Goal: Transaction & Acquisition: Purchase product/service

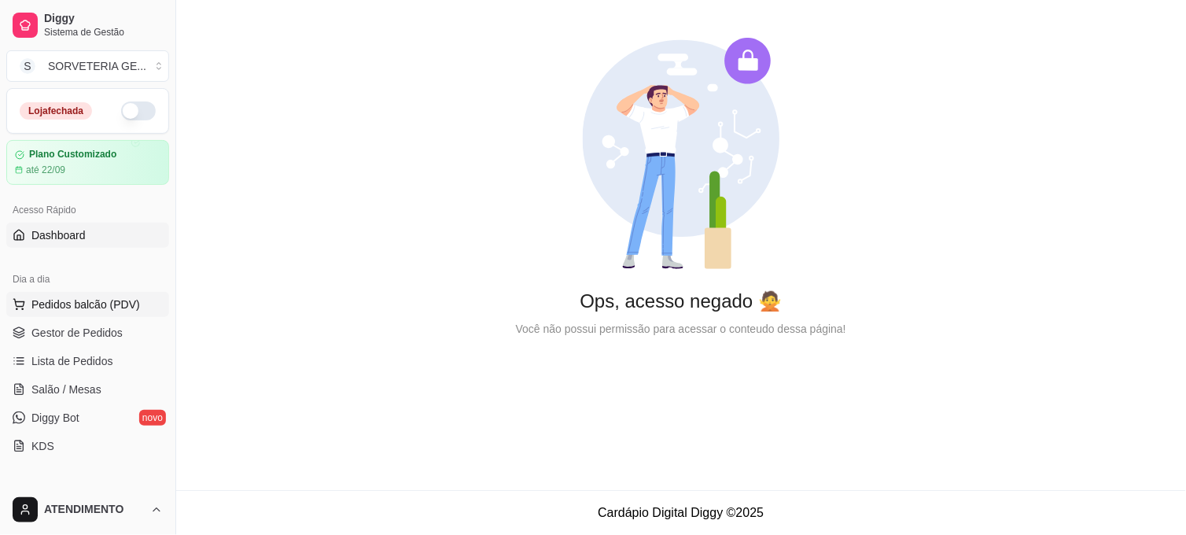
click at [97, 292] on button "Pedidos balcão (PDV)" at bounding box center [87, 304] width 163 height 25
click at [138, 115] on button "button" at bounding box center [138, 110] width 35 height 19
click at [82, 351] on link "Lista de Pedidos" at bounding box center [87, 360] width 163 height 25
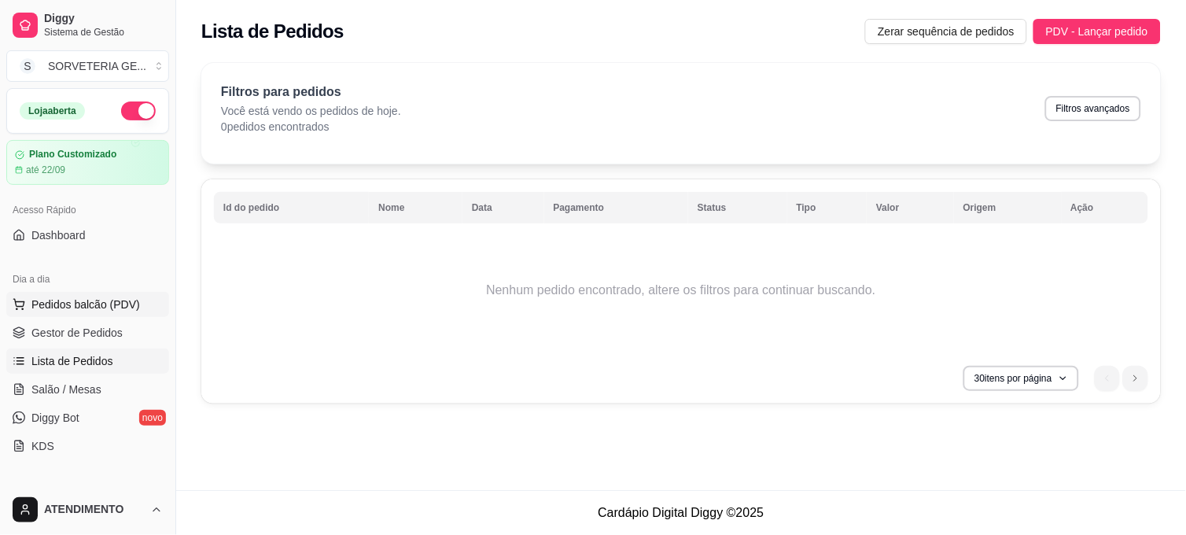
click at [123, 295] on button "Pedidos balcão (PDV)" at bounding box center [87, 304] width 163 height 25
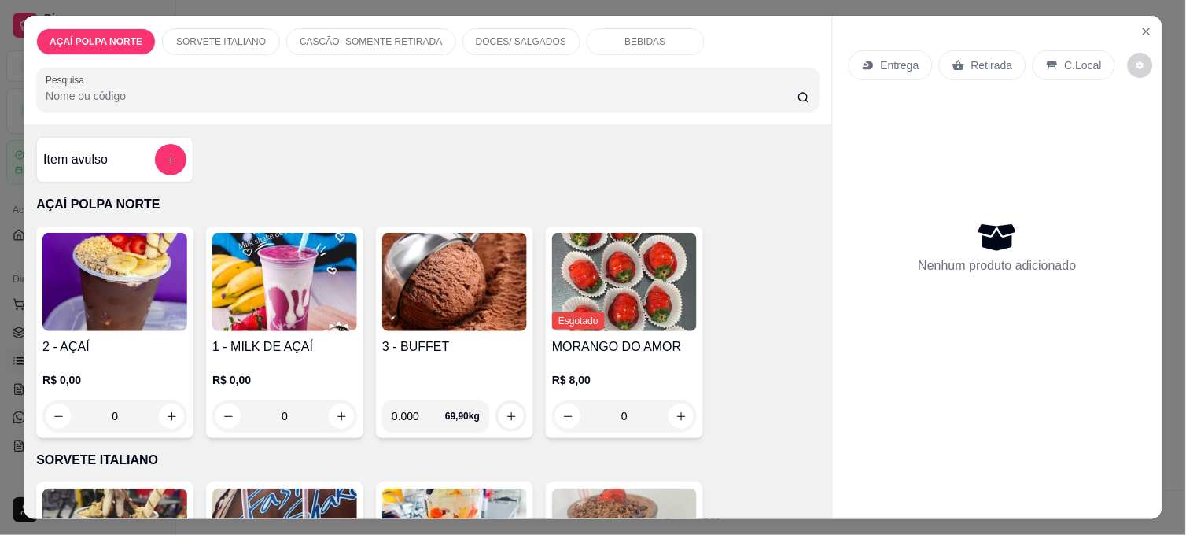
click at [417, 344] on h4 "3 - BUFFET" at bounding box center [454, 346] width 145 height 19
click at [440, 380] on input "0.000" at bounding box center [467, 383] width 145 height 16
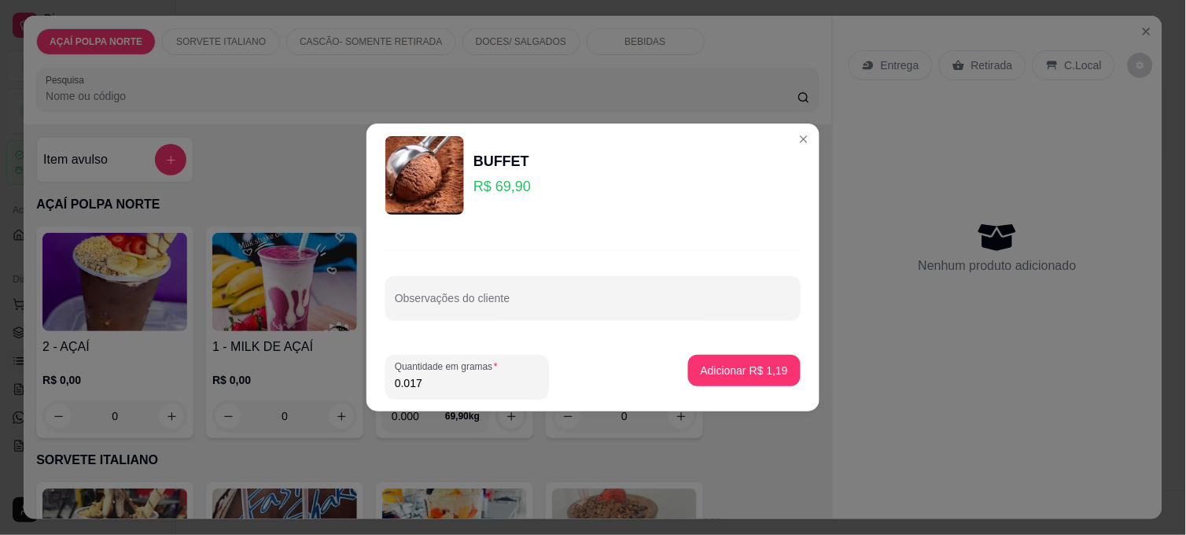
type input "0.170"
click at [712, 367] on p "Adicionar R$ 11,88" at bounding box center [741, 369] width 91 height 15
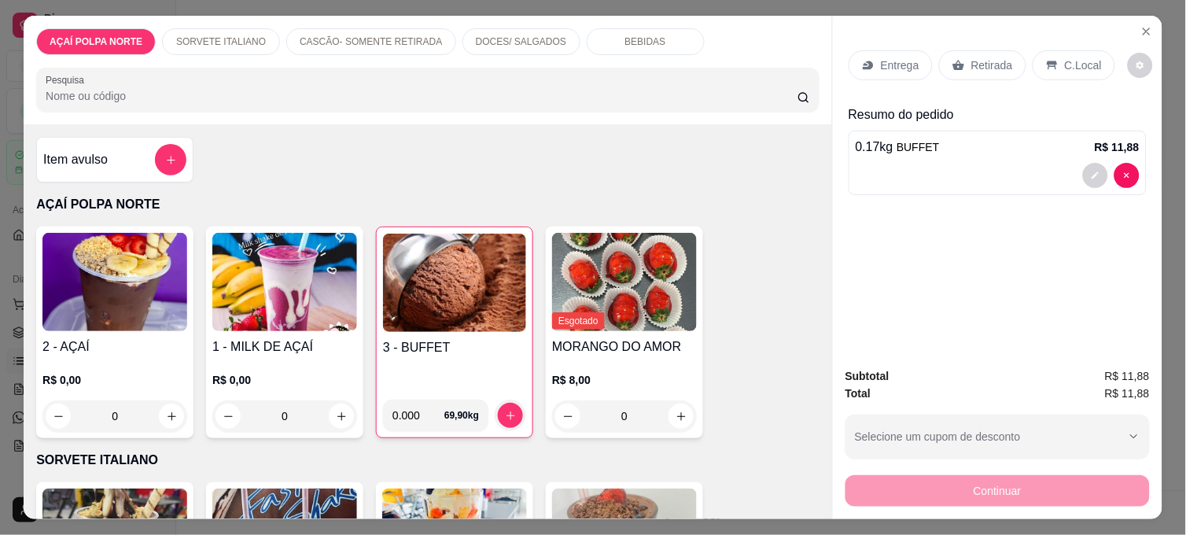
click at [410, 359] on div "3 - BUFFET" at bounding box center [454, 362] width 143 height 49
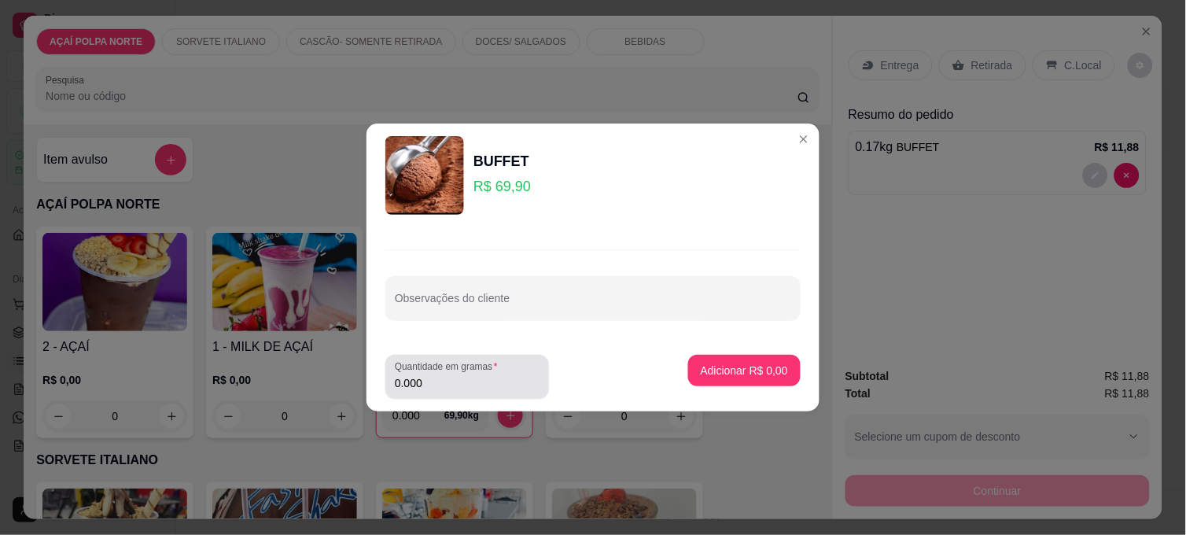
click at [427, 386] on input "0.000" at bounding box center [467, 383] width 145 height 16
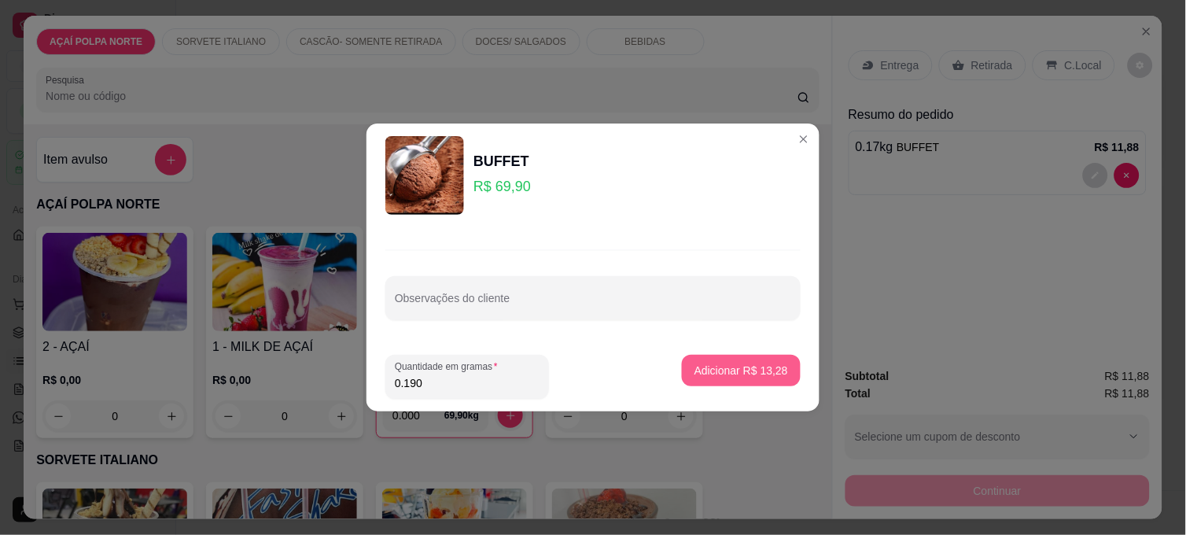
type input "0.190"
click at [771, 373] on p "Adicionar R$ 13,28" at bounding box center [741, 370] width 94 height 16
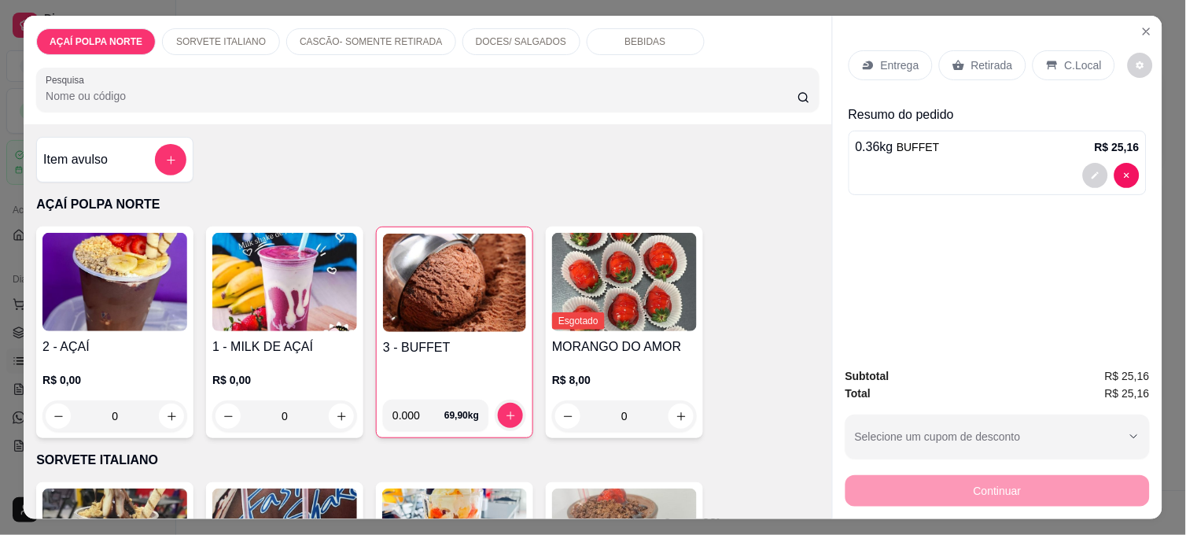
click at [1046, 59] on icon at bounding box center [1052, 65] width 13 height 13
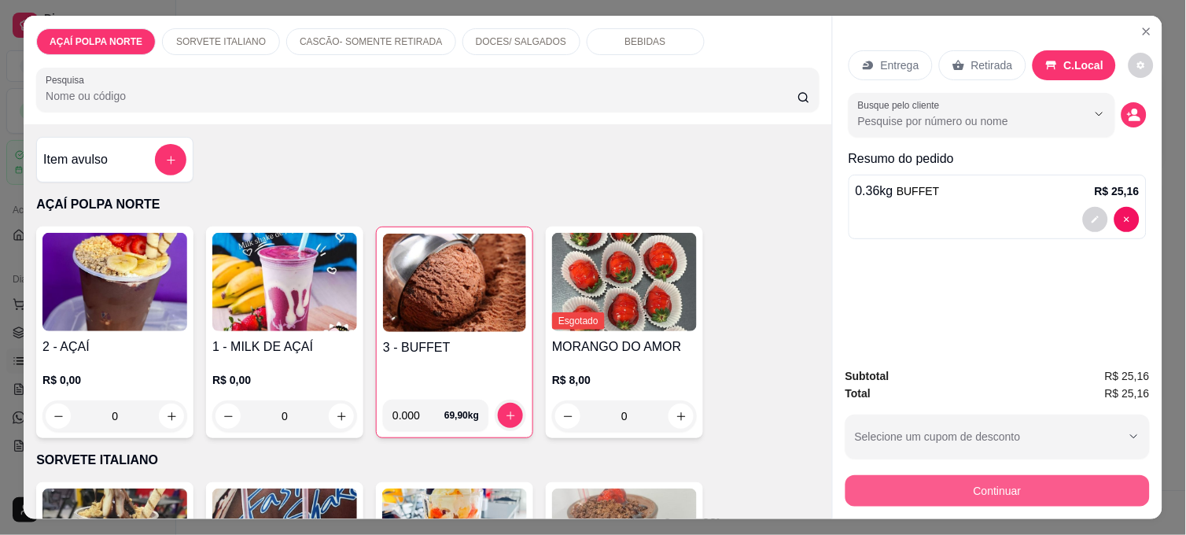
click at [1028, 476] on button "Continuar" at bounding box center [997, 490] width 304 height 31
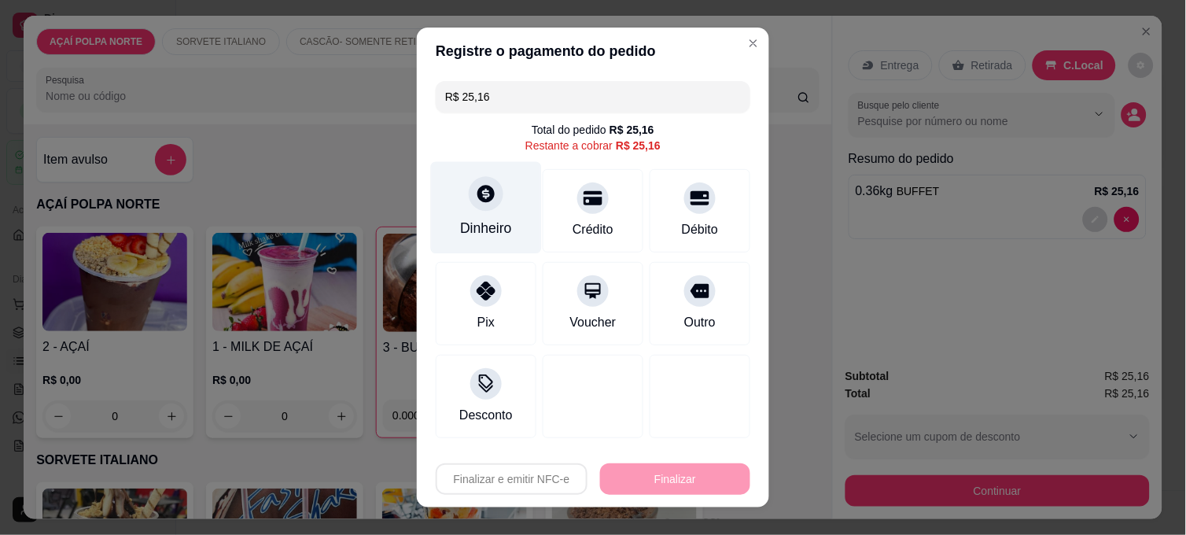
click at [493, 218] on div "Dinheiro" at bounding box center [486, 228] width 52 height 20
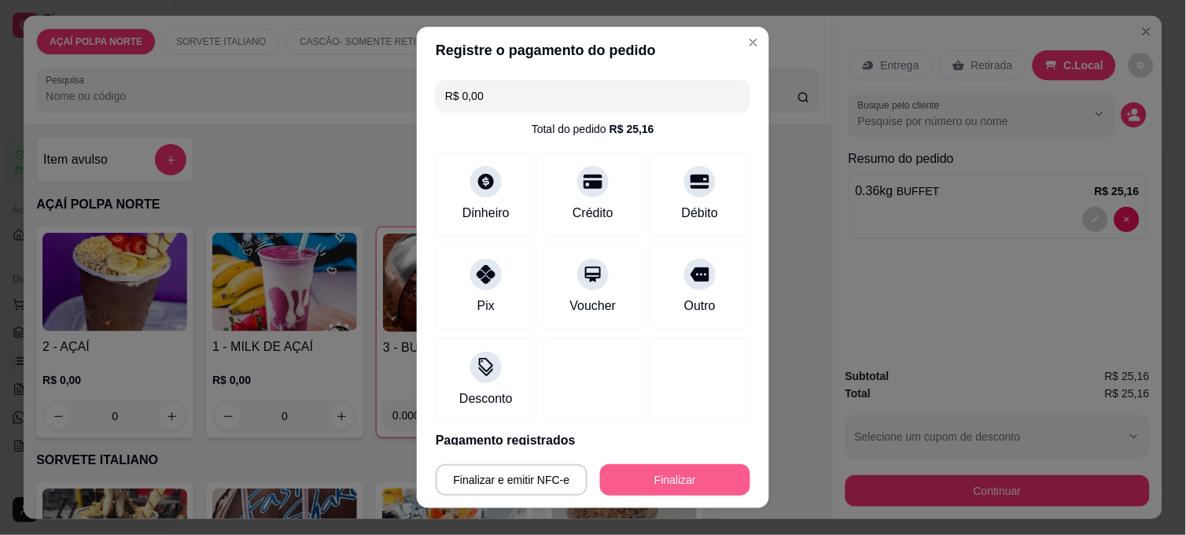
click at [664, 472] on button "Finalizar" at bounding box center [675, 479] width 150 height 31
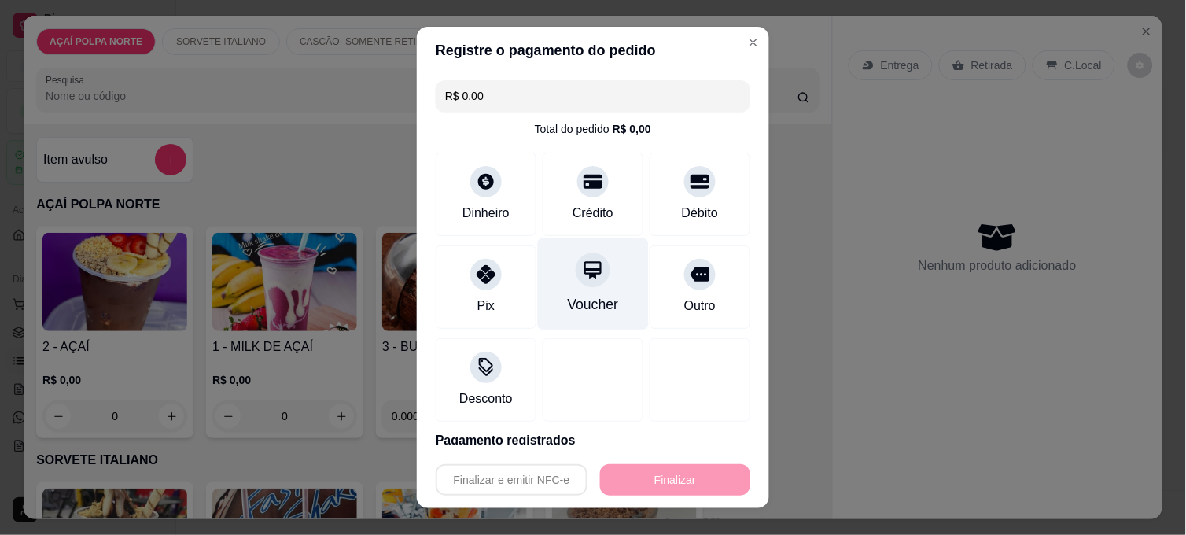
type input "-R$ 25,16"
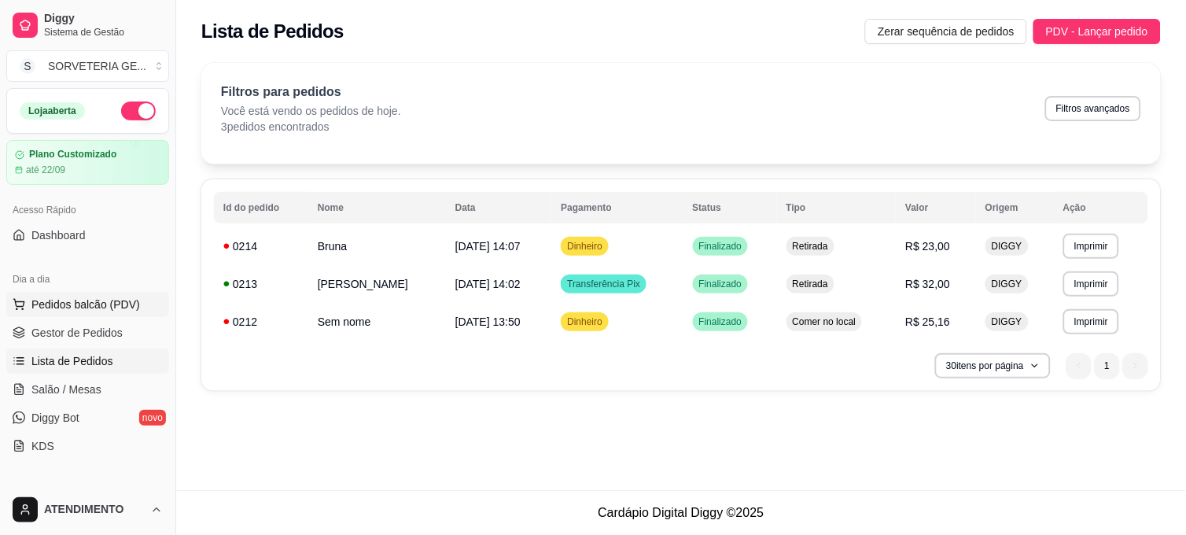
click at [103, 303] on span "Pedidos balcão (PDV)" at bounding box center [85, 304] width 108 height 16
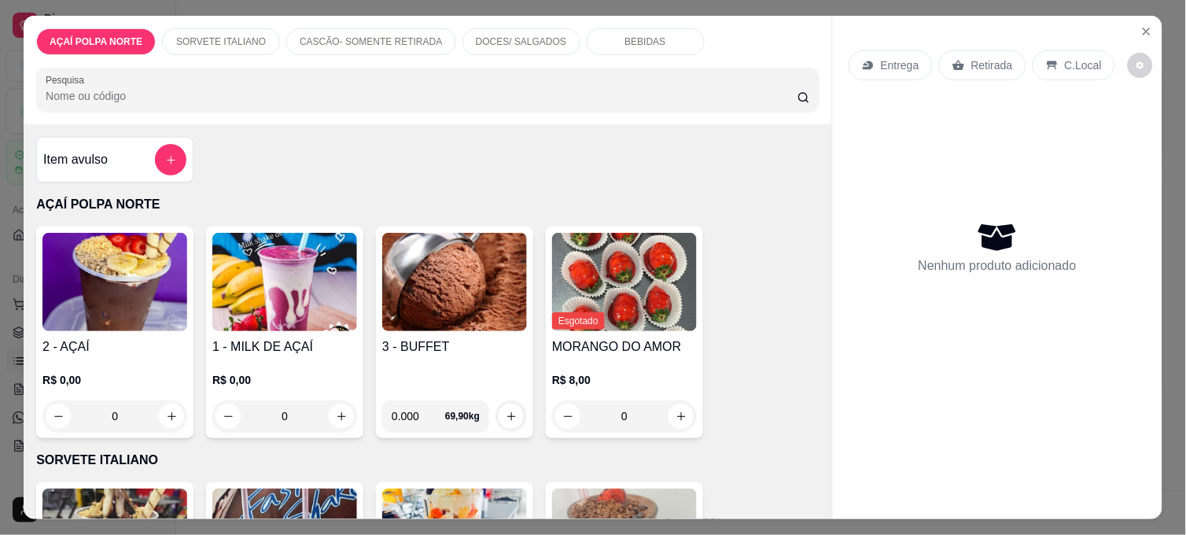
click at [97, 289] on img at bounding box center [114, 282] width 145 height 98
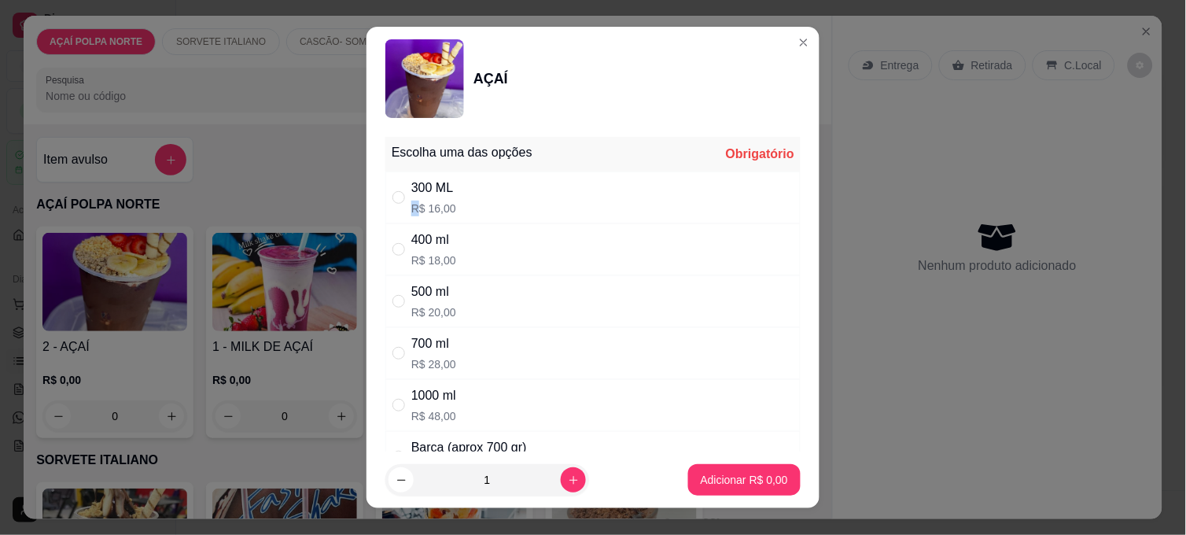
click at [411, 198] on div "300 ML R$ 16,00" at bounding box center [433, 197] width 45 height 38
radio input "true"
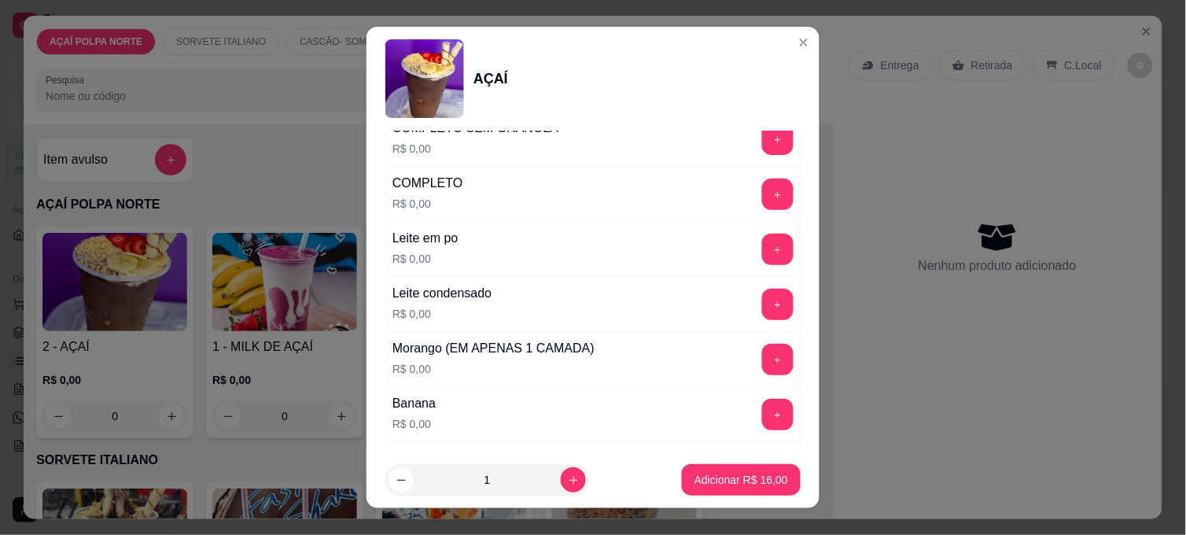
scroll to position [611, 0]
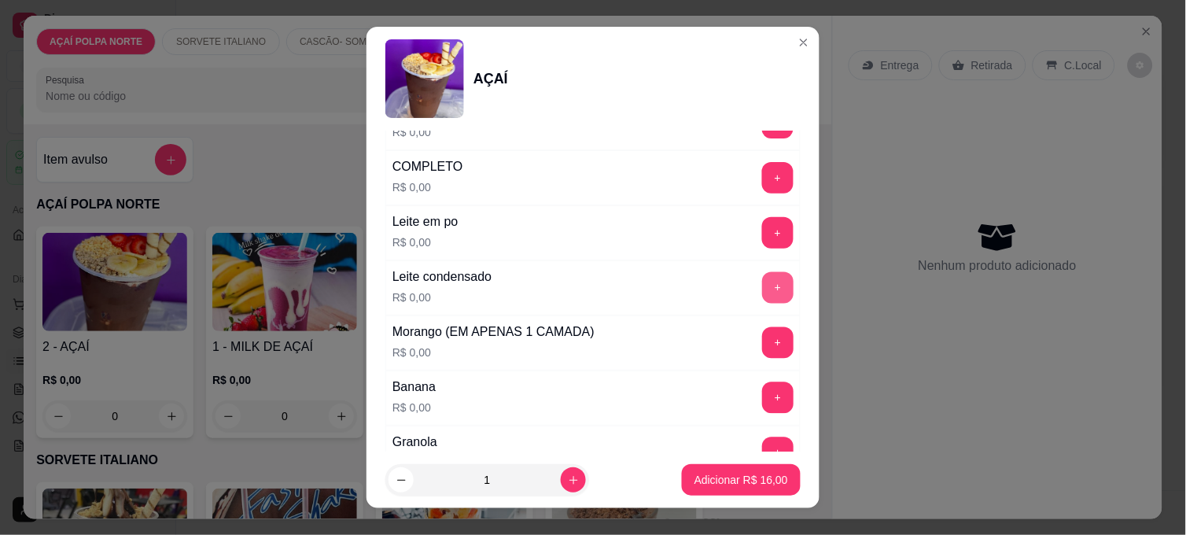
click at [762, 281] on button "+" at bounding box center [777, 287] width 31 height 31
click at [762, 340] on button "+" at bounding box center [777, 342] width 31 height 31
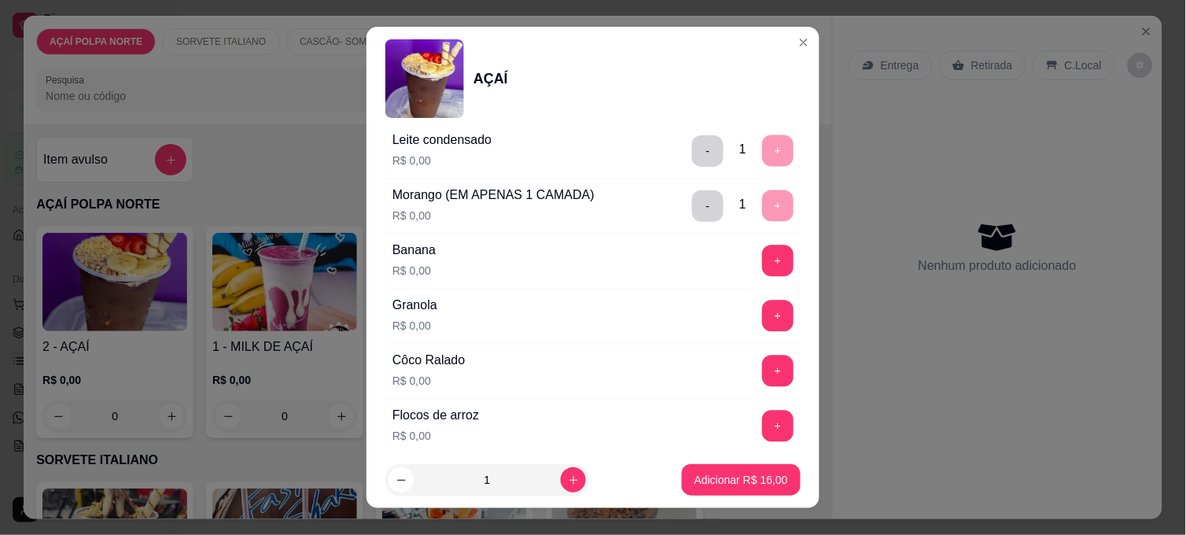
scroll to position [786, 0]
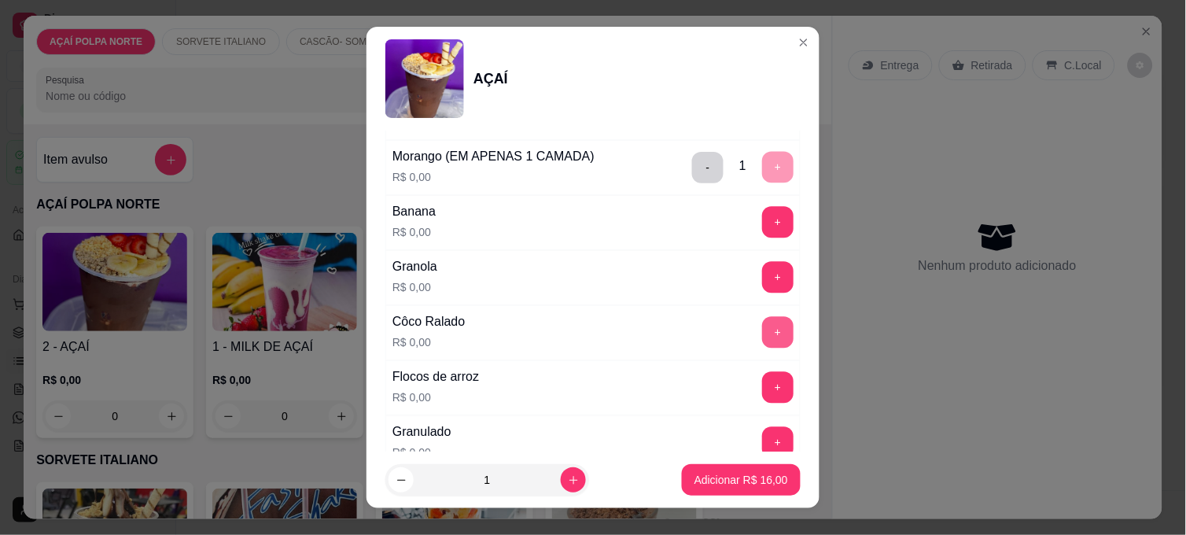
click at [762, 331] on button "+" at bounding box center [777, 332] width 31 height 31
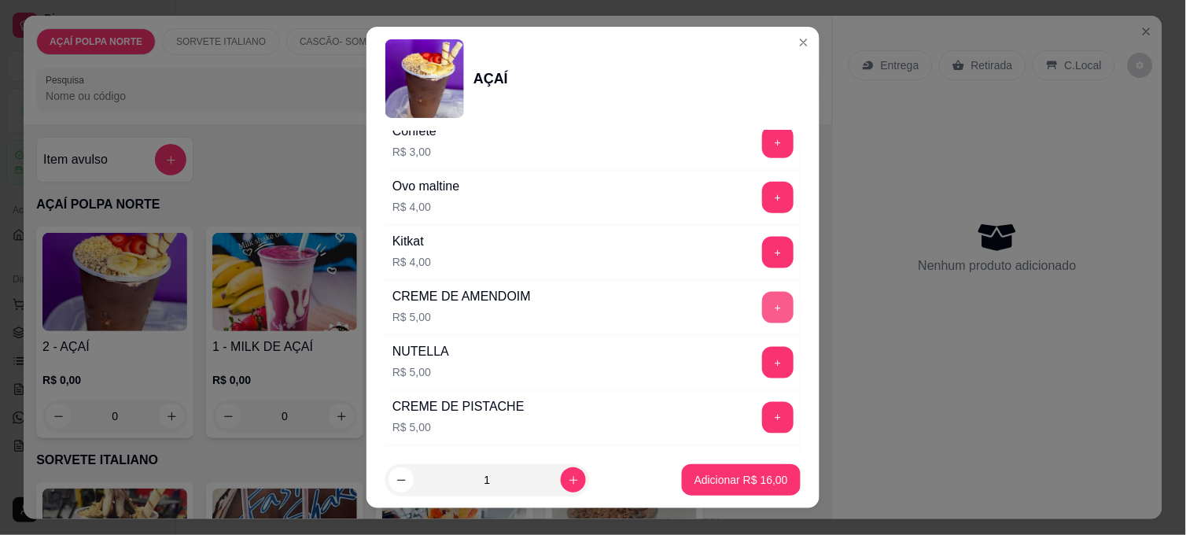
scroll to position [1834, 0]
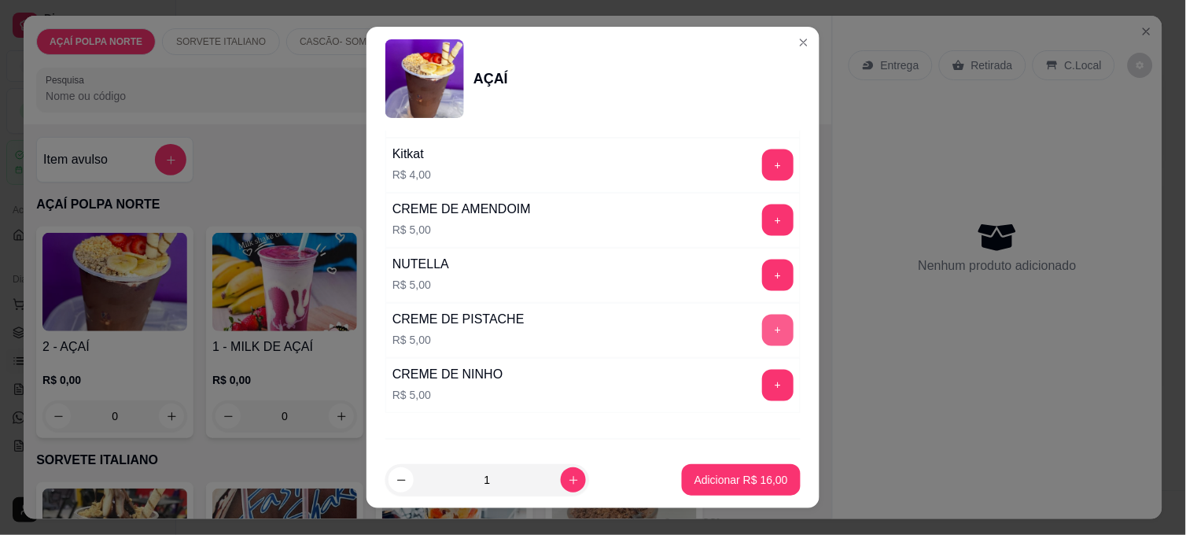
click at [762, 325] on button "+" at bounding box center [777, 329] width 31 height 31
drag, startPoint x: 735, startPoint y: 497, endPoint x: 739, endPoint y: 489, distance: 8.8
click at [737, 480] on footer "1 Adicionar R$ 21,00" at bounding box center [592, 479] width 453 height 57
click at [739, 480] on button "Adicionar R$ 21,00" at bounding box center [741, 479] width 119 height 31
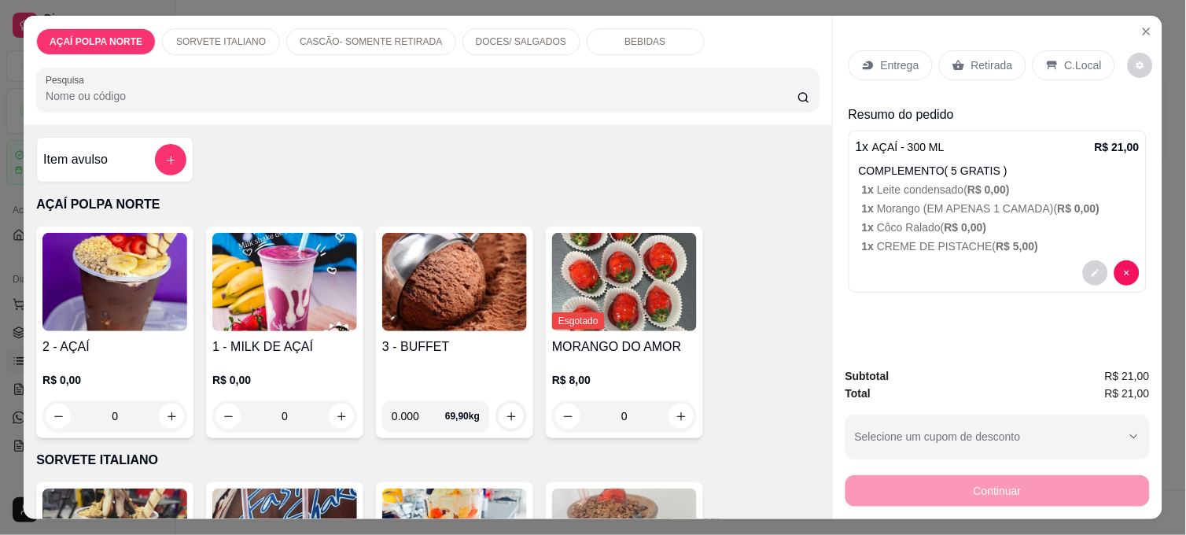
click at [136, 319] on img at bounding box center [114, 282] width 145 height 98
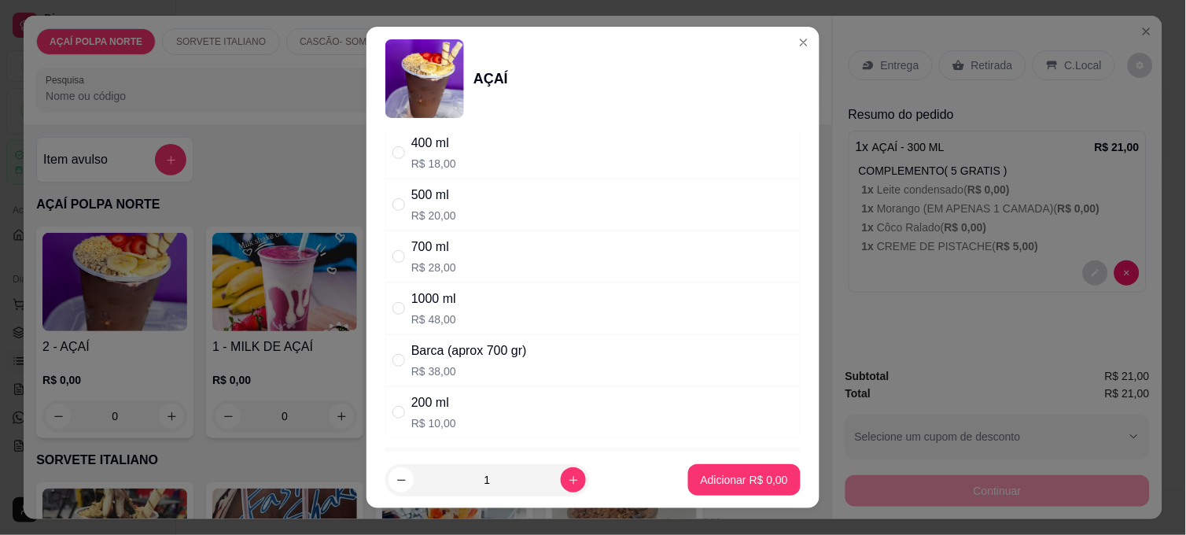
scroll to position [175, 0]
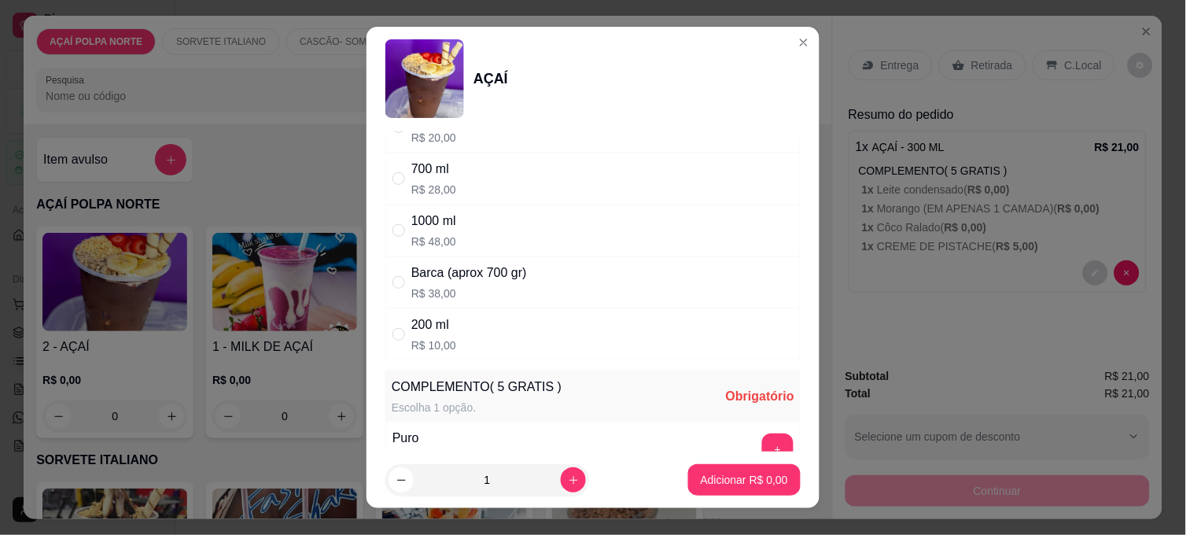
click at [458, 341] on div "200 ml R$ 10,00" at bounding box center [592, 334] width 415 height 52
radio input "true"
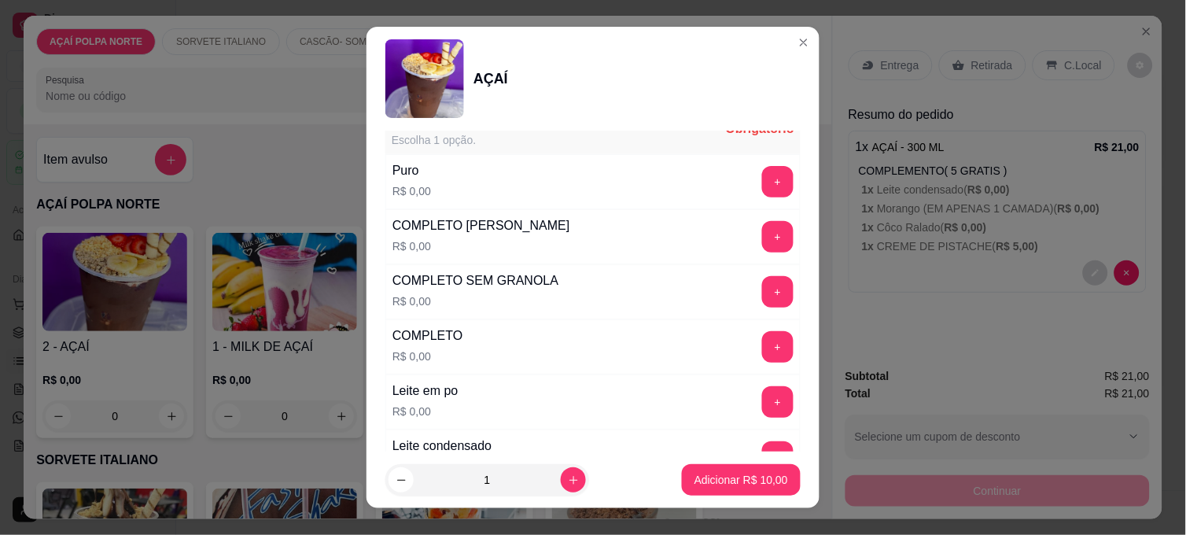
scroll to position [524, 0]
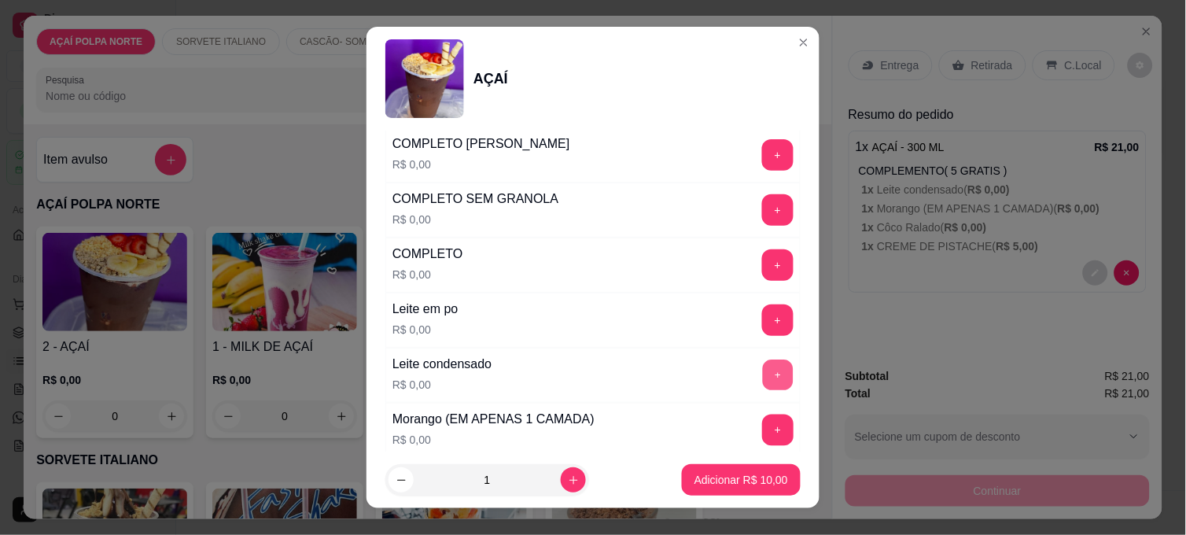
click at [763, 368] on button "+" at bounding box center [778, 375] width 31 height 31
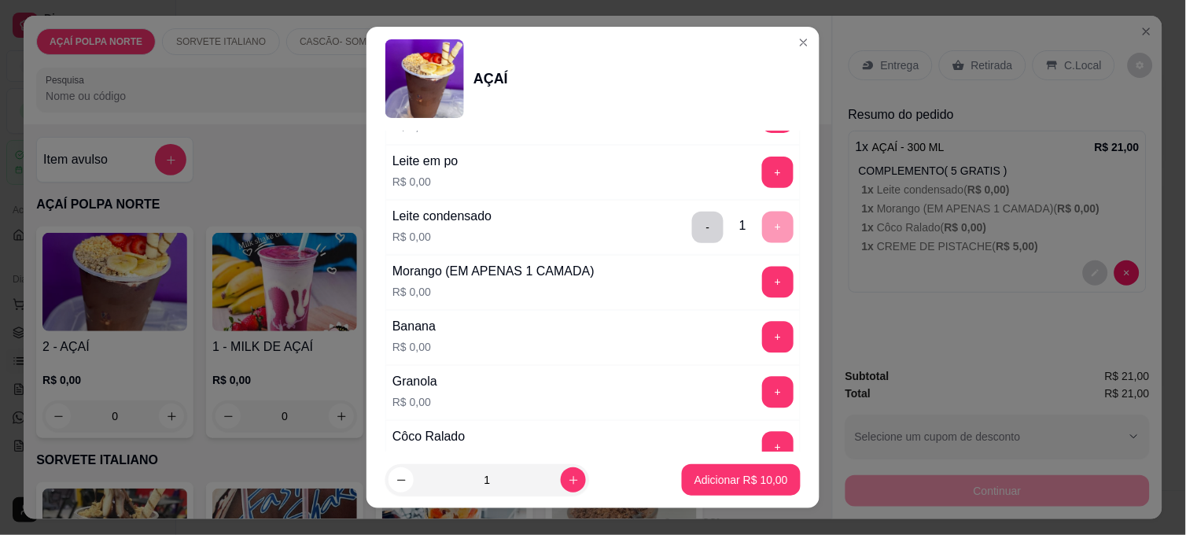
scroll to position [698, 0]
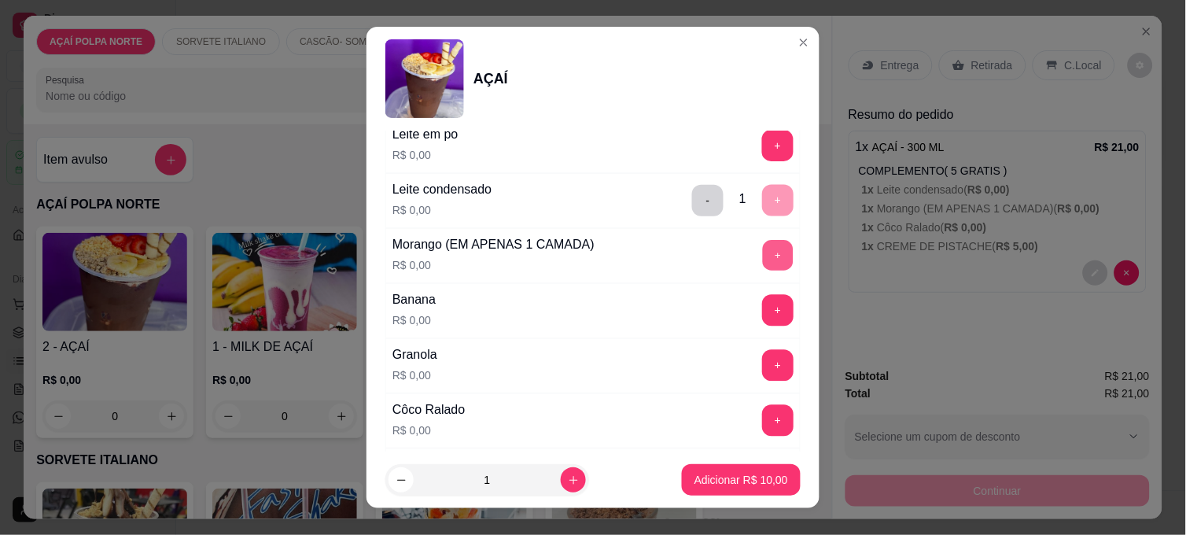
click at [763, 262] on button "+" at bounding box center [778, 256] width 31 height 31
click at [763, 420] on button "+" at bounding box center [778, 421] width 31 height 31
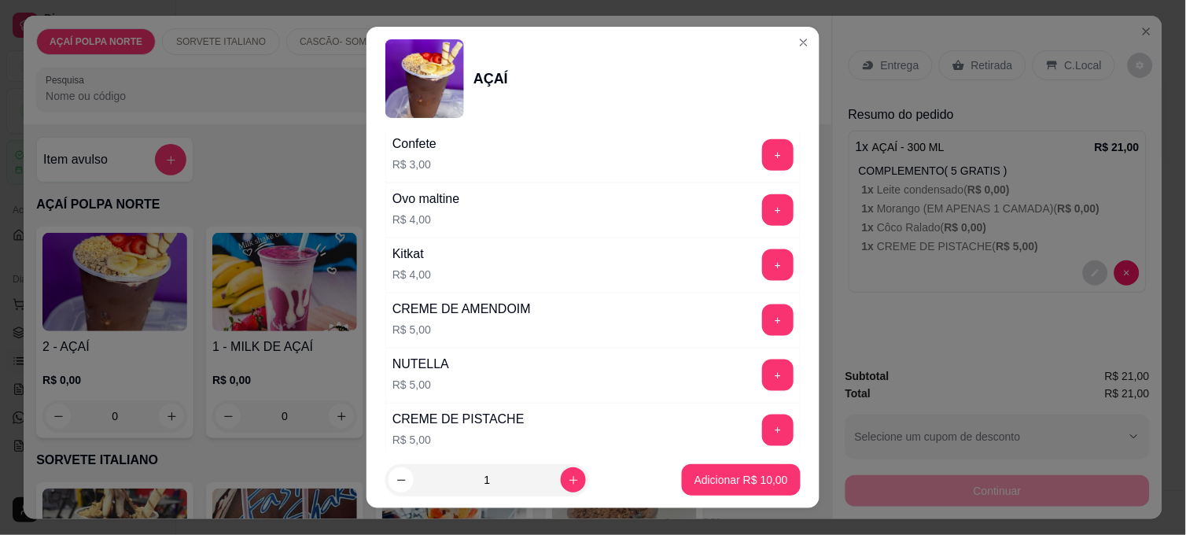
scroll to position [1919, 0]
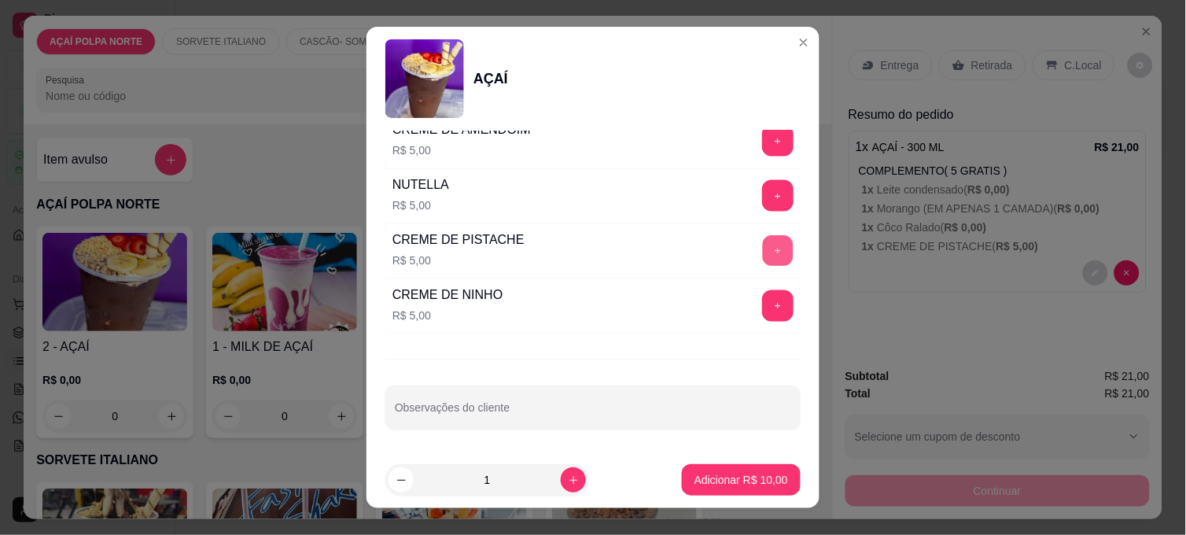
click at [763, 259] on button "+" at bounding box center [778, 251] width 31 height 31
click at [763, 472] on p "Adicionar R$ 15,00" at bounding box center [741, 479] width 91 height 15
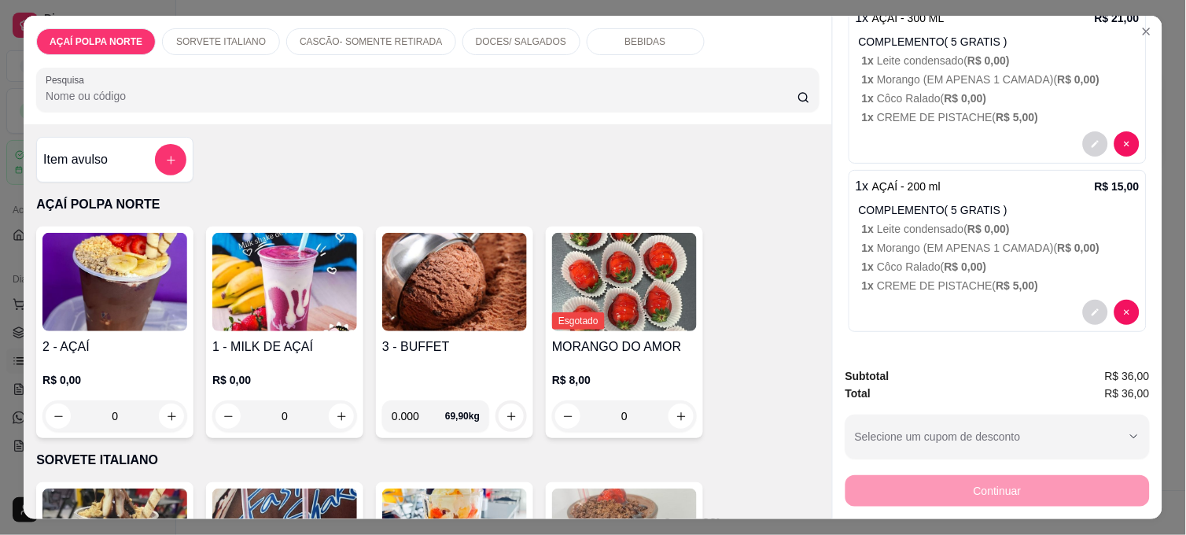
scroll to position [0, 0]
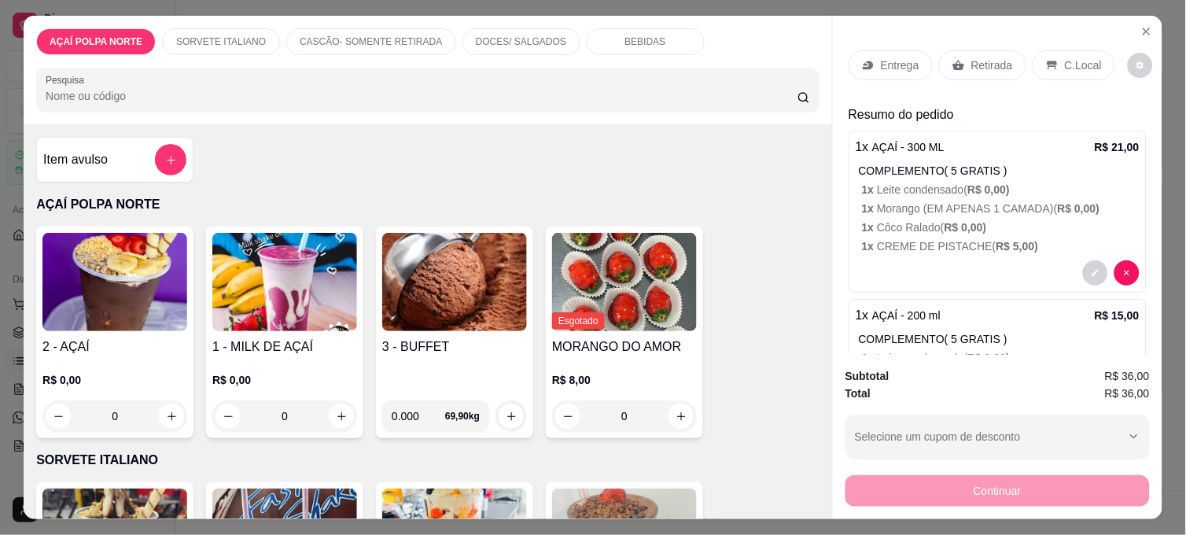
click at [893, 64] on p "Entrega" at bounding box center [900, 65] width 39 height 16
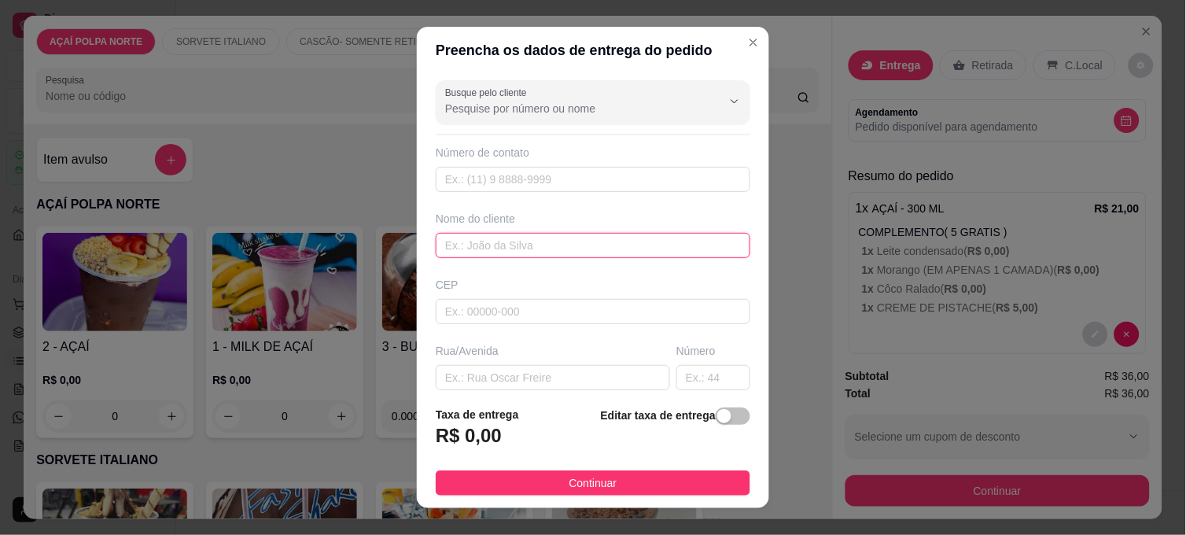
click at [550, 241] on input "text" at bounding box center [593, 245] width 314 height 25
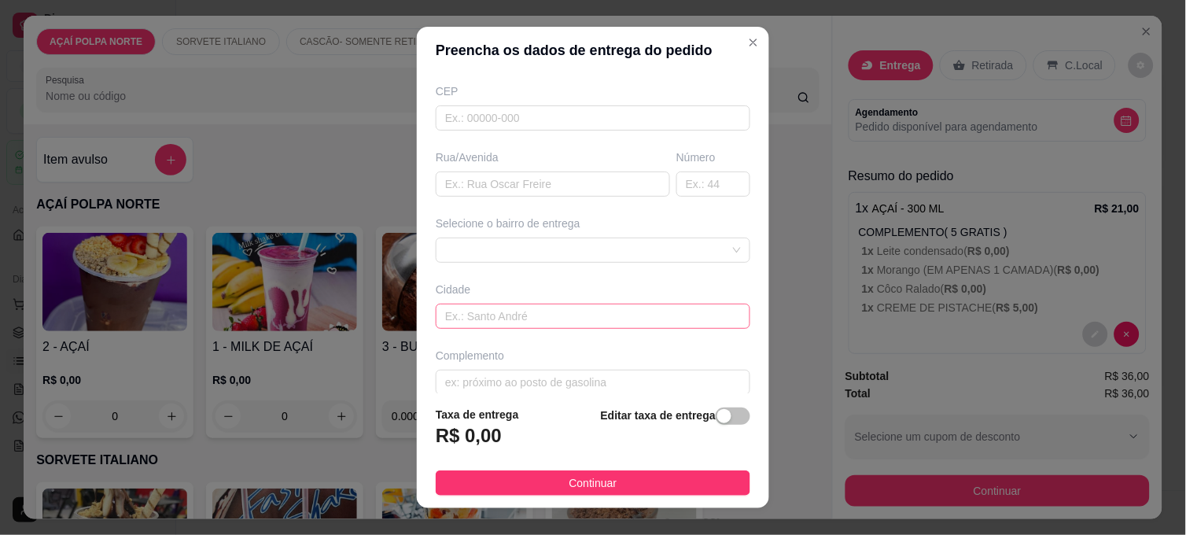
scroll to position [211, 0]
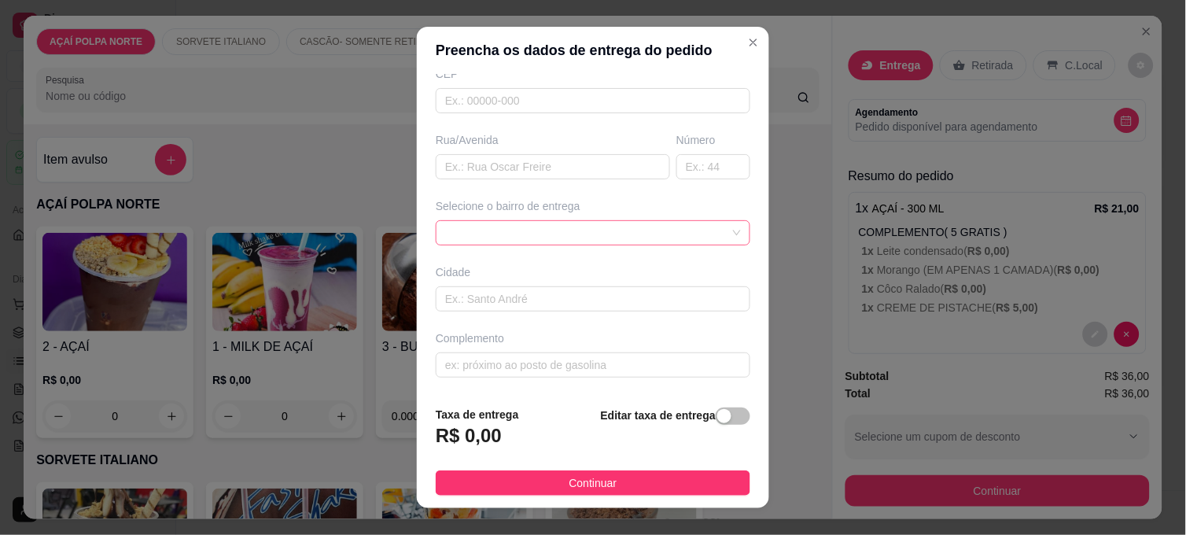
click at [575, 242] on span at bounding box center [593, 233] width 296 height 24
type input "[PERSON_NAME]"
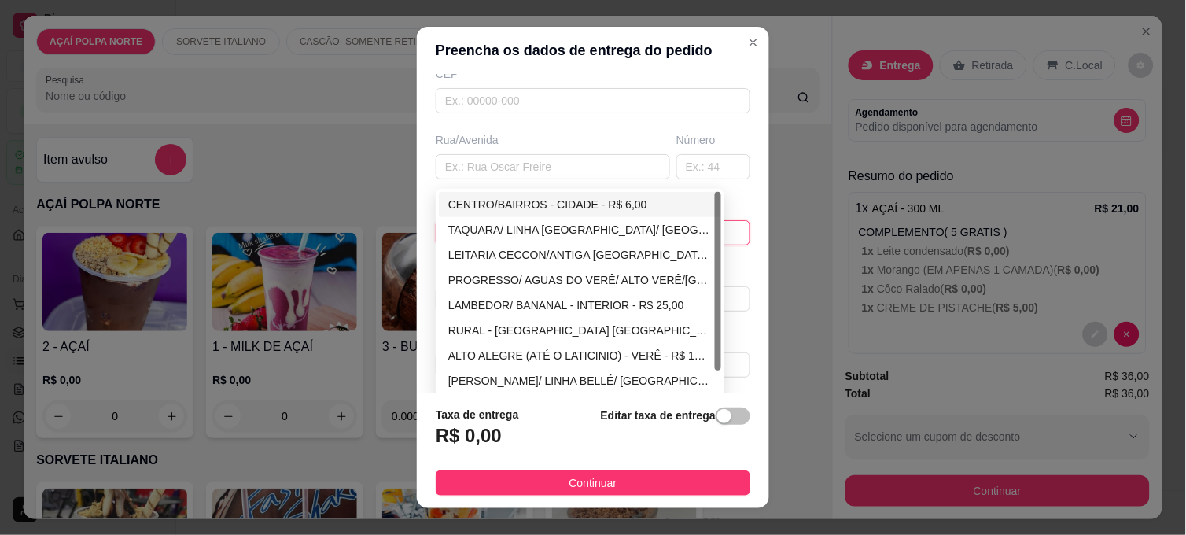
click at [584, 198] on div "CENTRO/BAIRROS - CIDADE - R$ 6,00" at bounding box center [579, 204] width 263 height 17
type input "CIDADE"
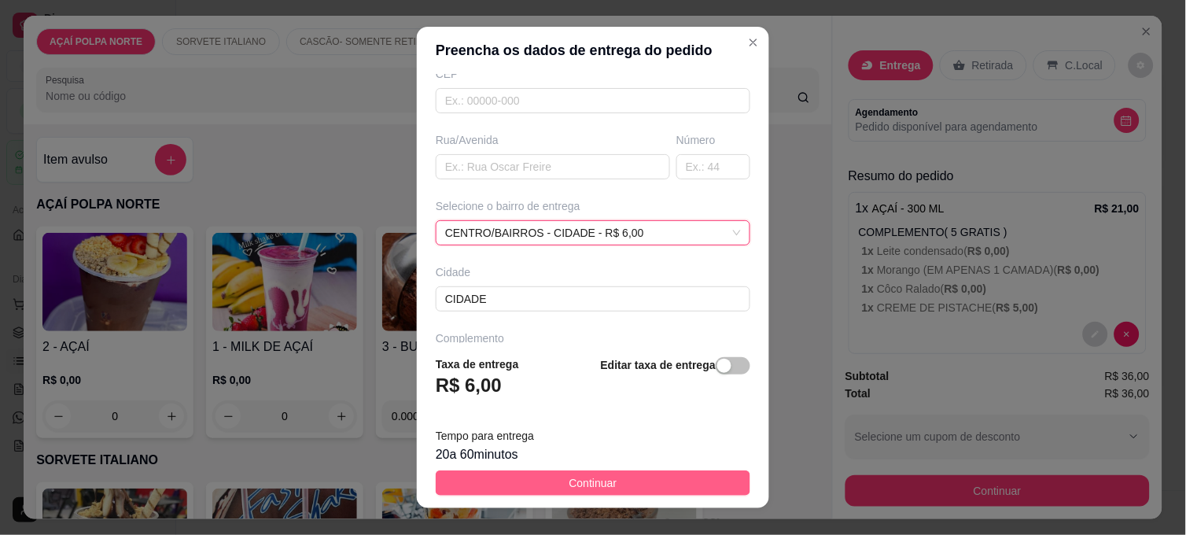
click at [655, 480] on button "Continuar" at bounding box center [593, 482] width 314 height 25
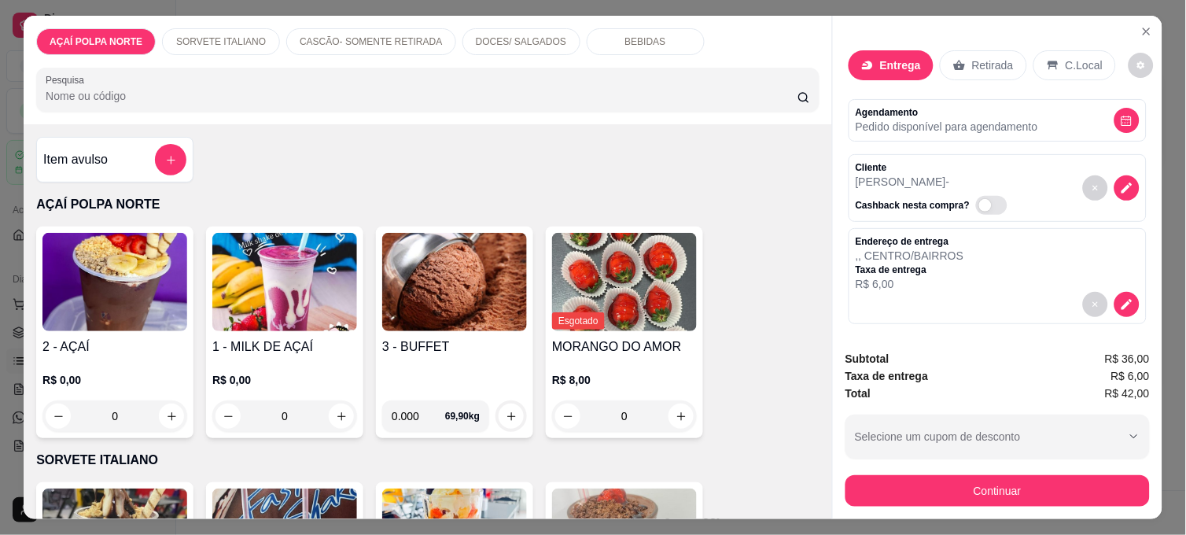
click at [1012, 480] on button "Continuar" at bounding box center [997, 490] width 304 height 31
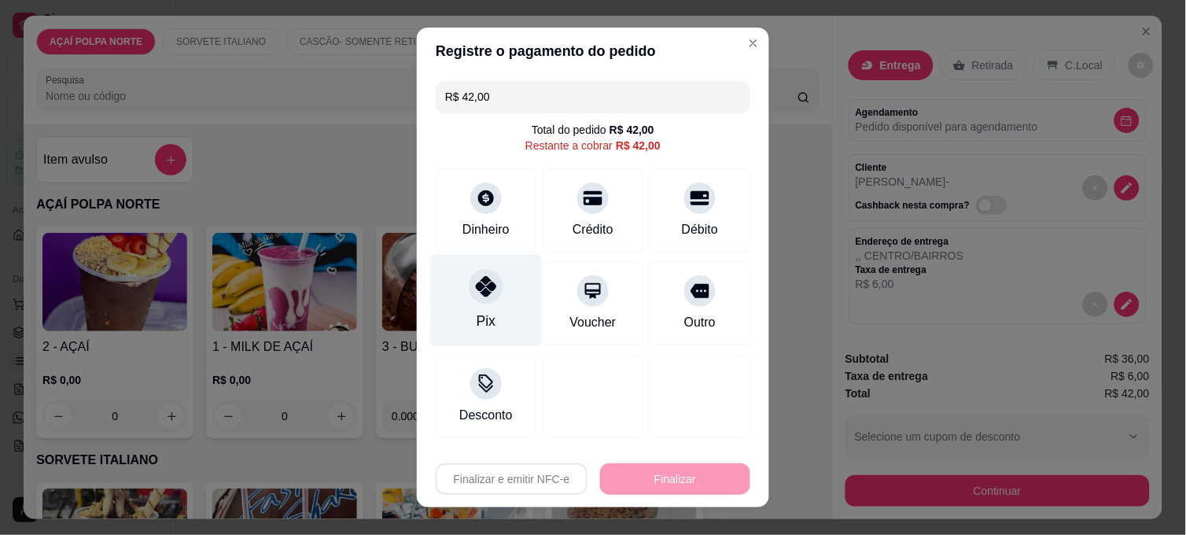
click at [476, 289] on icon at bounding box center [486, 286] width 20 height 20
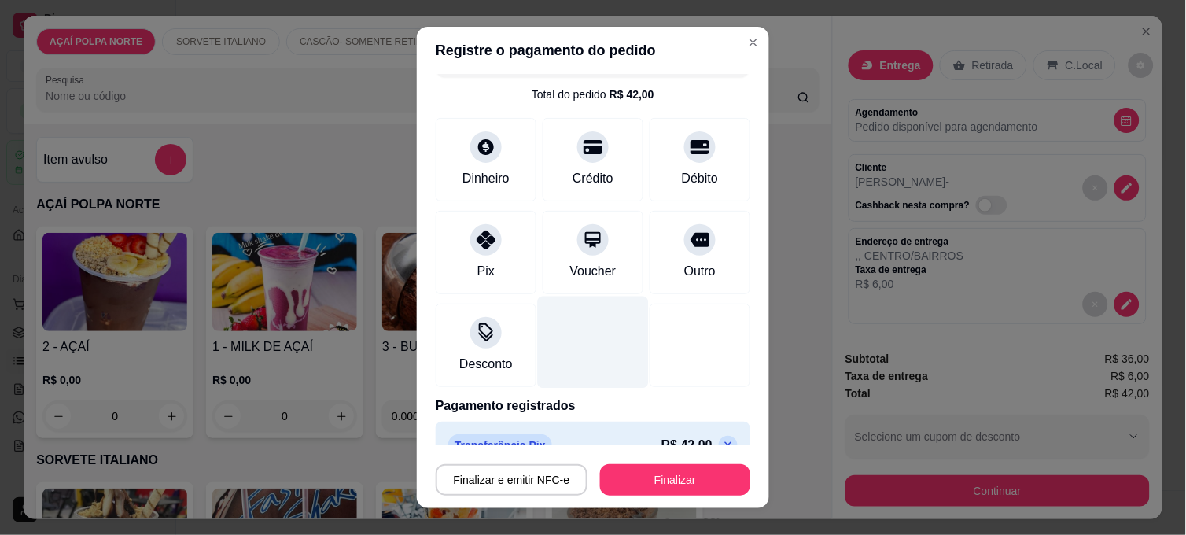
scroll to position [64, 0]
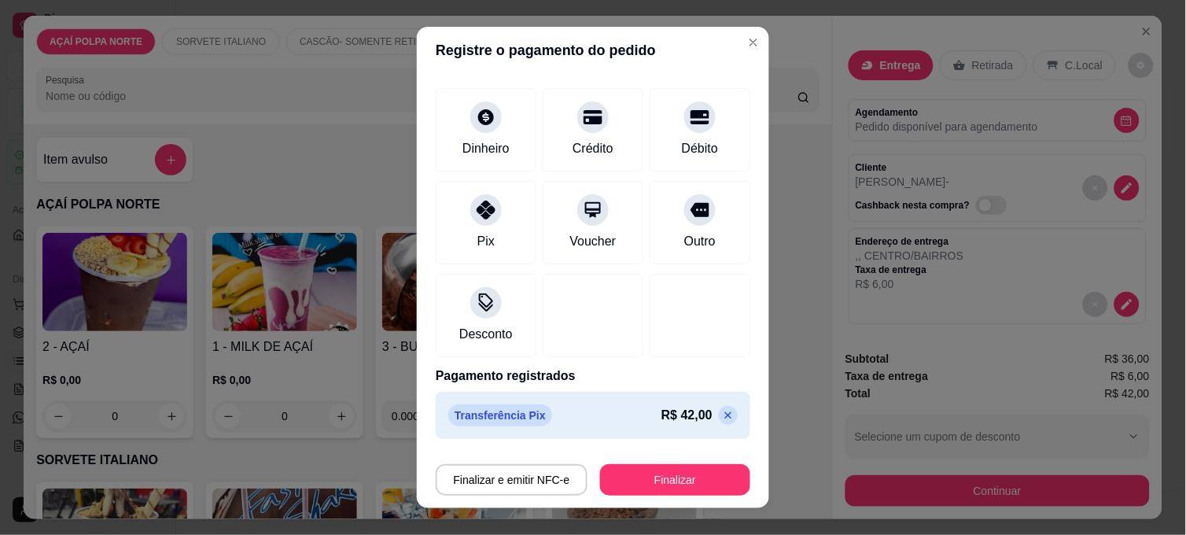
click at [722, 414] on icon at bounding box center [728, 415] width 13 height 13
type input "R$ 42,00"
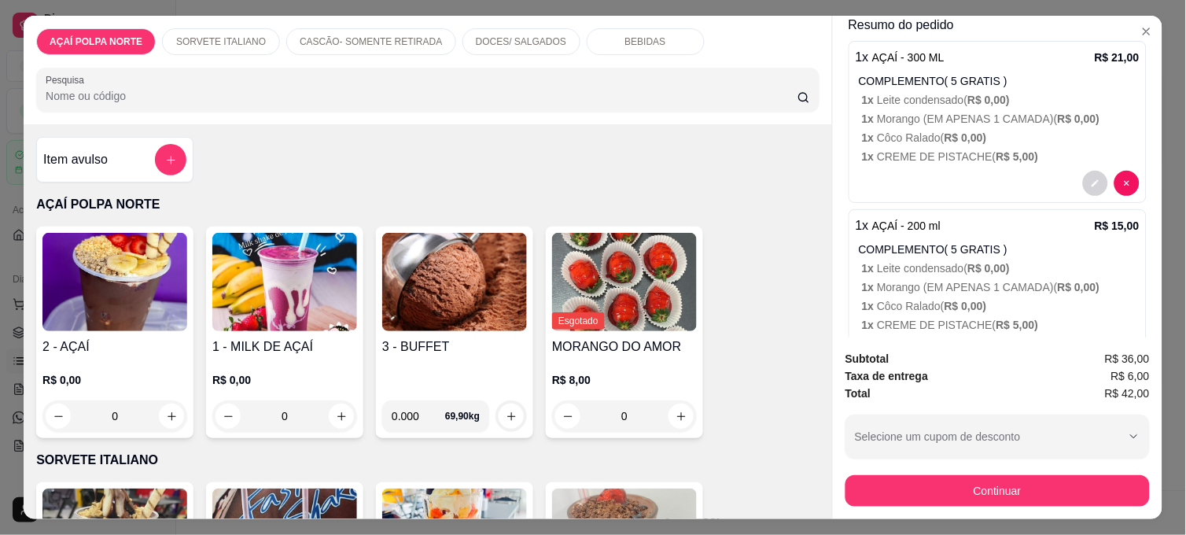
scroll to position [291, 0]
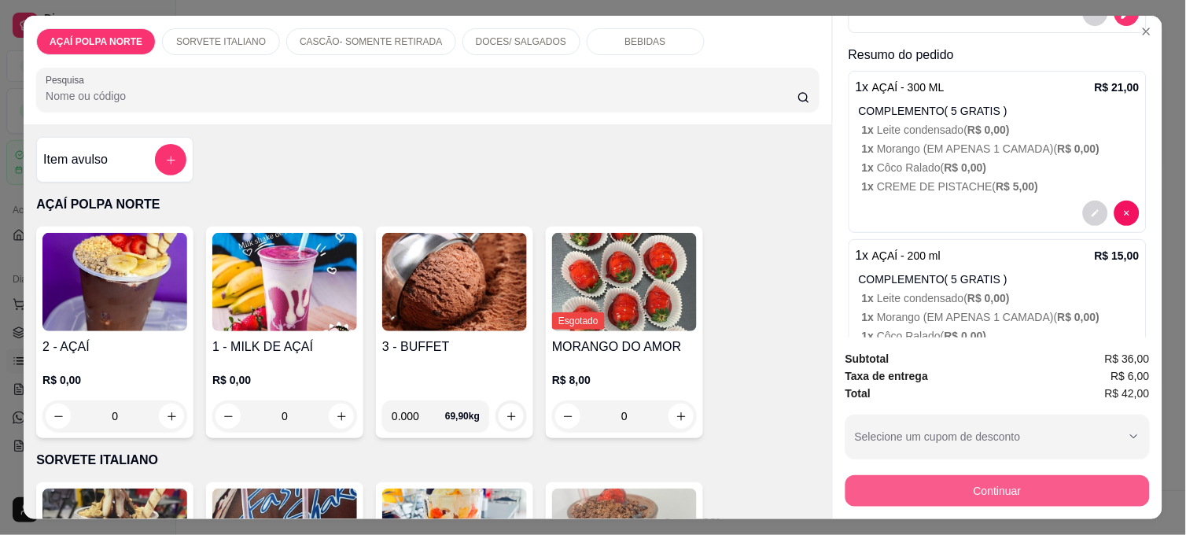
click at [938, 477] on button "Continuar" at bounding box center [997, 490] width 304 height 31
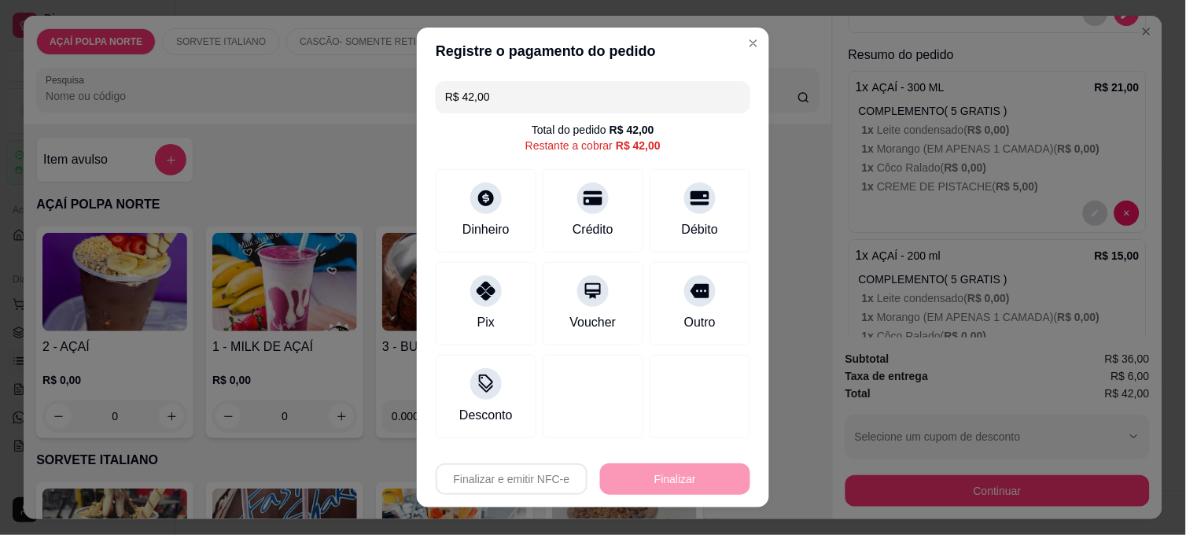
drag, startPoint x: 486, startPoint y: 97, endPoint x: 417, endPoint y: 97, distance: 68.4
click at [417, 97] on div "R$ 42,00 Total do pedido R$ 42,00 Restante a cobrar R$ 42,00 Dinheiro Crédito D…" at bounding box center [593, 260] width 352 height 370
type input "R$ 0,00"
drag, startPoint x: 538, startPoint y: 101, endPoint x: 443, endPoint y: 115, distance: 95.4
click at [443, 116] on div "R$ 0,00 Total do pedido R$ 42,00 Restante a cobrar R$ 42,00 Dinheiro Crédito Dé…" at bounding box center [593, 260] width 352 height 370
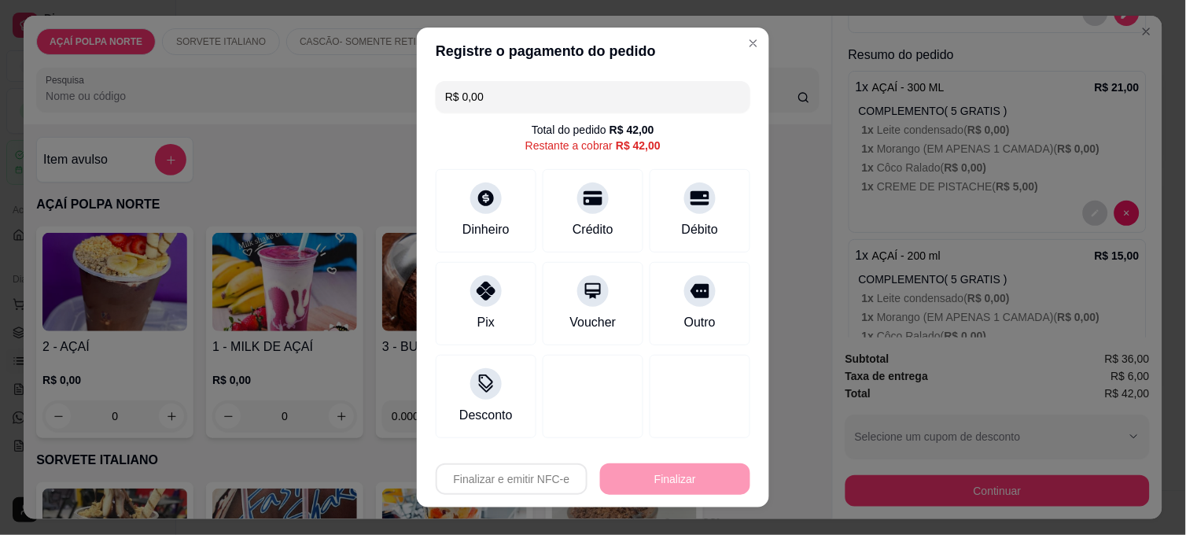
click at [554, 84] on input "R$ 0,00" at bounding box center [593, 96] width 296 height 31
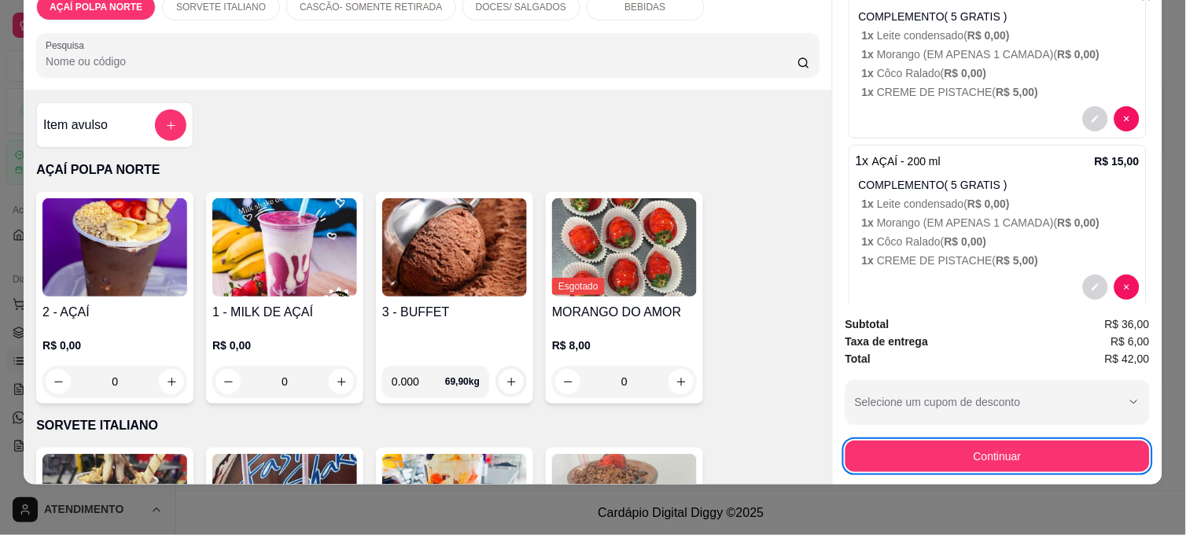
scroll to position [378, 0]
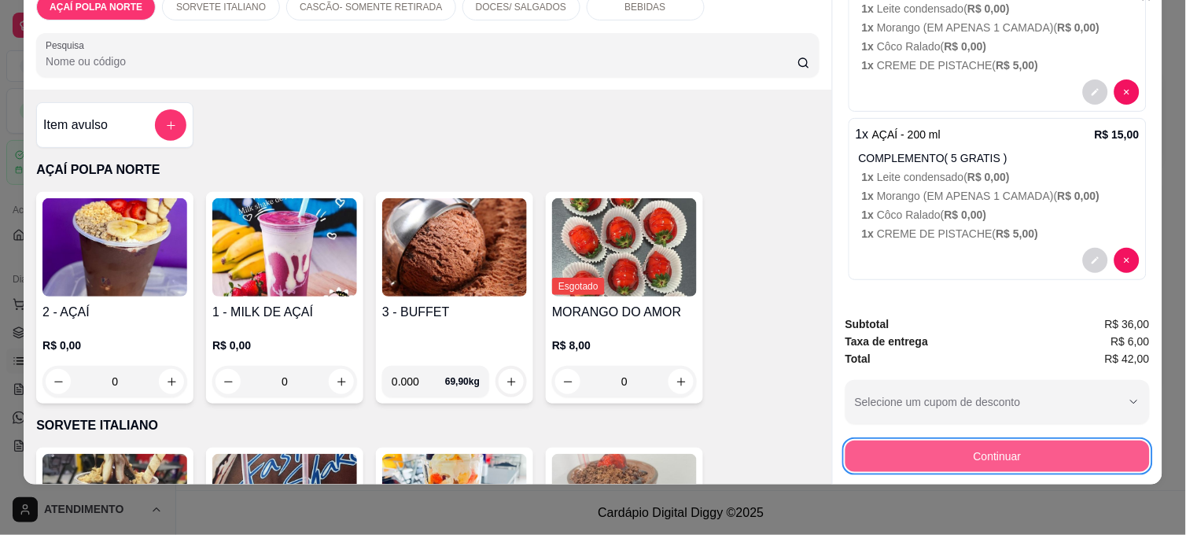
click at [954, 447] on button "Continuar" at bounding box center [997, 455] width 304 height 31
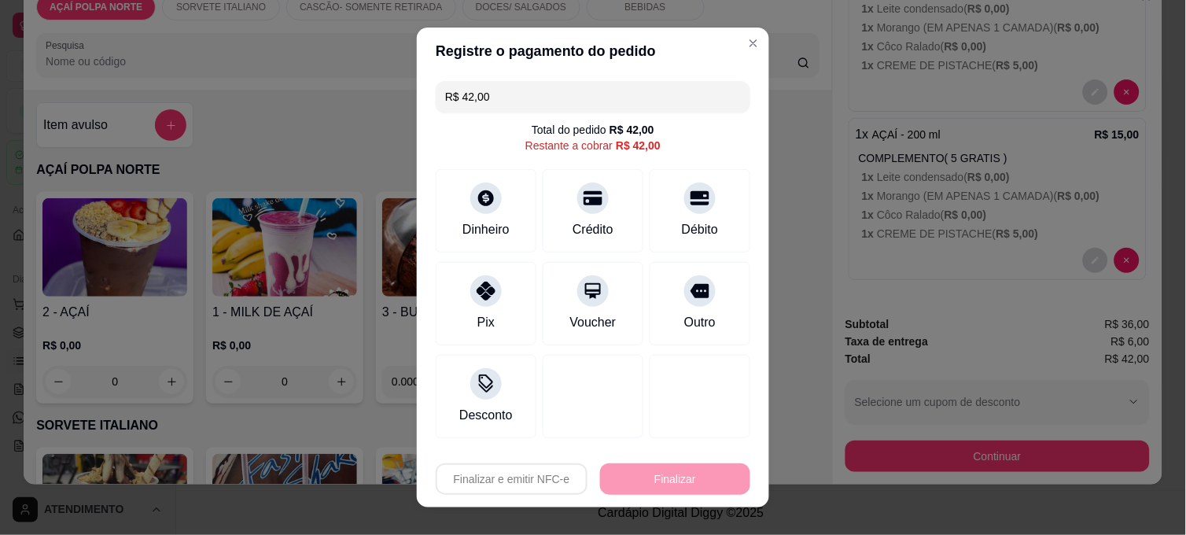
drag, startPoint x: 515, startPoint y: 105, endPoint x: 413, endPoint y: 104, distance: 102.2
click at [417, 104] on div "R$ 42,00 Total do pedido R$ 42,00 Restante a cobrar R$ 42,00 Dinheiro Crédito D…" at bounding box center [593, 260] width 352 height 370
click at [490, 296] on div at bounding box center [486, 286] width 35 height 35
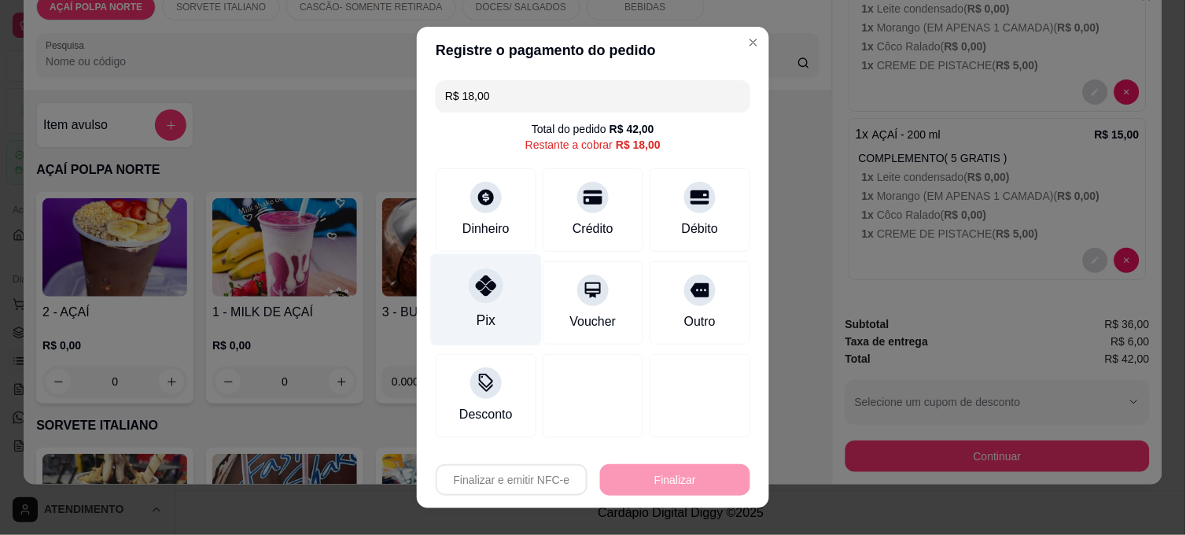
click at [500, 299] on div "Pix" at bounding box center [486, 300] width 111 height 92
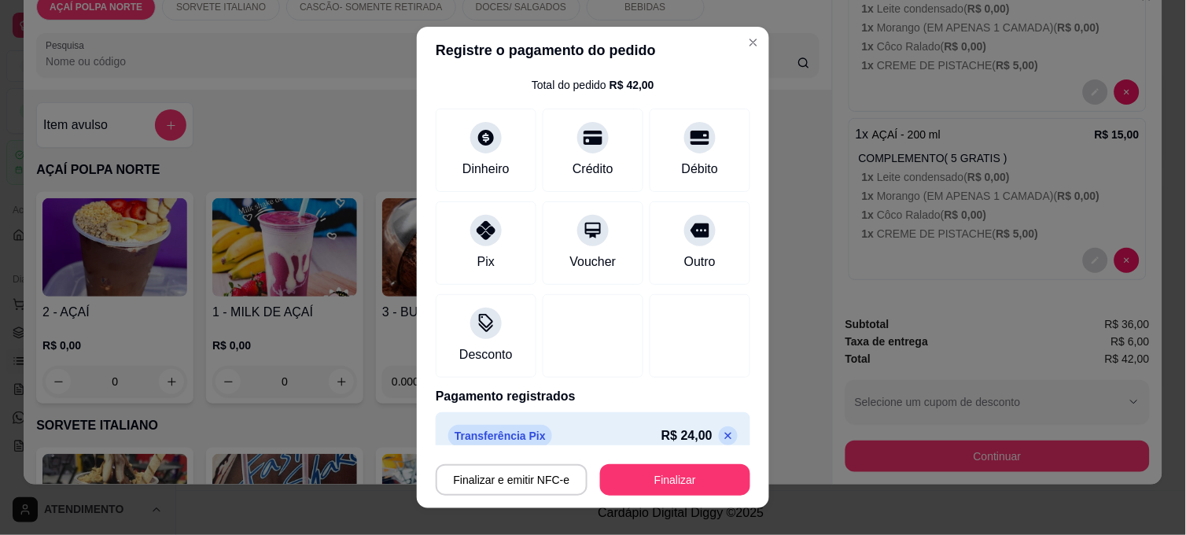
scroll to position [123, 0]
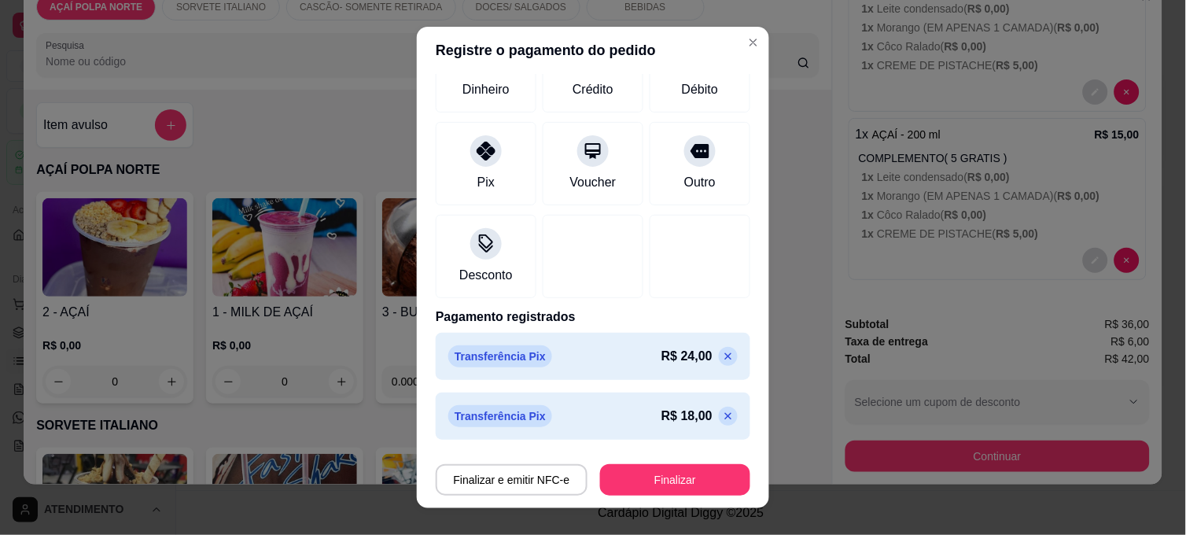
click at [722, 419] on icon at bounding box center [728, 416] width 13 height 13
type input "R$ 18,00"
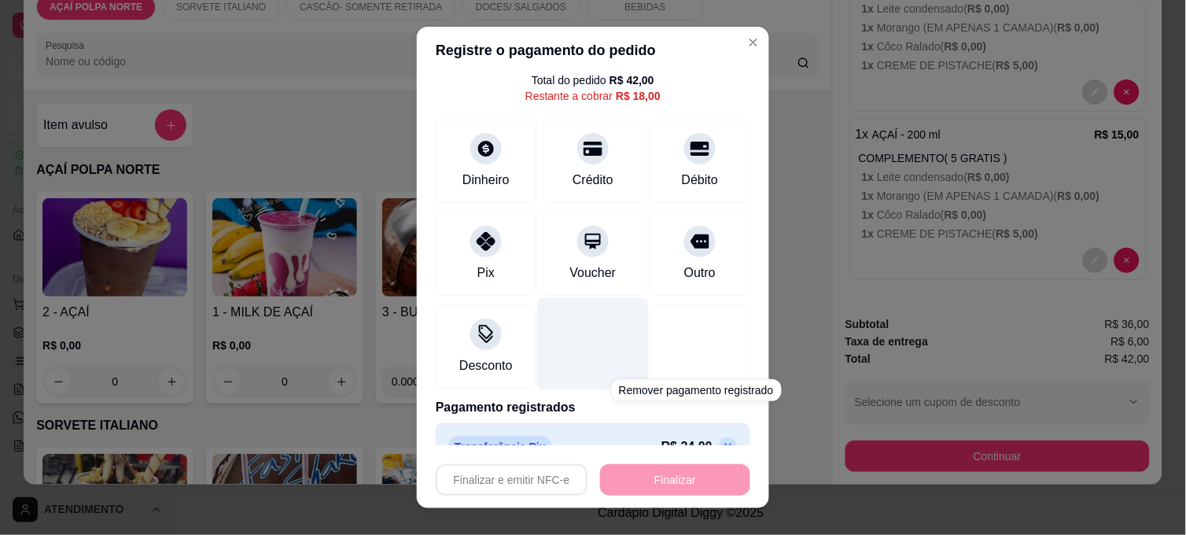
scroll to position [0, 0]
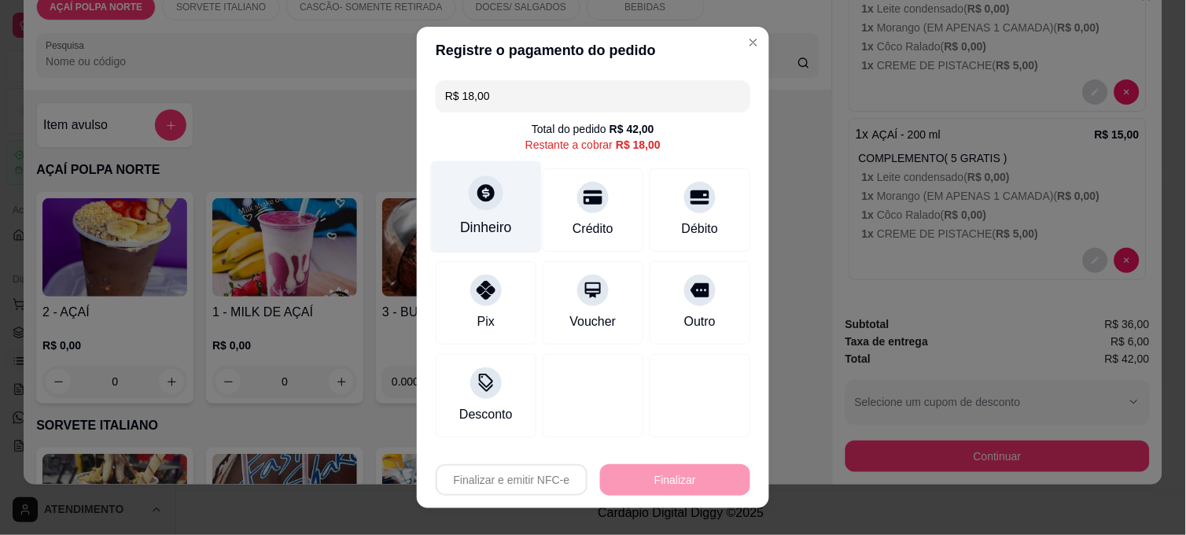
click at [490, 215] on div "Dinheiro" at bounding box center [486, 207] width 111 height 92
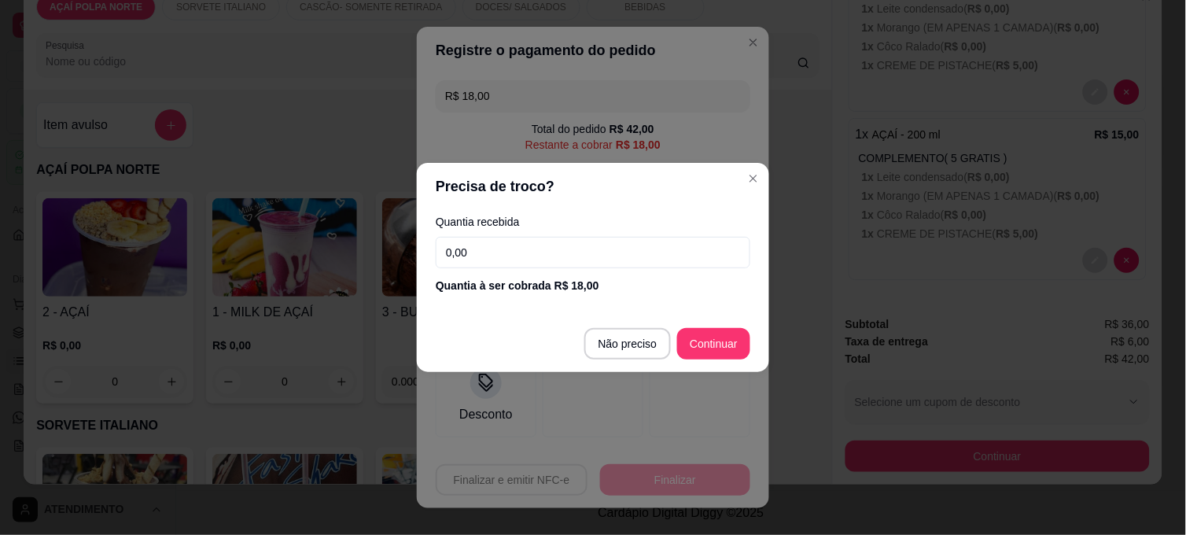
click at [576, 260] on input "0,00" at bounding box center [593, 252] width 314 height 31
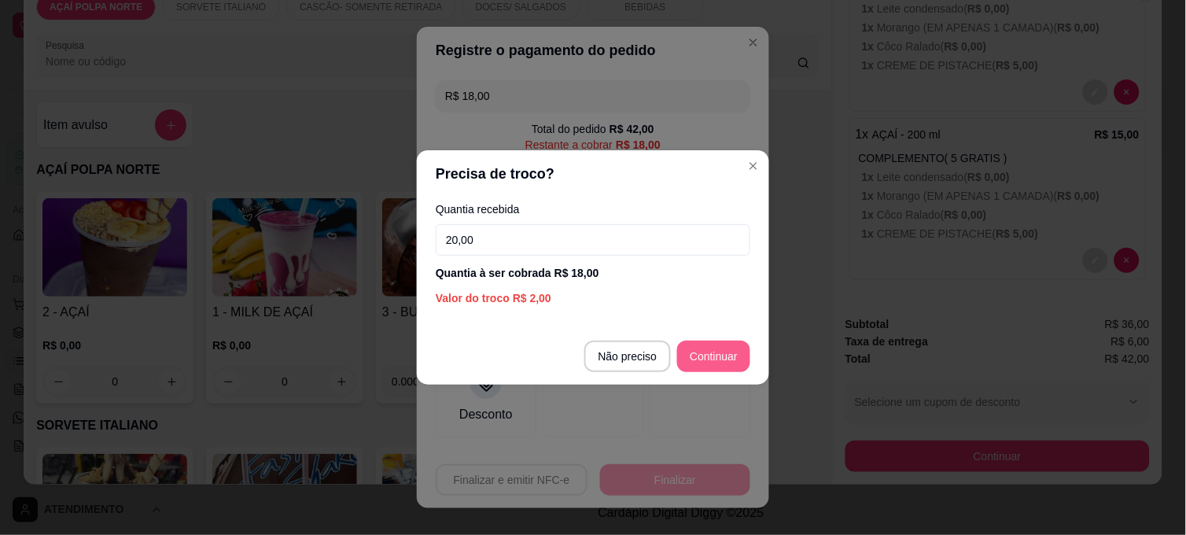
type input "20,00"
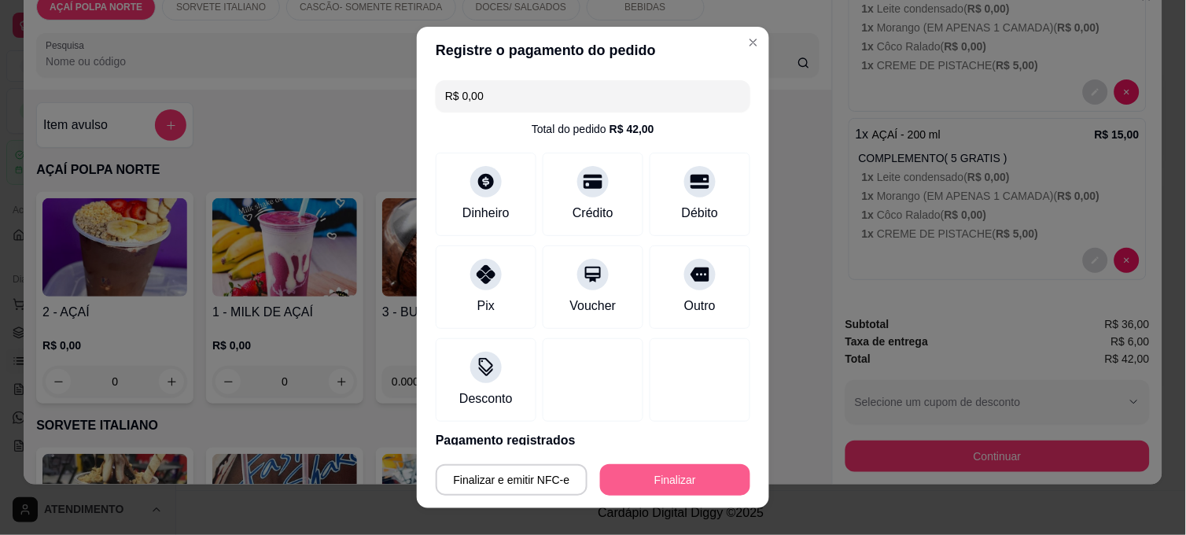
click at [689, 477] on button "Finalizar" at bounding box center [675, 479] width 150 height 31
type input "-R$ 42,00"
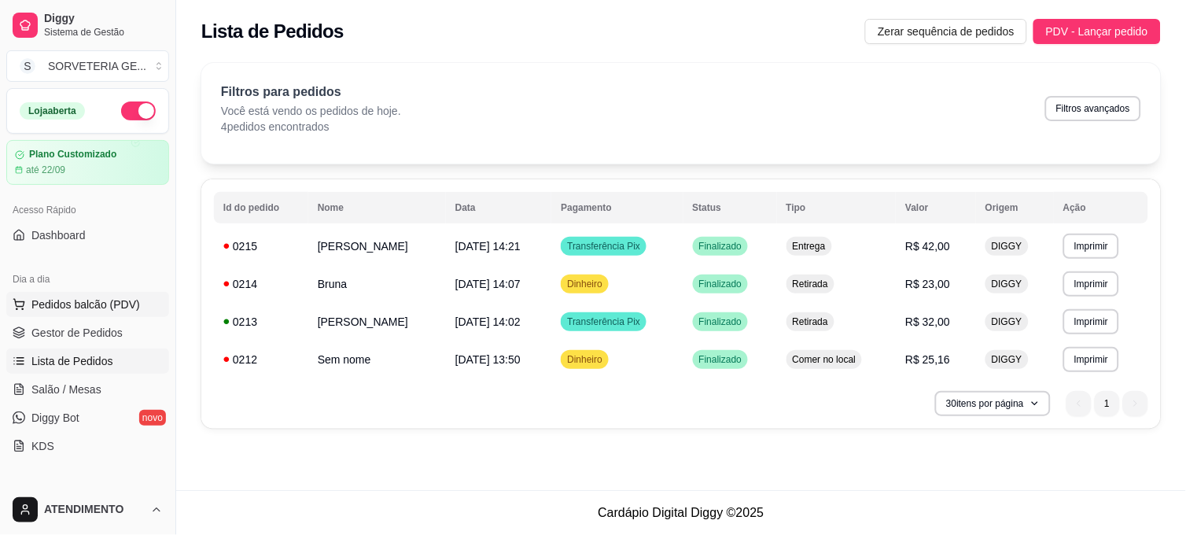
click at [66, 309] on span "Pedidos balcão (PDV)" at bounding box center [85, 304] width 108 height 16
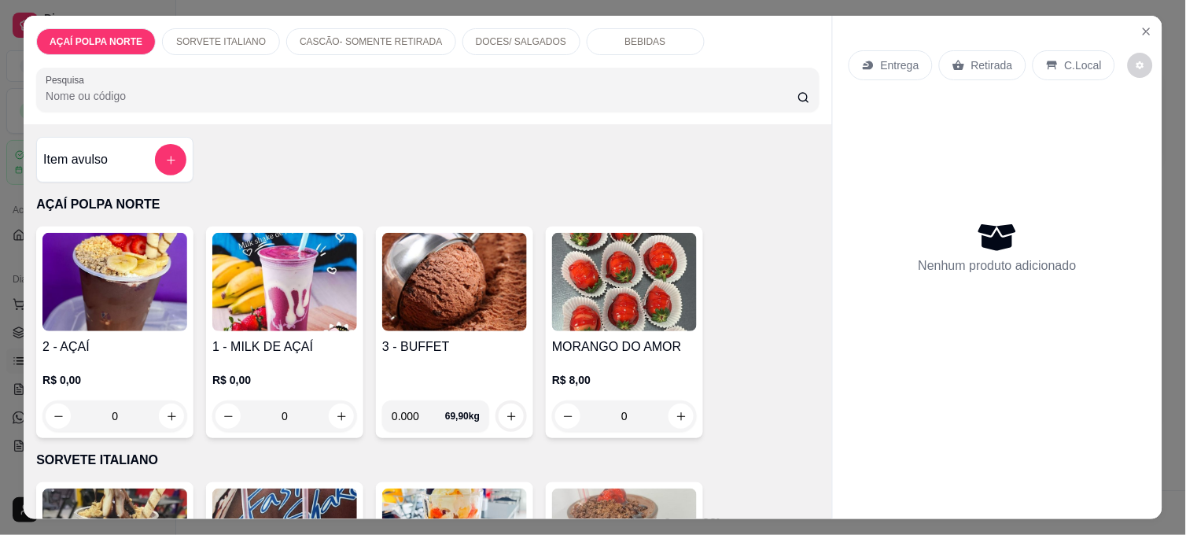
click at [132, 305] on img at bounding box center [114, 282] width 145 height 98
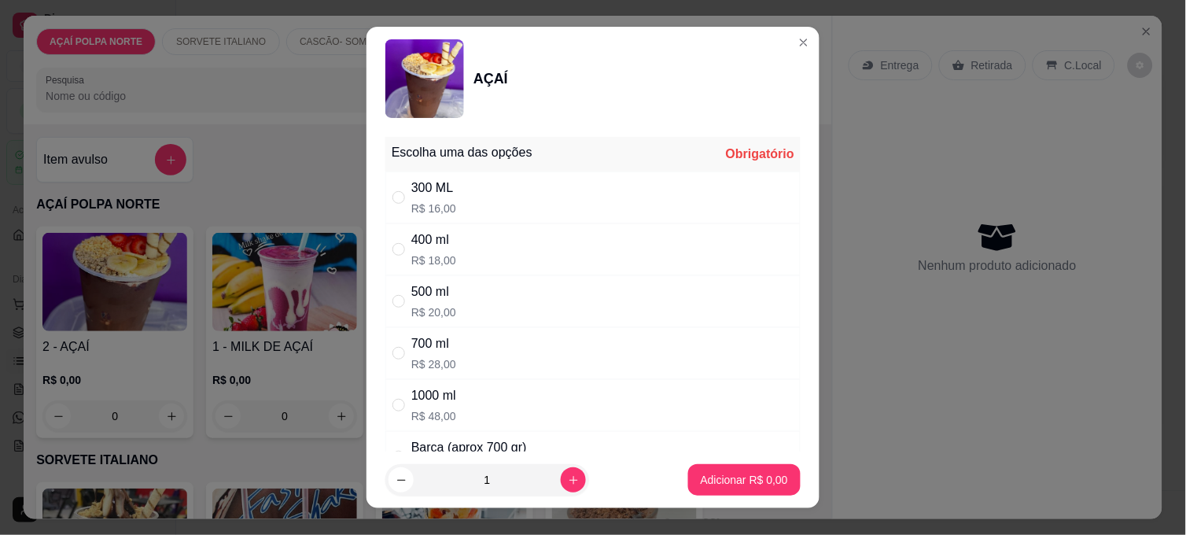
click at [403, 241] on div "" at bounding box center [401, 249] width 19 height 17
radio input "true"
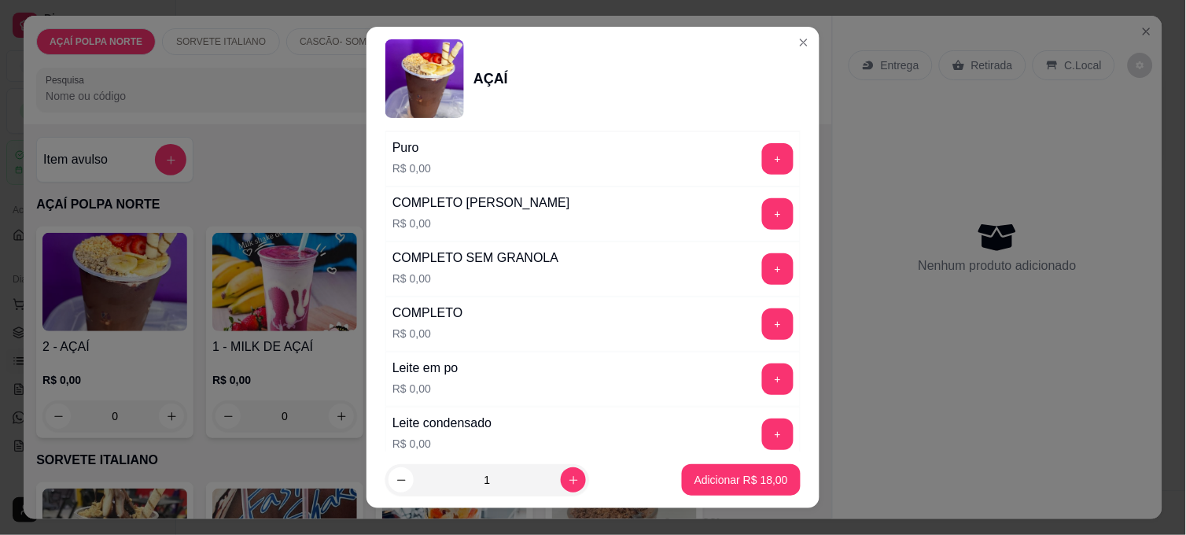
scroll to position [436, 0]
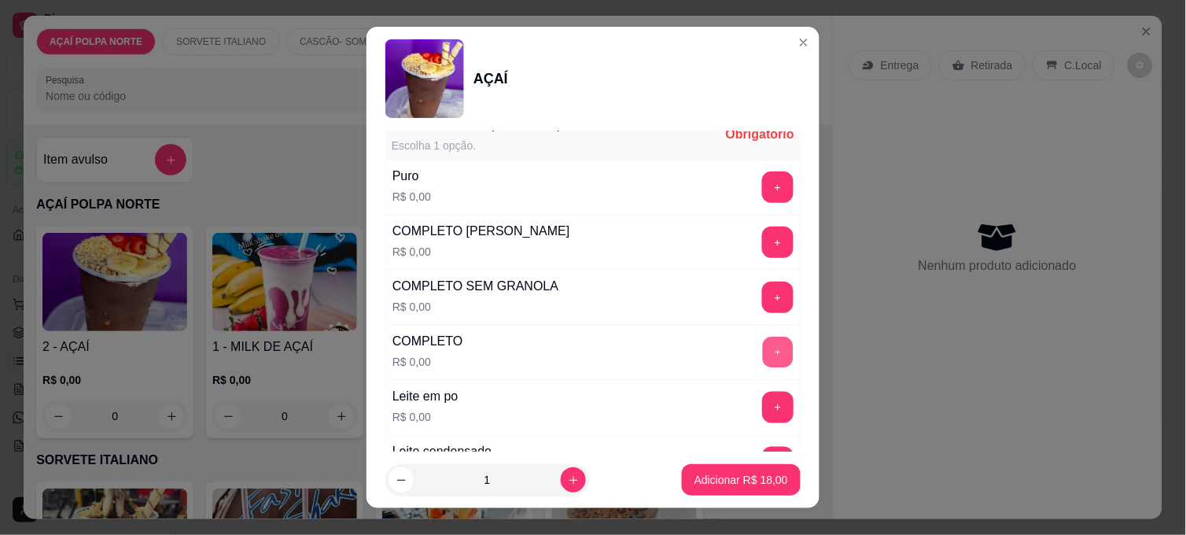
click at [763, 340] on button "+" at bounding box center [778, 352] width 31 height 31
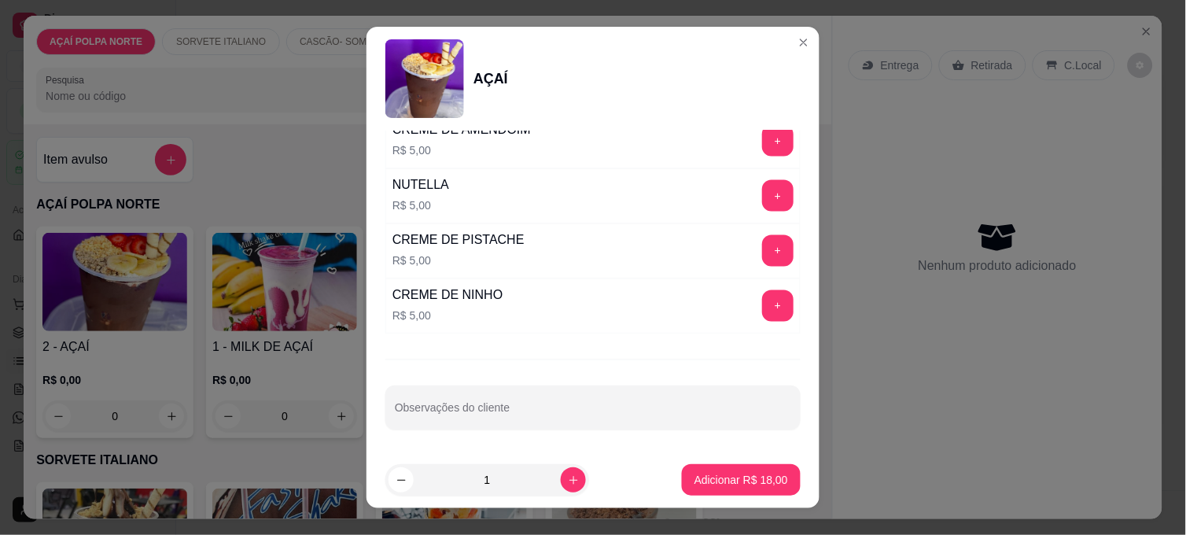
scroll to position [1832, 0]
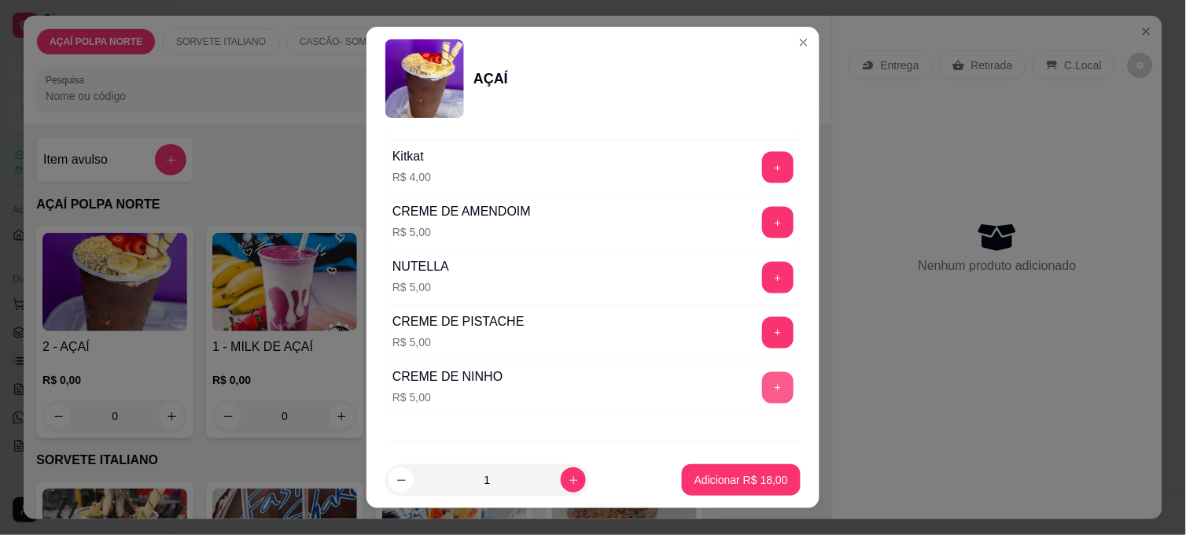
click at [762, 395] on button "+" at bounding box center [777, 387] width 31 height 31
click at [708, 477] on p "Adicionar R$ 23,00" at bounding box center [741, 480] width 94 height 16
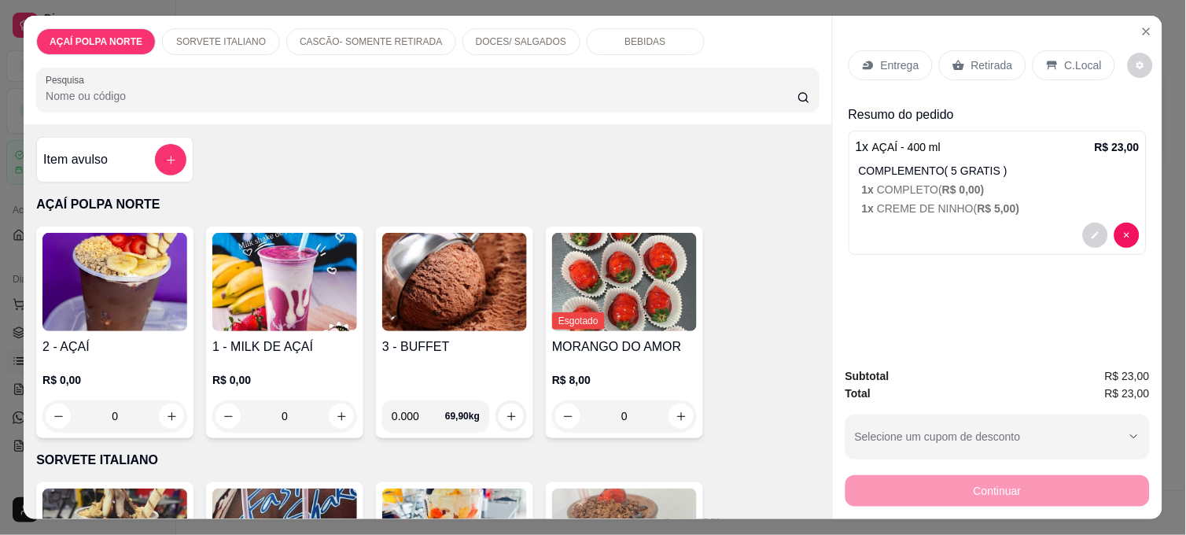
click at [894, 57] on p "Entrega" at bounding box center [900, 65] width 39 height 16
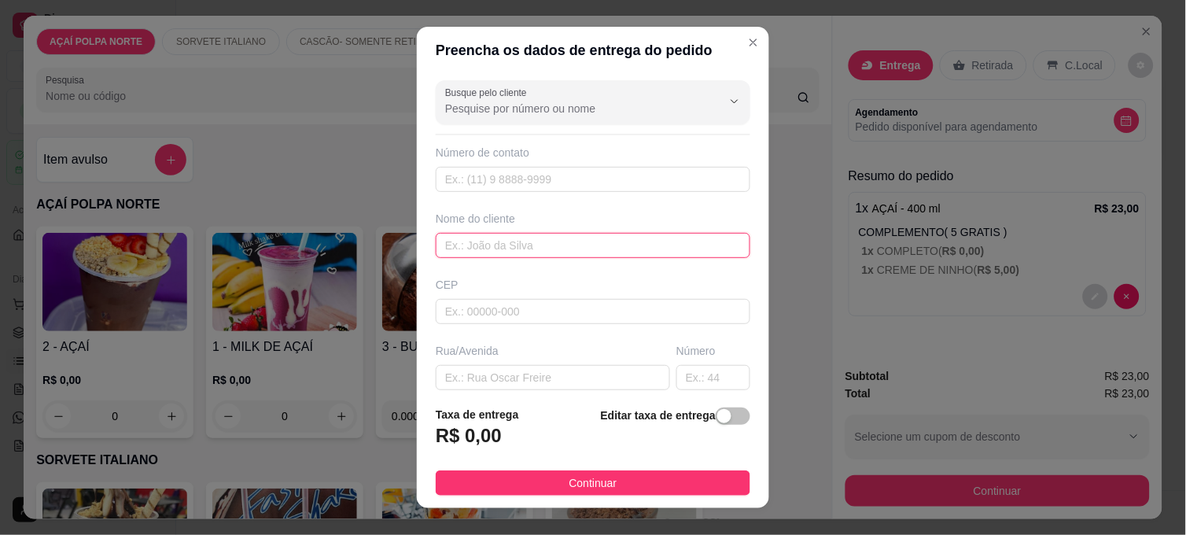
click at [559, 244] on input "text" at bounding box center [593, 245] width 314 height 25
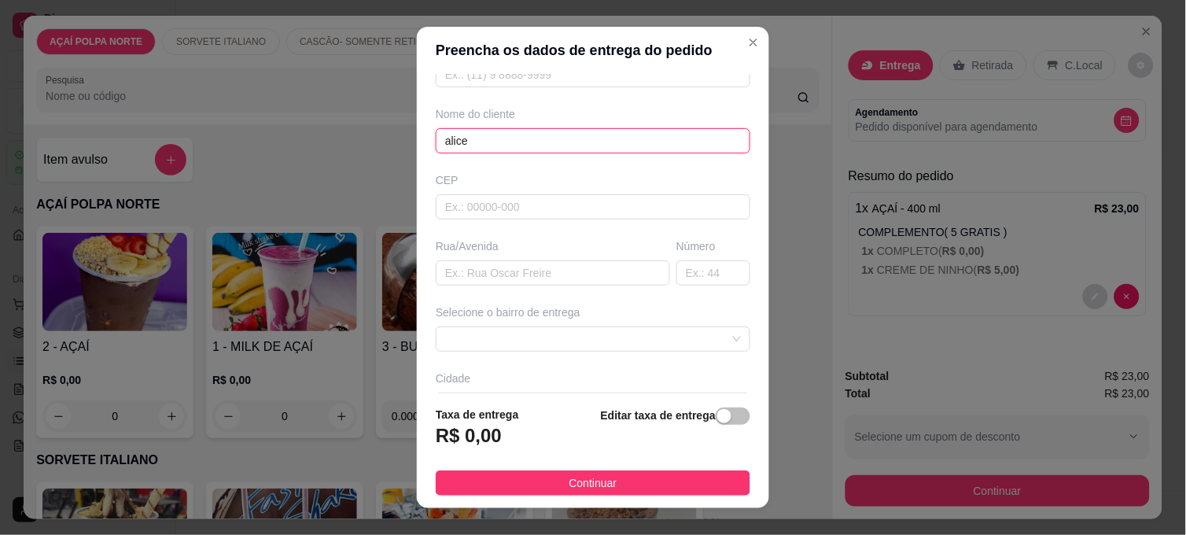
scroll to position [0, 0]
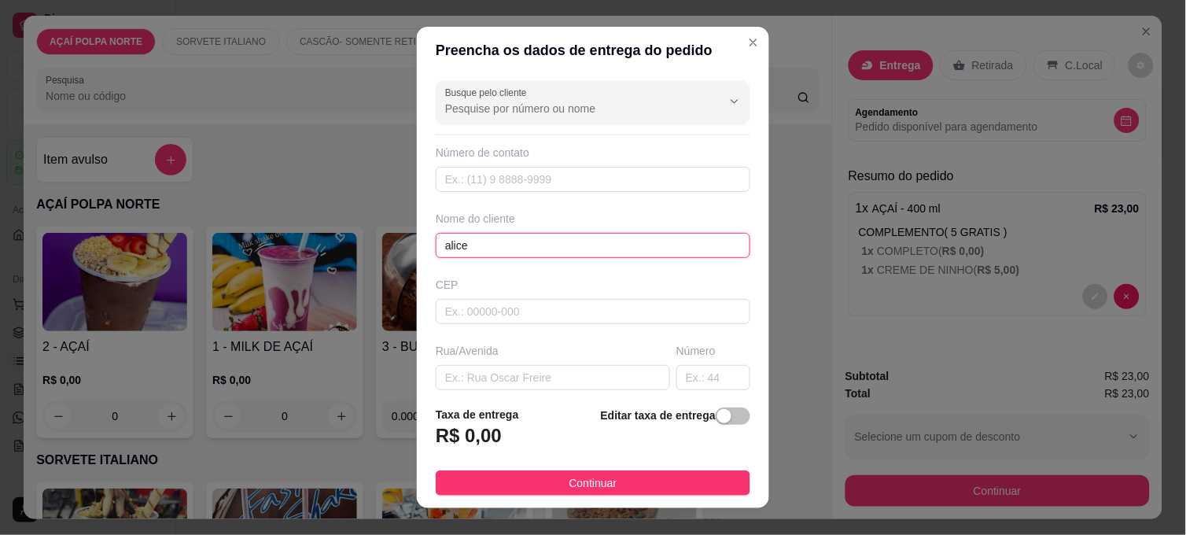
drag, startPoint x: 481, startPoint y: 249, endPoint x: 377, endPoint y: 239, distance: 104.3
click at [378, 240] on div "Preencha os dados de entrega do pedido Busque pelo cliente Número de contato No…" at bounding box center [593, 267] width 1186 height 535
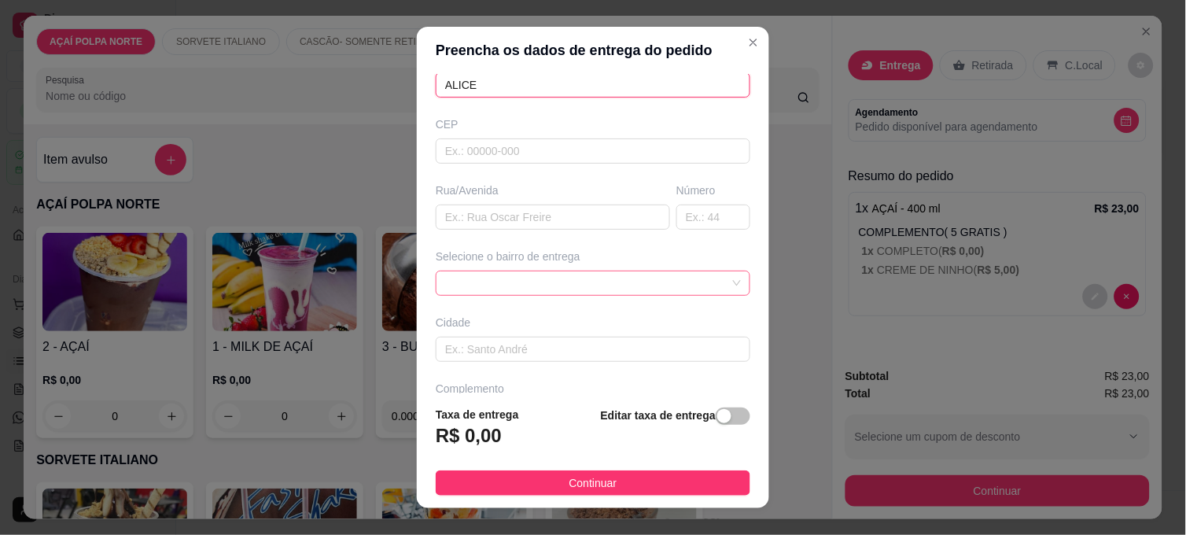
scroll to position [211, 0]
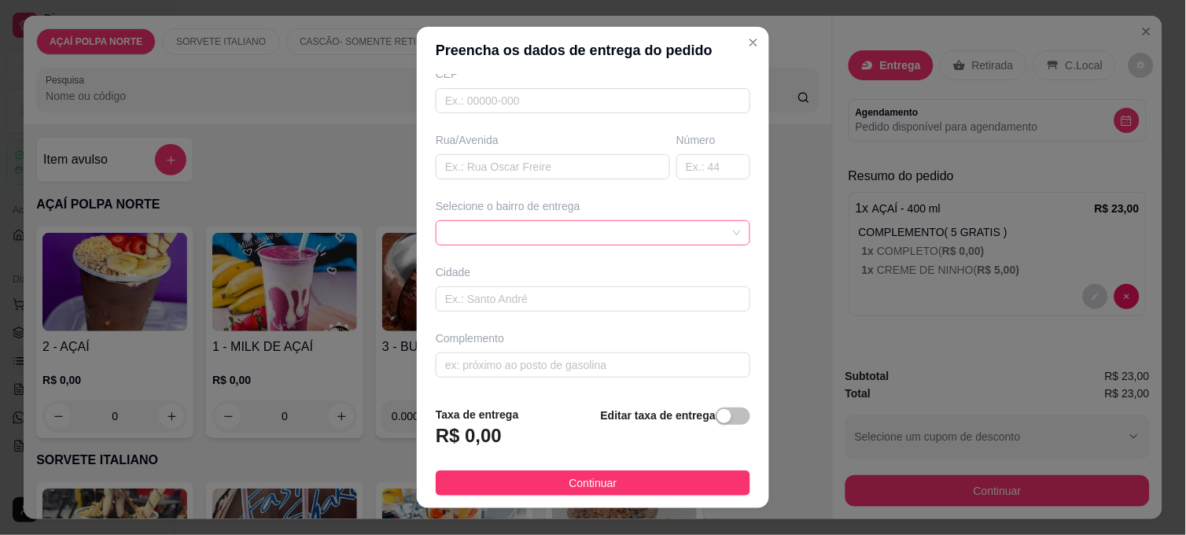
click at [599, 236] on span at bounding box center [593, 233] width 296 height 24
type input "ALICE"
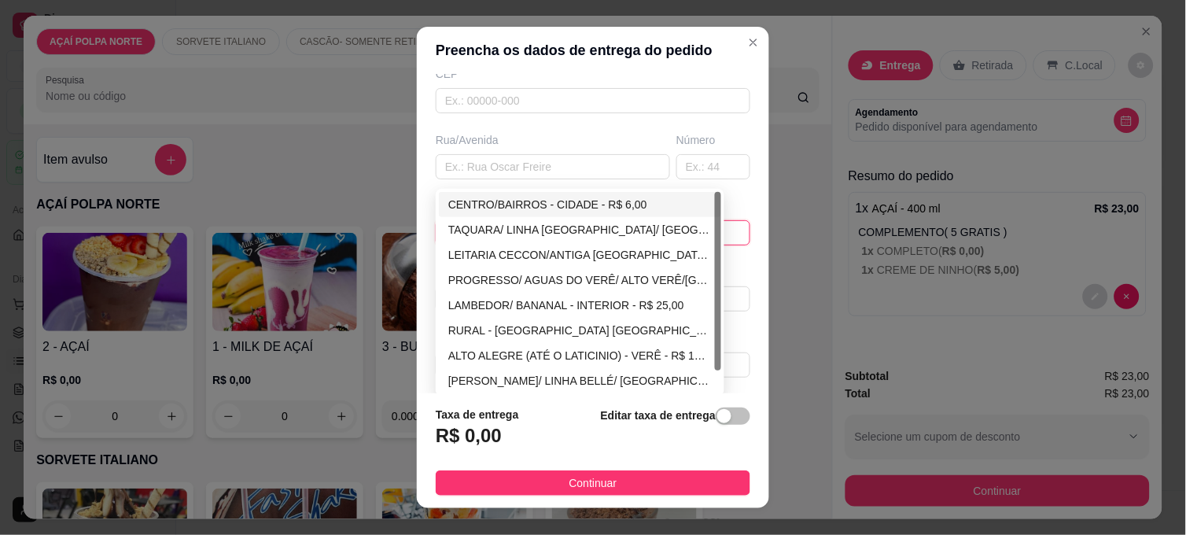
click at [619, 199] on div "CENTRO/BAIRROS - CIDADE - R$ 6,00" at bounding box center [579, 204] width 263 height 17
type input "CIDADE"
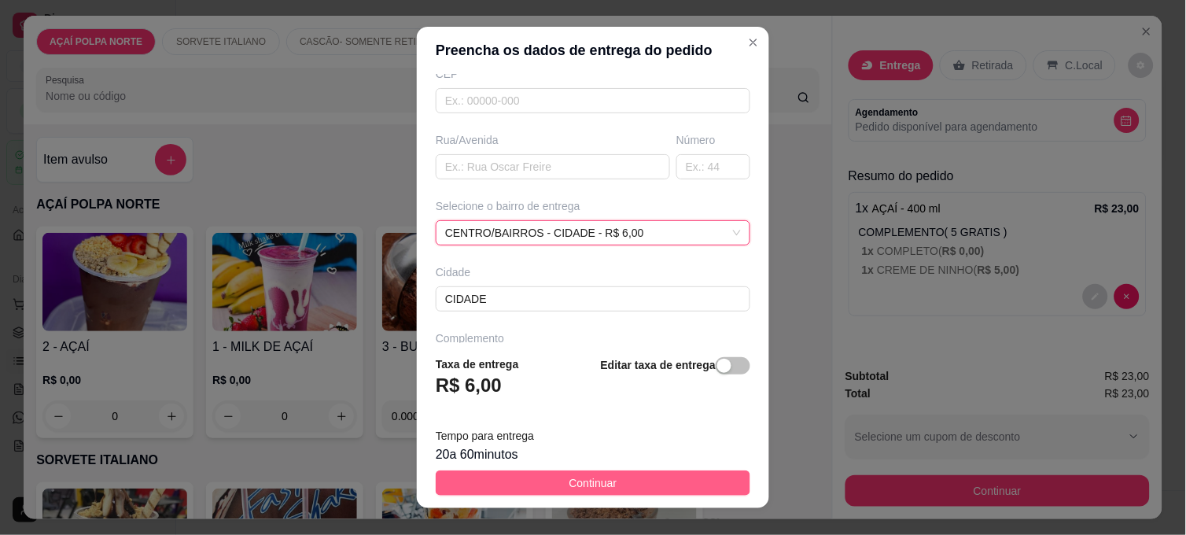
click at [630, 480] on button "Continuar" at bounding box center [593, 482] width 314 height 25
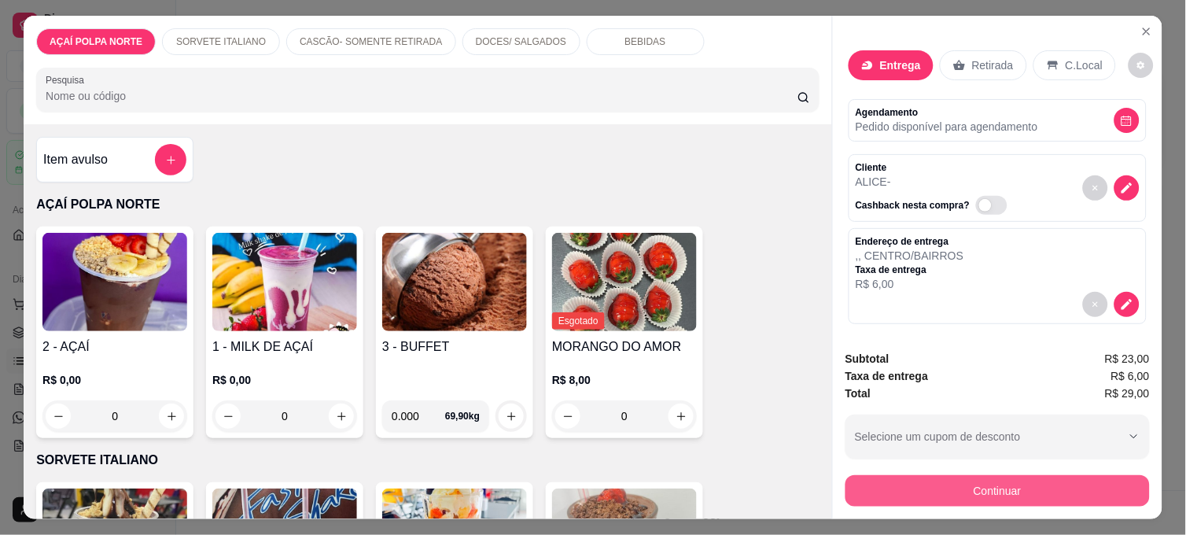
click at [940, 480] on button "Continuar" at bounding box center [997, 490] width 304 height 31
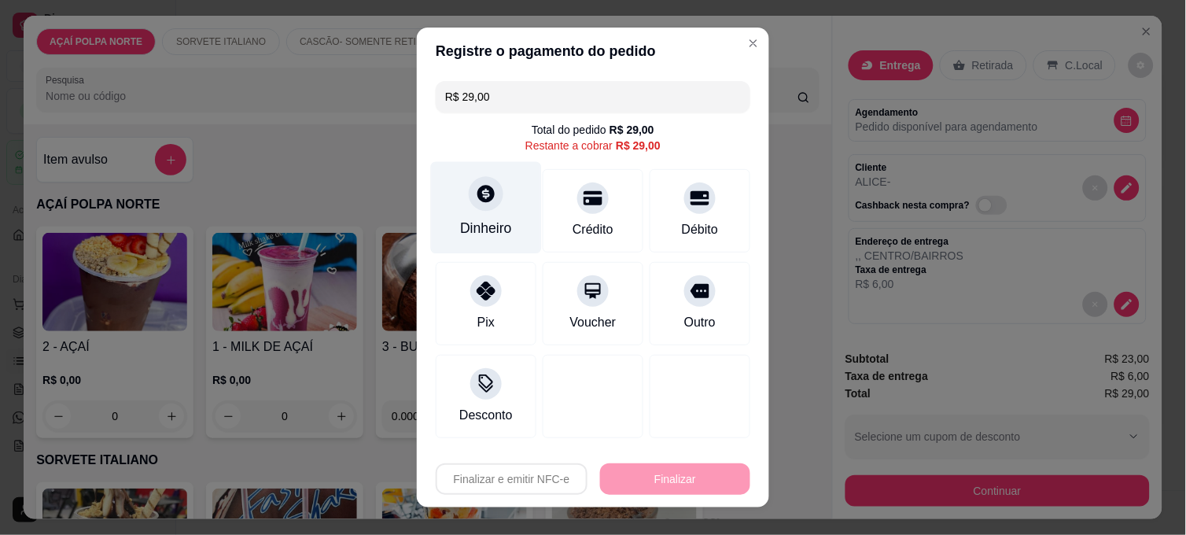
click at [499, 233] on div "Dinheiro" at bounding box center [486, 228] width 52 height 20
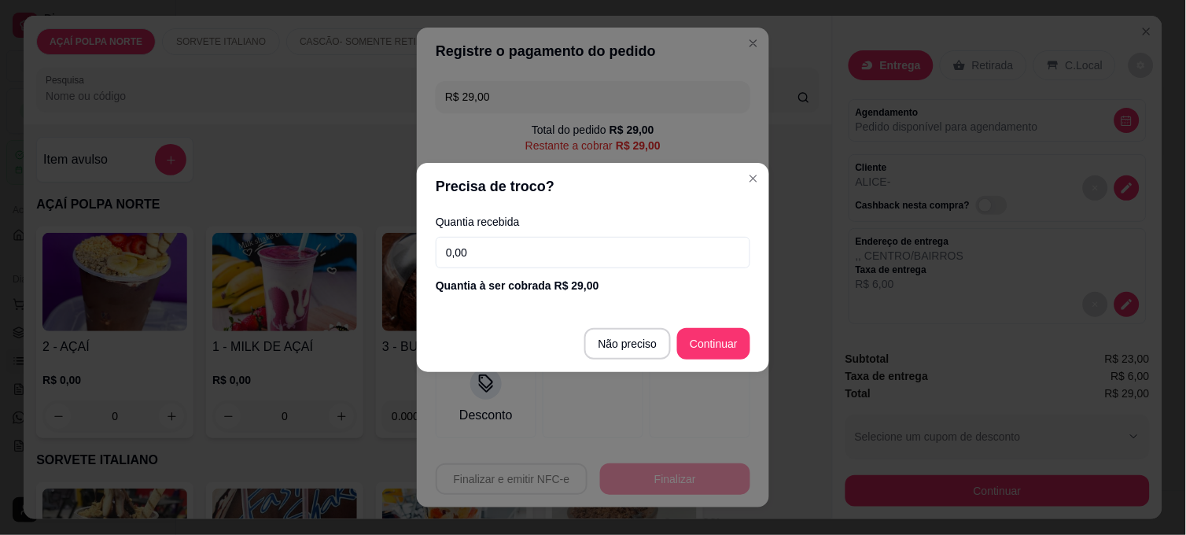
drag, startPoint x: 575, startPoint y: 249, endPoint x: 357, endPoint y: 249, distance: 217.8
click at [359, 250] on div "Precisa de troco? Quantia recebida 0,00 Quantia à ser cobrada R$ 29,00 Não prec…" at bounding box center [593, 267] width 1186 height 535
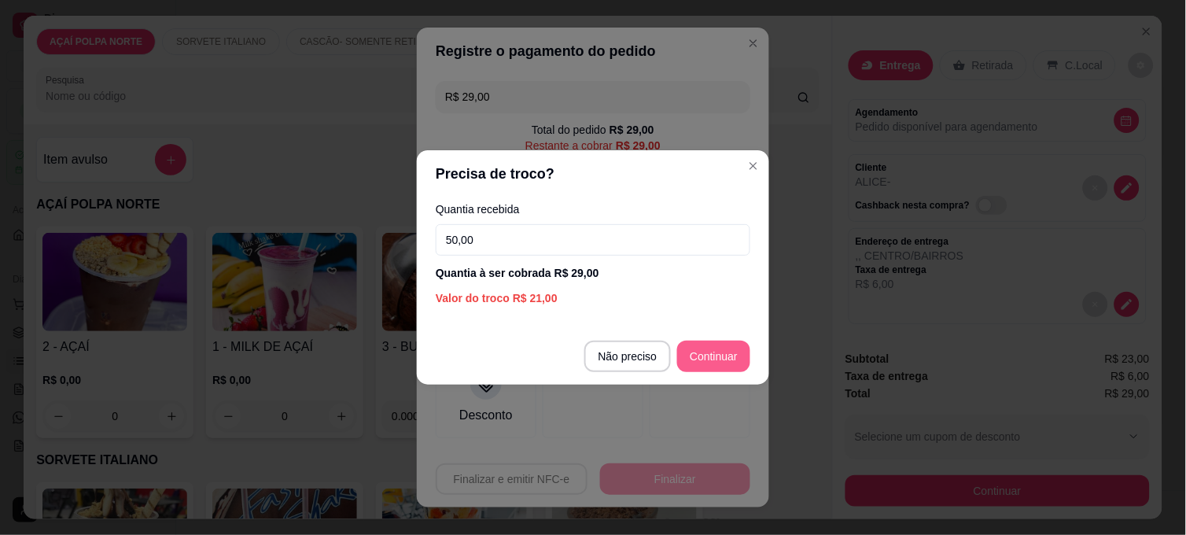
type input "50,00"
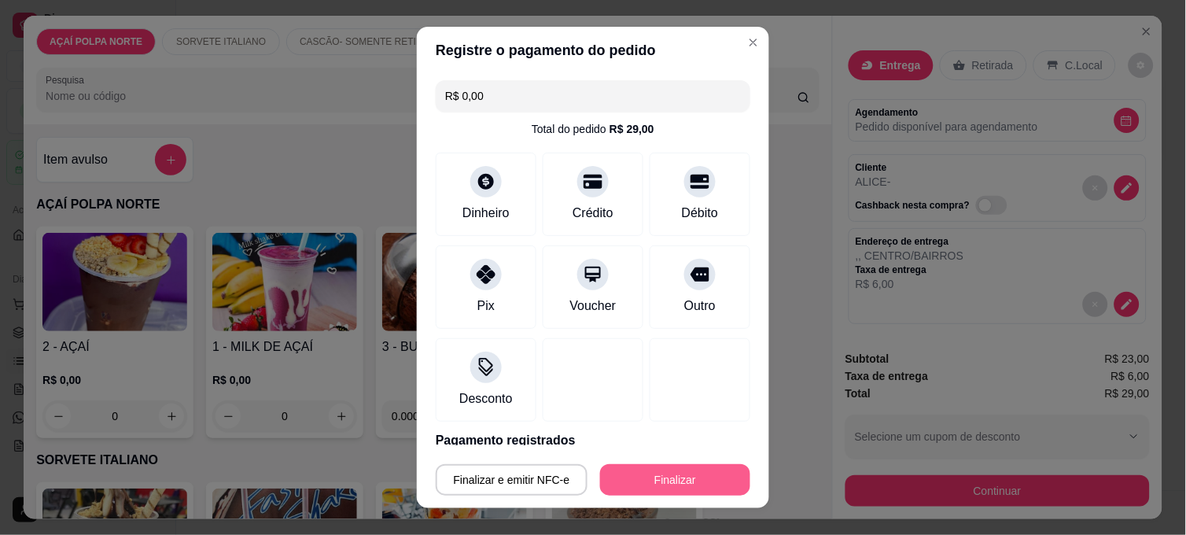
click at [706, 470] on button "Finalizar" at bounding box center [675, 479] width 150 height 31
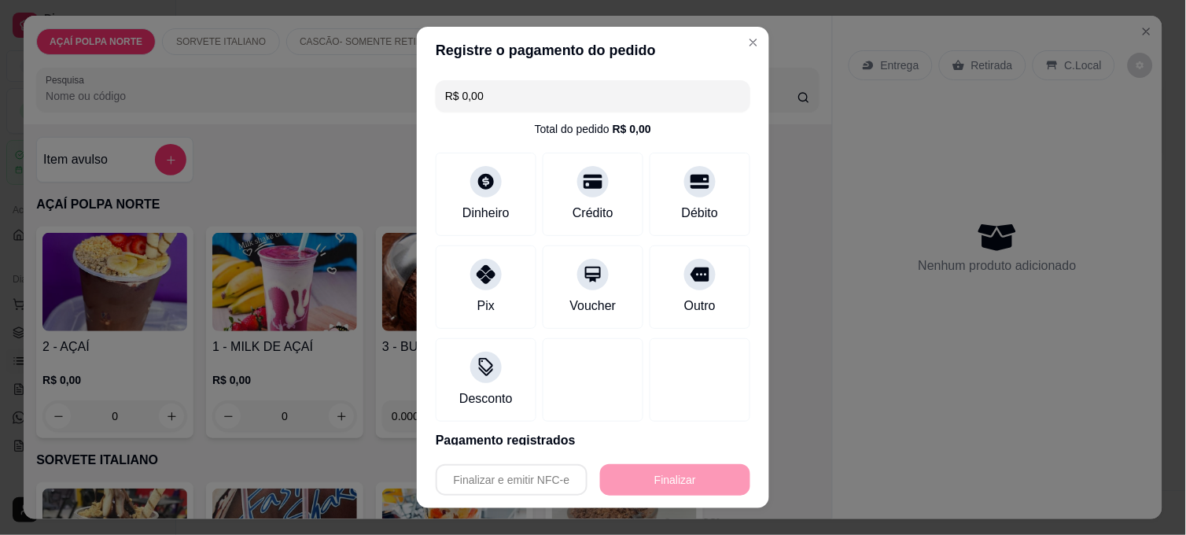
type input "-R$ 29,00"
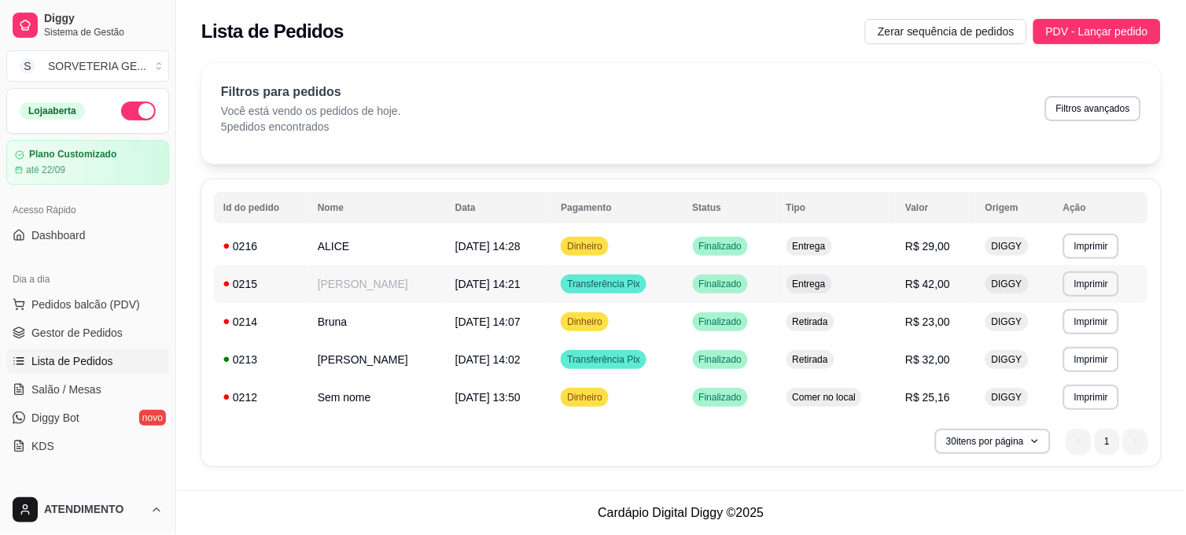
click at [241, 281] on div "0215" at bounding box center [260, 284] width 75 height 16
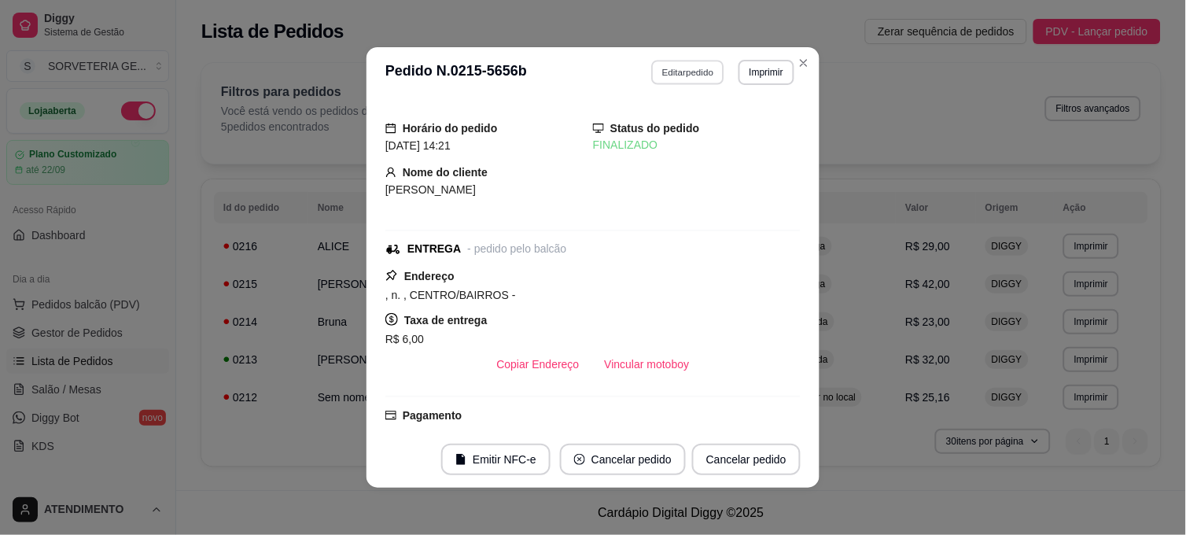
click at [689, 75] on button "Editar pedido" at bounding box center [688, 72] width 73 height 24
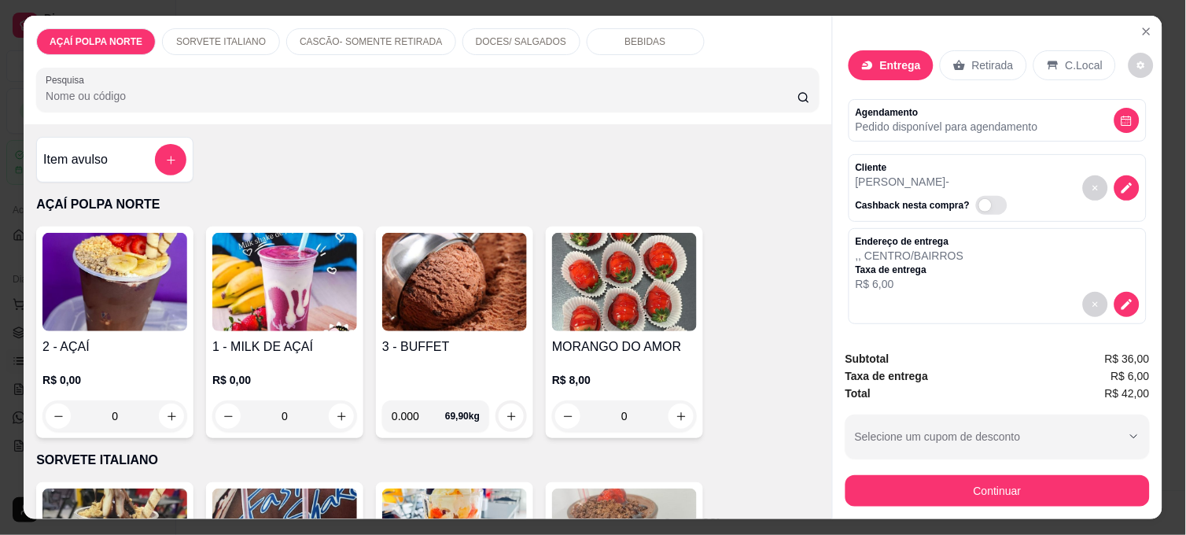
click at [112, 239] on img at bounding box center [114, 282] width 145 height 98
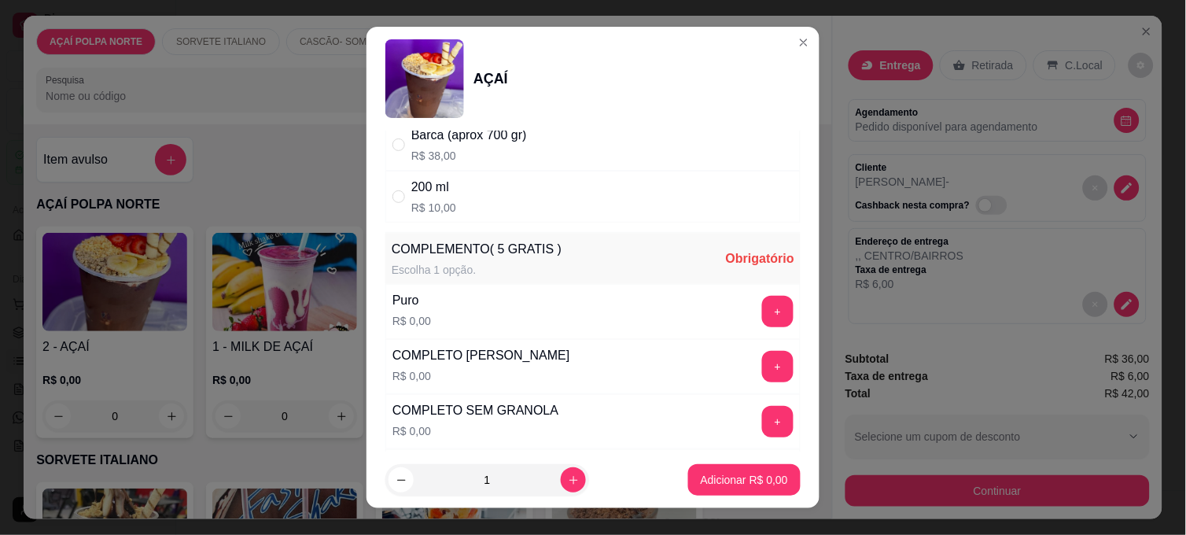
scroll to position [349, 0]
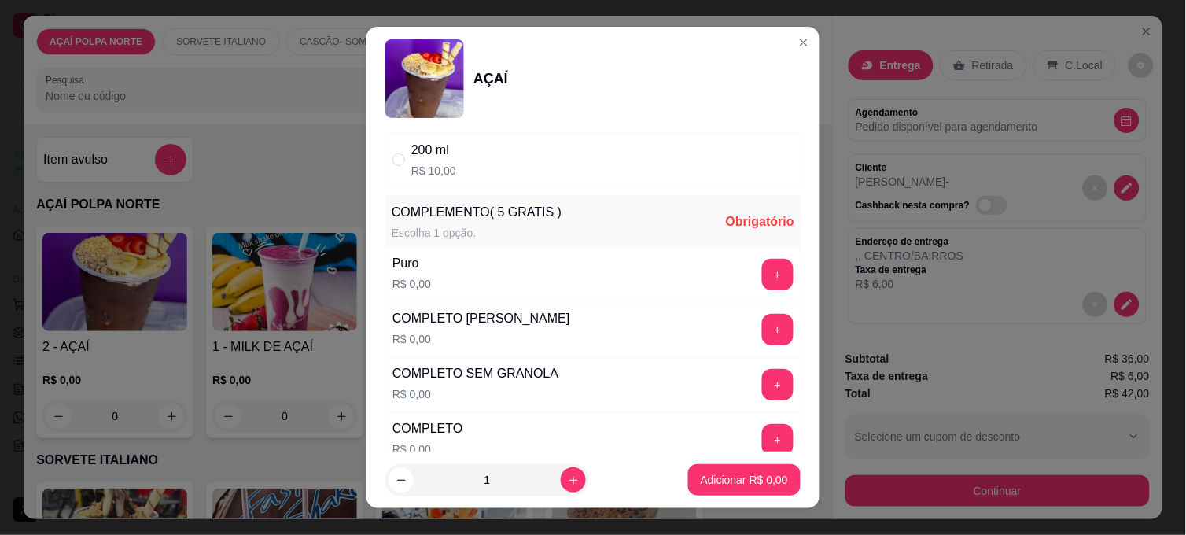
click at [411, 162] on div "200 ml R$ 10,00" at bounding box center [433, 160] width 45 height 38
radio input "true"
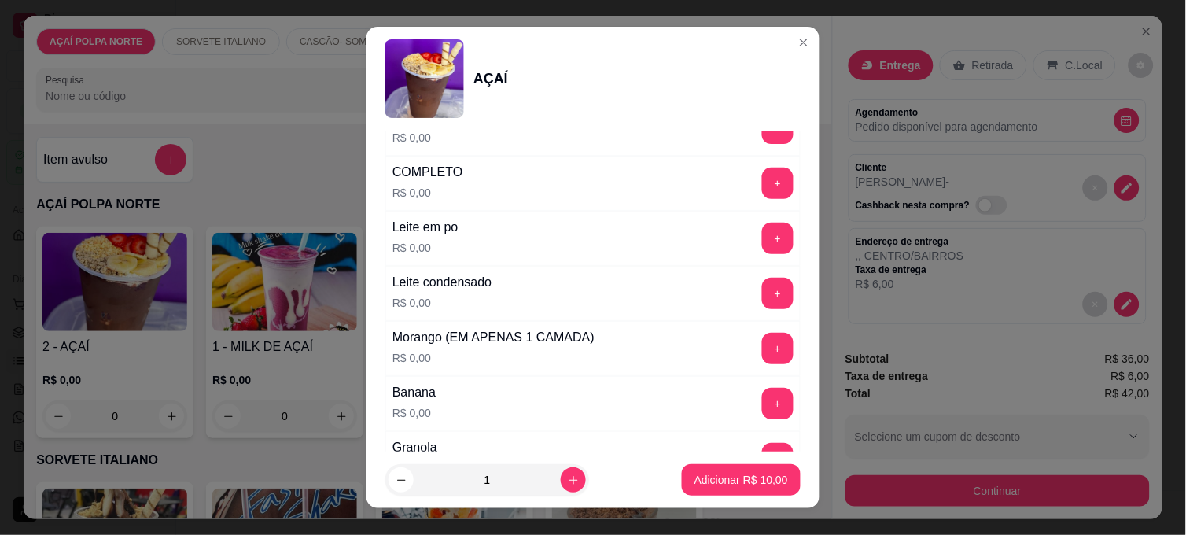
scroll to position [611, 0]
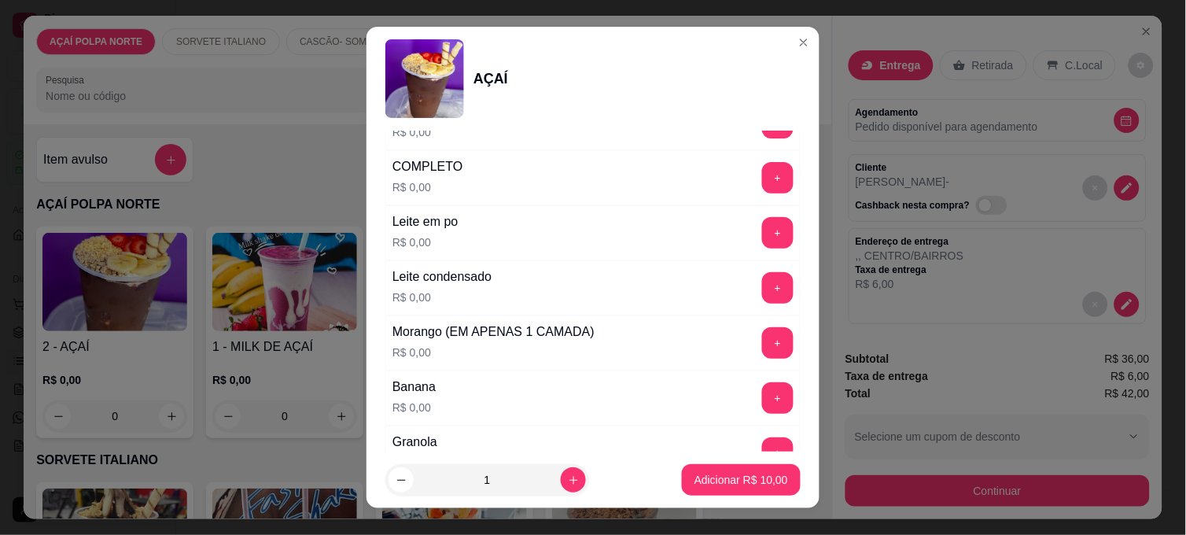
click at [773, 351] on div "Escolha uma das opções Completo 300 ML R$ 16,00 400 ml R$ 18,00 500 ml R$ 20,00…" at bounding box center [592, 291] width 453 height 321
click at [763, 340] on button "+" at bounding box center [778, 343] width 31 height 31
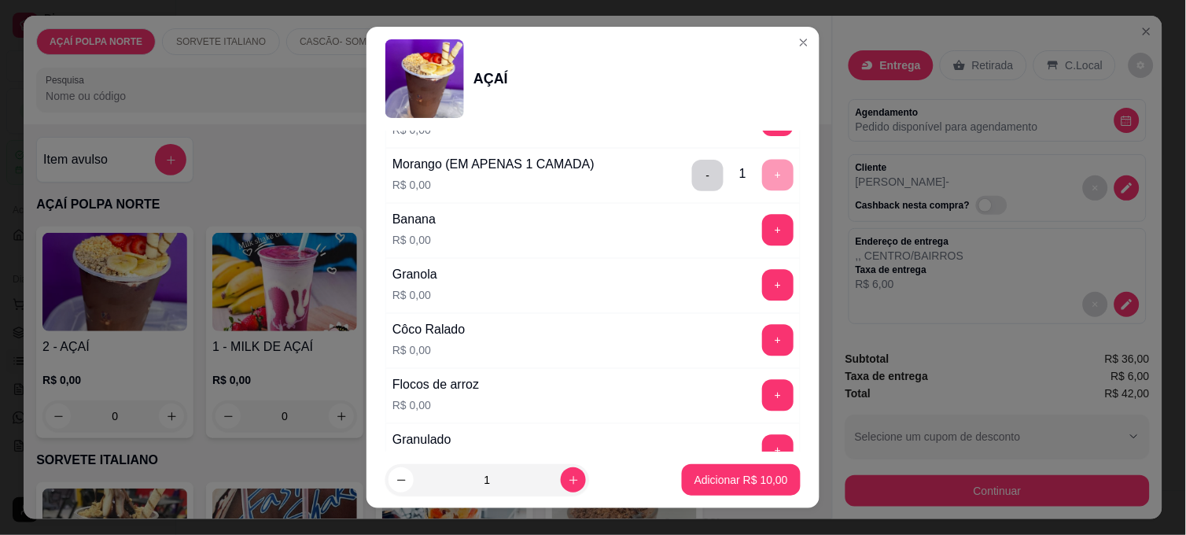
scroll to position [786, 0]
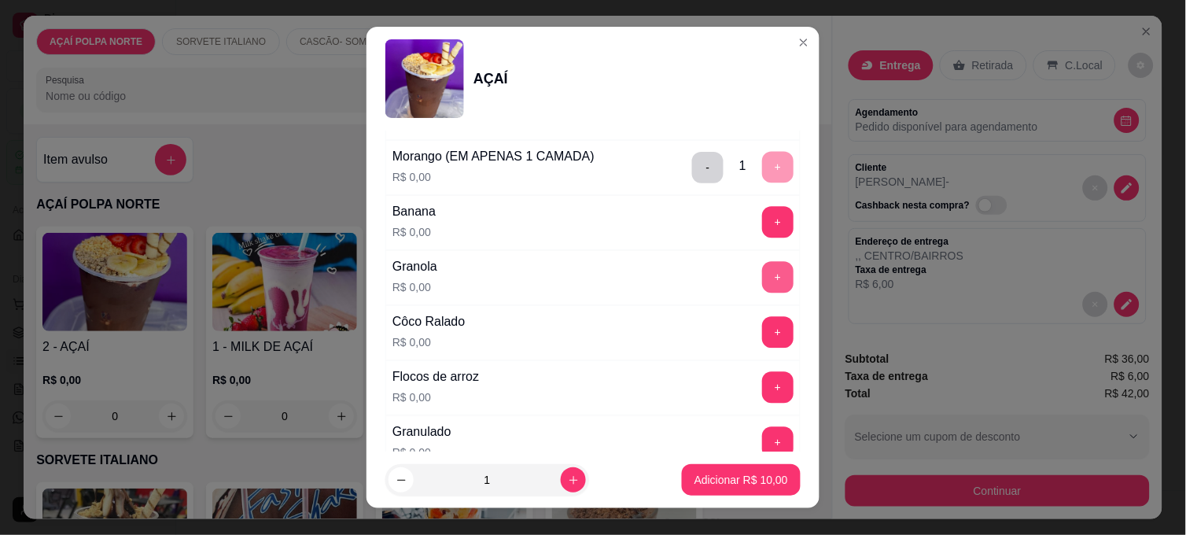
click at [762, 285] on button "+" at bounding box center [777, 277] width 31 height 31
click at [734, 480] on p "Adicionar R$ 10,00" at bounding box center [741, 480] width 94 height 16
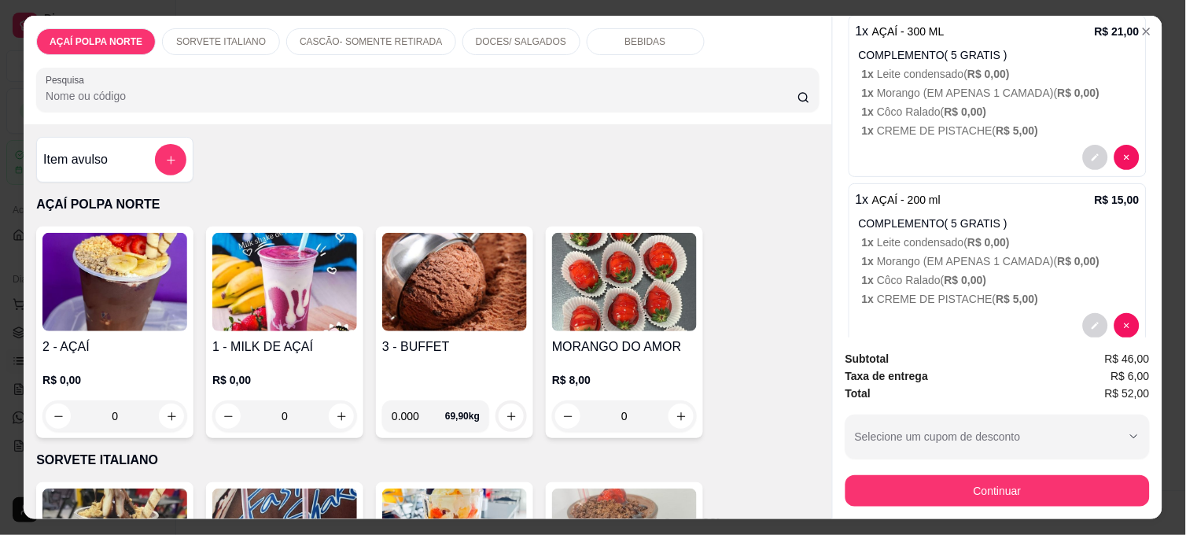
scroll to position [508, 0]
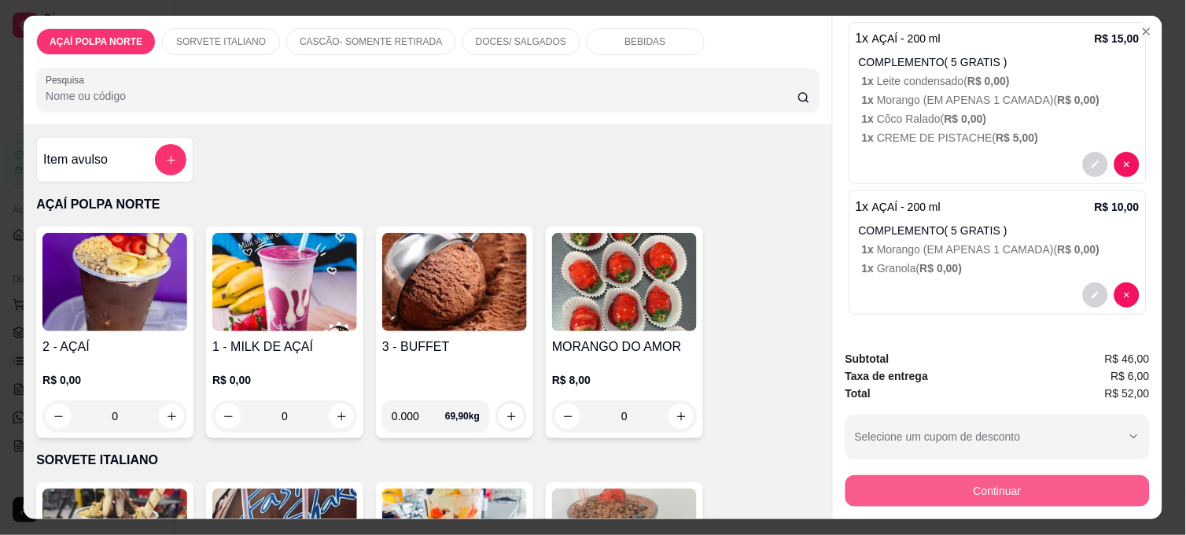
click at [1028, 480] on button "Continuar" at bounding box center [997, 490] width 304 height 31
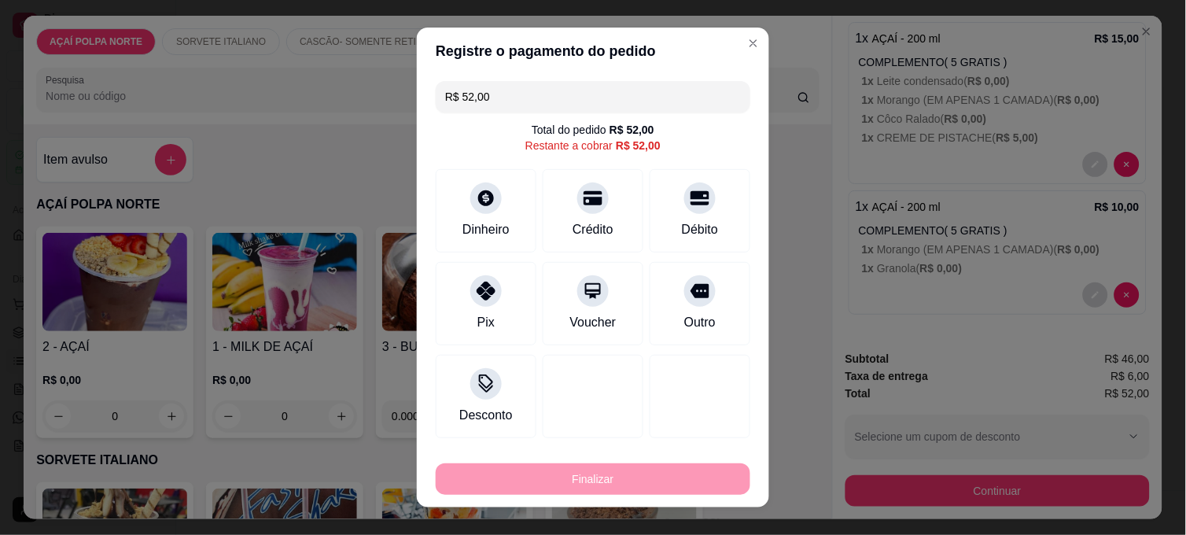
click at [384, 97] on div "Registre o pagamento do pedido R$ 52,00 Total do pedido R$ 52,00 Restante a cob…" at bounding box center [593, 267] width 1186 height 535
click at [470, 305] on div "Pix" at bounding box center [486, 301] width 111 height 92
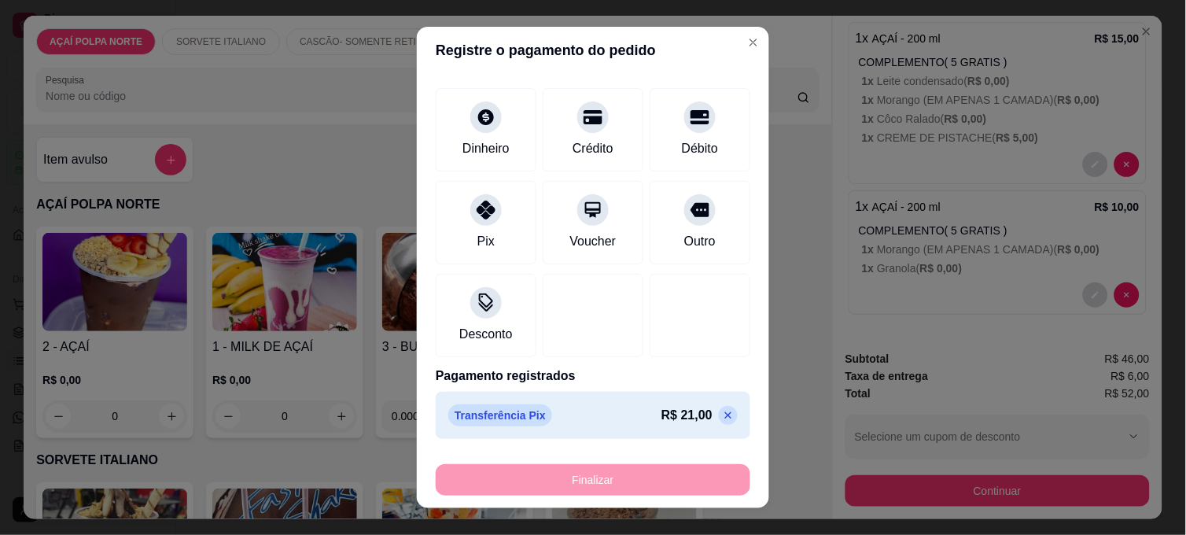
click at [722, 417] on icon at bounding box center [728, 415] width 13 height 13
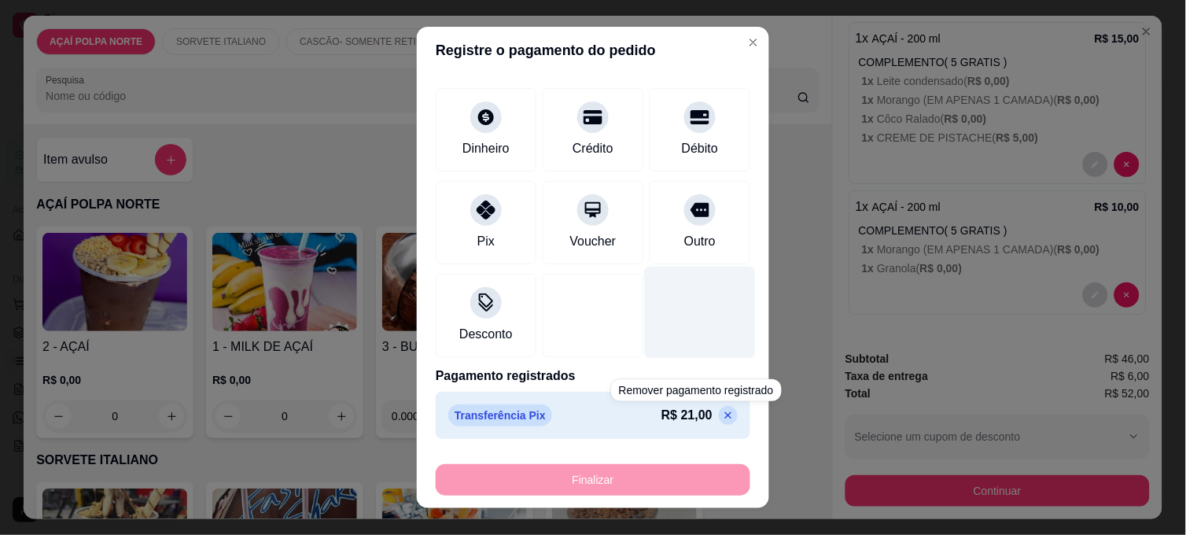
scroll to position [0, 0]
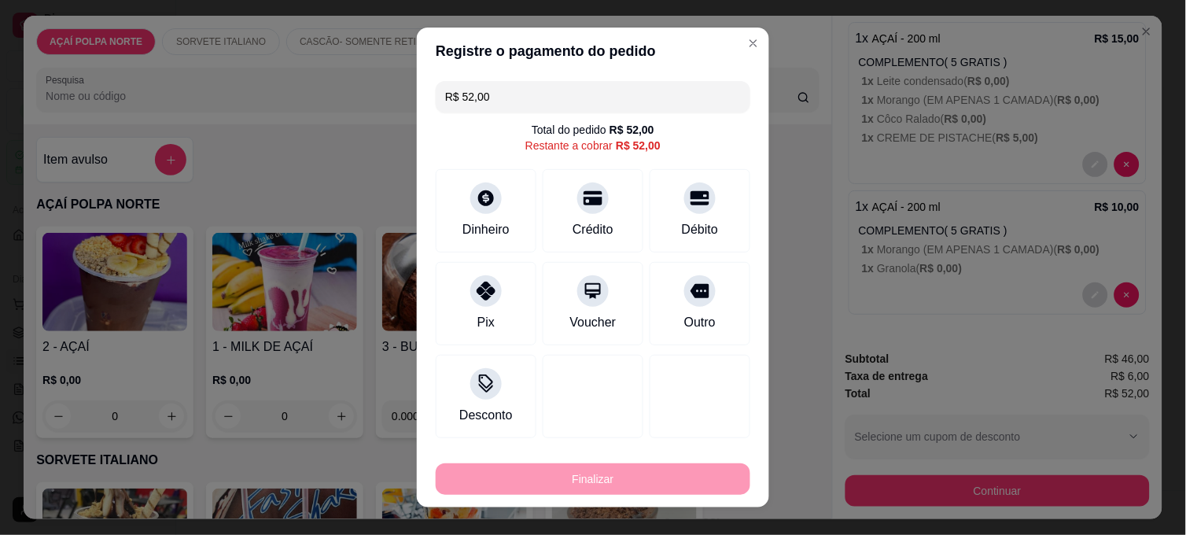
drag, startPoint x: 469, startPoint y: 100, endPoint x: 371, endPoint y: 103, distance: 98.3
click at [372, 103] on div "Registre o pagamento do pedido R$ 52,00 Total do pedido R$ 52,00 Restante a cob…" at bounding box center [593, 267] width 1186 height 535
click at [485, 313] on div "Pix" at bounding box center [485, 321] width 19 height 20
click at [341, 80] on div "Registre o pagamento do pedido R$ 28,00 Total do pedido R$ 52,00 Restante a cob…" at bounding box center [593, 267] width 1186 height 535
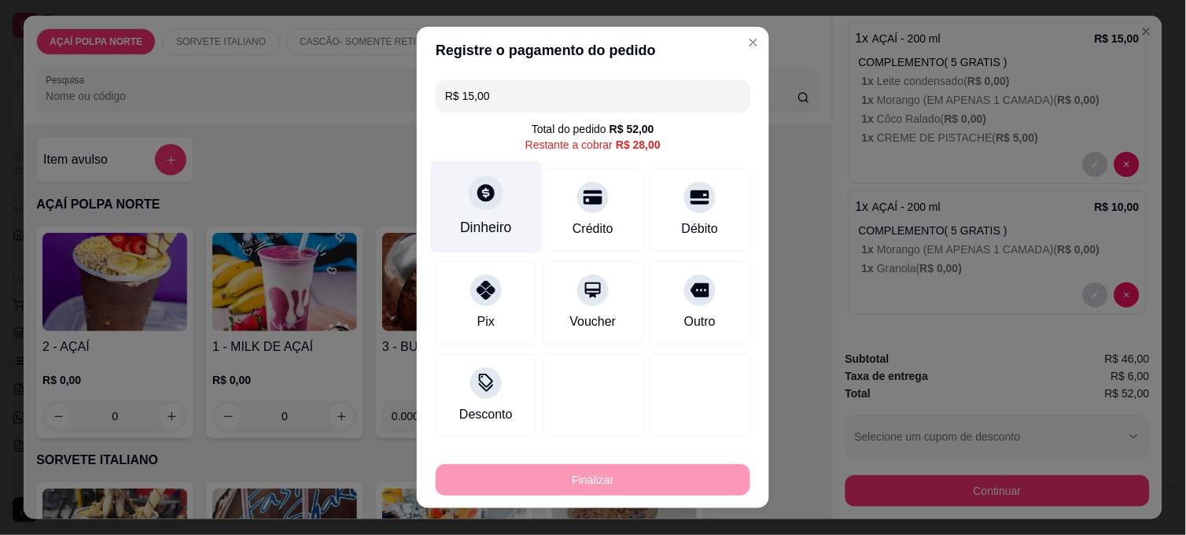
type input "R$ 15,00"
click at [496, 203] on div "Dinheiro" at bounding box center [486, 207] width 111 height 92
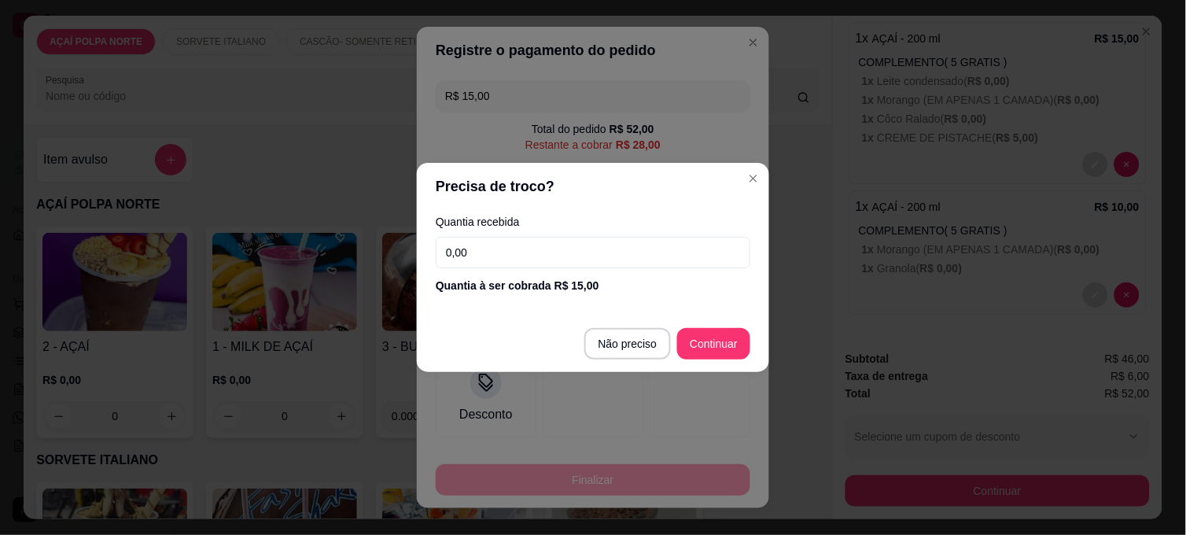
drag, startPoint x: 438, startPoint y: 247, endPoint x: 360, endPoint y: 245, distance: 77.9
click at [360, 245] on div "Precisa de troco? Quantia recebida 0,00 Quantia à ser cobrada R$ 15,00 Não prec…" at bounding box center [593, 267] width 1186 height 535
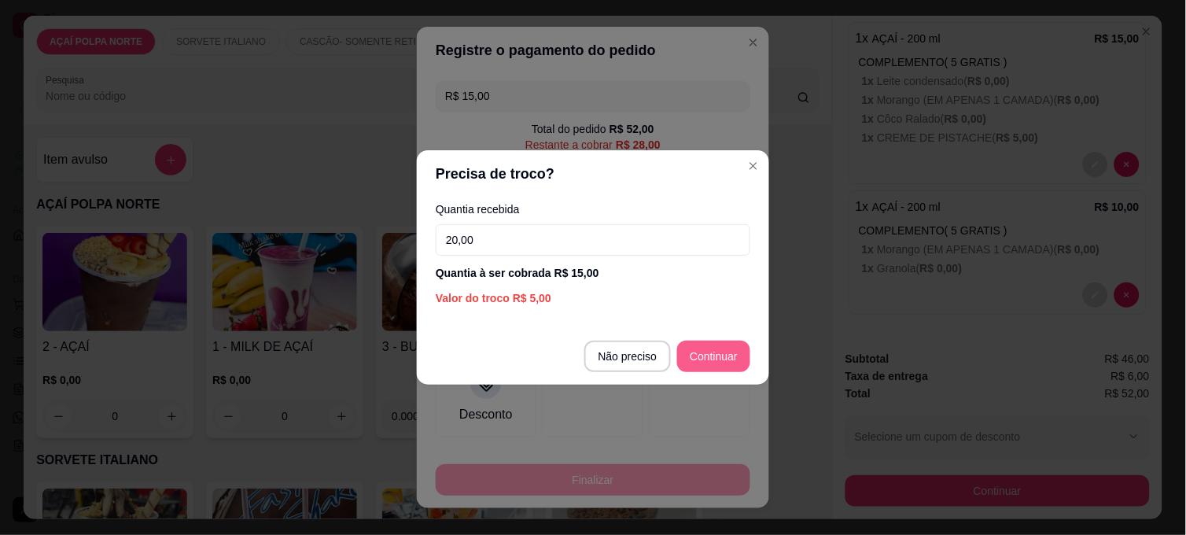
type input "20,00"
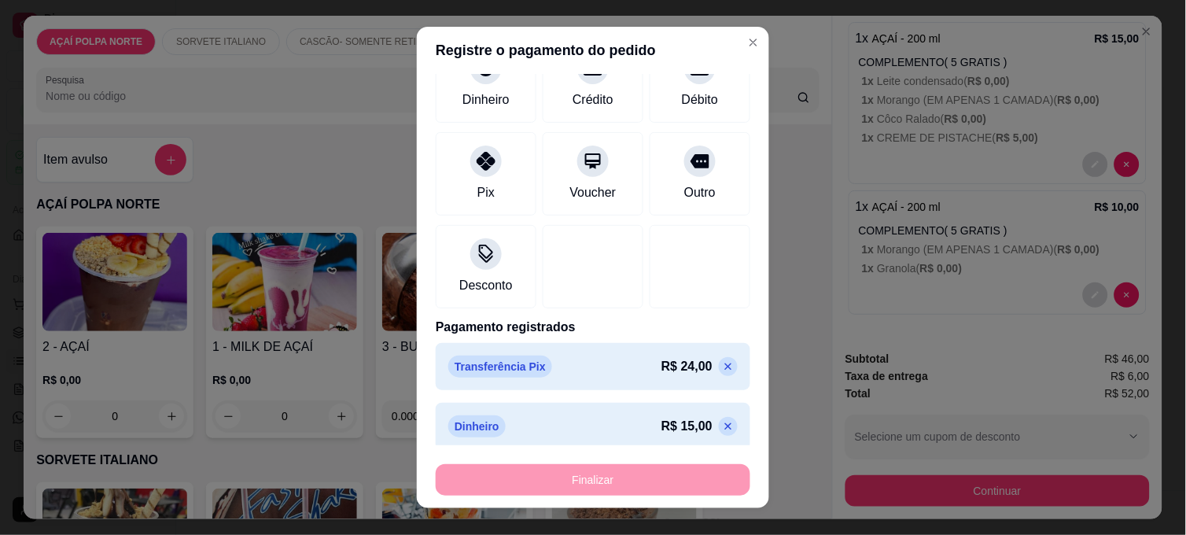
scroll to position [139, 0]
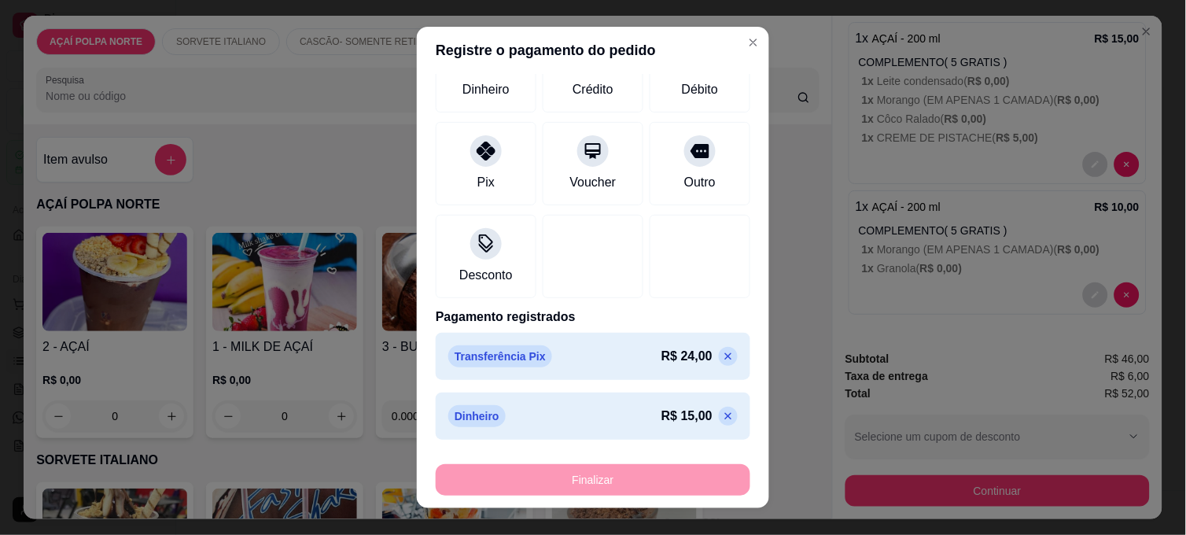
click at [722, 414] on icon at bounding box center [728, 416] width 13 height 13
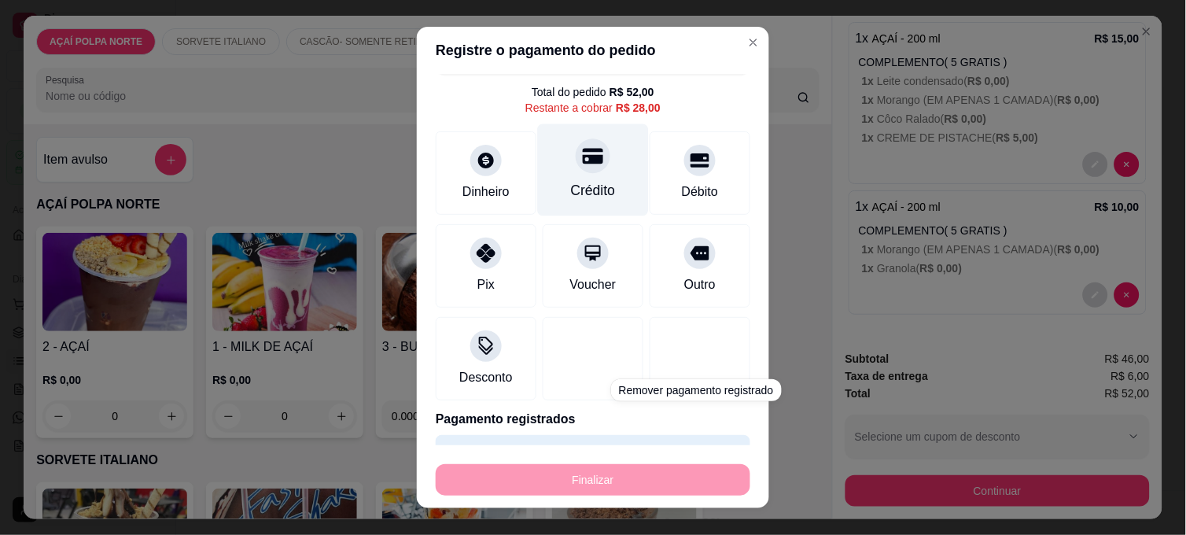
scroll to position [0, 0]
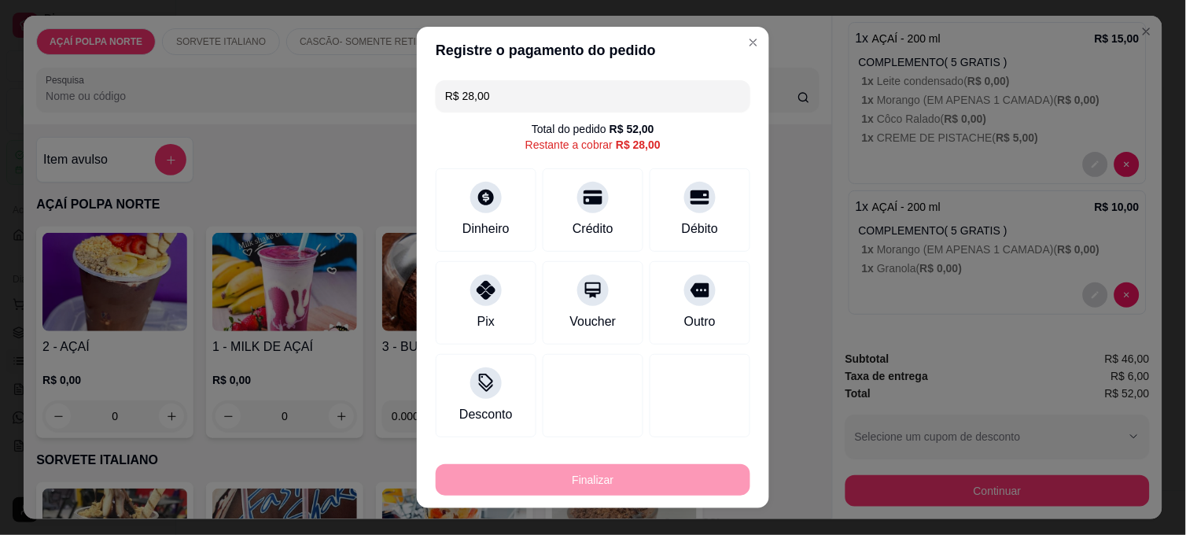
drag, startPoint x: 498, startPoint y: 93, endPoint x: 340, endPoint y: 97, distance: 158.1
click at [340, 97] on div "Registre o pagamento do pedido R$ 28,00 Total do pedido R$ 52,00 Restante a cob…" at bounding box center [593, 267] width 1186 height 535
type input "R$ 18,00"
click at [496, 223] on div "Dinheiro" at bounding box center [486, 227] width 52 height 20
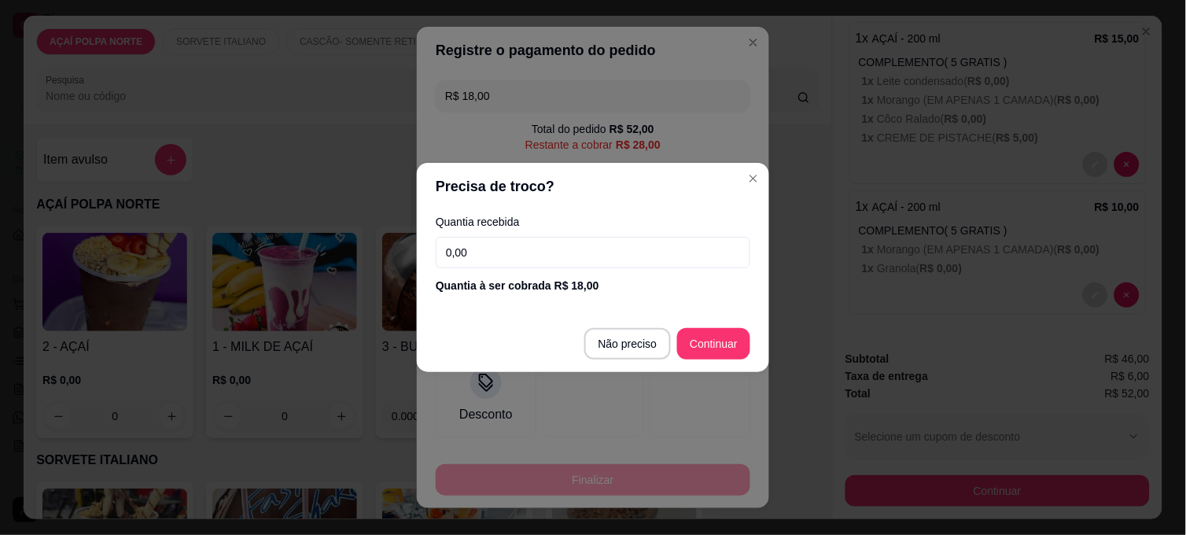
drag, startPoint x: 519, startPoint y: 249, endPoint x: 387, endPoint y: 242, distance: 132.3
click at [387, 242] on div "Precisa de troco? Quantia recebida 0,00 Quantia à ser cobrada R$ 18,00 Não prec…" at bounding box center [593, 267] width 1186 height 535
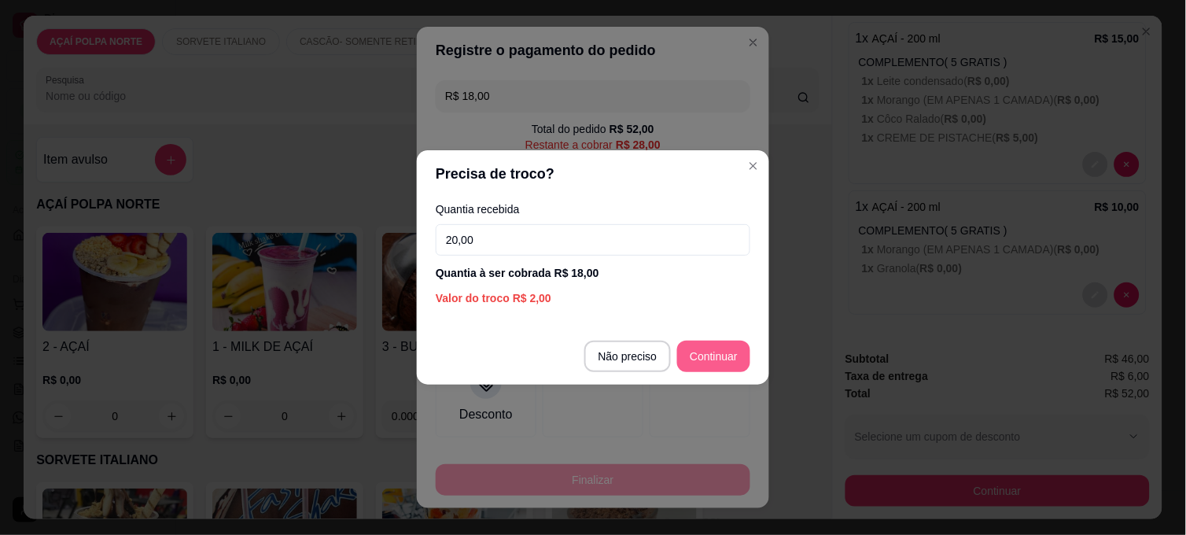
type input "20,00"
type input "R$ 10,00"
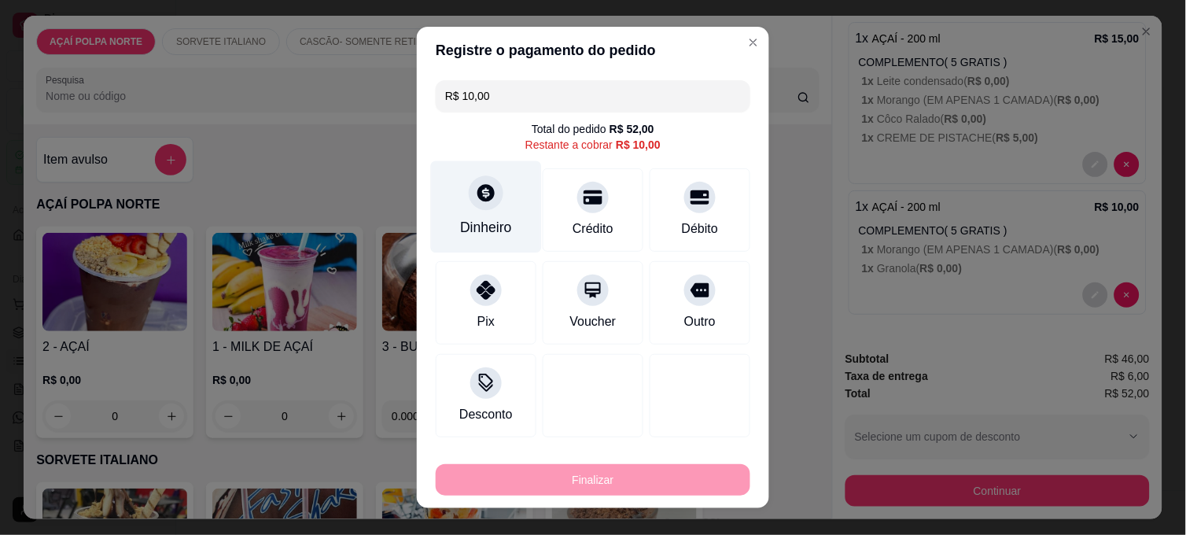
click at [491, 207] on div "Dinheiro" at bounding box center [486, 207] width 111 height 92
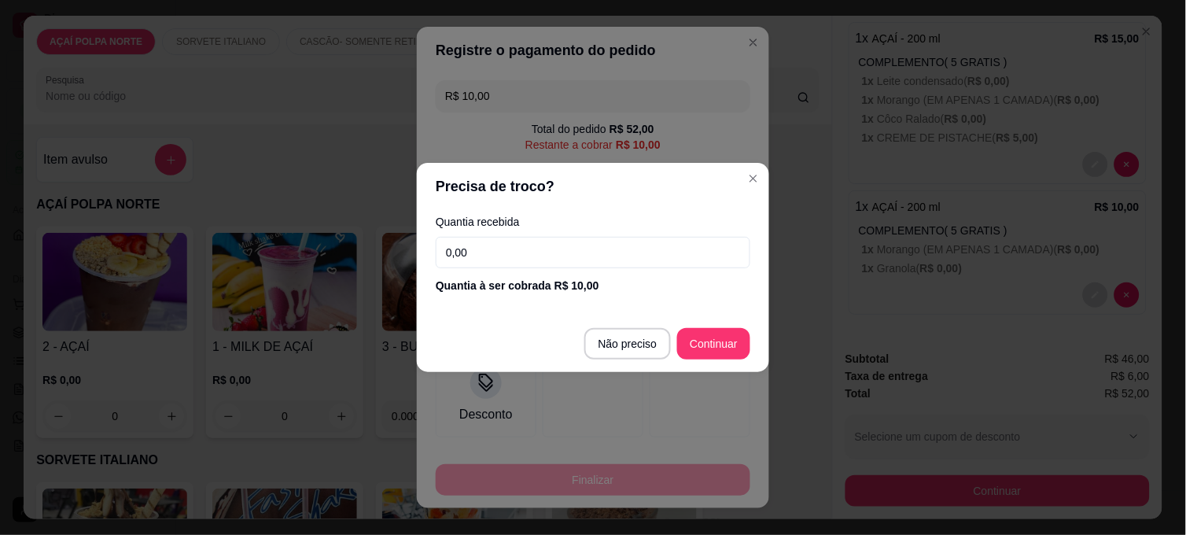
drag, startPoint x: 528, startPoint y: 250, endPoint x: 340, endPoint y: 234, distance: 188.6
click at [340, 234] on div "Precisa de troco? Quantia recebida 0,00 Quantia à ser cobrada R$ 10,00 Não prec…" at bounding box center [593, 267] width 1186 height 535
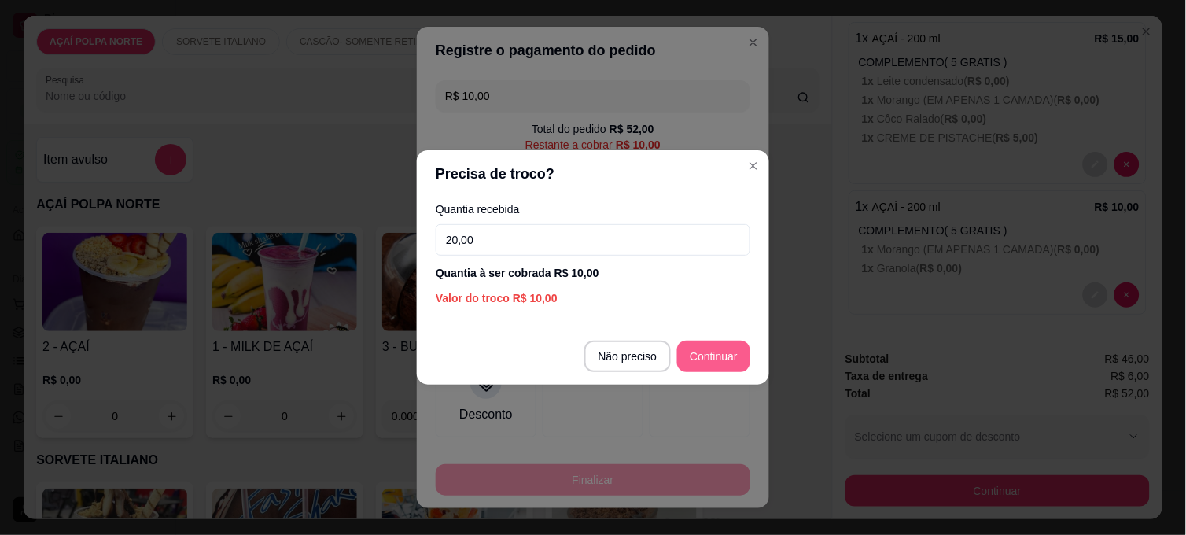
type input "20,00"
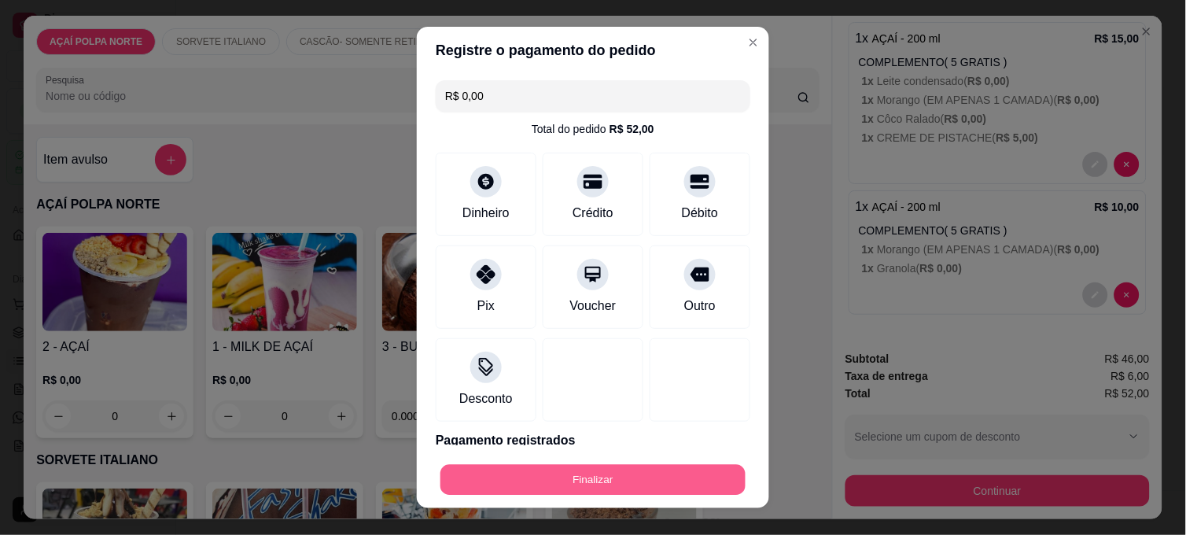
click at [694, 476] on button "Finalizar" at bounding box center [592, 480] width 305 height 31
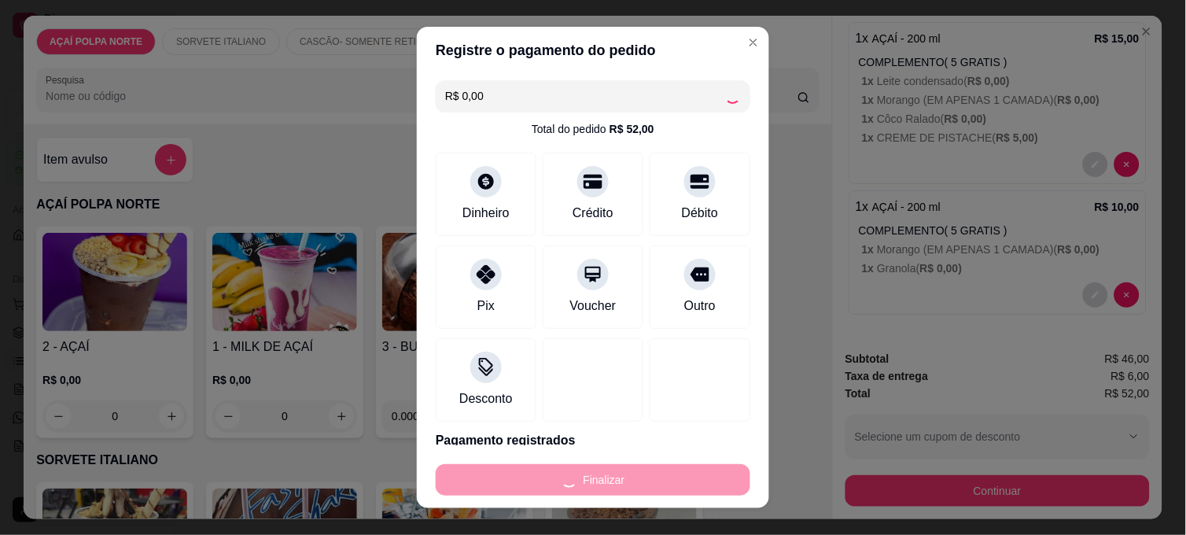
type input "-R$ 52,00"
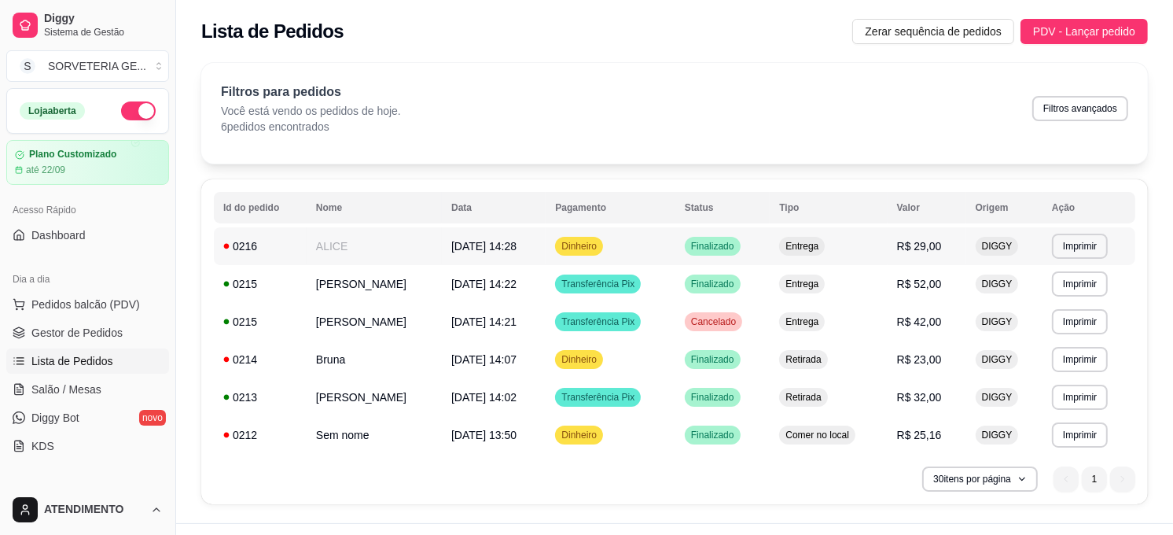
click at [354, 250] on td "ALICE" at bounding box center [374, 246] width 135 height 38
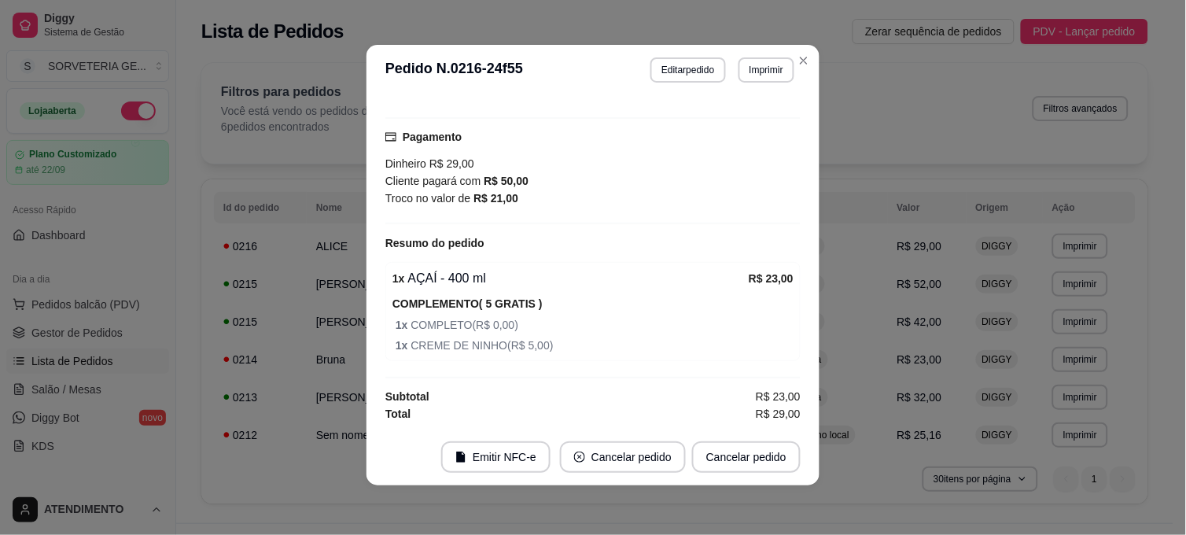
scroll to position [3, 0]
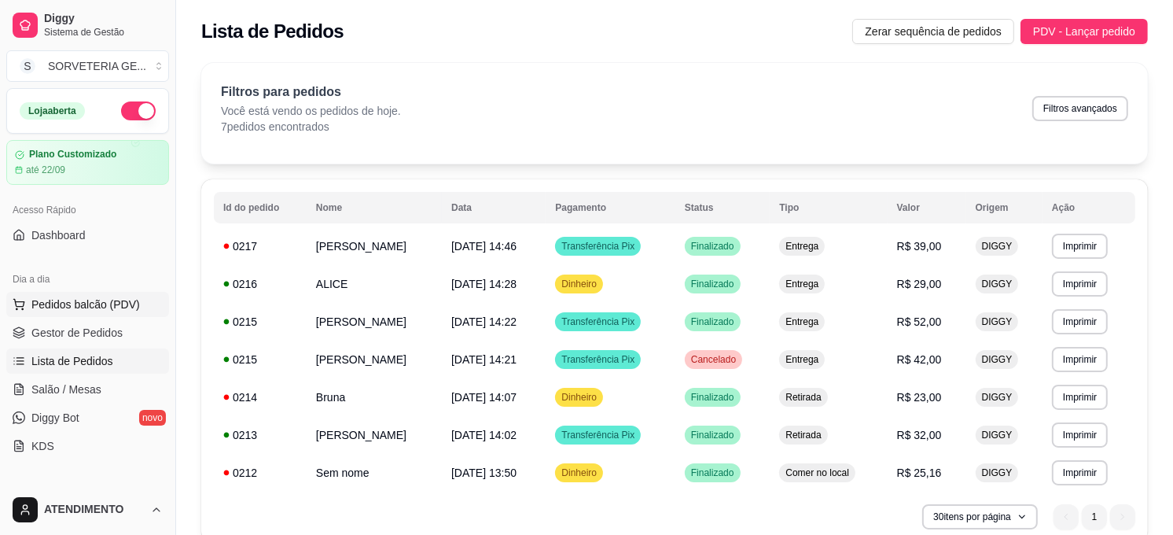
click at [99, 295] on button "Pedidos balcão (PDV)" at bounding box center [87, 304] width 163 height 25
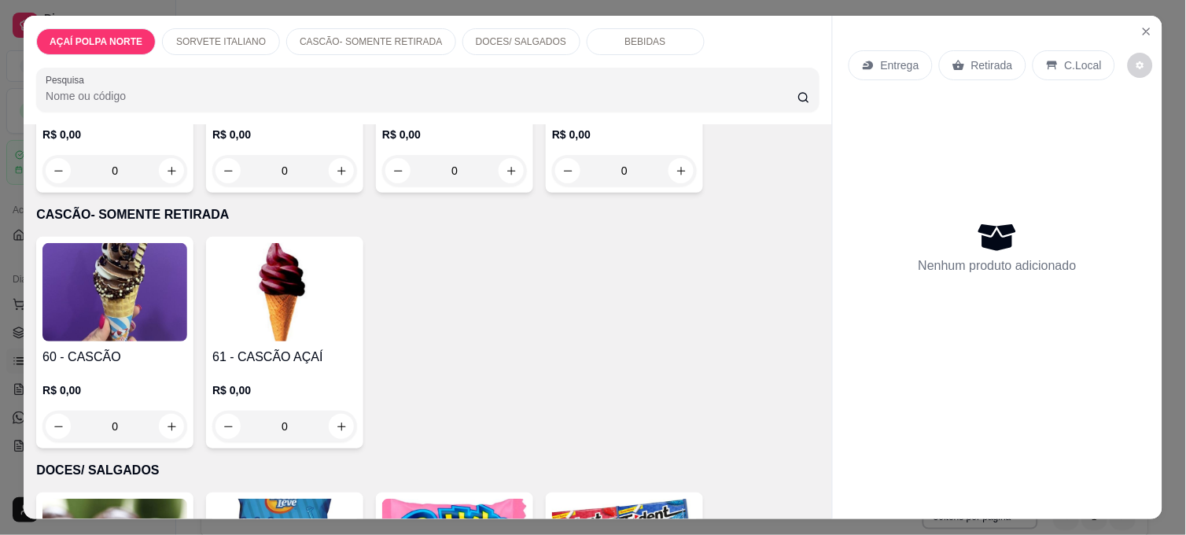
scroll to position [524, 0]
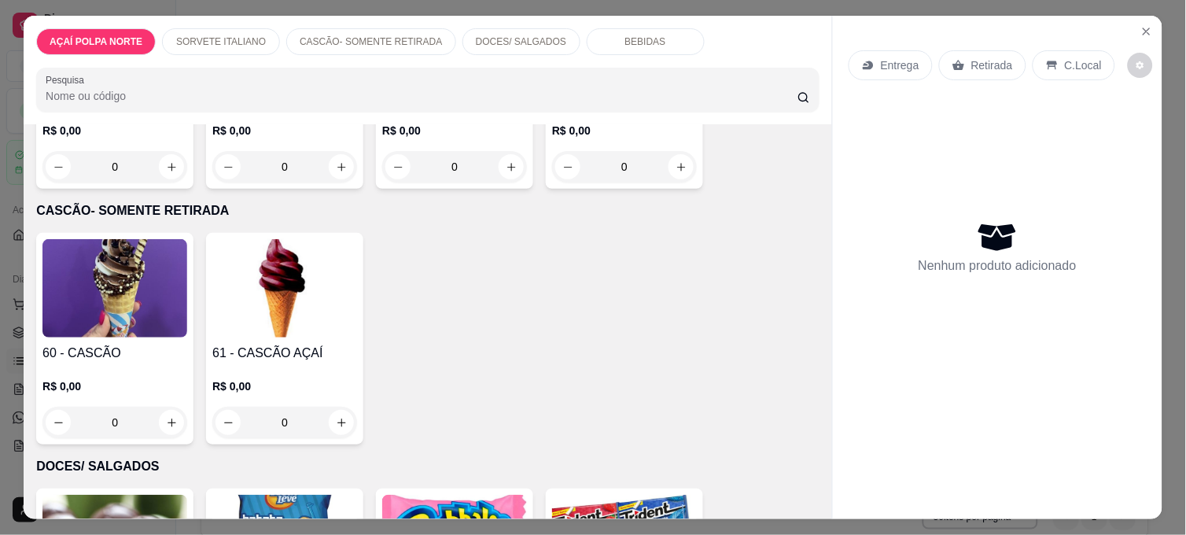
click at [131, 346] on h4 "60 - CASCÃO" at bounding box center [114, 353] width 145 height 19
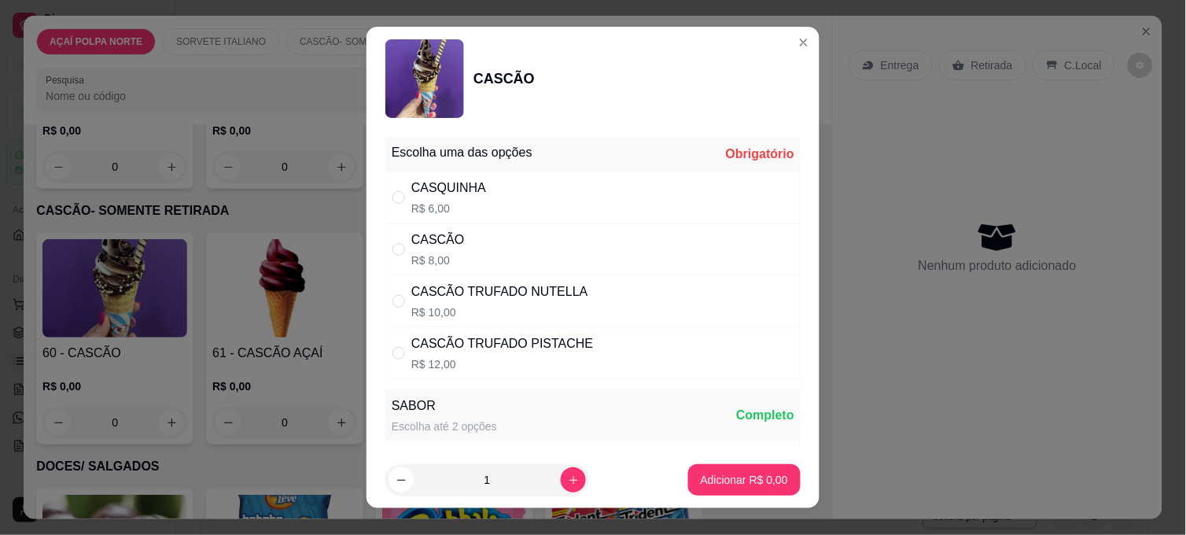
click at [524, 247] on div "CASCÃO R$ 8,00" at bounding box center [592, 249] width 415 height 52
radio input "true"
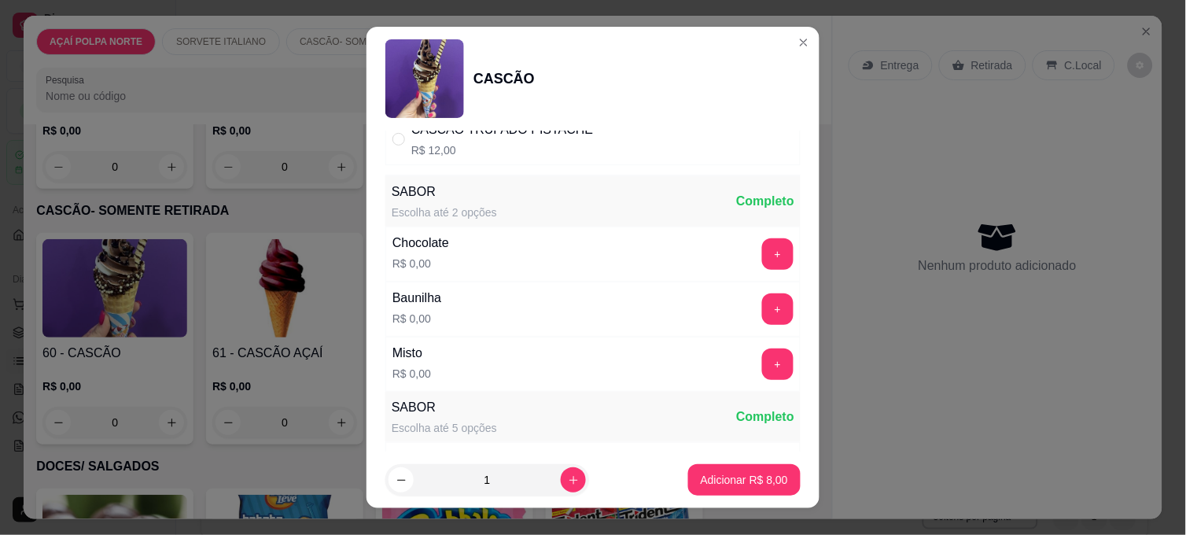
scroll to position [262, 0]
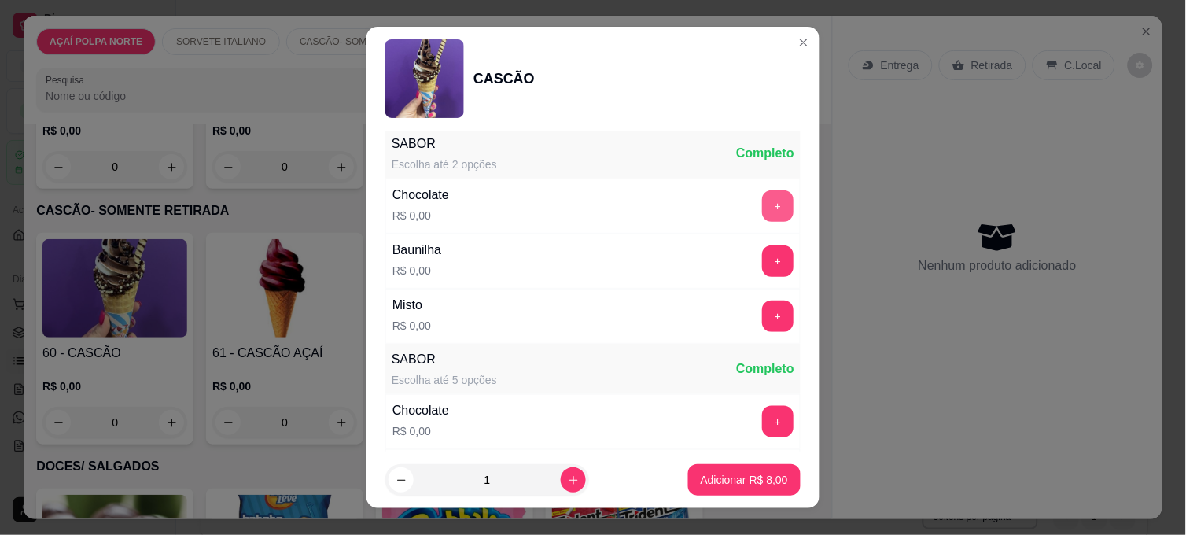
click at [762, 203] on button "+" at bounding box center [777, 205] width 31 height 31
click at [748, 480] on p "Adicionar R$ 8,00" at bounding box center [743, 480] width 87 height 16
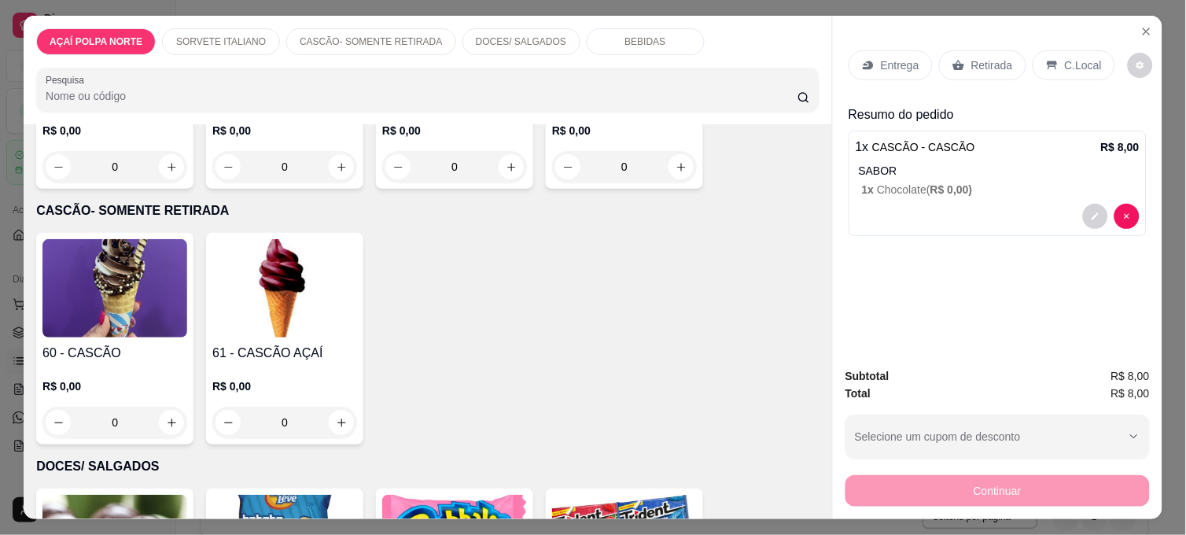
click at [79, 305] on img at bounding box center [114, 288] width 145 height 98
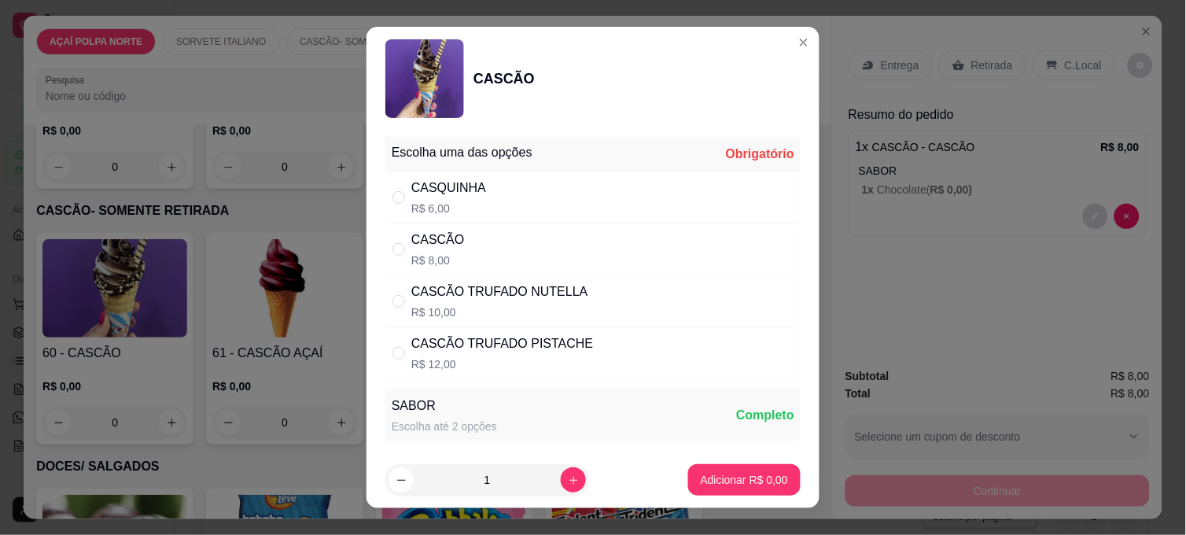
click at [512, 248] on div "CASCÃO R$ 8,00" at bounding box center [592, 249] width 415 height 52
radio input "true"
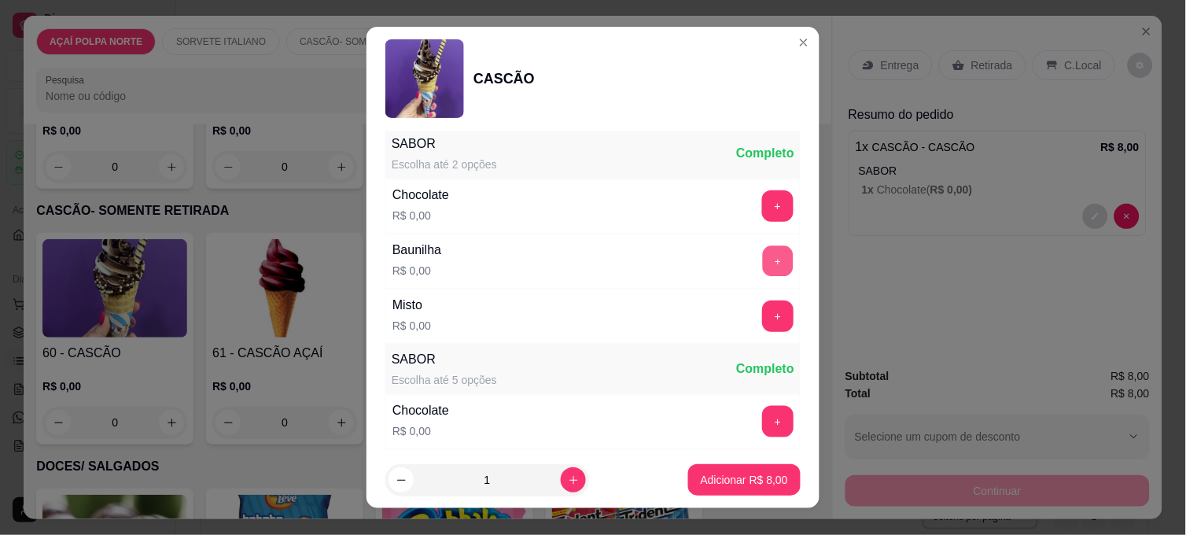
click at [763, 256] on button "+" at bounding box center [778, 261] width 31 height 31
click at [765, 480] on p "Adicionar R$ 8,00" at bounding box center [743, 479] width 85 height 15
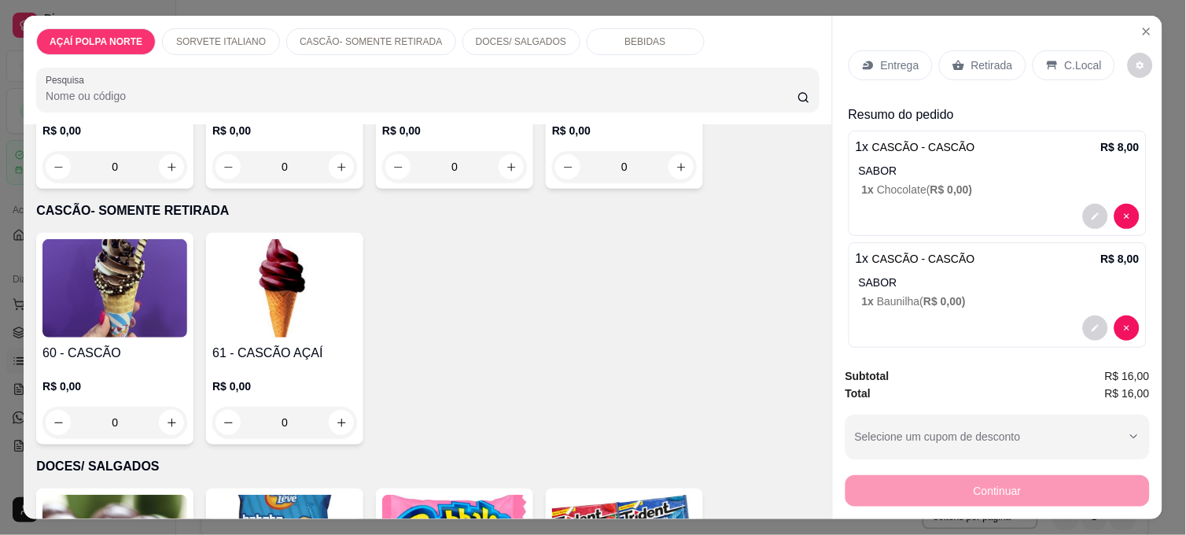
click at [1046, 59] on icon at bounding box center [1052, 65] width 13 height 13
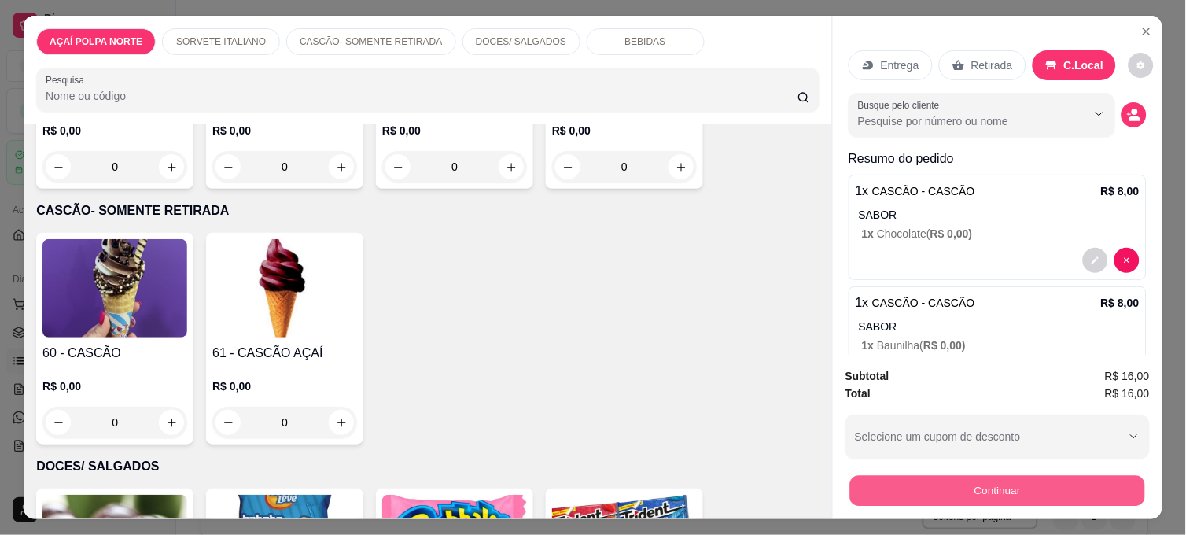
click at [1067, 476] on button "Continuar" at bounding box center [997, 490] width 295 height 31
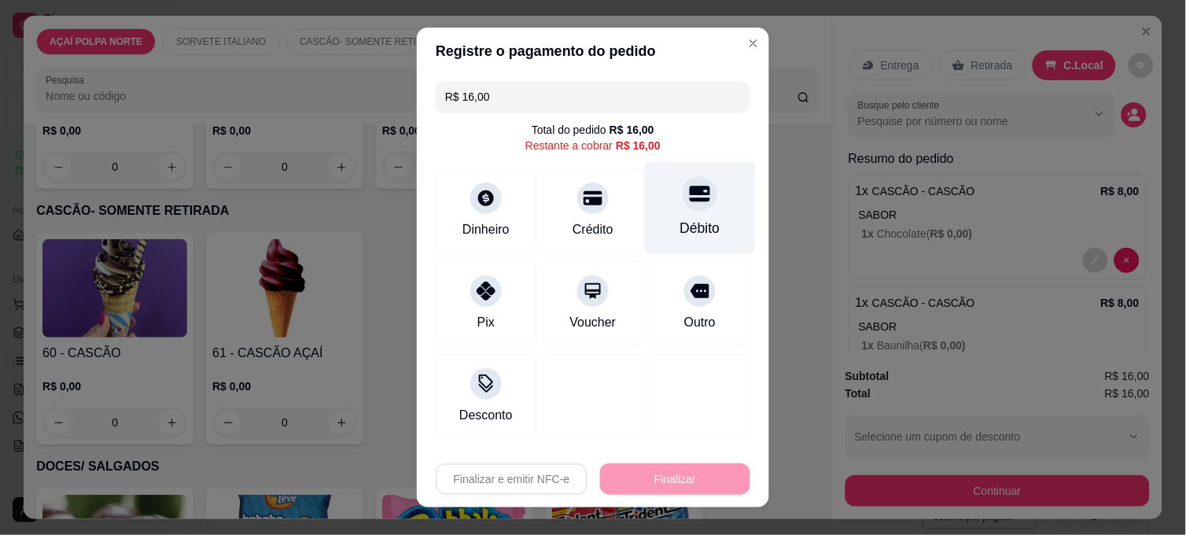
click at [687, 230] on div "Débito" at bounding box center [700, 228] width 40 height 20
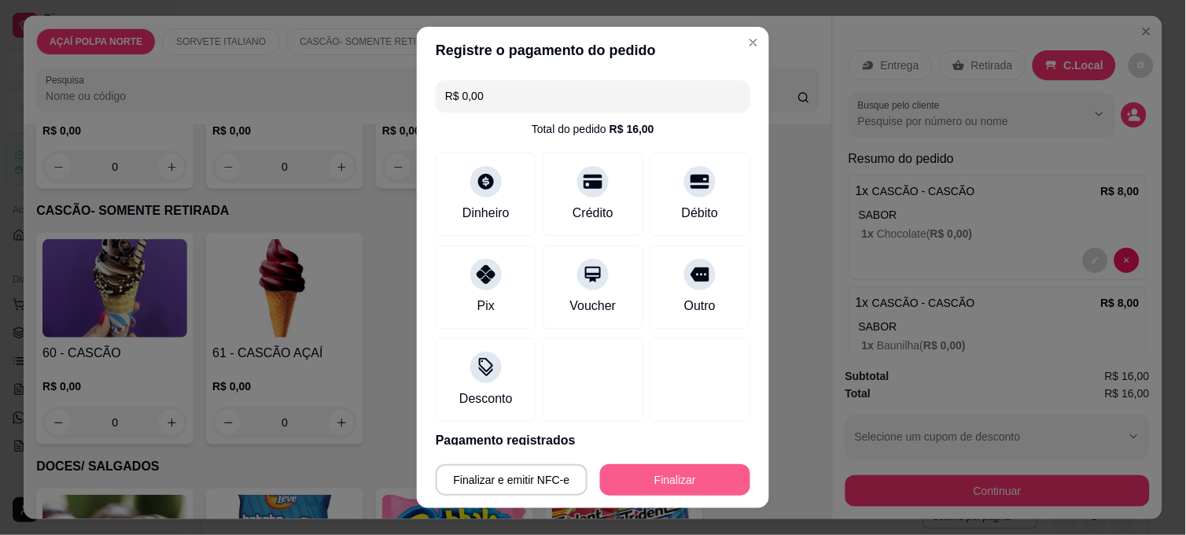
click at [649, 480] on button "Finalizar" at bounding box center [675, 479] width 150 height 31
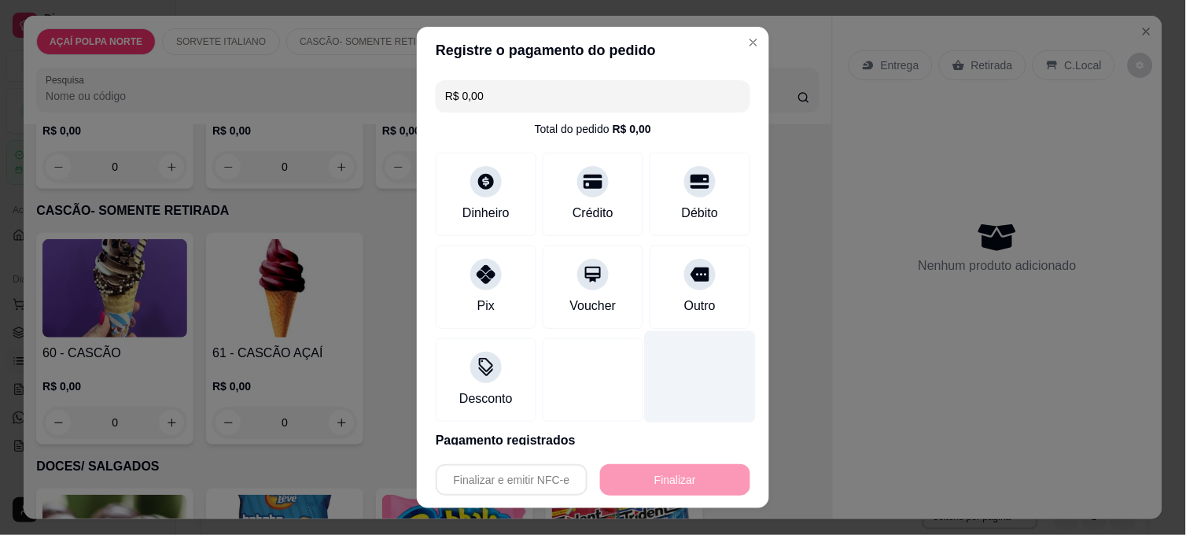
type input "-R$ 16,00"
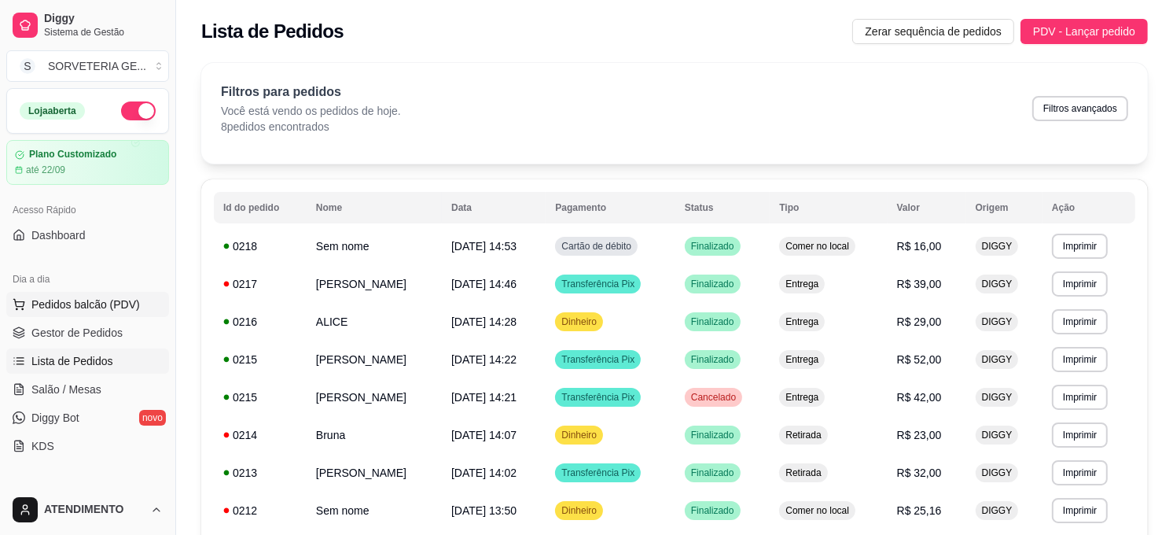
click at [128, 309] on span "Pedidos balcão (PDV)" at bounding box center [85, 304] width 108 height 16
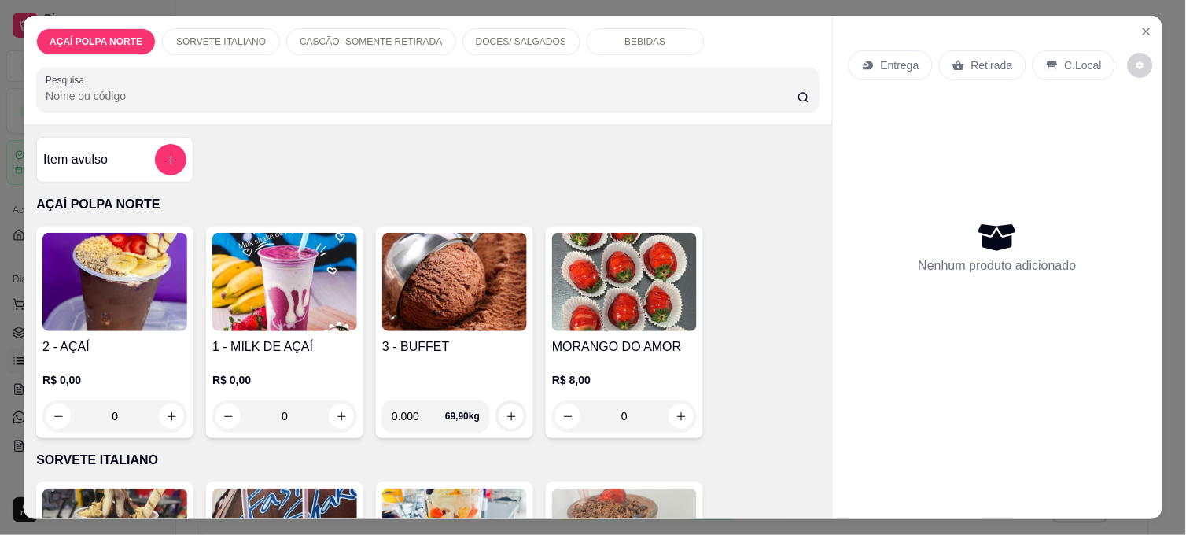
click at [430, 388] on div "0.000 69,90 kg" at bounding box center [454, 410] width 145 height 44
click at [459, 381] on input "0.000" at bounding box center [467, 383] width 145 height 16
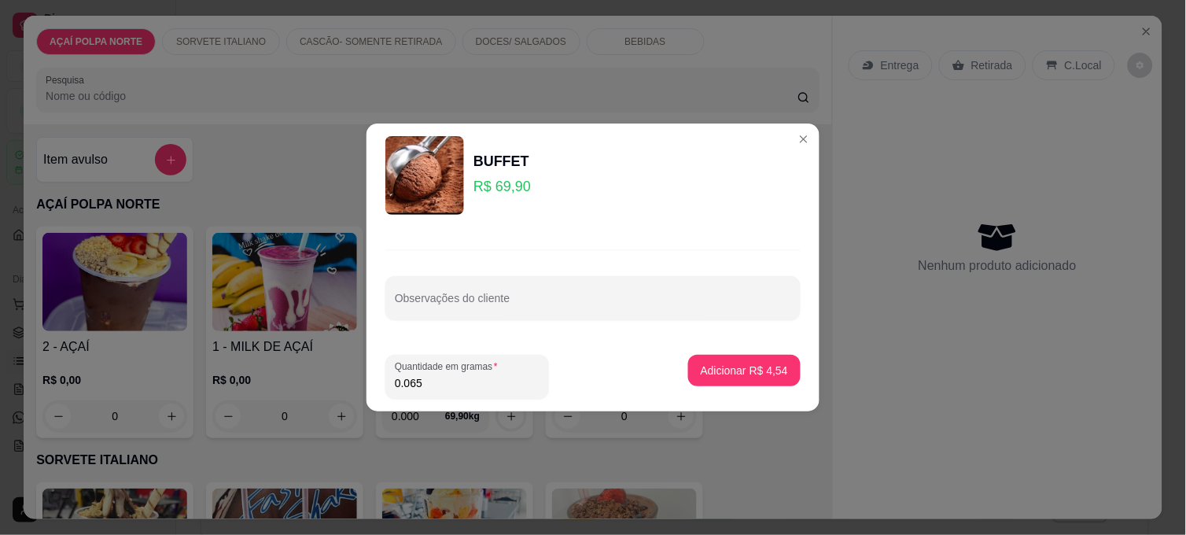
type input "0.065"
click at [753, 381] on button "Adicionar R$ 4,54" at bounding box center [744, 370] width 112 height 31
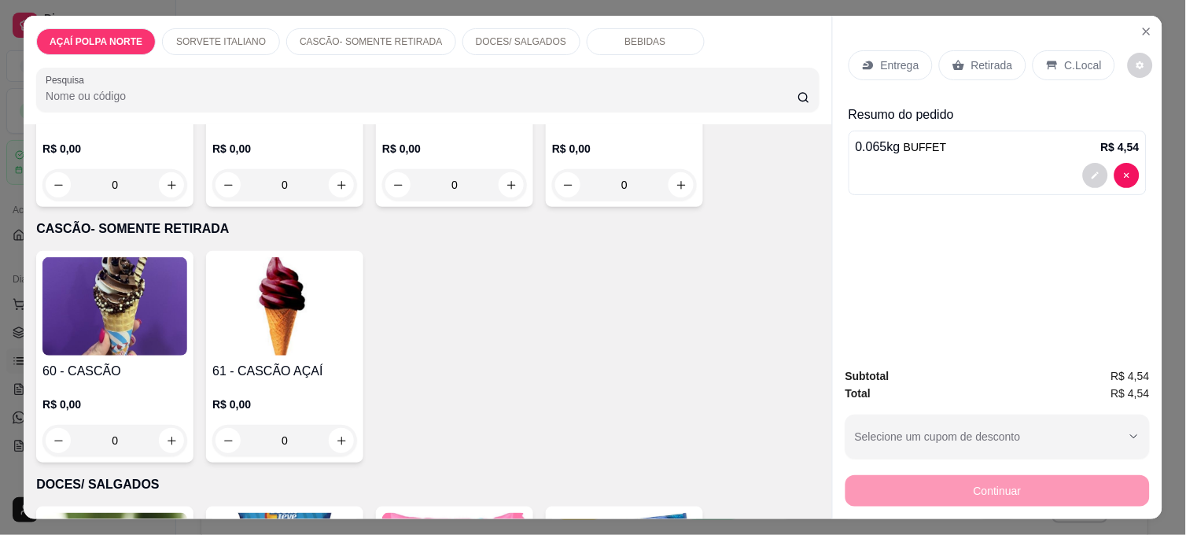
scroll to position [524, 0]
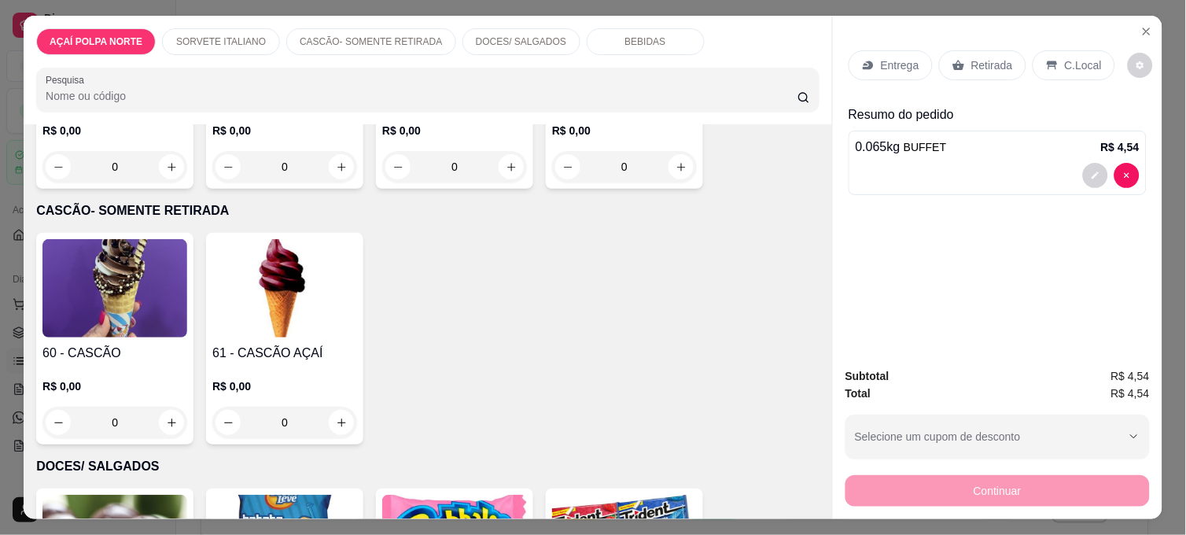
click at [161, 344] on h4 "60 - CASCÃO" at bounding box center [114, 353] width 145 height 19
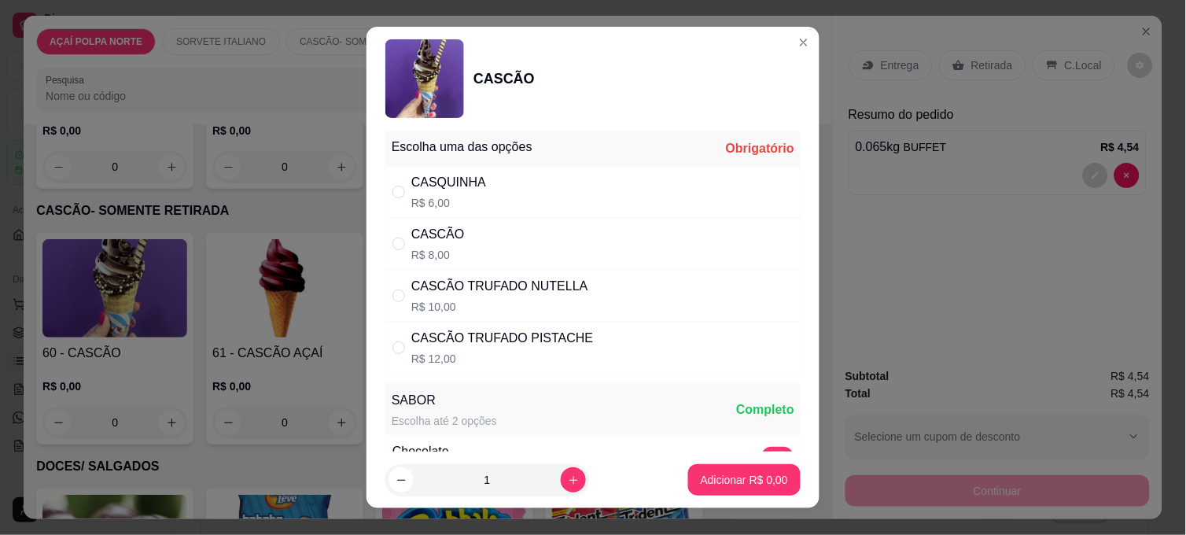
scroll to position [0, 0]
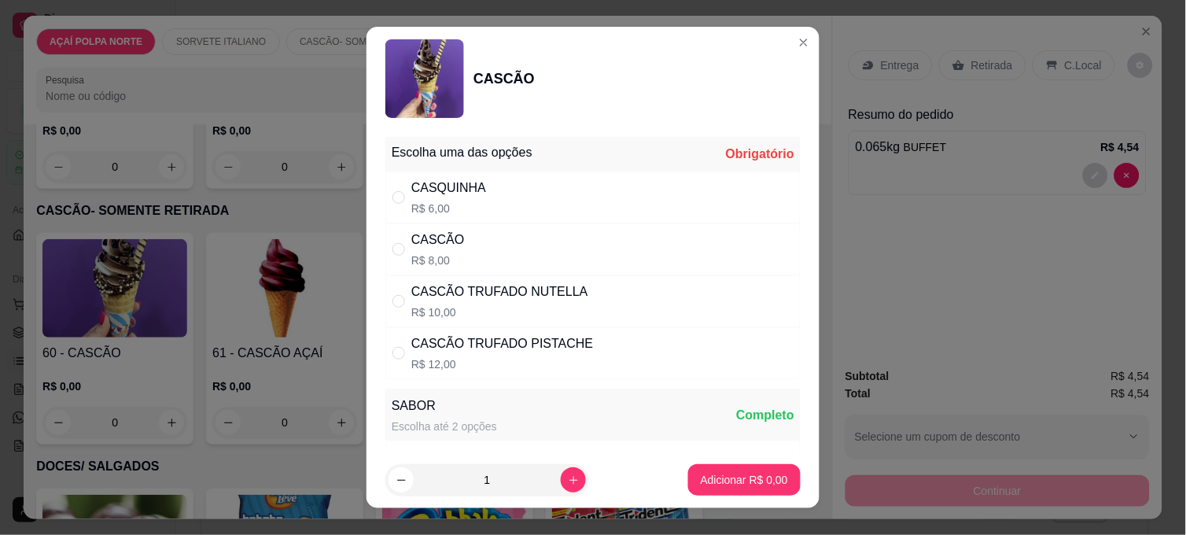
click at [468, 184] on div "CASQUINHA" at bounding box center [448, 187] width 75 height 19
radio input "true"
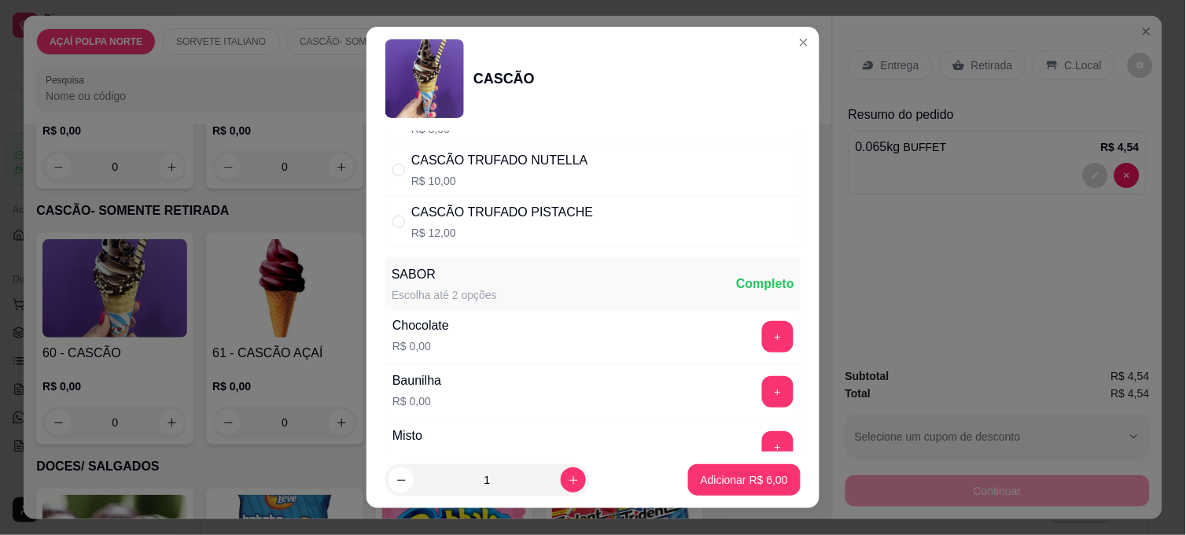
scroll to position [175, 0]
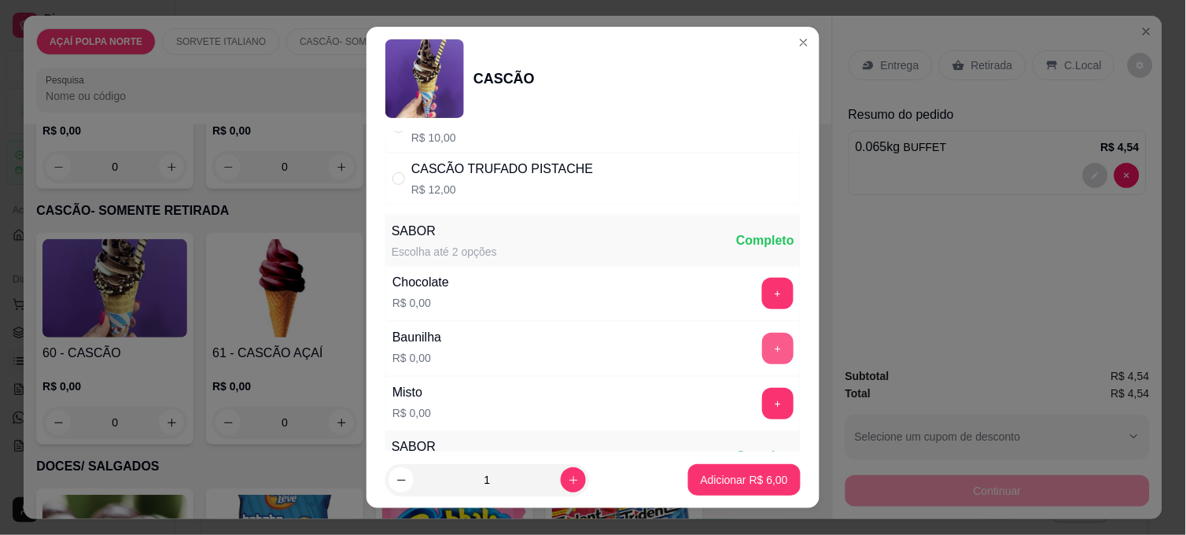
click at [762, 344] on button "+" at bounding box center [777, 348] width 31 height 31
click at [756, 476] on p "Adicionar R$ 6,00" at bounding box center [743, 480] width 87 height 16
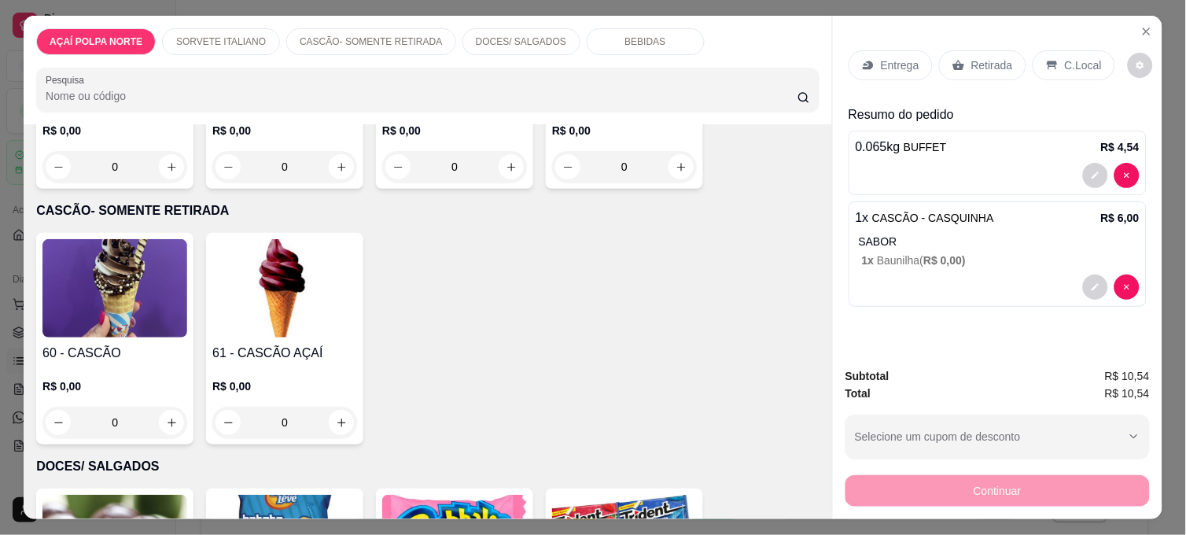
click at [987, 66] on p "Retirada" at bounding box center [992, 65] width 42 height 16
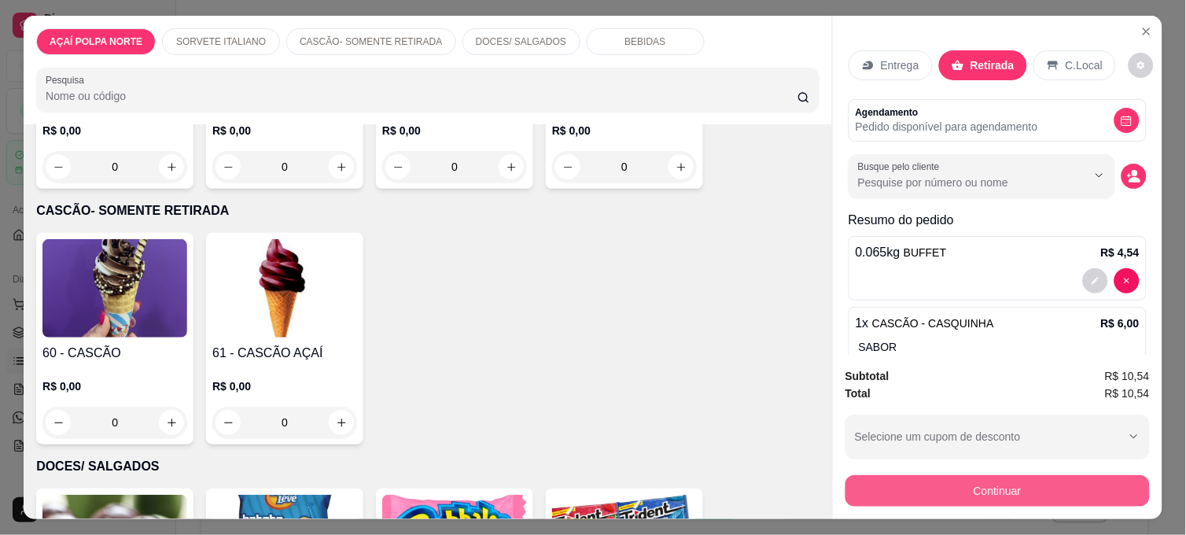
click at [1031, 480] on button "Continuar" at bounding box center [997, 490] width 304 height 31
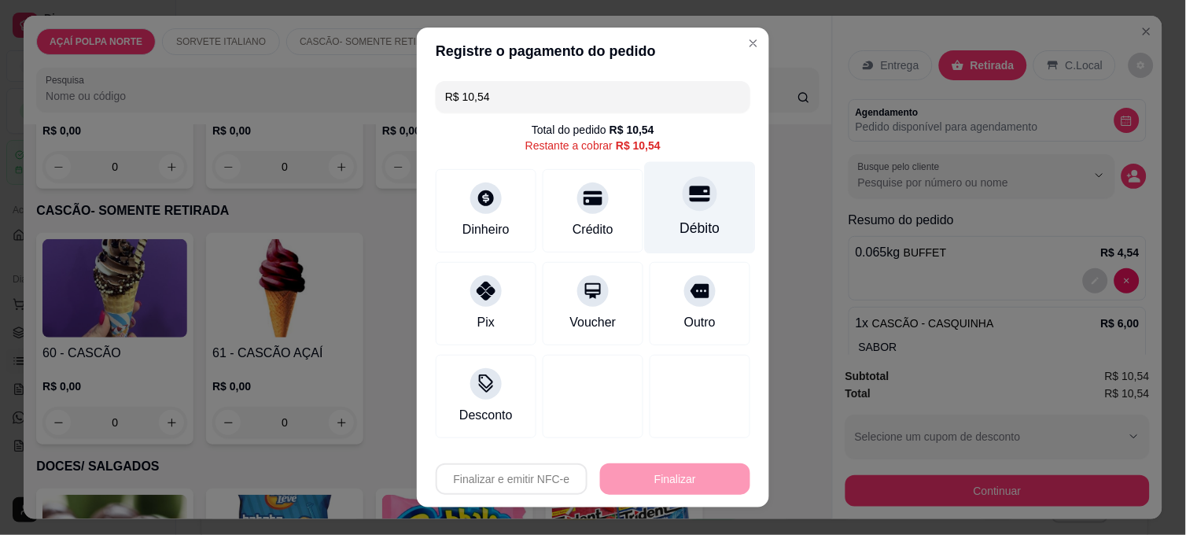
click at [659, 207] on div "Débito" at bounding box center [700, 208] width 111 height 92
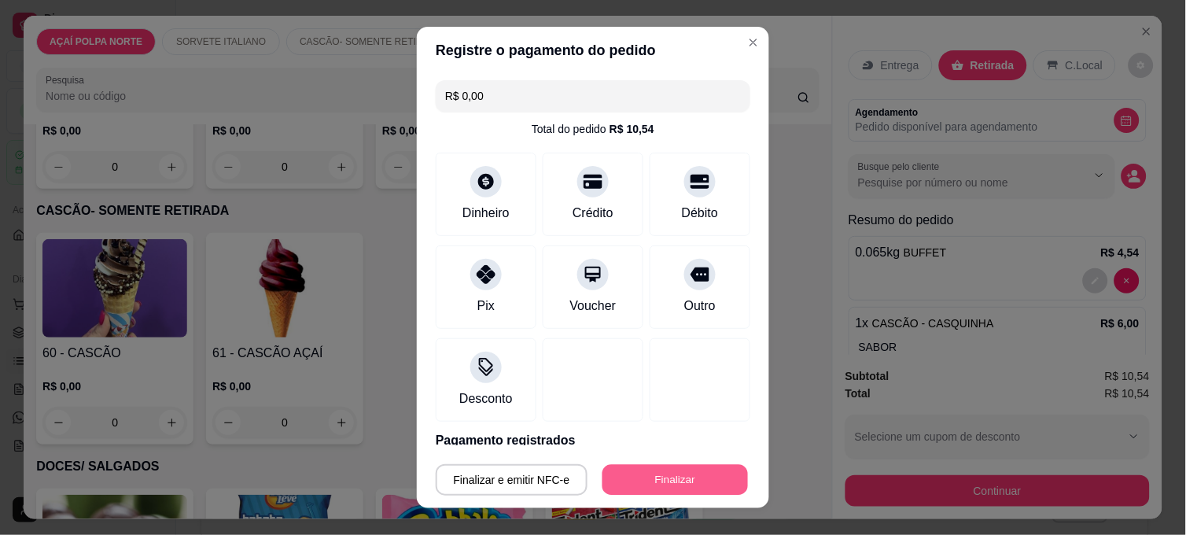
click at [664, 473] on button "Finalizar" at bounding box center [674, 480] width 145 height 31
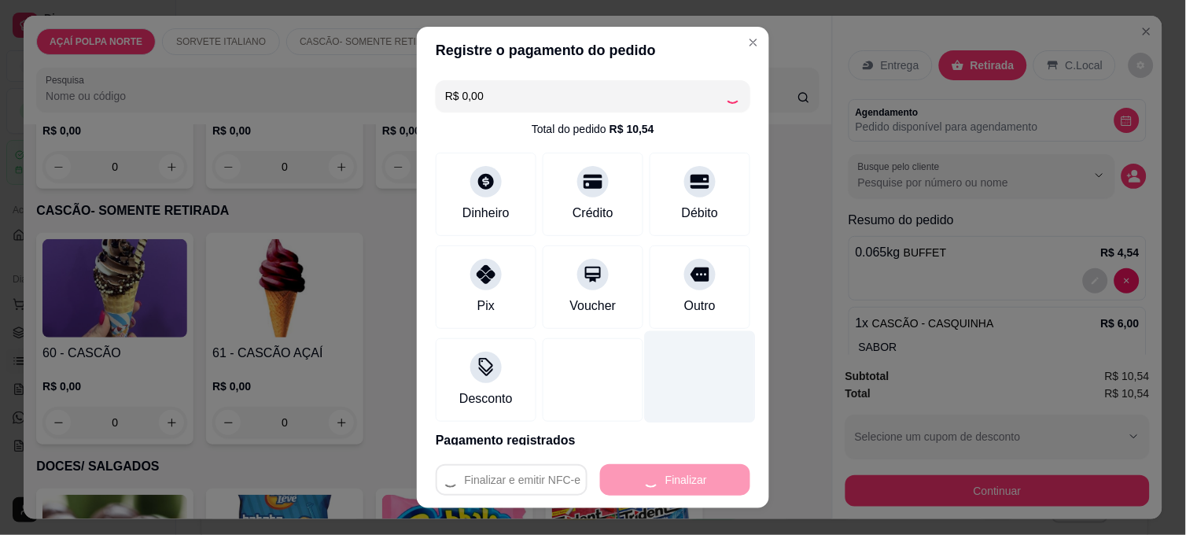
type input "-R$ 10,54"
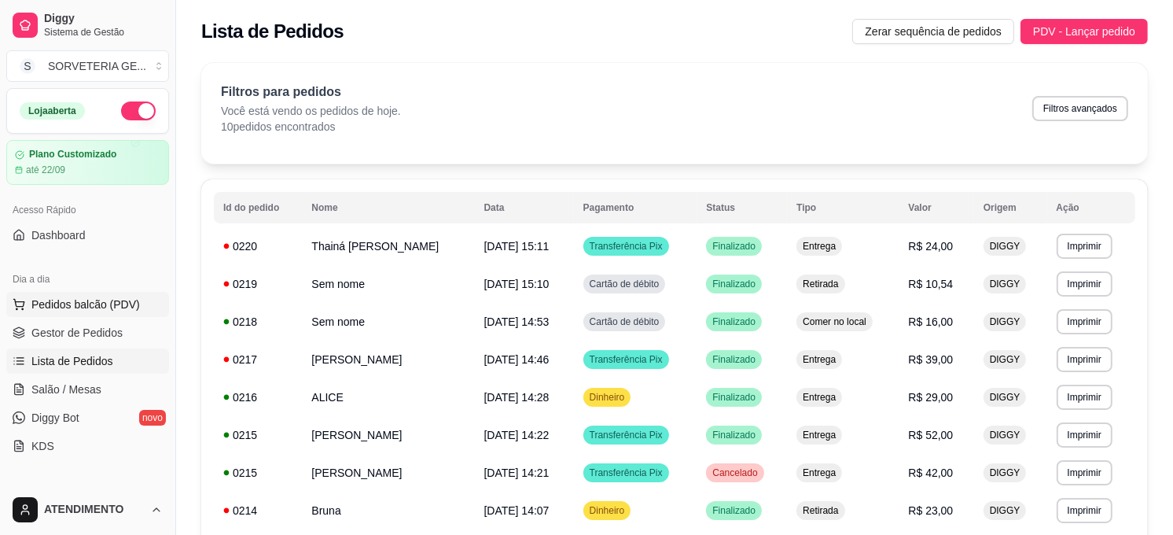
drag, startPoint x: 90, startPoint y: 304, endPoint x: 83, endPoint y: 301, distance: 8.5
click at [90, 304] on span "Pedidos balcão (PDV)" at bounding box center [85, 304] width 108 height 16
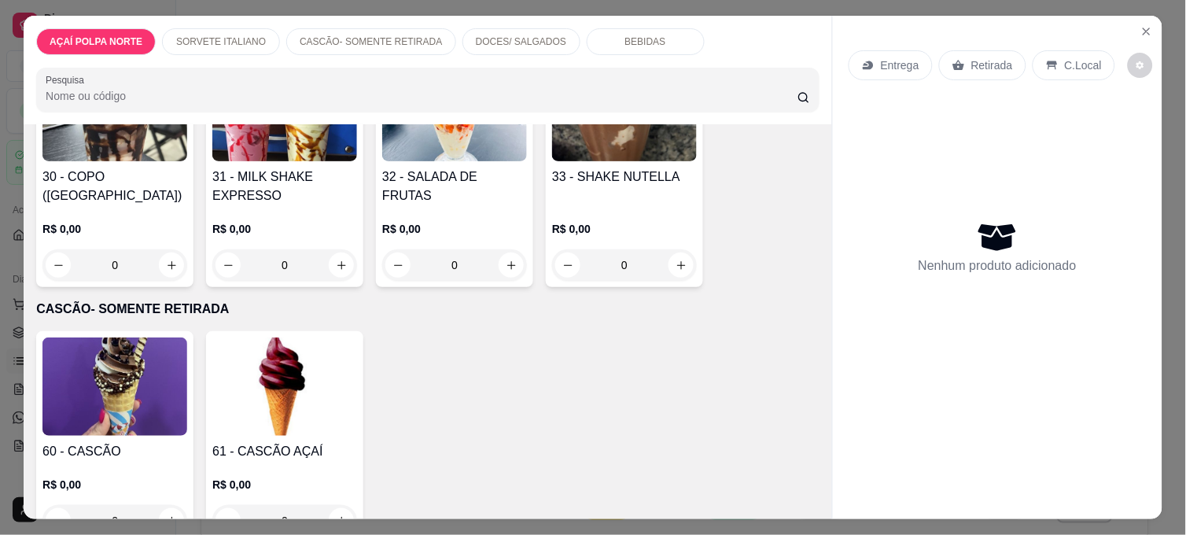
scroll to position [436, 0]
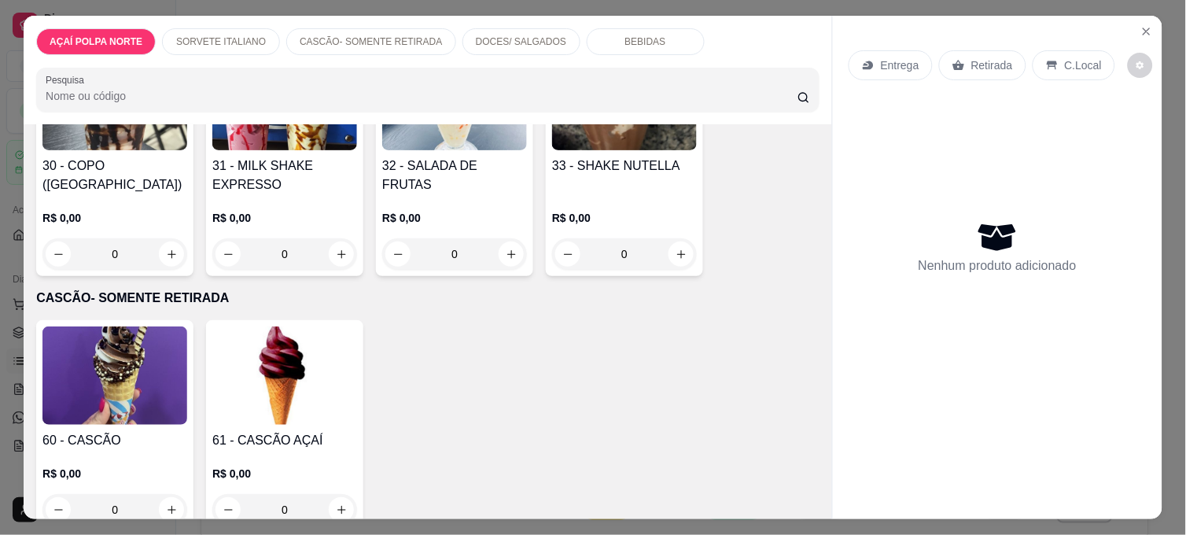
click at [142, 368] on img at bounding box center [114, 375] width 145 height 98
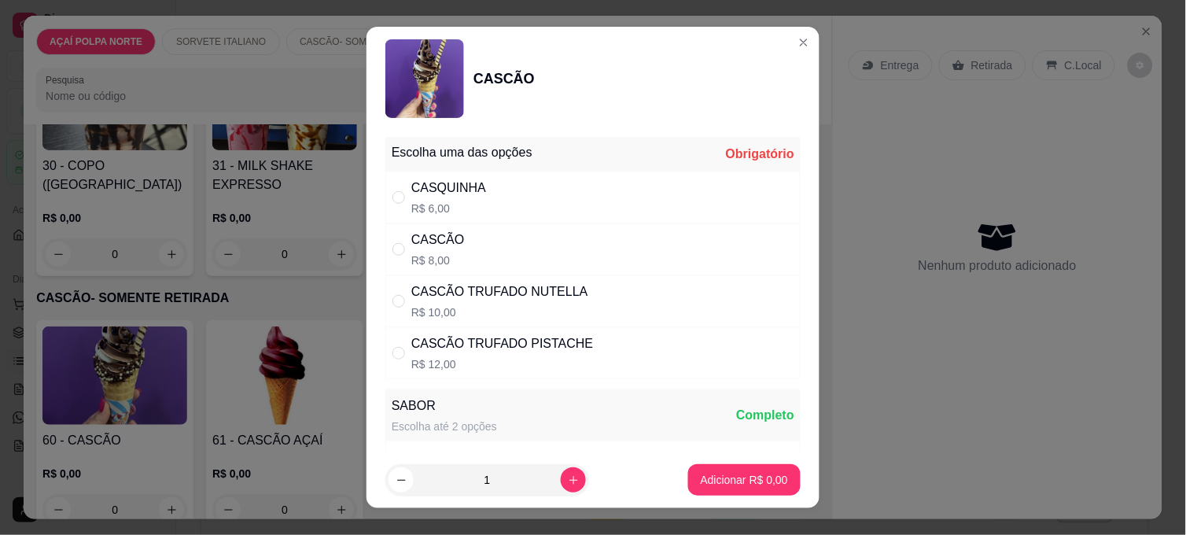
click at [564, 205] on div "CASQUINHA R$ 6,00" at bounding box center [592, 197] width 415 height 52
radio input "true"
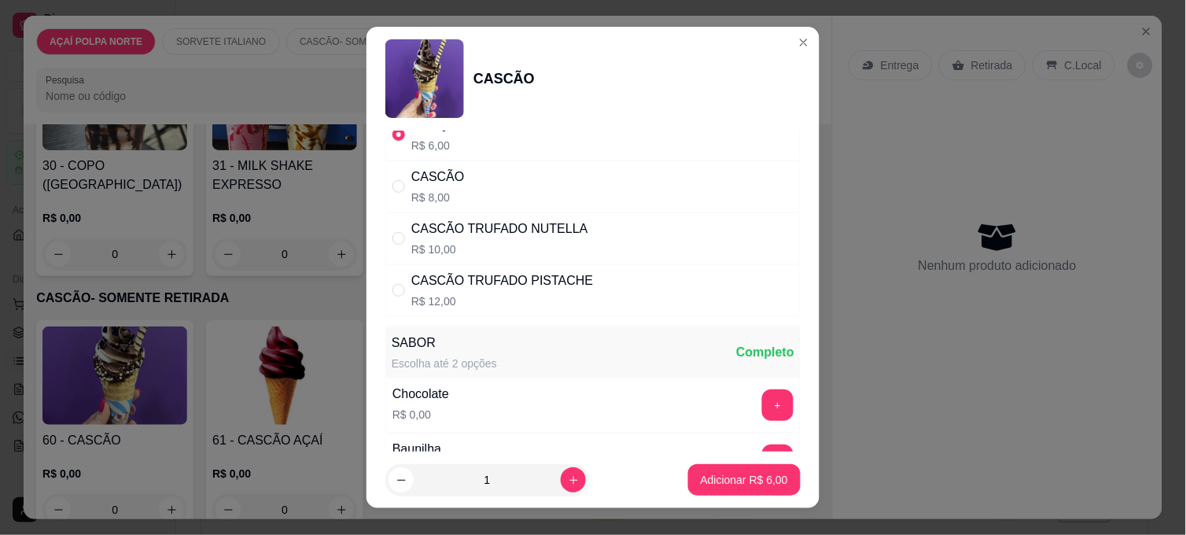
scroll to position [262, 0]
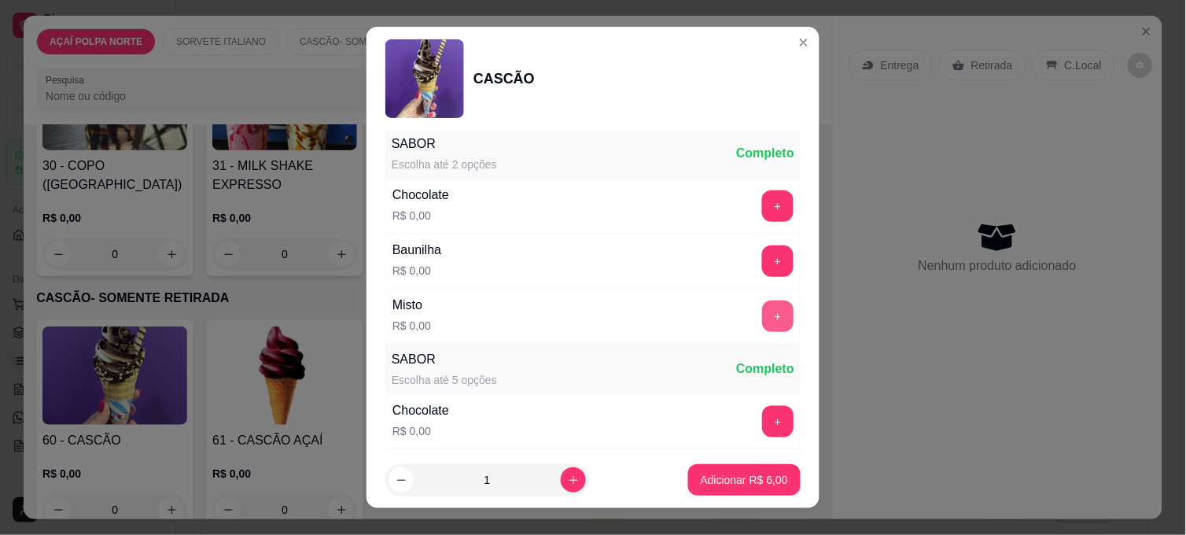
click at [762, 318] on button "+" at bounding box center [777, 315] width 31 height 31
click at [761, 474] on p "Adicionar R$ 6,00" at bounding box center [743, 479] width 85 height 15
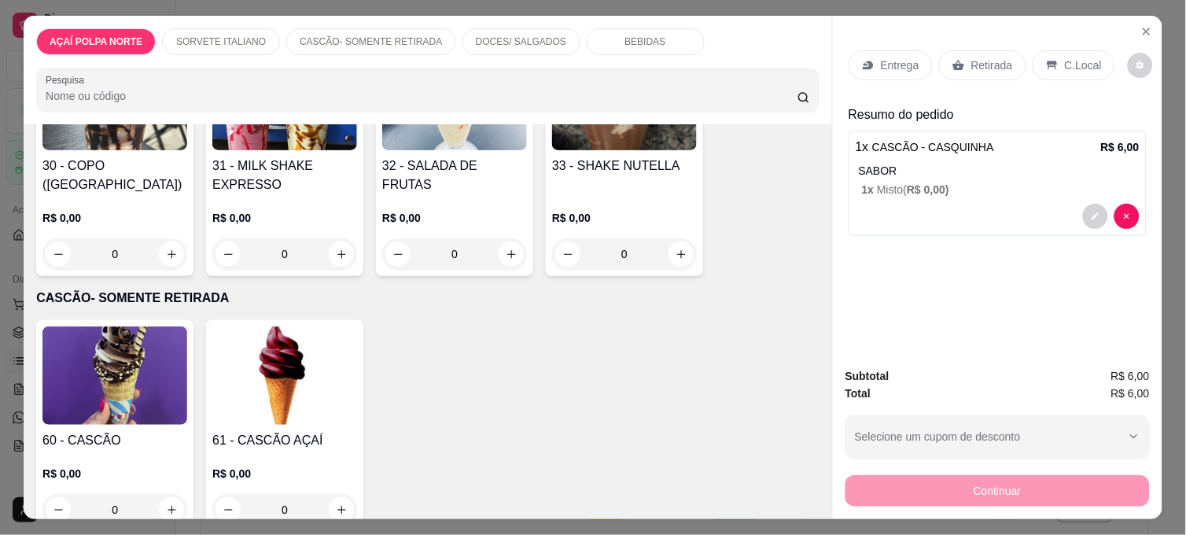
scroll to position [349, 0]
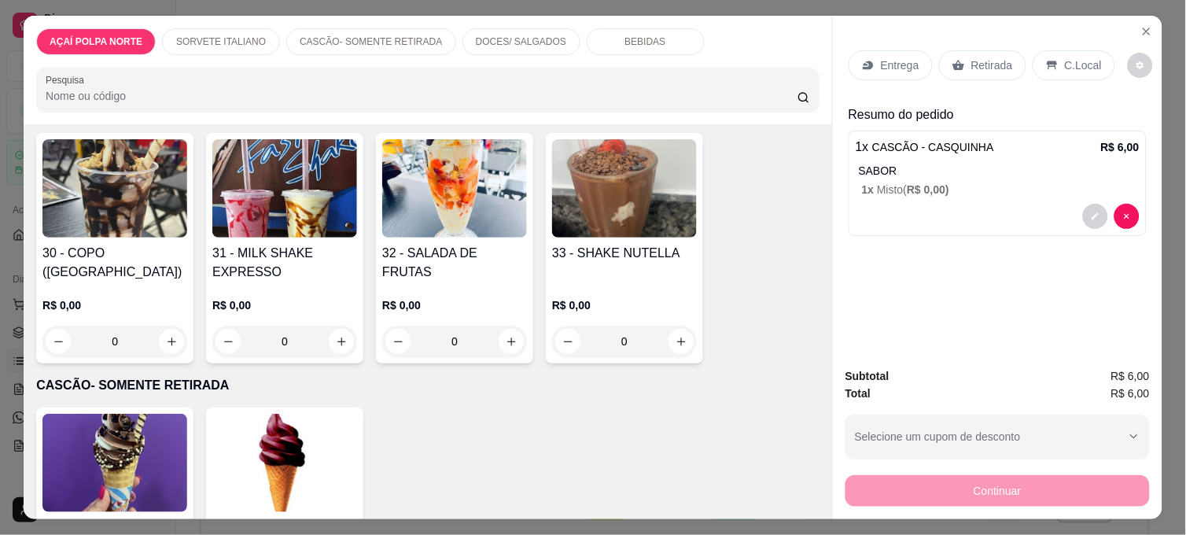
click at [458, 252] on h4 "32 - SALADA DE FRUTAS" at bounding box center [454, 263] width 145 height 38
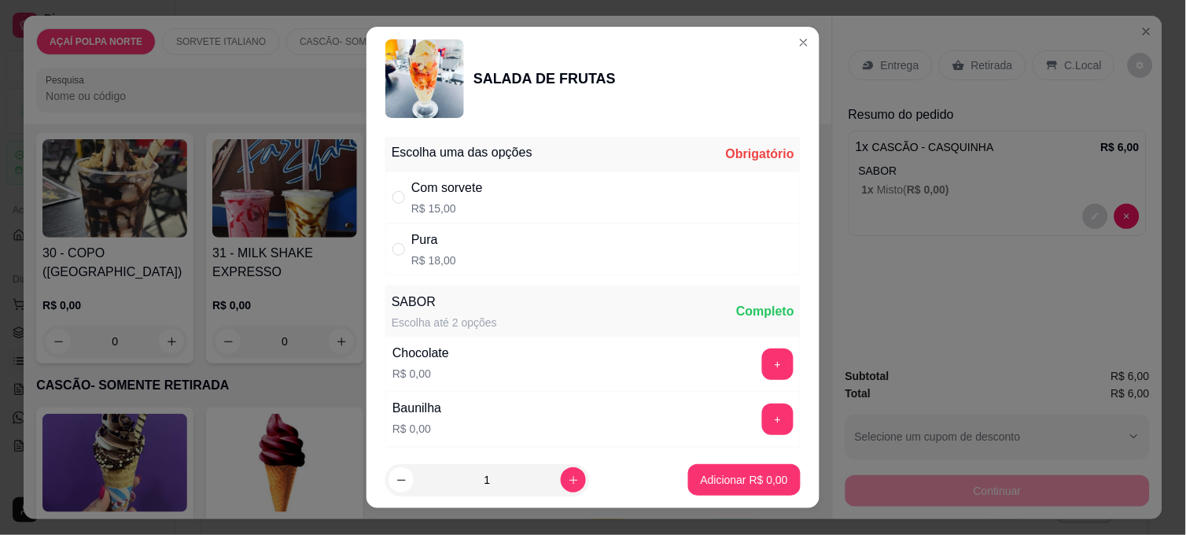
click at [557, 187] on div "Com sorvete R$ 15,00" at bounding box center [592, 197] width 415 height 52
radio input "true"
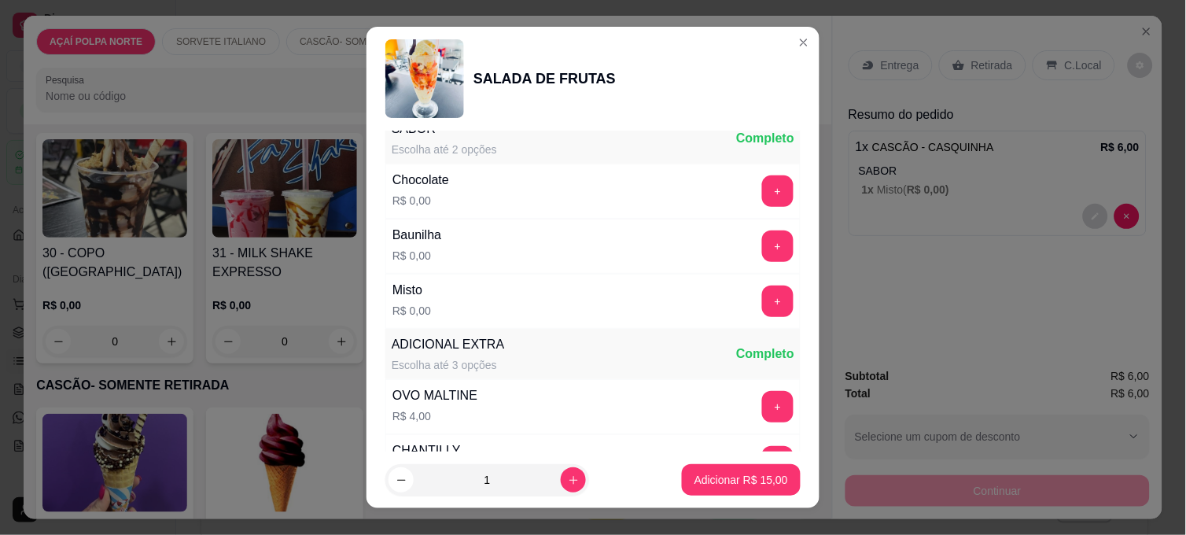
scroll to position [175, 0]
click at [762, 300] on button "+" at bounding box center [777, 299] width 31 height 31
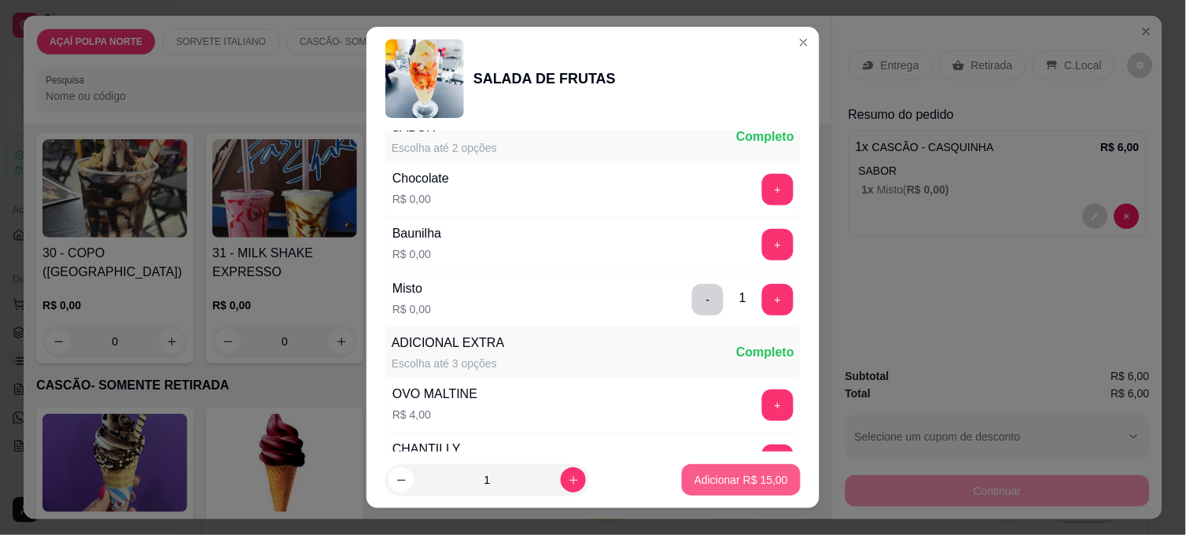
click at [741, 480] on p "Adicionar R$ 15,00" at bounding box center [741, 480] width 94 height 16
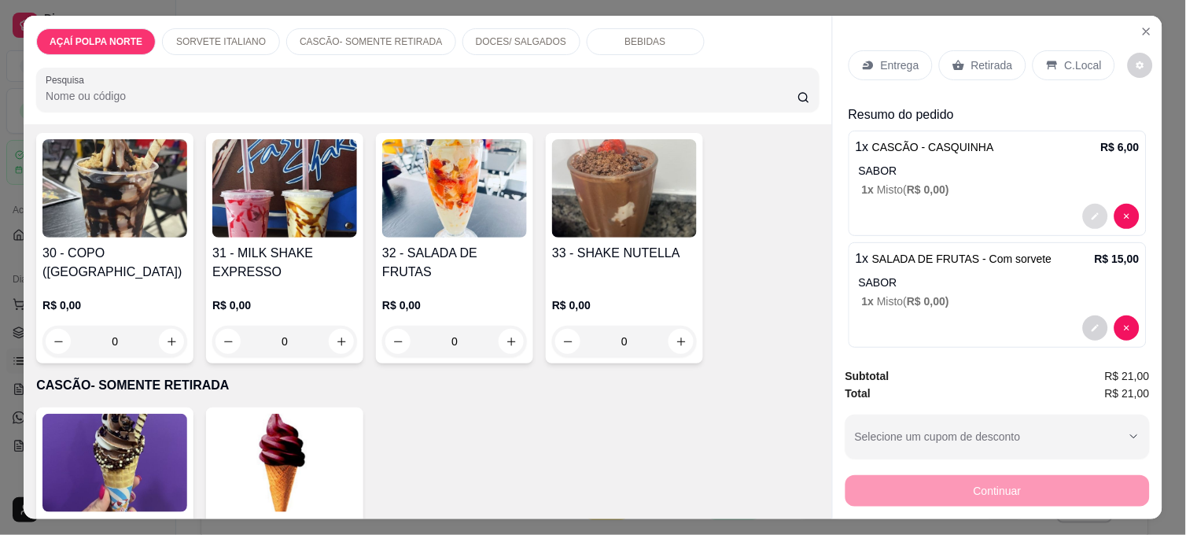
click at [1067, 211] on icon "decrease-product-quantity" at bounding box center [1094, 215] width 9 height 9
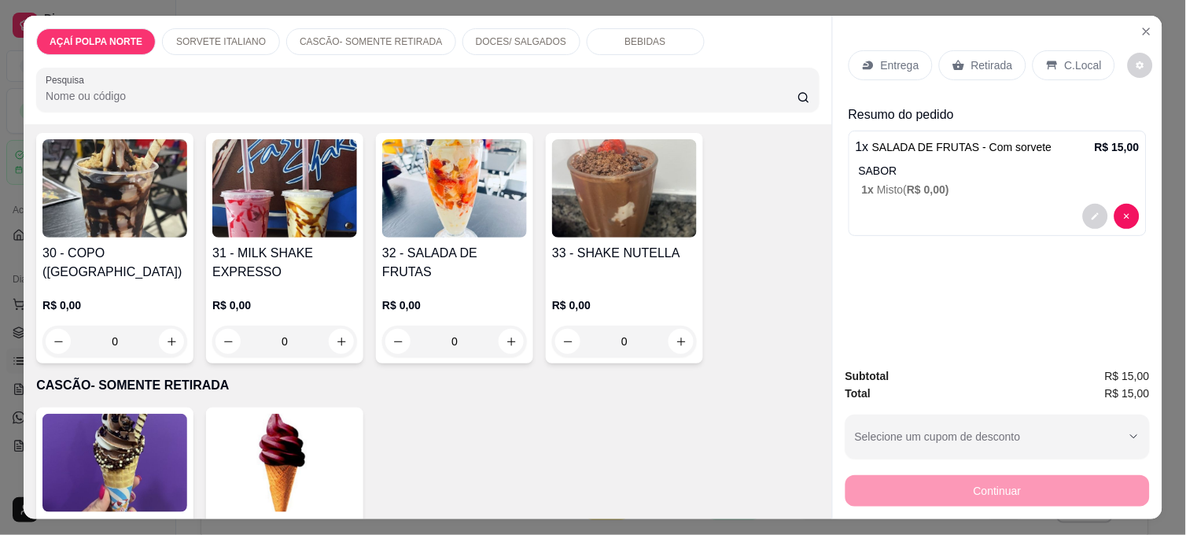
scroll to position [262, 0]
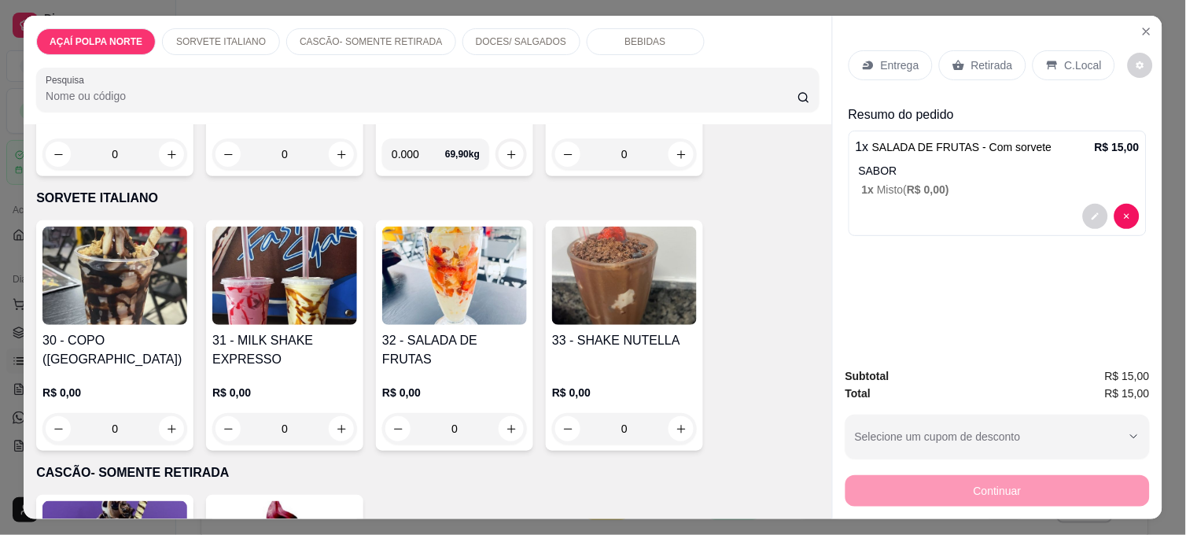
click at [527, 288] on div "30 - COPO (SUNDAE) R$ 0,00 0 31 - MILK SHAKE EXPRESSO R$ 0,00 0 32 - SALADA DE …" at bounding box center [427, 335] width 783 height 230
click at [480, 292] on img at bounding box center [454, 275] width 145 height 98
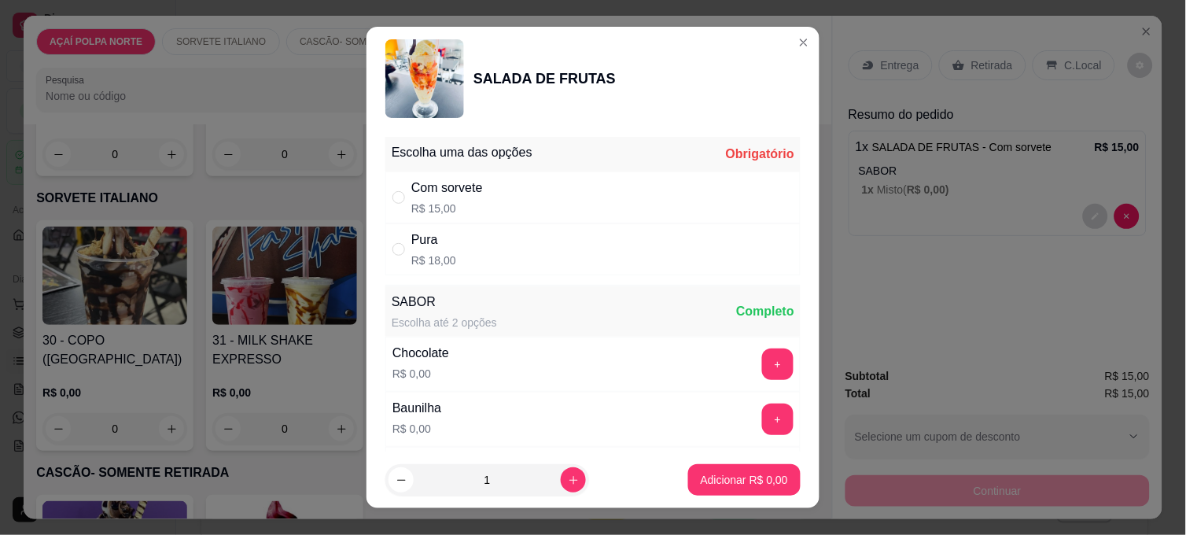
click at [614, 197] on div "Com sorvete R$ 15,00" at bounding box center [592, 197] width 415 height 52
radio input "true"
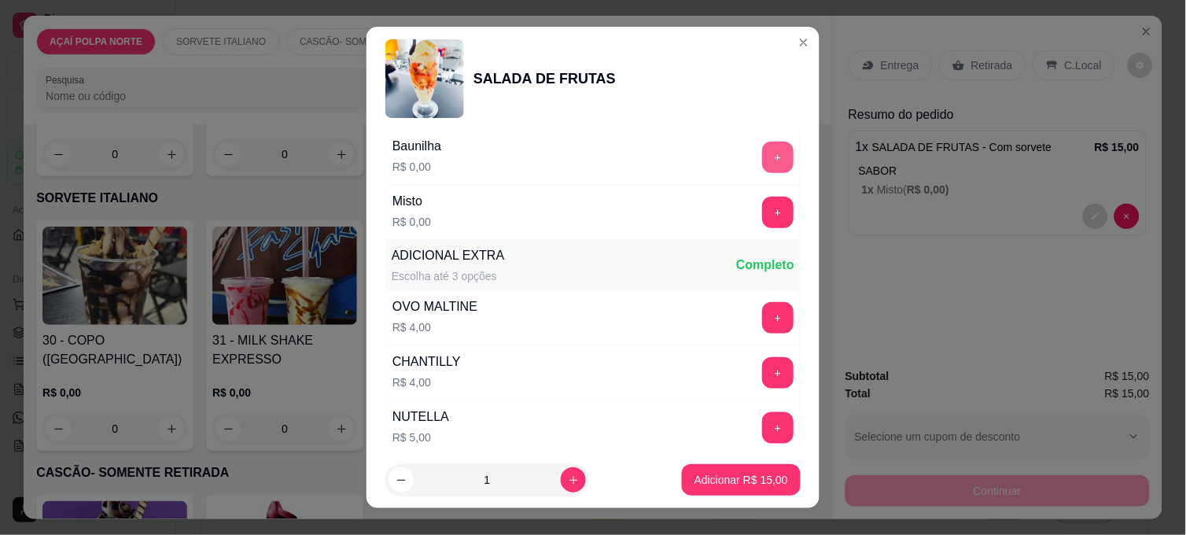
click at [762, 161] on button "+" at bounding box center [777, 157] width 31 height 31
click at [752, 476] on p "Adicionar R$ 15,00" at bounding box center [741, 479] width 91 height 15
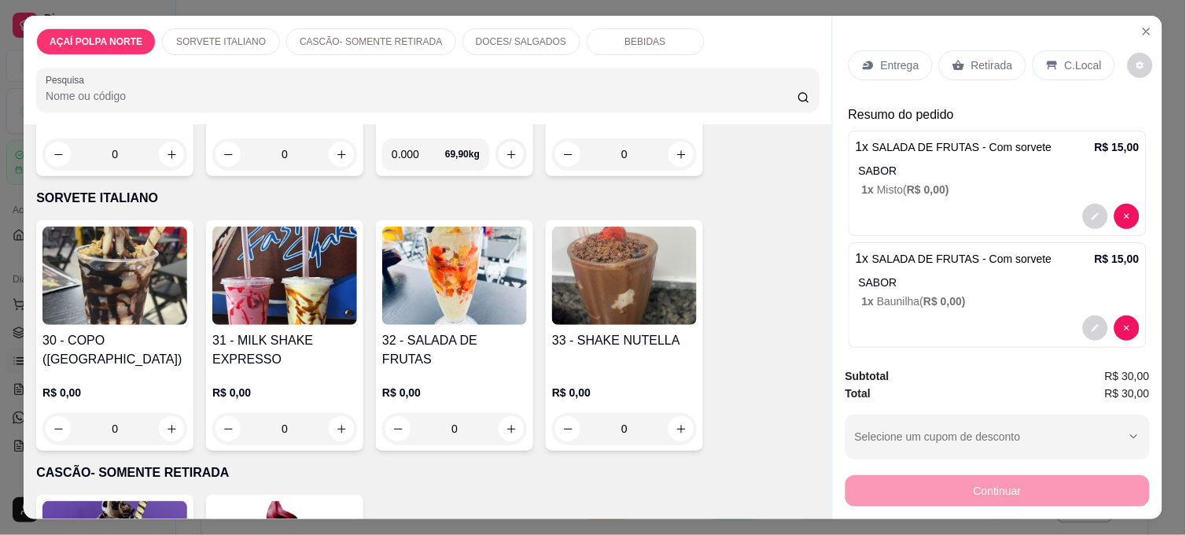
click at [1067, 68] on div "C.Local" at bounding box center [1073, 65] width 83 height 30
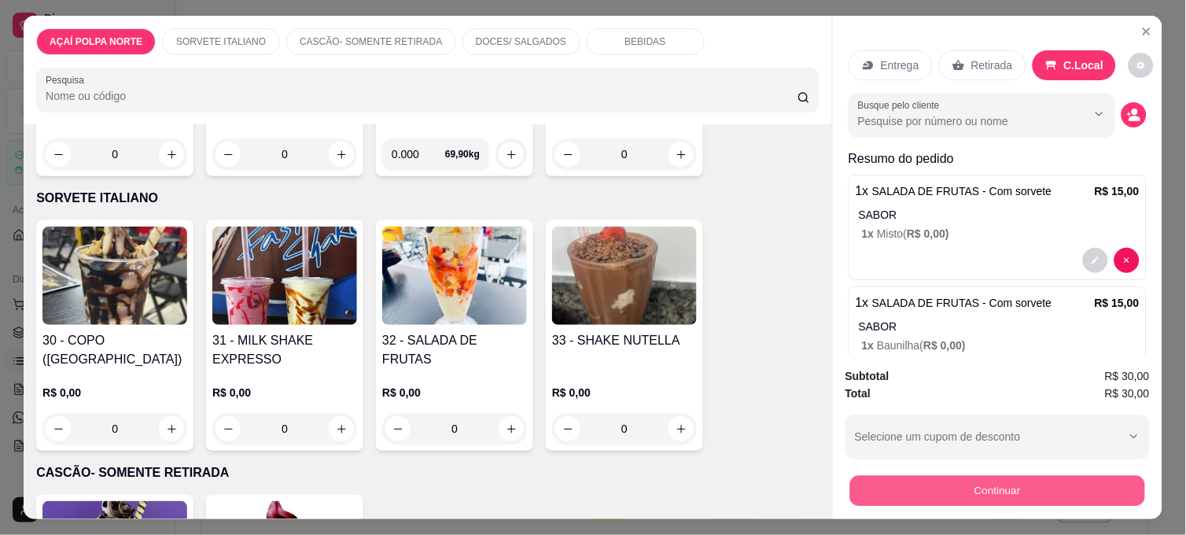
click at [1067, 480] on button "Continuar" at bounding box center [997, 490] width 295 height 31
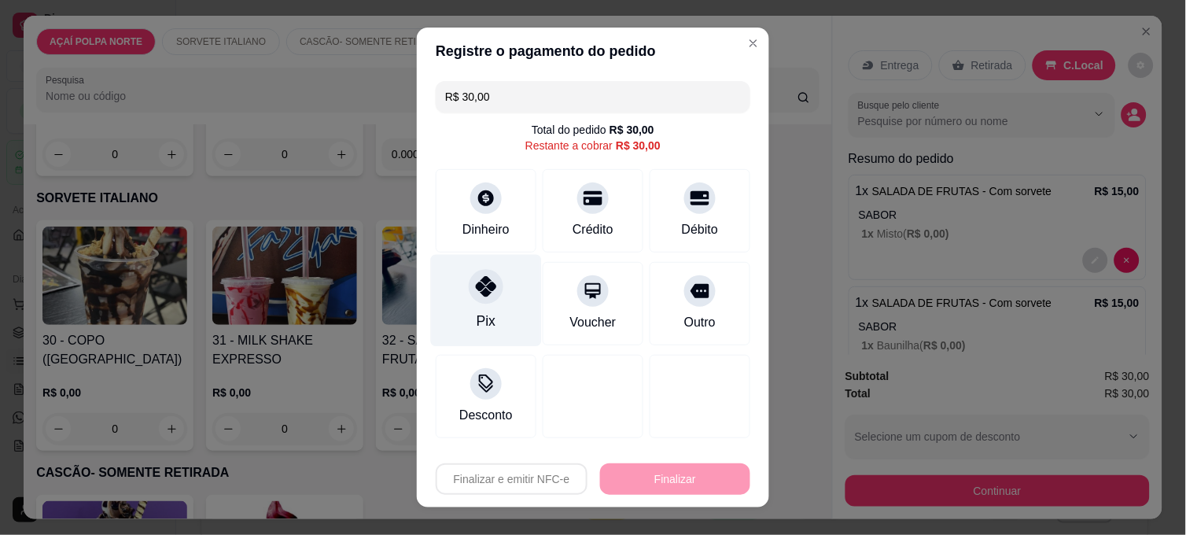
click at [478, 311] on div "Pix" at bounding box center [485, 321] width 19 height 20
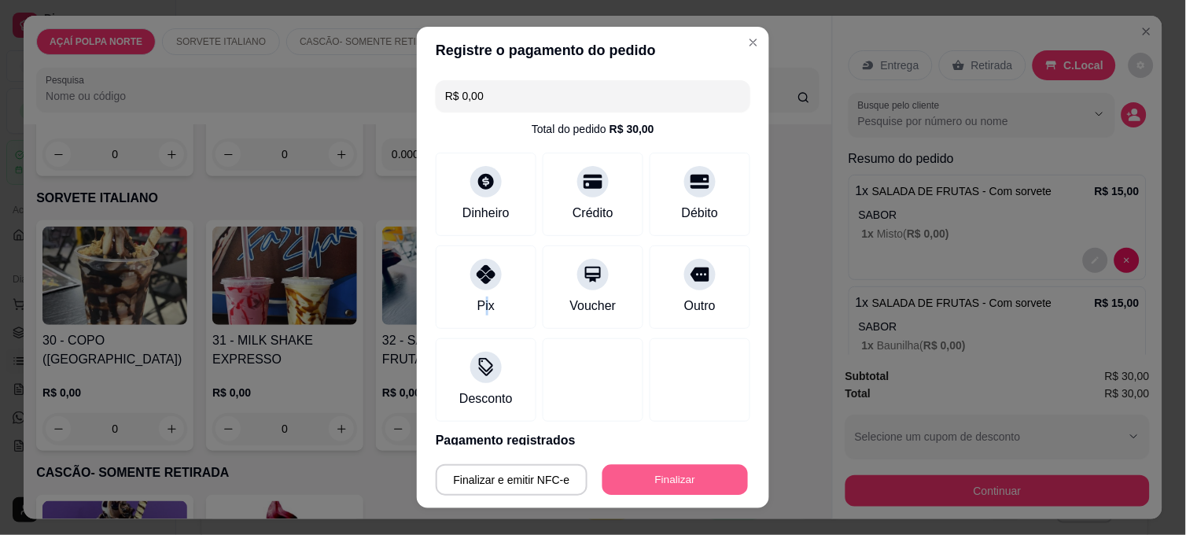
click at [656, 476] on button "Finalizar" at bounding box center [674, 480] width 145 height 31
type input "-R$ 30,00"
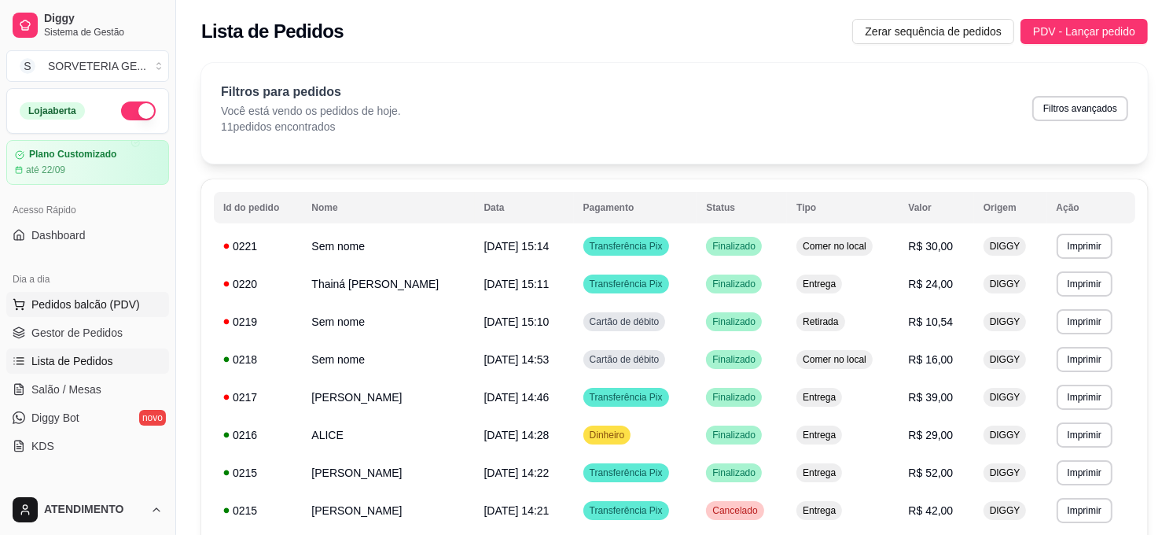
click at [111, 301] on span "Pedidos balcão (PDV)" at bounding box center [85, 304] width 108 height 16
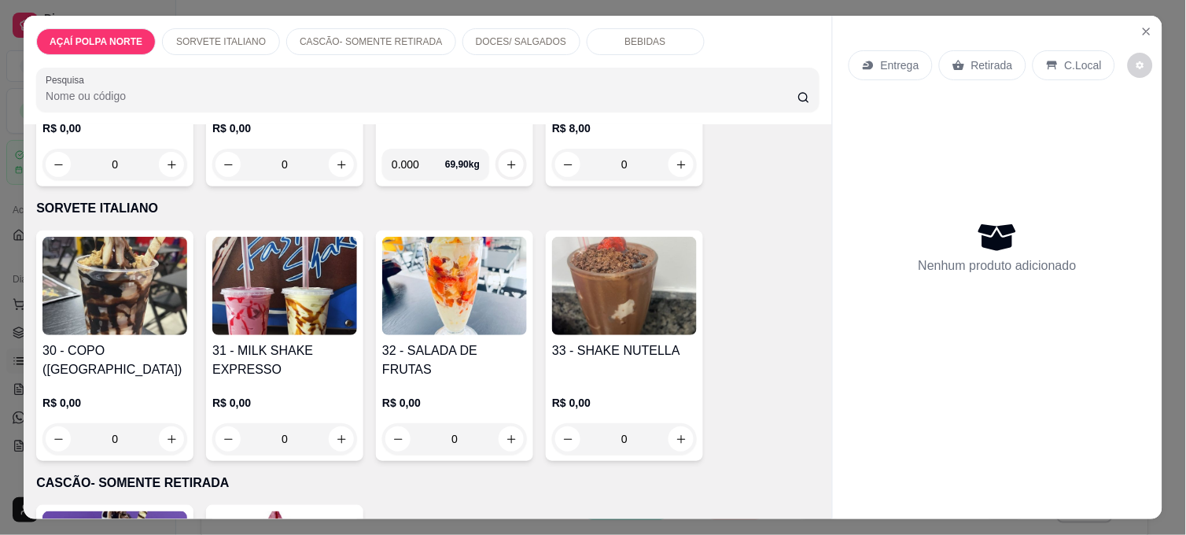
scroll to position [262, 0]
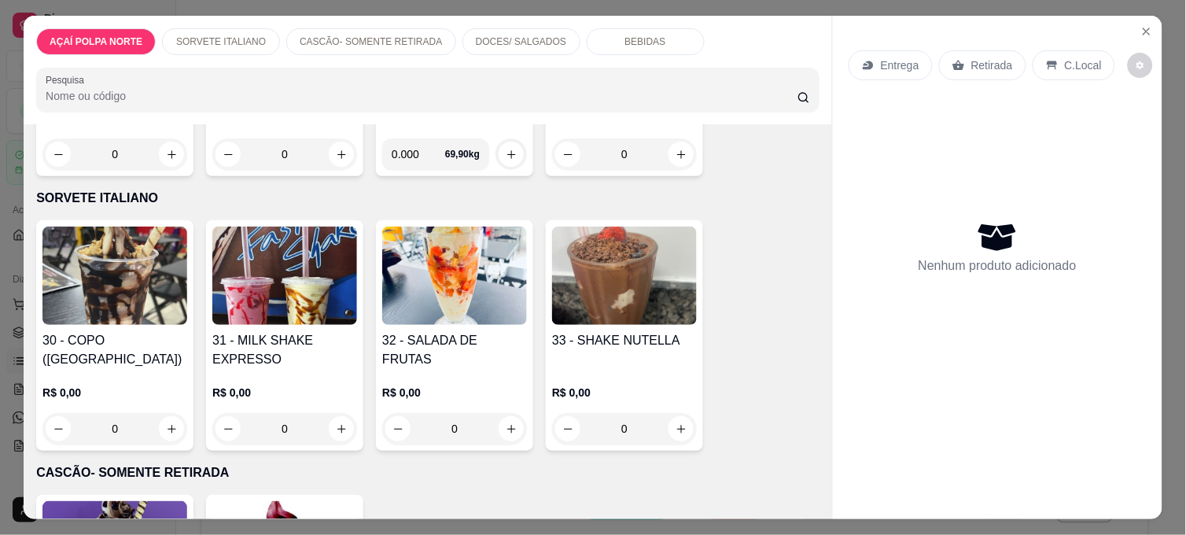
click at [477, 331] on h4 "32 - SALADA DE FRUTAS" at bounding box center [454, 350] width 145 height 38
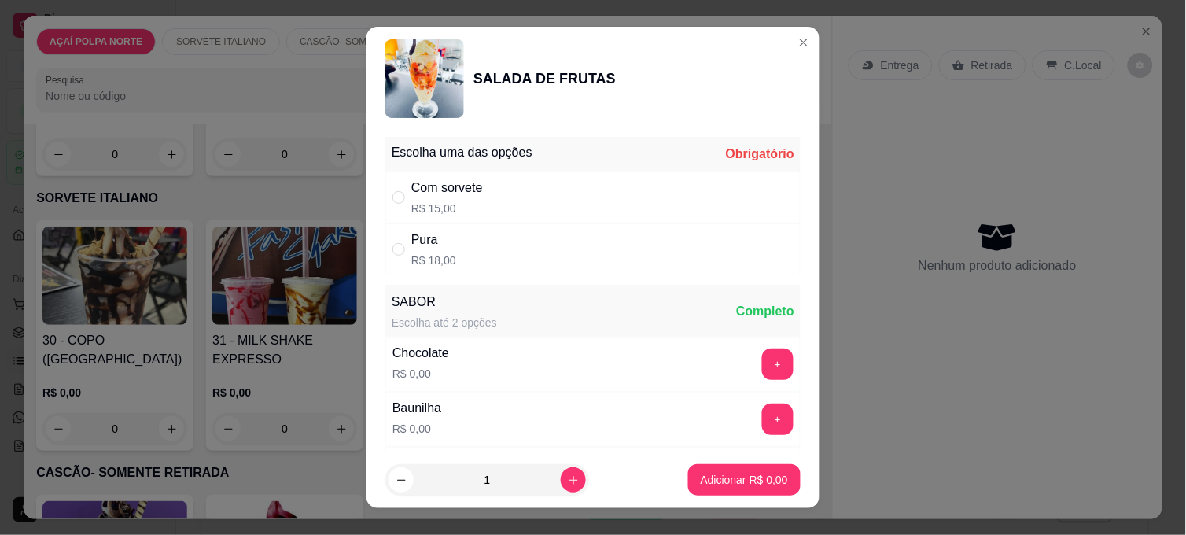
click at [539, 187] on div "Com sorvete R$ 15,00" at bounding box center [592, 197] width 415 height 52
radio input "true"
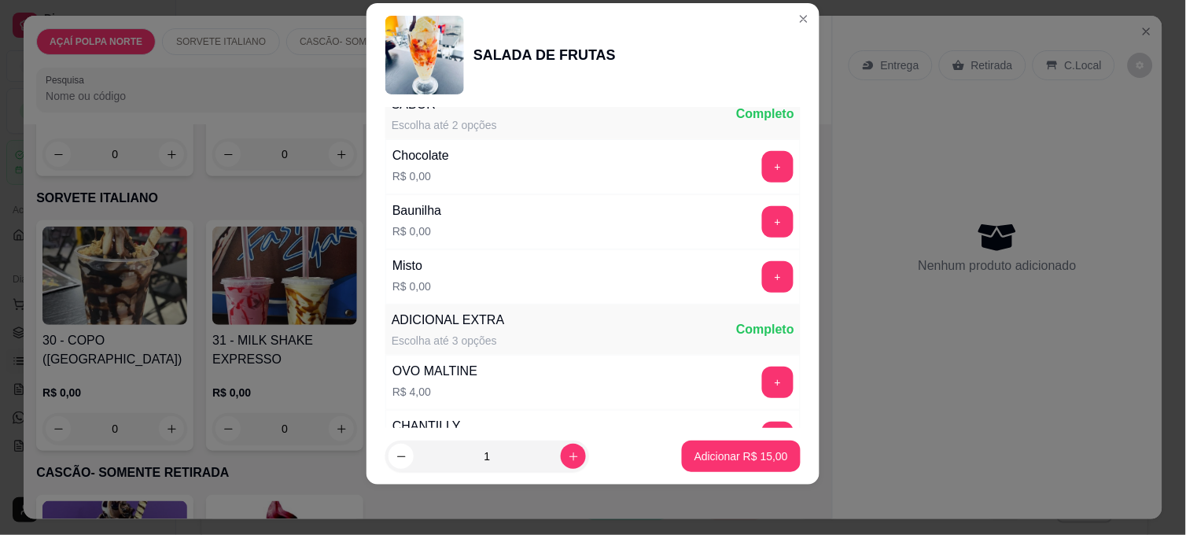
scroll to position [175, 0]
click at [762, 281] on button "+" at bounding box center [777, 275] width 31 height 31
click at [751, 454] on p "Adicionar R$ 15,00" at bounding box center [741, 456] width 94 height 16
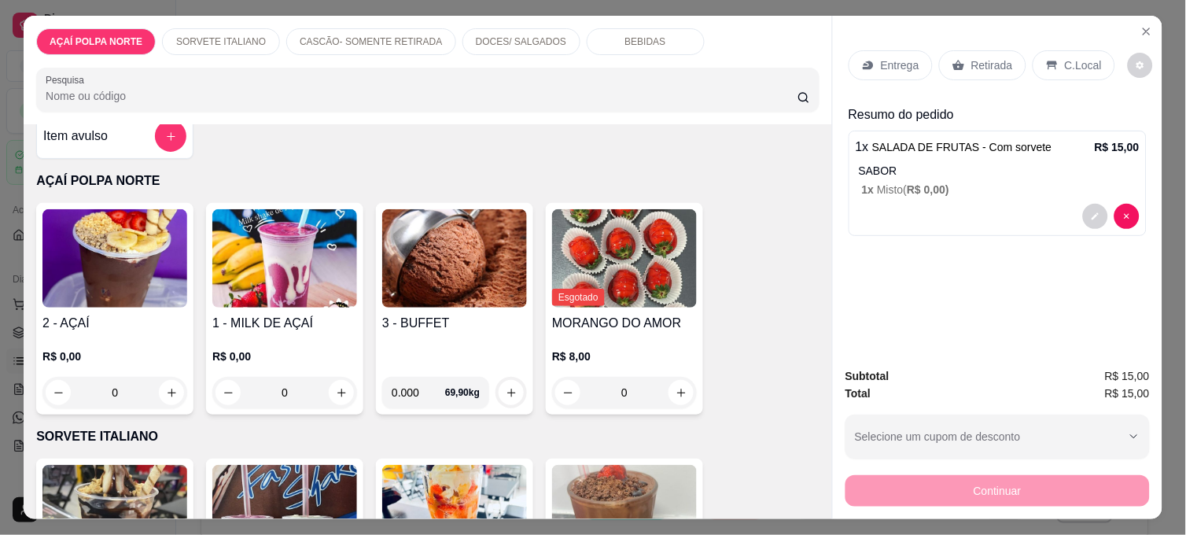
scroll to position [0, 0]
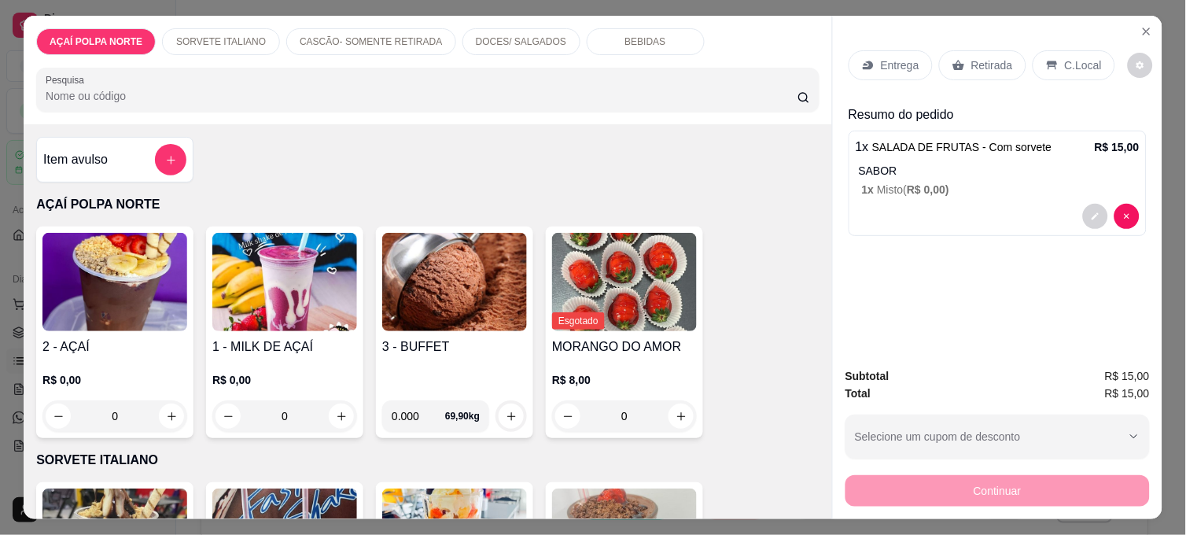
click at [426, 304] on img at bounding box center [454, 282] width 145 height 98
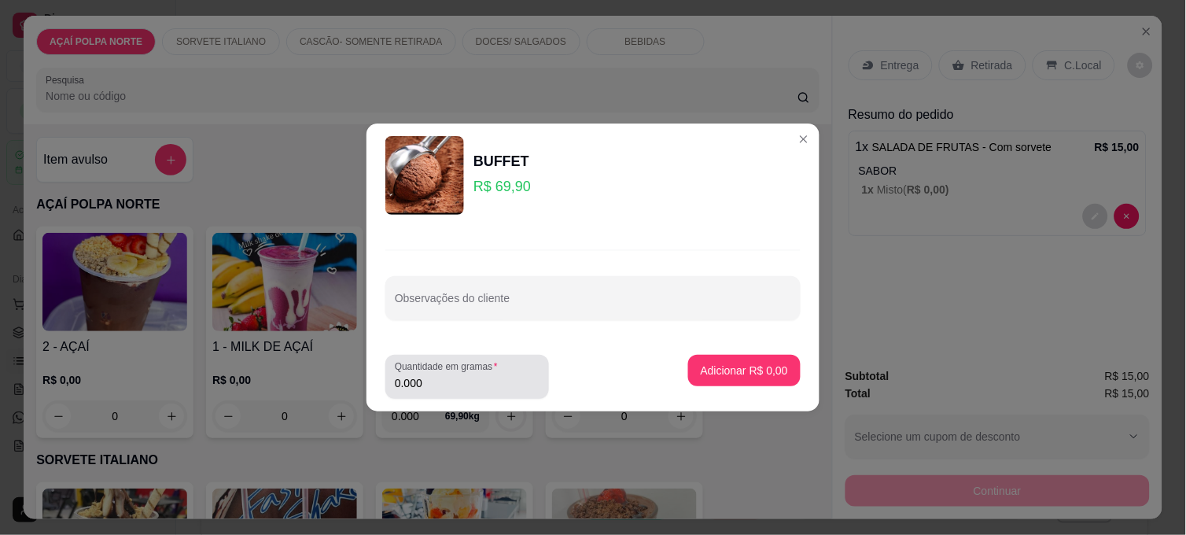
click at [449, 384] on input "0.000" at bounding box center [467, 383] width 145 height 16
drag, startPoint x: 443, startPoint y: 388, endPoint x: 398, endPoint y: 389, distance: 44.8
click at [398, 389] on input "0.000" at bounding box center [467, 383] width 145 height 16
click at [448, 386] on input "0.000" at bounding box center [467, 383] width 145 height 16
click at [438, 388] on input "0.000" at bounding box center [467, 383] width 145 height 16
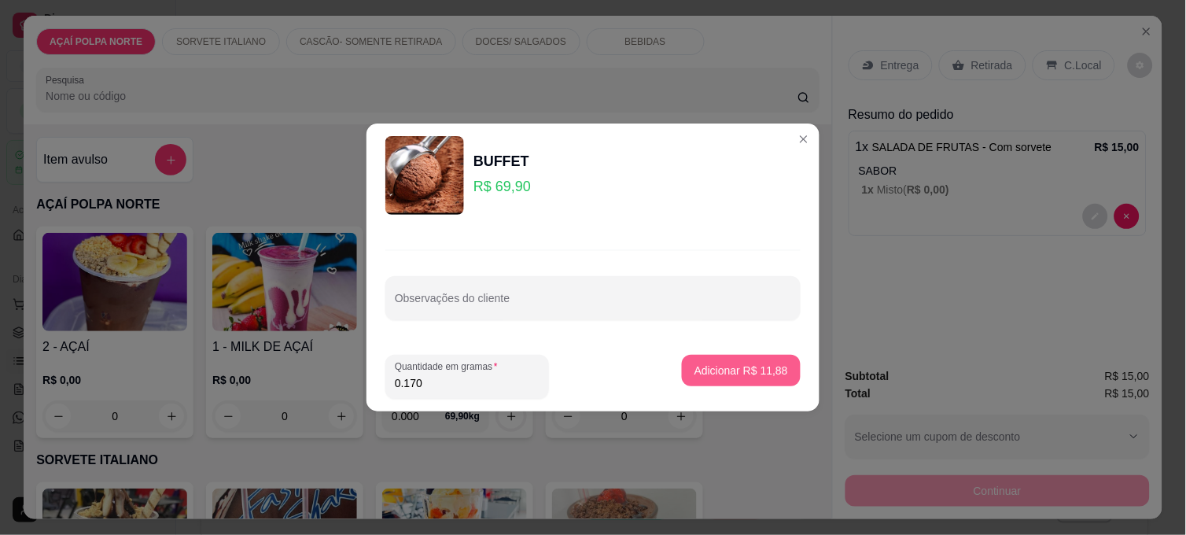
type input "0.170"
click at [694, 366] on p "Adicionar R$ 11,88" at bounding box center [741, 370] width 94 height 16
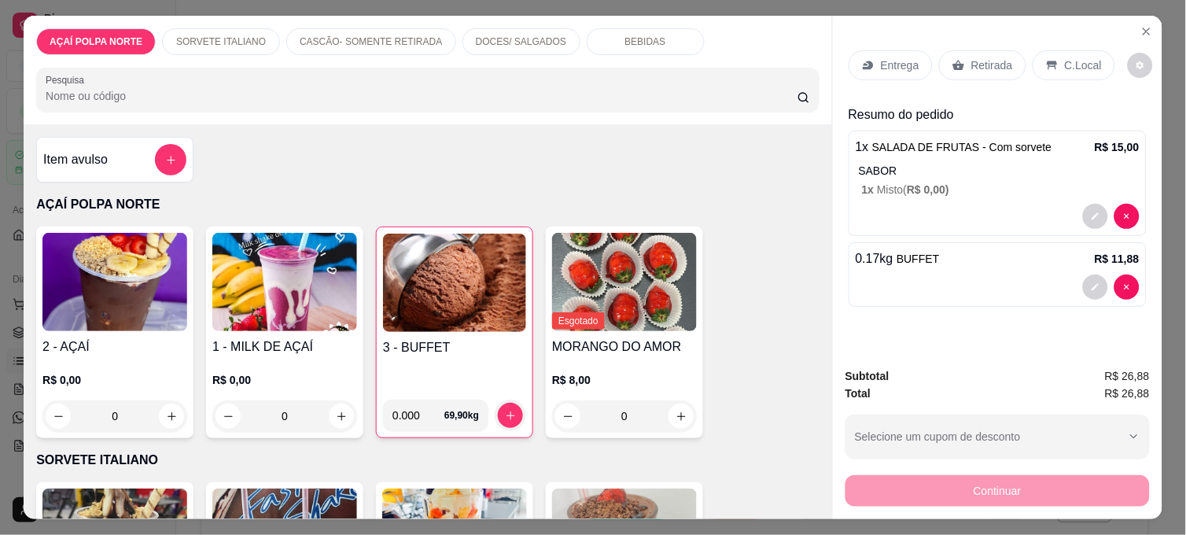
click at [490, 370] on div "3 - BUFFET" at bounding box center [454, 362] width 143 height 49
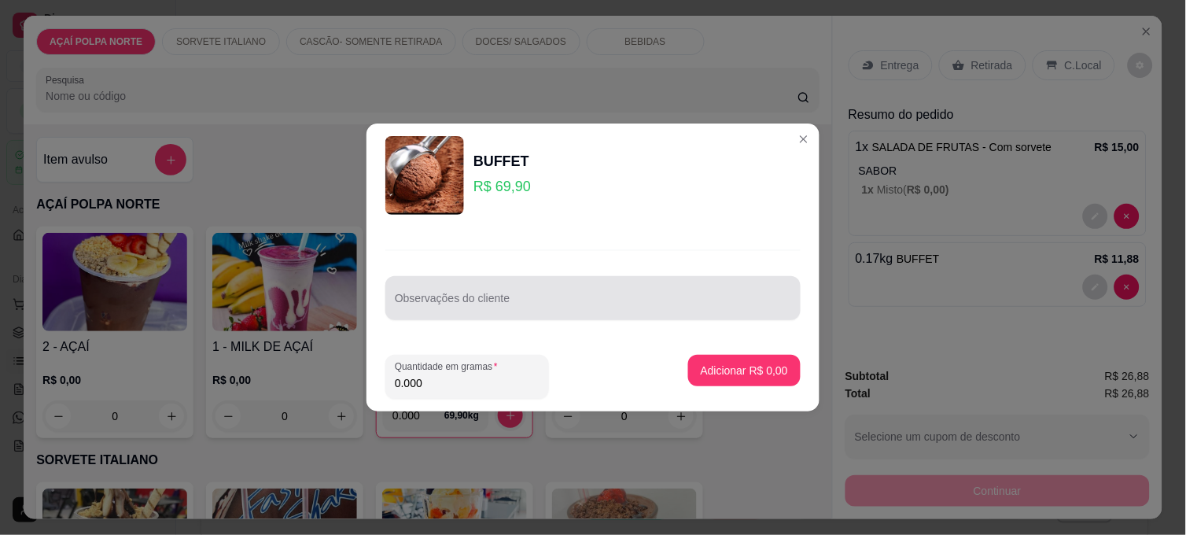
click at [495, 311] on input "Observações do cliente" at bounding box center [593, 304] width 396 height 16
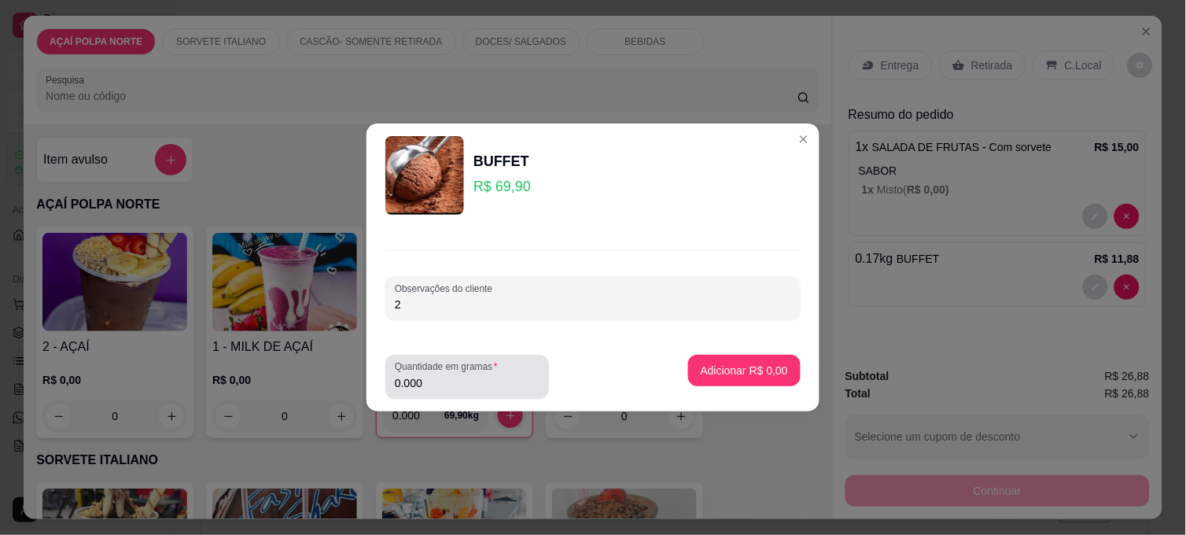
type input "2"
click at [488, 378] on input "0.000" at bounding box center [467, 383] width 145 height 16
type input "0.115"
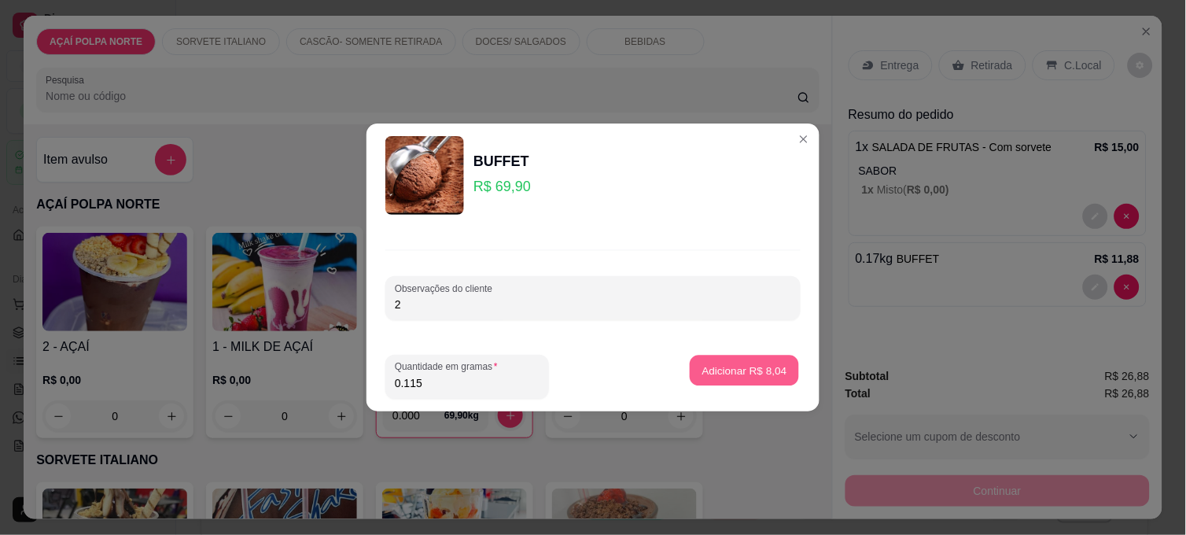
click at [761, 366] on p "Adicionar R$ 8,04" at bounding box center [743, 369] width 85 height 15
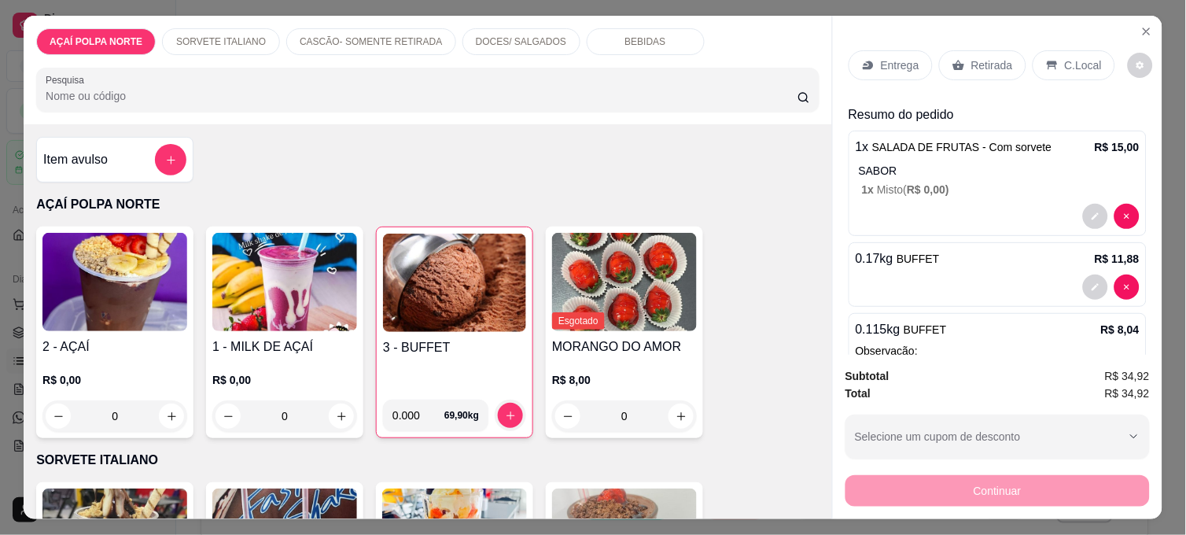
click at [1067, 60] on p "C.Local" at bounding box center [1082, 65] width 37 height 16
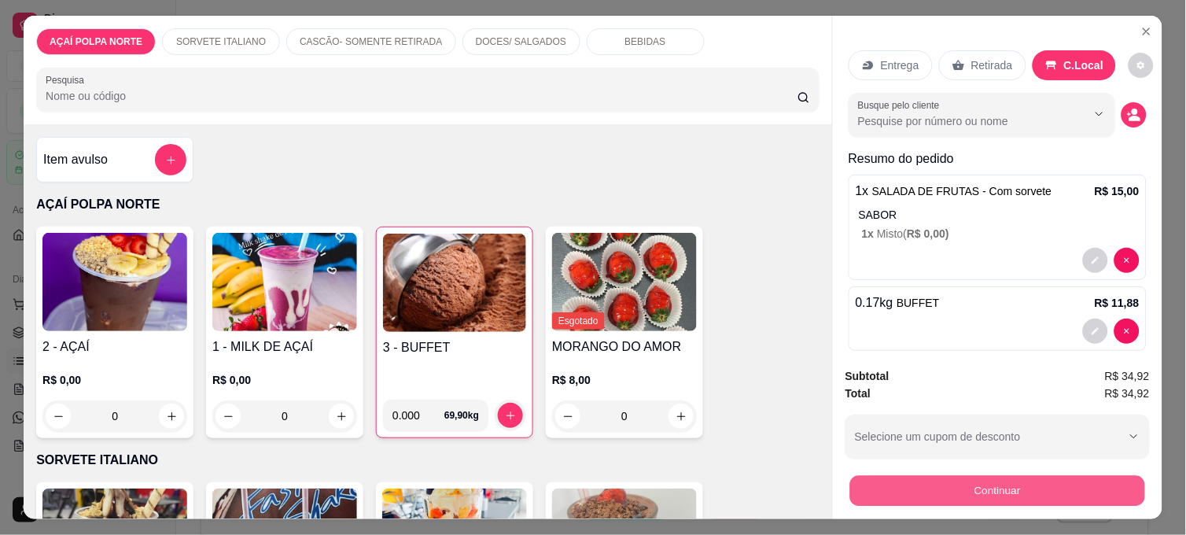
click at [1030, 480] on button "Continuar" at bounding box center [997, 490] width 295 height 31
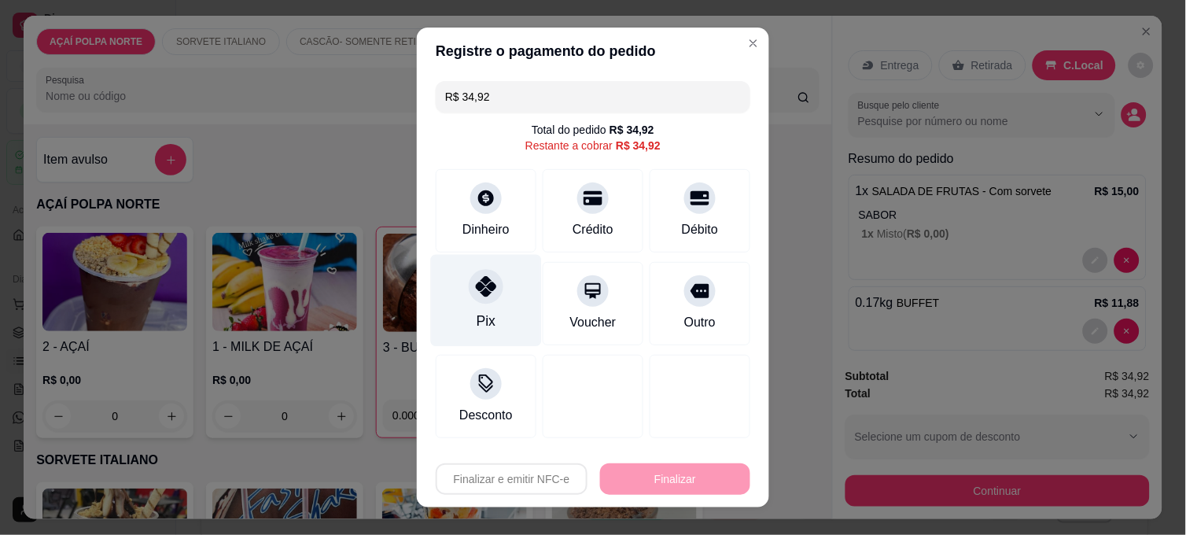
click at [476, 293] on icon at bounding box center [486, 286] width 20 height 20
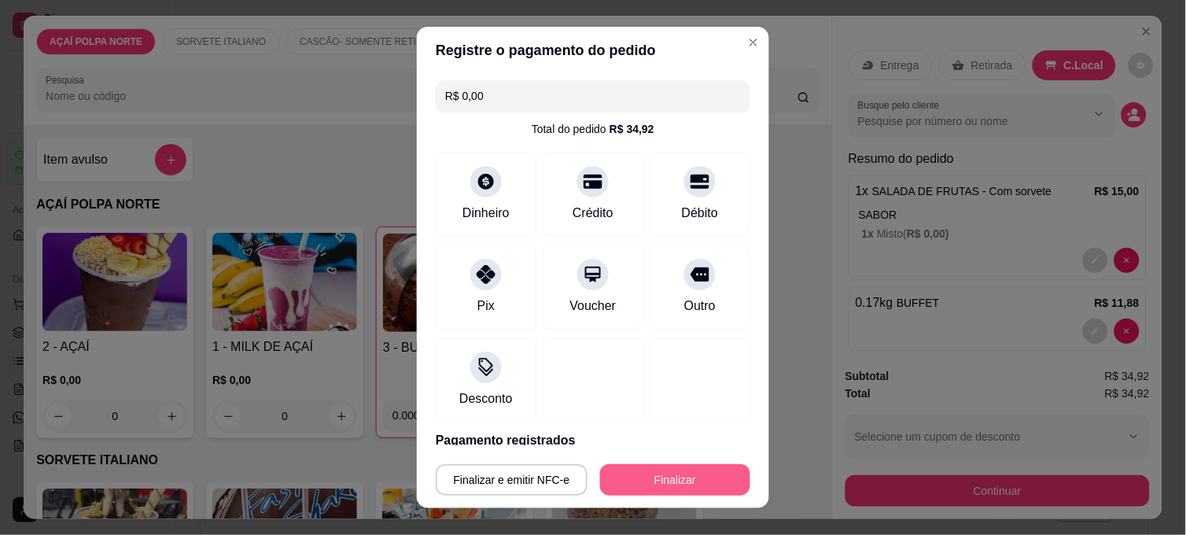
click at [673, 472] on button "Finalizar" at bounding box center [675, 479] width 150 height 31
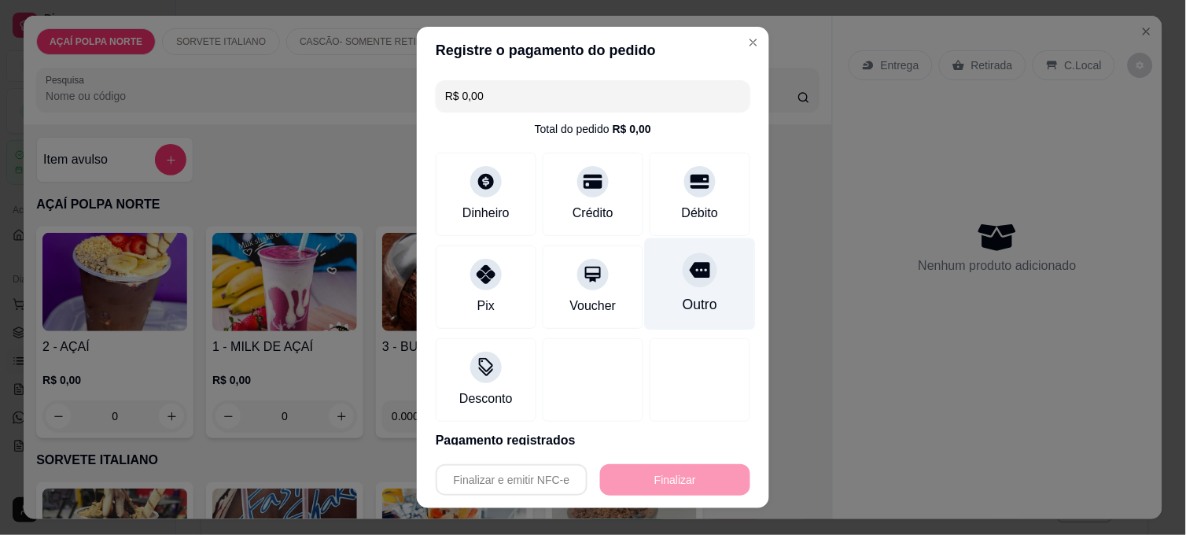
type input "-R$ 34,92"
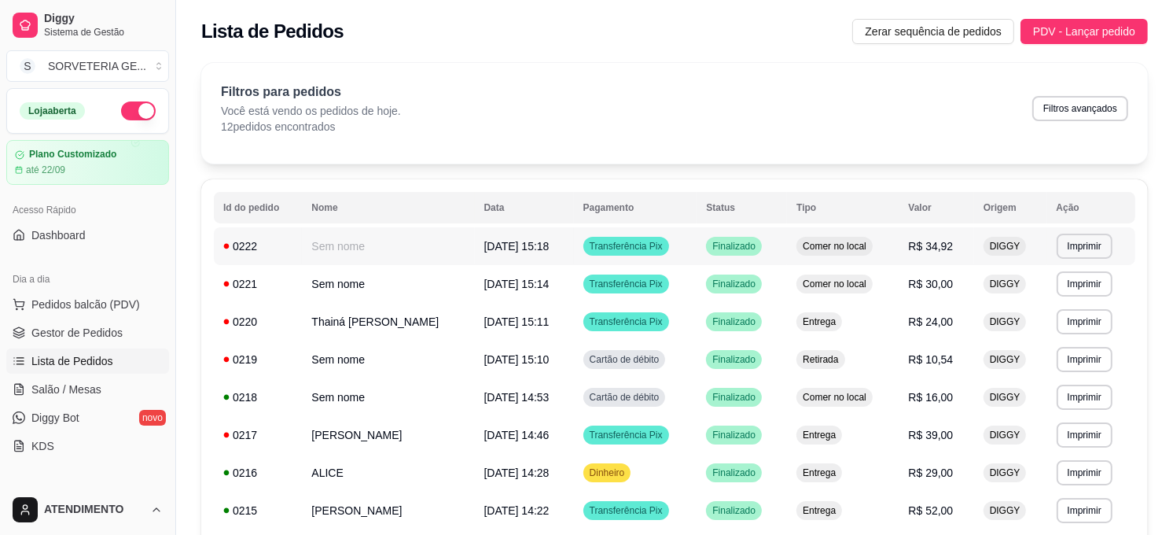
click at [795, 261] on td "Comer no local" at bounding box center [843, 246] width 112 height 38
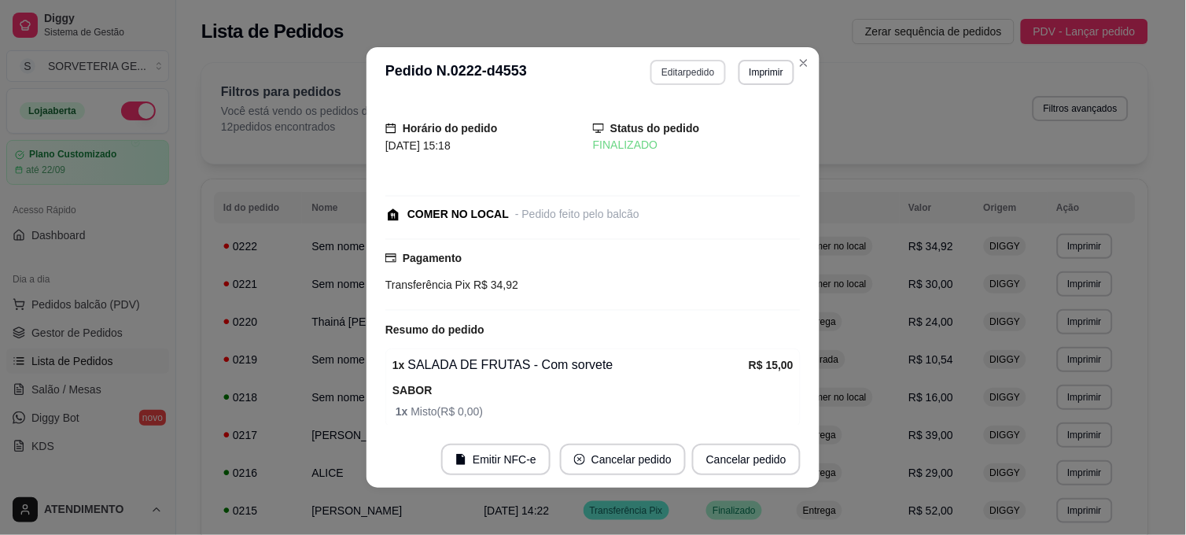
click at [693, 64] on button "Editar pedido" at bounding box center [687, 72] width 75 height 25
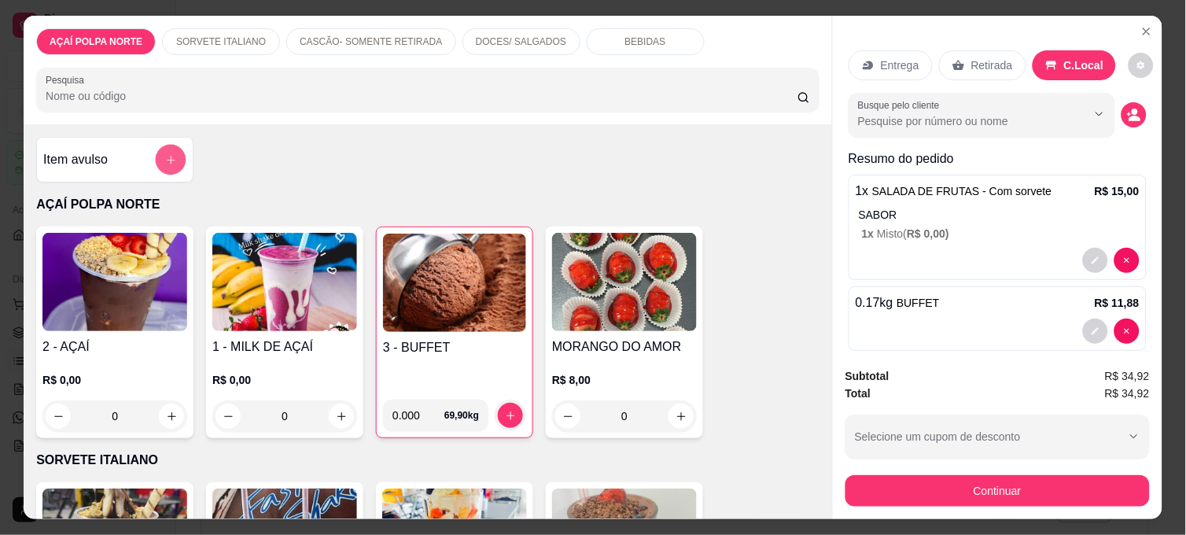
click at [160, 162] on button "add-separate-item" at bounding box center [171, 160] width 31 height 31
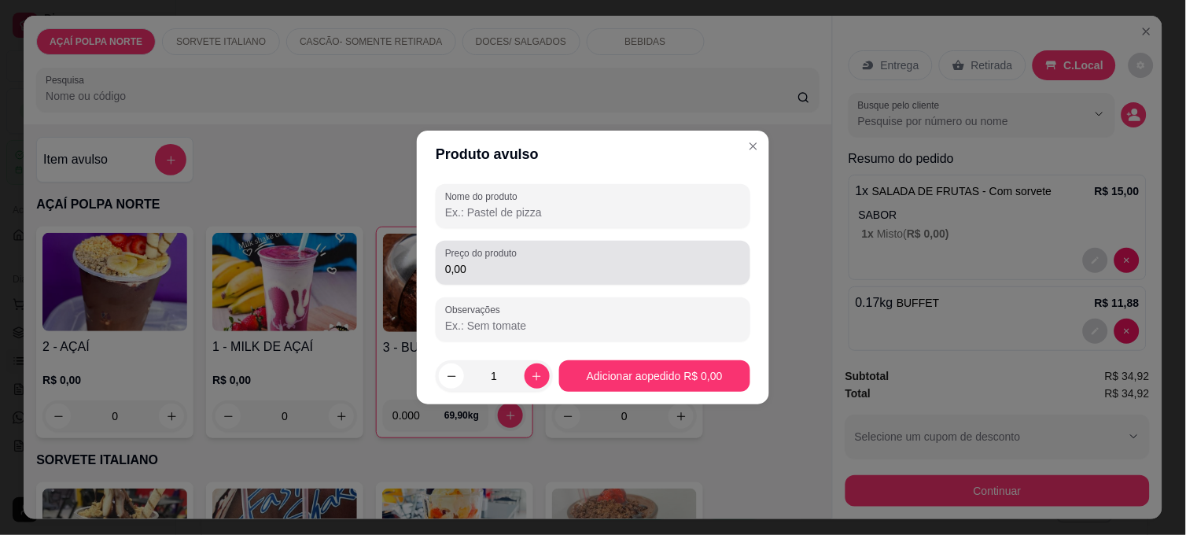
click at [528, 278] on div "Preço do produto 0,00" at bounding box center [593, 263] width 314 height 44
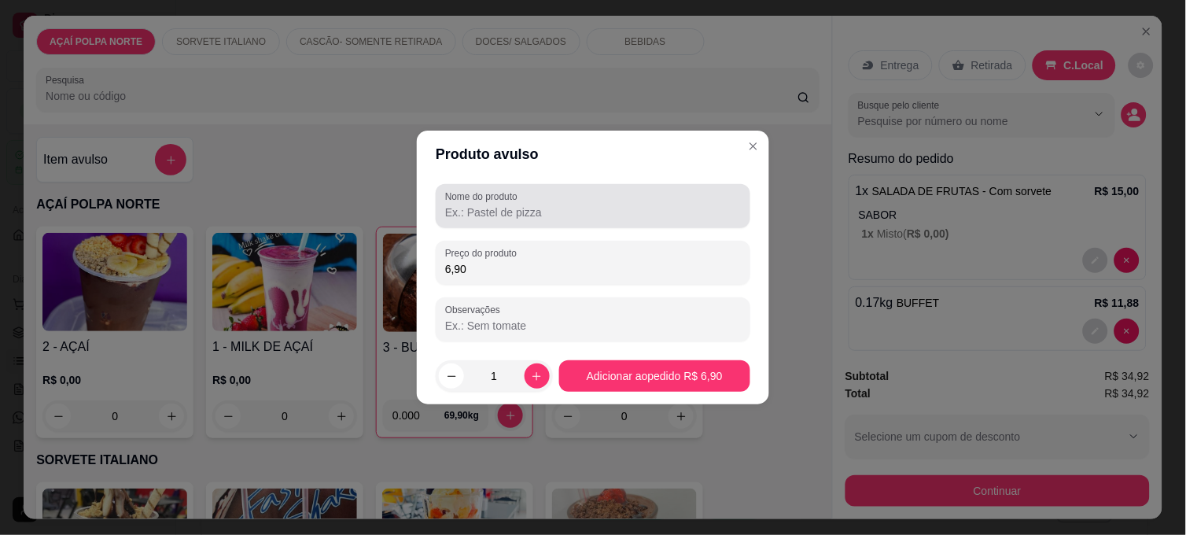
type input "6,90"
click at [611, 205] on input "Nome do produto" at bounding box center [593, 212] width 296 height 16
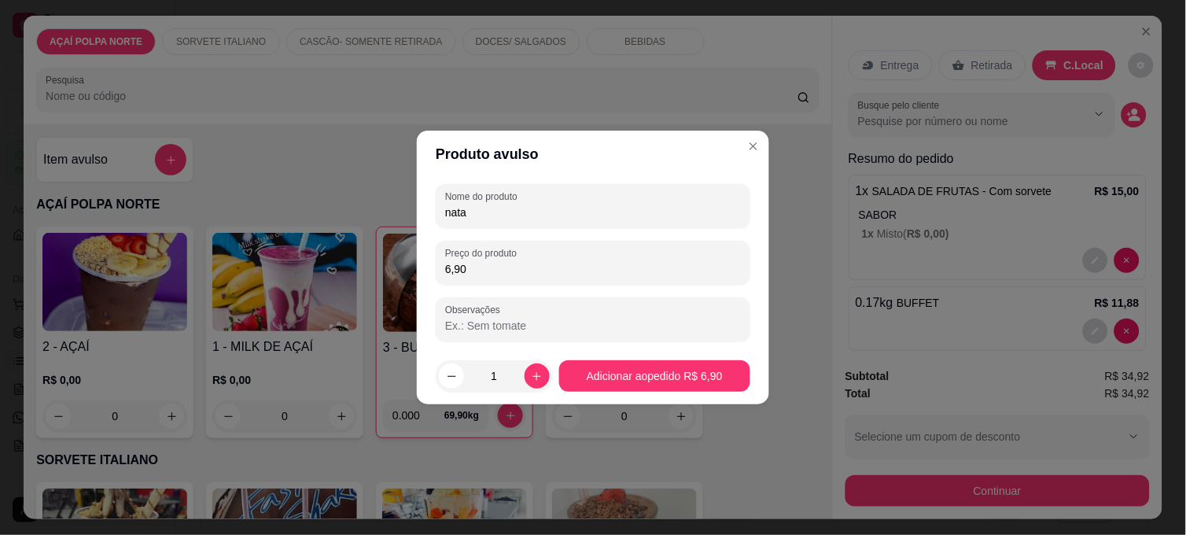
type input "nata"
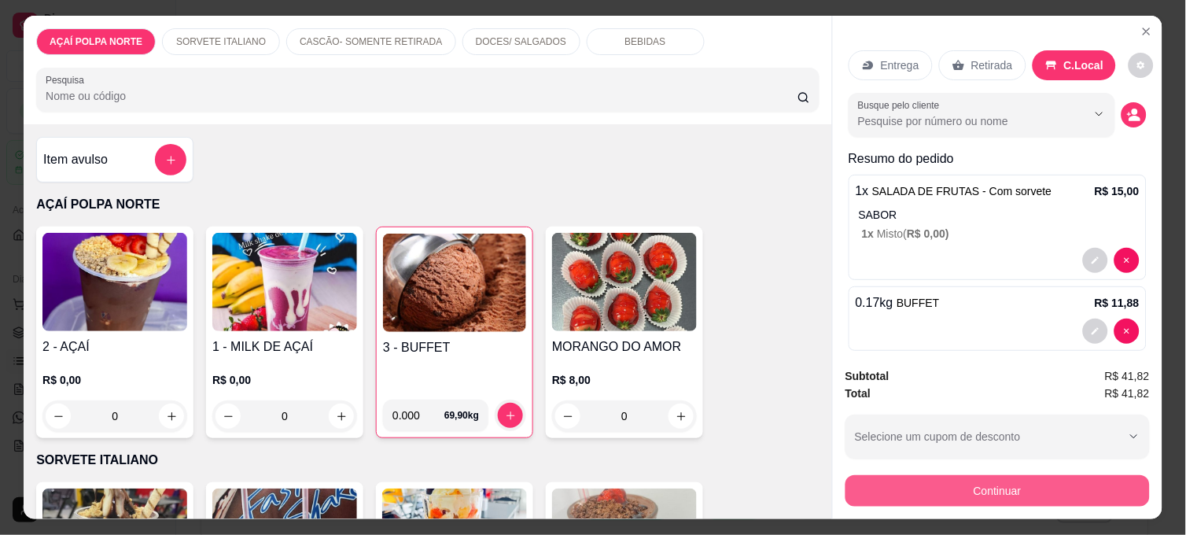
click at [1050, 480] on button "Continuar" at bounding box center [997, 490] width 304 height 31
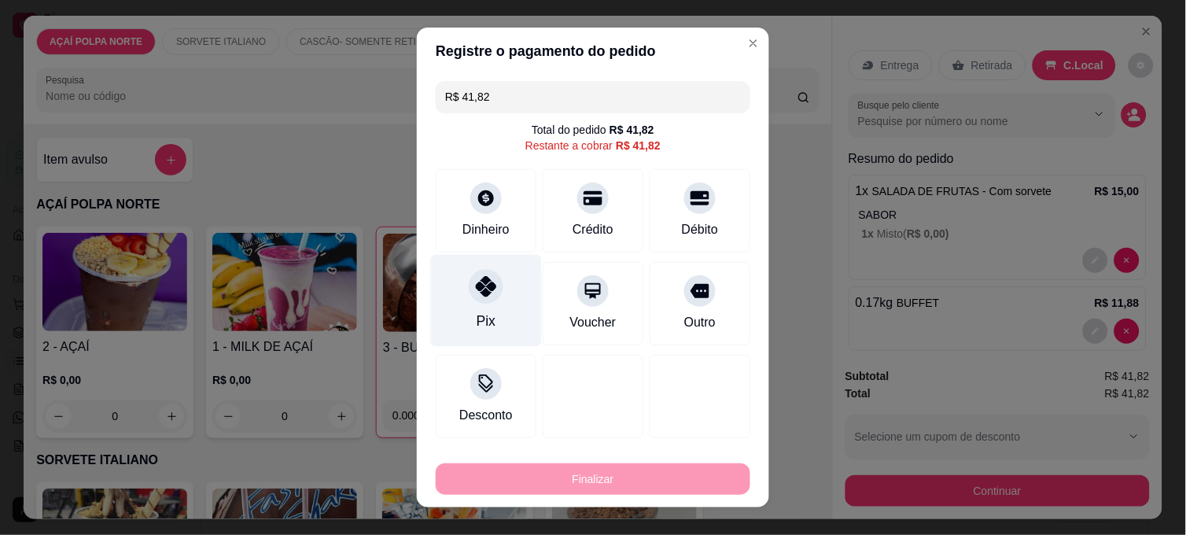
click at [465, 300] on div "Pix" at bounding box center [486, 301] width 111 height 92
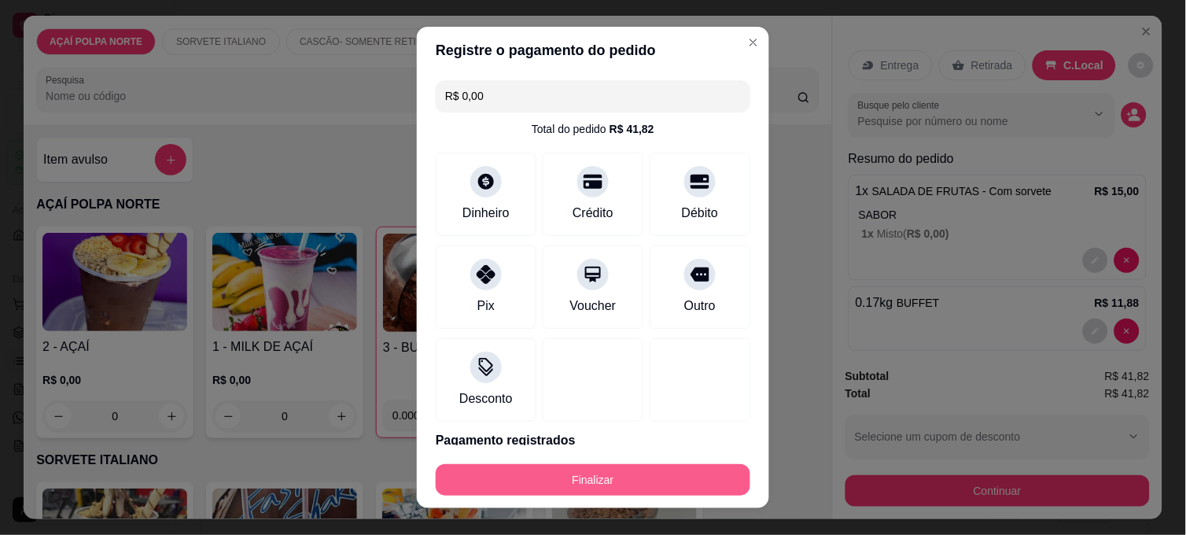
click at [631, 472] on button "Finalizar" at bounding box center [593, 479] width 314 height 31
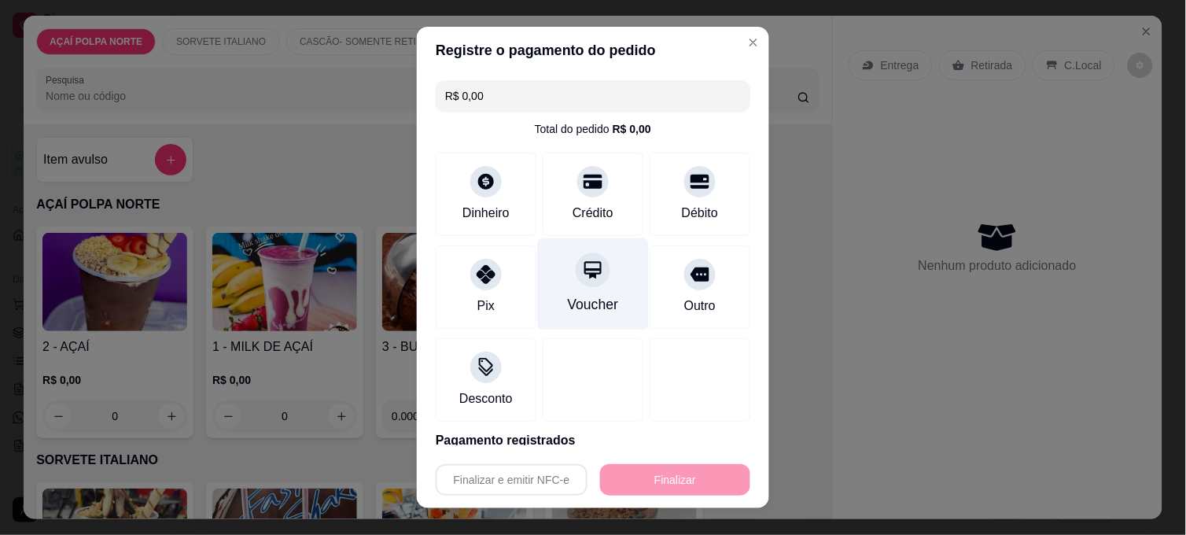
type input "-R$ 41,82"
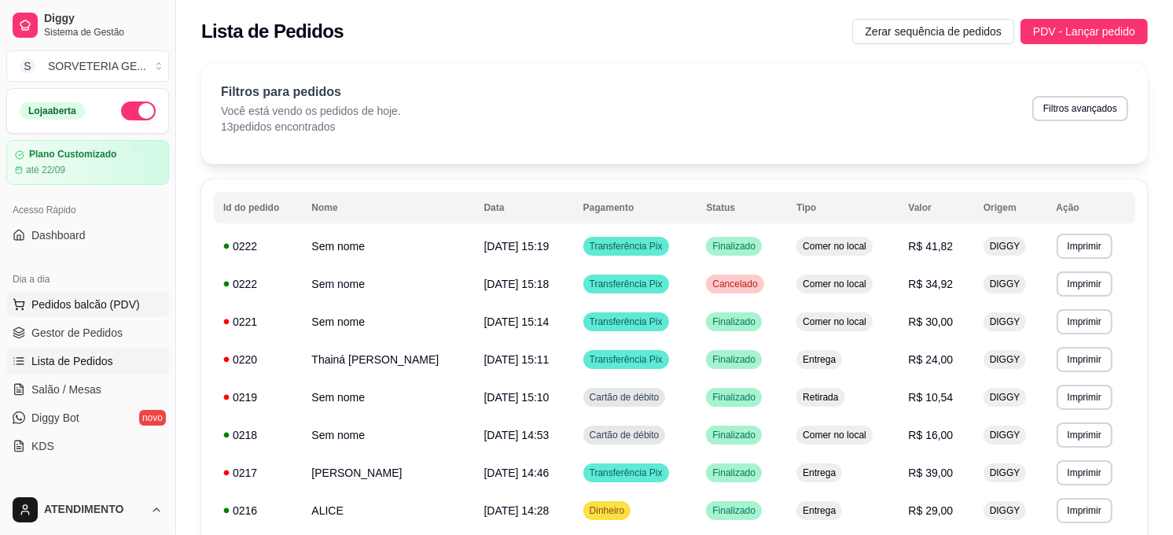
click at [112, 303] on span "Pedidos balcão (PDV)" at bounding box center [85, 304] width 108 height 16
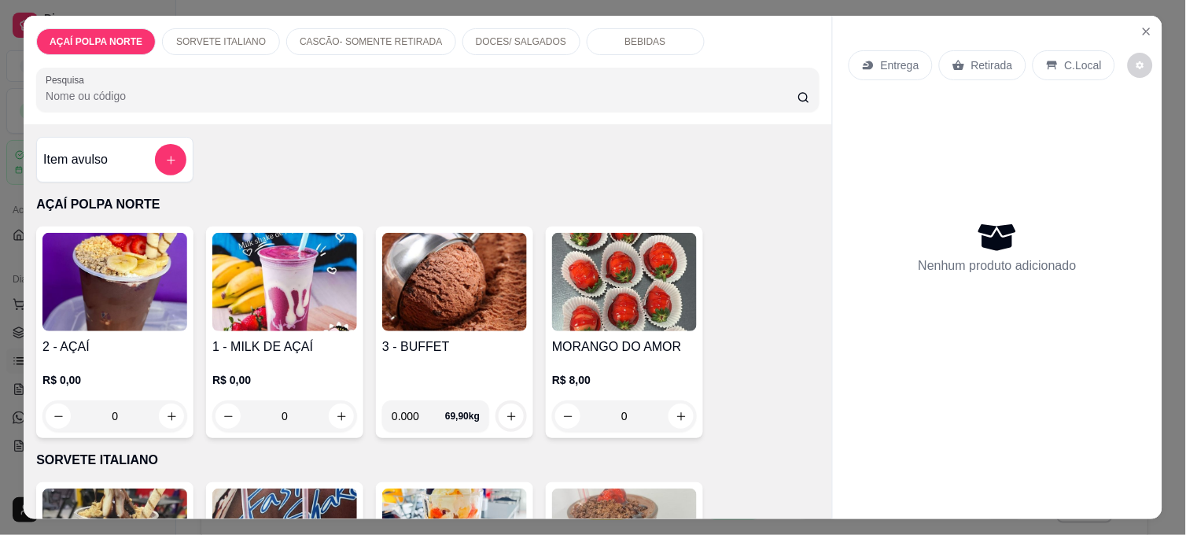
click at [120, 297] on img at bounding box center [114, 282] width 145 height 98
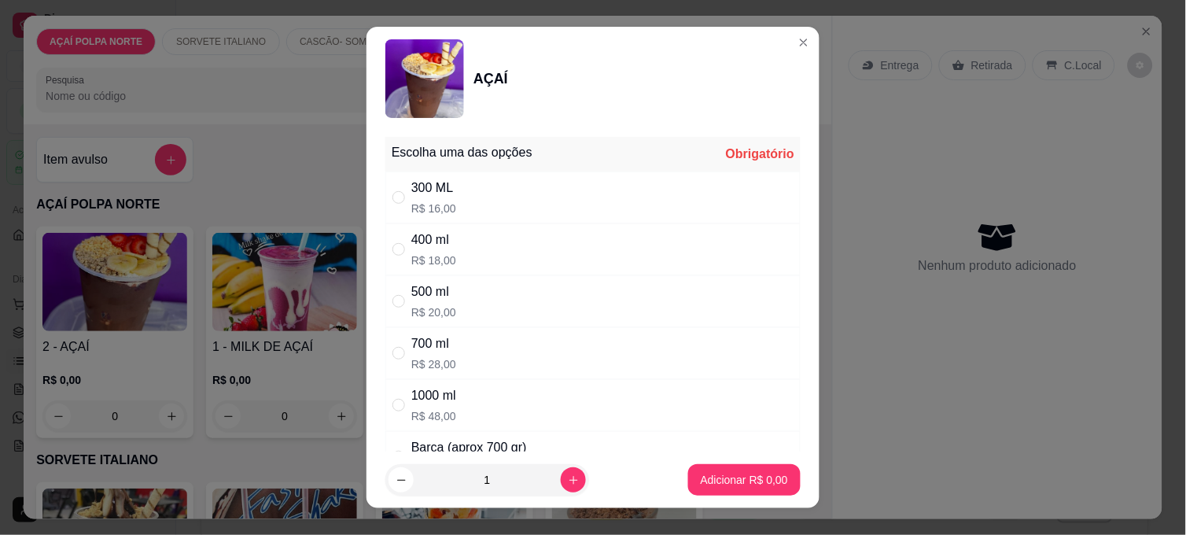
click at [385, 202] on div "300 ML R$ 16,00" at bounding box center [592, 197] width 415 height 52
radio input "true"
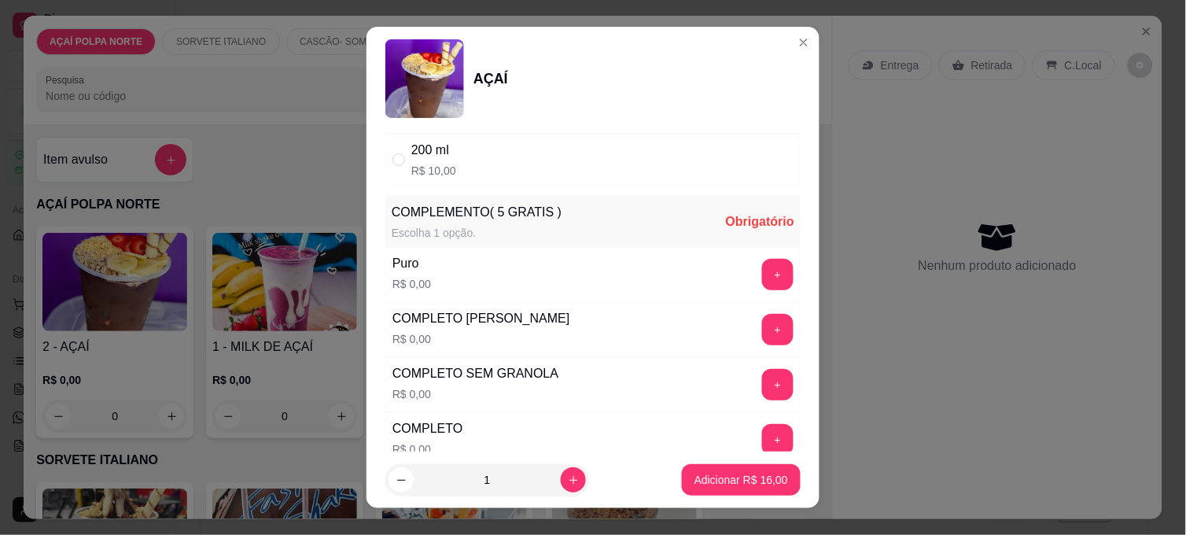
scroll to position [436, 0]
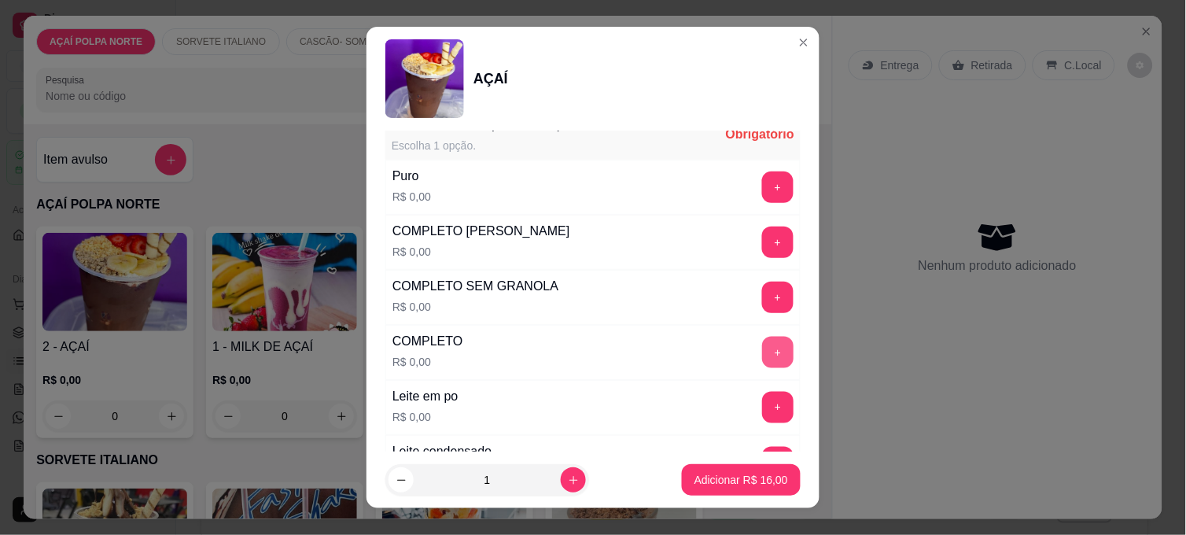
click at [762, 354] on button "+" at bounding box center [777, 351] width 31 height 31
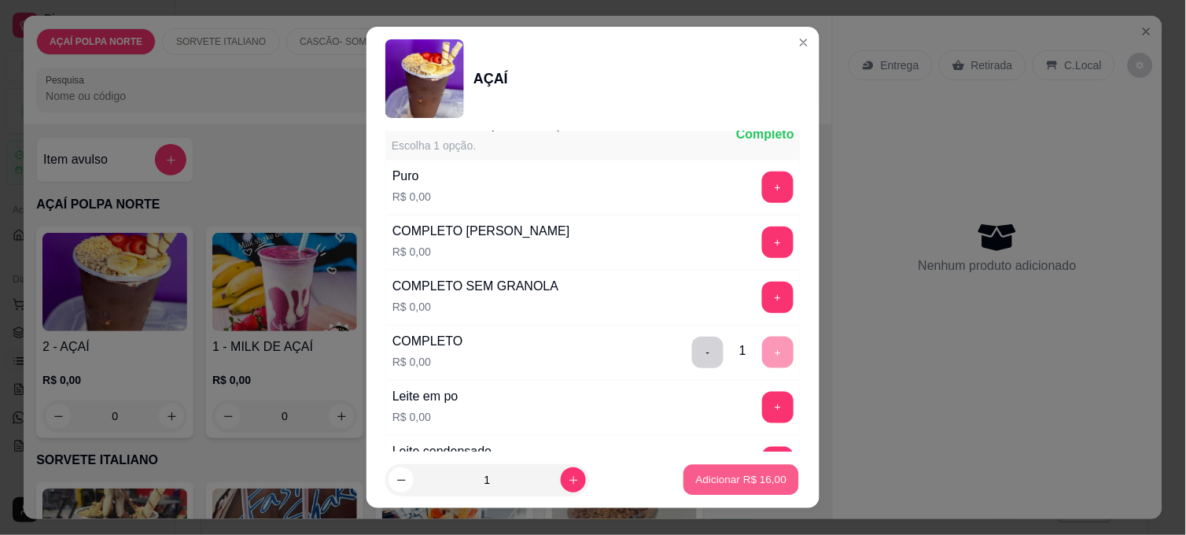
click at [767, 475] on button "Adicionar R$ 16,00" at bounding box center [741, 480] width 116 height 31
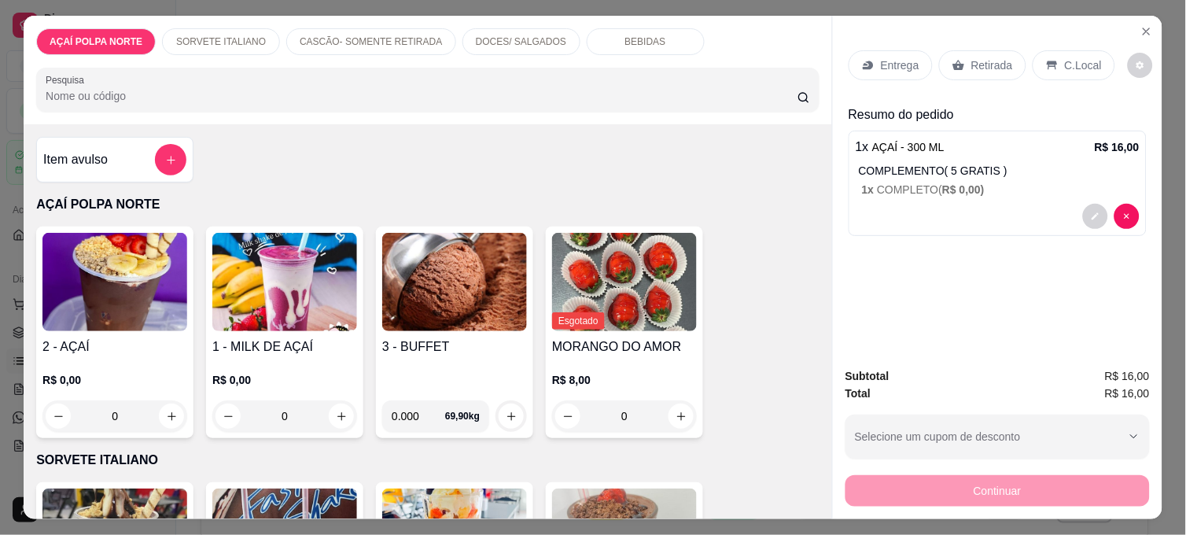
click at [984, 61] on p "Retirada" at bounding box center [992, 65] width 42 height 16
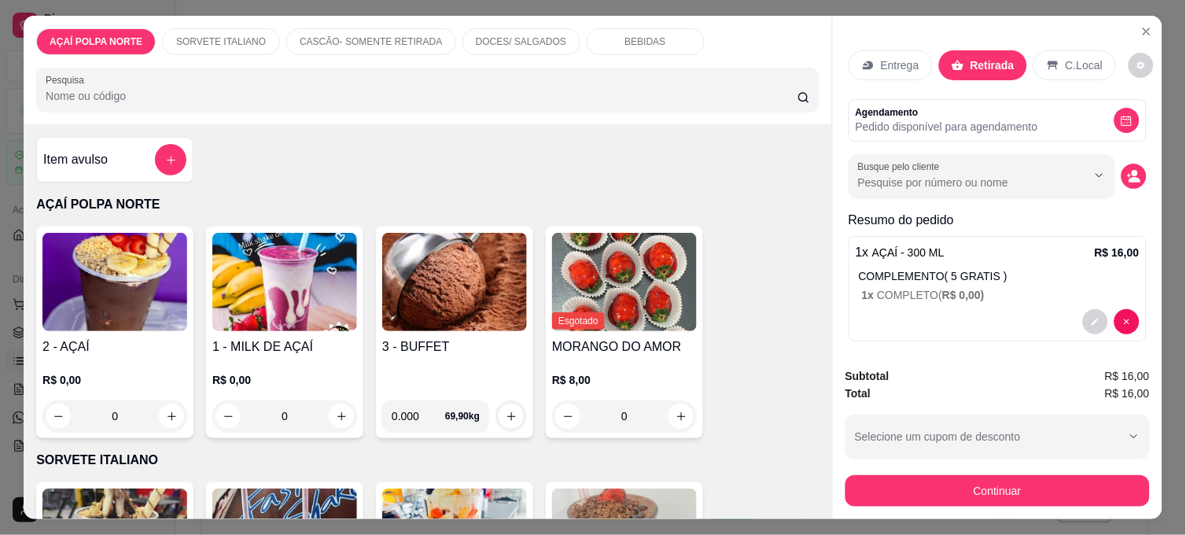
click at [1050, 59] on div "C.Local" at bounding box center [1074, 65] width 83 height 30
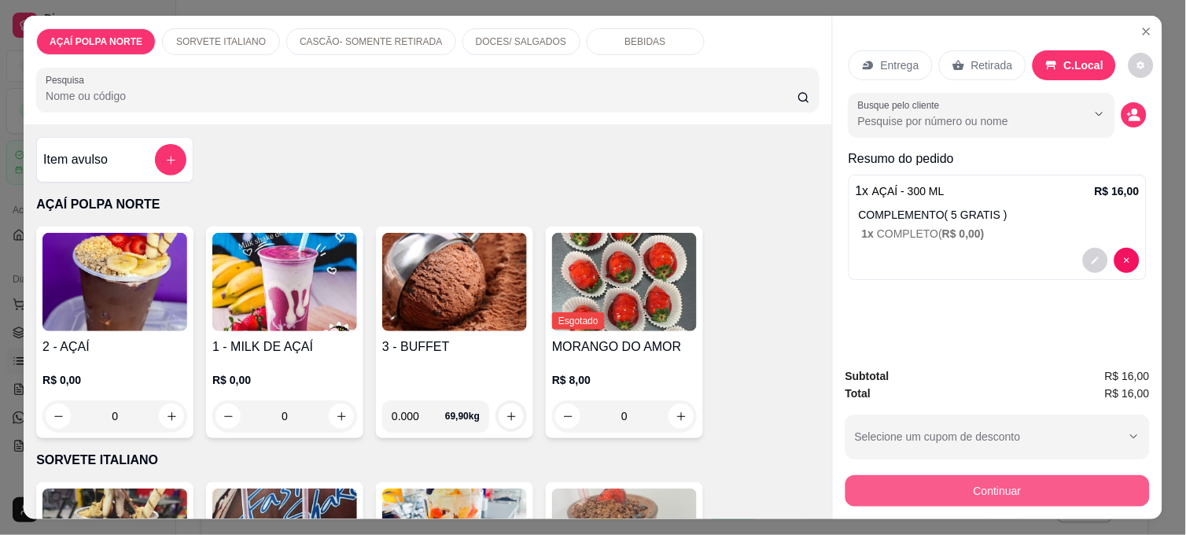
click at [1058, 480] on button "Continuar" at bounding box center [997, 490] width 304 height 31
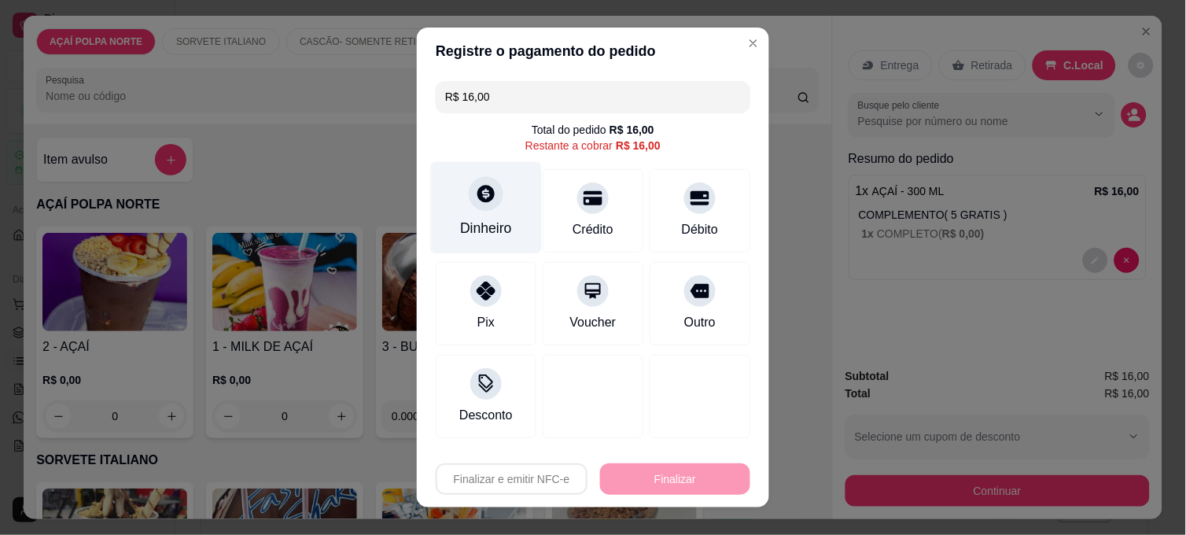
click at [496, 231] on div "Dinheiro" at bounding box center [486, 228] width 52 height 20
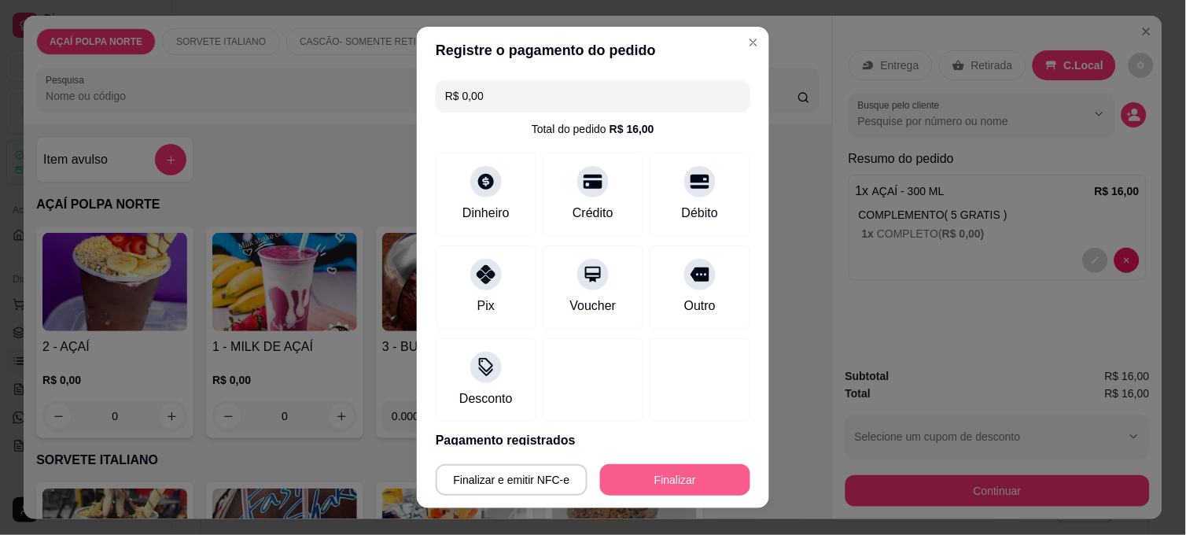
click at [675, 480] on button "Finalizar" at bounding box center [675, 479] width 150 height 31
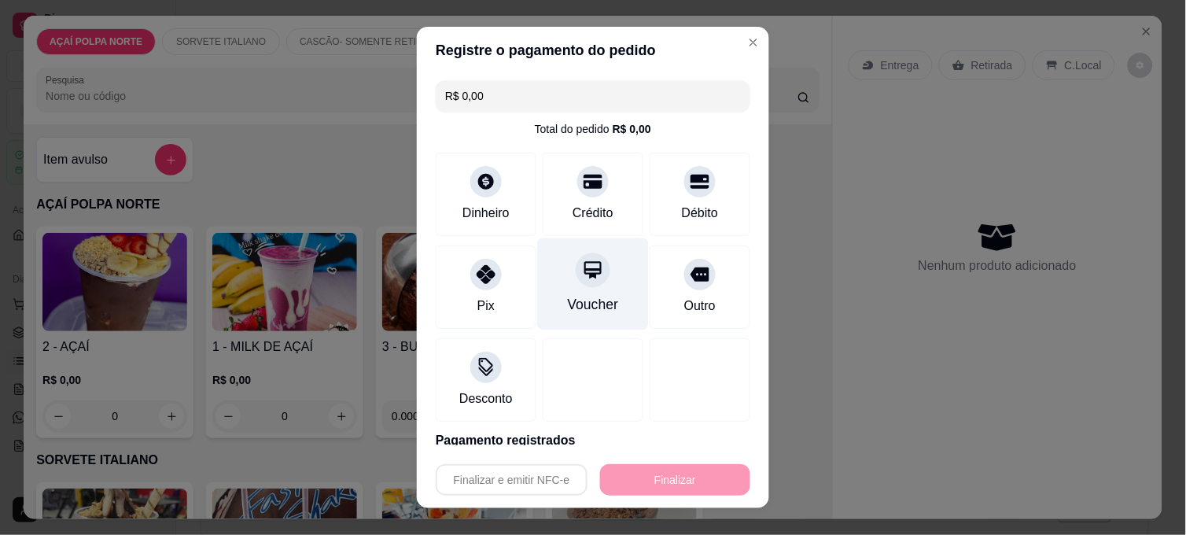
type input "-R$ 16,00"
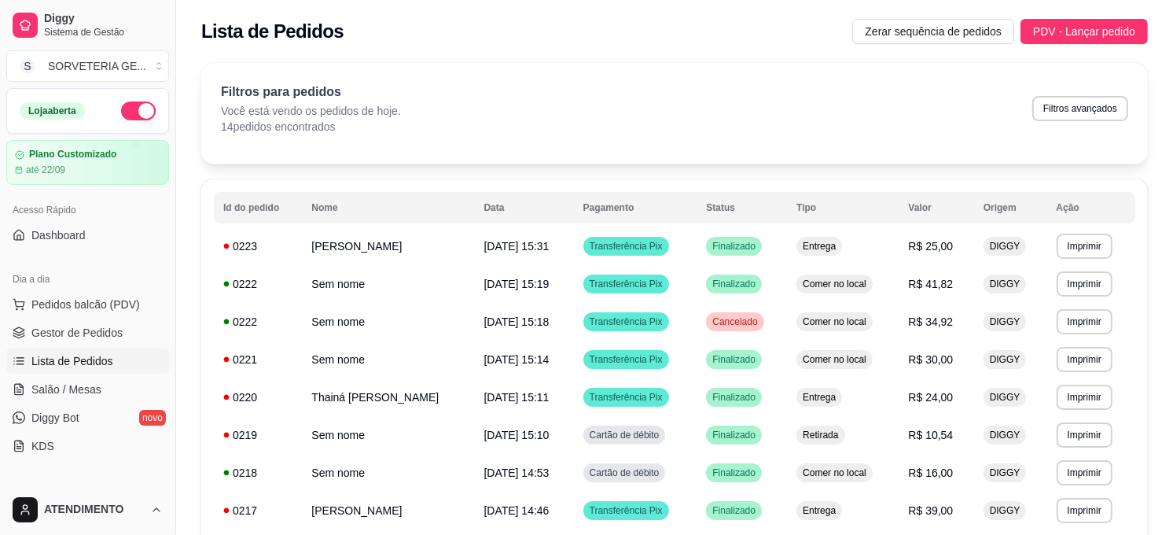
click at [83, 318] on ul "Pedidos balcão (PDV) Gestor de Pedidos Lista de Pedidos Salão / Mesas Diggy Bot…" at bounding box center [87, 375] width 163 height 167
click at [83, 314] on button "Pedidos balcão (PDV)" at bounding box center [87, 304] width 163 height 25
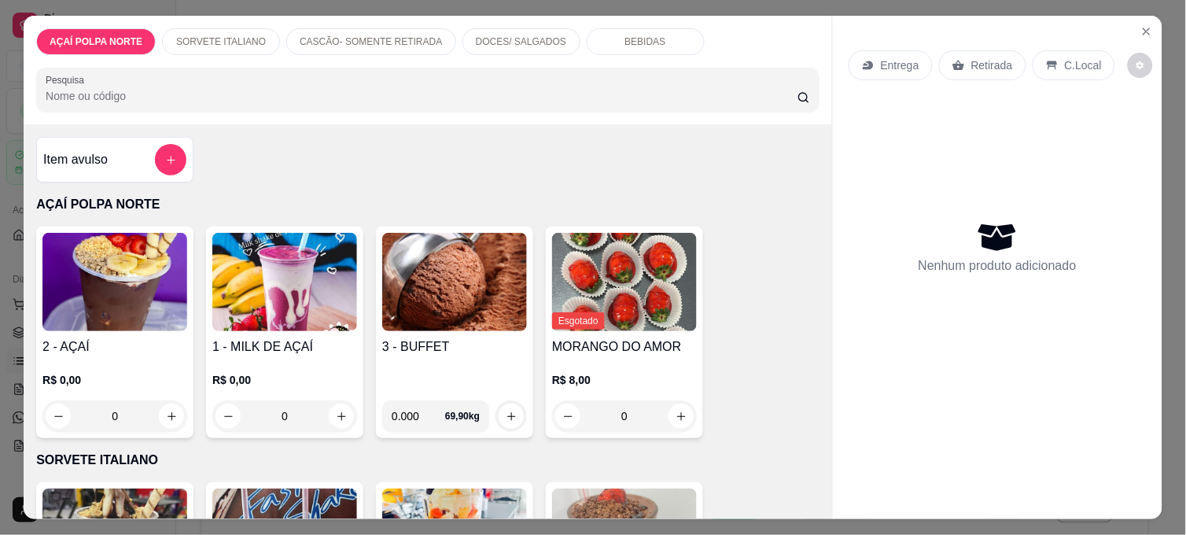
scroll to position [87, 0]
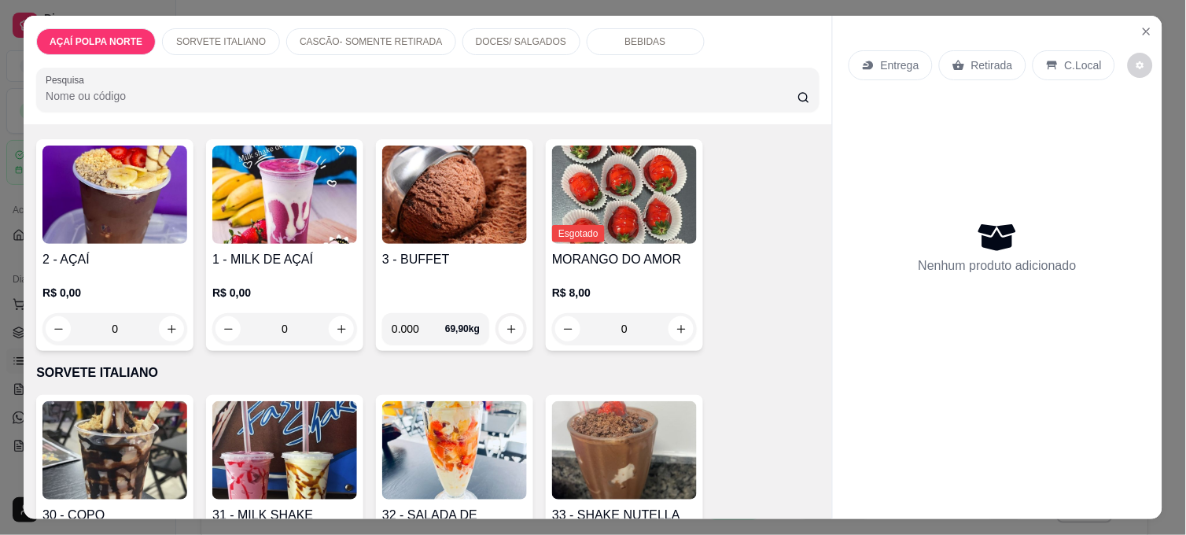
click at [137, 418] on img at bounding box center [114, 450] width 145 height 98
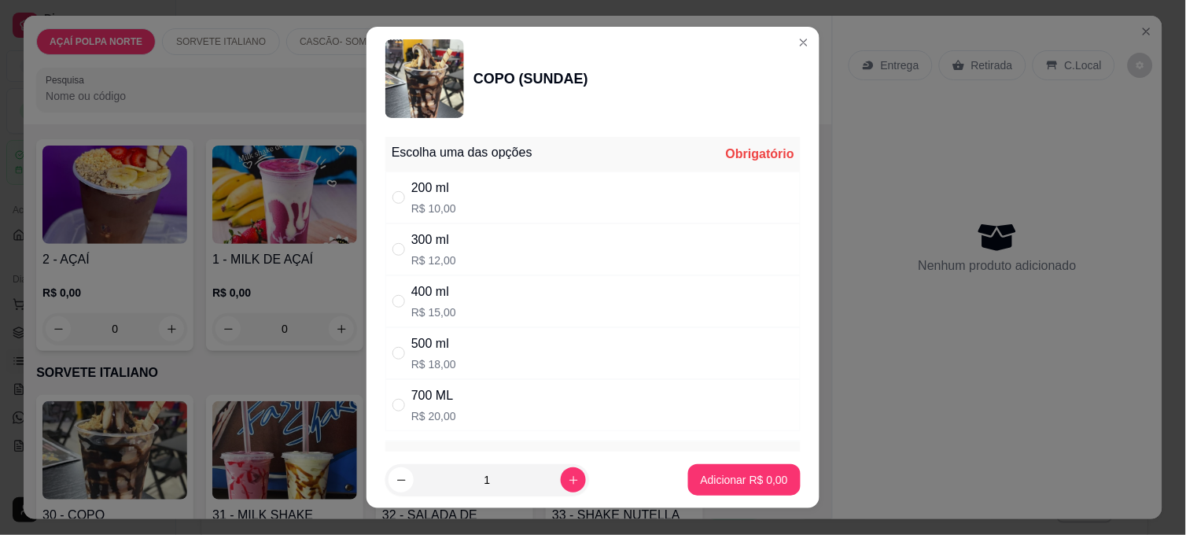
click at [477, 303] on div "400 ml R$ 15,00" at bounding box center [592, 301] width 415 height 52
radio input "true"
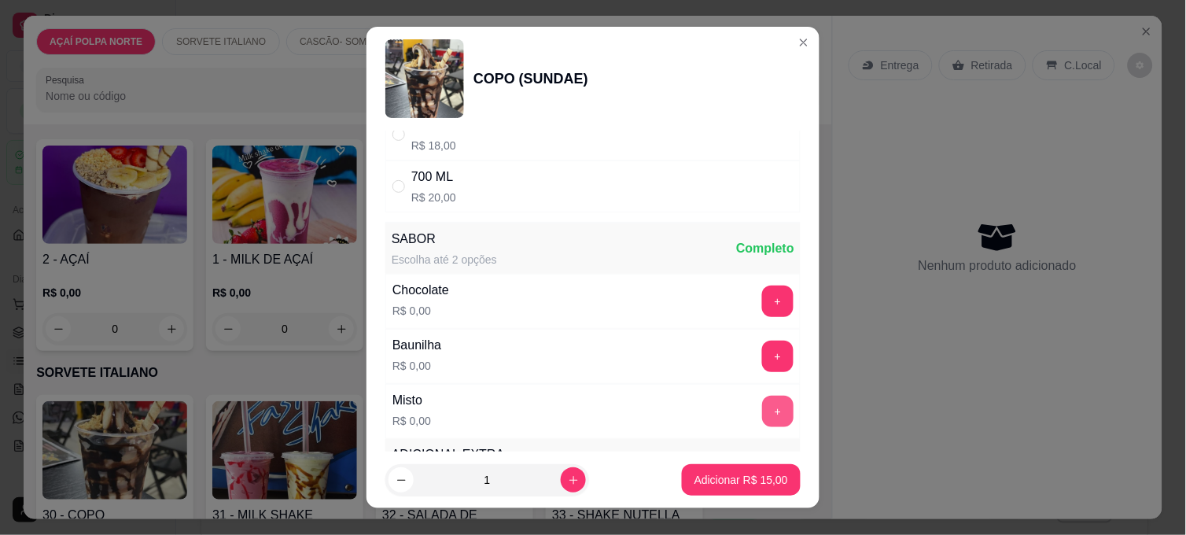
scroll to position [262, 0]
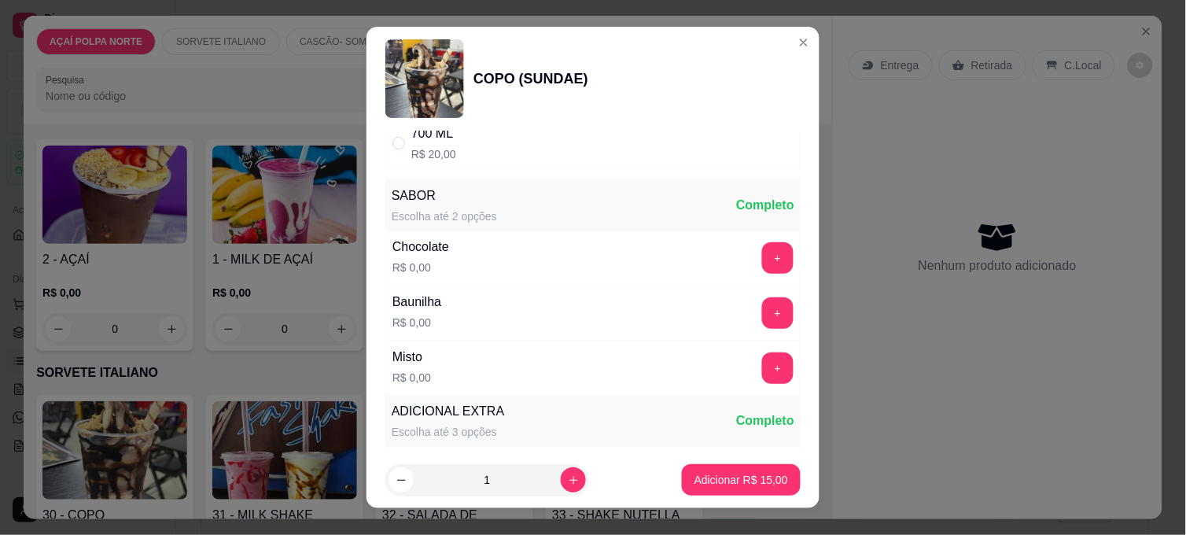
click at [762, 372] on button "+" at bounding box center [777, 367] width 31 height 31
click at [764, 480] on p "Adicionar R$ 15,00" at bounding box center [741, 480] width 94 height 16
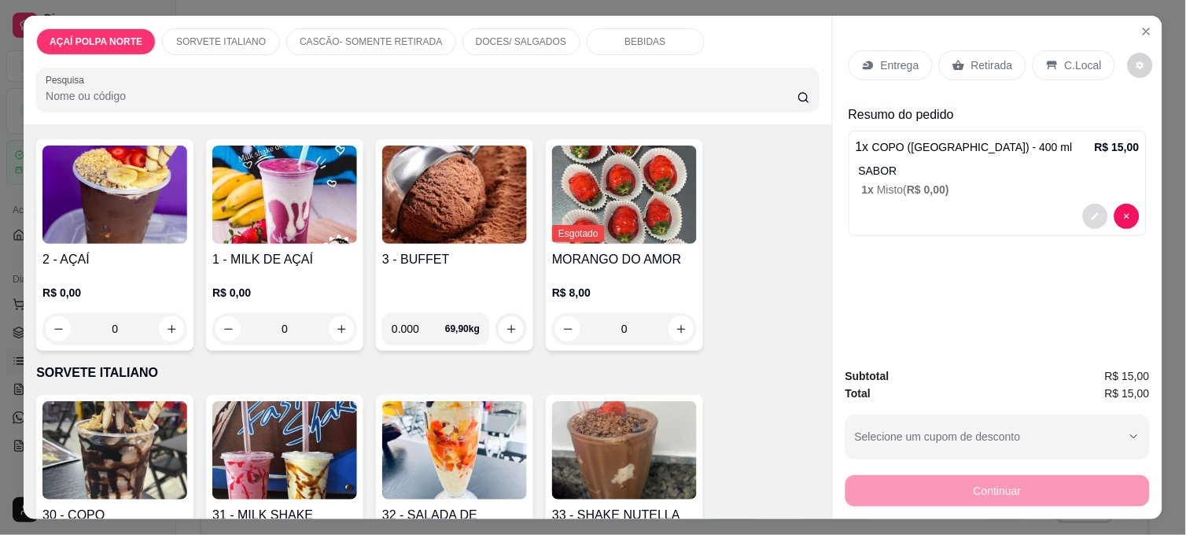
click at [1067, 211] on icon "decrease-product-quantity" at bounding box center [1094, 215] width 9 height 9
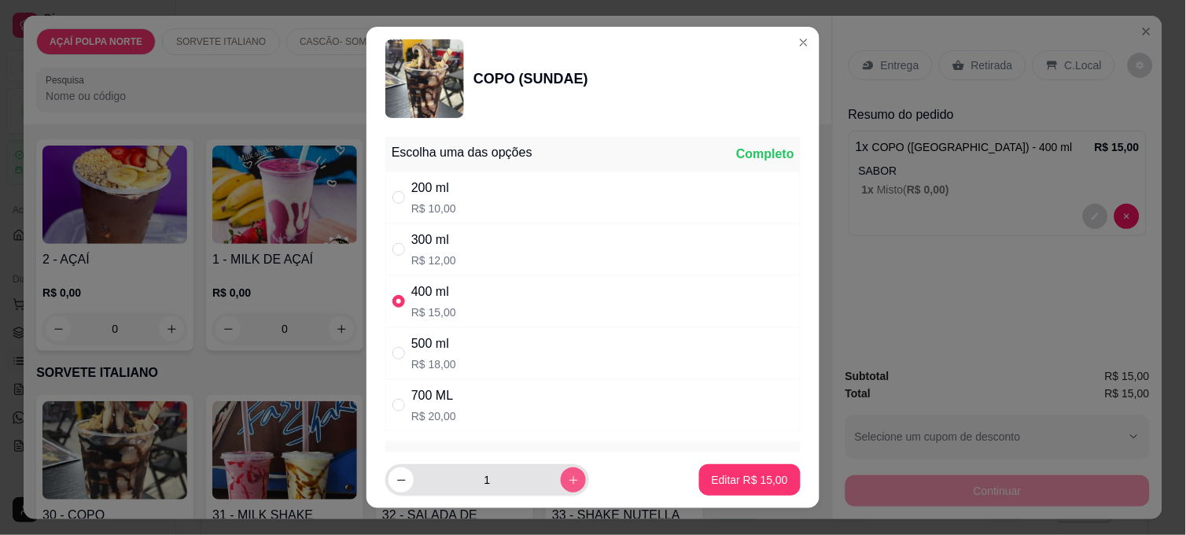
click at [568, 475] on icon "increase-product-quantity" at bounding box center [574, 480] width 12 height 12
type input "2"
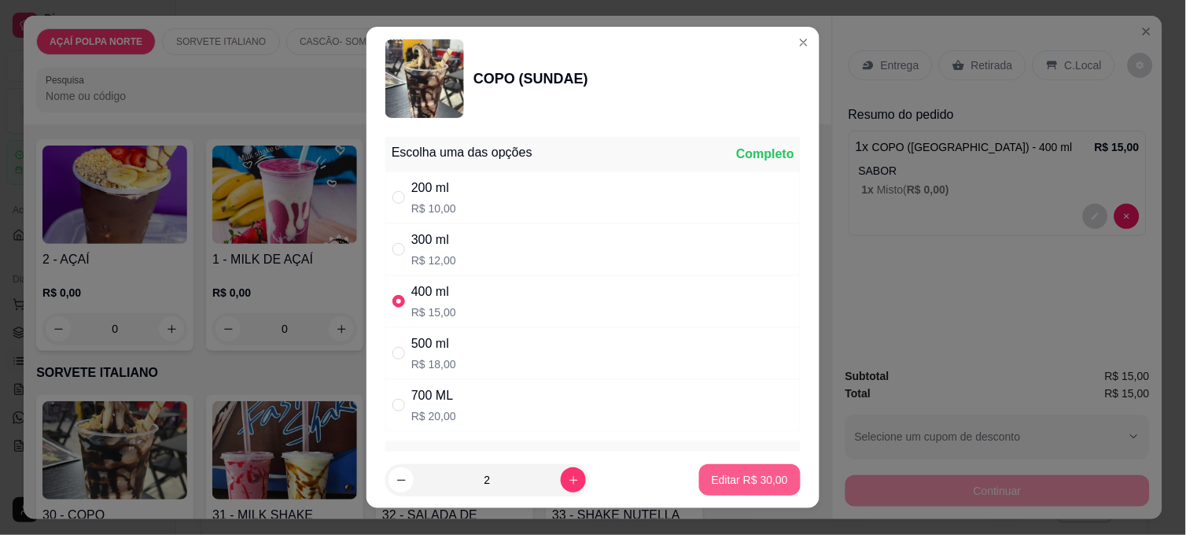
click at [782, 480] on footer "2 Editar R$ 30,00" at bounding box center [592, 479] width 453 height 57
click at [772, 470] on button "Editar R$ 30,00" at bounding box center [749, 479] width 101 height 31
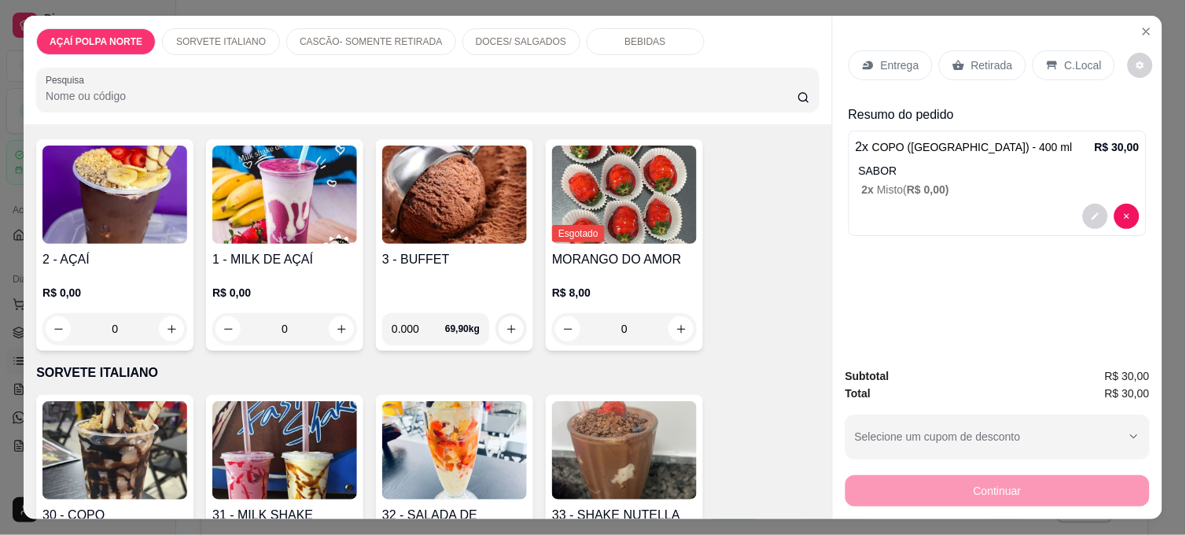
click at [1035, 55] on div "C.Local" at bounding box center [1073, 65] width 83 height 30
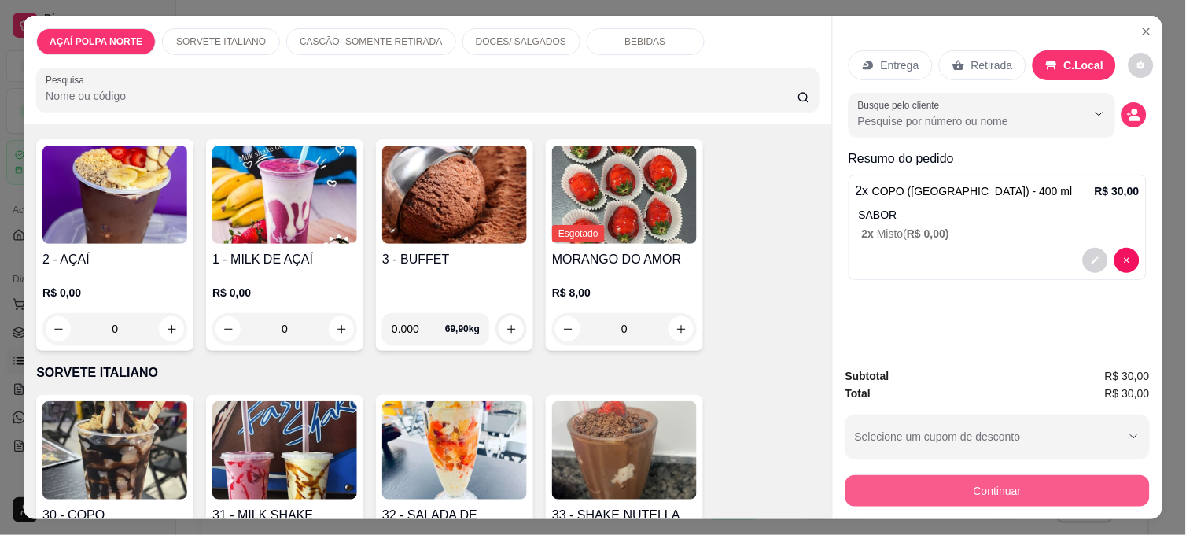
click at [1042, 477] on button "Continuar" at bounding box center [997, 490] width 304 height 31
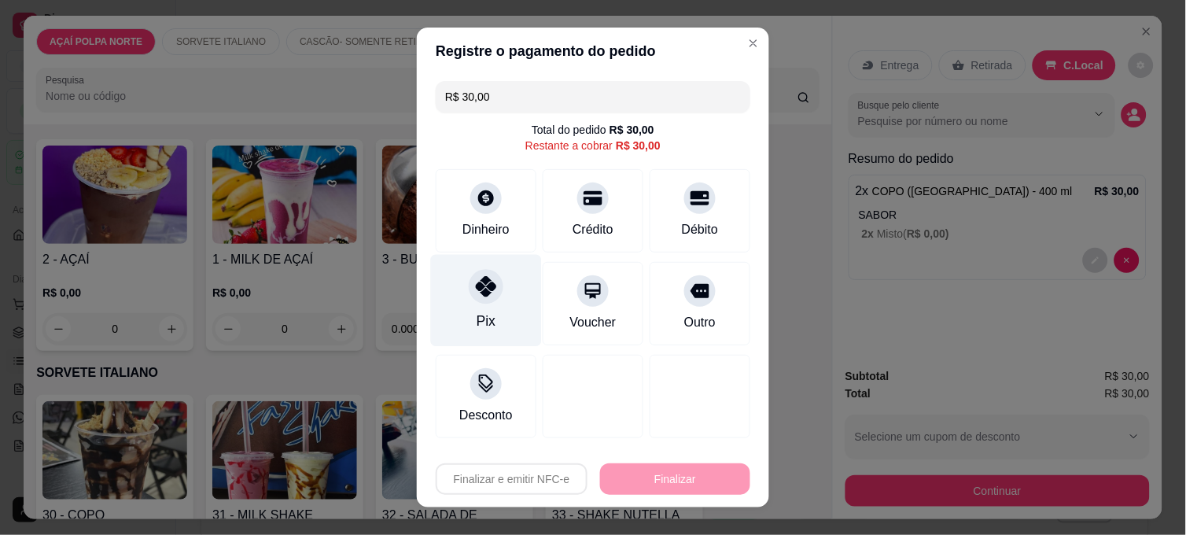
click at [505, 326] on div "Pix" at bounding box center [486, 301] width 111 height 92
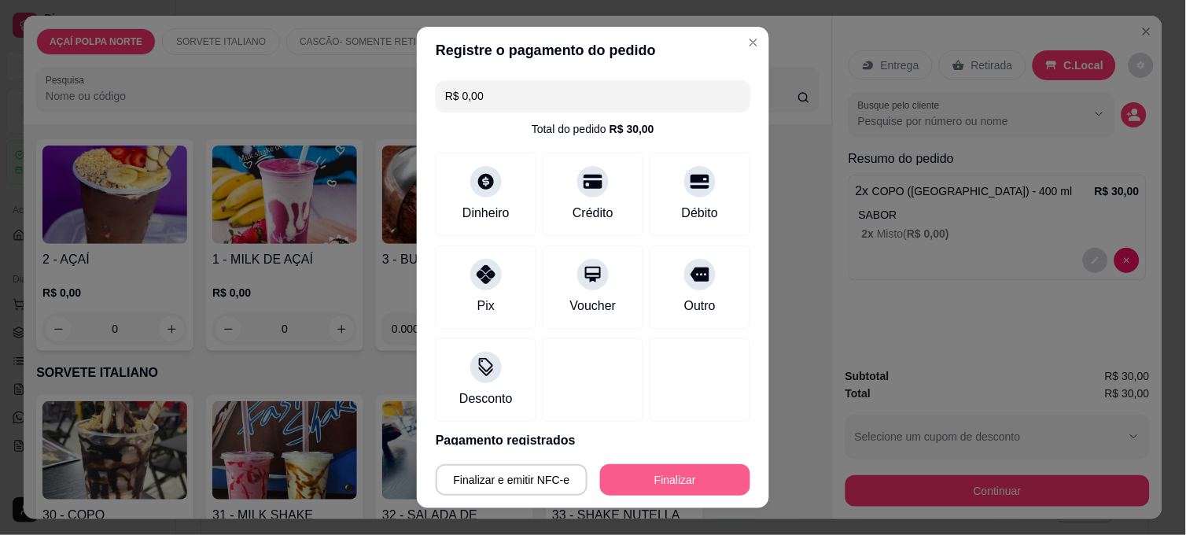
click at [617, 480] on div "Finalizar e emitir NFC-e Finalizar" at bounding box center [593, 479] width 314 height 31
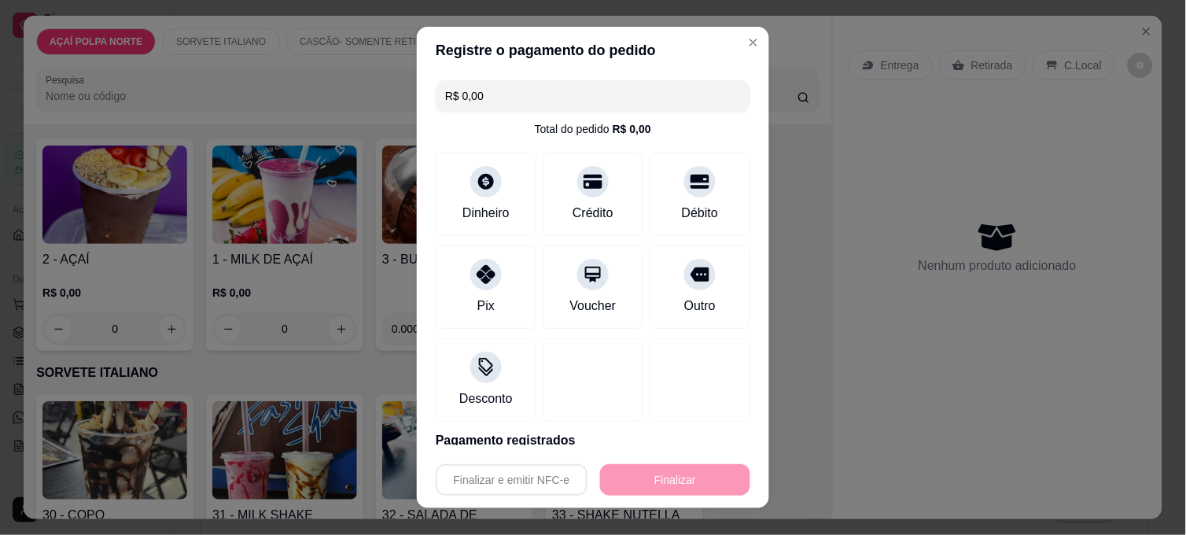
type input "-R$ 30,00"
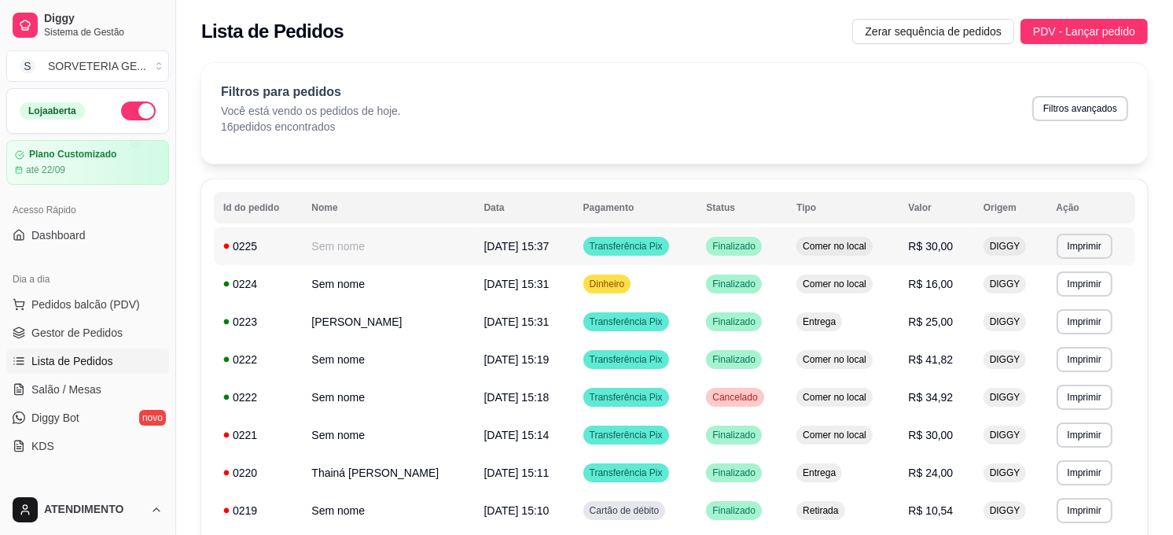
click at [886, 239] on td "Comer no local" at bounding box center [843, 246] width 112 height 38
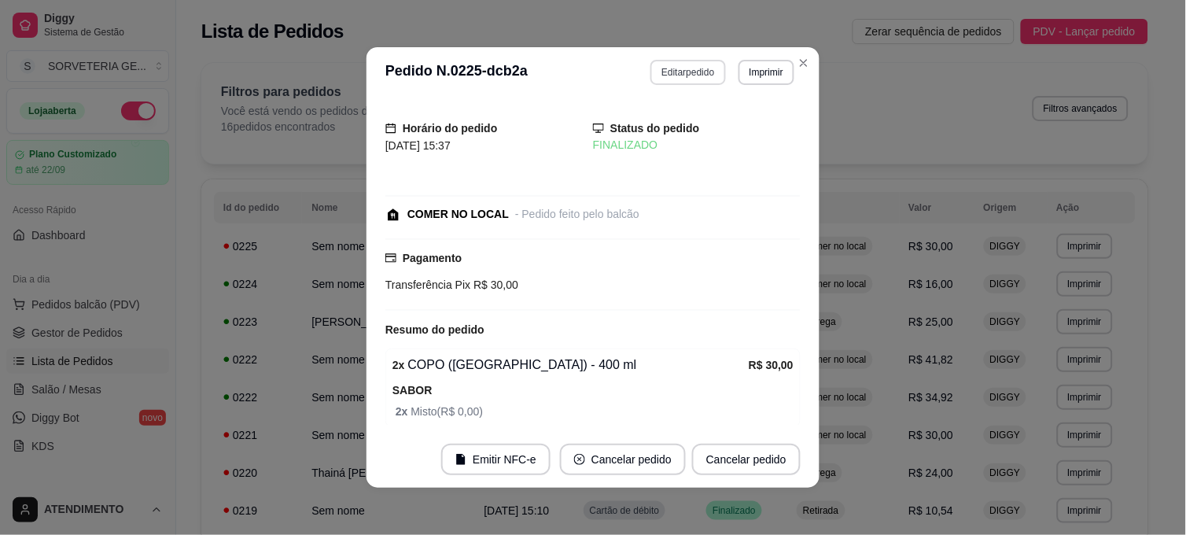
click at [664, 63] on button "Editar pedido" at bounding box center [687, 72] width 75 height 25
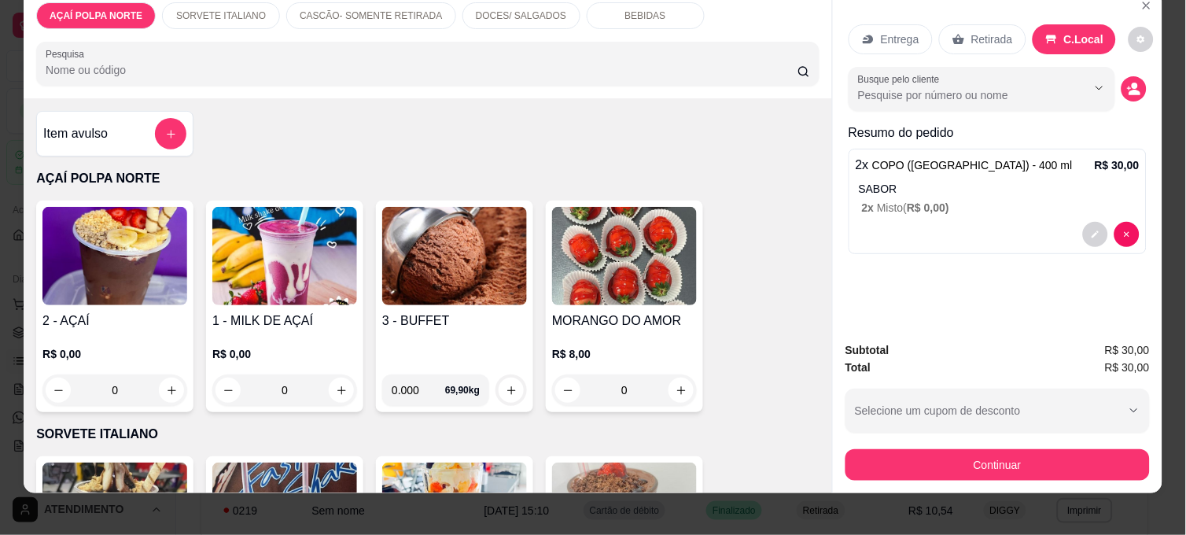
scroll to position [41, 0]
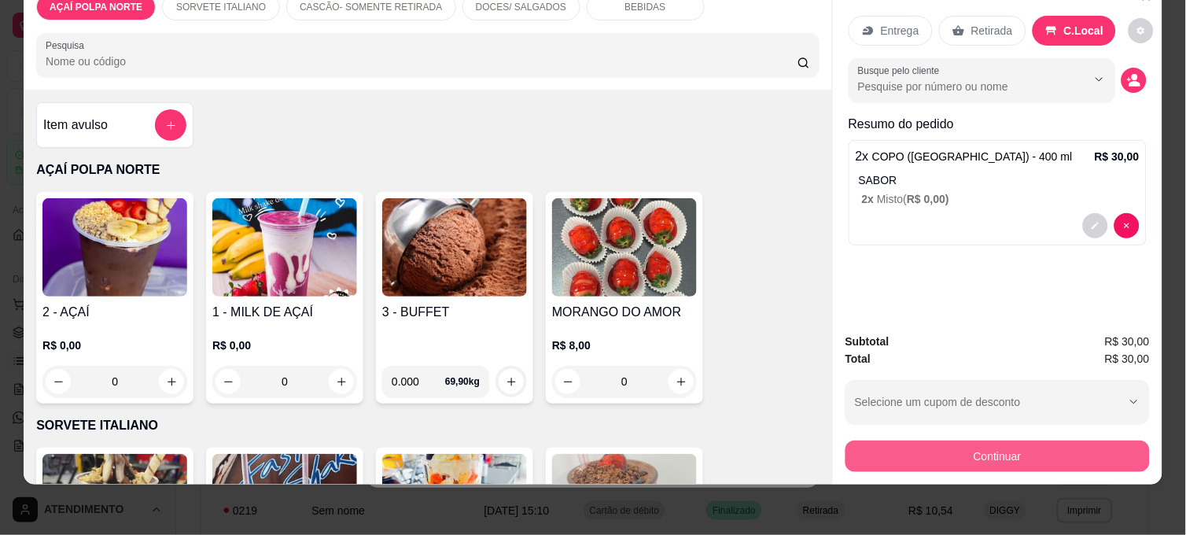
click at [916, 448] on button "Continuar" at bounding box center [997, 455] width 304 height 31
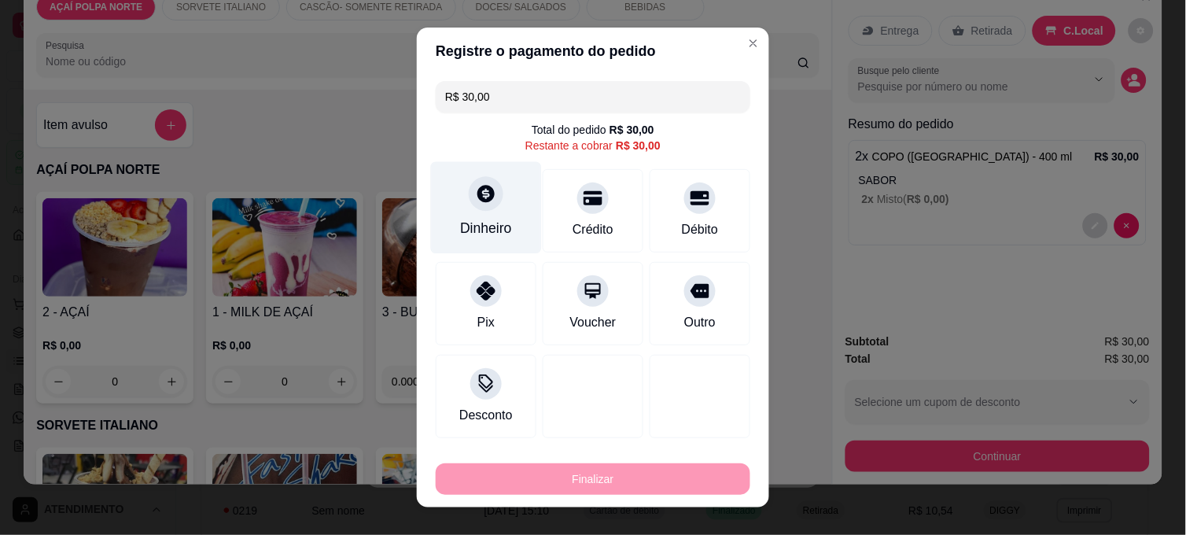
click at [494, 184] on div "Dinheiro" at bounding box center [486, 208] width 111 height 92
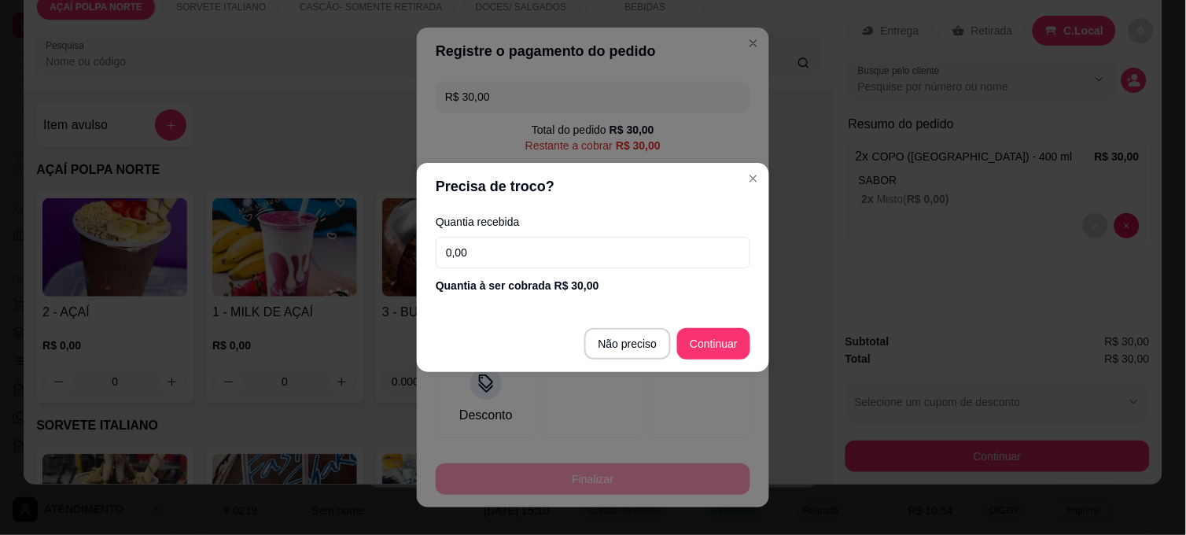
click at [524, 250] on input "0,00" at bounding box center [593, 252] width 314 height 31
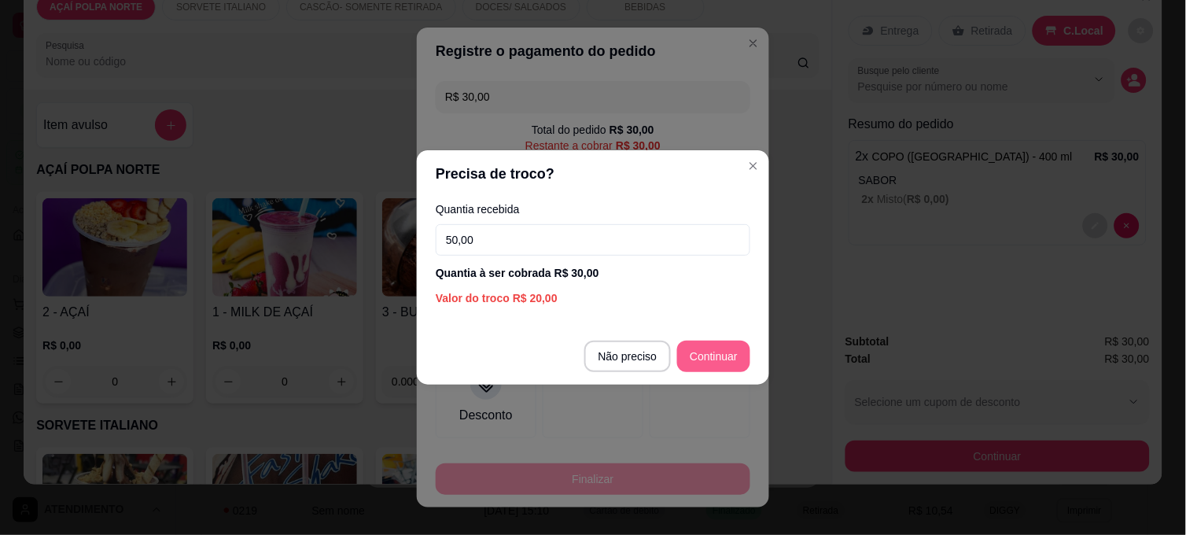
type input "50,00"
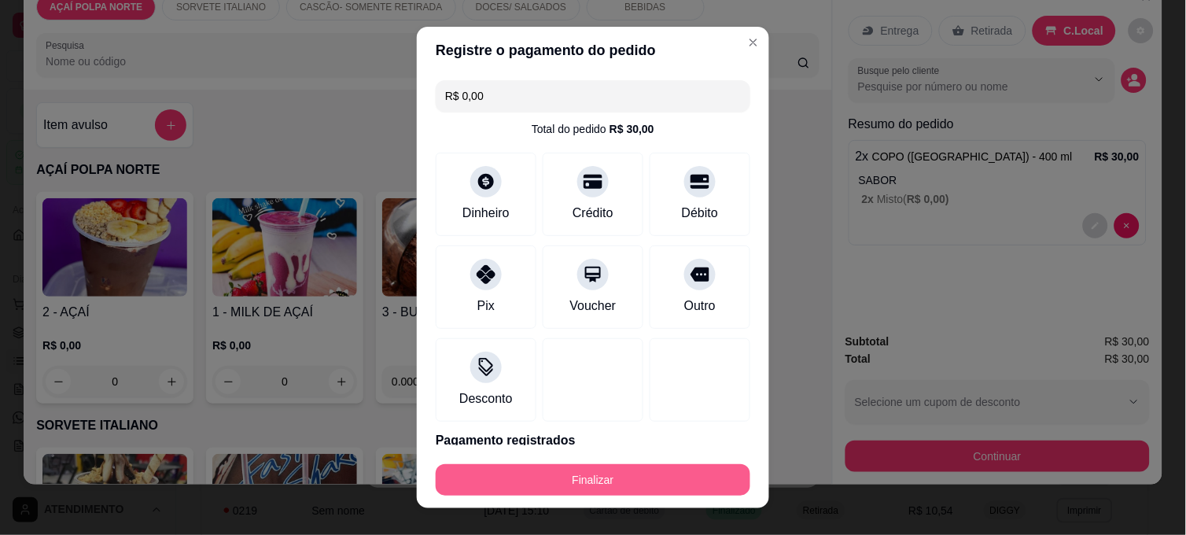
click at [662, 475] on button "Finalizar" at bounding box center [593, 479] width 314 height 31
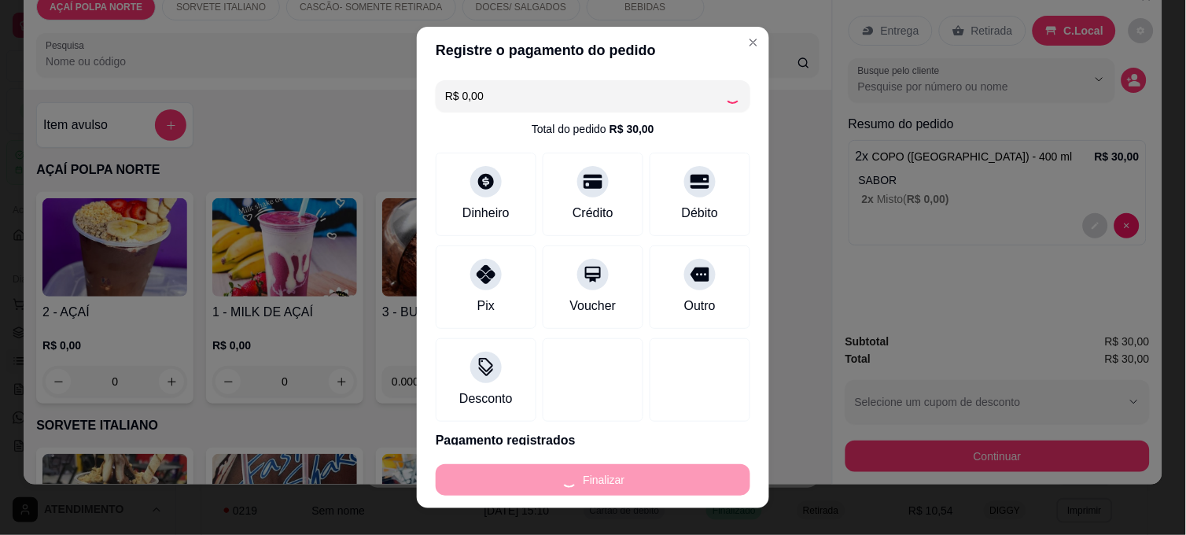
type input "-R$ 30,00"
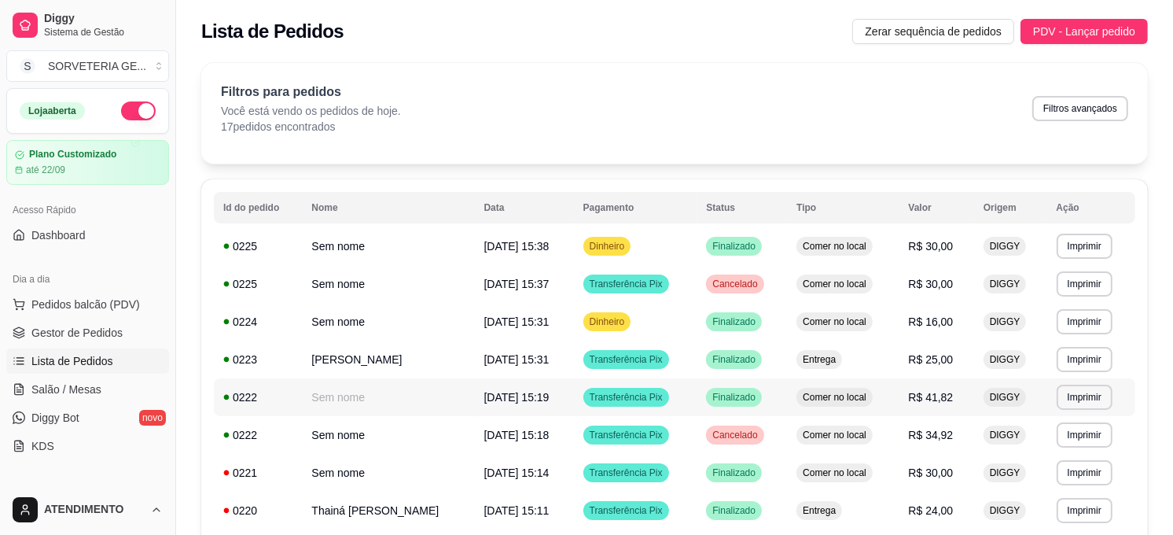
click at [314, 399] on td "Sem nome" at bounding box center [388, 397] width 172 height 38
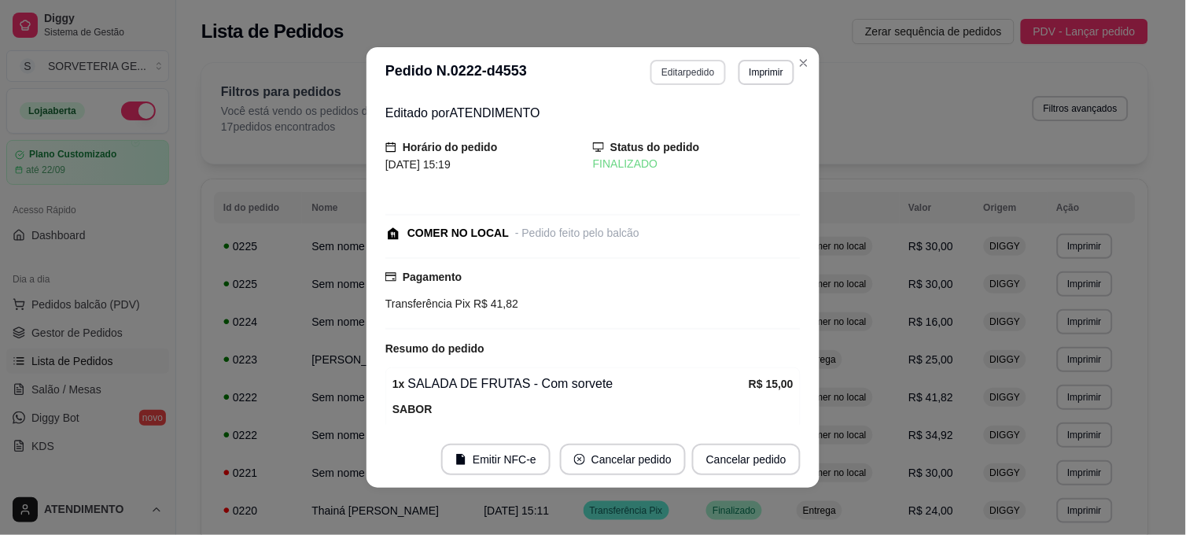
click at [656, 68] on button "Editar pedido" at bounding box center [687, 72] width 75 height 25
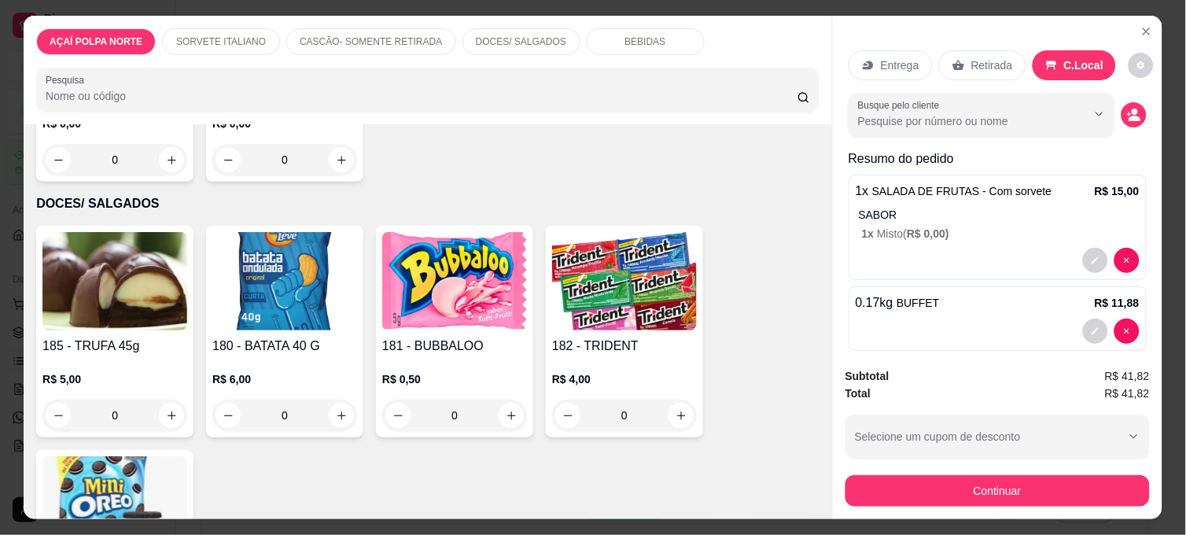
scroll to position [873, 0]
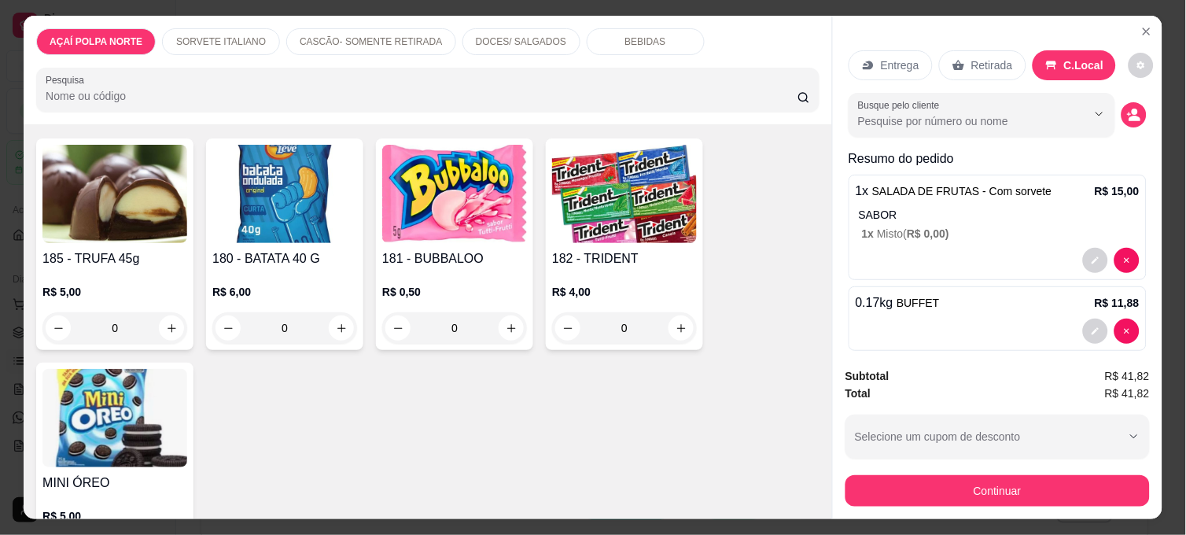
click at [468, 268] on div "R$ 0,50 0" at bounding box center [454, 305] width 145 height 75
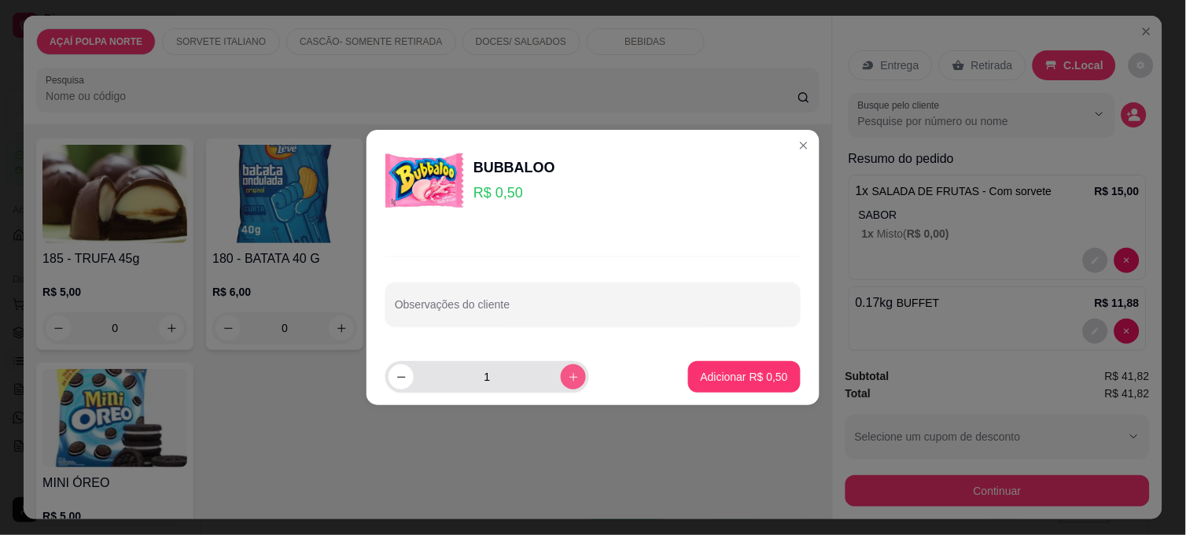
click at [568, 374] on icon "increase-product-quantity" at bounding box center [574, 377] width 12 height 12
type input "5"
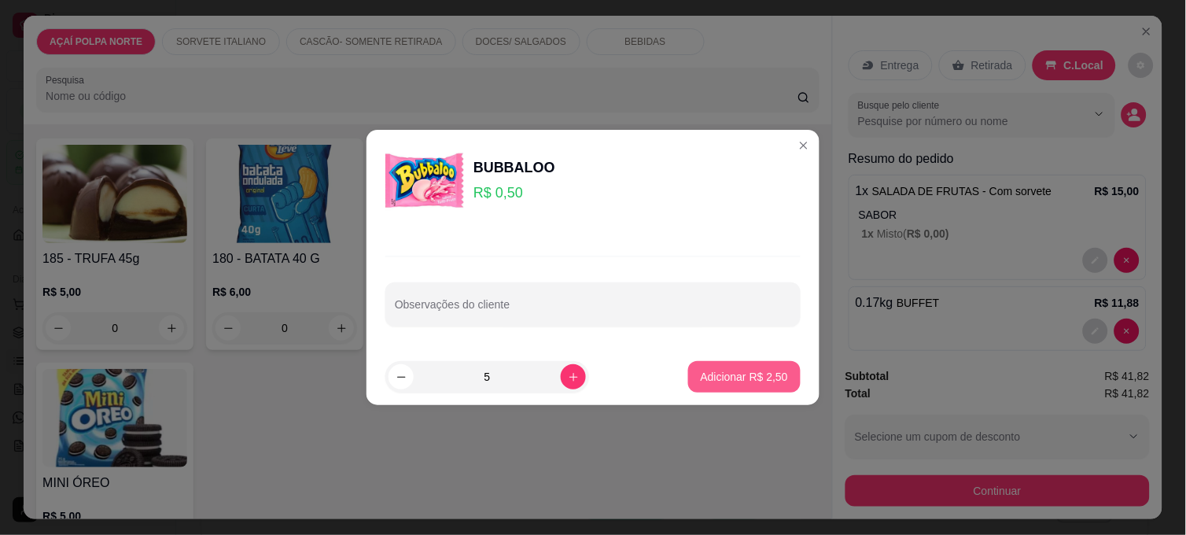
click at [774, 377] on p "Adicionar R$ 2,50" at bounding box center [743, 377] width 87 height 16
type input "5"
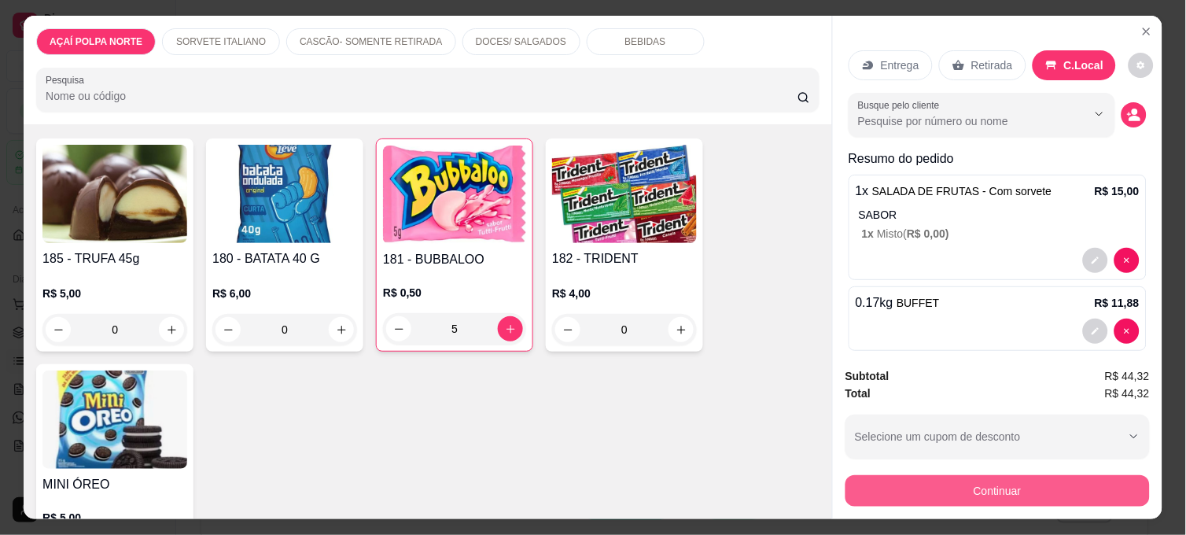
click at [1067, 480] on button "Continuar" at bounding box center [997, 490] width 304 height 31
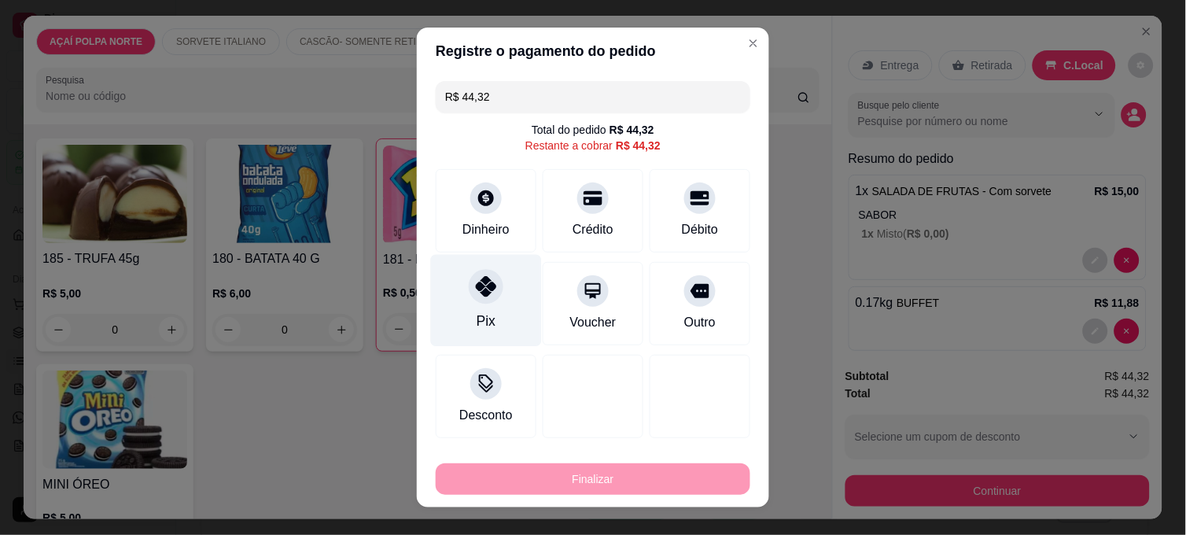
click at [501, 324] on div "Pix" at bounding box center [486, 301] width 111 height 92
type input "R$ 0,00"
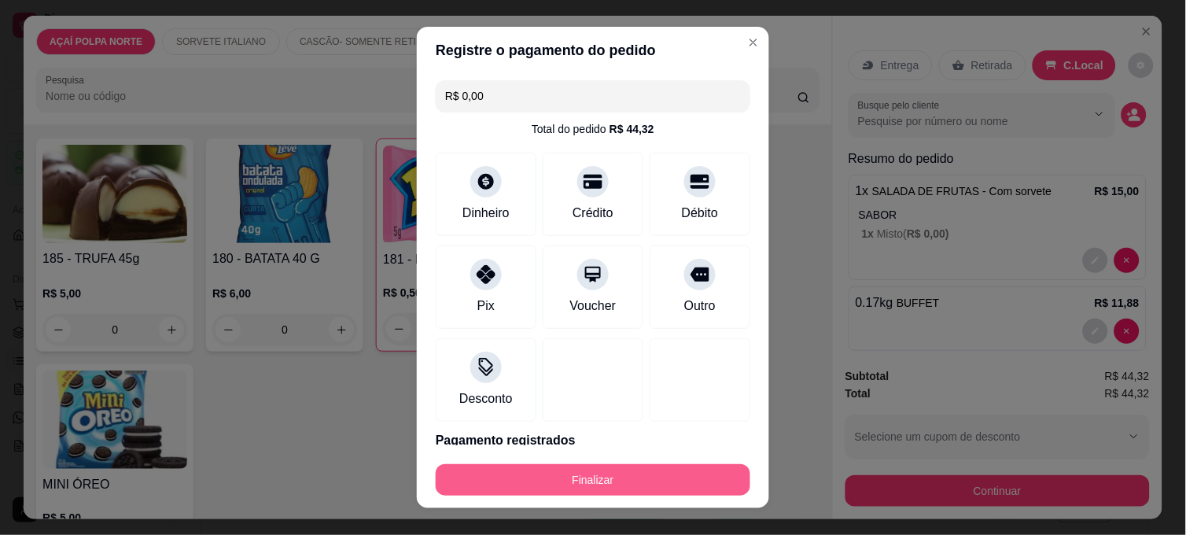
click at [704, 480] on button "Finalizar" at bounding box center [593, 479] width 314 height 31
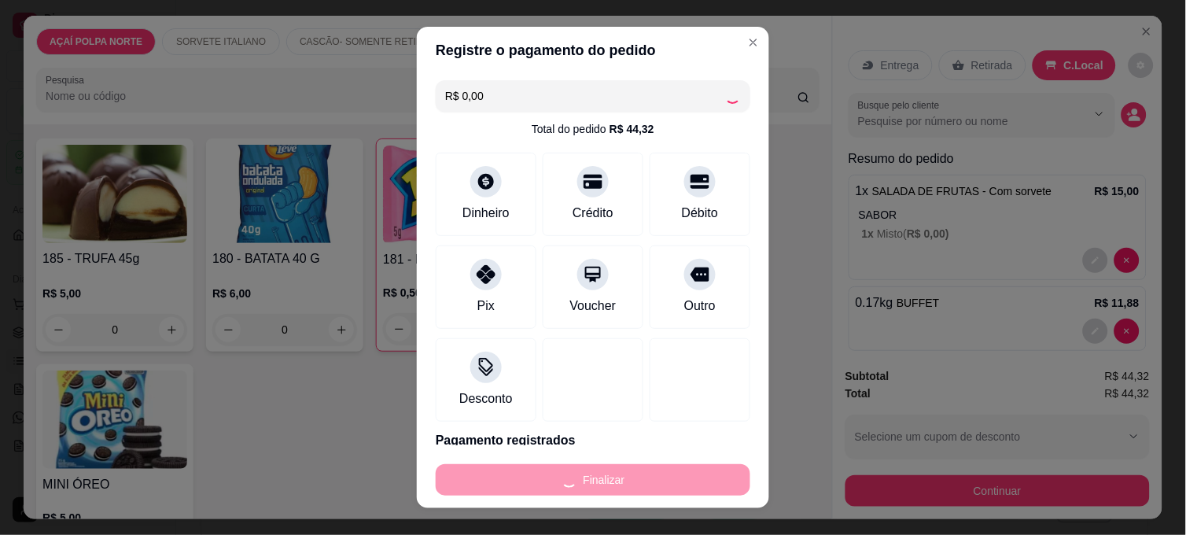
type input "0"
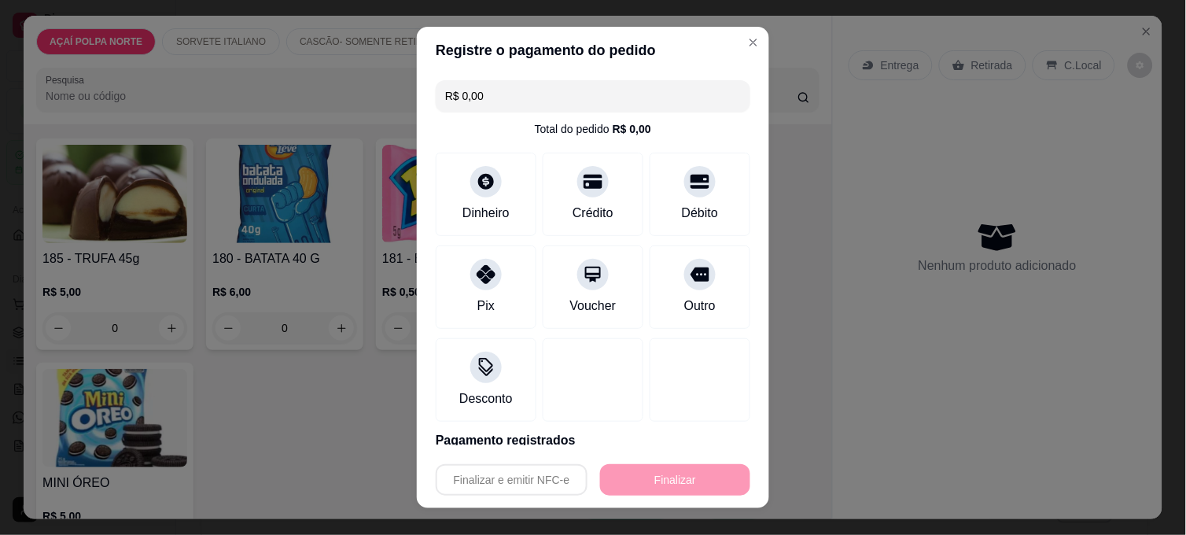
type input "-R$ 44,32"
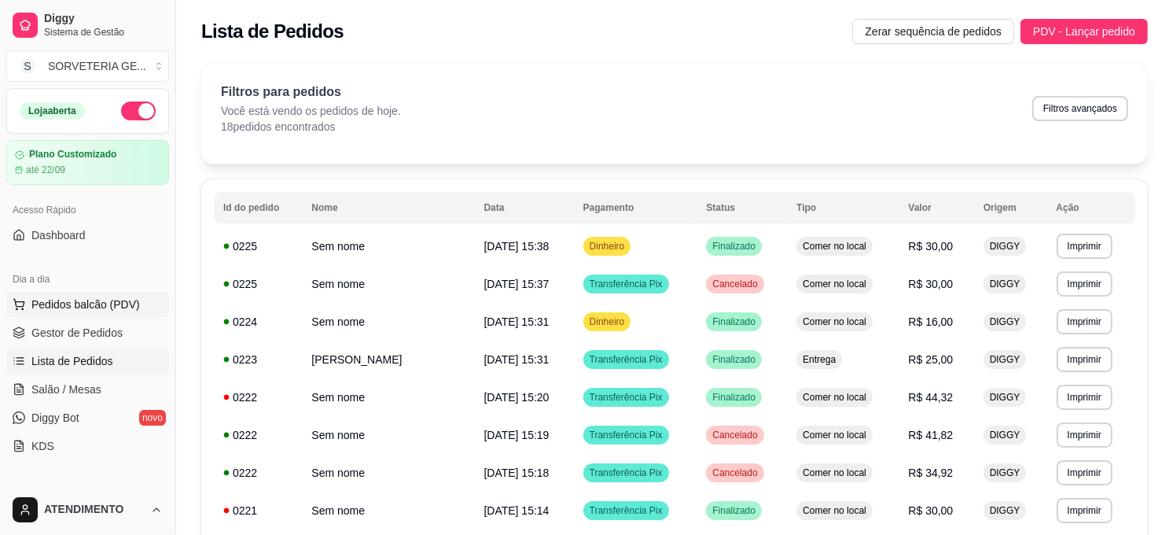
click at [82, 305] on span "Pedidos balcão (PDV)" at bounding box center [85, 304] width 108 height 16
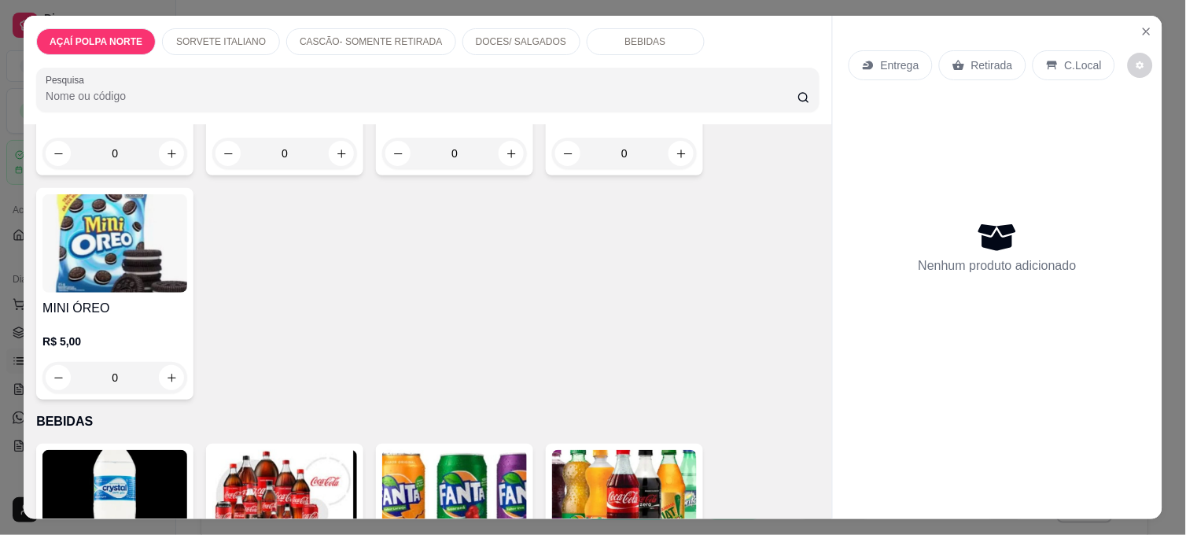
scroll to position [1397, 0]
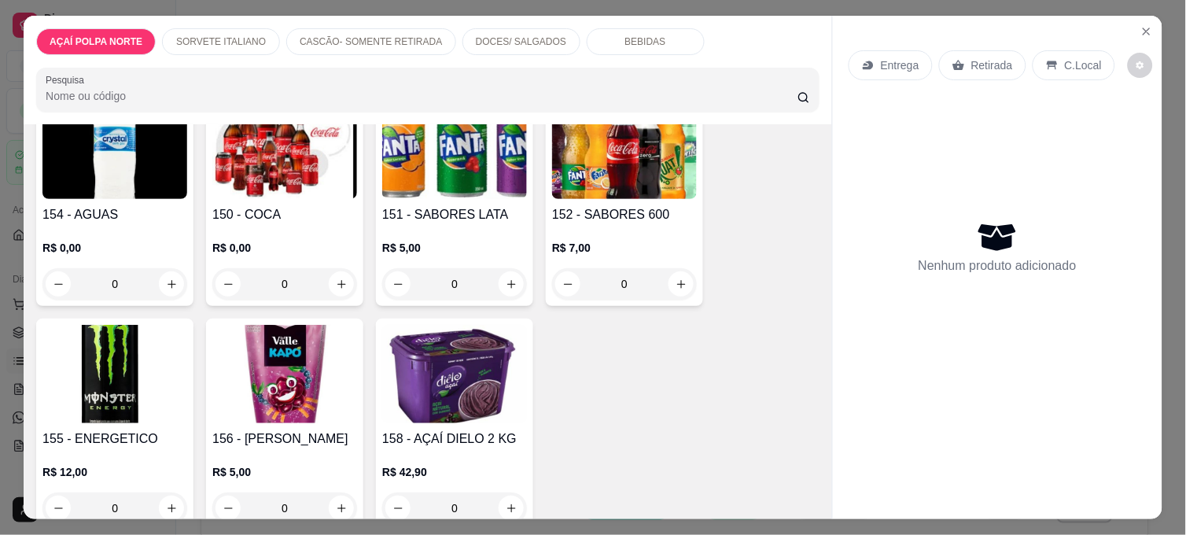
click at [323, 224] on div "R$ 0,00 0" at bounding box center [284, 261] width 145 height 75
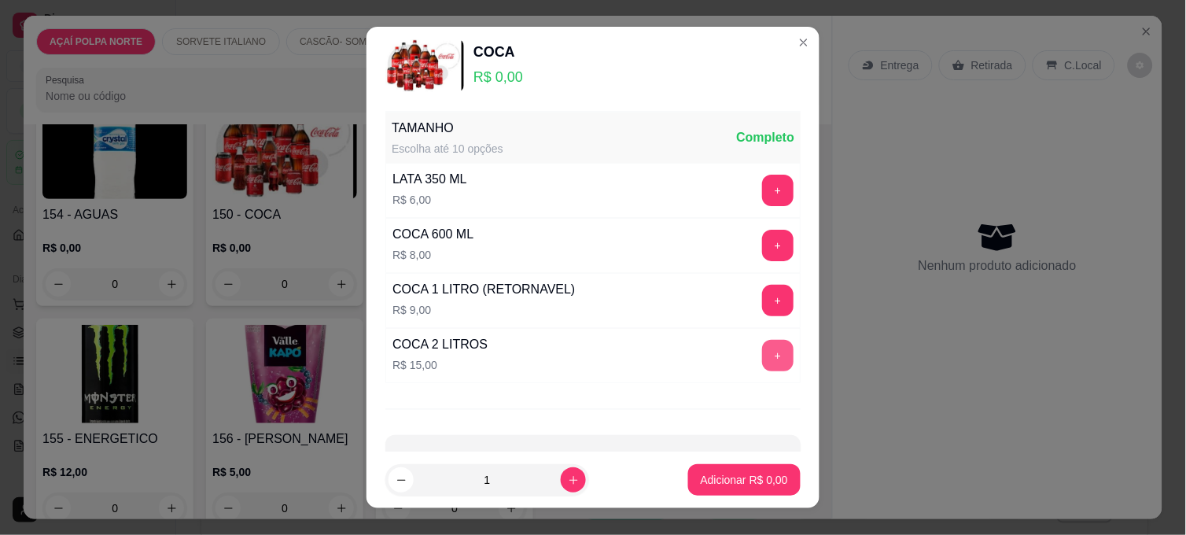
click at [762, 360] on button "+" at bounding box center [777, 355] width 31 height 31
click at [767, 480] on button "Adicionar R$ 15,00" at bounding box center [741, 480] width 116 height 31
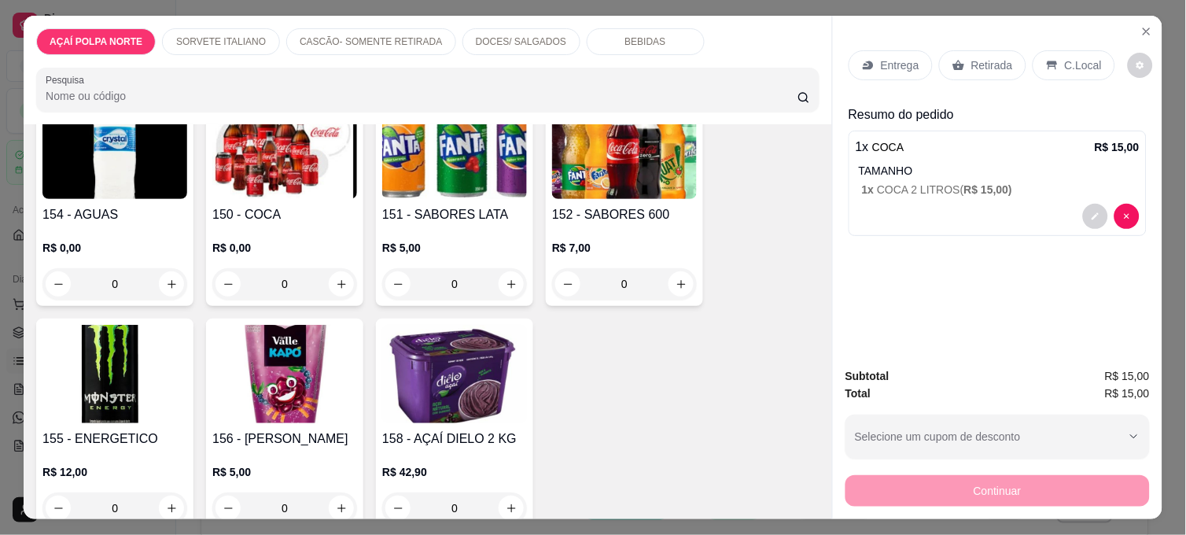
click at [989, 65] on p "Retirada" at bounding box center [992, 65] width 42 height 16
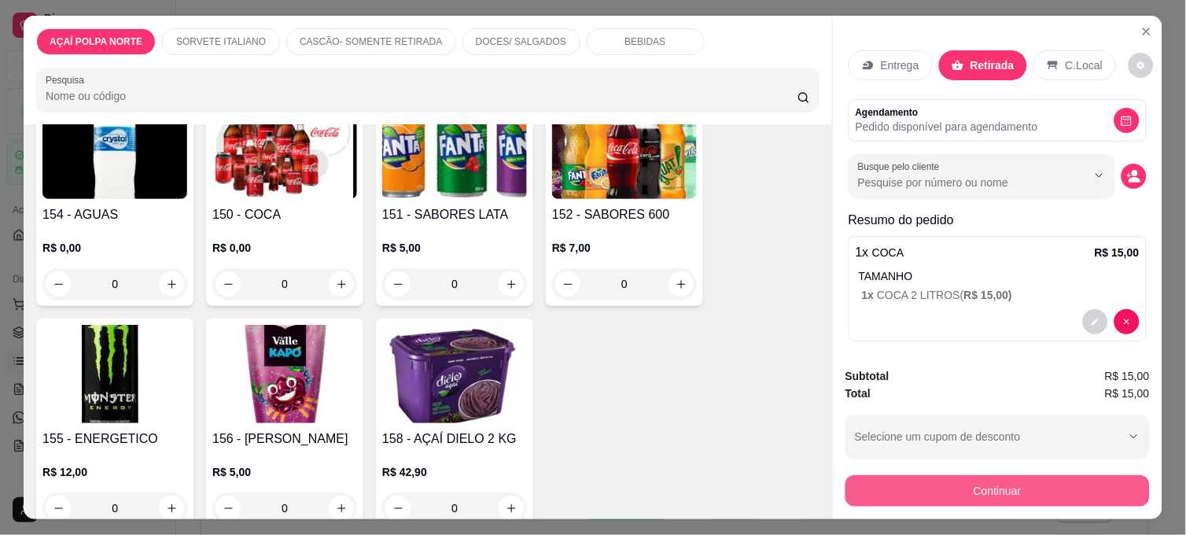
click at [1024, 476] on button "Continuar" at bounding box center [997, 490] width 304 height 31
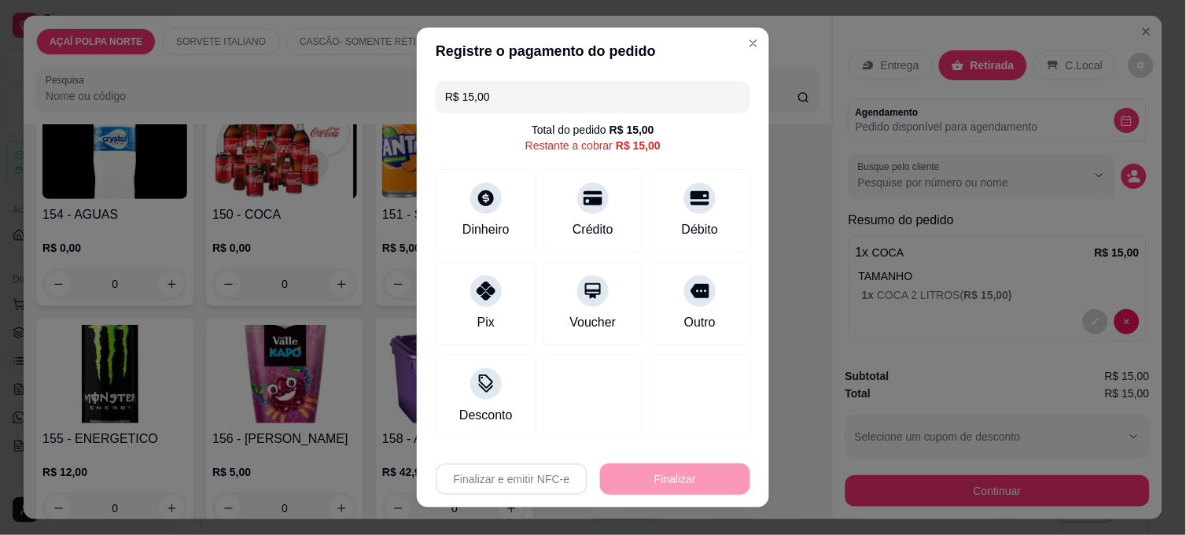
drag, startPoint x: 533, startPoint y: 99, endPoint x: 407, endPoint y: 104, distance: 125.9
click at [407, 104] on div "Registre o pagamento do pedido R$ 15,00 Total do pedido R$ 15,00 Restante a cob…" at bounding box center [593, 267] width 1186 height 535
click at [476, 191] on icon at bounding box center [486, 193] width 20 height 20
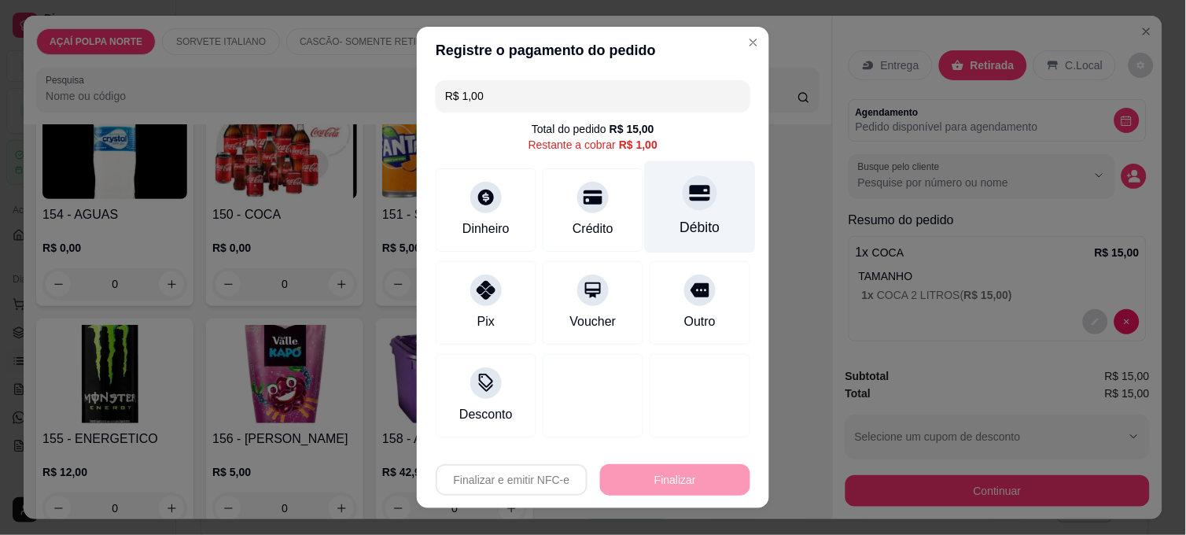
click at [678, 212] on div "Débito" at bounding box center [700, 207] width 111 height 92
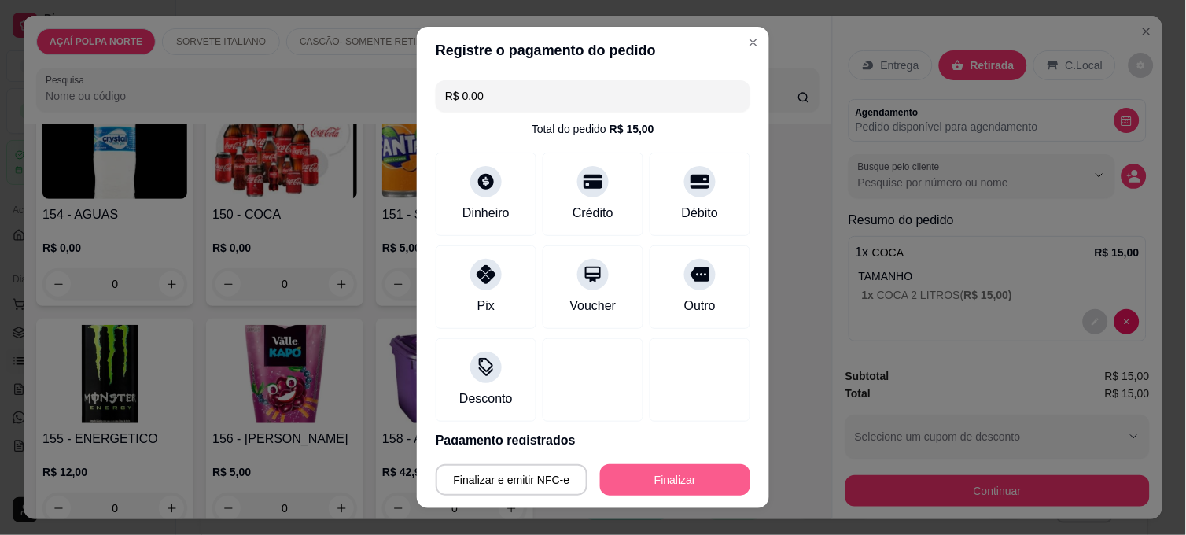
click at [680, 475] on button "Finalizar" at bounding box center [675, 479] width 150 height 31
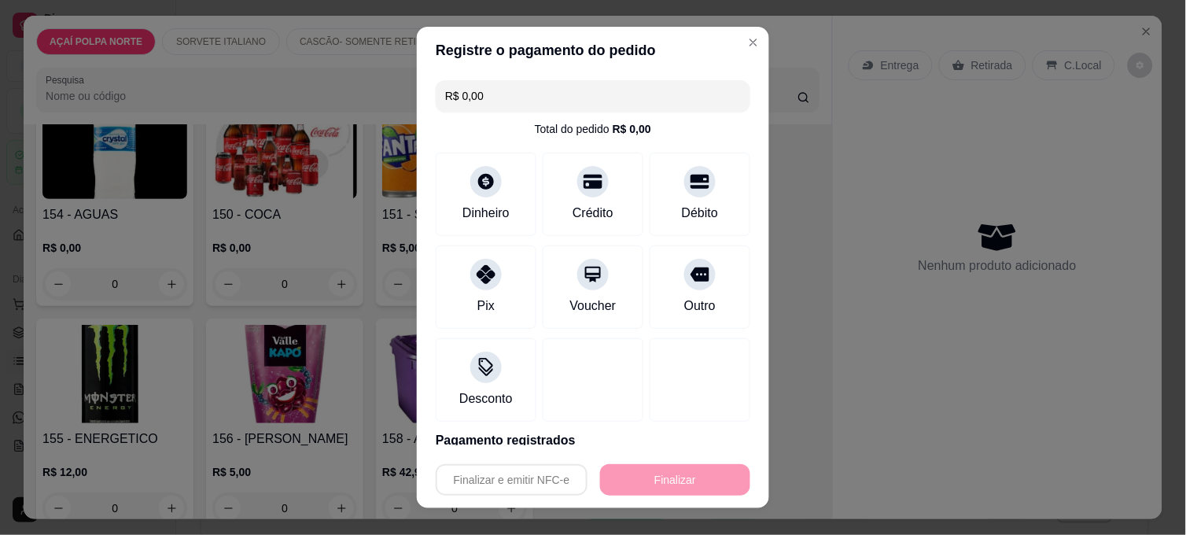
type input "-R$ 15,00"
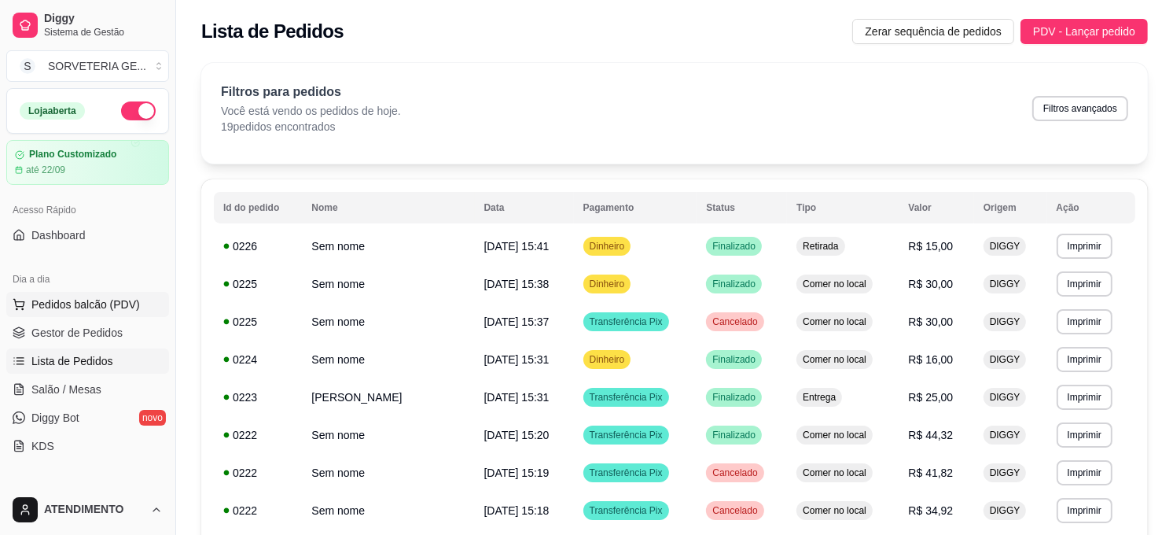
click at [102, 303] on span "Pedidos balcão (PDV)" at bounding box center [85, 304] width 108 height 16
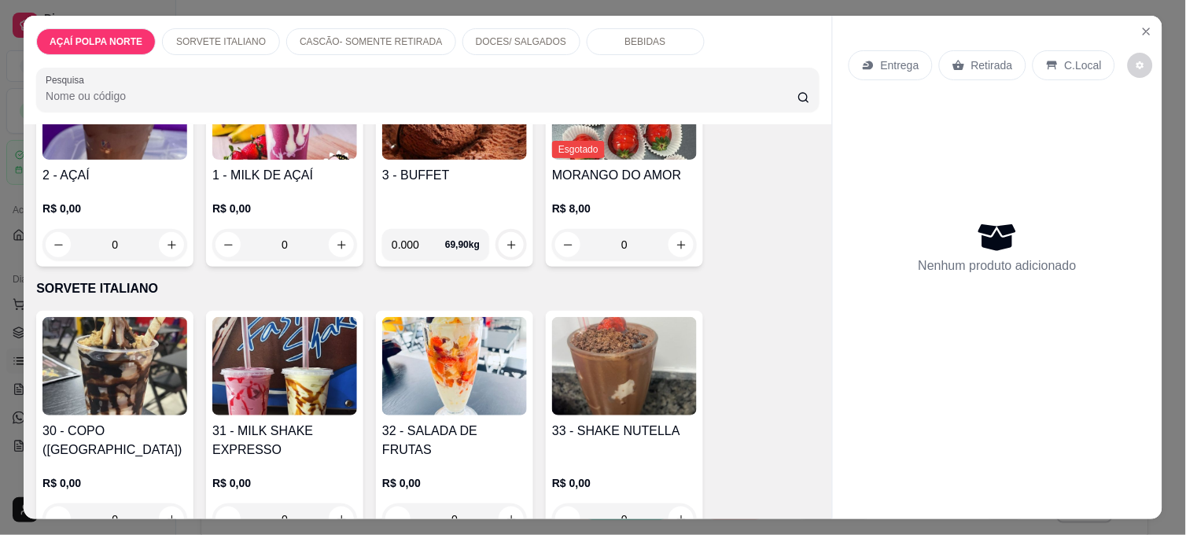
scroll to position [175, 0]
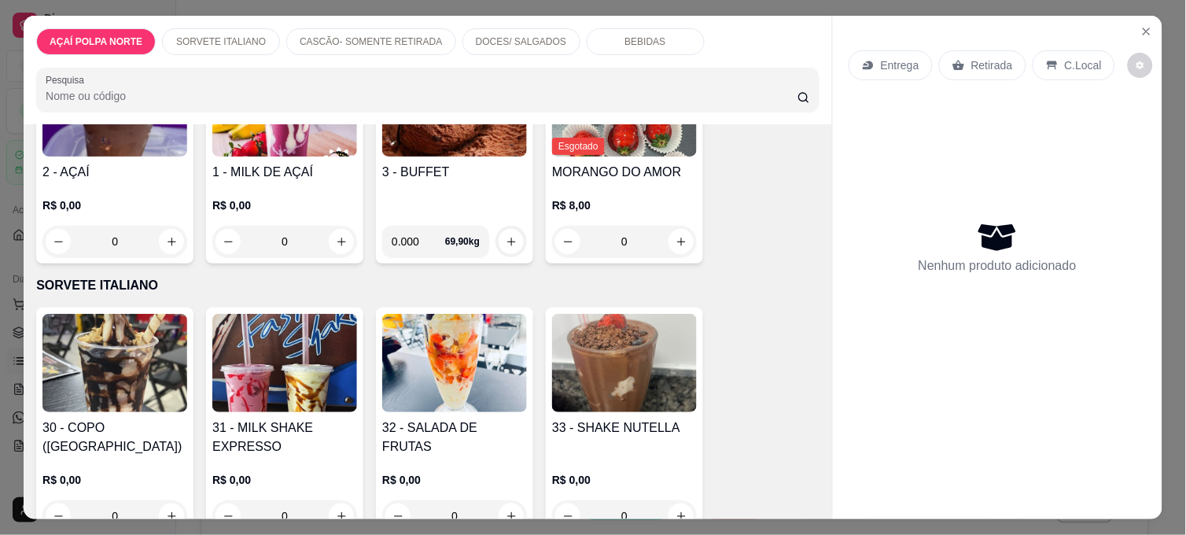
click at [137, 366] on img at bounding box center [114, 363] width 145 height 98
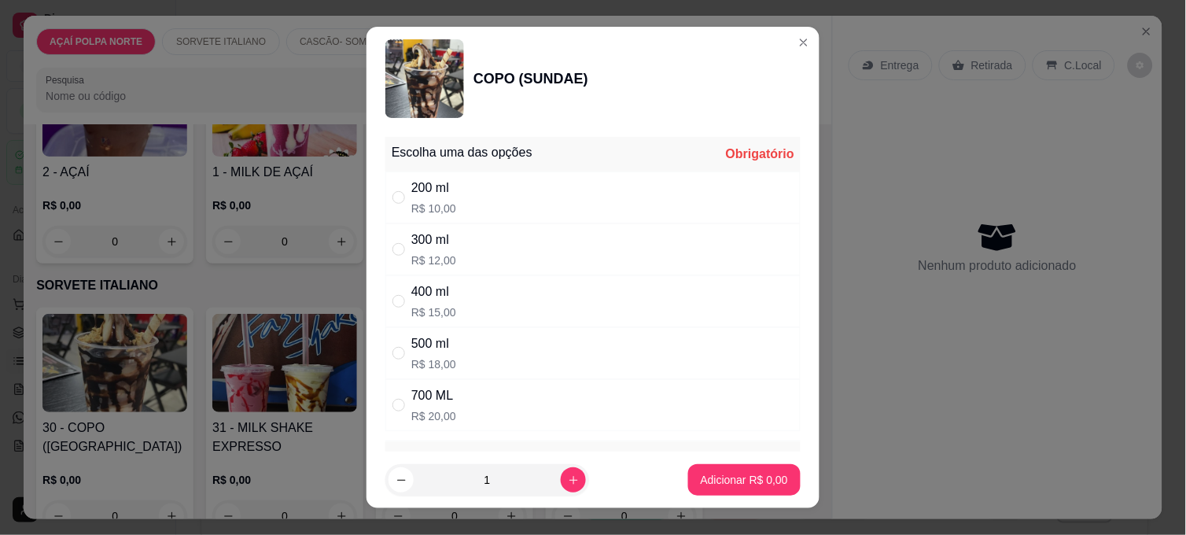
click at [461, 189] on div "200 ml R$ 10,00" at bounding box center [592, 197] width 415 height 52
radio input "true"
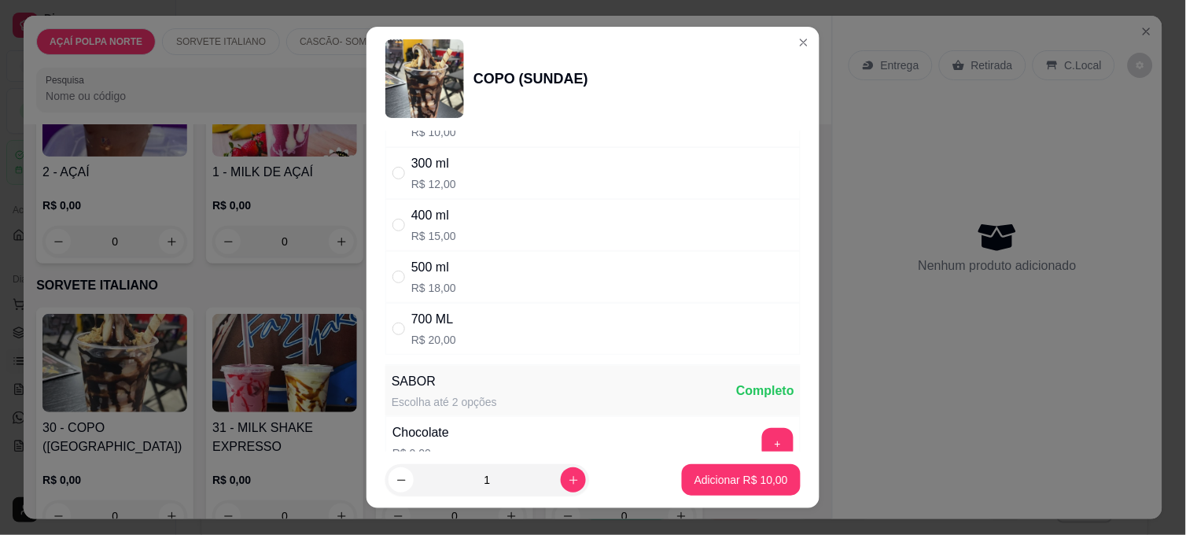
scroll to position [262, 0]
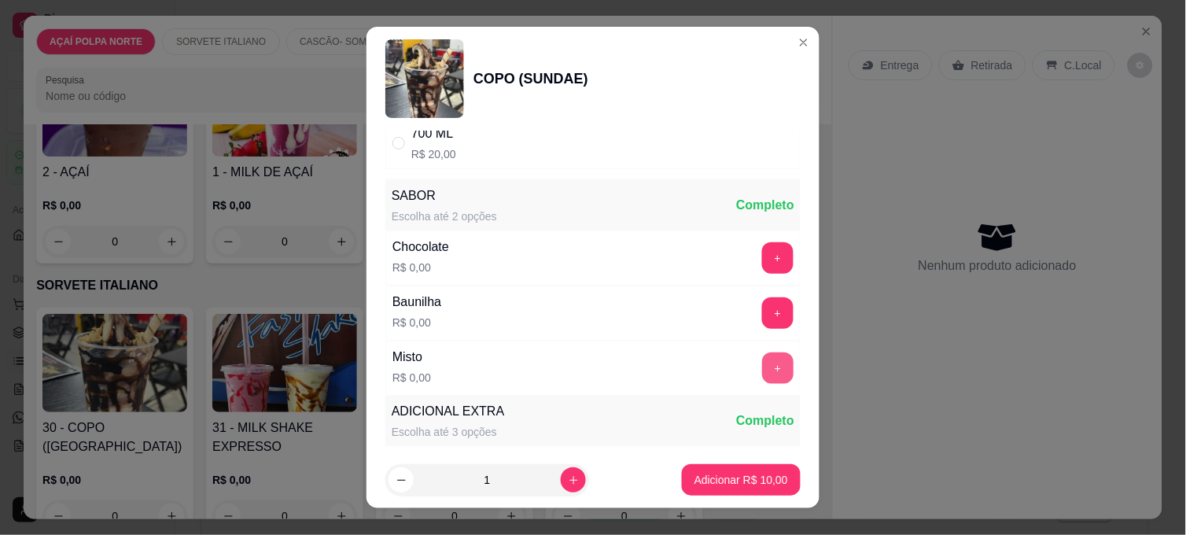
click at [762, 358] on button "+" at bounding box center [777, 367] width 31 height 31
click at [755, 470] on button "Adicionar R$ 10,00" at bounding box center [741, 479] width 119 height 31
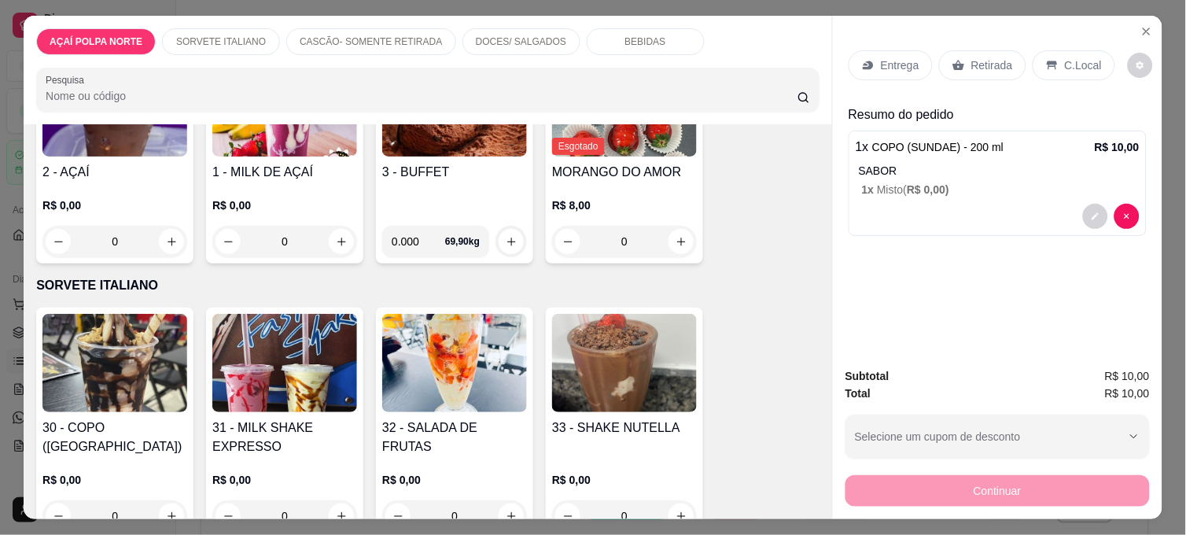
click at [1067, 61] on p "C.Local" at bounding box center [1082, 65] width 37 height 16
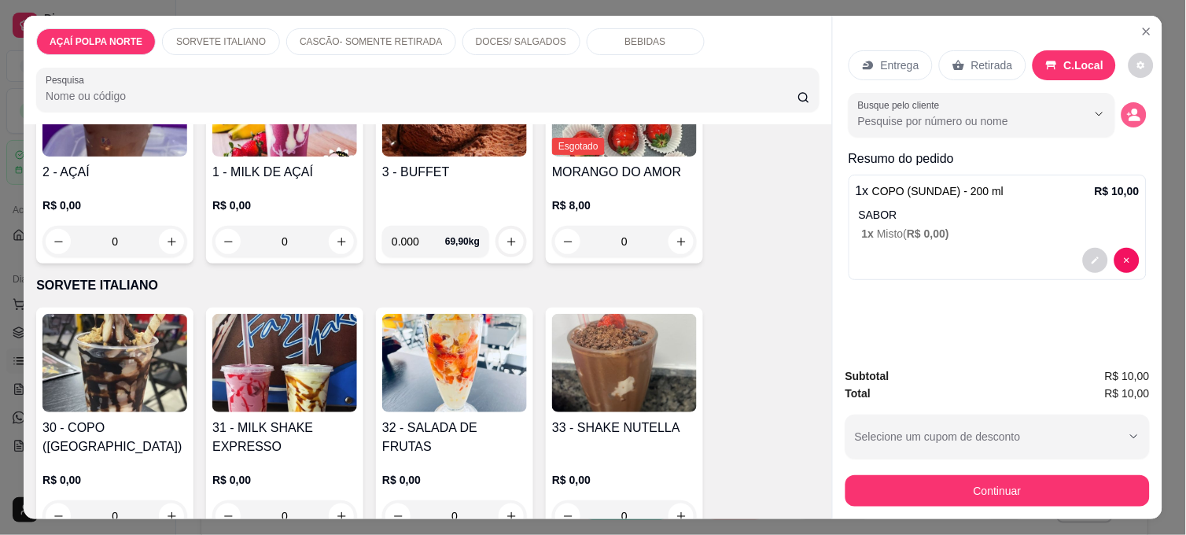
click at [1067, 116] on icon "decrease-product-quantity" at bounding box center [1135, 119] width 12 height 6
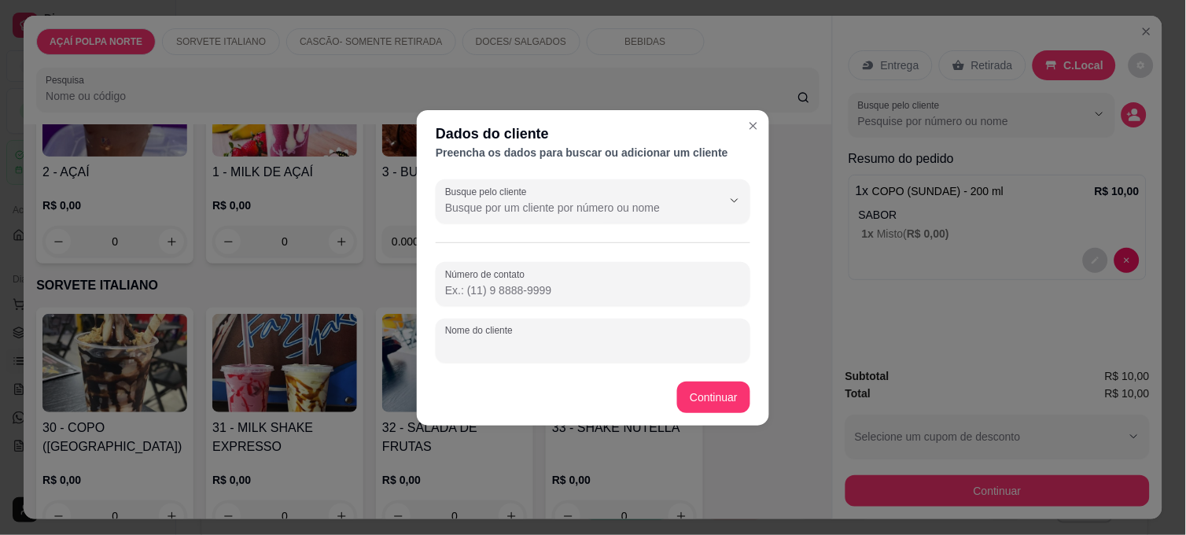
click at [465, 351] on input "Nome do cliente" at bounding box center [593, 347] width 296 height 16
type input "funcionario [PERSON_NAME] [side]"
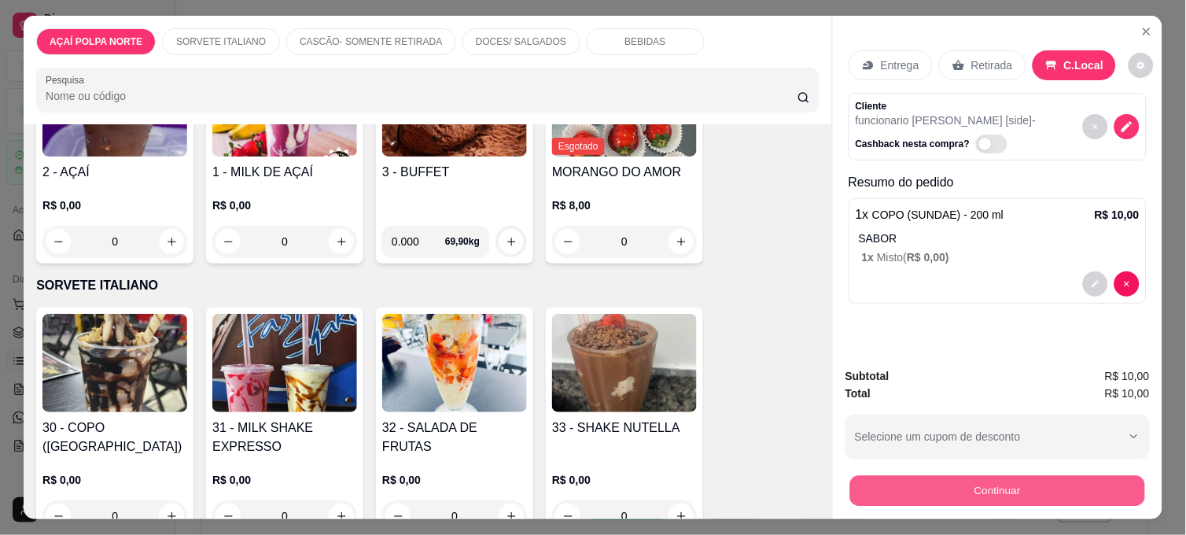
click at [1001, 480] on button "Continuar" at bounding box center [997, 490] width 295 height 31
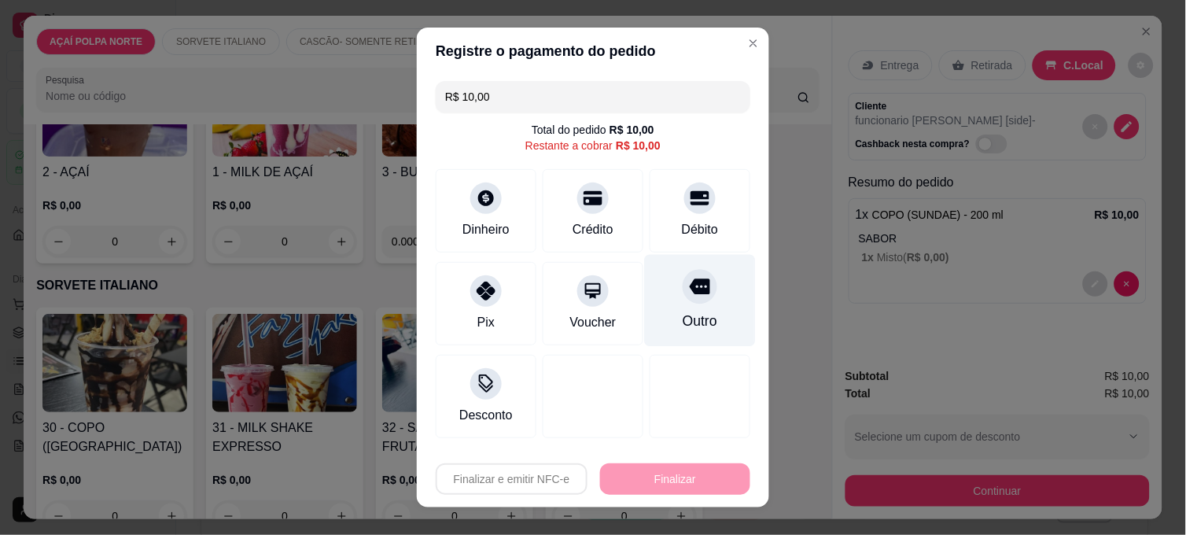
click at [704, 317] on div "Outro" at bounding box center [700, 301] width 111 height 92
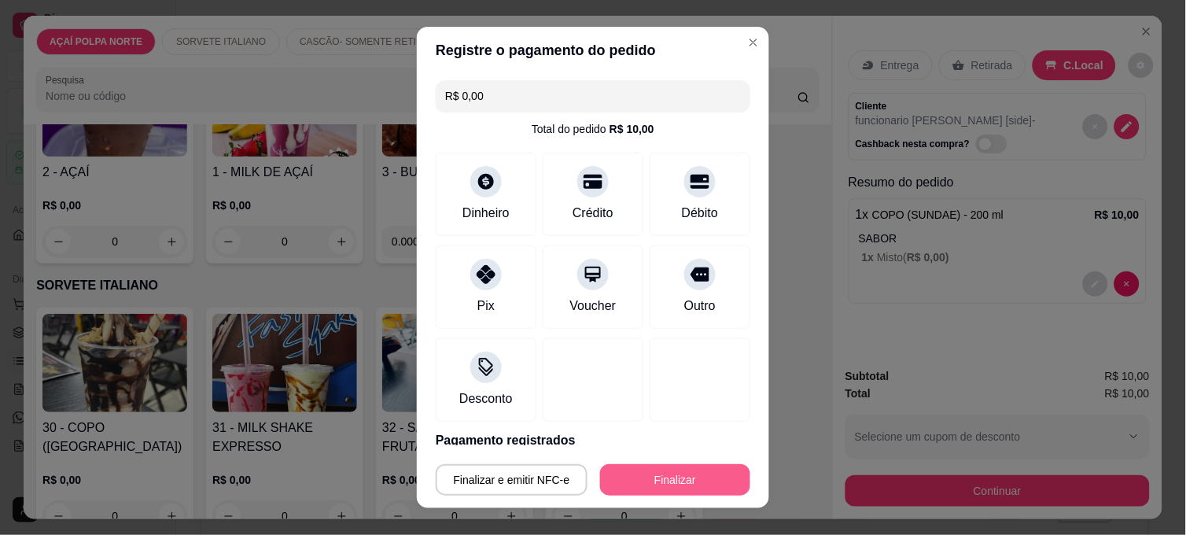
click at [715, 480] on button "Finalizar" at bounding box center [675, 479] width 150 height 31
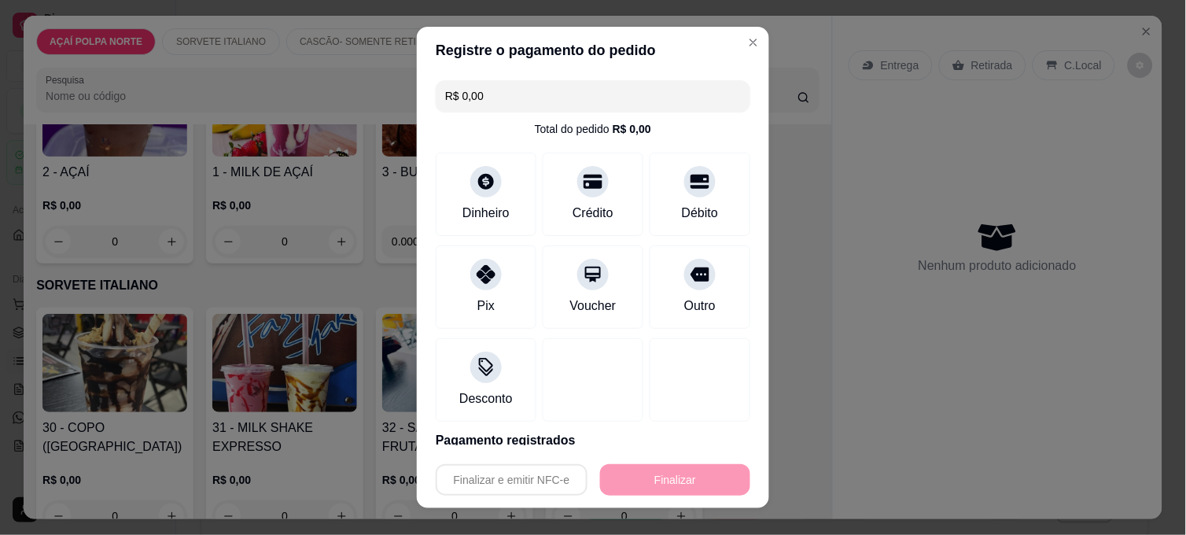
type input "-R$ 10,00"
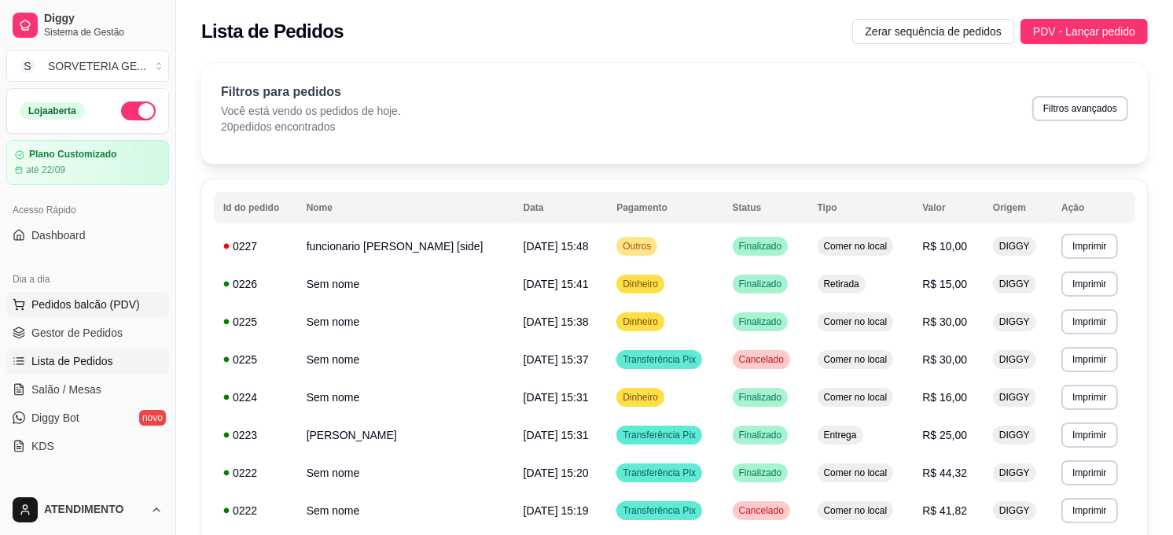
click at [121, 304] on span "Pedidos balcão (PDV)" at bounding box center [85, 304] width 108 height 16
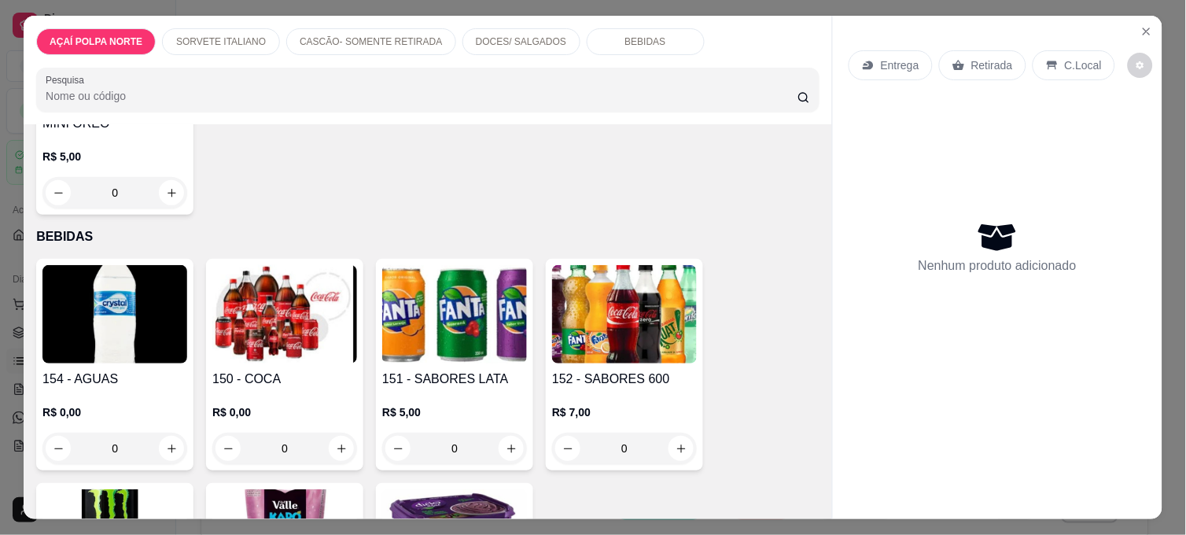
scroll to position [1310, 0]
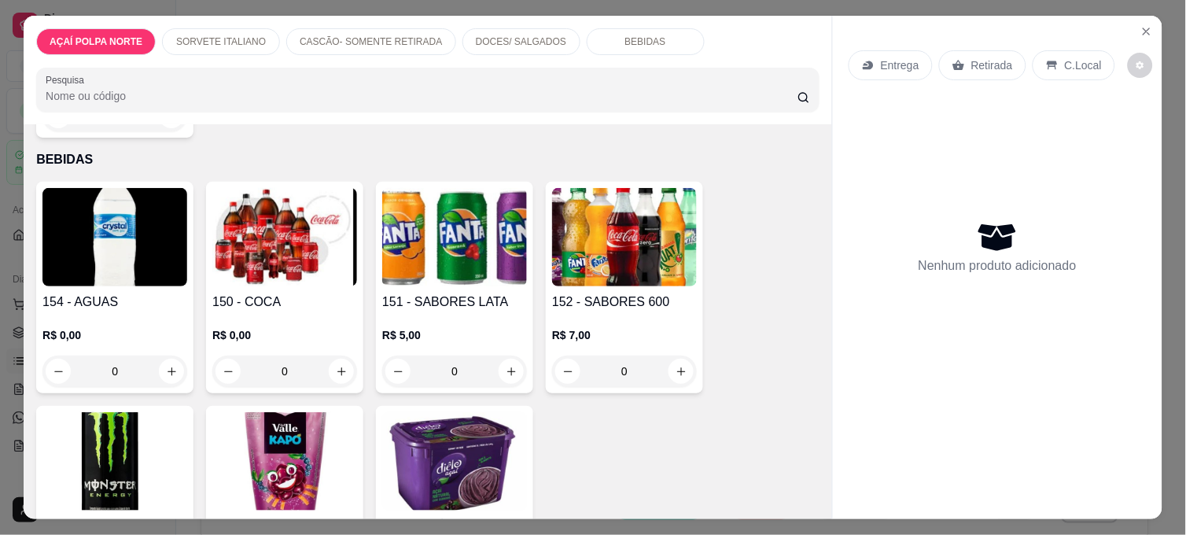
click at [246, 300] on h4 "150 - COCA" at bounding box center [284, 301] width 145 height 19
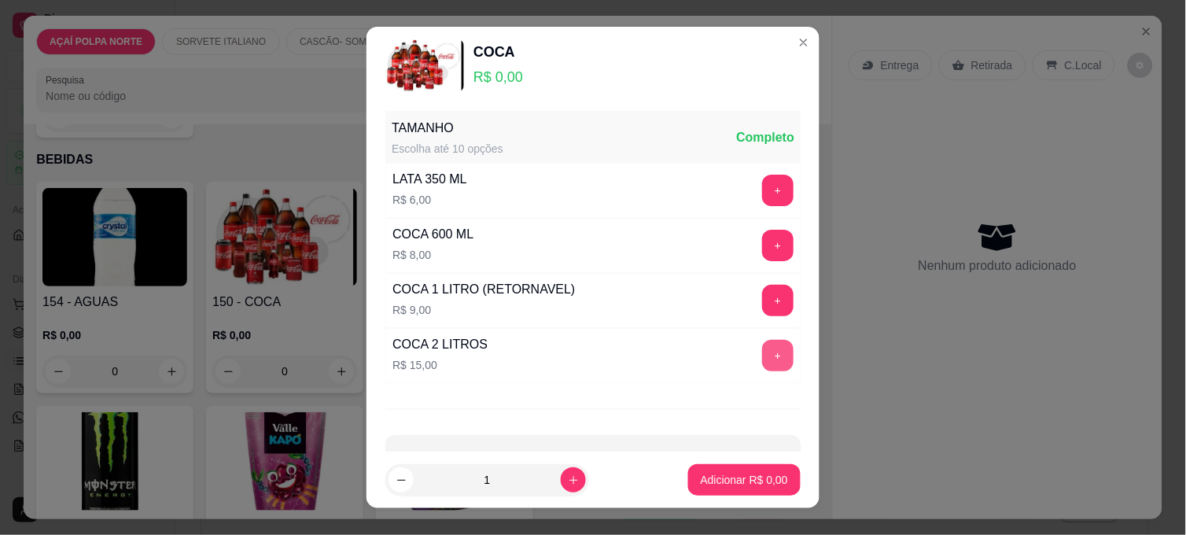
click at [762, 357] on button "+" at bounding box center [777, 355] width 31 height 31
click at [747, 480] on p "Adicionar R$ 15,00" at bounding box center [741, 480] width 94 height 16
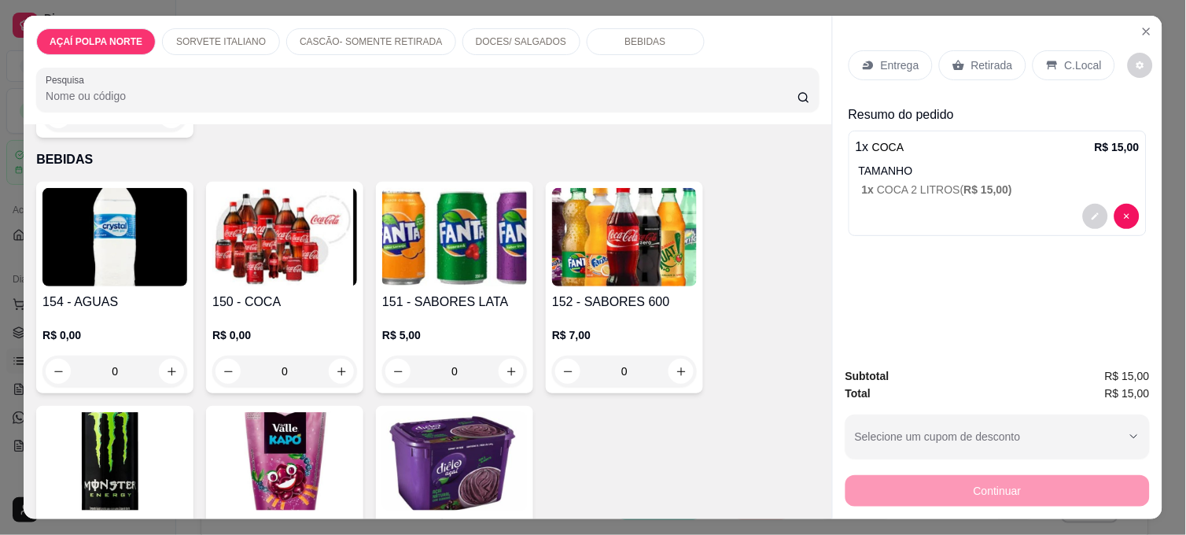
click at [881, 61] on p "Entrega" at bounding box center [900, 65] width 39 height 16
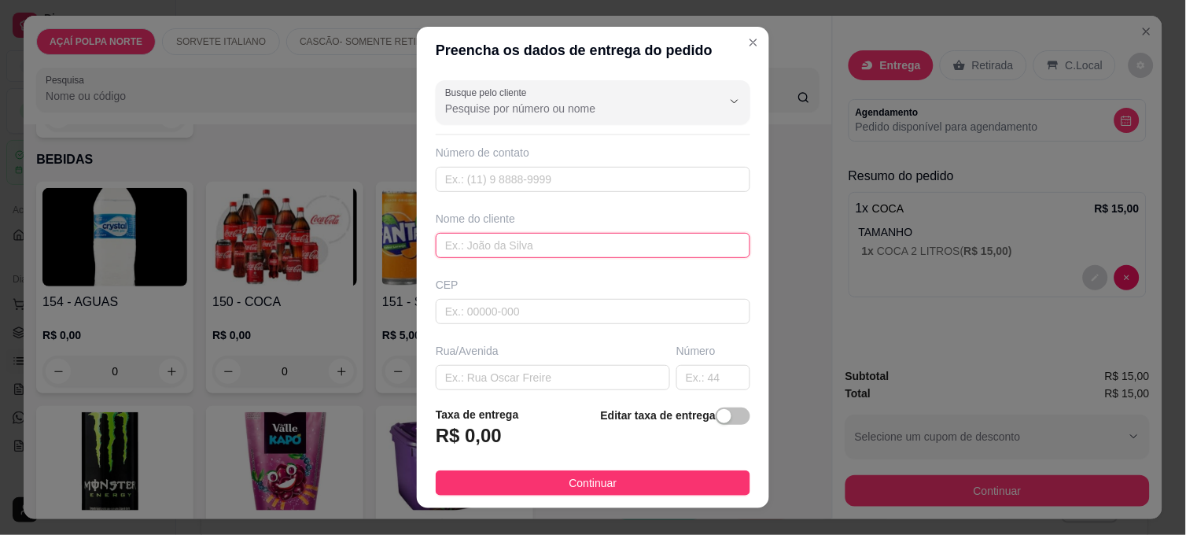
click at [524, 249] on input "text" at bounding box center [593, 245] width 314 height 25
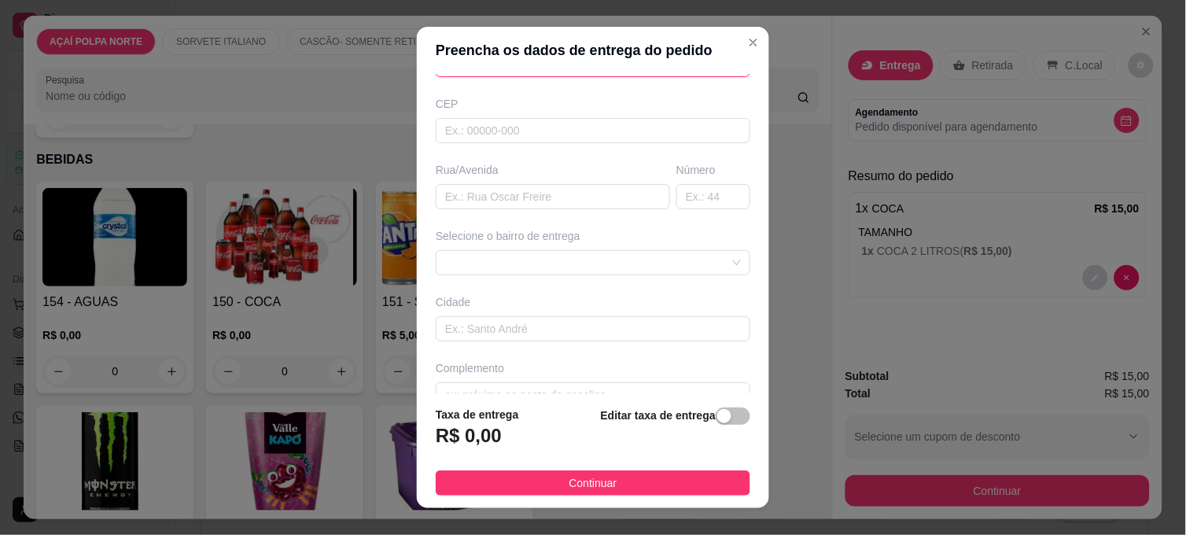
scroll to position [211, 0]
type input "kauan"
drag, startPoint x: 721, startPoint y: 410, endPoint x: 706, endPoint y: 410, distance: 14.9
click at [720, 410] on span "button" at bounding box center [732, 415] width 35 height 17
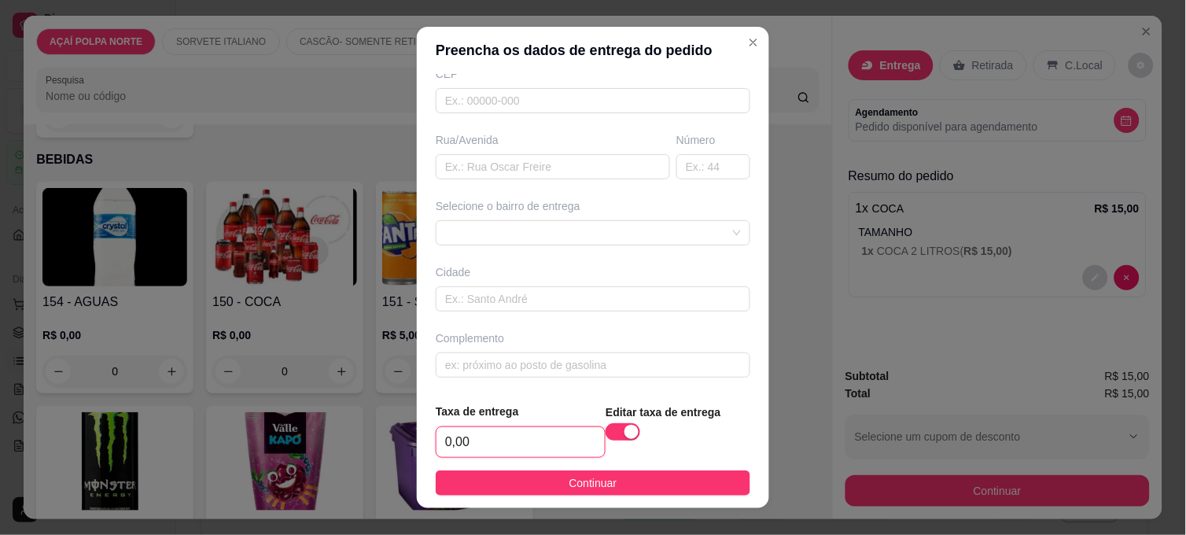
click at [484, 441] on input "0,00" at bounding box center [520, 442] width 168 height 30
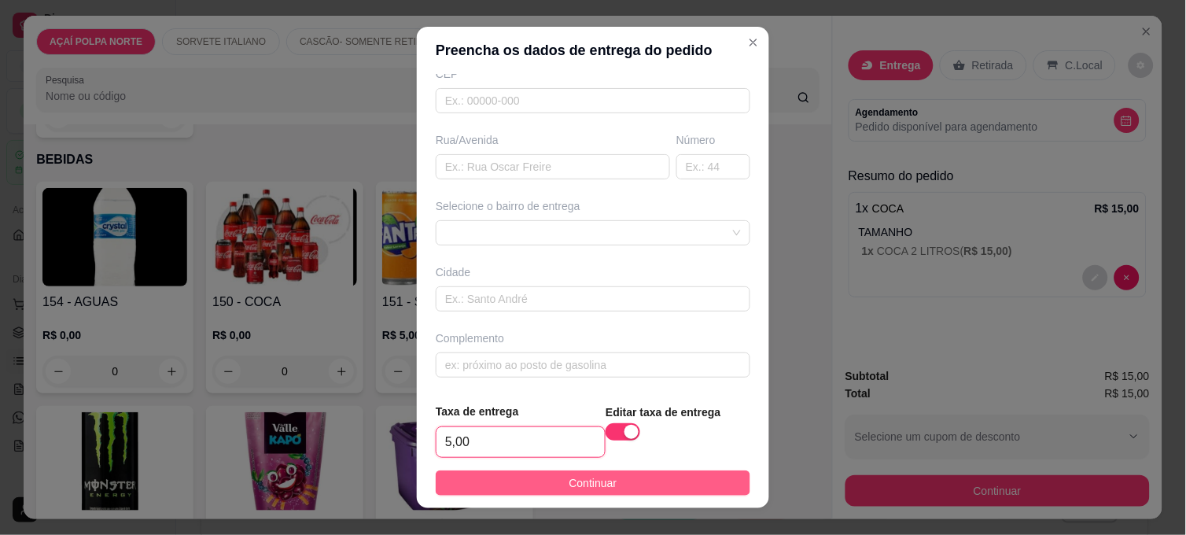
type input "5,00"
click at [623, 480] on button "Continuar" at bounding box center [593, 482] width 314 height 25
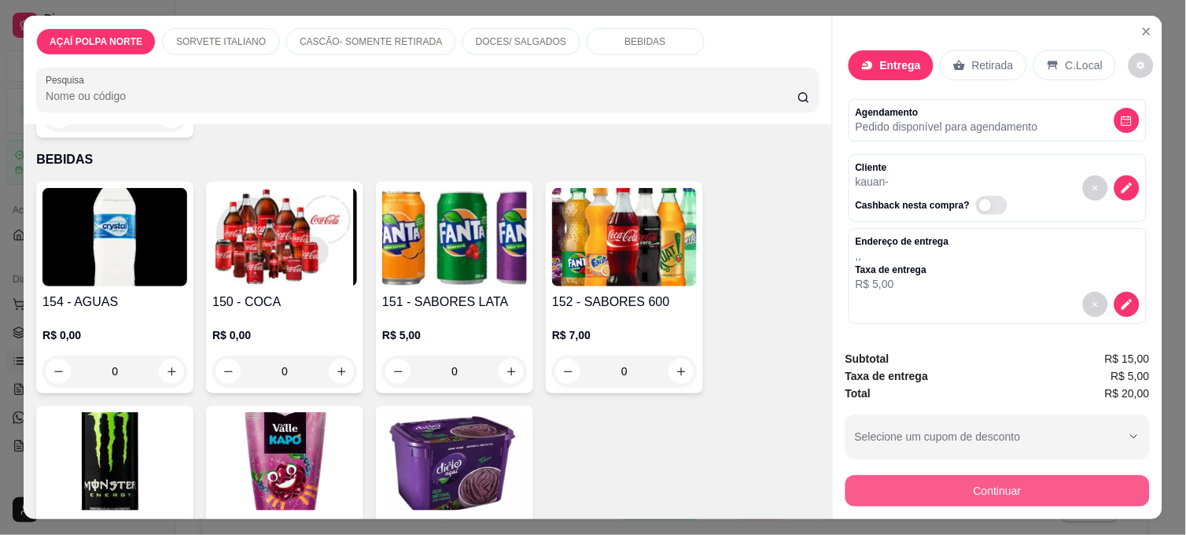
click at [1038, 480] on button "Continuar" at bounding box center [997, 490] width 304 height 31
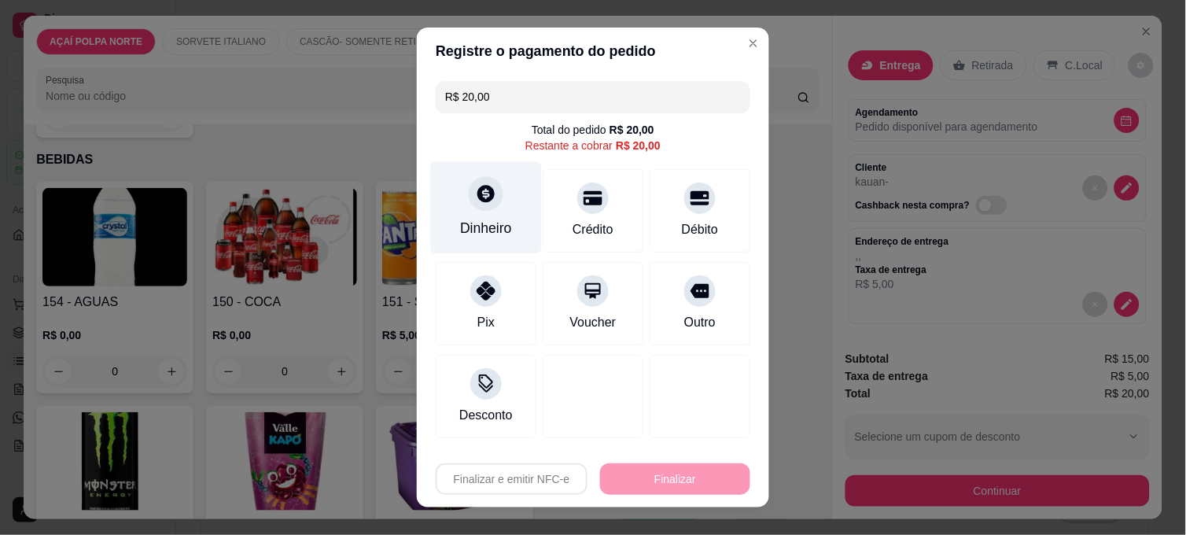
click at [494, 219] on div "Dinheiro" at bounding box center [486, 228] width 52 height 20
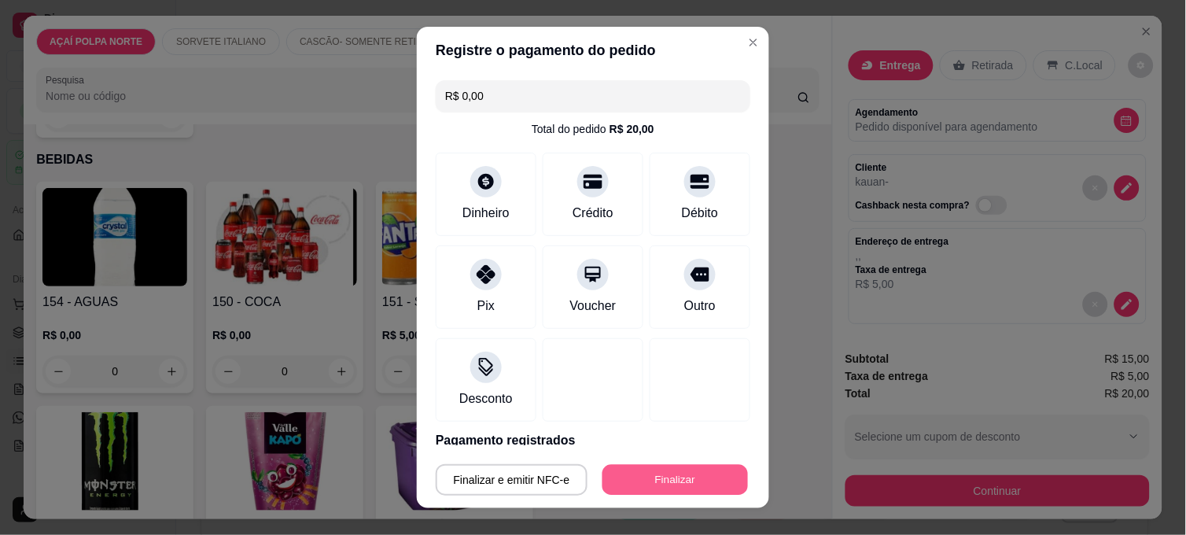
click at [701, 468] on button "Finalizar" at bounding box center [674, 480] width 145 height 31
type input "-R$ 20,00"
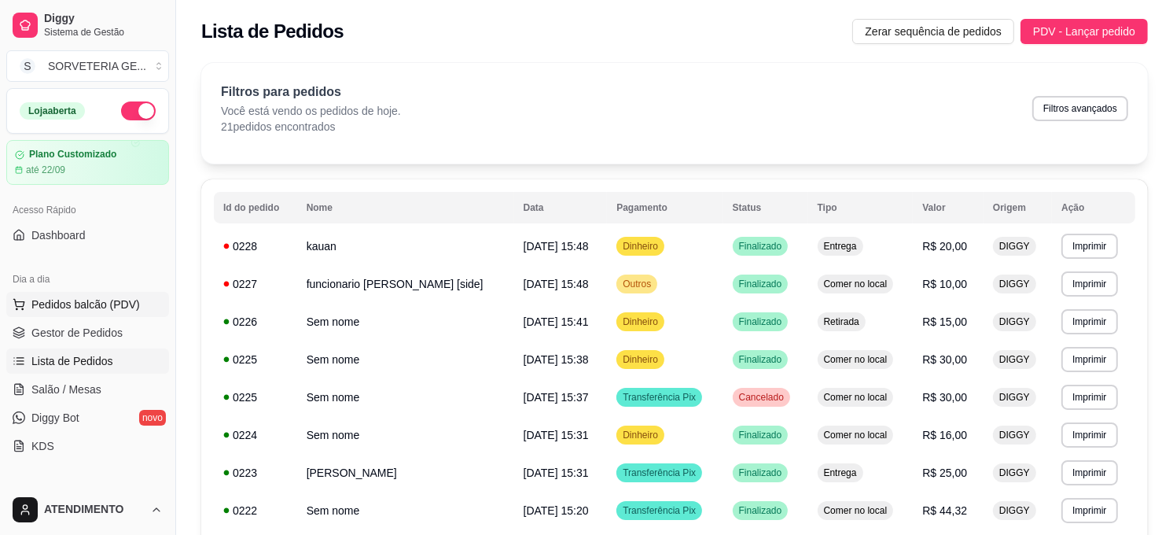
click at [105, 300] on span "Pedidos balcão (PDV)" at bounding box center [85, 304] width 108 height 16
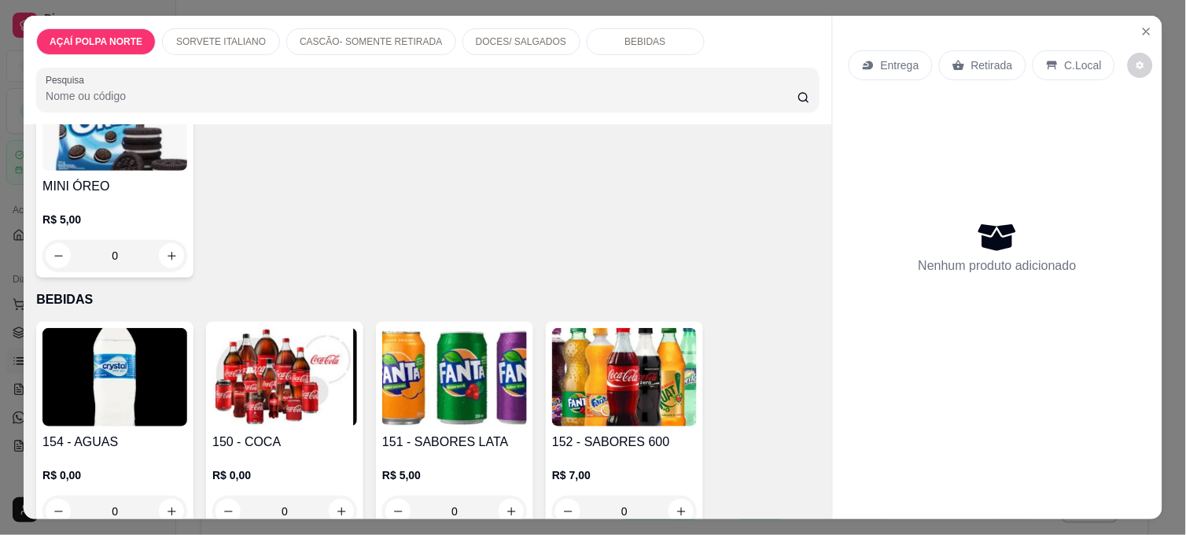
scroll to position [1223, 0]
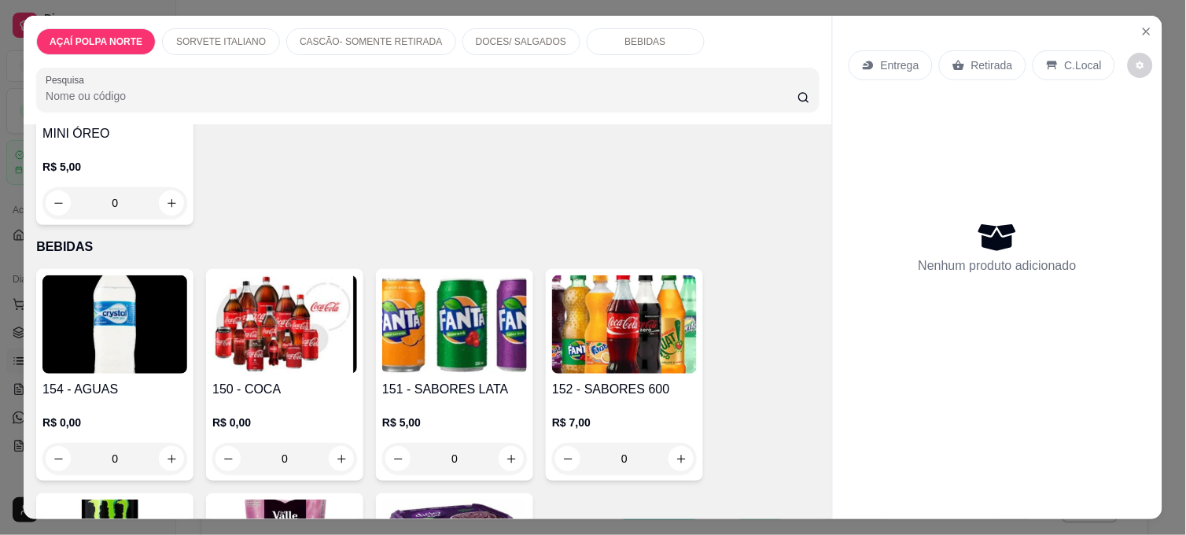
click at [99, 340] on img at bounding box center [114, 324] width 145 height 98
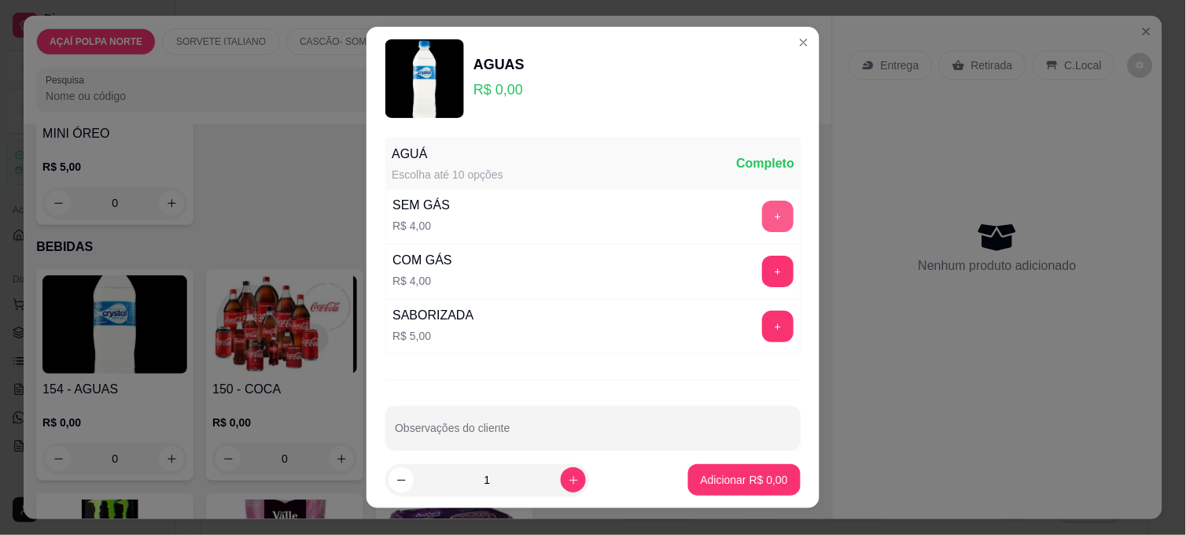
click at [762, 206] on button "+" at bounding box center [777, 215] width 31 height 31
click at [736, 476] on p "Adicionar R$ 4,00" at bounding box center [743, 480] width 87 height 16
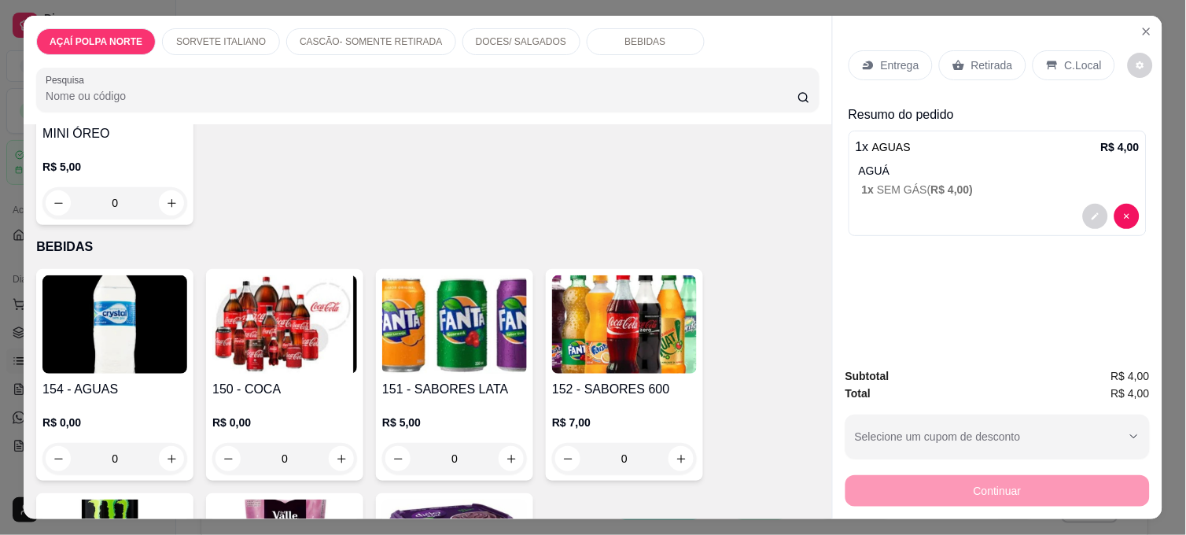
click at [985, 50] on div "Retirada" at bounding box center [982, 65] width 87 height 30
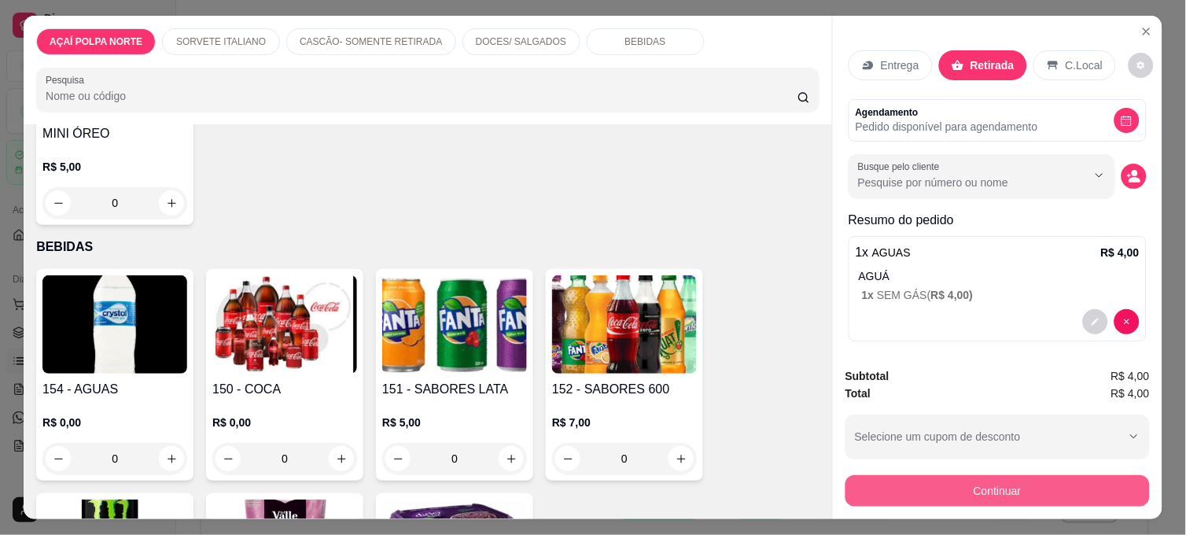
click at [1007, 480] on button "Continuar" at bounding box center [997, 490] width 304 height 31
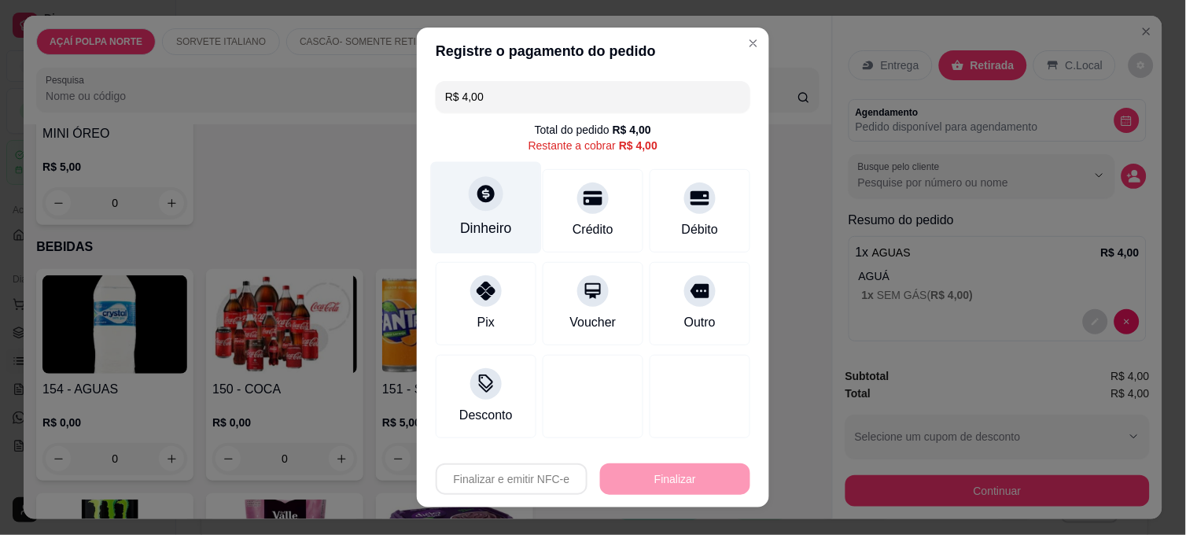
click at [466, 234] on div "Dinheiro" at bounding box center [486, 228] width 52 height 20
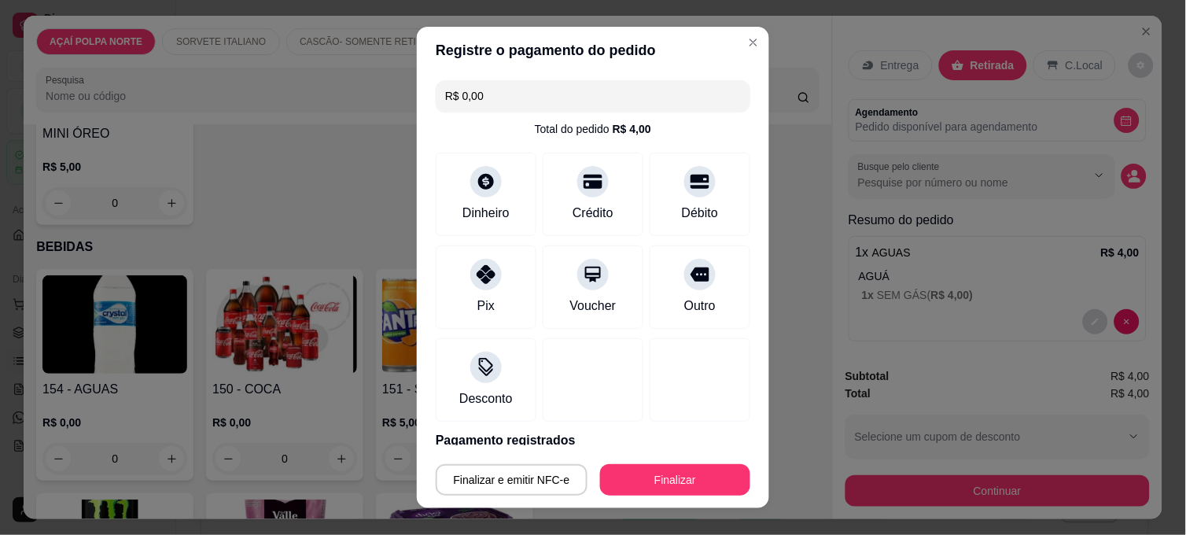
click at [666, 472] on button "Finalizar" at bounding box center [675, 479] width 150 height 31
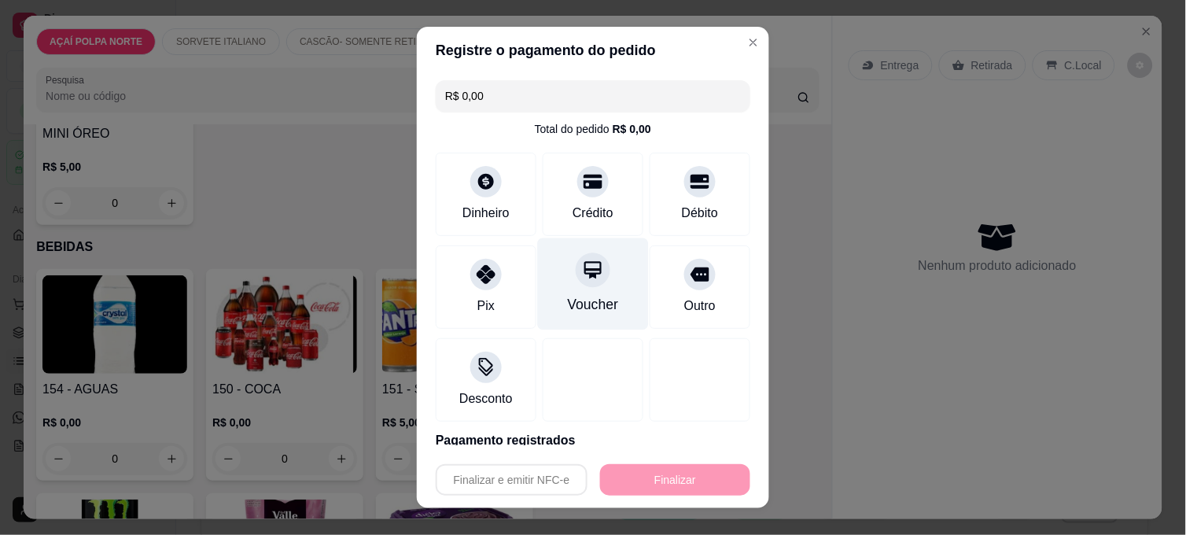
type input "-R$ 4,00"
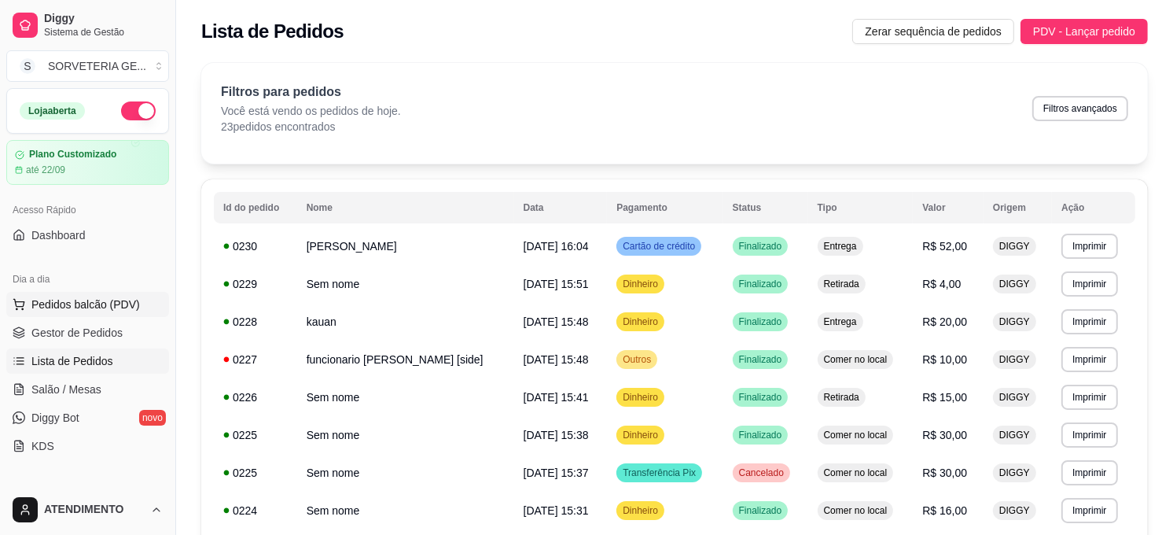
click at [119, 309] on span "Pedidos balcão (PDV)" at bounding box center [85, 304] width 108 height 16
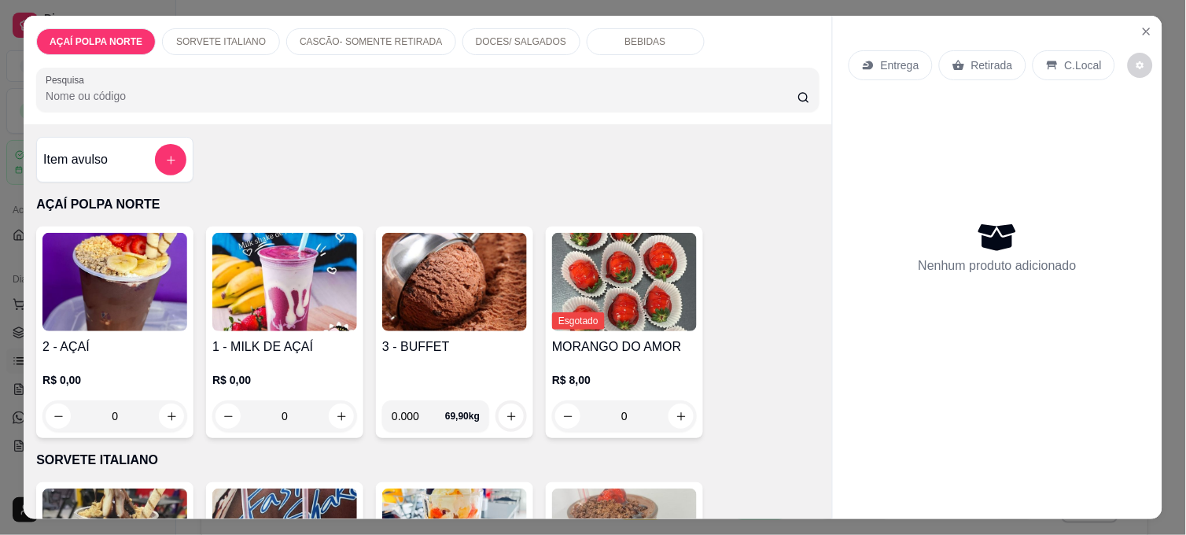
click at [81, 305] on img at bounding box center [114, 282] width 145 height 98
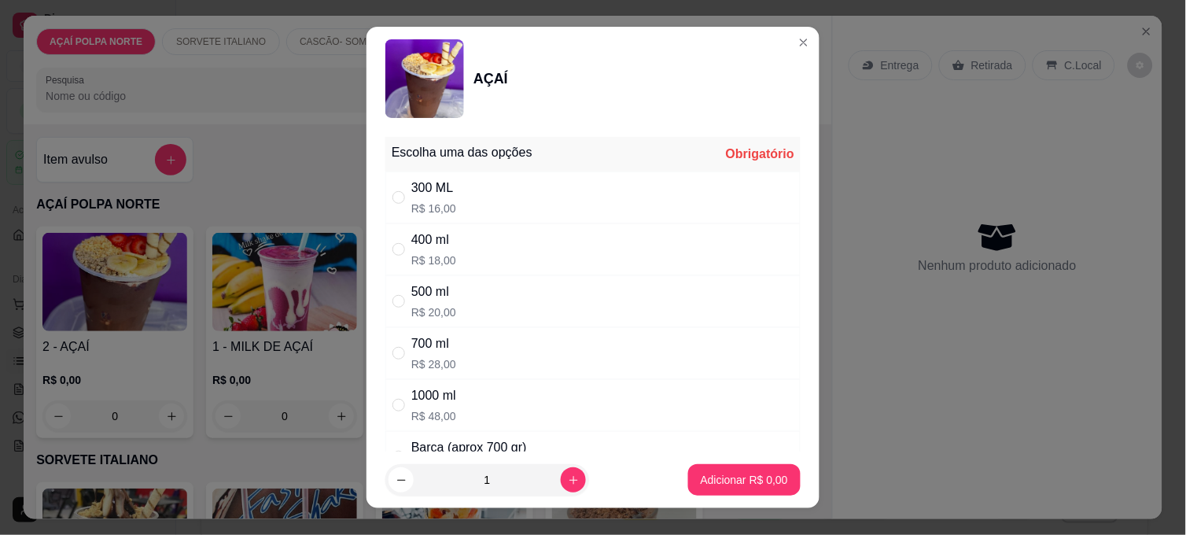
click at [467, 240] on div "400 ml R$ 18,00" at bounding box center [592, 249] width 415 height 52
radio input "true"
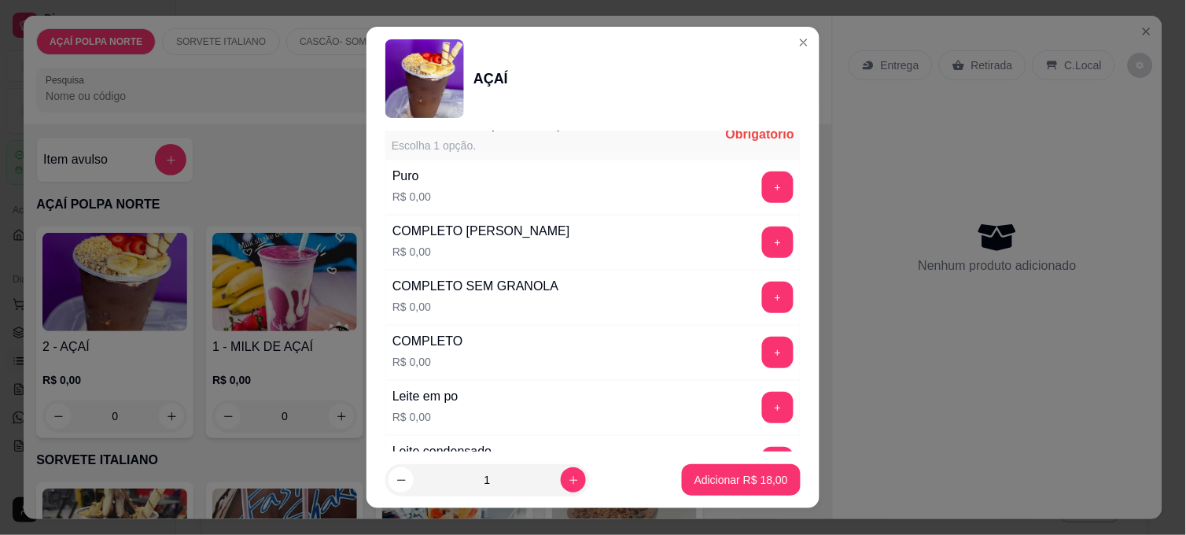
scroll to position [524, 0]
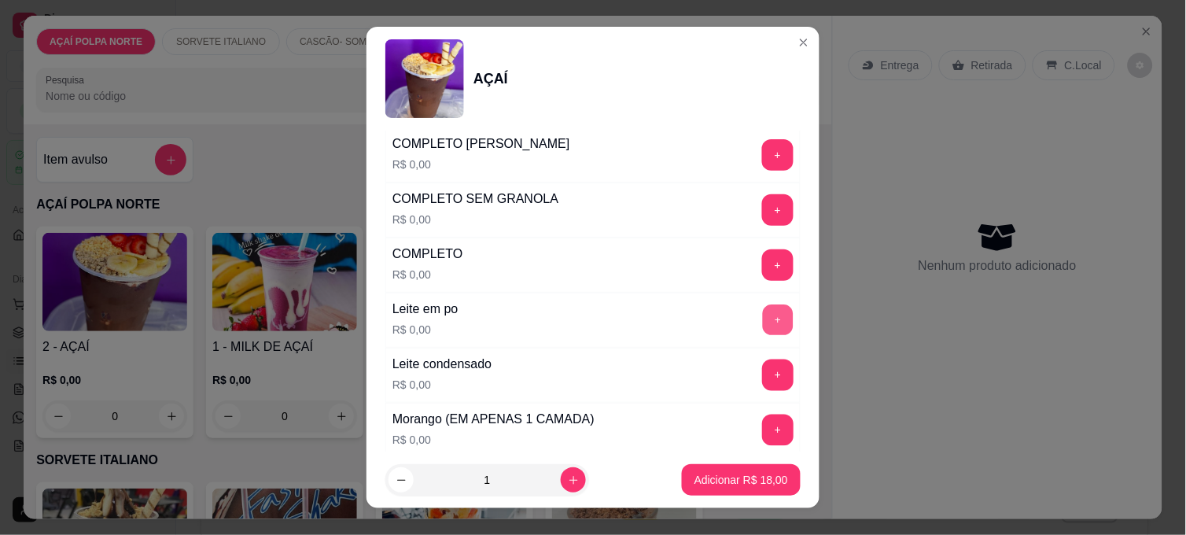
click at [763, 326] on button "+" at bounding box center [778, 320] width 31 height 31
click at [762, 374] on button "+" at bounding box center [777, 374] width 31 height 31
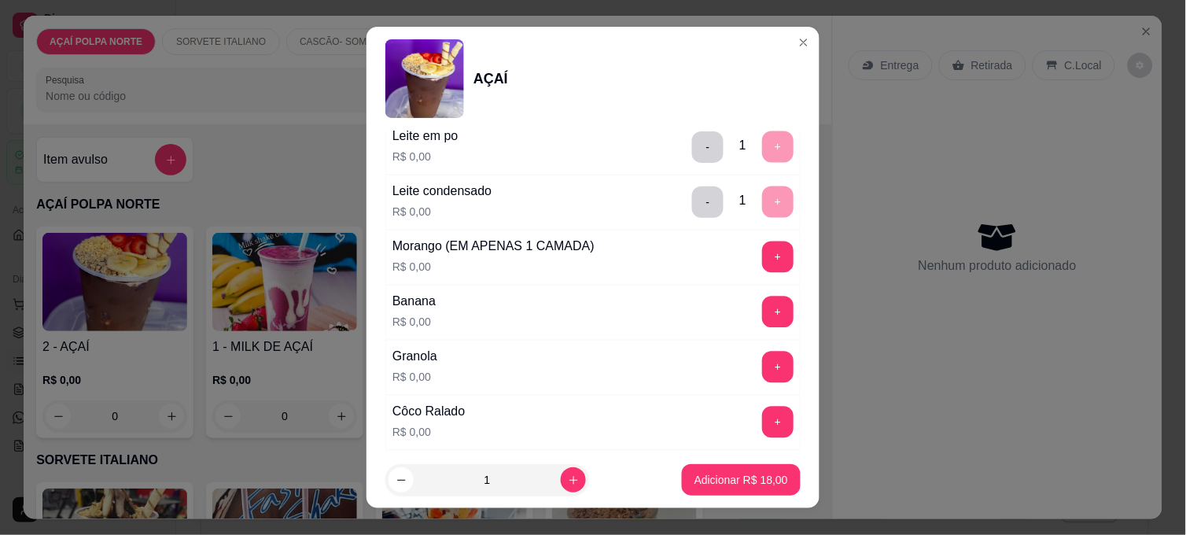
scroll to position [698, 0]
click at [762, 252] on button "+" at bounding box center [777, 255] width 31 height 31
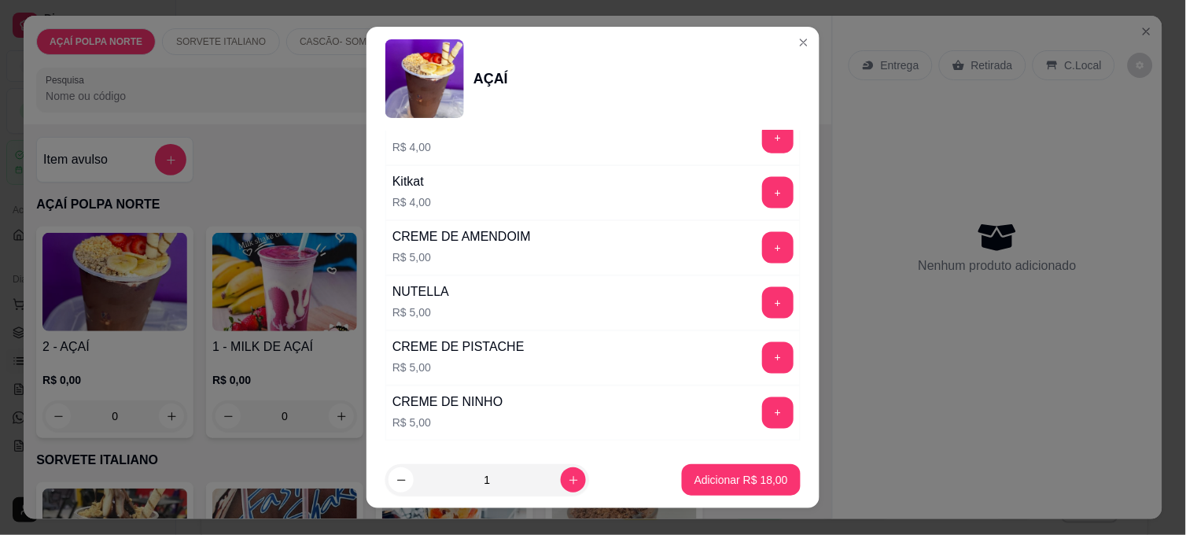
scroll to position [1919, 0]
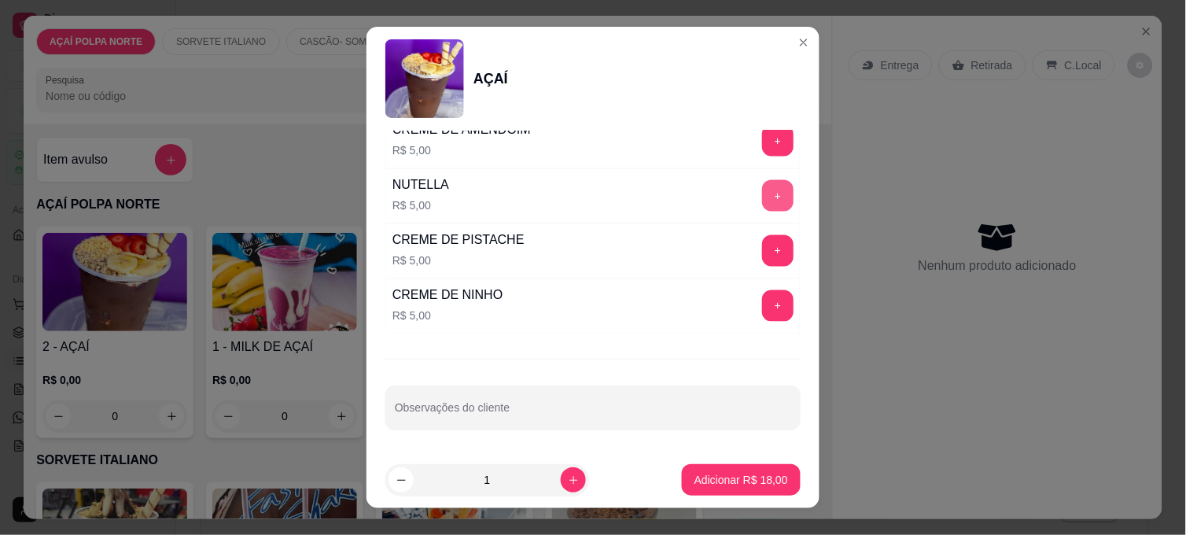
click at [762, 192] on button "+" at bounding box center [777, 195] width 31 height 31
click at [729, 480] on p "Adicionar R$ 23,00" at bounding box center [741, 479] width 91 height 15
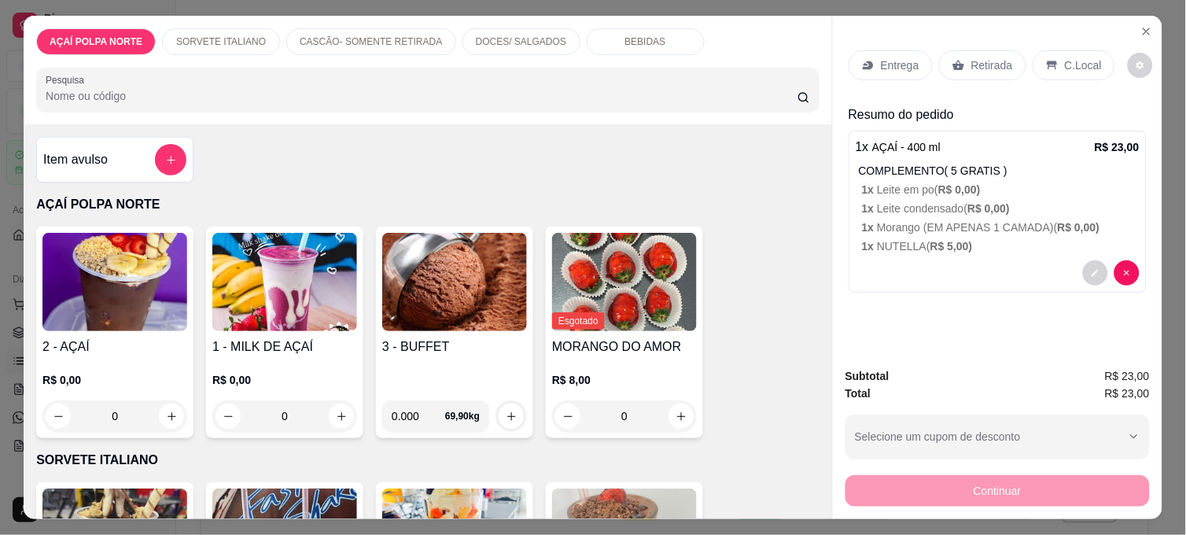
click at [96, 312] on img at bounding box center [114, 282] width 145 height 98
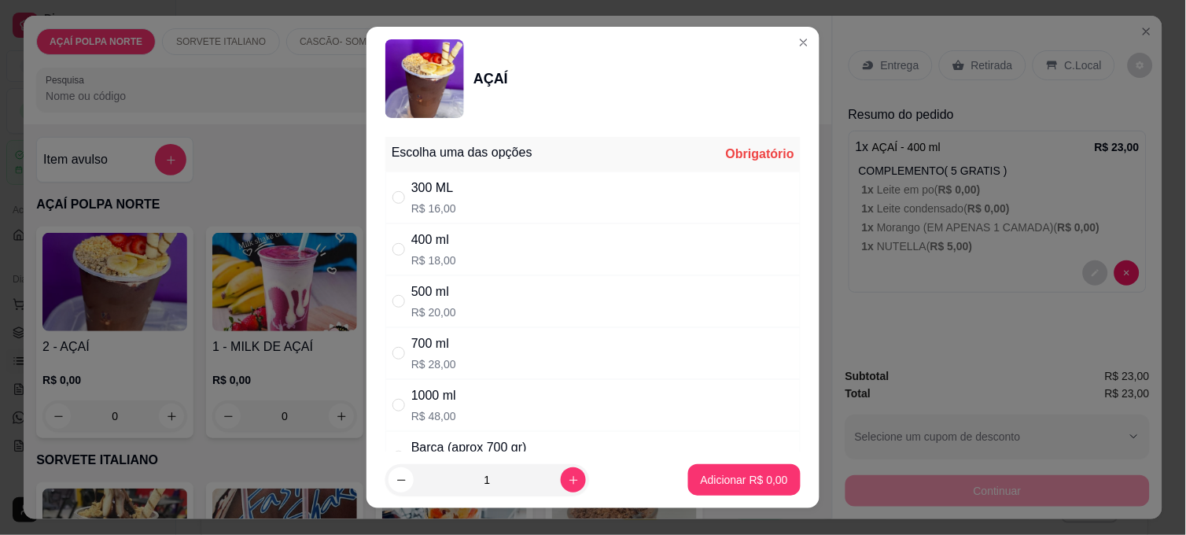
click at [496, 254] on div "400 ml R$ 18,00" at bounding box center [592, 249] width 415 height 52
radio input "true"
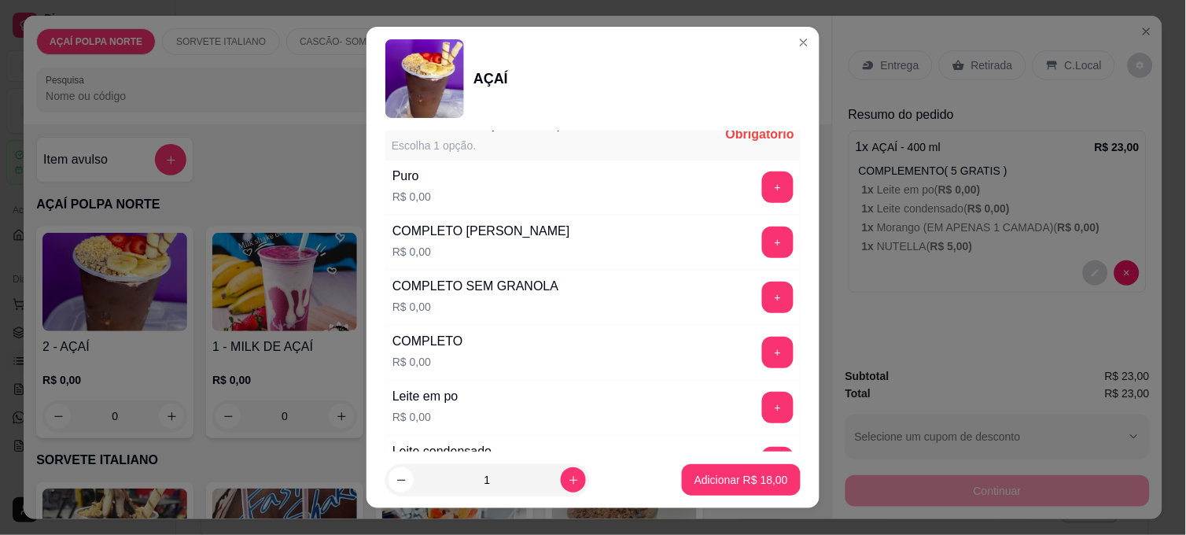
scroll to position [524, 0]
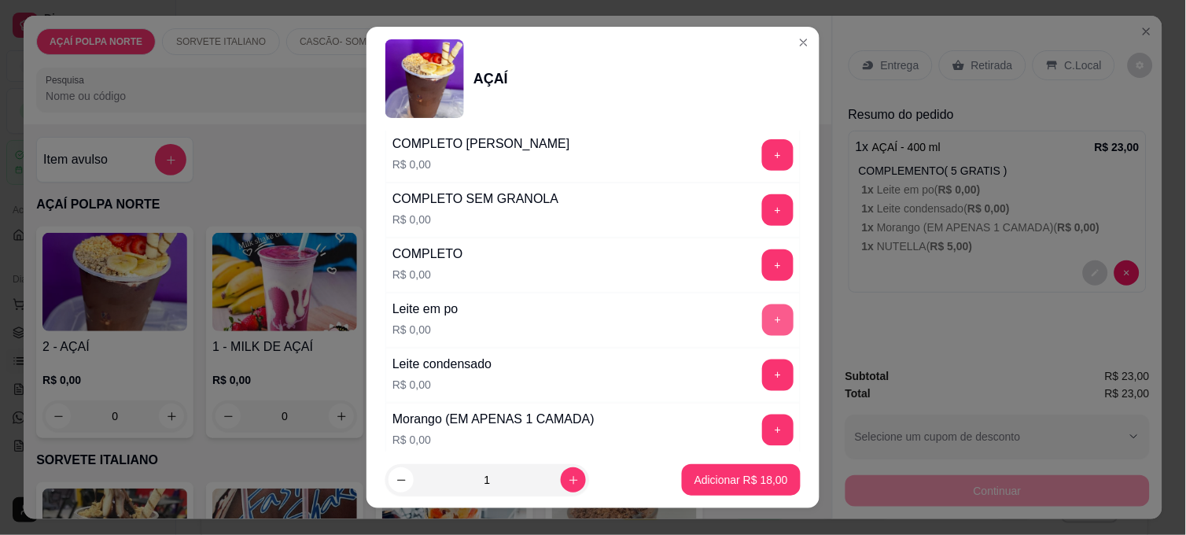
click at [762, 319] on button "+" at bounding box center [777, 319] width 31 height 31
click at [763, 380] on button "+" at bounding box center [778, 375] width 31 height 31
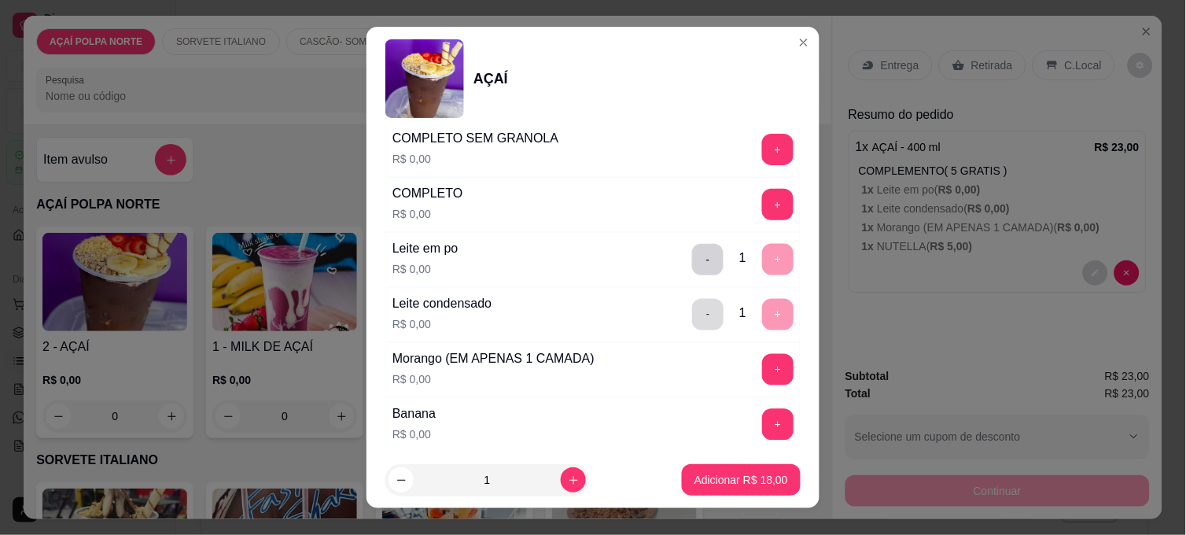
scroll to position [611, 0]
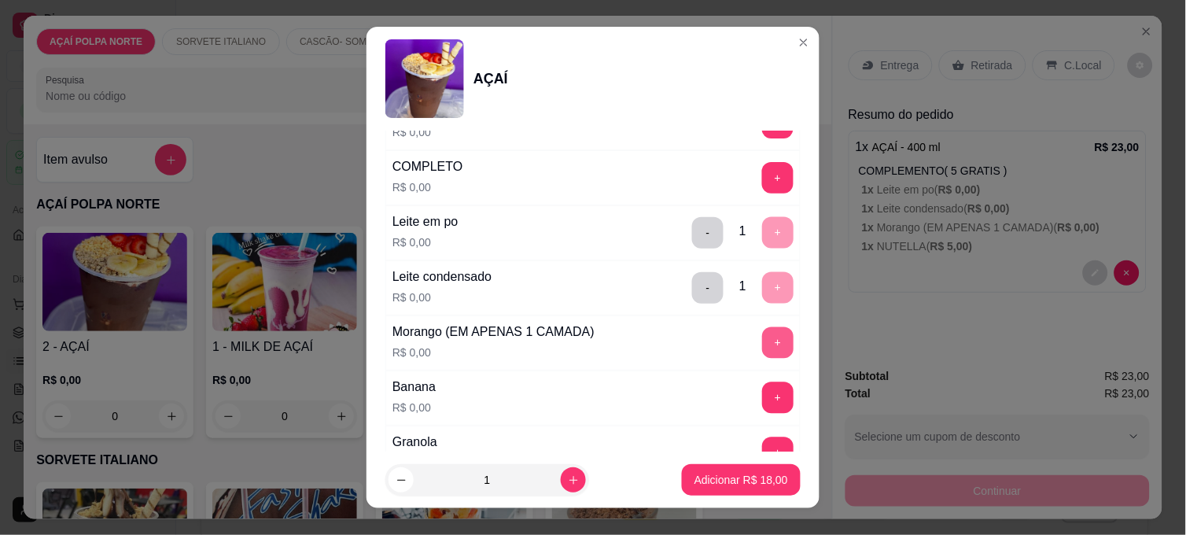
click at [762, 343] on button "+" at bounding box center [777, 342] width 31 height 31
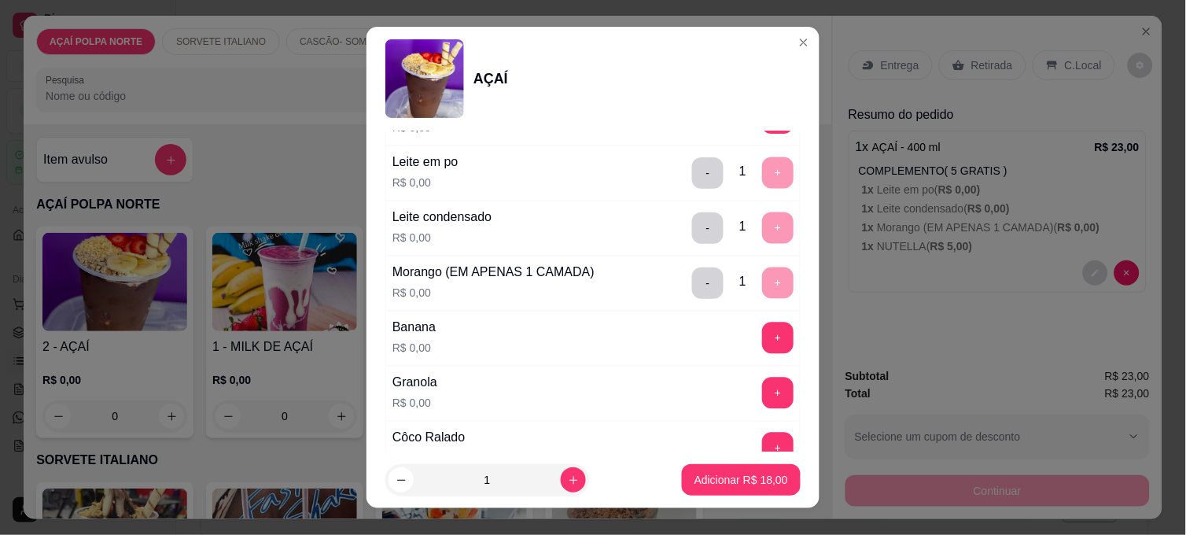
scroll to position [698, 0]
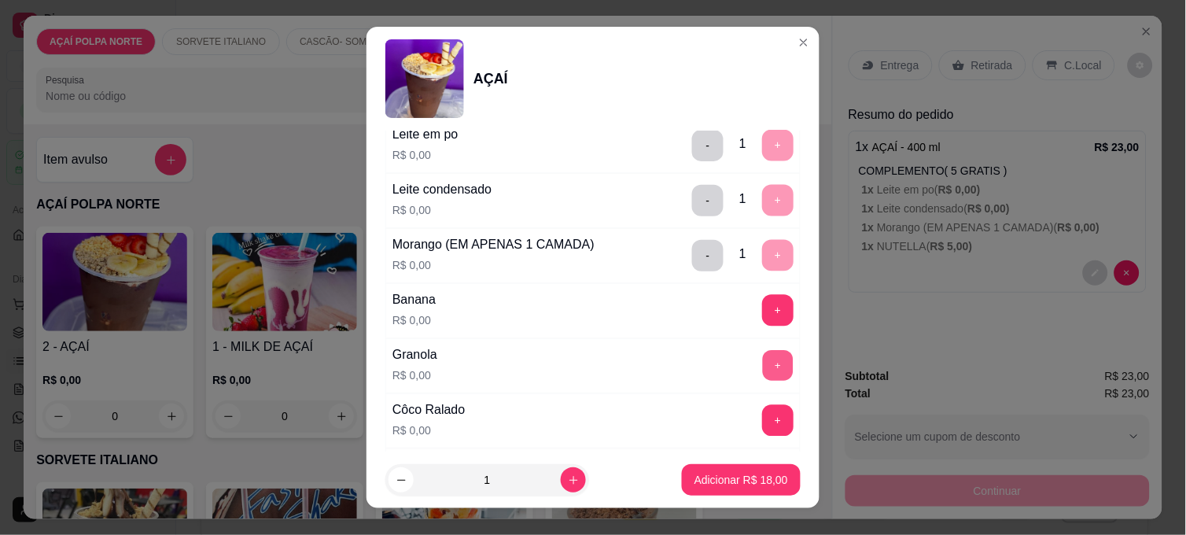
click at [763, 364] on button "+" at bounding box center [778, 366] width 31 height 31
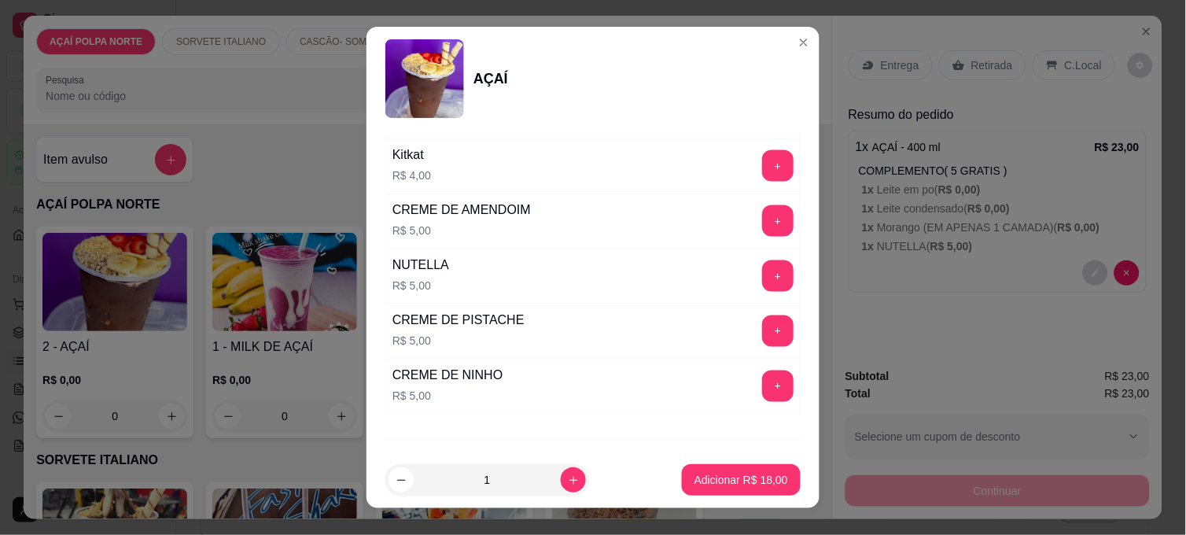
scroll to position [1834, 0]
click at [762, 386] on button "+" at bounding box center [777, 385] width 31 height 31
click at [748, 470] on button "Adicionar R$ 23,00" at bounding box center [741, 479] width 119 height 31
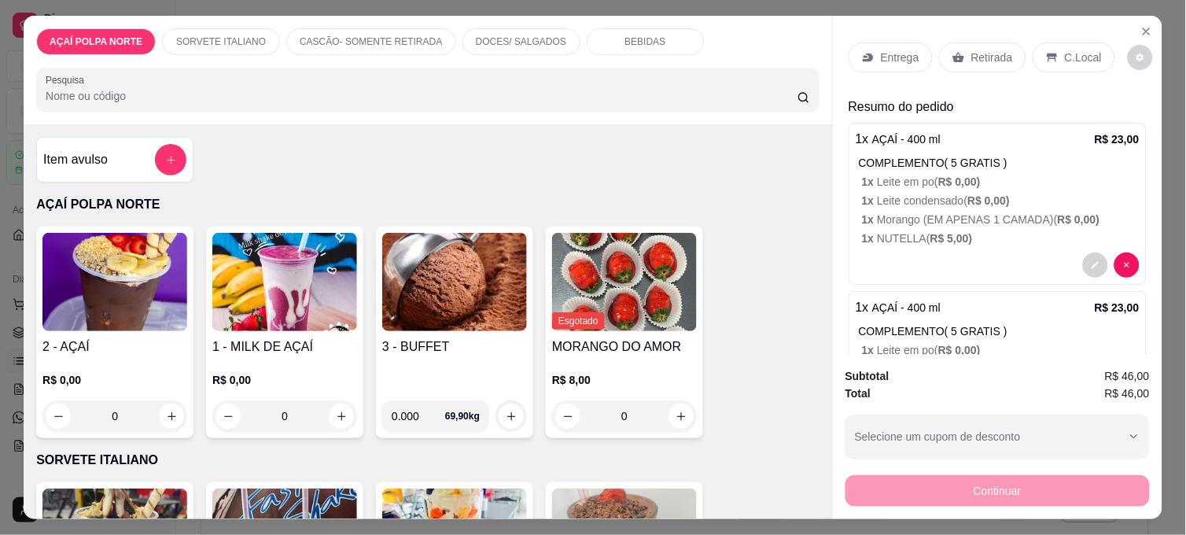
scroll to position [0, 0]
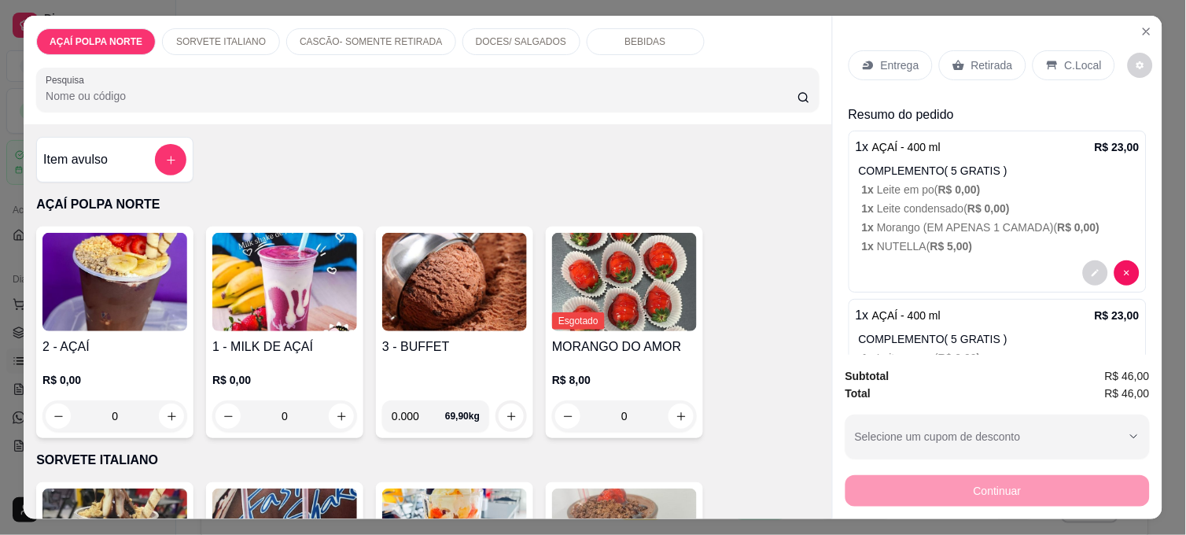
click at [889, 59] on p "Entrega" at bounding box center [900, 65] width 39 height 16
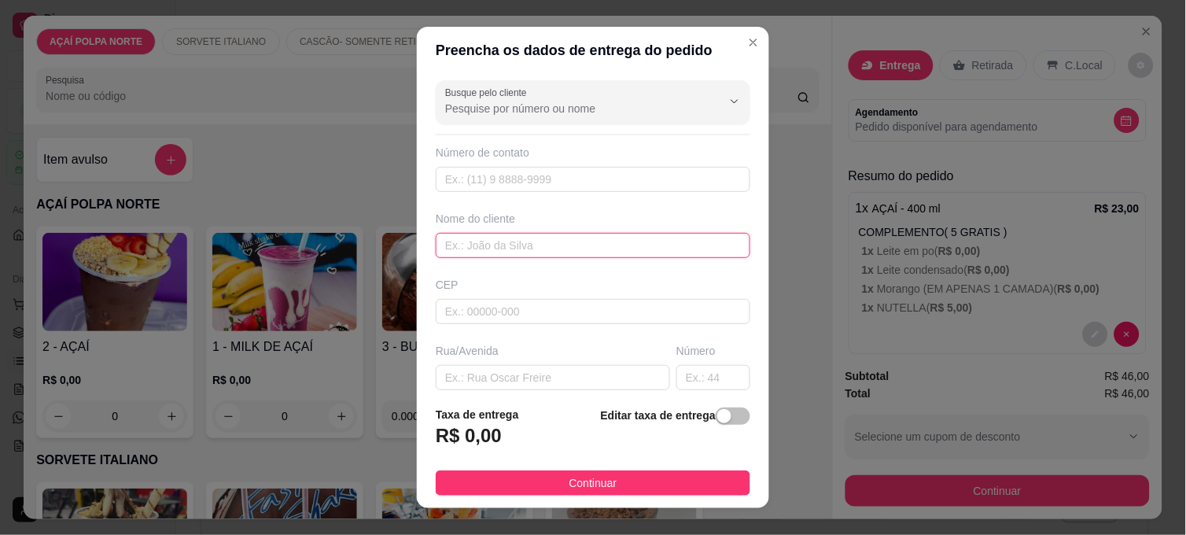
click at [492, 241] on input "text" at bounding box center [593, 245] width 314 height 25
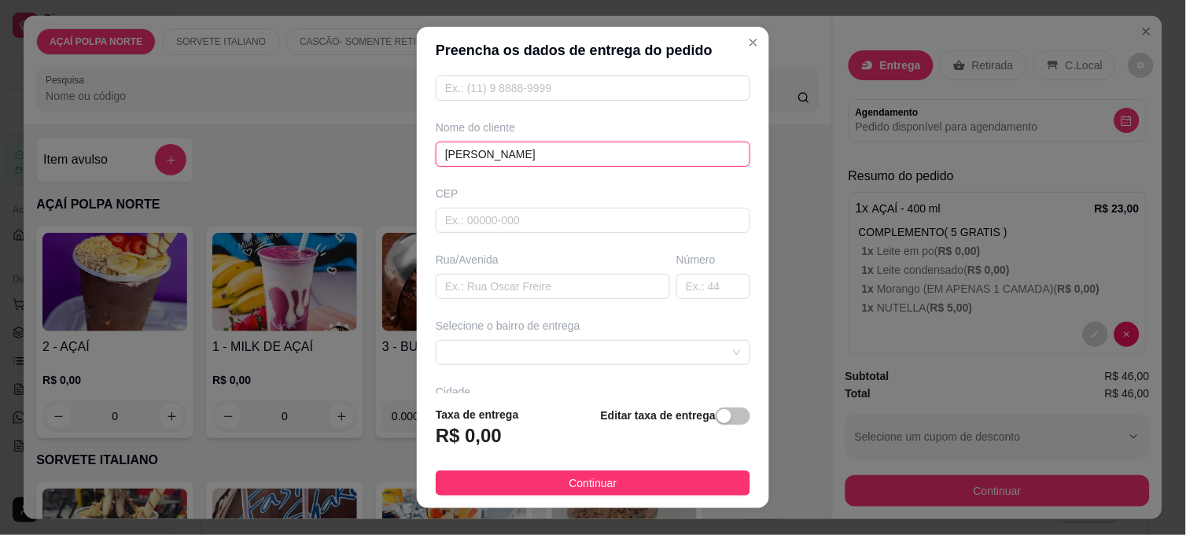
scroll to position [175, 0]
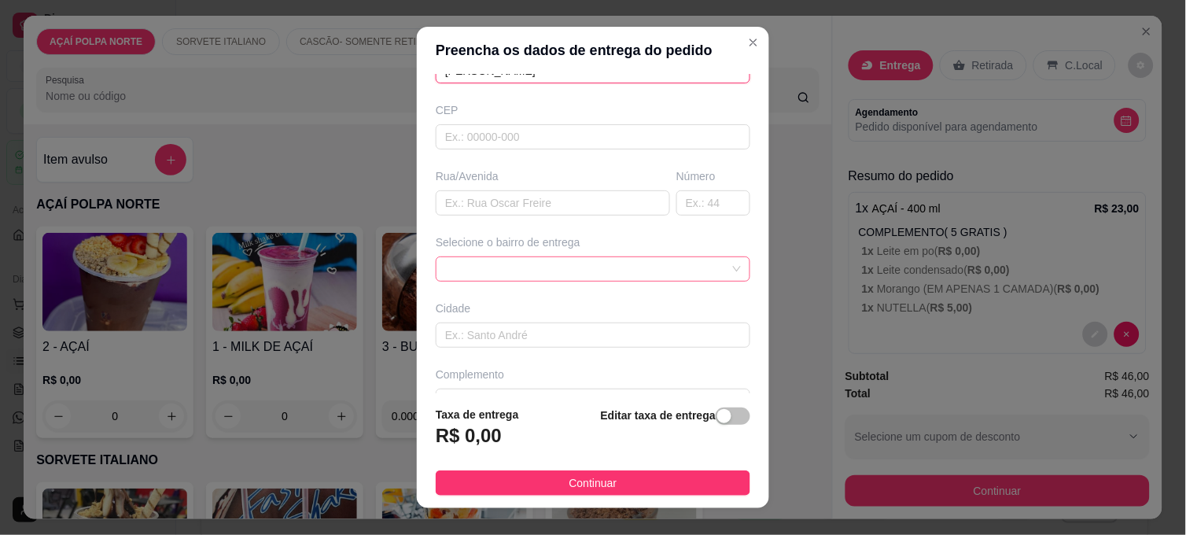
click at [645, 264] on div at bounding box center [593, 268] width 314 height 25
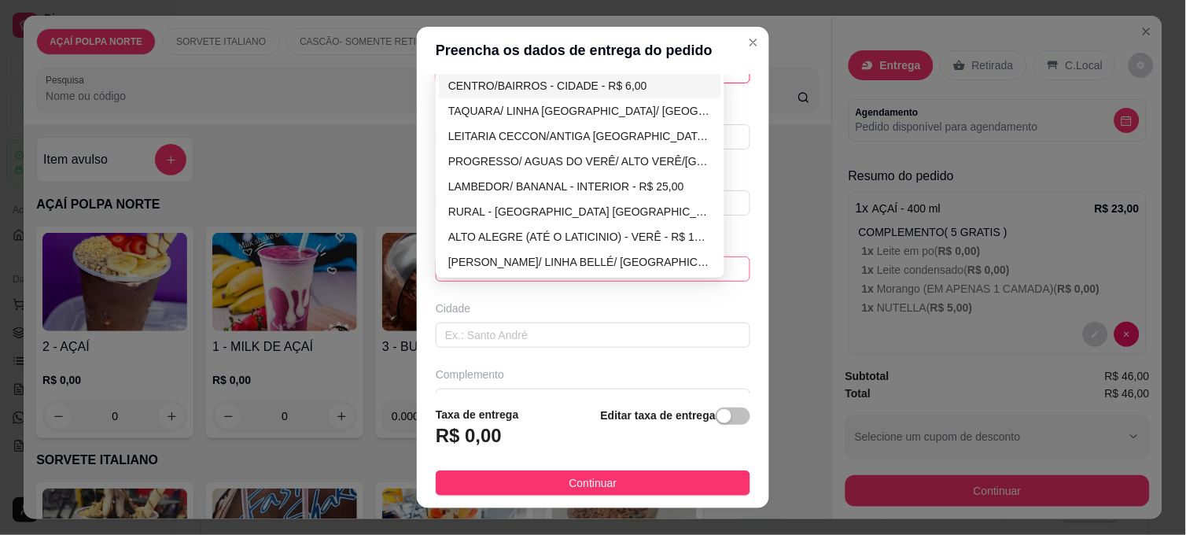
type input "[PERSON_NAME]"
click at [627, 83] on div "CENTRO/BAIRROS - CIDADE - R$ 6,00" at bounding box center [579, 85] width 263 height 17
type input "CIDADE"
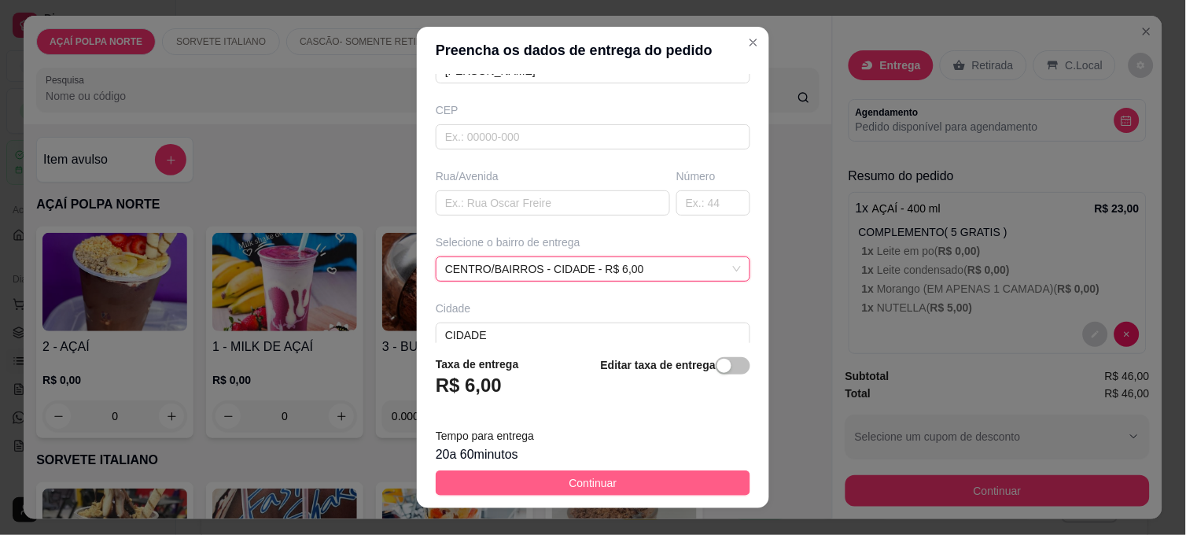
click at [711, 480] on button "Continuar" at bounding box center [593, 482] width 314 height 25
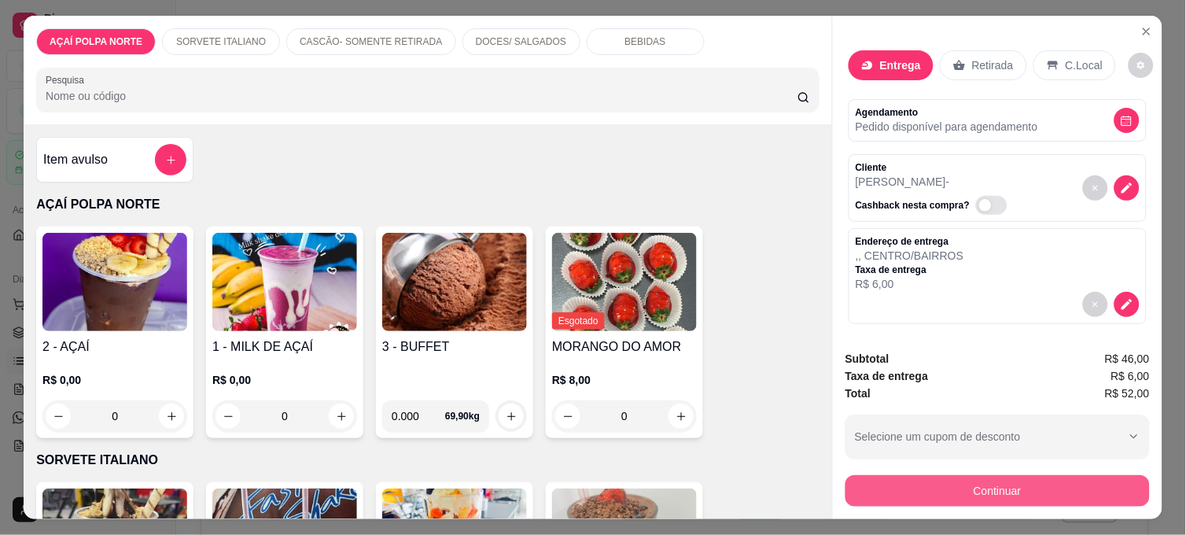
click at [1050, 476] on button "Continuar" at bounding box center [997, 490] width 304 height 31
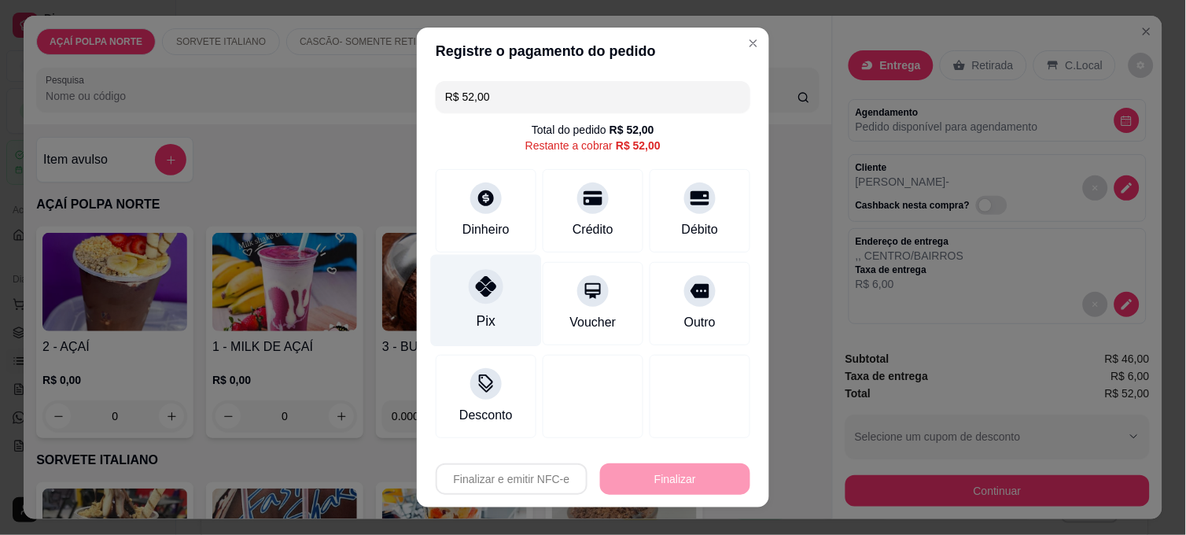
click at [468, 318] on div "Pix" at bounding box center [486, 301] width 111 height 92
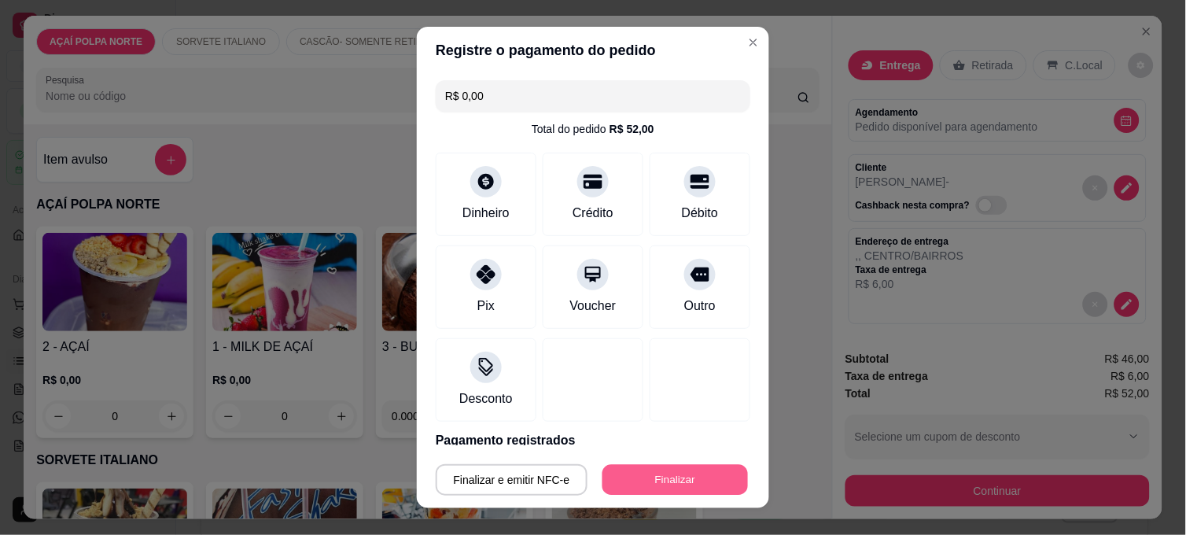
click at [655, 480] on button "Finalizar" at bounding box center [674, 480] width 145 height 31
type input "-R$ 52,00"
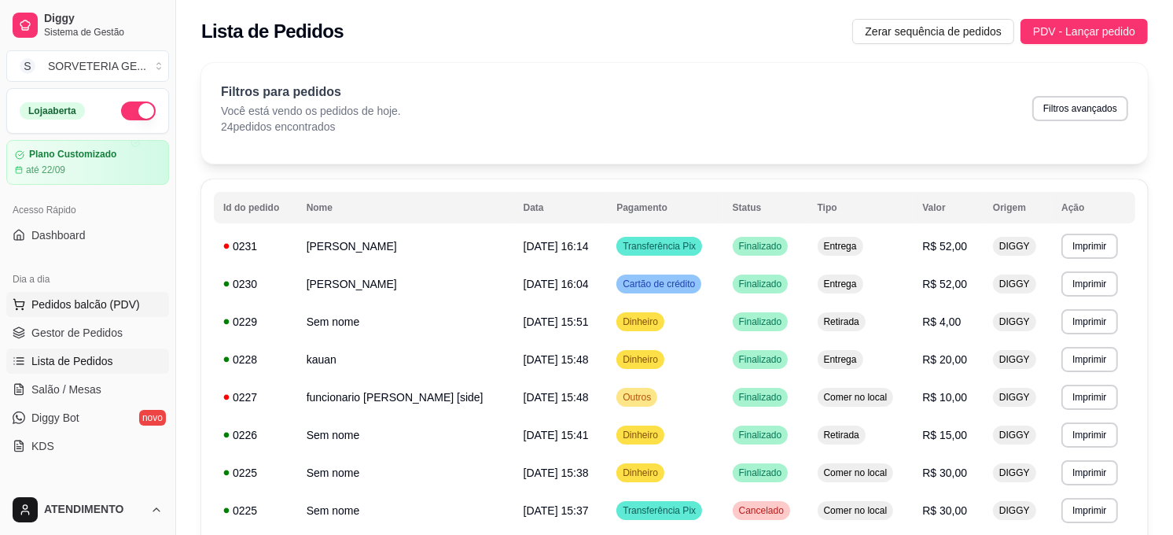
click at [112, 304] on span "Pedidos balcão (PDV)" at bounding box center [85, 304] width 108 height 16
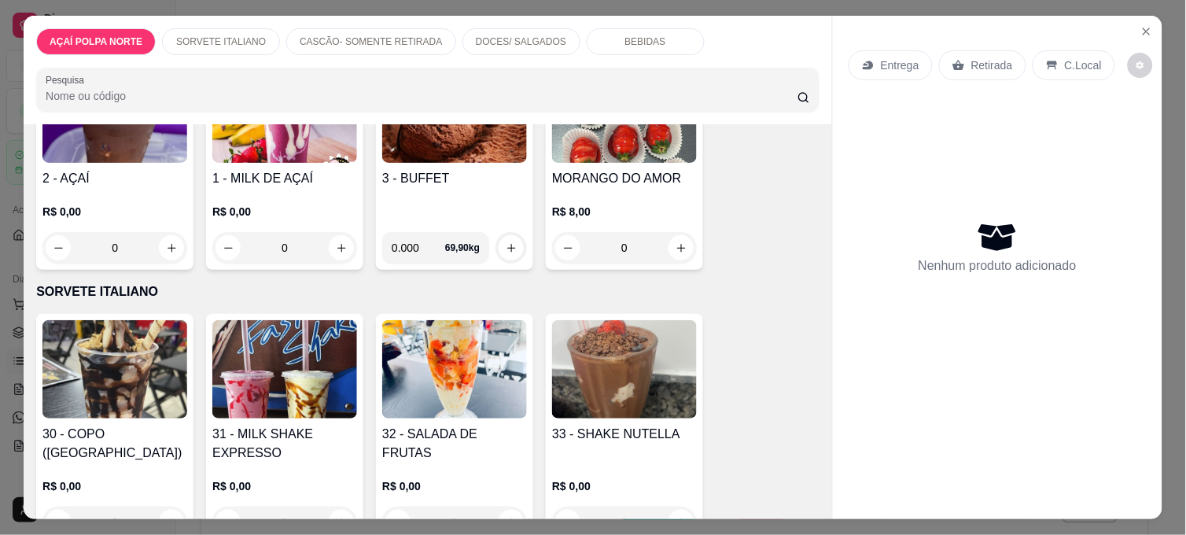
scroll to position [175, 0]
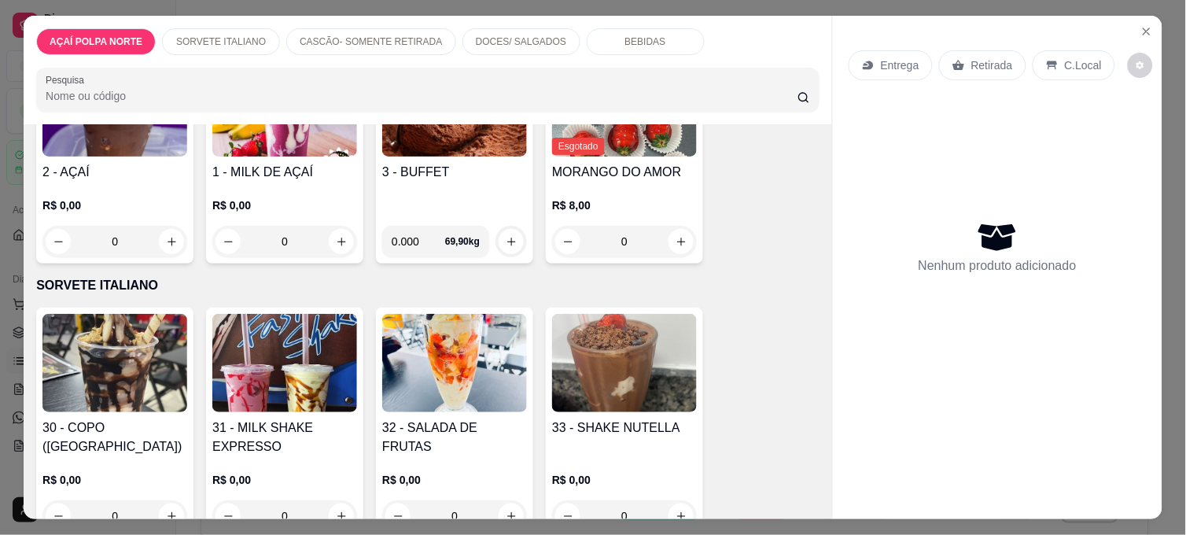
click at [313, 367] on img at bounding box center [284, 363] width 145 height 98
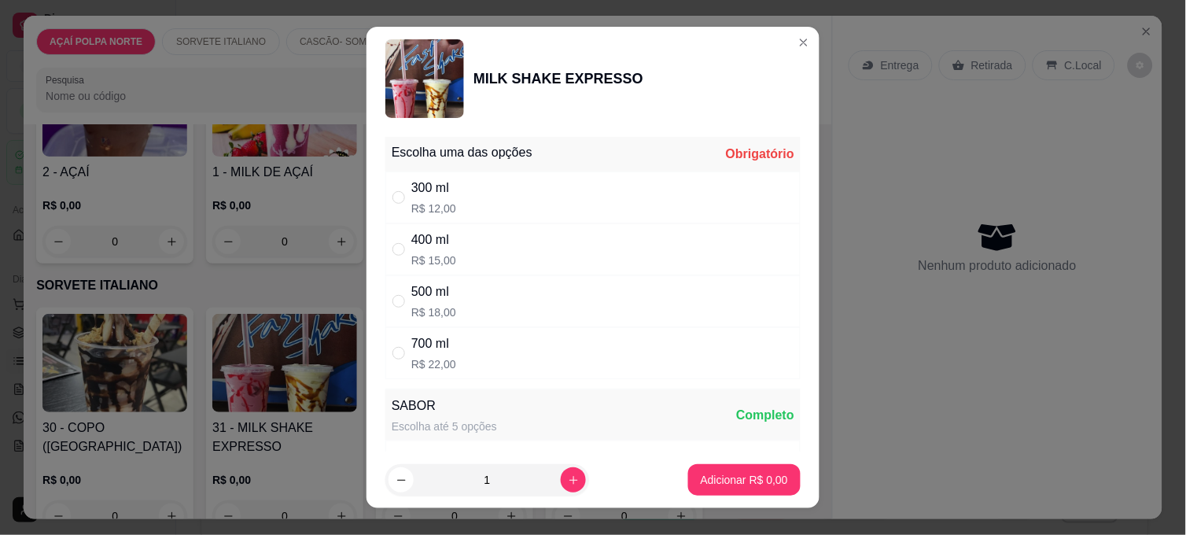
click at [504, 190] on div "300 ml R$ 12,00" at bounding box center [592, 197] width 415 height 52
radio input "true"
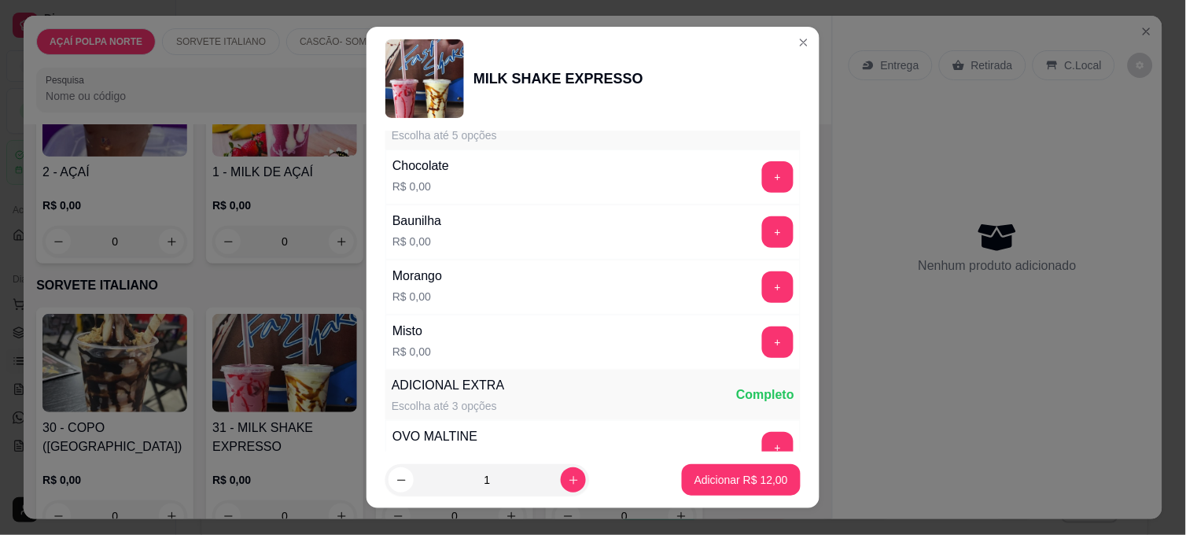
scroll to position [349, 0]
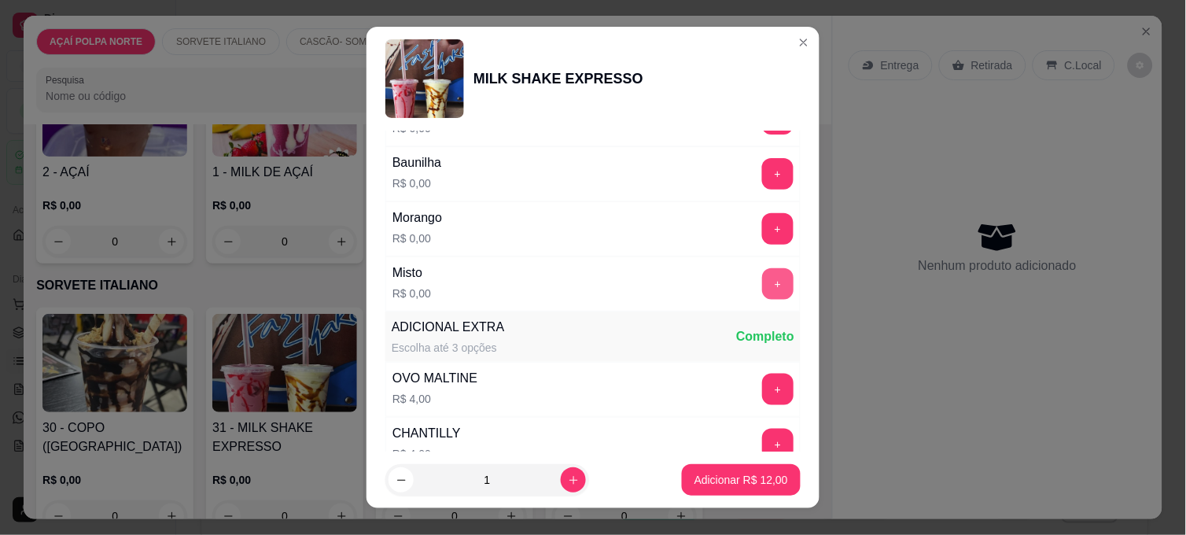
click at [762, 286] on button "+" at bounding box center [777, 283] width 31 height 31
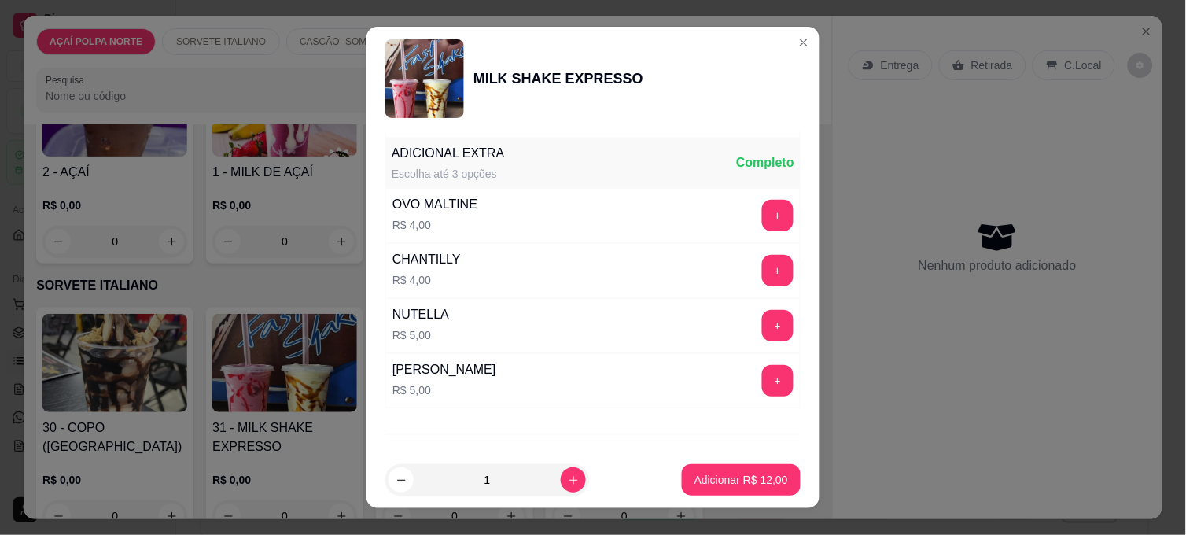
scroll to position [524, 0]
click at [711, 474] on p "Adicionar R$ 12,00" at bounding box center [741, 479] width 91 height 15
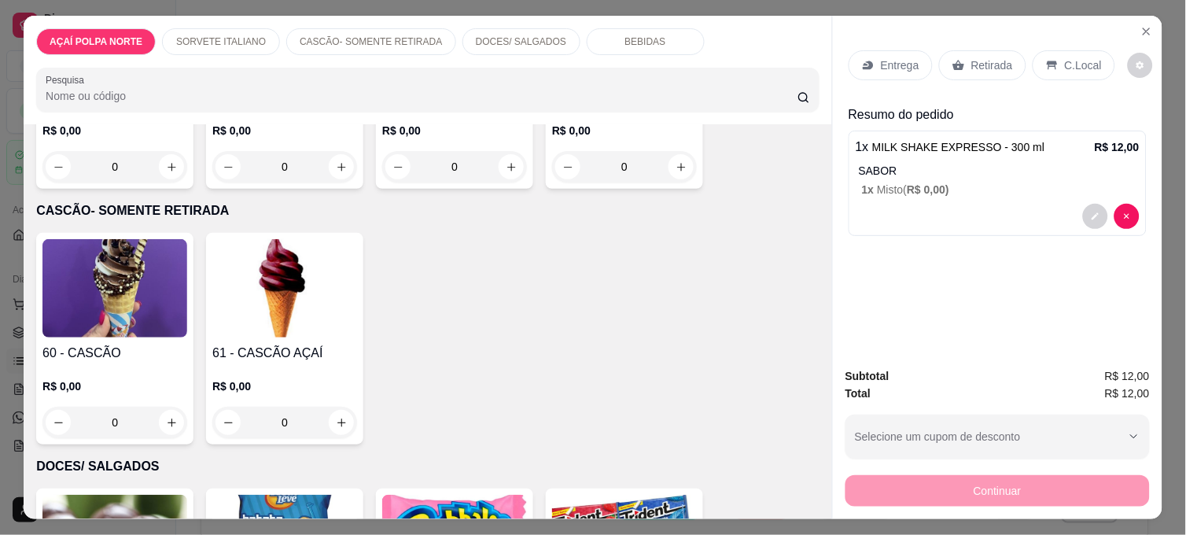
click at [164, 330] on img at bounding box center [114, 288] width 145 height 98
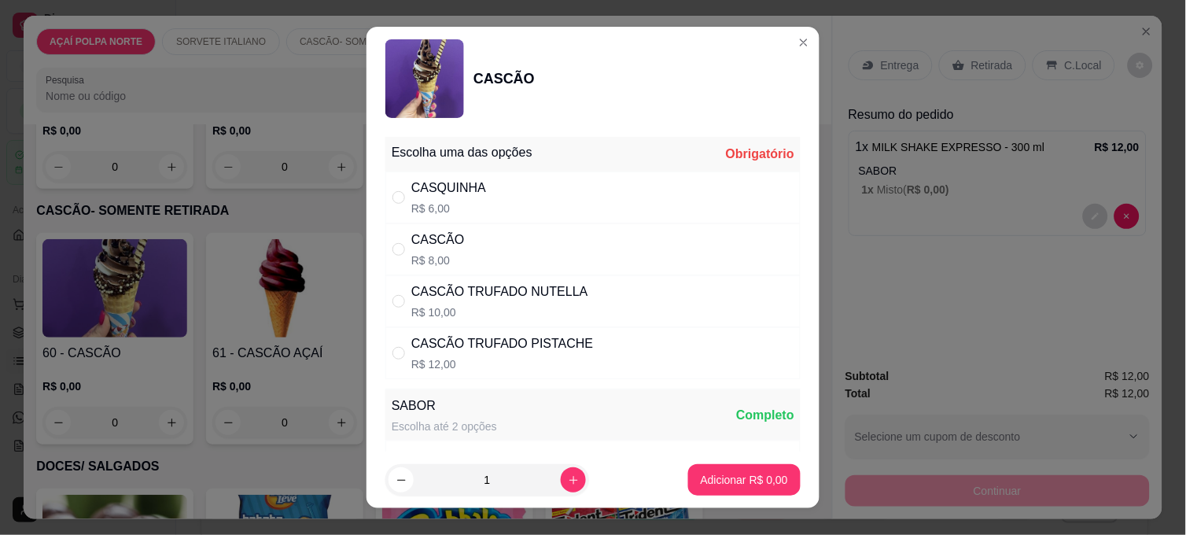
click at [517, 193] on div "CASQUINHA R$ 6,00" at bounding box center [592, 197] width 415 height 52
radio input "true"
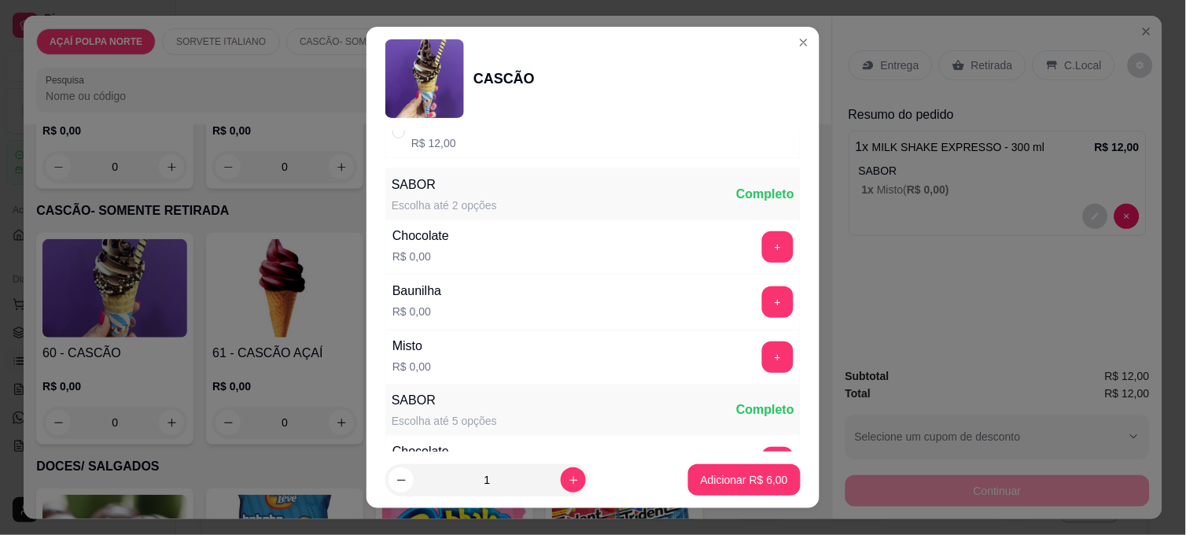
scroll to position [262, 0]
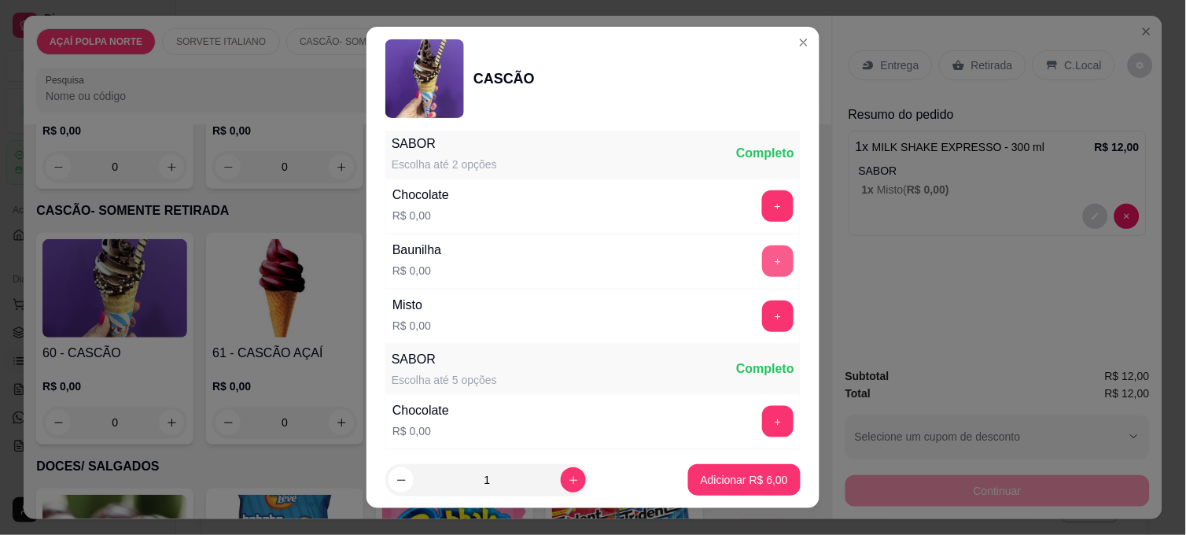
click at [762, 254] on button "+" at bounding box center [777, 260] width 31 height 31
click at [742, 480] on button "Adicionar R$ 6,00" at bounding box center [744, 479] width 112 height 31
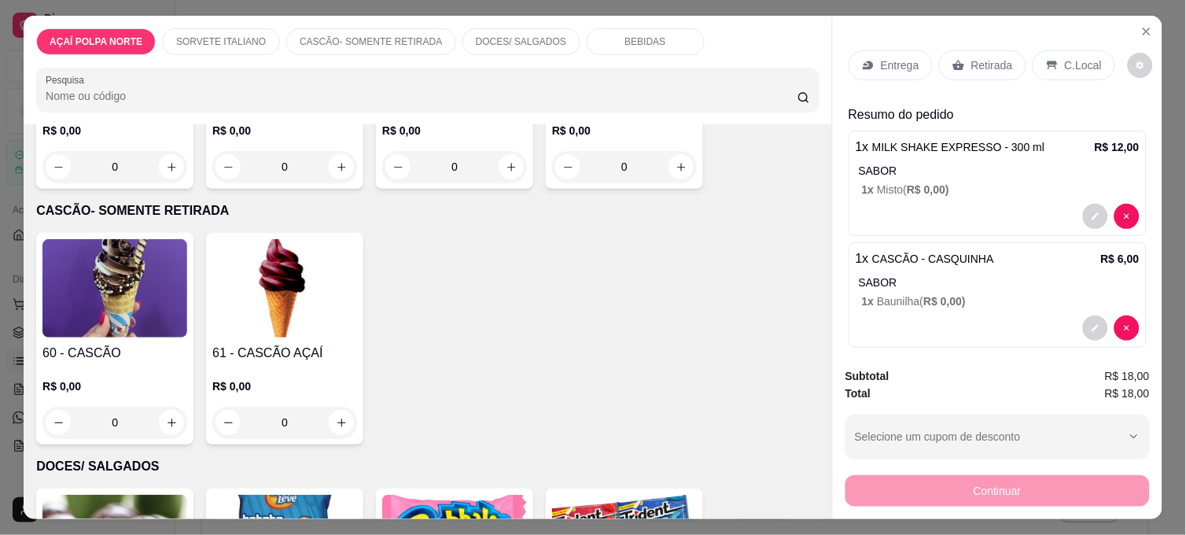
click at [1064, 58] on p "C.Local" at bounding box center [1082, 65] width 37 height 16
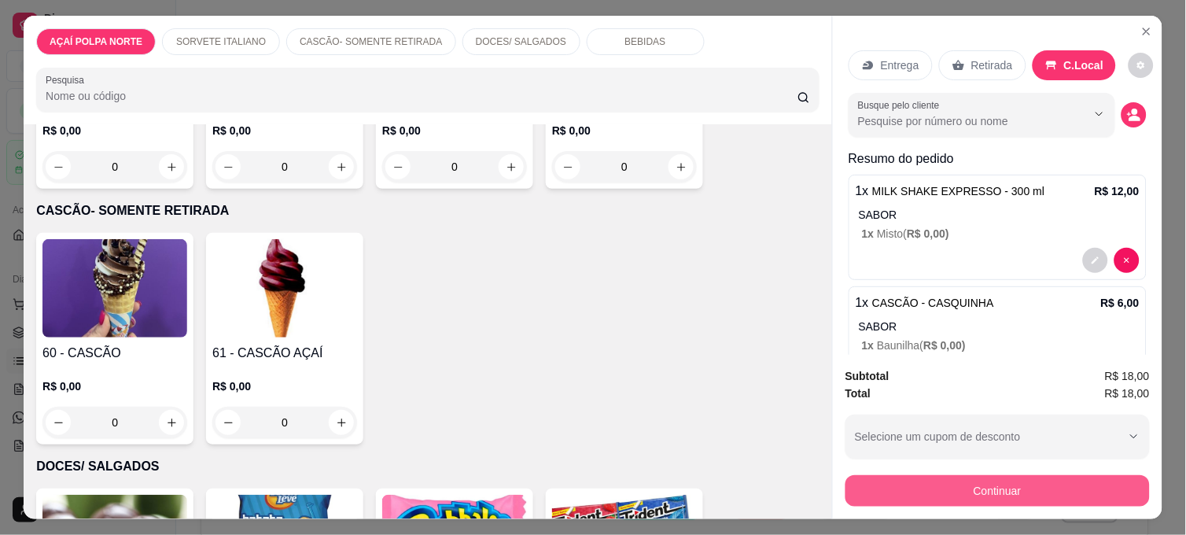
click at [1067, 476] on button "Continuar" at bounding box center [997, 490] width 304 height 31
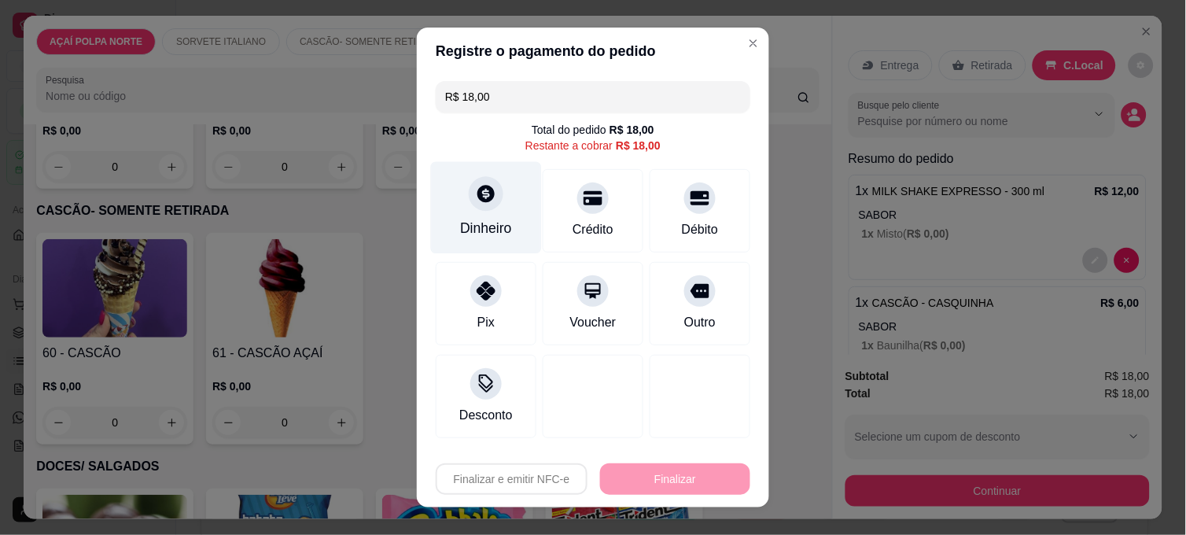
click at [478, 216] on div "Dinheiro" at bounding box center [486, 208] width 111 height 92
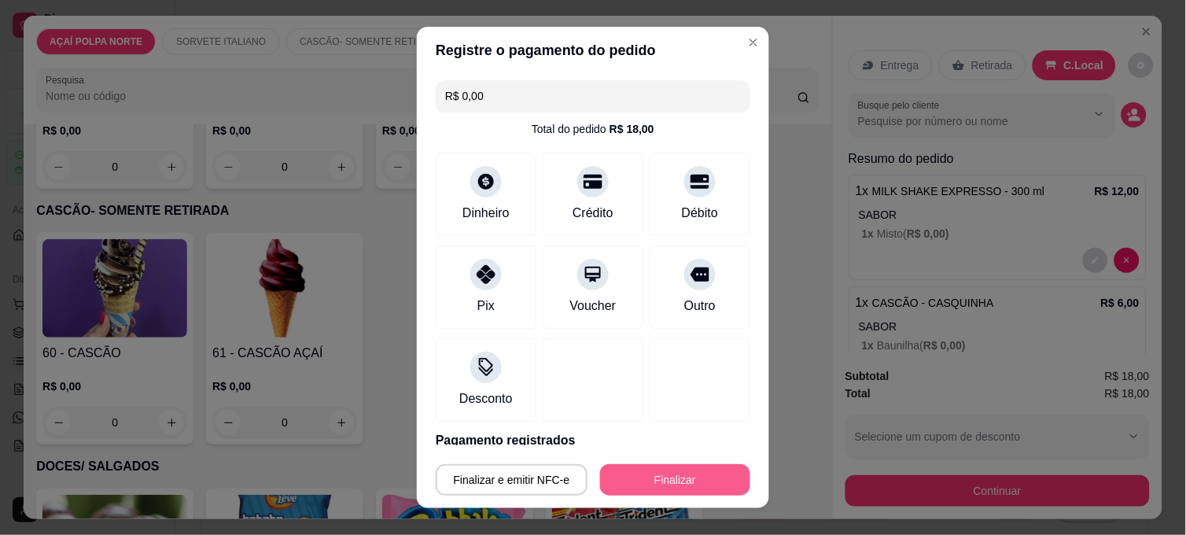
click at [670, 478] on button "Finalizar" at bounding box center [675, 479] width 150 height 31
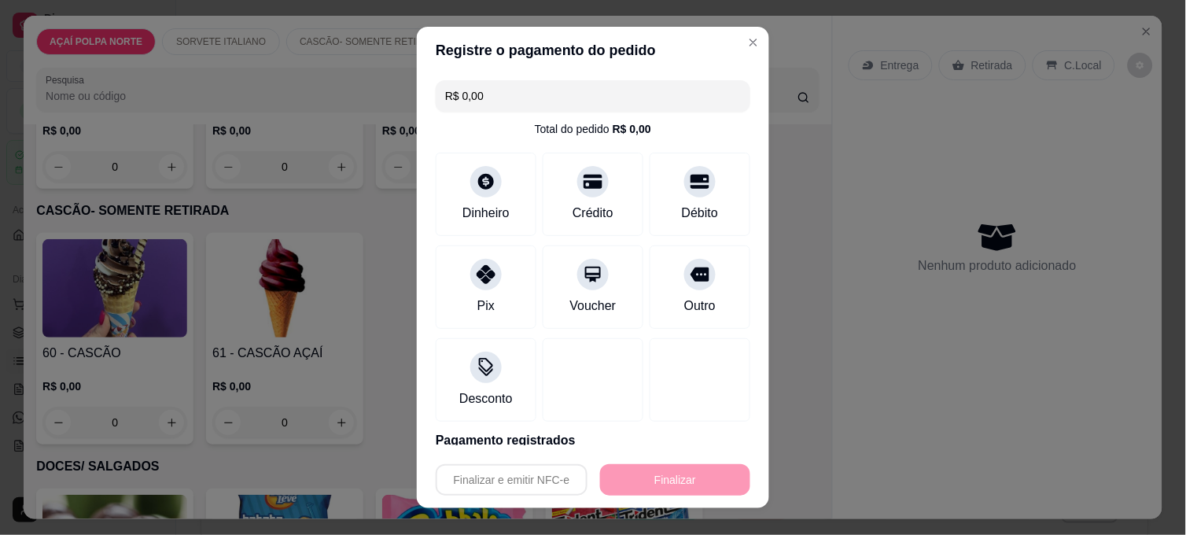
type input "-R$ 18,00"
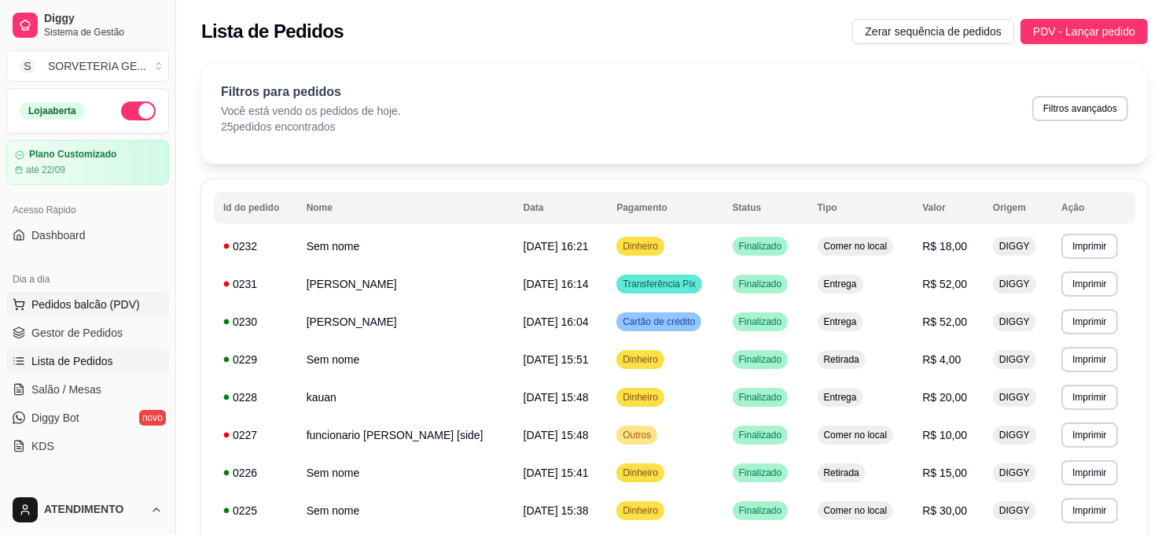
click at [96, 316] on button "Pedidos balcão (PDV)" at bounding box center [87, 304] width 163 height 25
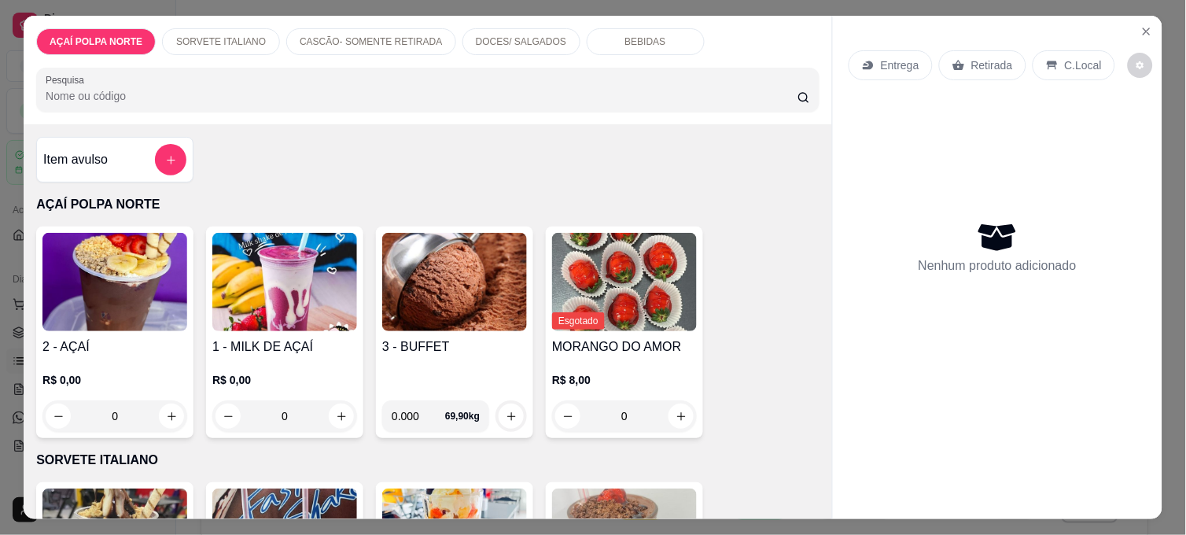
click at [118, 302] on img at bounding box center [114, 282] width 145 height 98
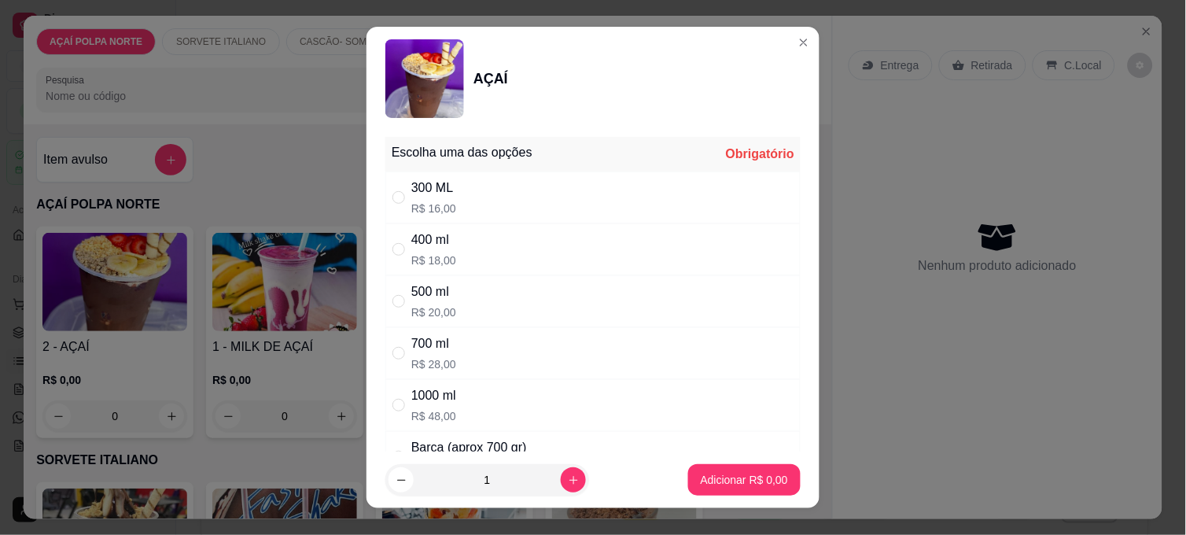
click at [440, 262] on p "R$ 18,00" at bounding box center [433, 260] width 45 height 16
radio input "true"
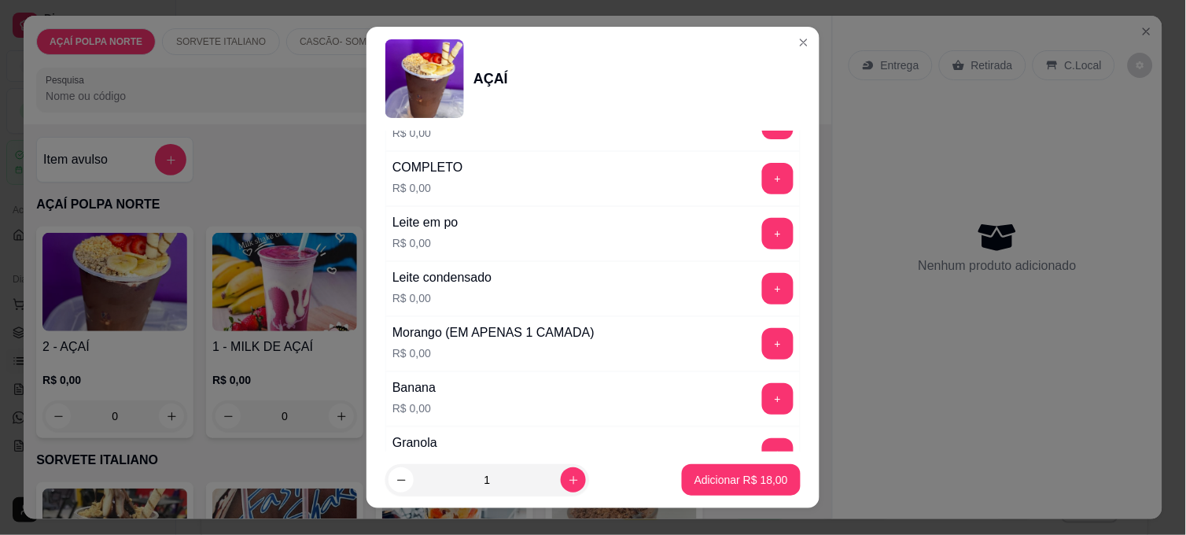
scroll to position [611, 0]
click at [762, 329] on button "+" at bounding box center [777, 342] width 31 height 31
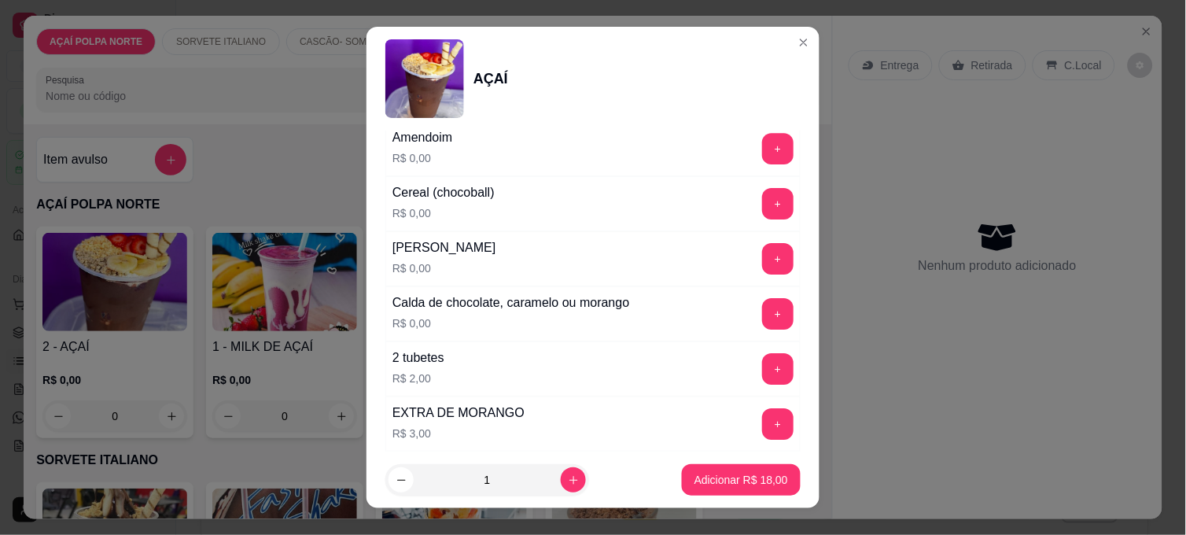
scroll to position [1223, 0]
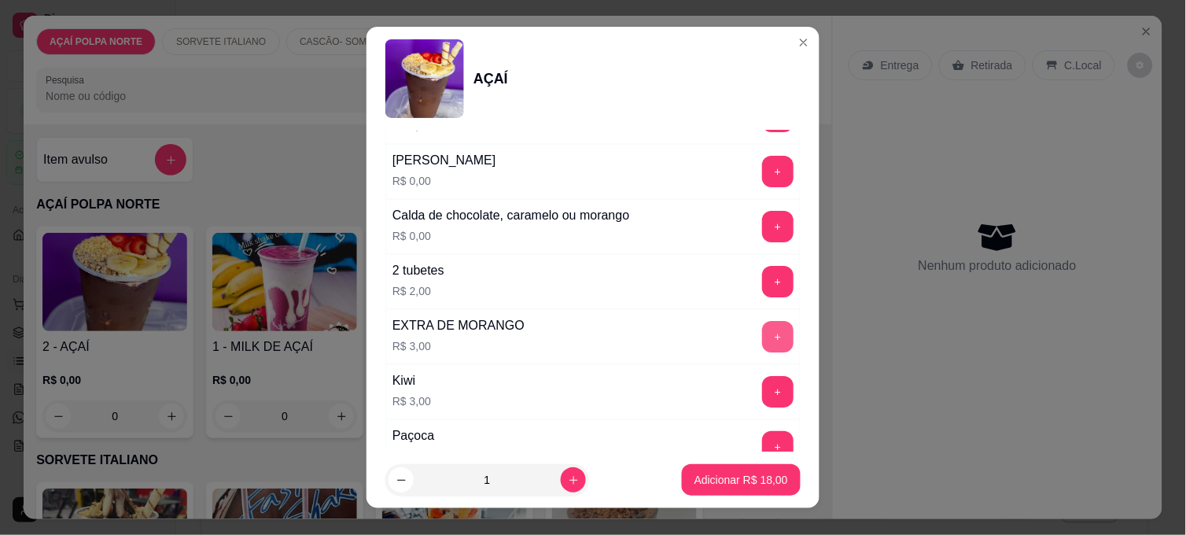
click at [762, 333] on button "+" at bounding box center [777, 336] width 31 height 31
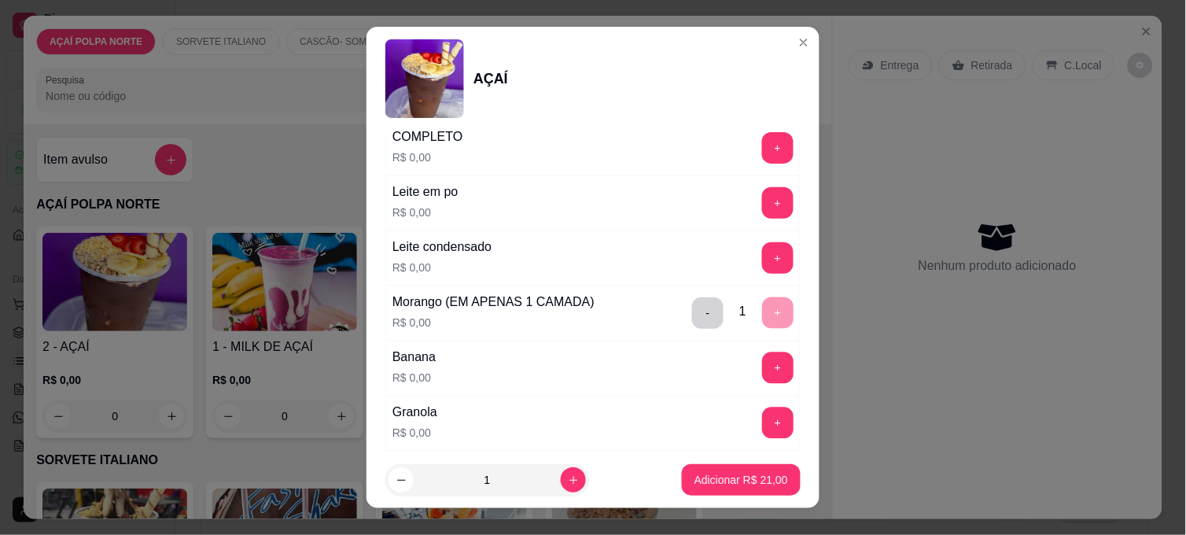
scroll to position [611, 0]
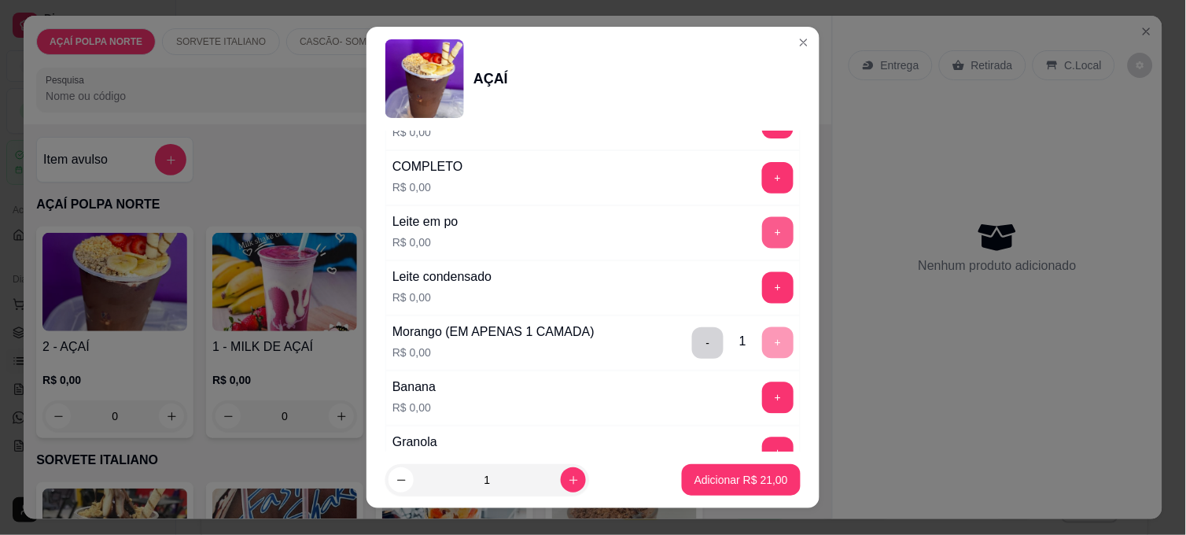
click at [762, 238] on button "+" at bounding box center [777, 232] width 31 height 31
click at [762, 292] on button "+" at bounding box center [777, 287] width 31 height 31
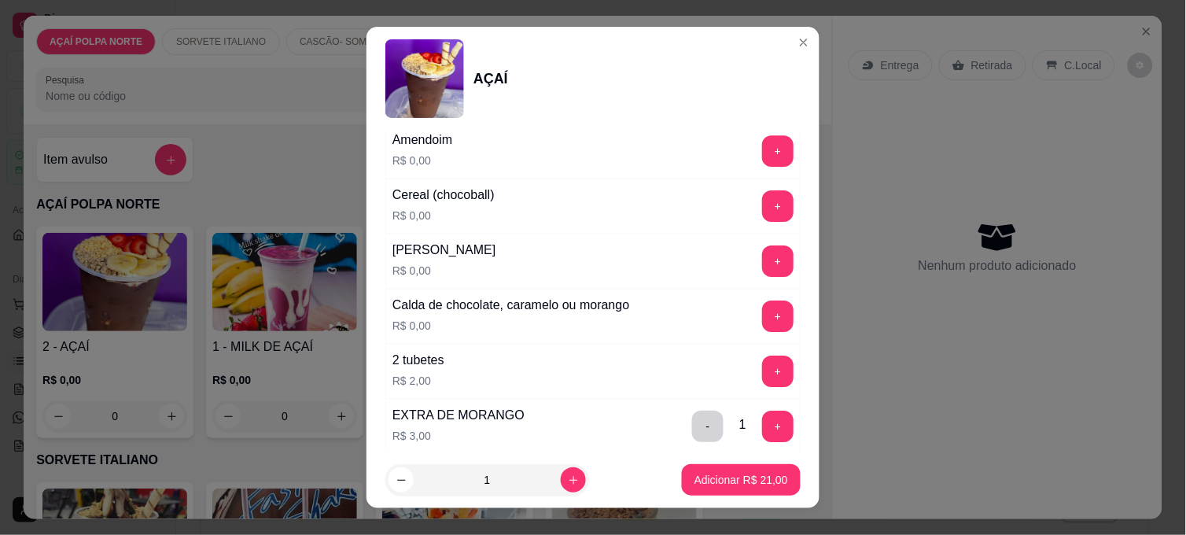
scroll to position [1046, 0]
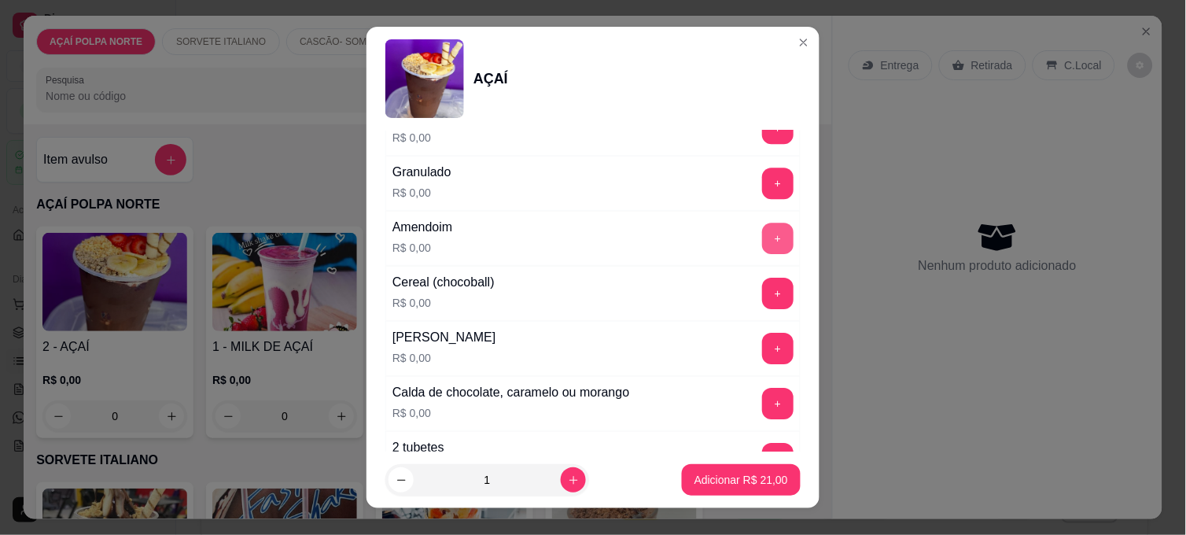
click at [762, 233] on button "+" at bounding box center [777, 237] width 31 height 31
click at [729, 472] on p "Adicionar R$ 21,00" at bounding box center [741, 479] width 91 height 15
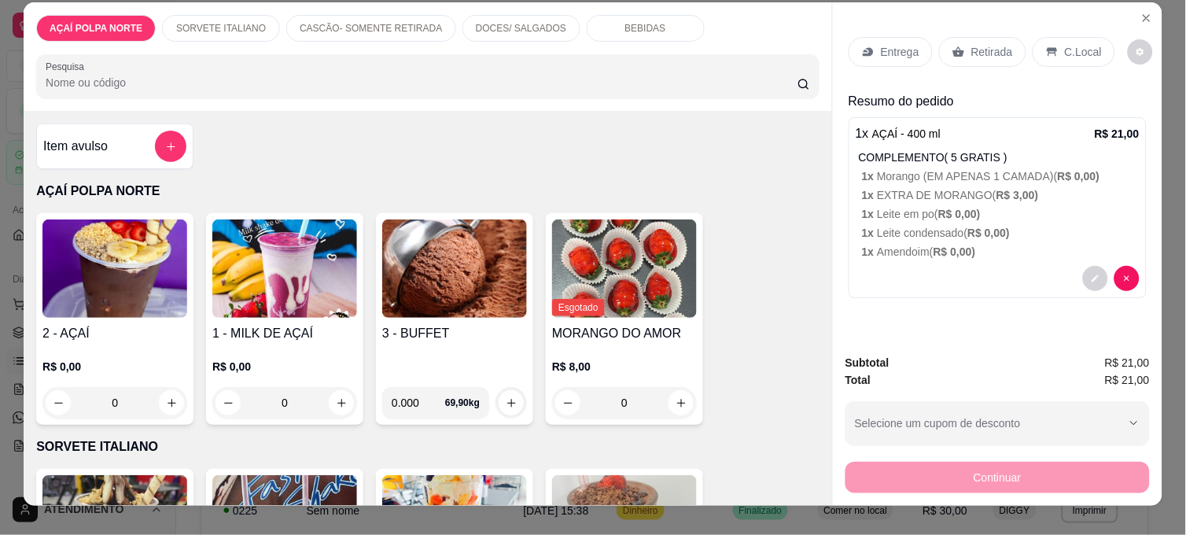
scroll to position [0, 0]
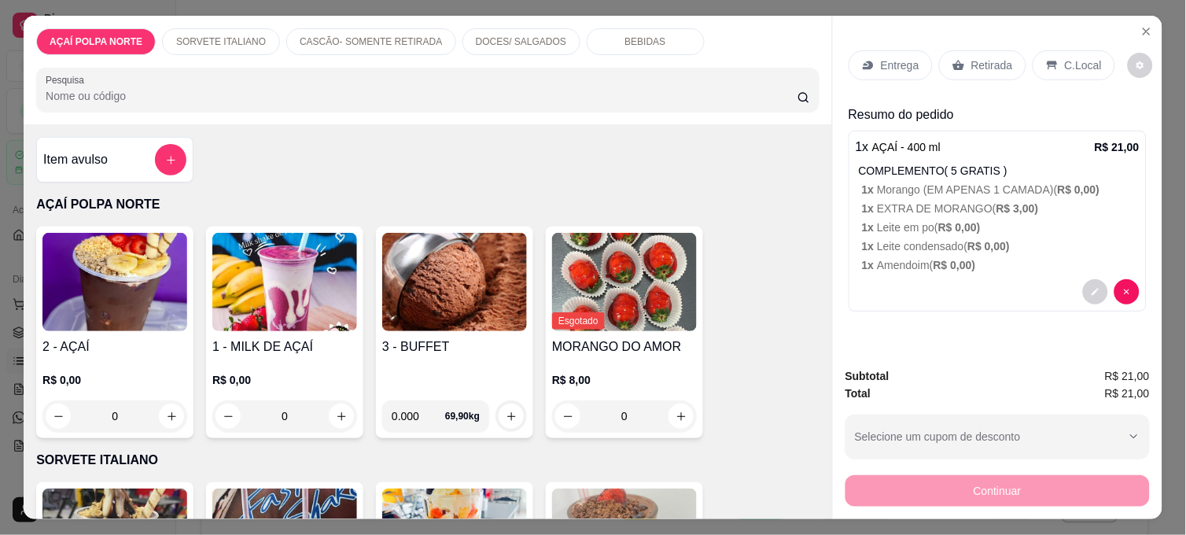
click at [980, 60] on p "Retirada" at bounding box center [992, 65] width 42 height 16
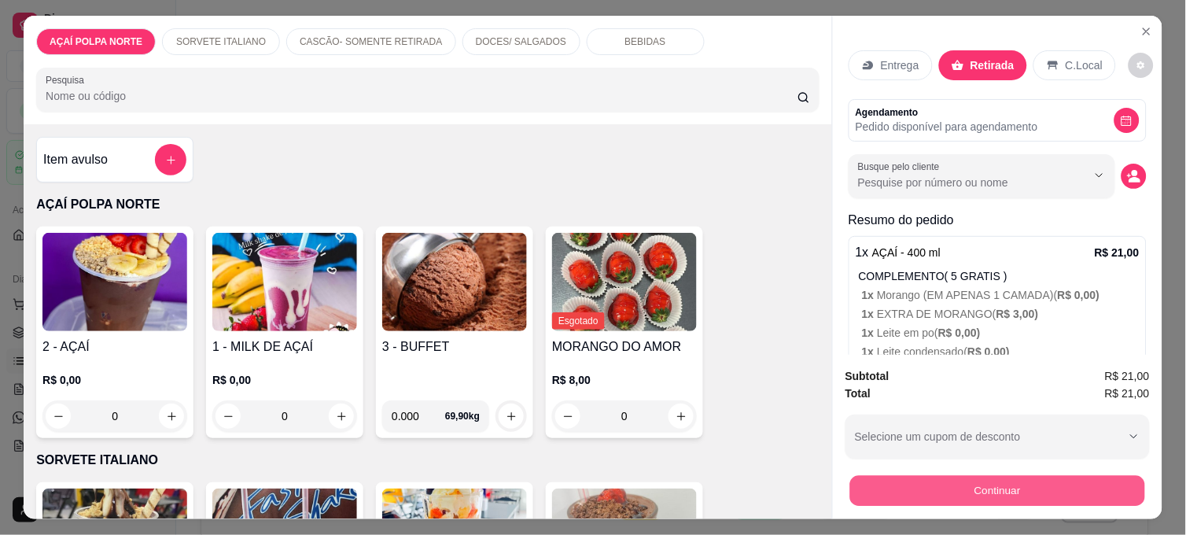
click at [988, 477] on button "Continuar" at bounding box center [997, 490] width 295 height 31
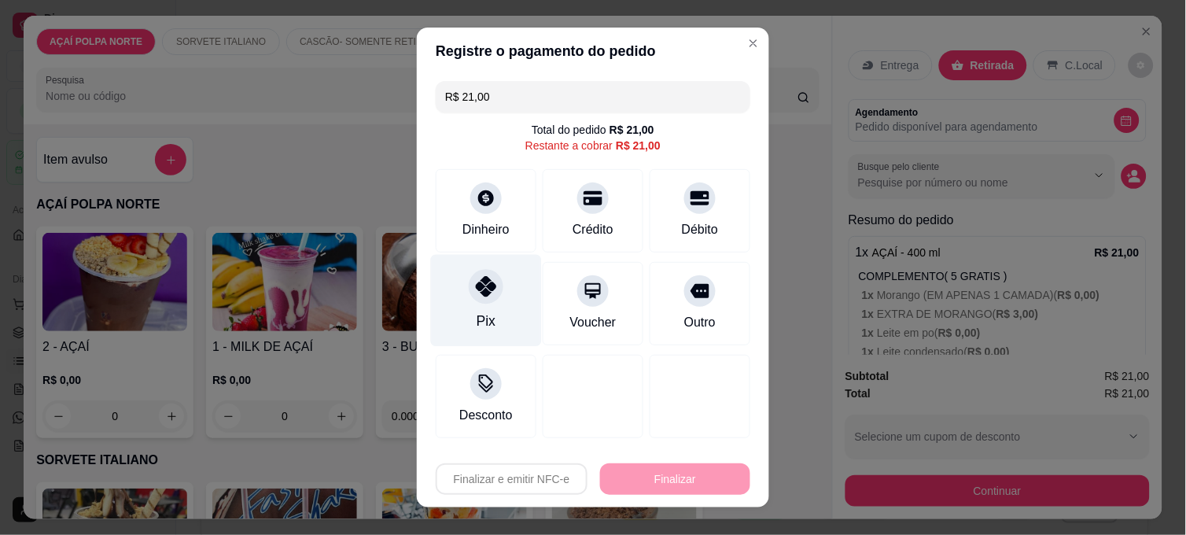
click at [503, 292] on div "Pix" at bounding box center [486, 301] width 111 height 92
type input "R$ 0,00"
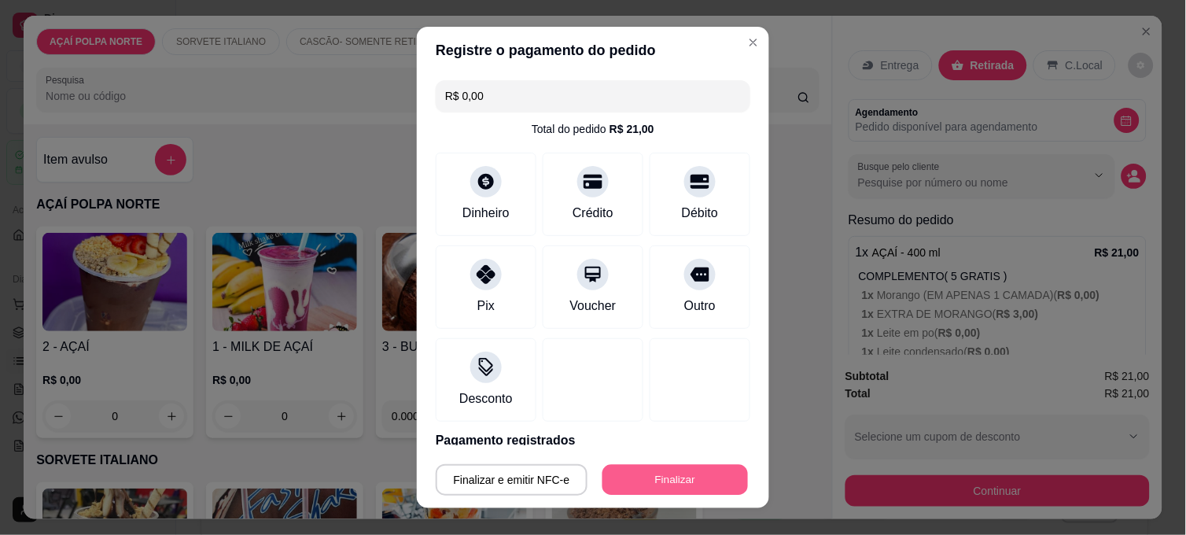
click at [638, 476] on button "Finalizar" at bounding box center [674, 480] width 145 height 31
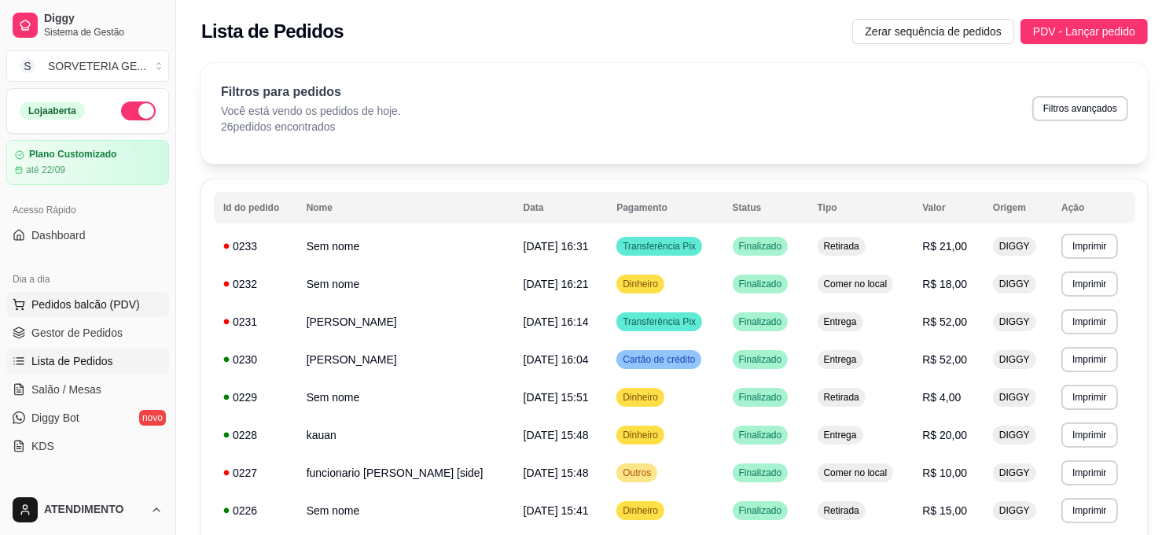
click at [108, 304] on span "Pedidos balcão (PDV)" at bounding box center [85, 304] width 108 height 16
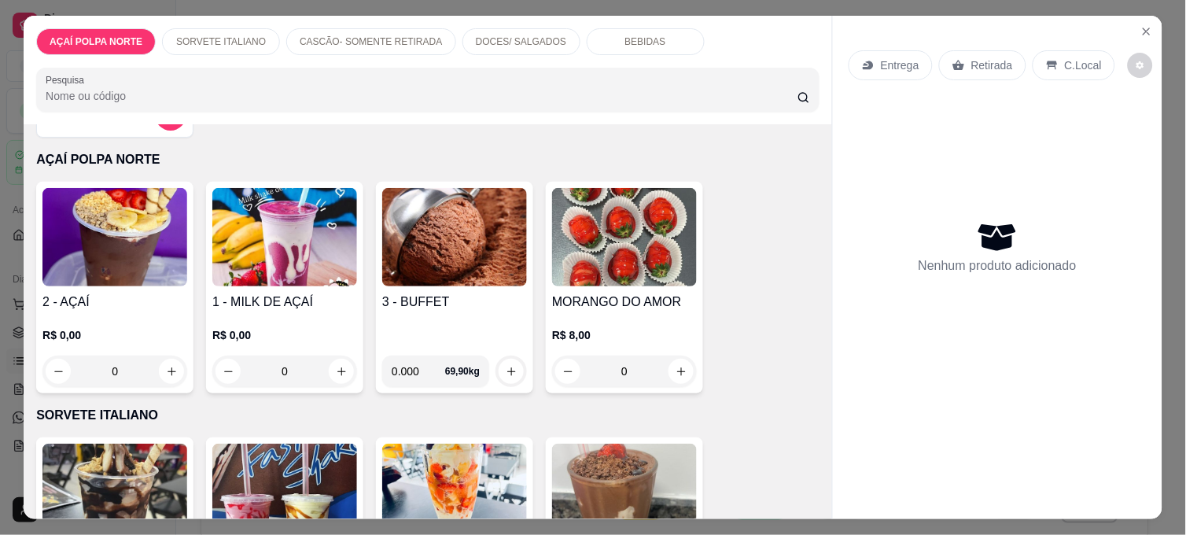
scroll to position [87, 0]
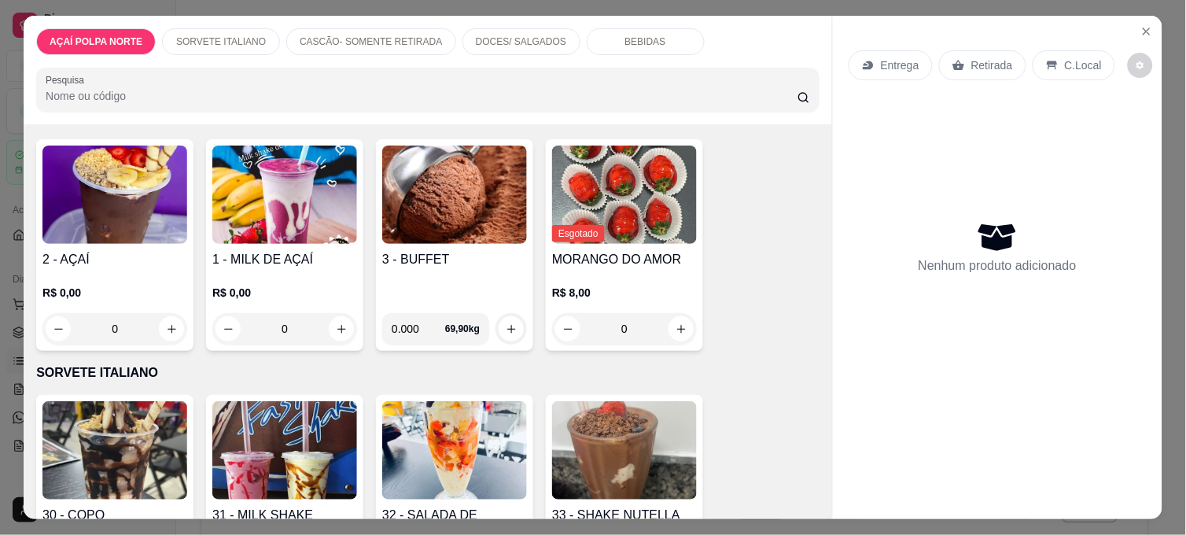
click at [310, 406] on img at bounding box center [284, 450] width 145 height 98
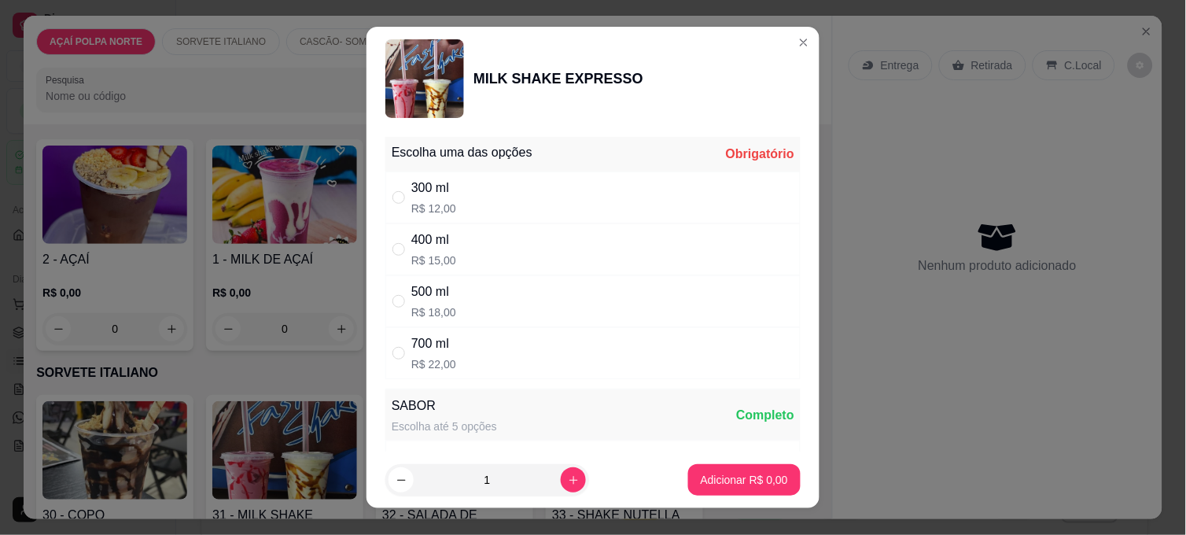
click at [473, 297] on div "500 ml R$ 18,00" at bounding box center [592, 301] width 415 height 52
radio input "true"
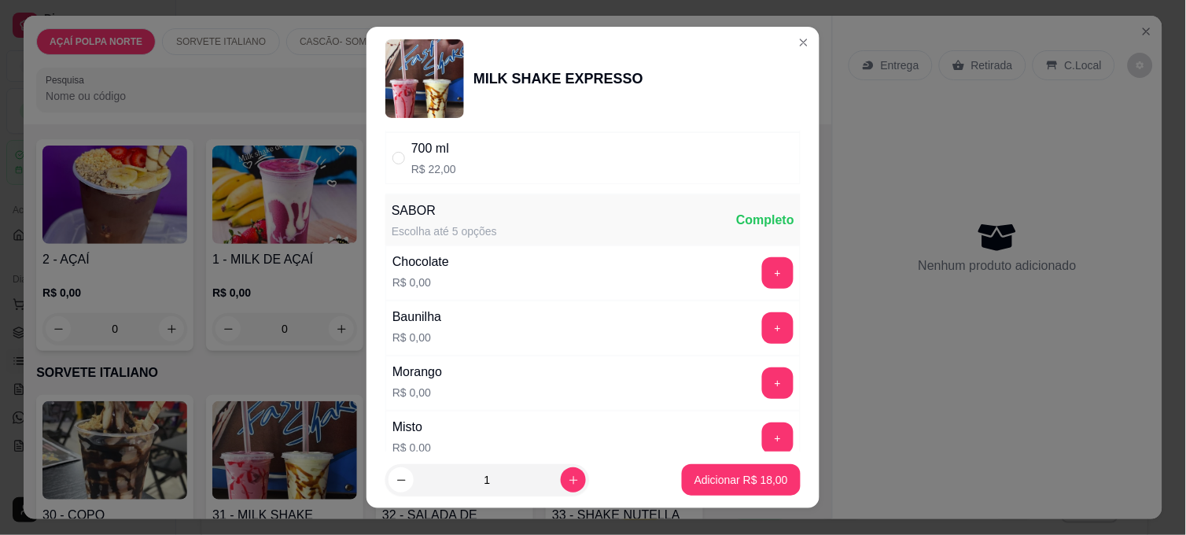
scroll to position [262, 0]
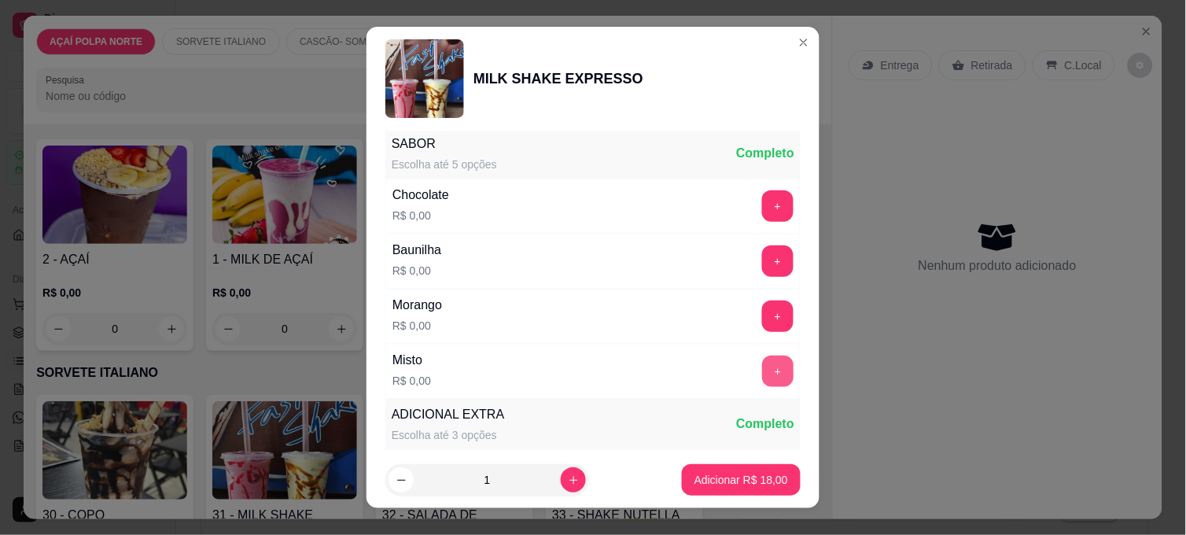
click at [762, 378] on button "+" at bounding box center [777, 370] width 31 height 31
click at [766, 480] on p "Adicionar R$ 18,00" at bounding box center [741, 479] width 91 height 15
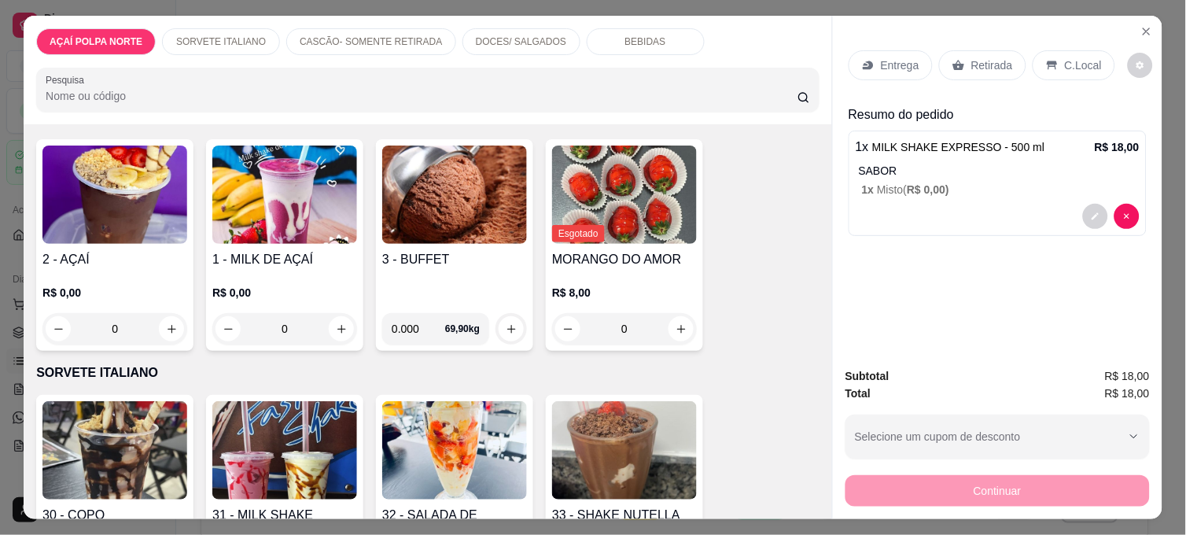
click at [971, 57] on p "Retirada" at bounding box center [992, 65] width 42 height 16
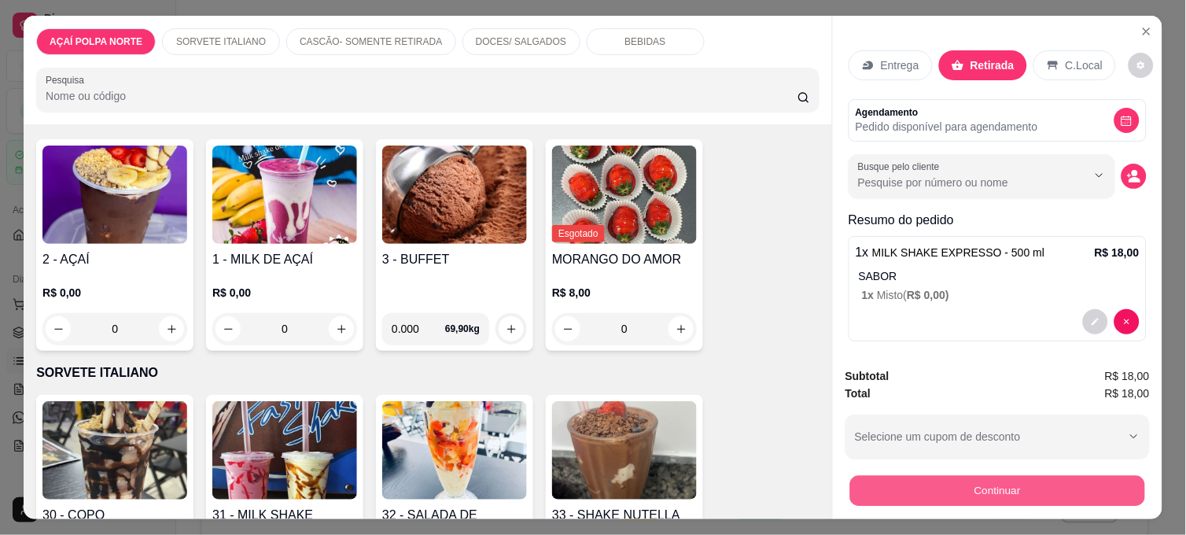
click at [967, 480] on button "Continuar" at bounding box center [997, 490] width 295 height 31
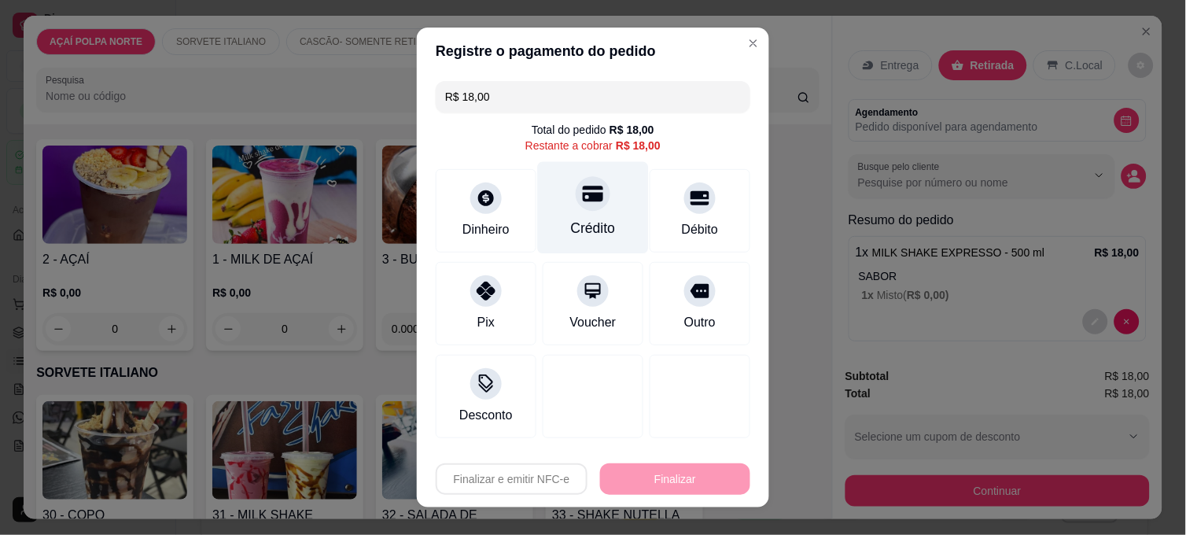
click at [578, 226] on div "Crédito" at bounding box center [593, 228] width 45 height 20
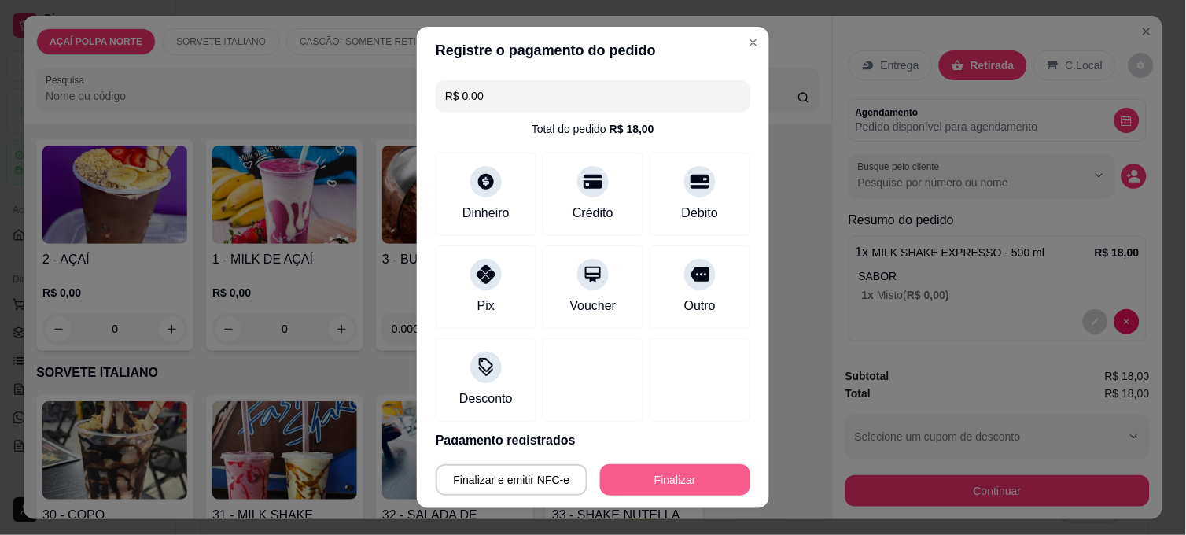
click at [680, 466] on button "Finalizar" at bounding box center [675, 479] width 150 height 31
type input "-R$ 18,00"
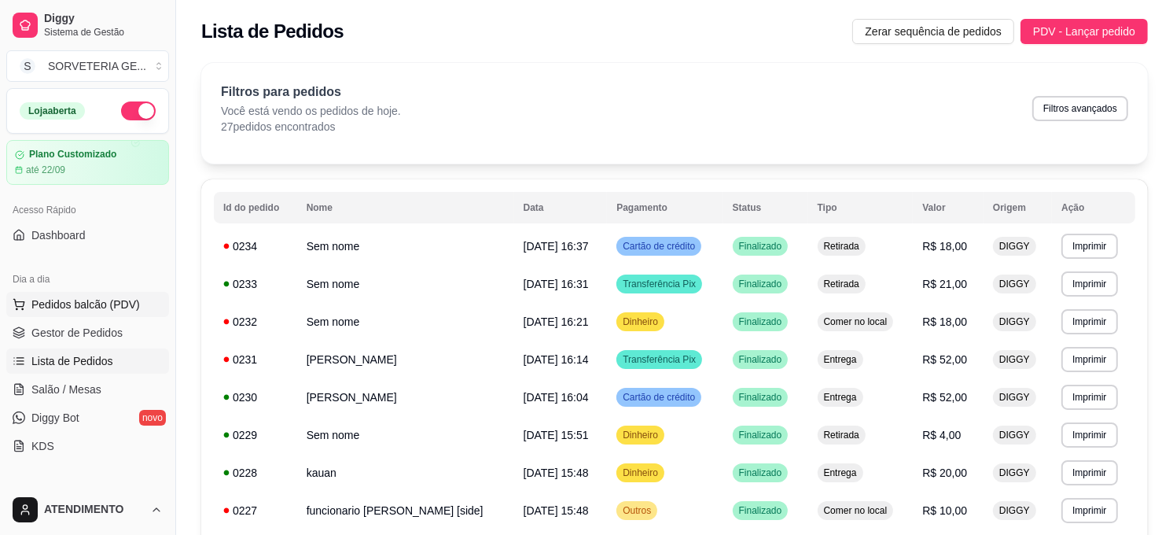
click at [119, 293] on button "Pedidos balcão (PDV)" at bounding box center [87, 304] width 163 height 25
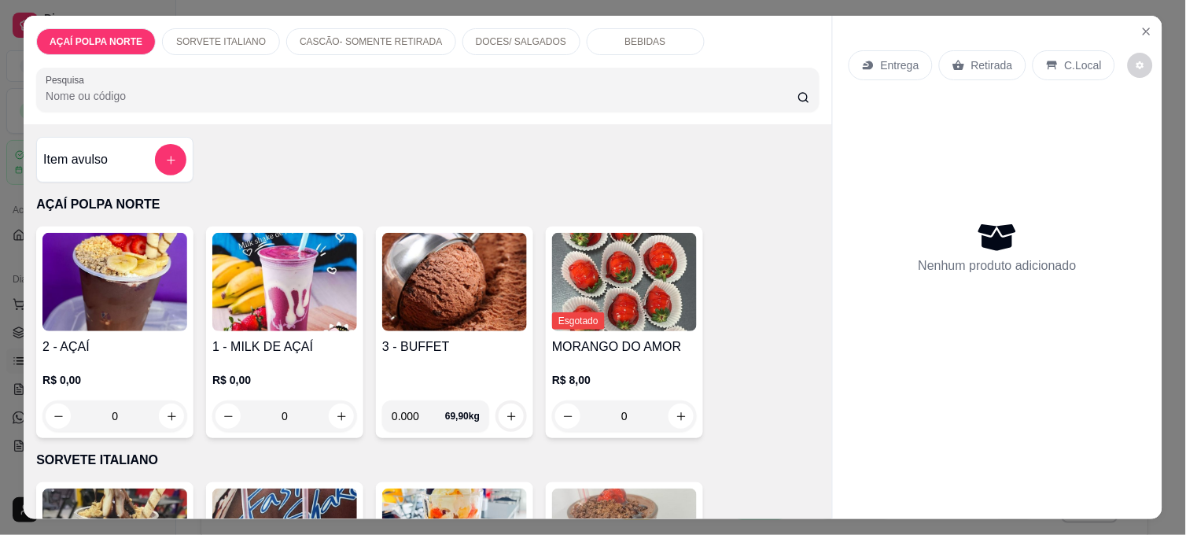
click at [131, 292] on img at bounding box center [114, 282] width 145 height 98
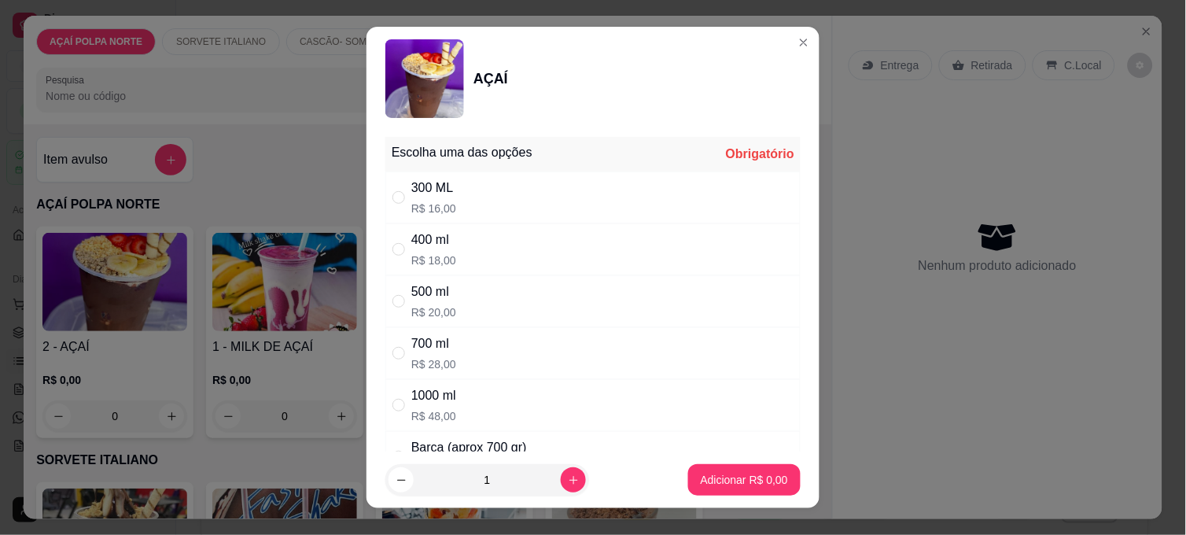
drag, startPoint x: 505, startPoint y: 287, endPoint x: 504, endPoint y: 302, distance: 15.0
click at [504, 302] on div "500 ml R$ 20,00" at bounding box center [592, 301] width 415 height 52
radio input "true"
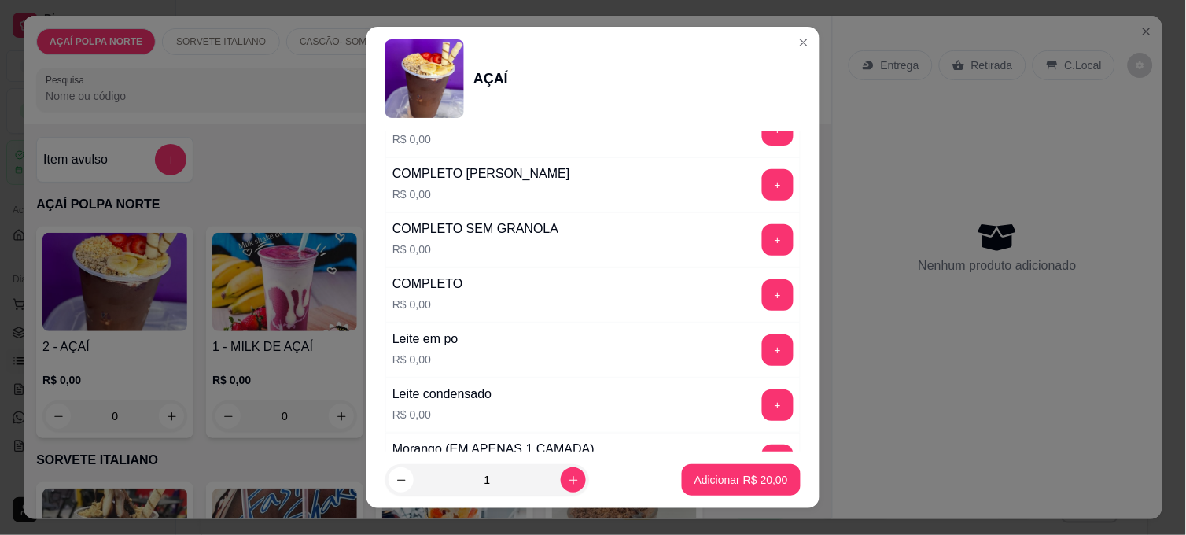
scroll to position [524, 0]
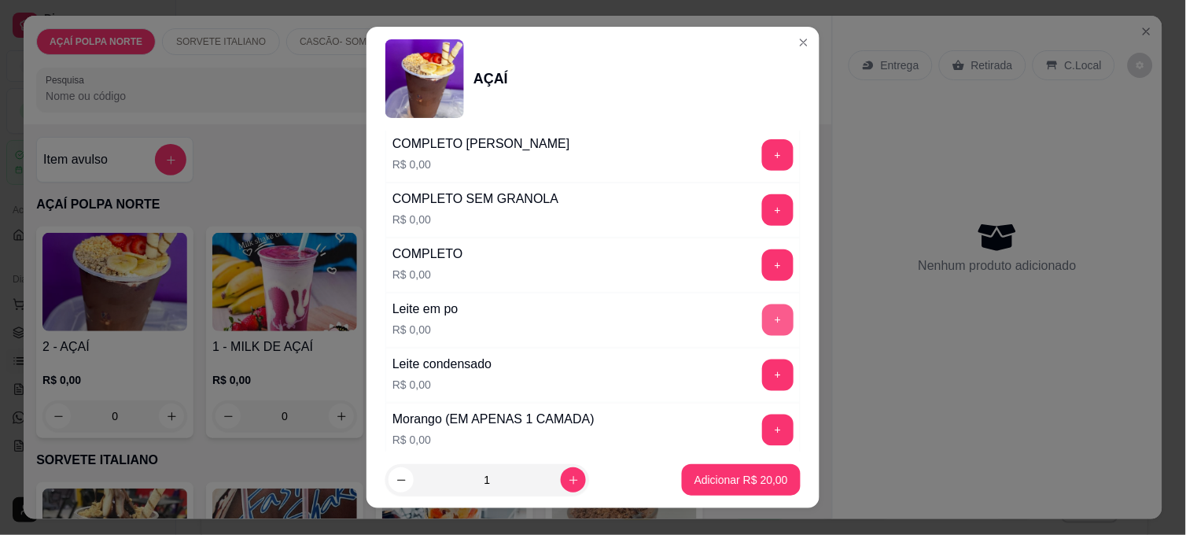
click at [762, 316] on button "+" at bounding box center [777, 319] width 31 height 31
click at [763, 376] on button "+" at bounding box center [778, 375] width 31 height 31
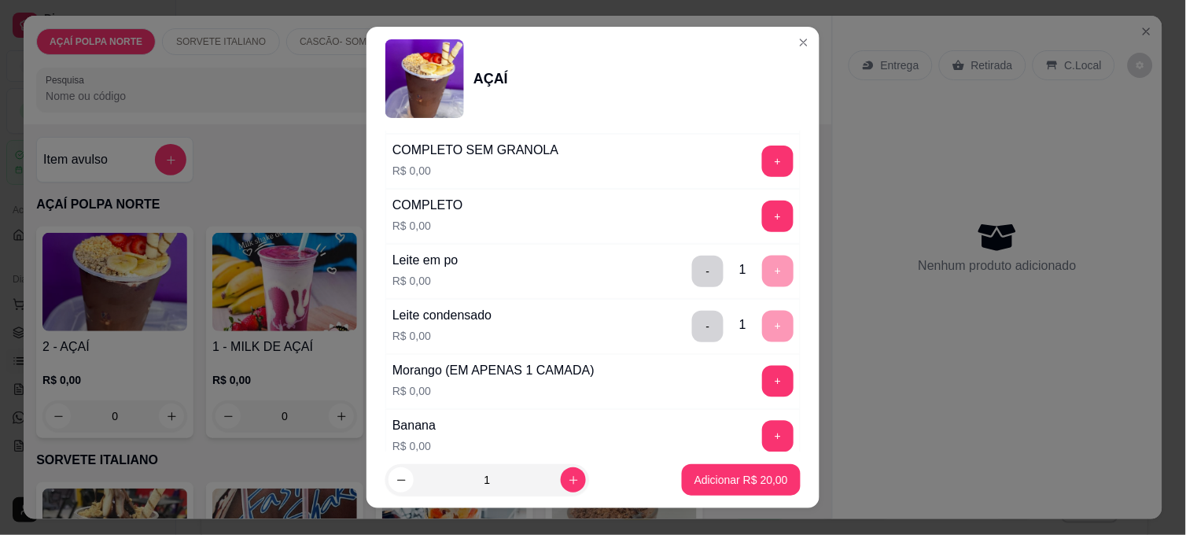
scroll to position [611, 0]
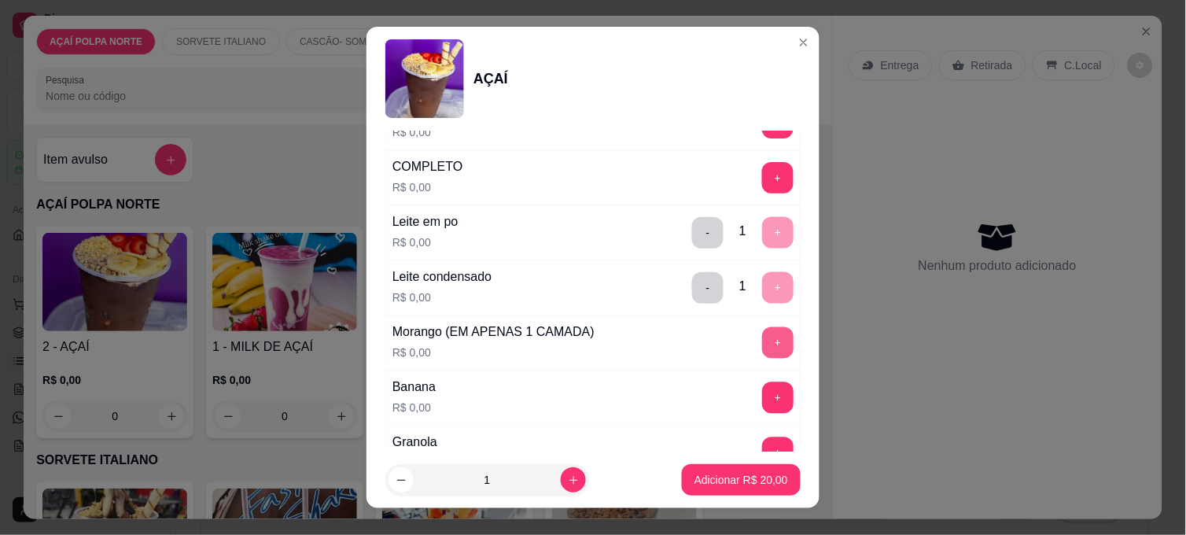
click at [762, 336] on button "+" at bounding box center [777, 342] width 31 height 31
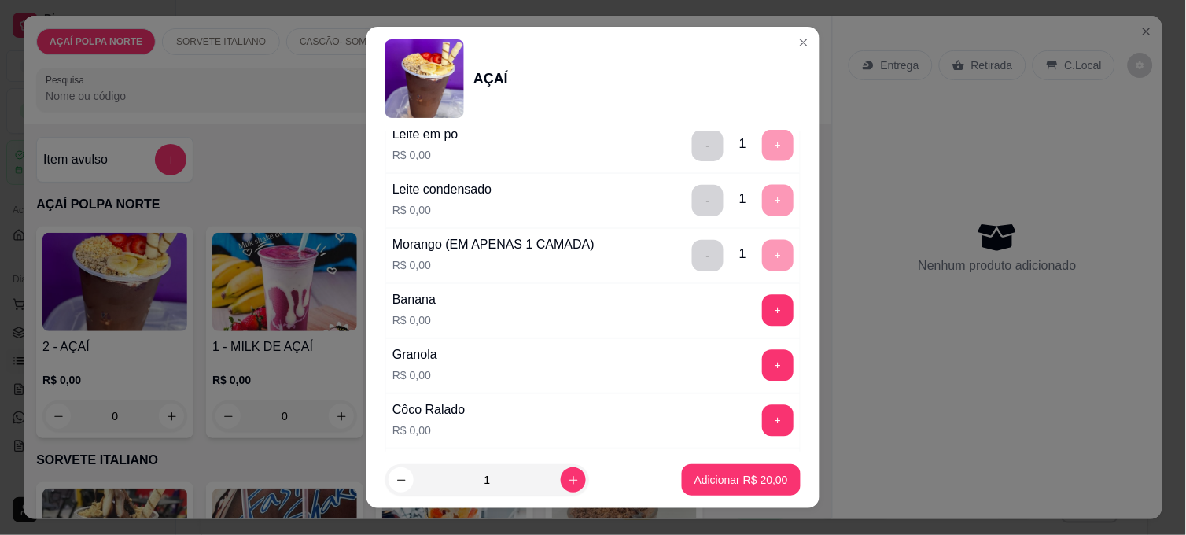
scroll to position [786, 0]
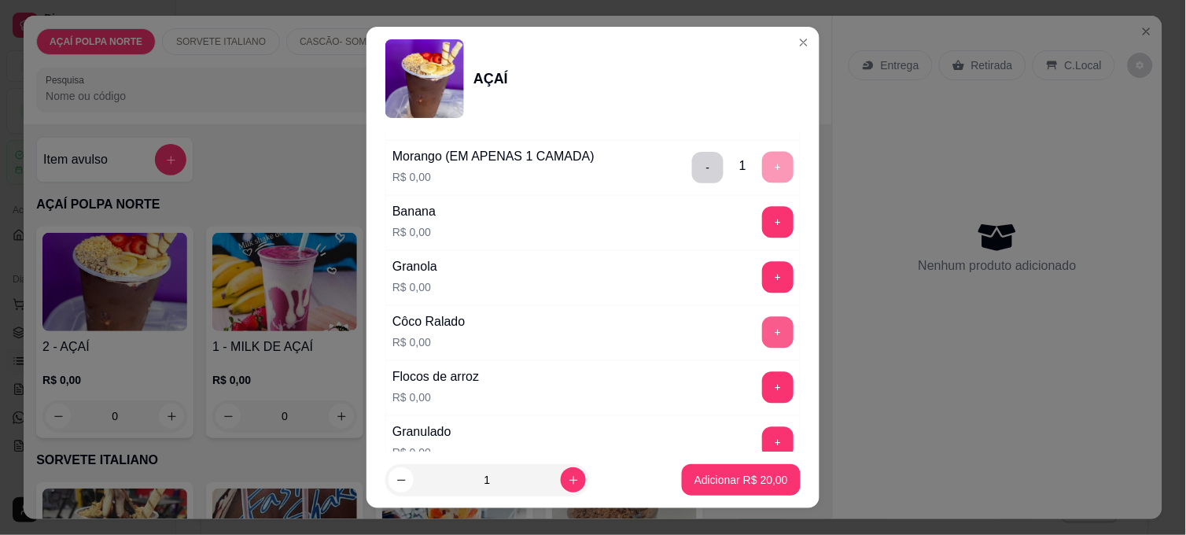
click at [762, 338] on button "+" at bounding box center [777, 332] width 31 height 31
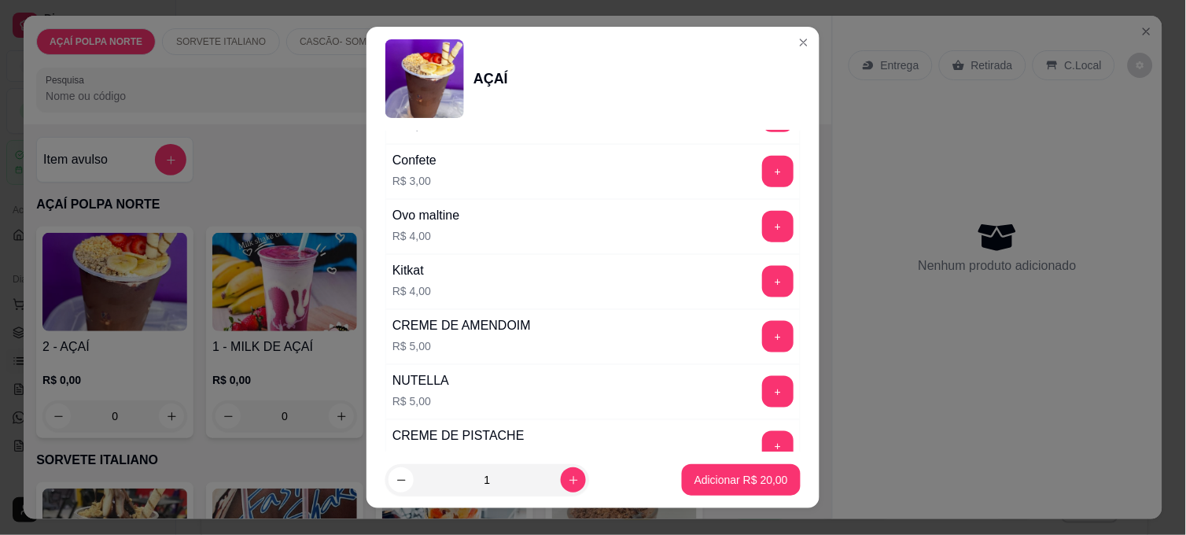
scroll to position [1747, 0]
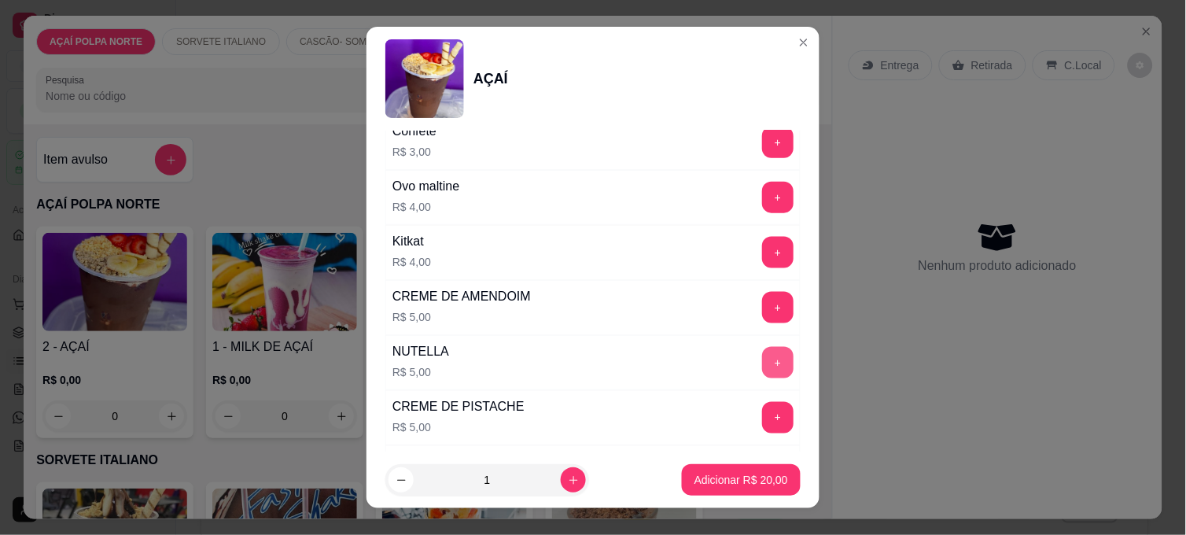
click at [762, 363] on button "+" at bounding box center [777, 362] width 31 height 31
click at [718, 476] on p "Adicionar R$ 25,00" at bounding box center [741, 480] width 94 height 16
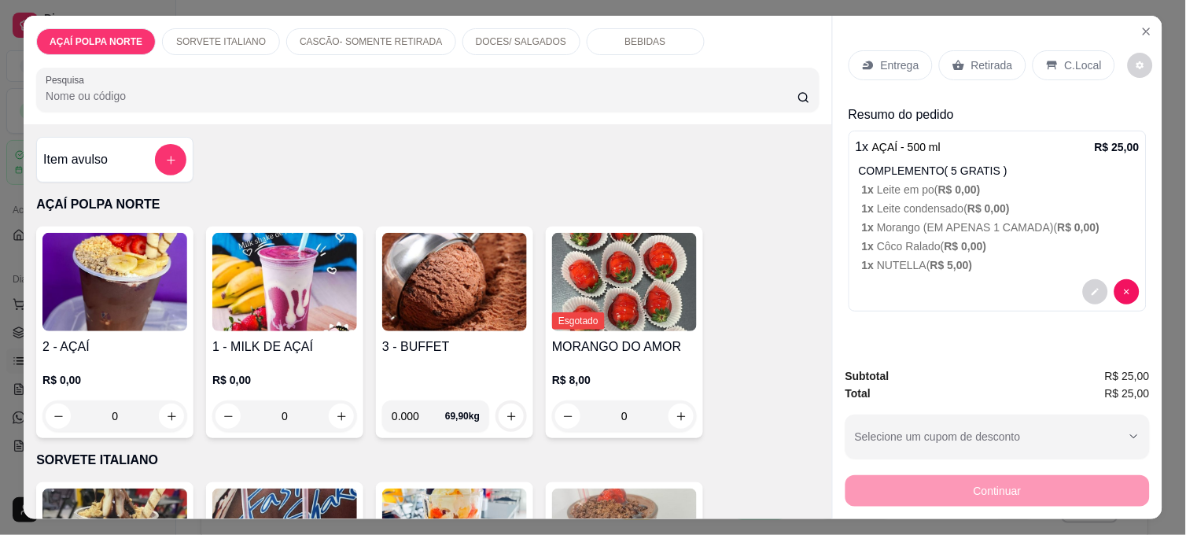
click at [1064, 61] on p "C.Local" at bounding box center [1082, 65] width 37 height 16
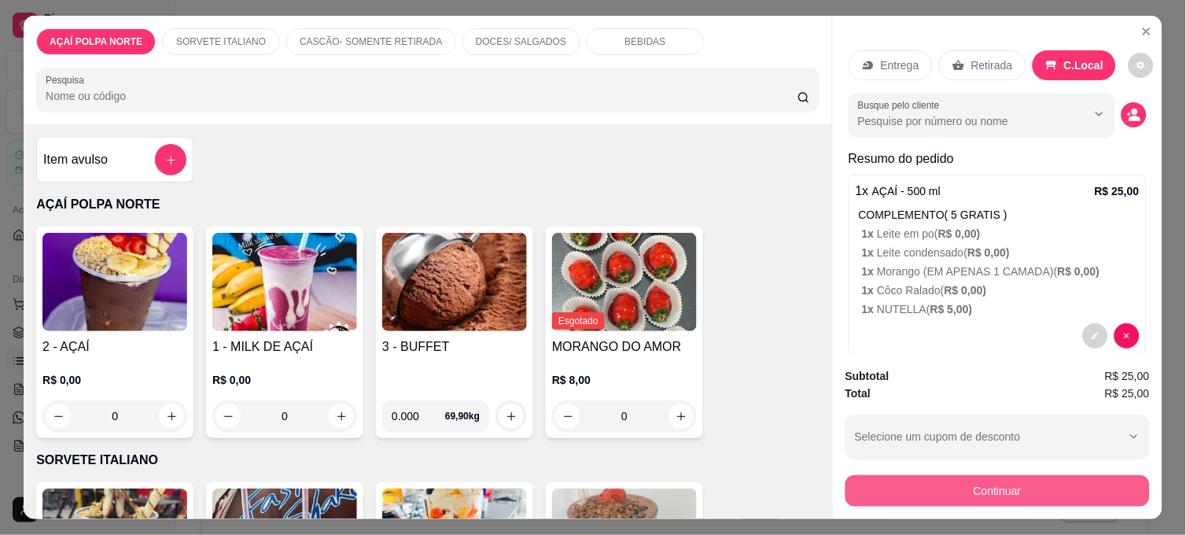
click at [1067, 480] on button "Continuar" at bounding box center [997, 490] width 304 height 31
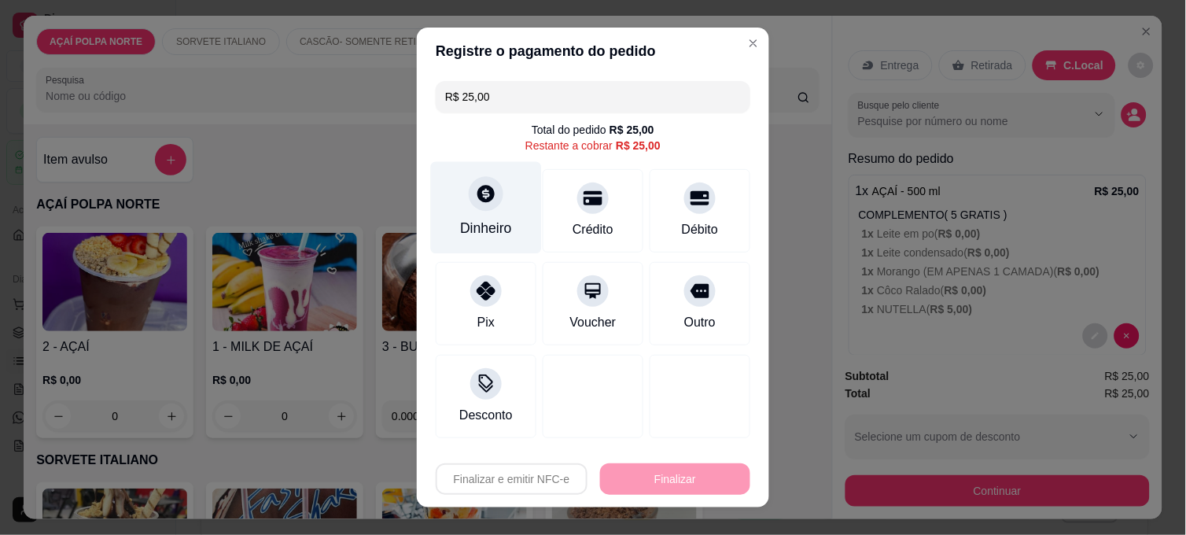
click at [481, 200] on icon at bounding box center [485, 193] width 17 height 17
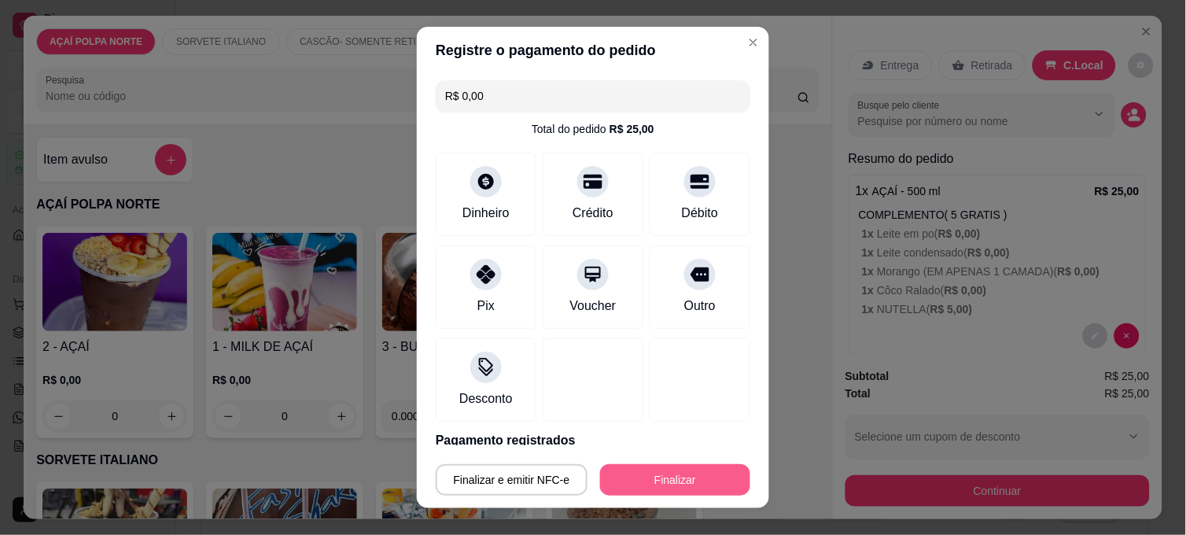
click at [694, 475] on button "Finalizar" at bounding box center [675, 479] width 150 height 31
type input "-R$ 25,00"
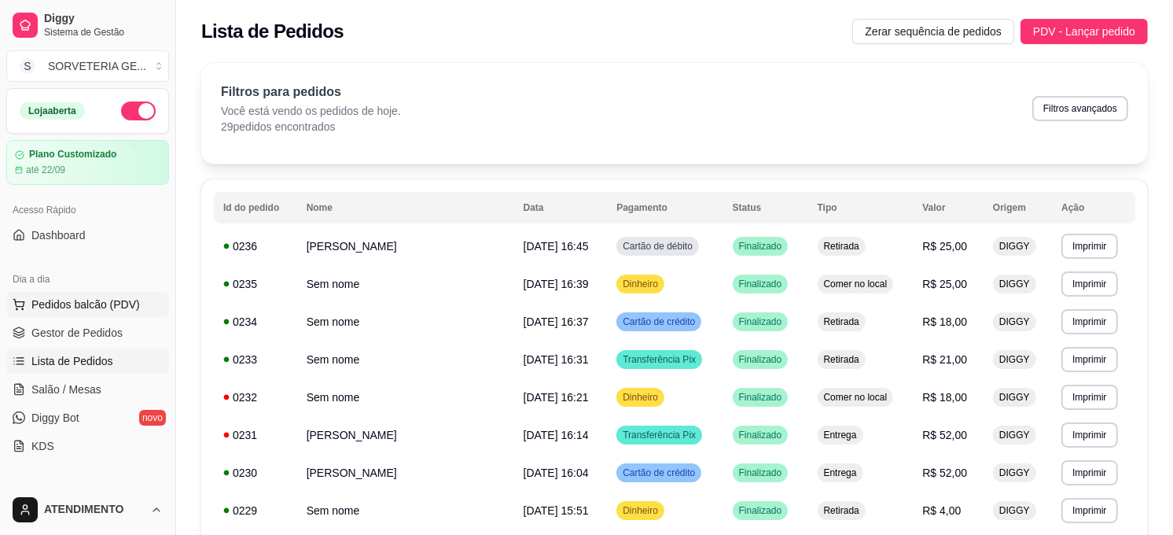
click at [116, 296] on span "Pedidos balcão (PDV)" at bounding box center [85, 304] width 108 height 16
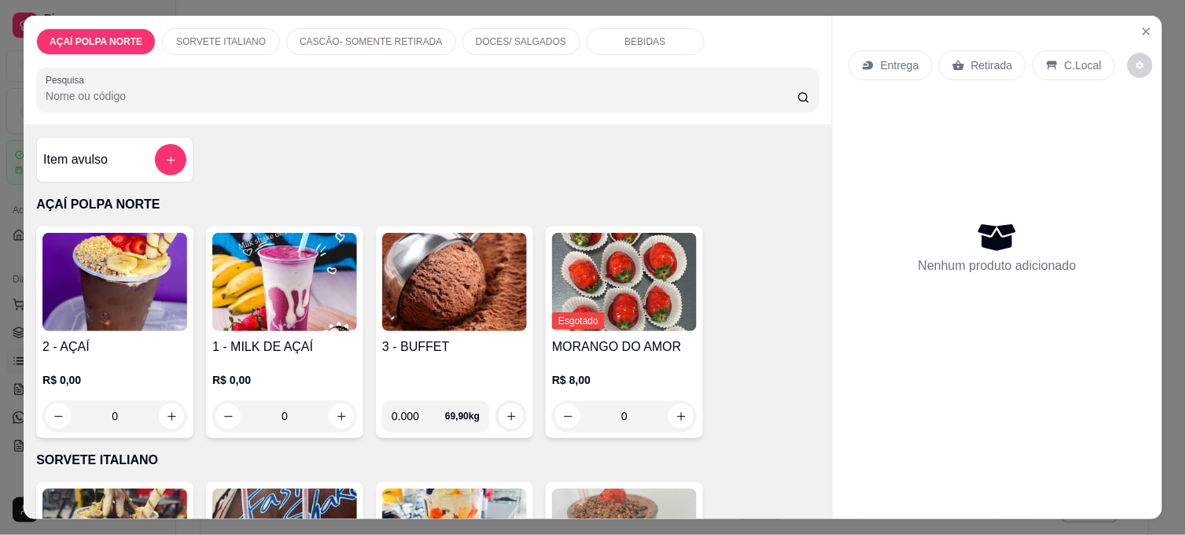
click at [76, 285] on img at bounding box center [114, 282] width 145 height 98
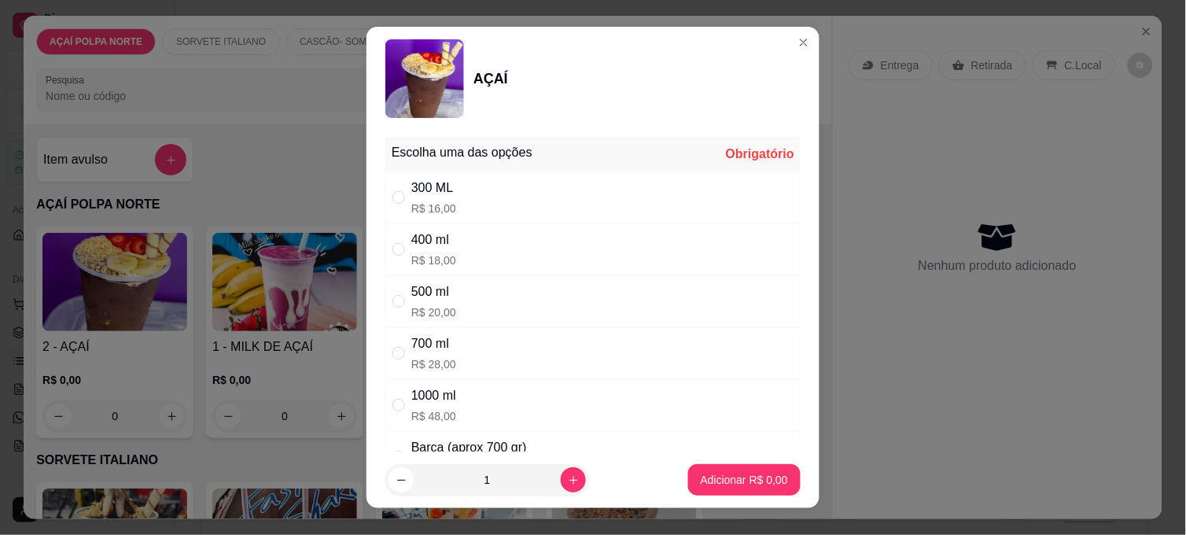
click at [483, 252] on div "400 ml R$ 18,00" at bounding box center [592, 249] width 415 height 52
radio input "true"
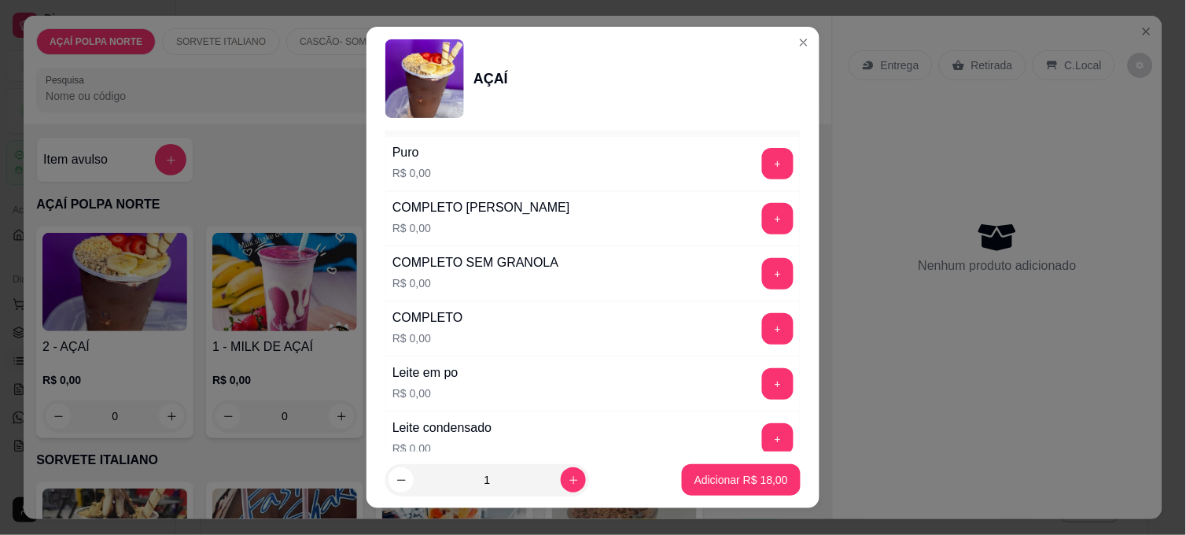
scroll to position [524, 0]
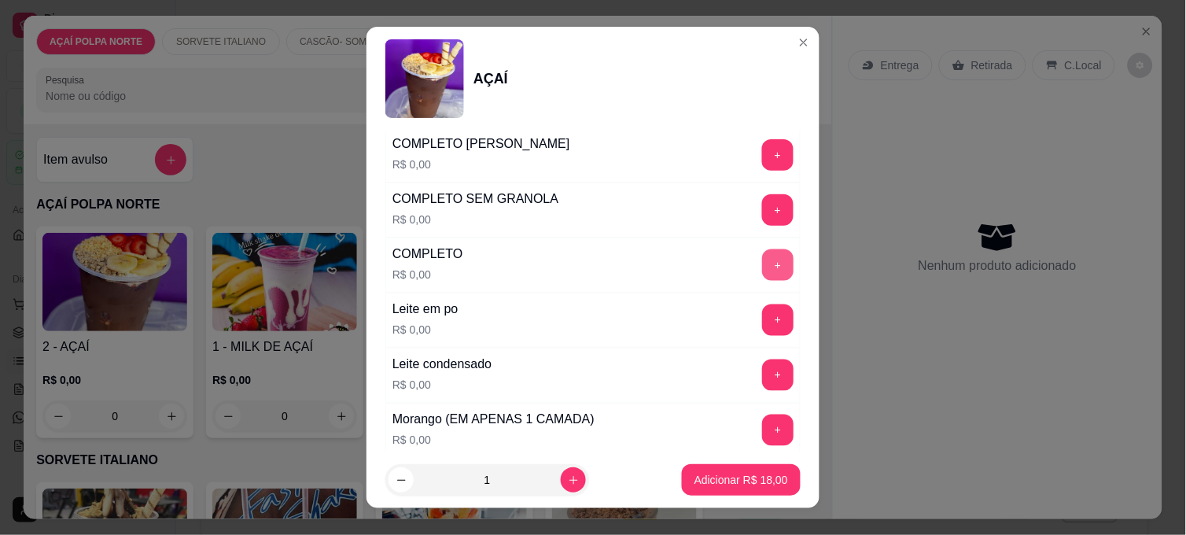
click at [762, 263] on button "+" at bounding box center [777, 264] width 31 height 31
click at [741, 480] on p "Adicionar R$ 18,00" at bounding box center [741, 479] width 91 height 15
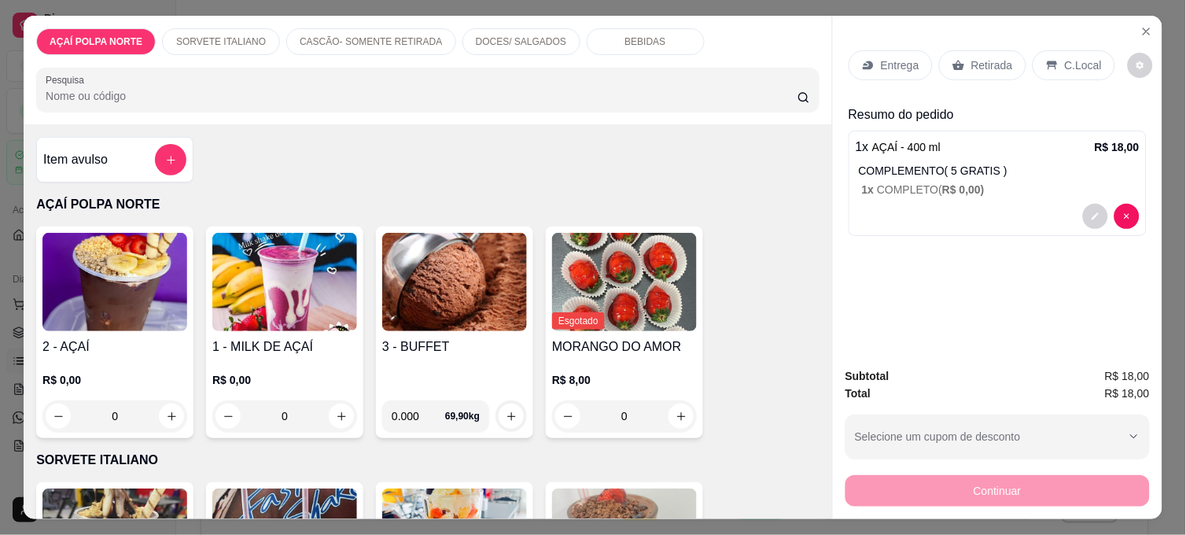
click at [973, 57] on p "Retirada" at bounding box center [992, 65] width 42 height 16
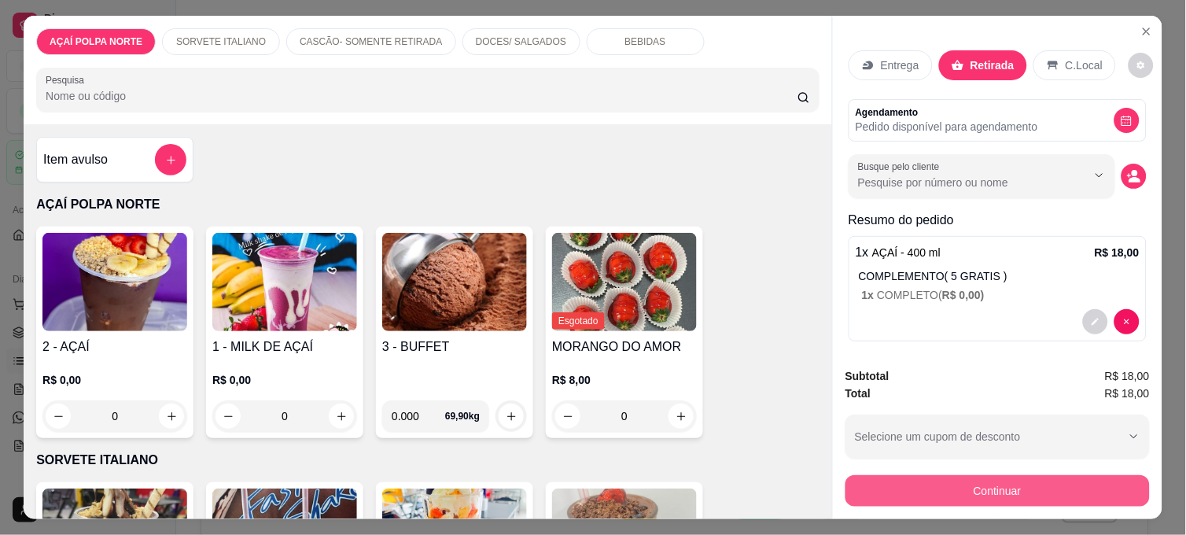
click at [1020, 475] on button "Continuar" at bounding box center [997, 490] width 304 height 31
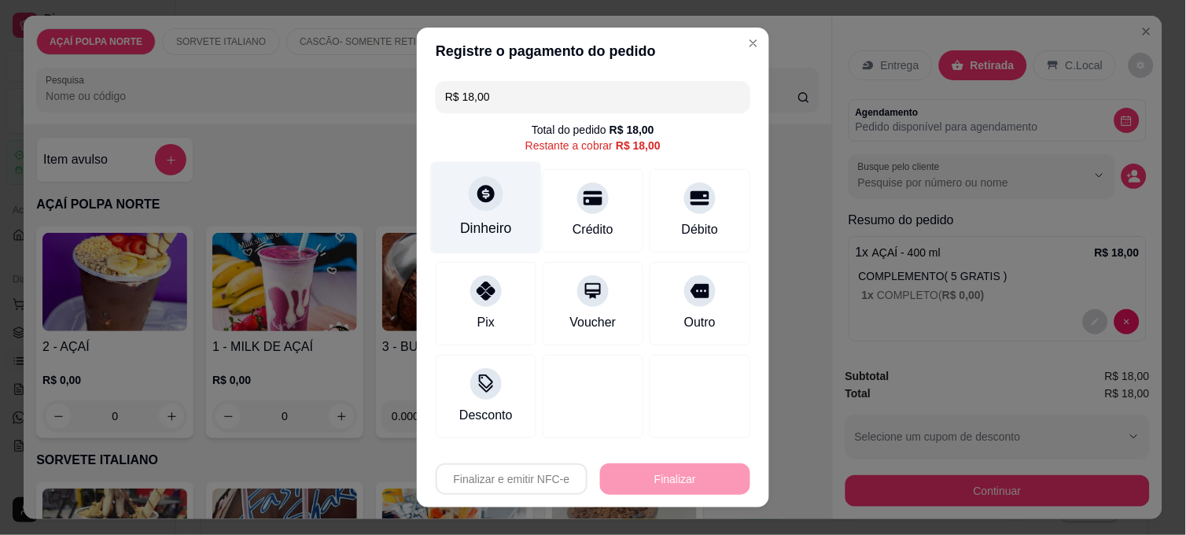
click at [474, 213] on div "Dinheiro" at bounding box center [486, 208] width 111 height 92
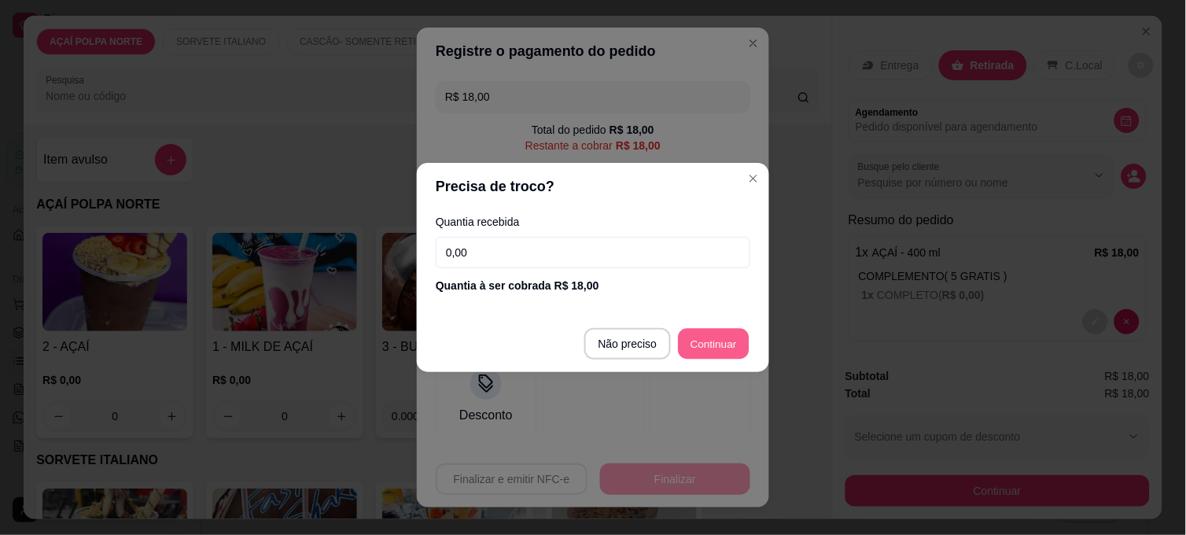
type input "R$ 0,00"
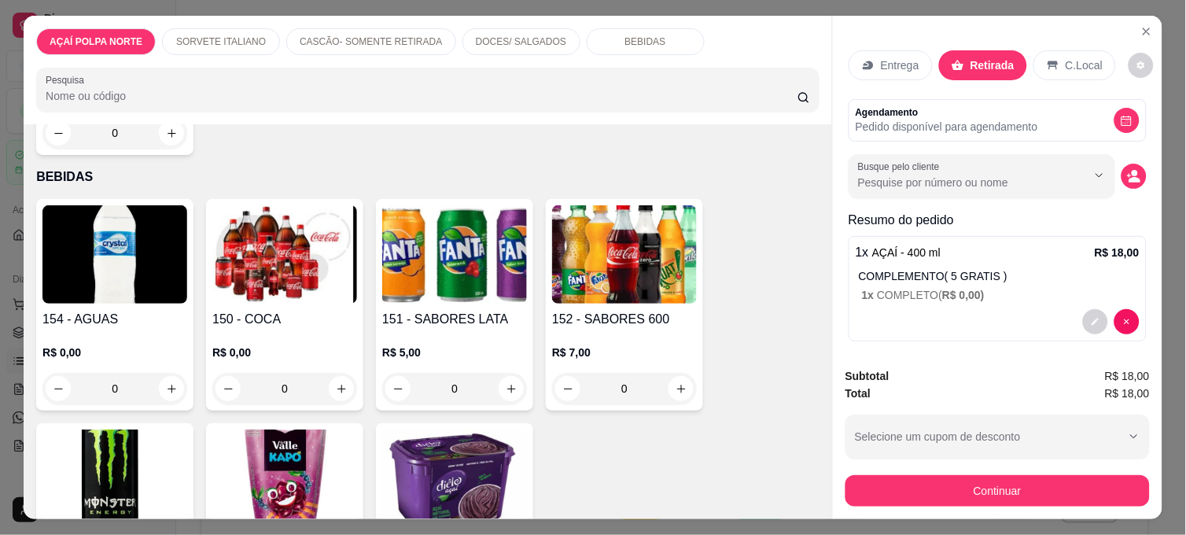
scroll to position [1310, 0]
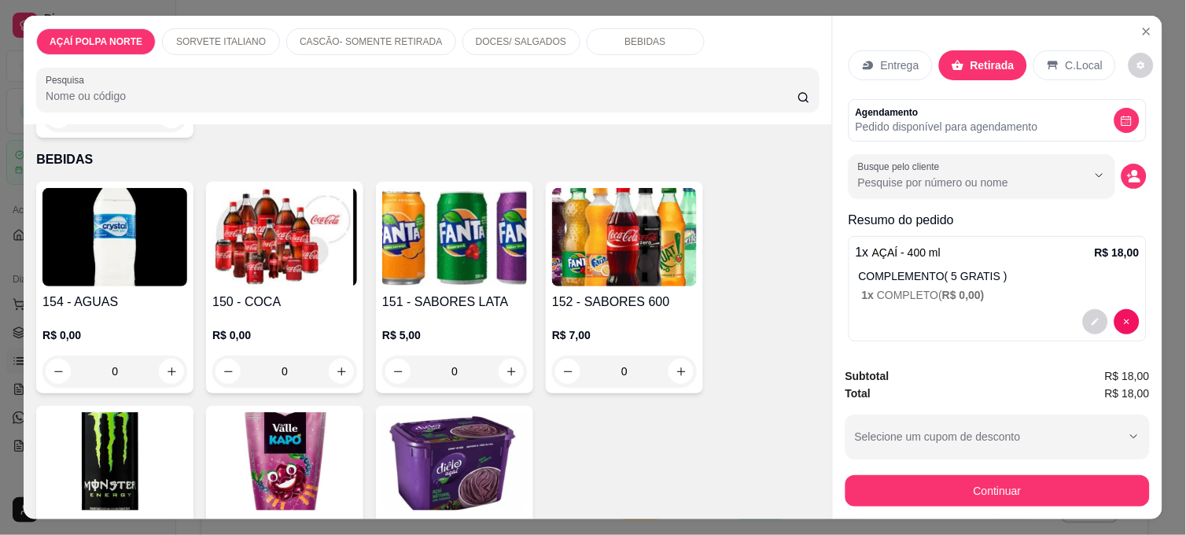
click at [136, 301] on h4 "154 - AGUAS" at bounding box center [114, 301] width 145 height 19
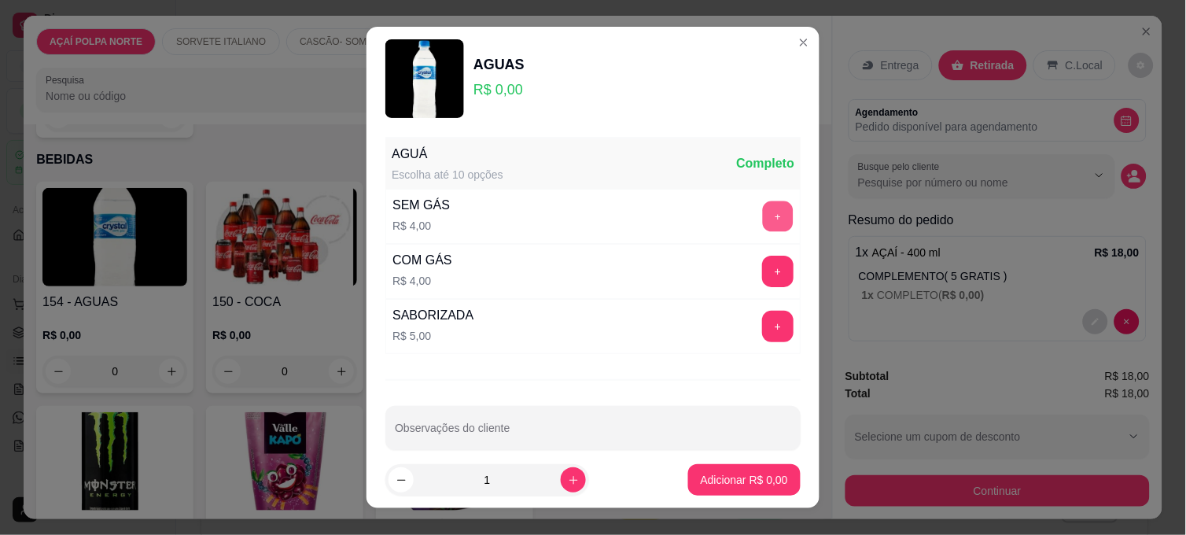
click at [763, 217] on button "+" at bounding box center [778, 216] width 31 height 31
click at [730, 473] on p "Adicionar R$ 4,00" at bounding box center [743, 480] width 87 height 16
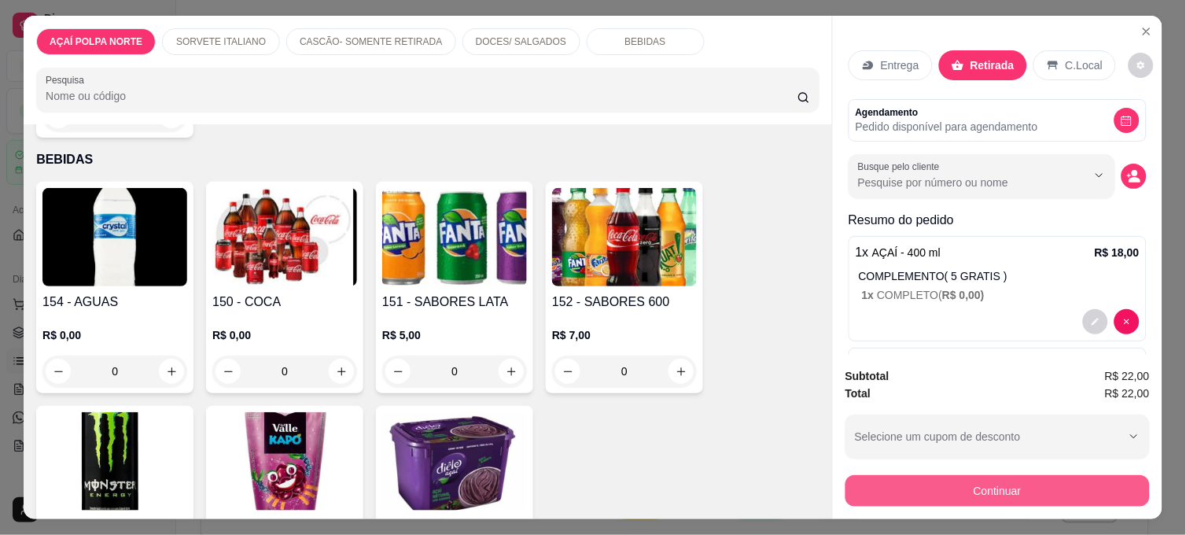
click at [1020, 475] on button "Continuar" at bounding box center [997, 490] width 304 height 31
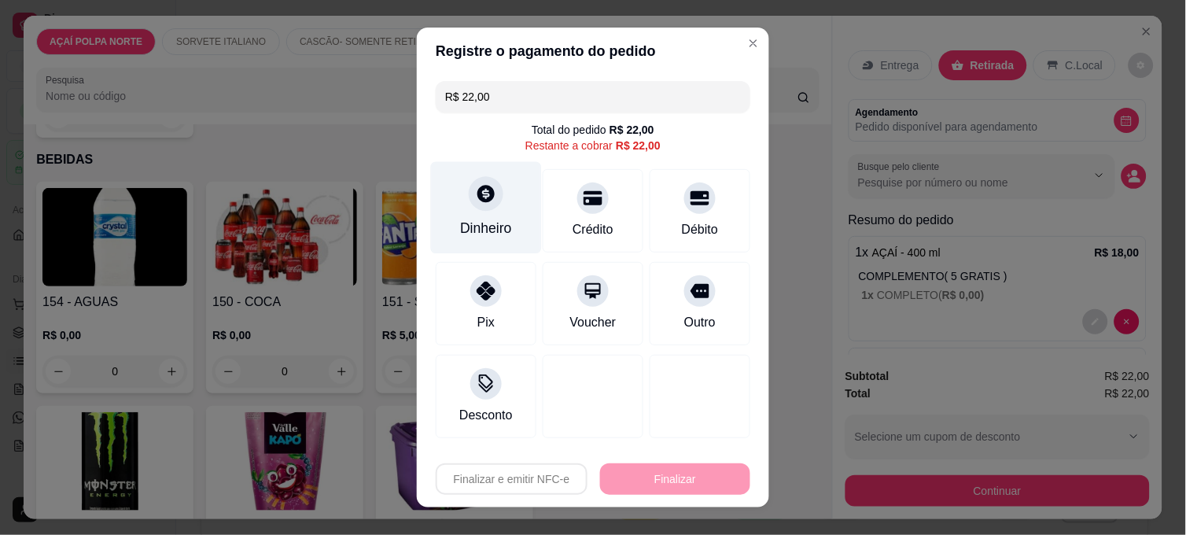
click at [477, 195] on icon at bounding box center [485, 193] width 17 height 17
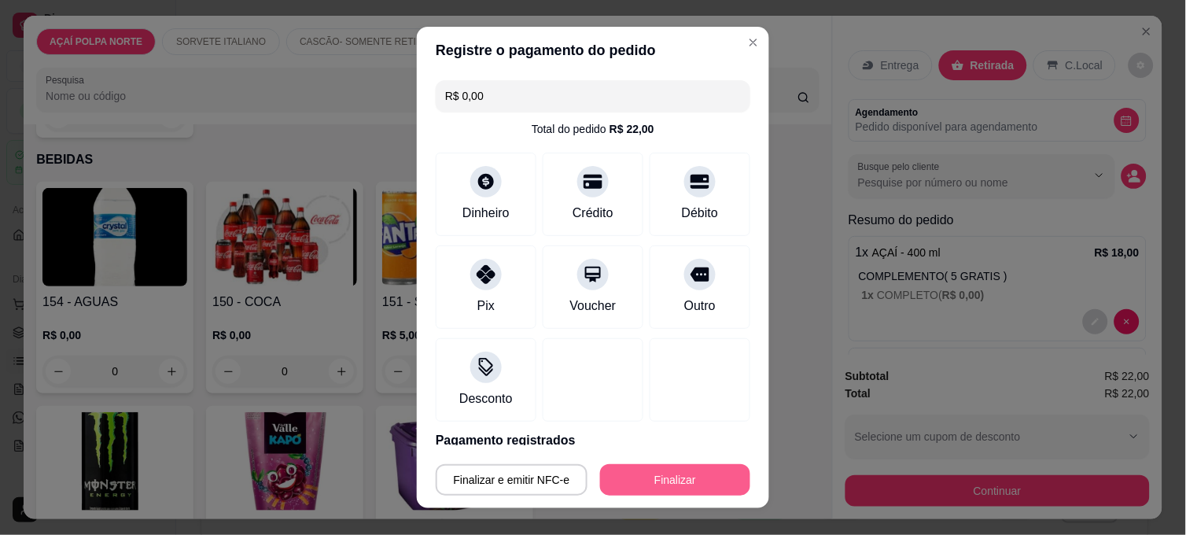
click at [697, 469] on button "Finalizar" at bounding box center [675, 479] width 150 height 31
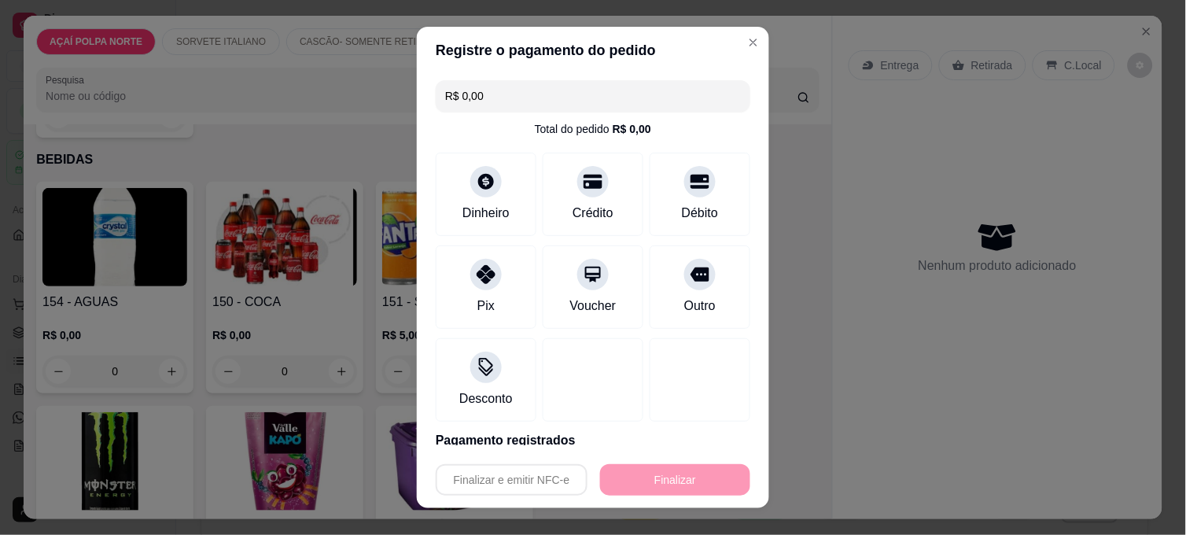
type input "-R$ 22,00"
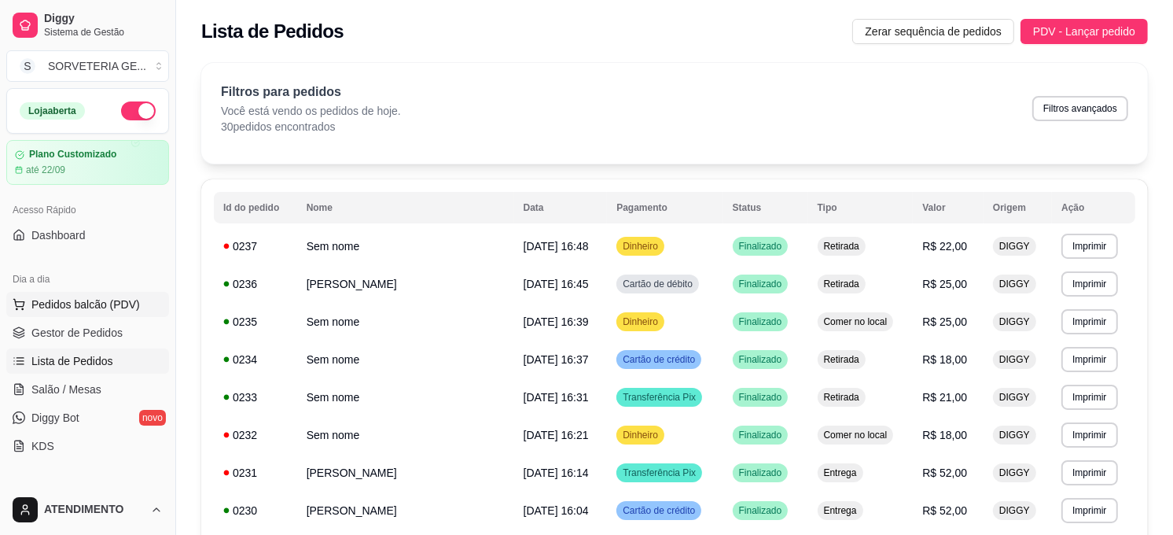
click at [134, 303] on span "Pedidos balcão (PDV)" at bounding box center [85, 304] width 108 height 16
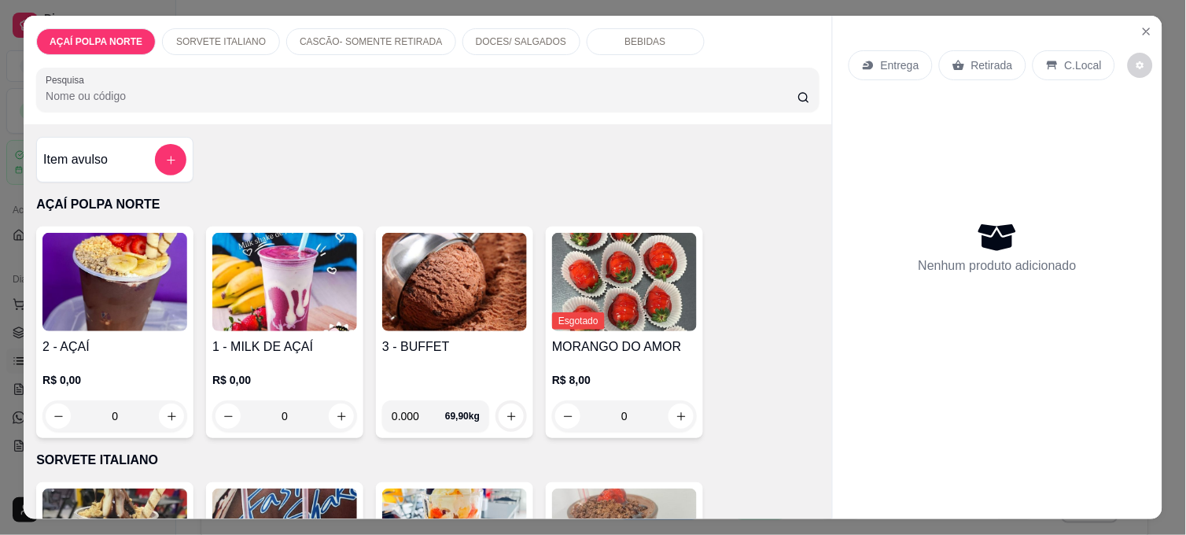
click at [147, 319] on img at bounding box center [114, 282] width 145 height 98
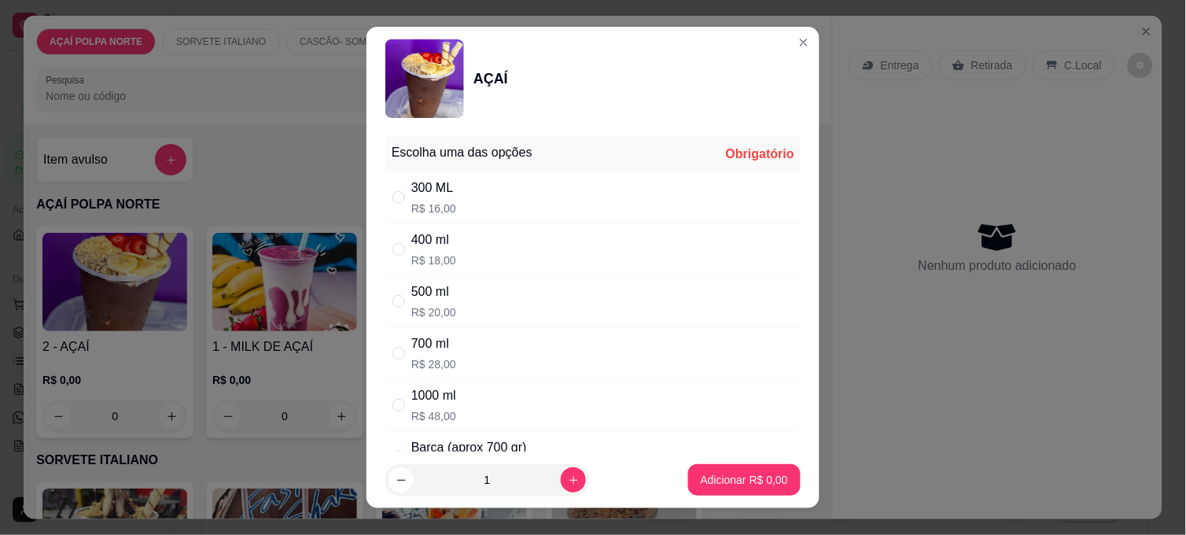
click at [495, 292] on div "500 ml R$ 20,00" at bounding box center [592, 301] width 415 height 52
radio input "true"
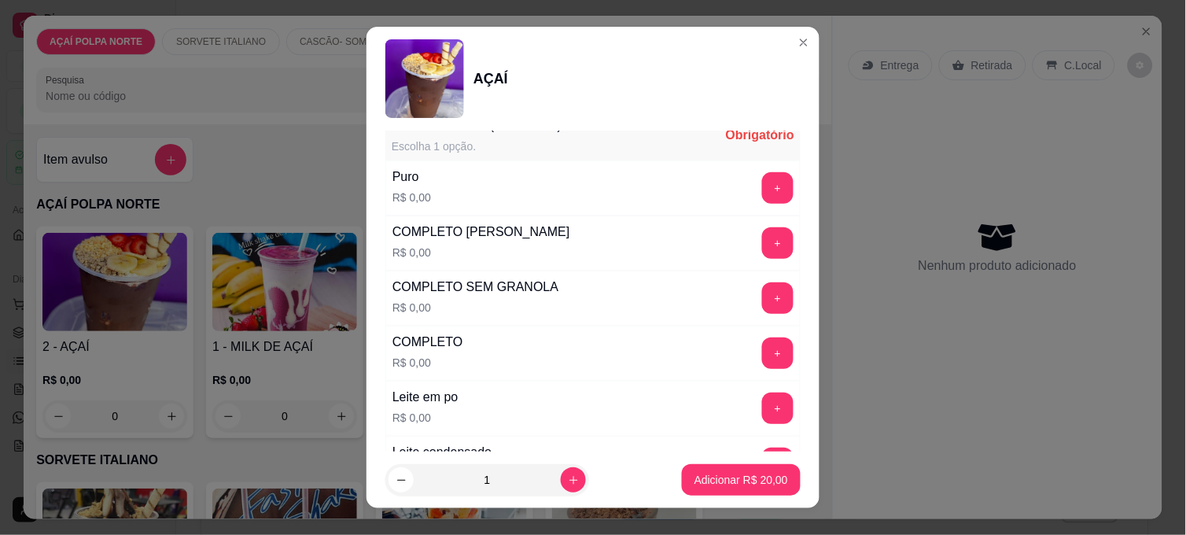
scroll to position [436, 0]
click at [763, 248] on button "+" at bounding box center [778, 242] width 31 height 31
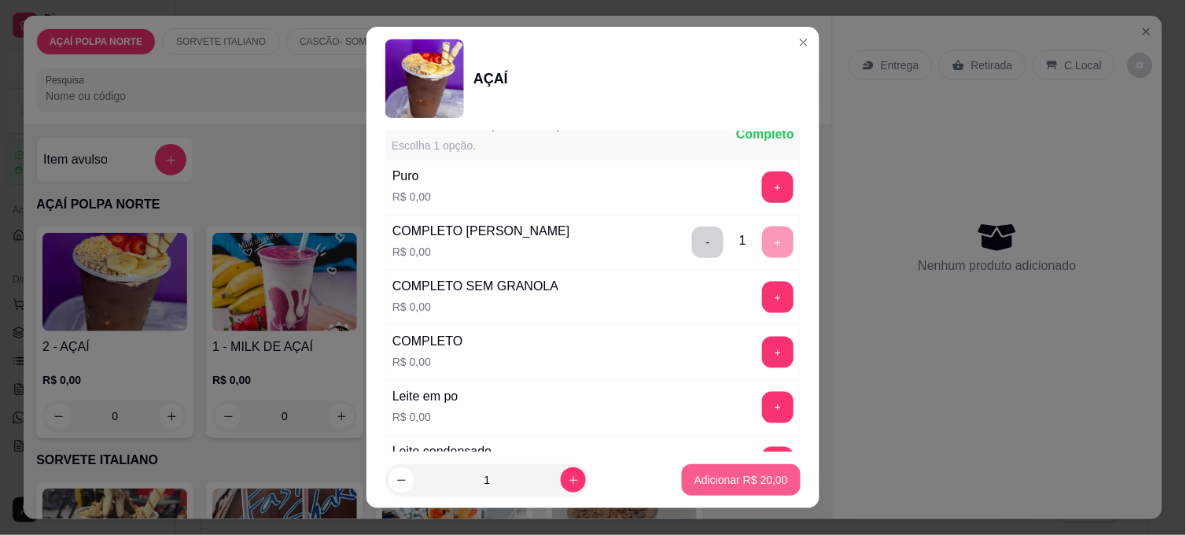
click at [756, 480] on p "Adicionar R$ 20,00" at bounding box center [741, 480] width 94 height 16
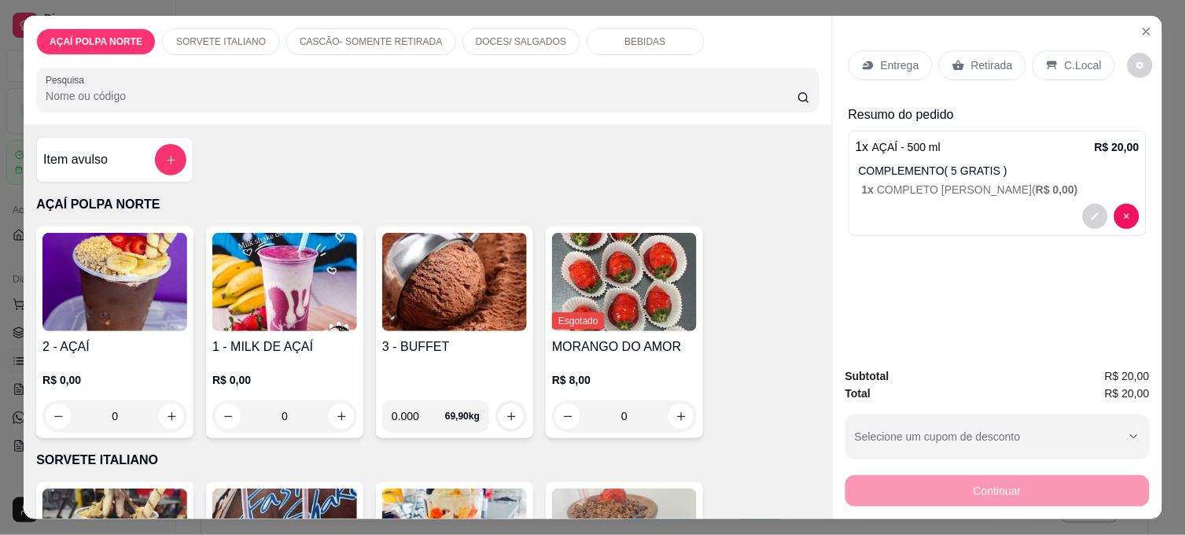
click at [150, 309] on img at bounding box center [114, 282] width 145 height 98
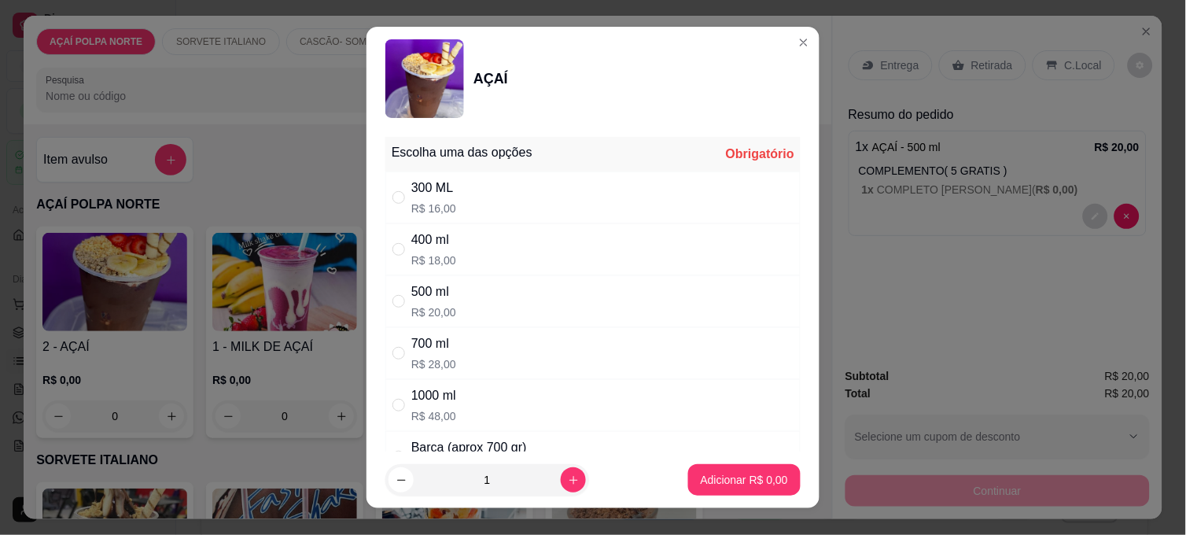
click at [509, 339] on div "700 ml R$ 28,00" at bounding box center [592, 353] width 415 height 52
radio input "true"
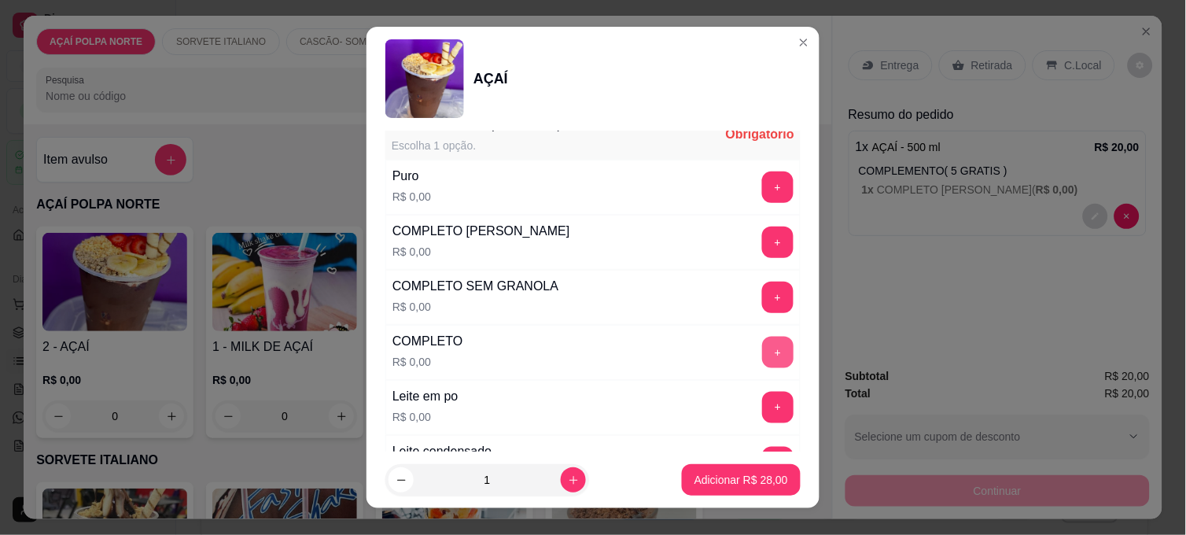
click at [762, 352] on button "+" at bounding box center [777, 351] width 31 height 31
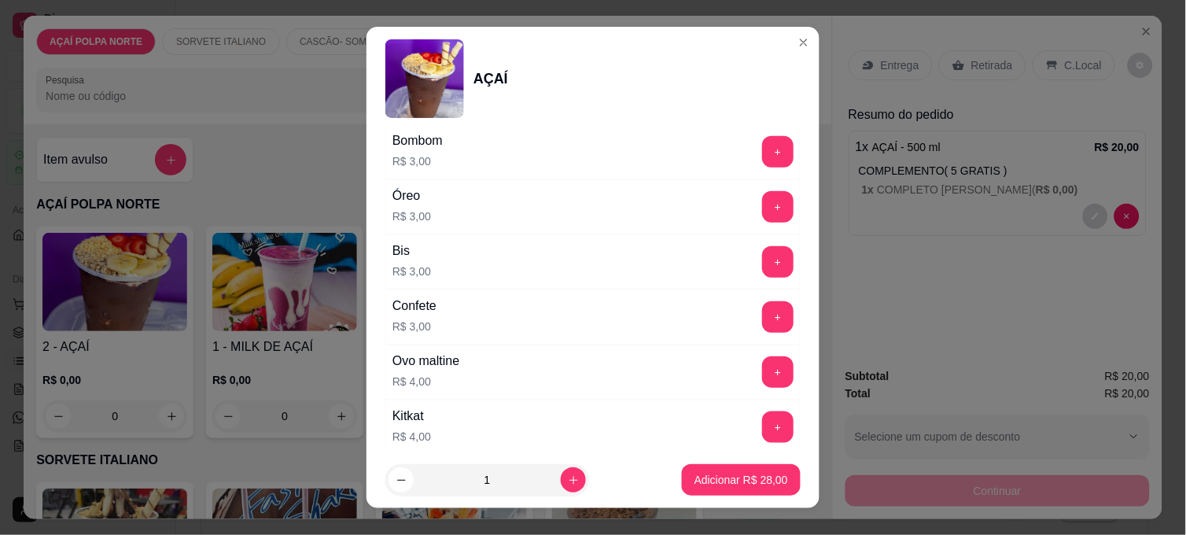
scroll to position [1660, 0]
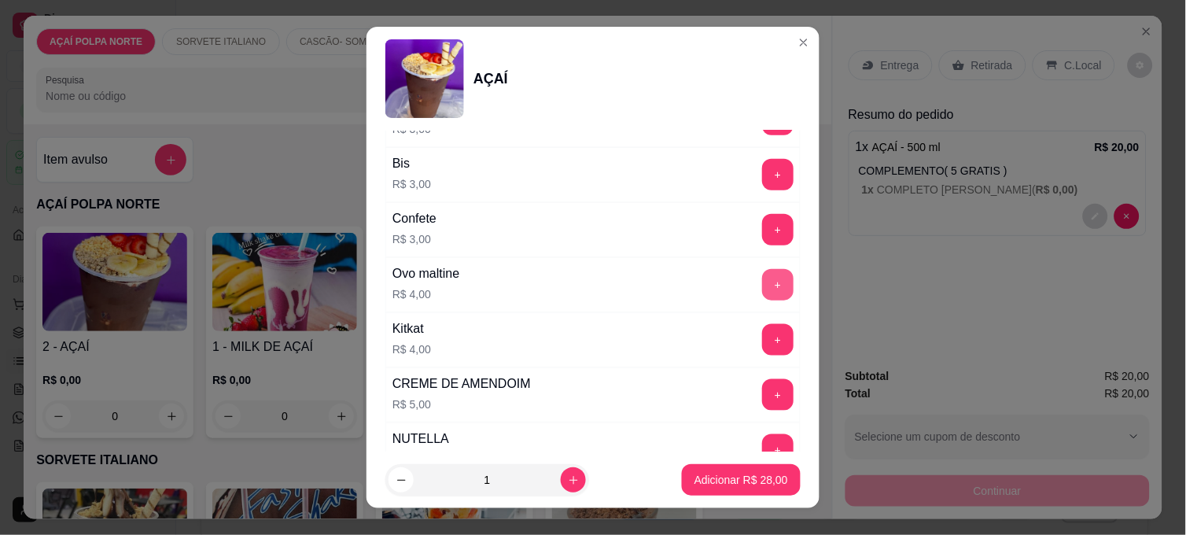
click at [762, 288] on button "+" at bounding box center [777, 284] width 31 height 31
click at [734, 477] on p "Adicionar R$ 32,00" at bounding box center [741, 479] width 91 height 15
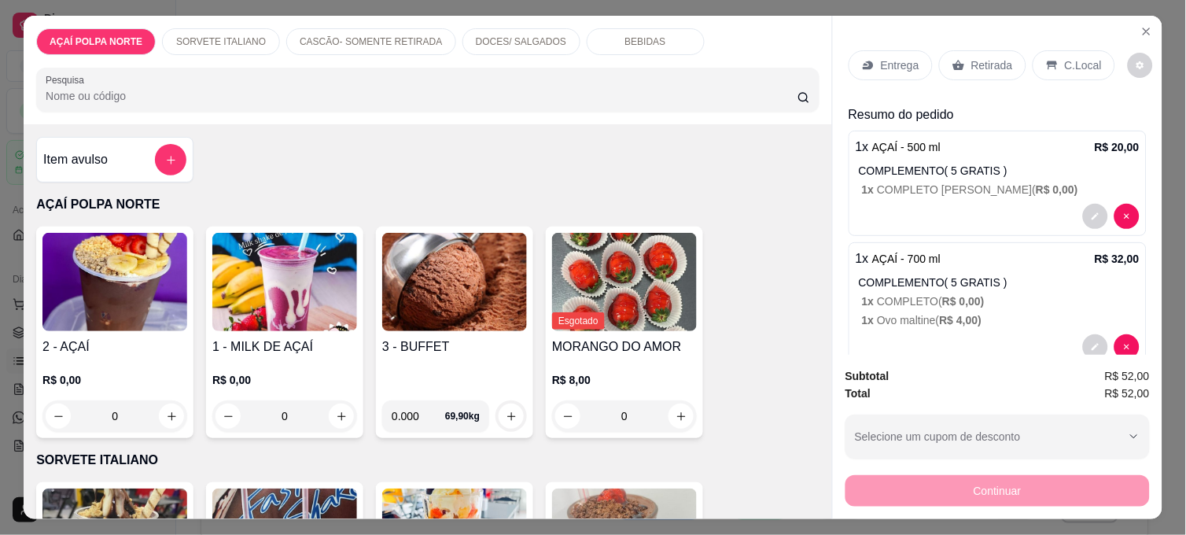
click at [887, 60] on p "Entrega" at bounding box center [900, 65] width 39 height 16
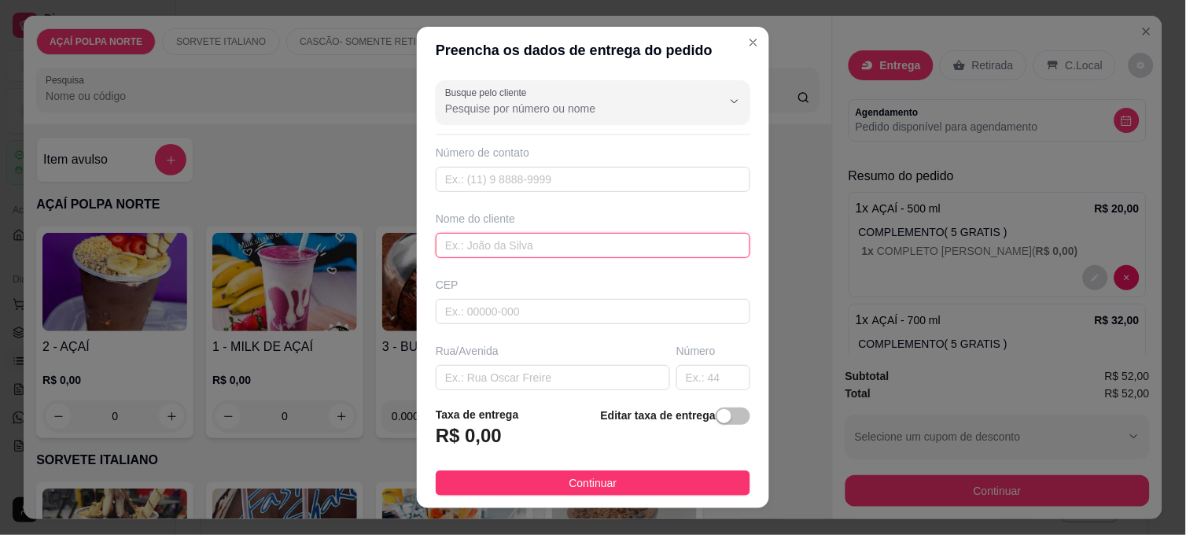
click at [550, 247] on input "text" at bounding box center [593, 245] width 314 height 25
type input "fabi"
click at [718, 414] on span "button" at bounding box center [732, 415] width 35 height 17
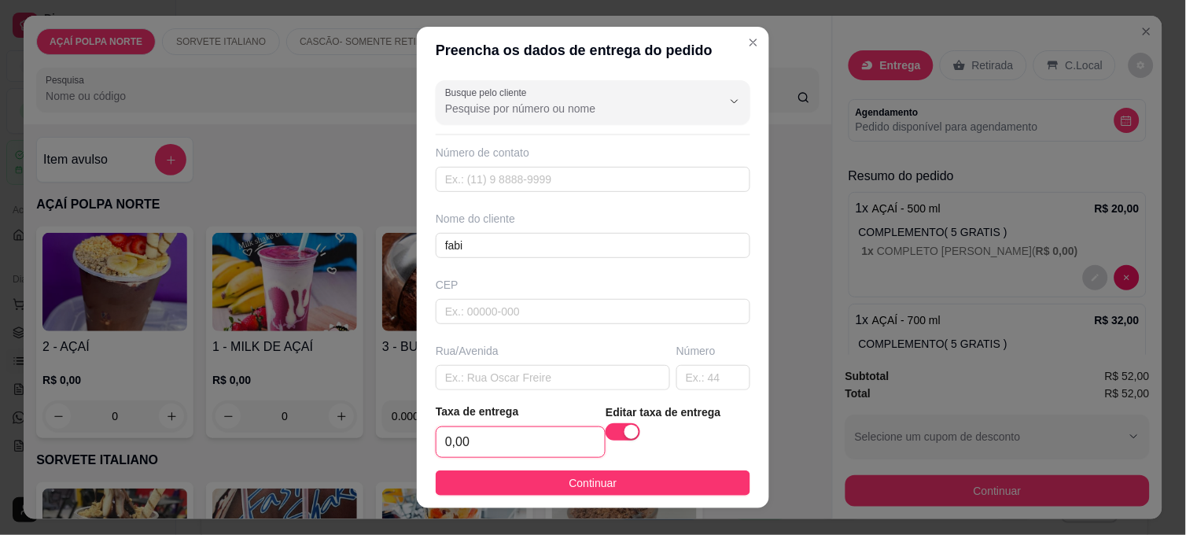
click at [496, 436] on input "0,00" at bounding box center [520, 442] width 168 height 30
type input "12,00"
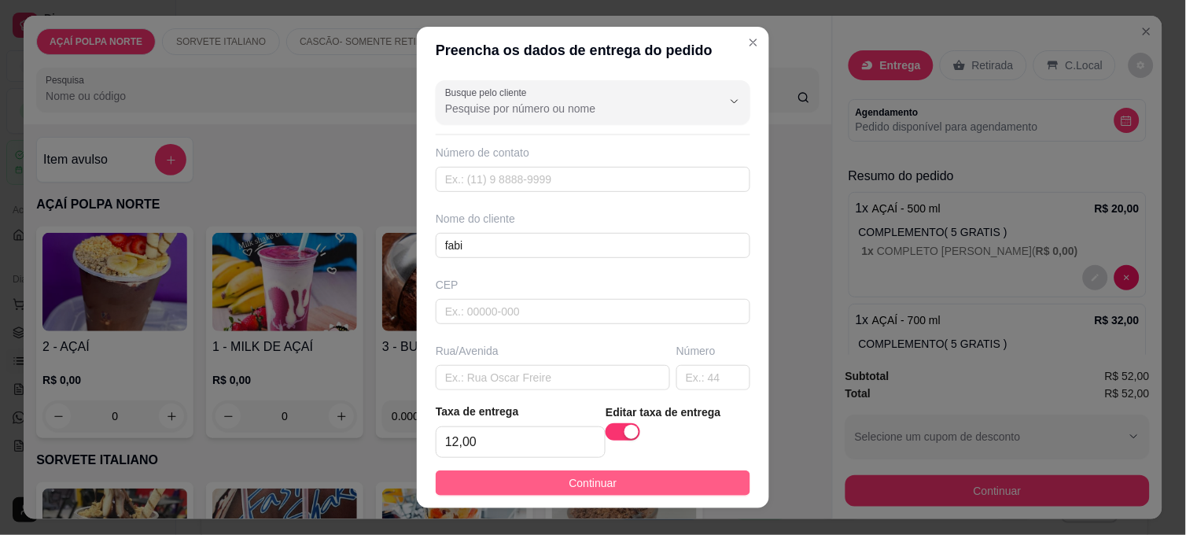
click at [681, 475] on button "Continuar" at bounding box center [593, 482] width 314 height 25
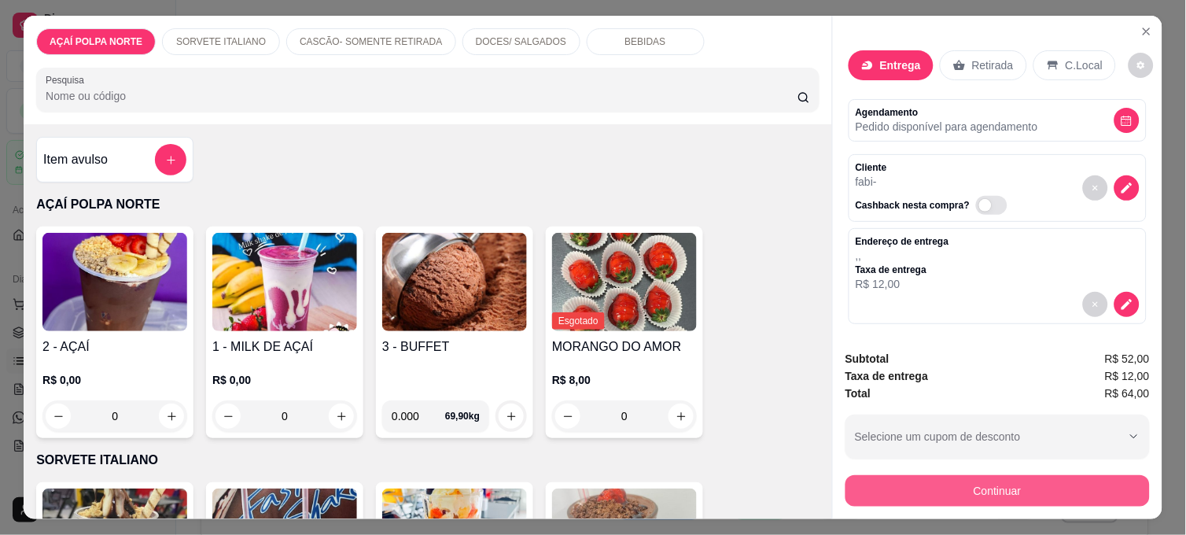
click at [922, 480] on button "Continuar" at bounding box center [997, 490] width 304 height 31
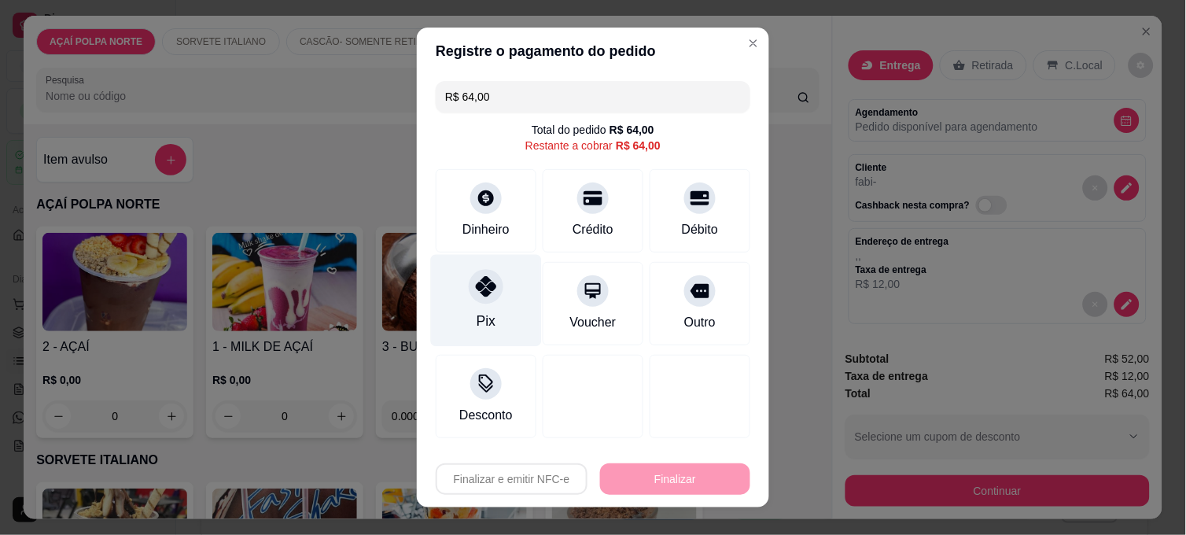
click at [483, 314] on div "Pix" at bounding box center [485, 321] width 19 height 20
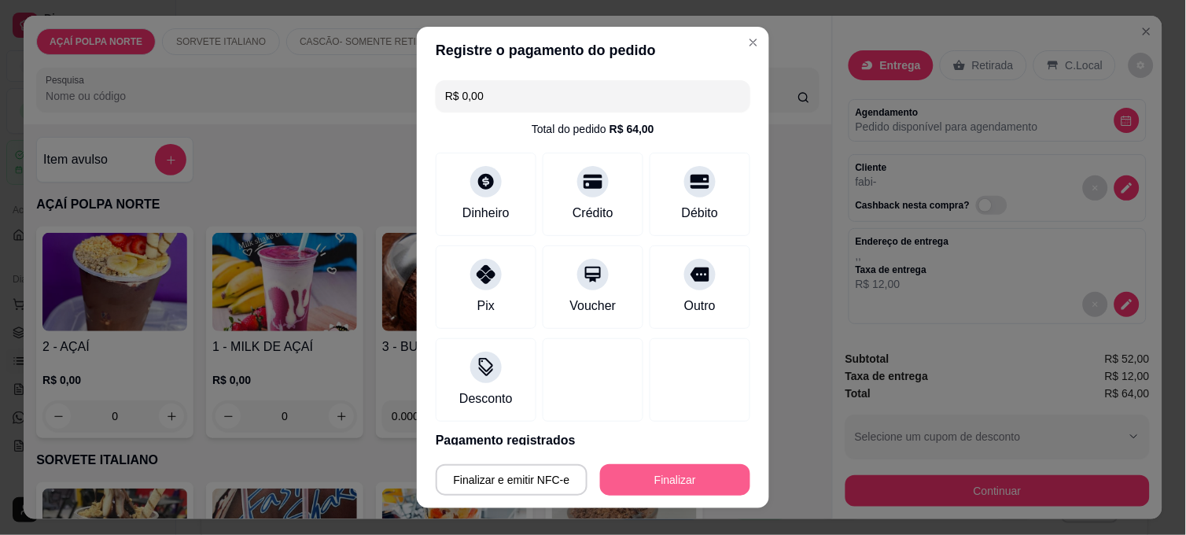
click at [659, 480] on button "Finalizar" at bounding box center [675, 479] width 150 height 31
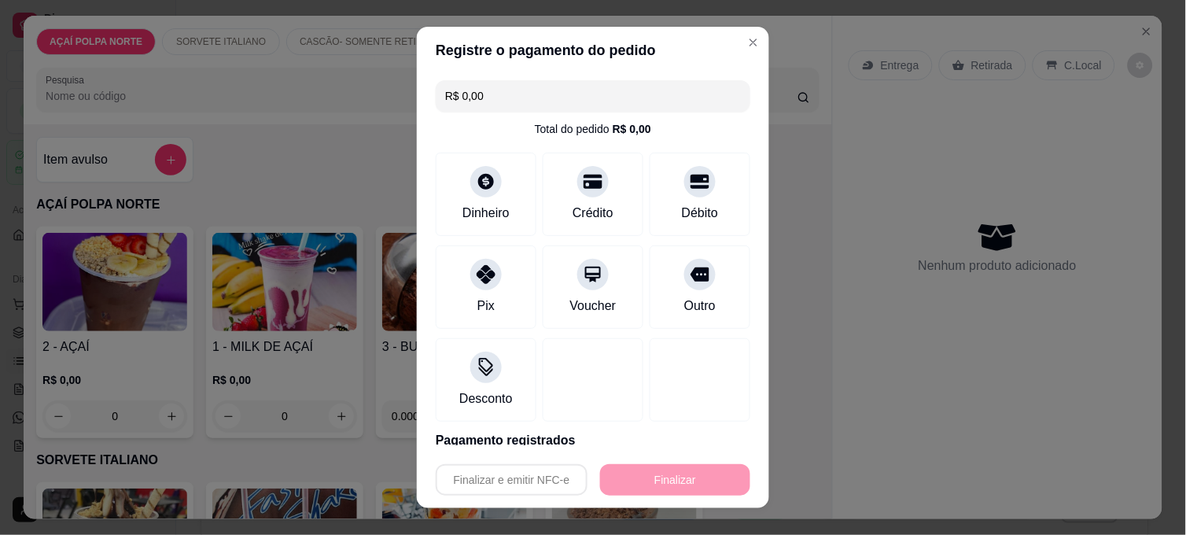
type input "-R$ 64,00"
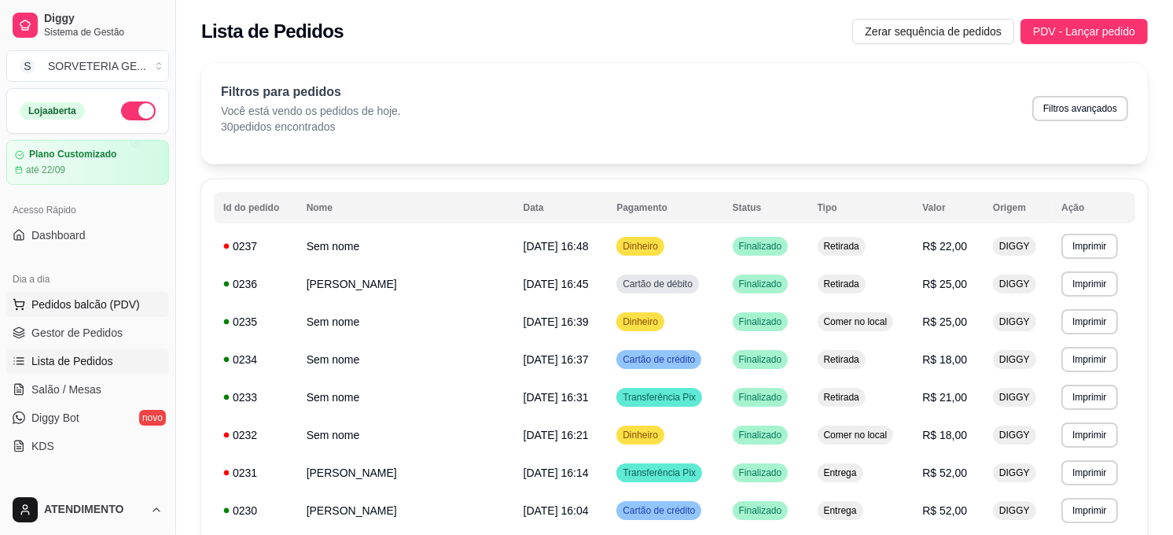
drag, startPoint x: 102, startPoint y: 308, endPoint x: 112, endPoint y: 292, distance: 19.4
click at [102, 308] on span "Pedidos balcão (PDV)" at bounding box center [85, 304] width 108 height 16
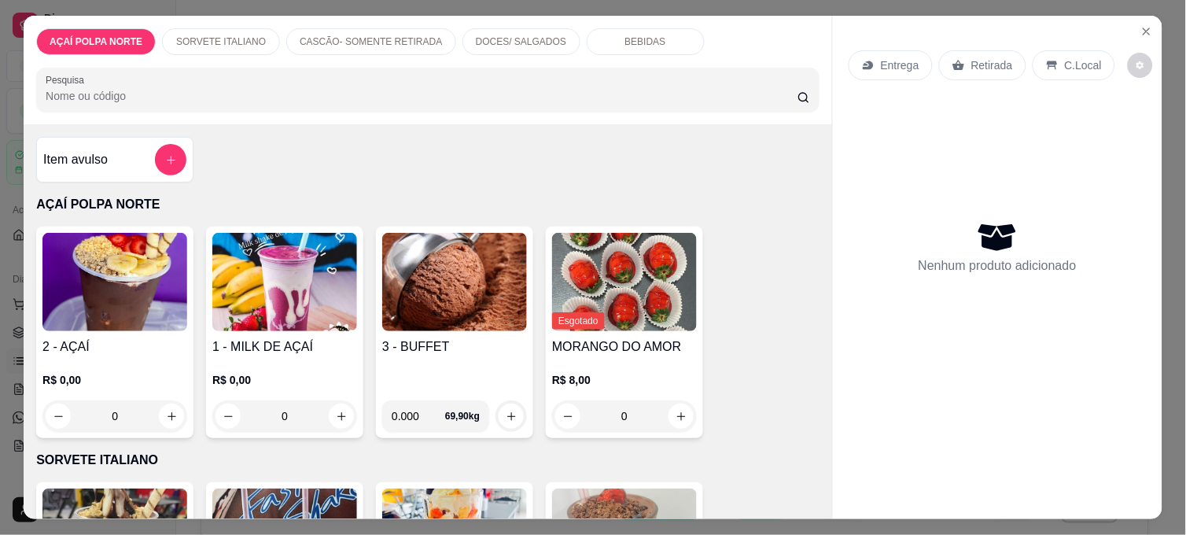
click at [123, 278] on img at bounding box center [114, 282] width 145 height 98
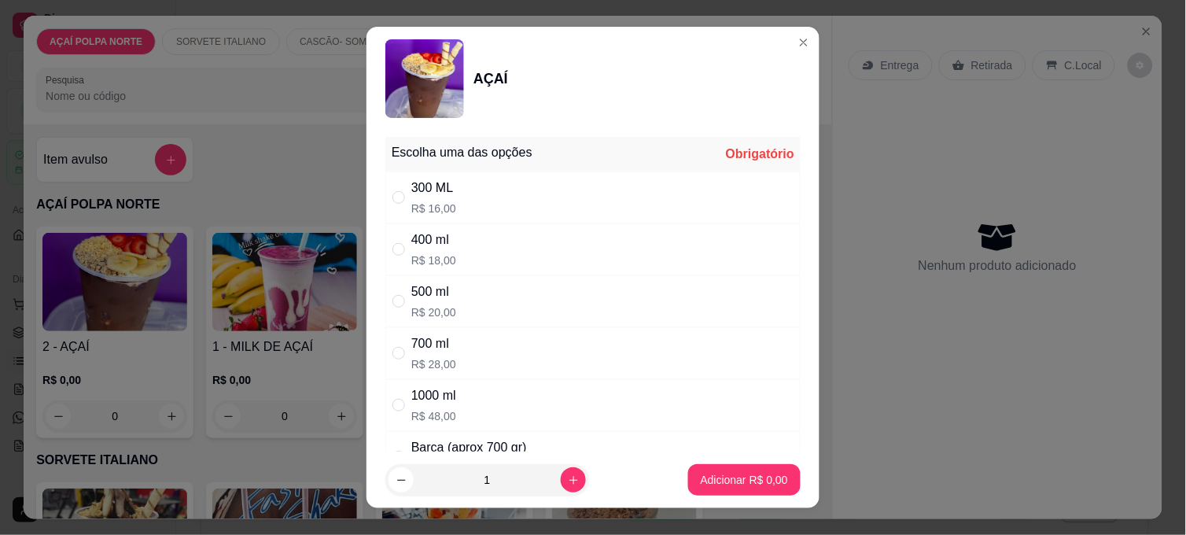
click at [488, 207] on div "300 ML R$ 16,00" at bounding box center [592, 197] width 415 height 52
radio input "true"
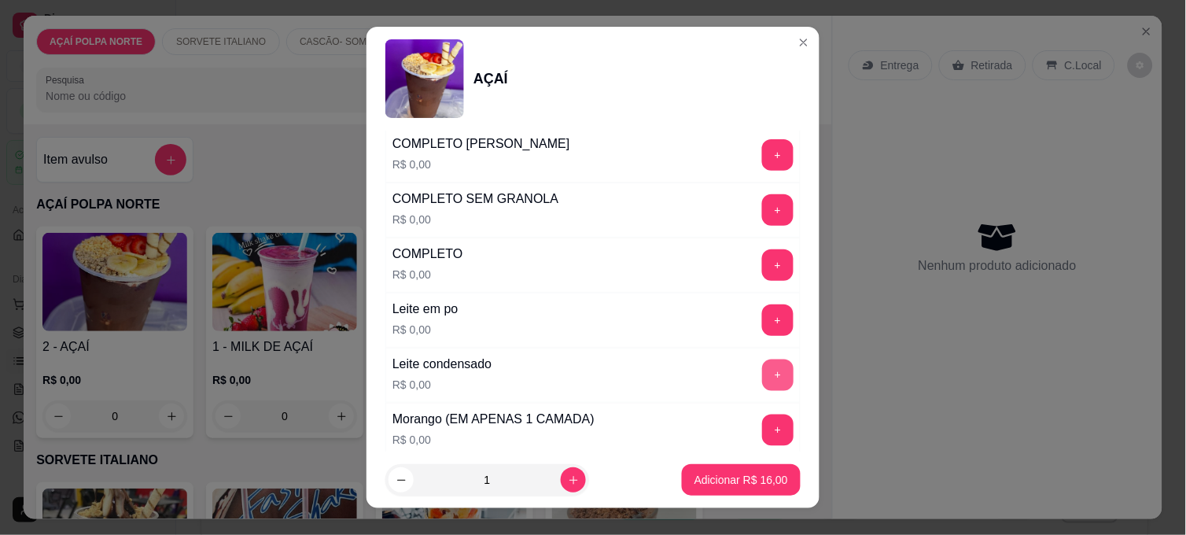
scroll to position [611, 0]
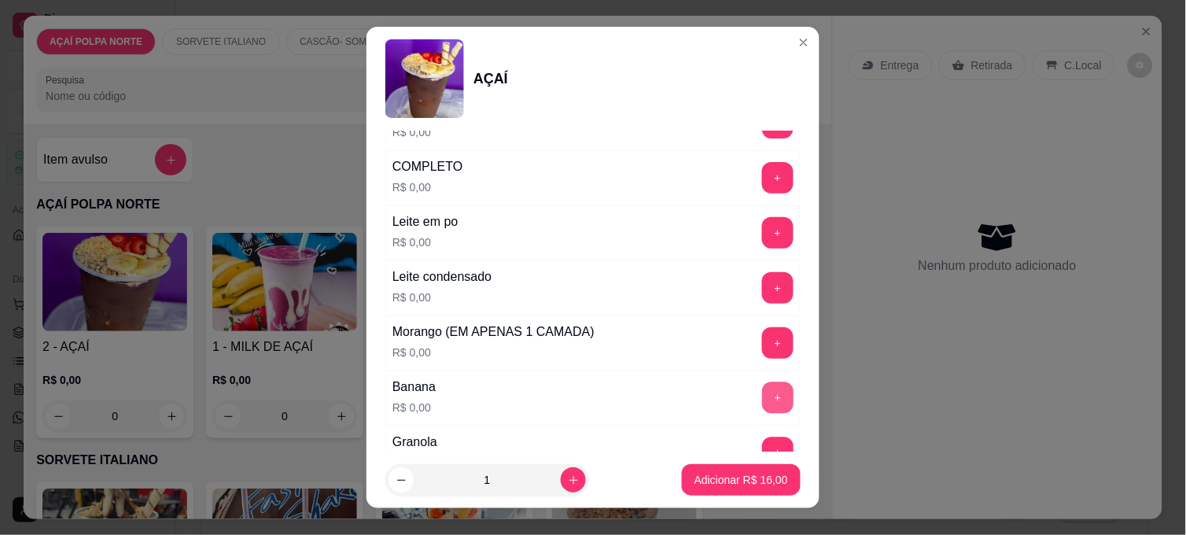
click at [762, 393] on button "+" at bounding box center [777, 397] width 31 height 31
click at [762, 331] on button "+" at bounding box center [777, 342] width 31 height 31
click at [762, 278] on button "+" at bounding box center [777, 287] width 31 height 31
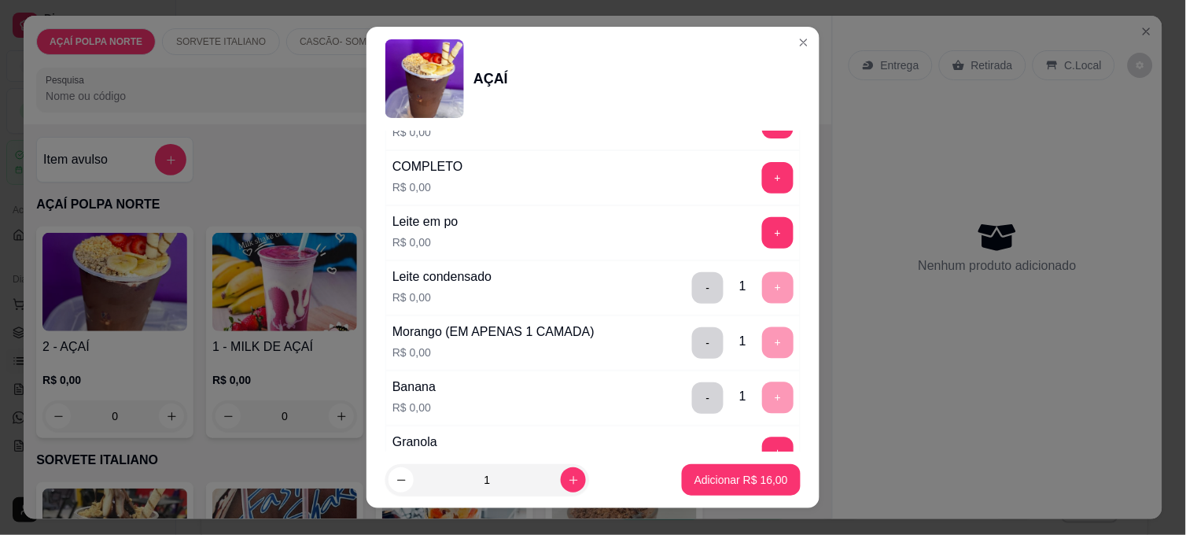
click at [692, 294] on button "-" at bounding box center [707, 287] width 31 height 31
drag, startPoint x: 697, startPoint y: 356, endPoint x: 680, endPoint y: 355, distance: 17.3
click at [697, 356] on div "- 1 +" at bounding box center [743, 342] width 114 height 31
click at [692, 355] on button "-" at bounding box center [707, 342] width 31 height 31
click at [692, 403] on button "-" at bounding box center [707, 397] width 31 height 31
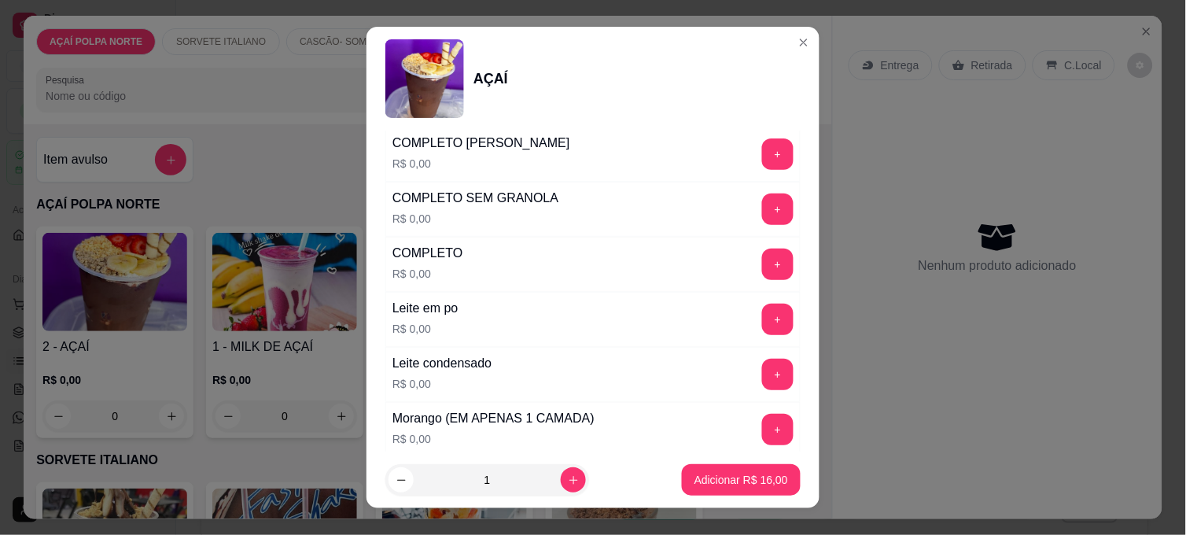
scroll to position [524, 0]
click at [762, 224] on button "+" at bounding box center [777, 209] width 31 height 31
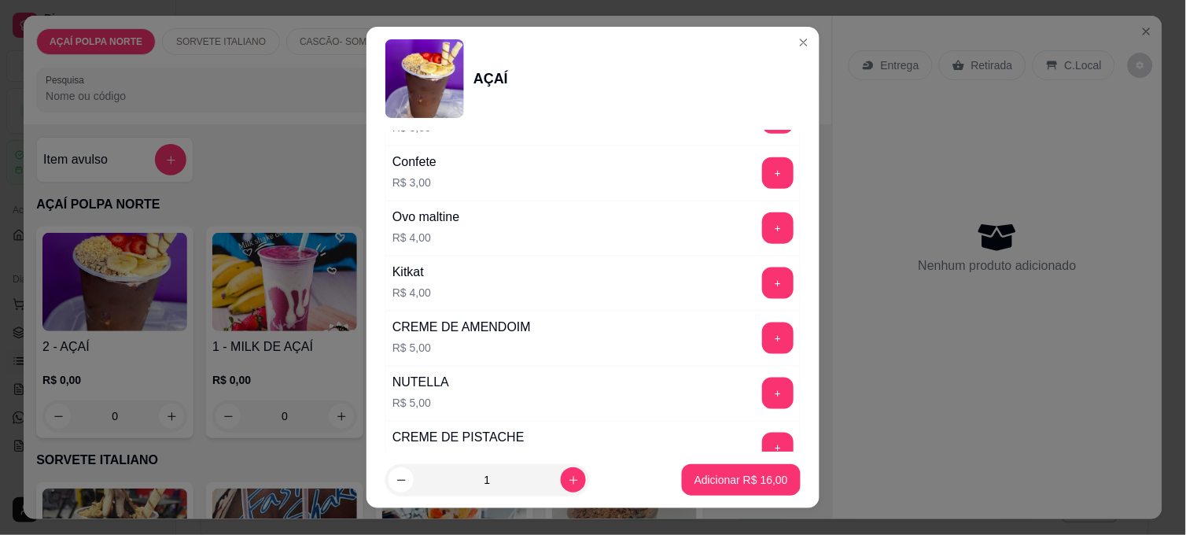
scroll to position [1747, 0]
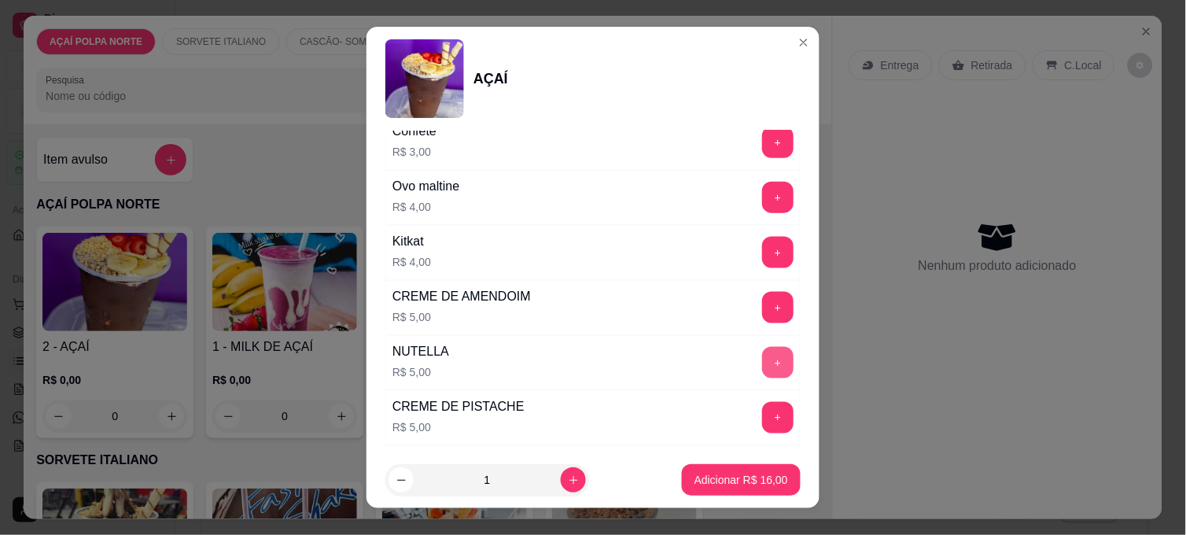
click at [762, 370] on button "+" at bounding box center [777, 362] width 31 height 31
click at [753, 480] on p "Adicionar R$ 21,00" at bounding box center [741, 480] width 94 height 16
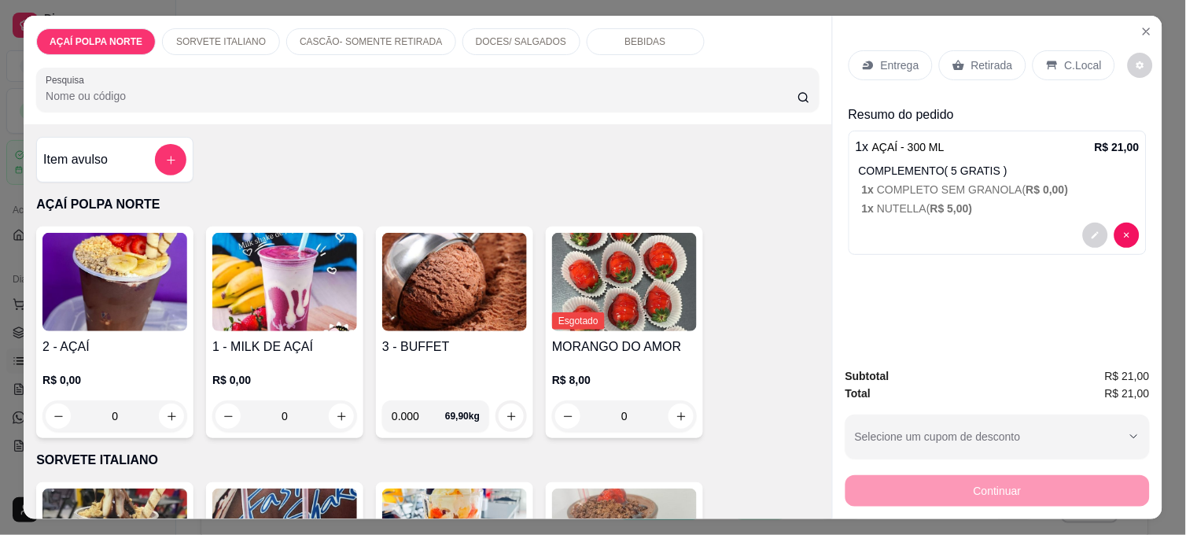
click at [954, 61] on icon at bounding box center [959, 66] width 12 height 10
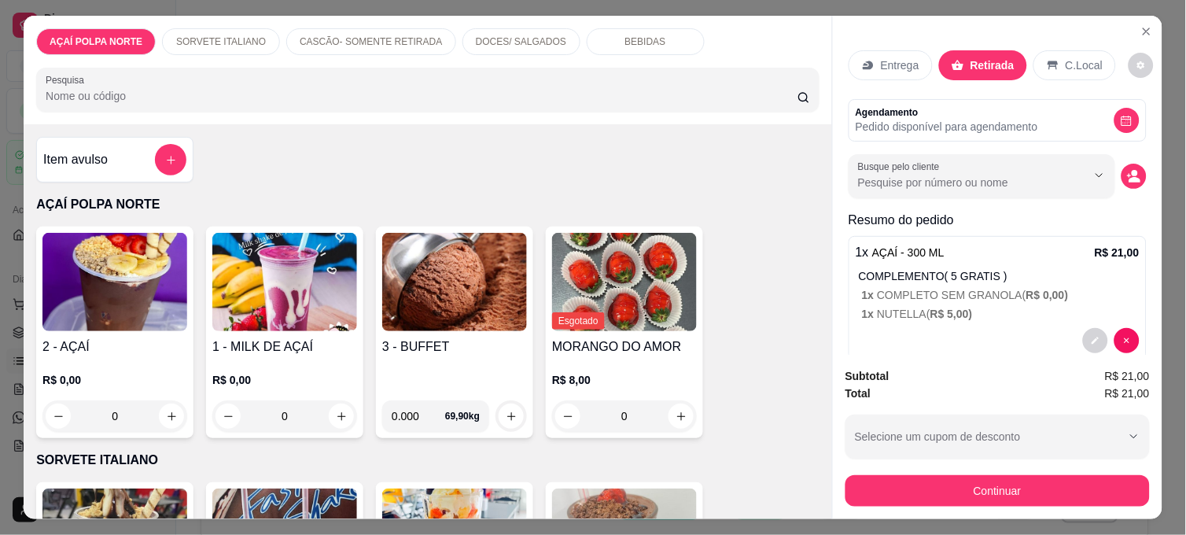
click at [1025, 50] on div "Entrega Retirada C.Local" at bounding box center [982, 65] width 268 height 30
click at [1043, 65] on div "C.Local" at bounding box center [1074, 65] width 83 height 30
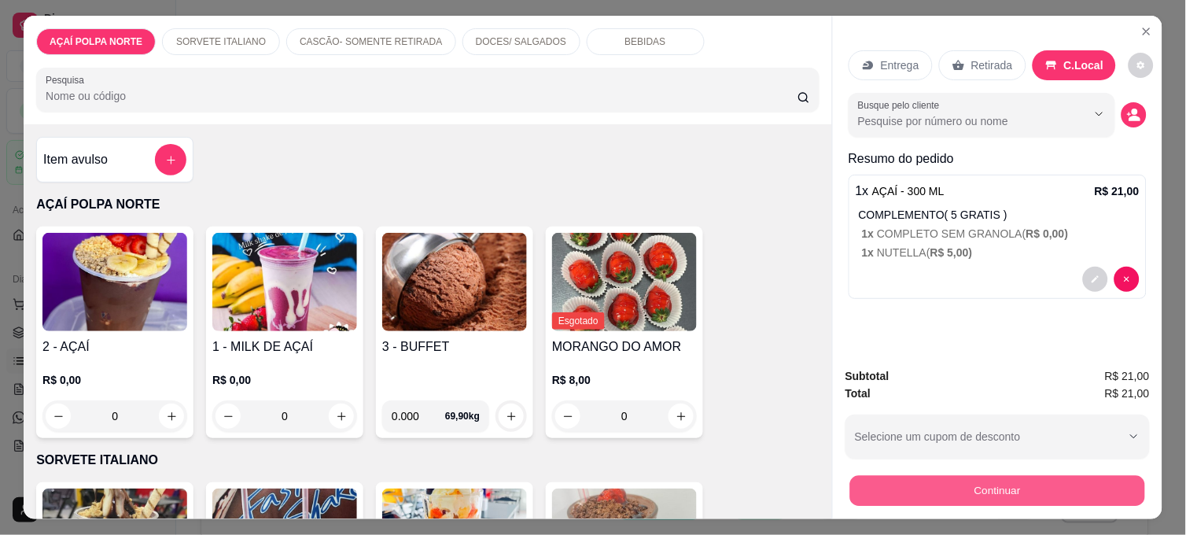
click at [1067, 480] on button "Continuar" at bounding box center [997, 490] width 295 height 31
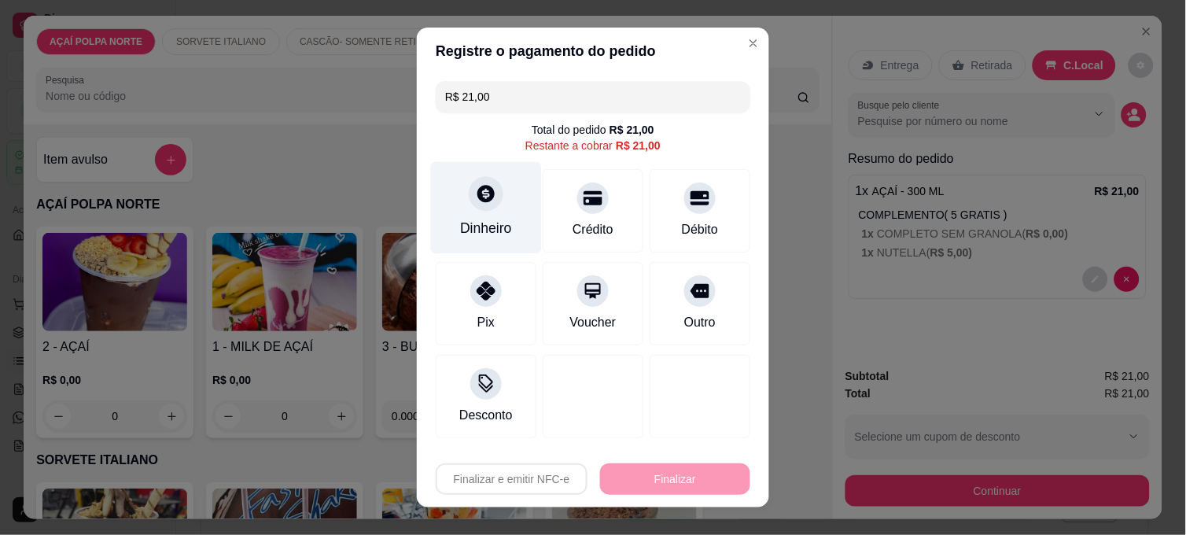
click at [466, 211] on div "Dinheiro" at bounding box center [486, 208] width 111 height 92
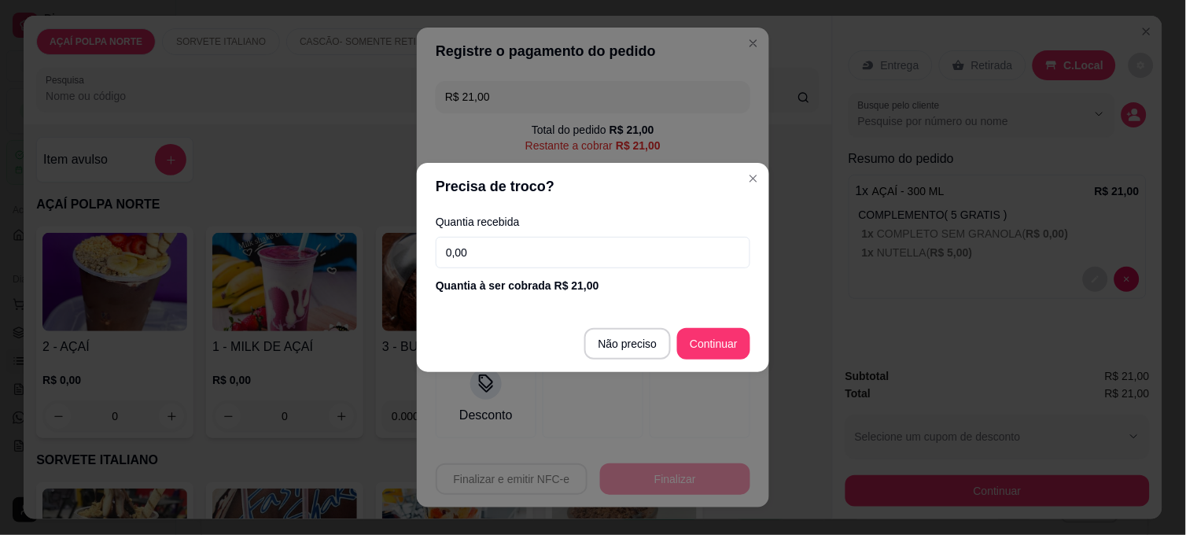
click at [499, 245] on input "0,00" at bounding box center [593, 252] width 314 height 31
type input "22,00"
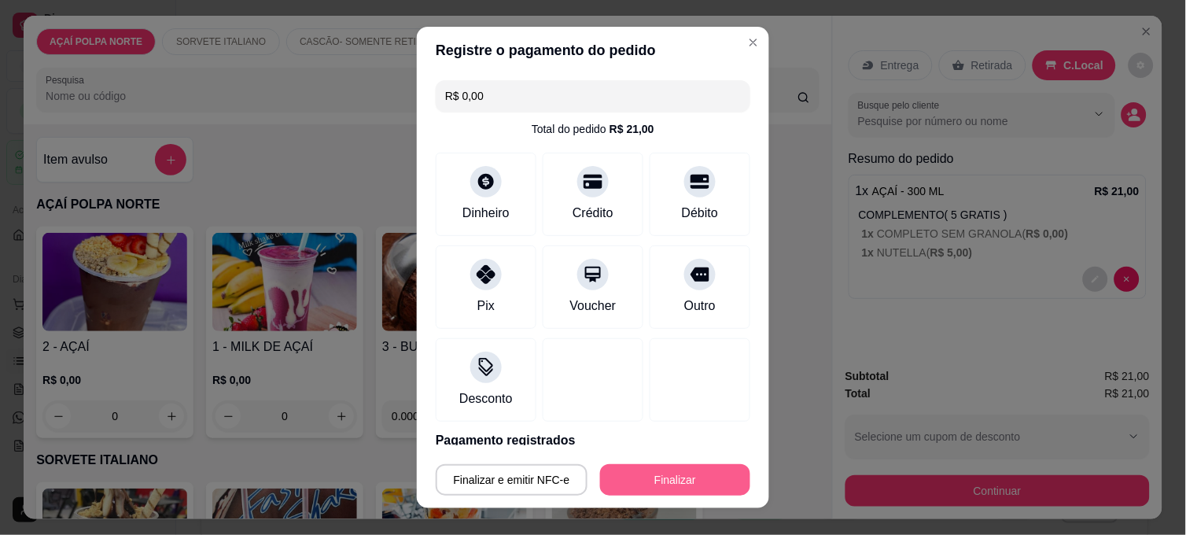
click at [697, 480] on button "Finalizar" at bounding box center [675, 479] width 150 height 31
type input "-R$ 21,00"
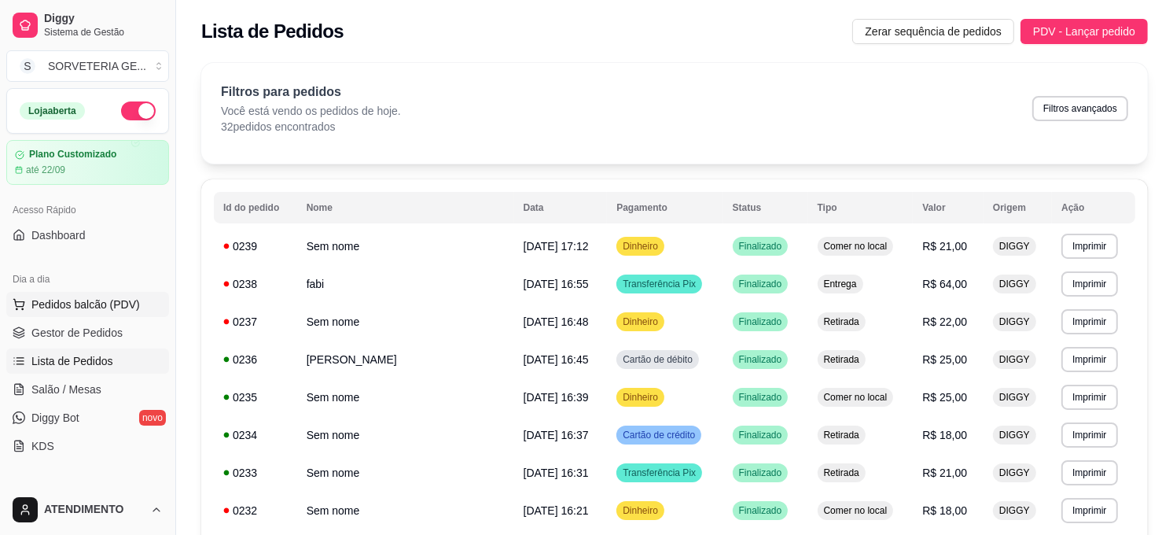
click at [112, 312] on button "Pedidos balcão (PDV)" at bounding box center [87, 304] width 163 height 25
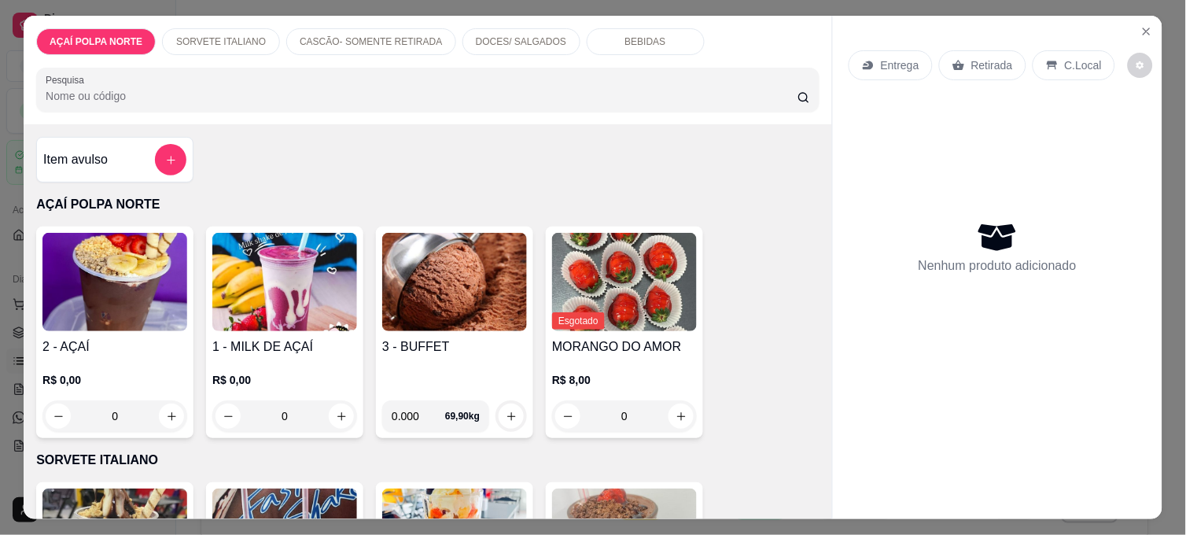
click at [111, 337] on h4 "2 - AÇAÍ" at bounding box center [114, 346] width 145 height 19
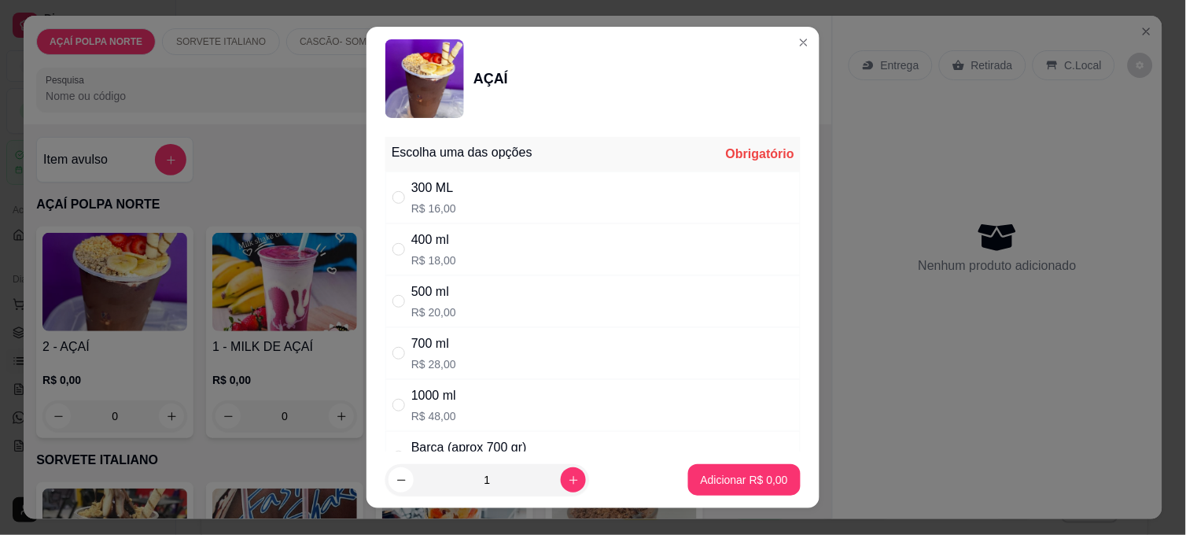
click at [464, 192] on div "300 ML R$ 16,00" at bounding box center [592, 197] width 415 height 52
radio input "true"
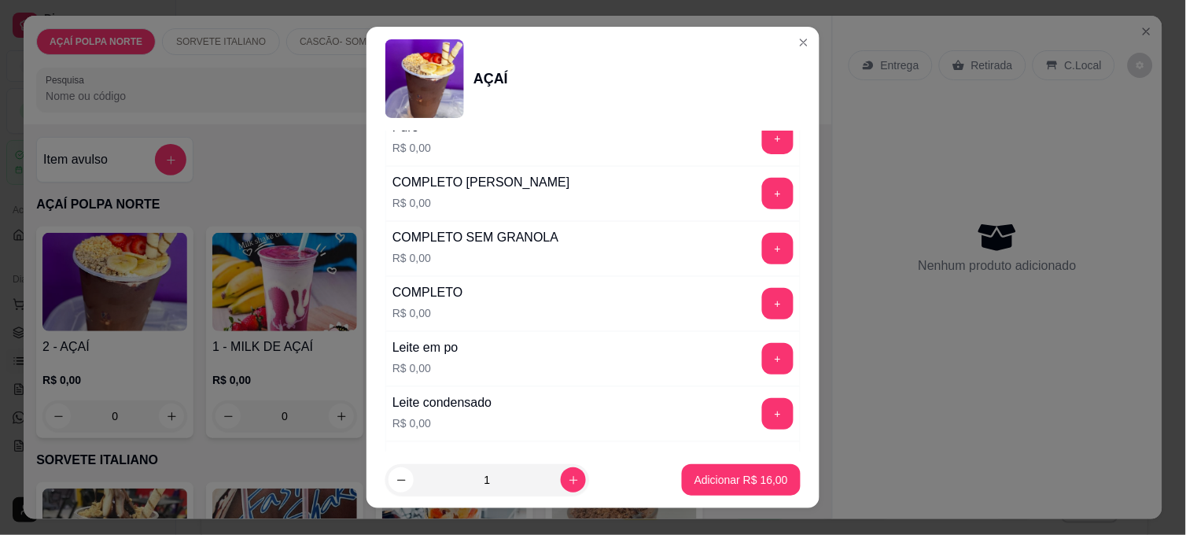
scroll to position [524, 0]
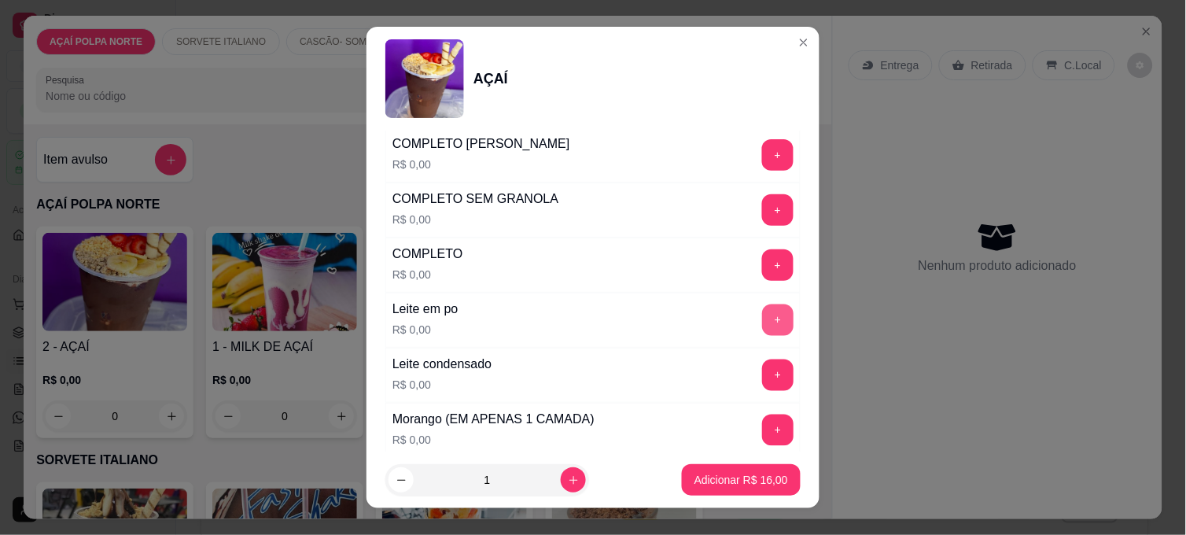
click at [762, 307] on button "+" at bounding box center [777, 319] width 31 height 31
click at [762, 370] on button "+" at bounding box center [777, 374] width 31 height 31
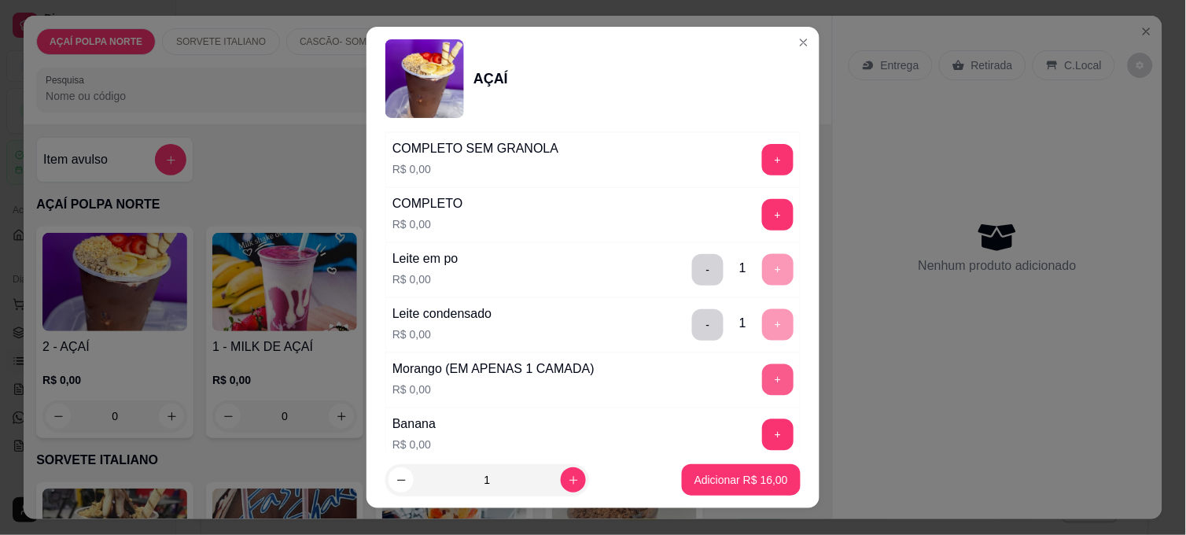
scroll to position [611, 0]
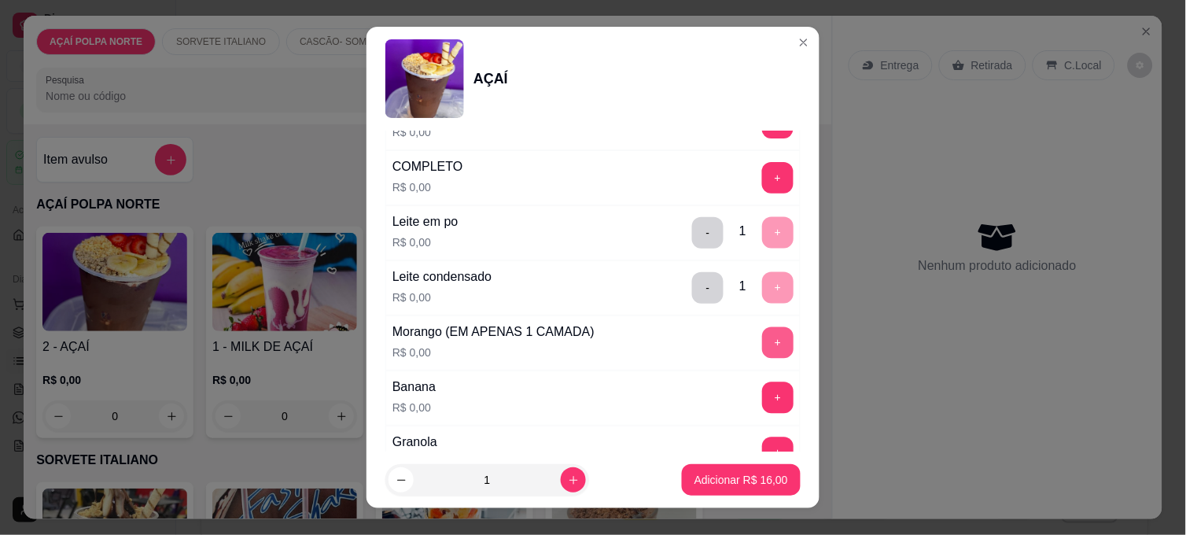
click at [762, 346] on button "+" at bounding box center [777, 342] width 31 height 31
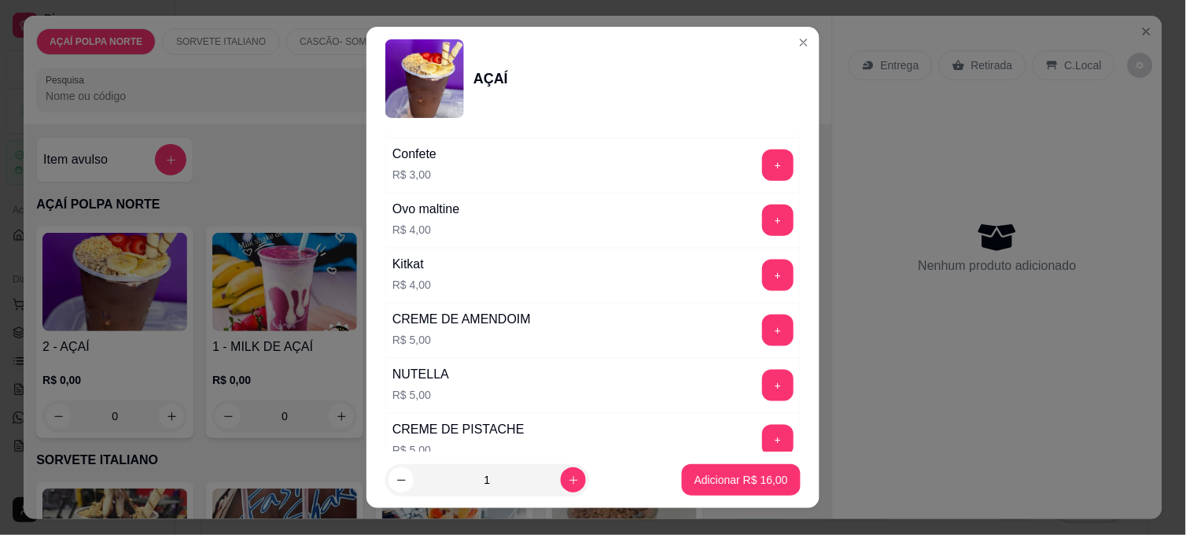
scroll to position [1747, 0]
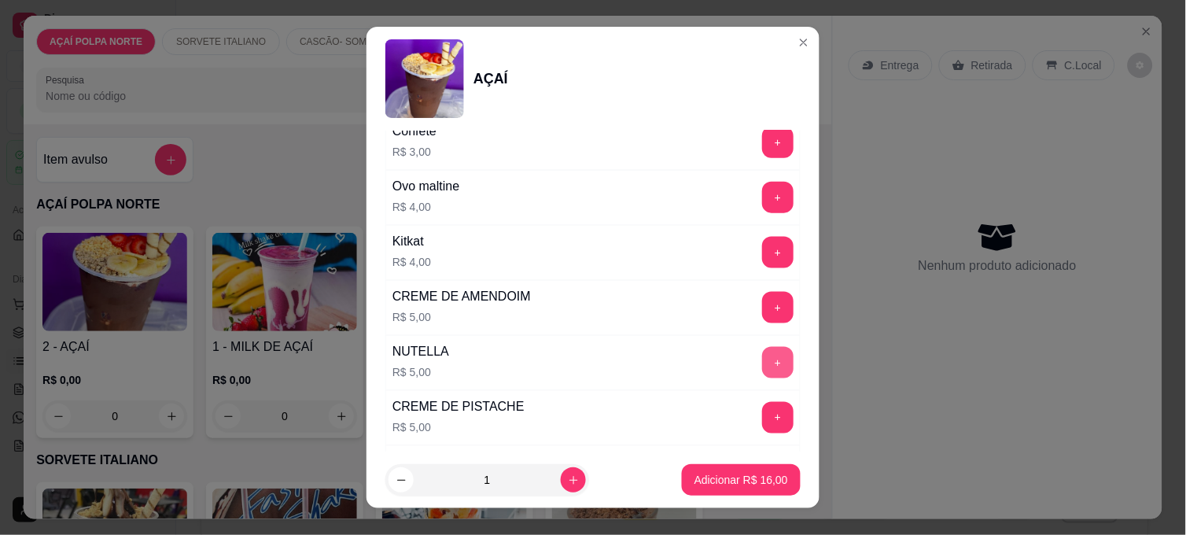
click at [762, 366] on button "+" at bounding box center [777, 362] width 31 height 31
click at [745, 465] on button "Adicionar R$ 21,00" at bounding box center [741, 479] width 119 height 31
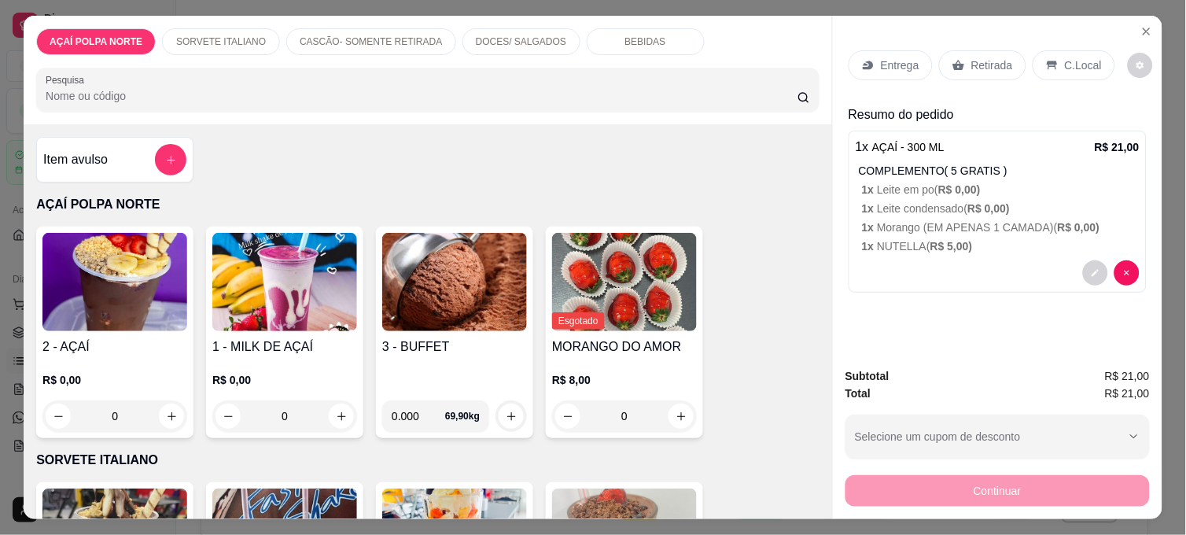
click at [436, 337] on h4 "3 - BUFFET" at bounding box center [454, 346] width 145 height 19
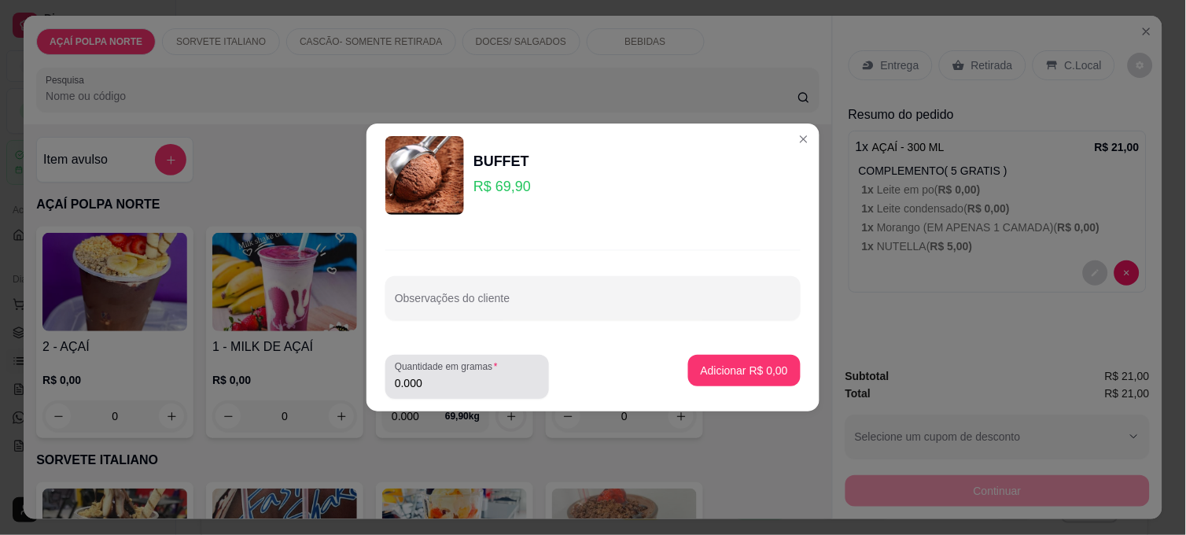
click at [454, 368] on label "Quantidade em gramas" at bounding box center [449, 366] width 108 height 13
click at [454, 375] on input "0.000" at bounding box center [467, 383] width 145 height 16
type input "0.140"
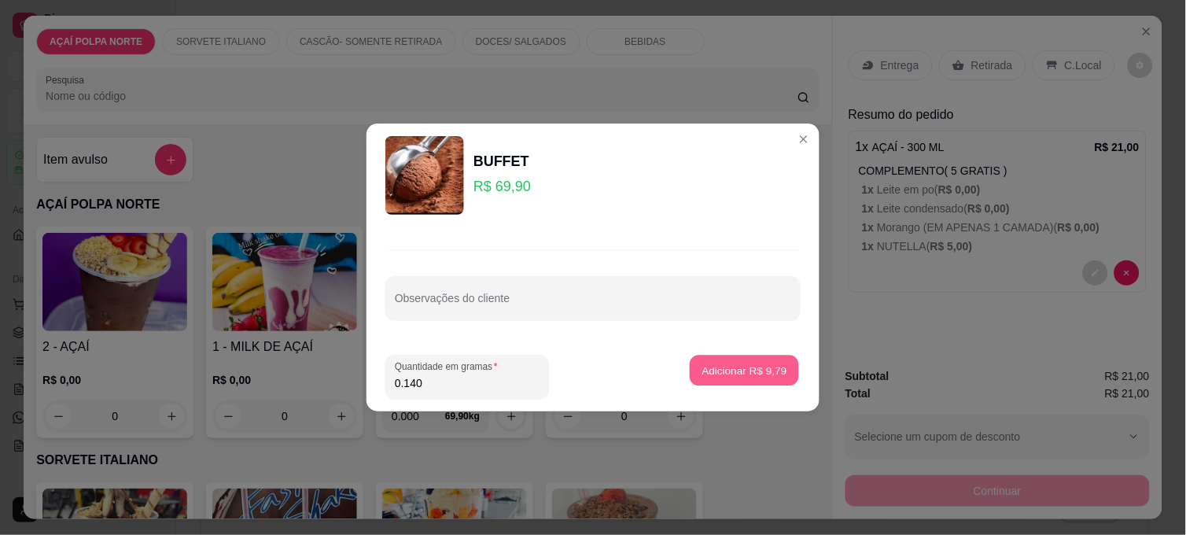
click at [772, 370] on p "Adicionar R$ 9,79" at bounding box center [743, 369] width 85 height 15
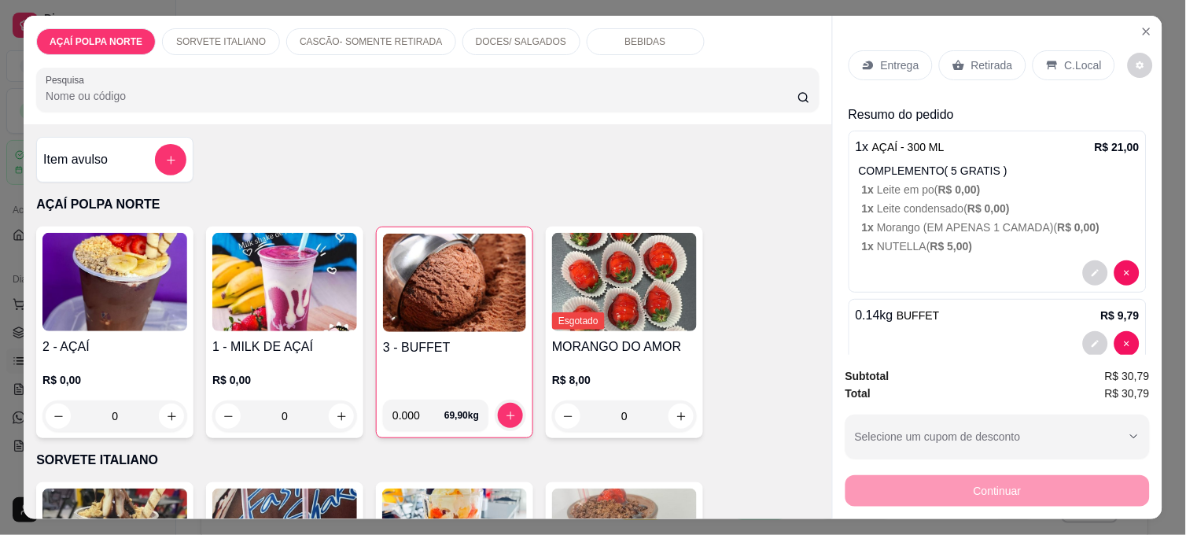
click at [1039, 68] on div "C.Local" at bounding box center [1073, 65] width 83 height 30
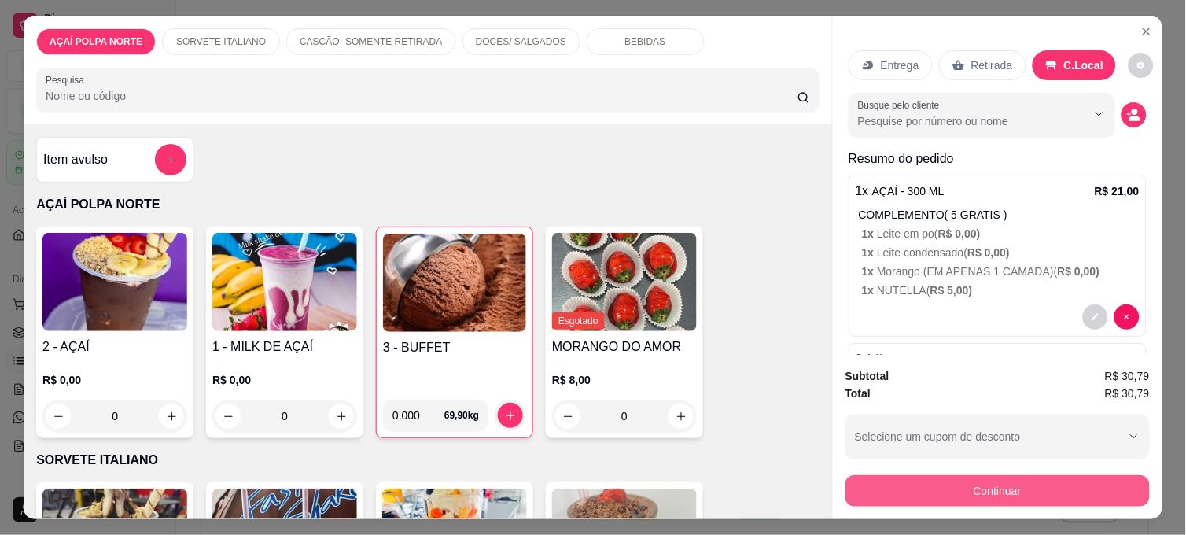
click at [998, 480] on button "Continuar" at bounding box center [997, 490] width 304 height 31
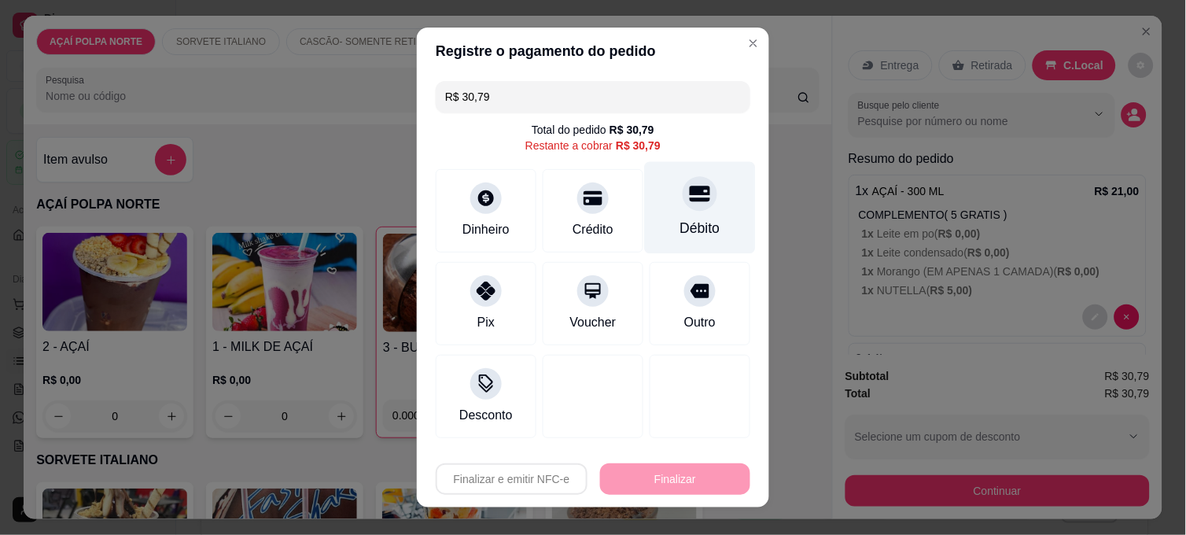
click at [680, 222] on div "Débito" at bounding box center [700, 228] width 40 height 20
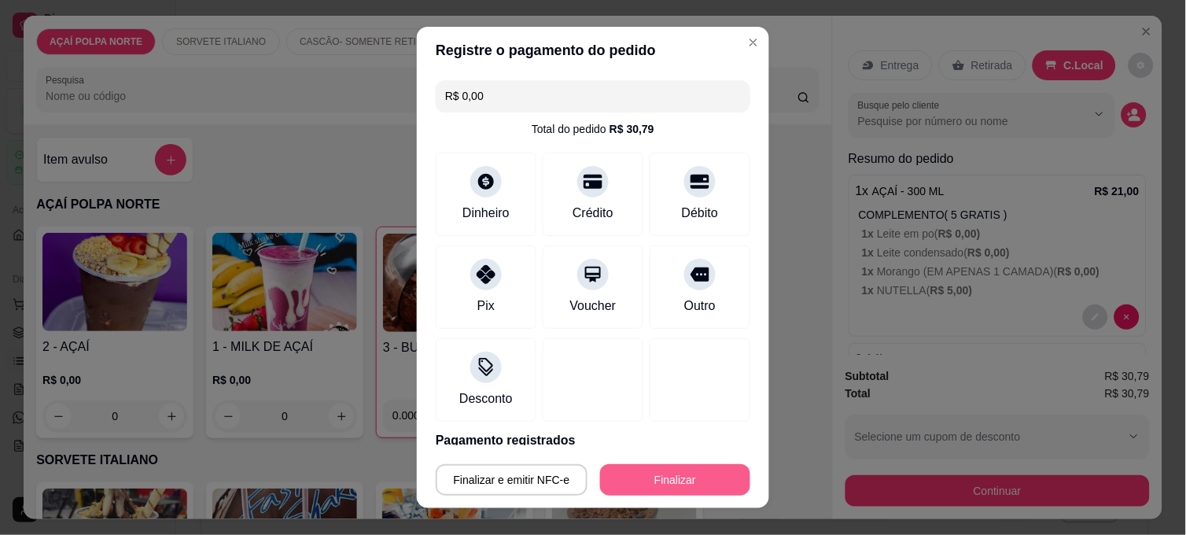
click at [693, 480] on button "Finalizar" at bounding box center [675, 479] width 150 height 31
type input "-R$ 30,79"
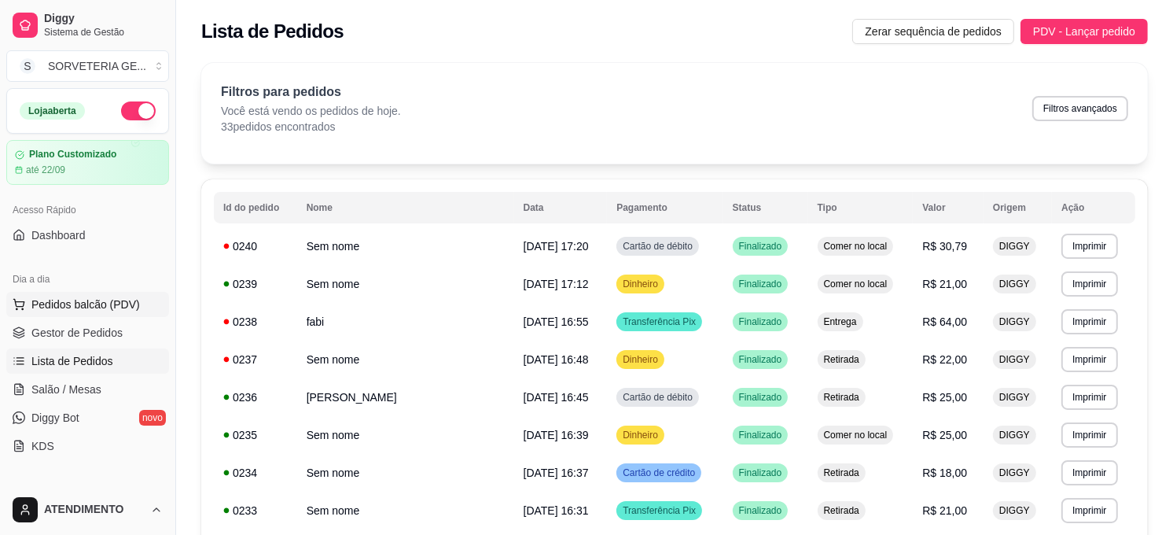
click at [120, 303] on span "Pedidos balcão (PDV)" at bounding box center [85, 304] width 108 height 16
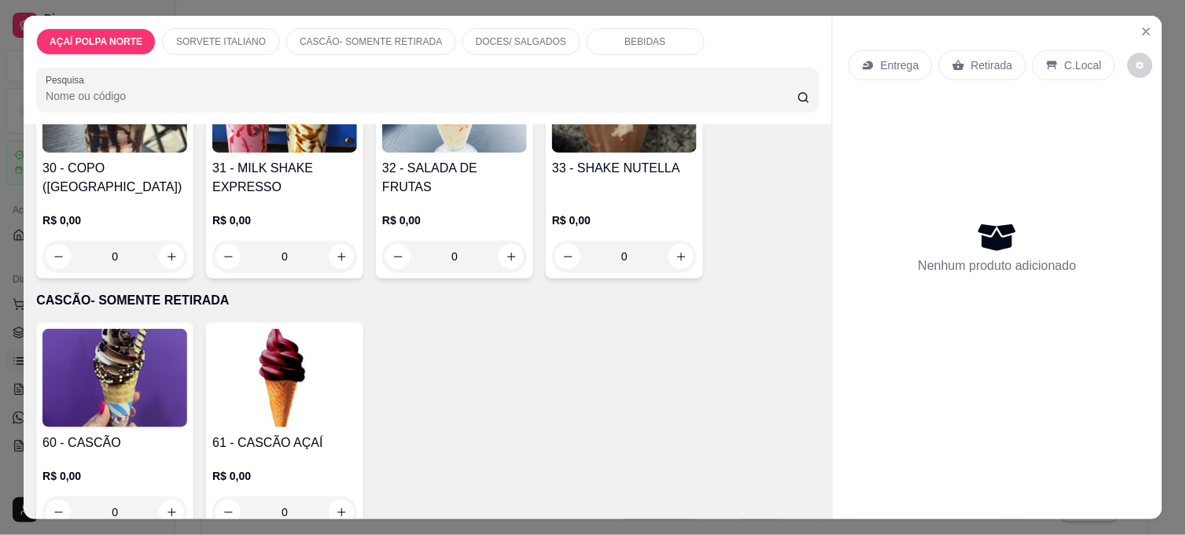
scroll to position [436, 0]
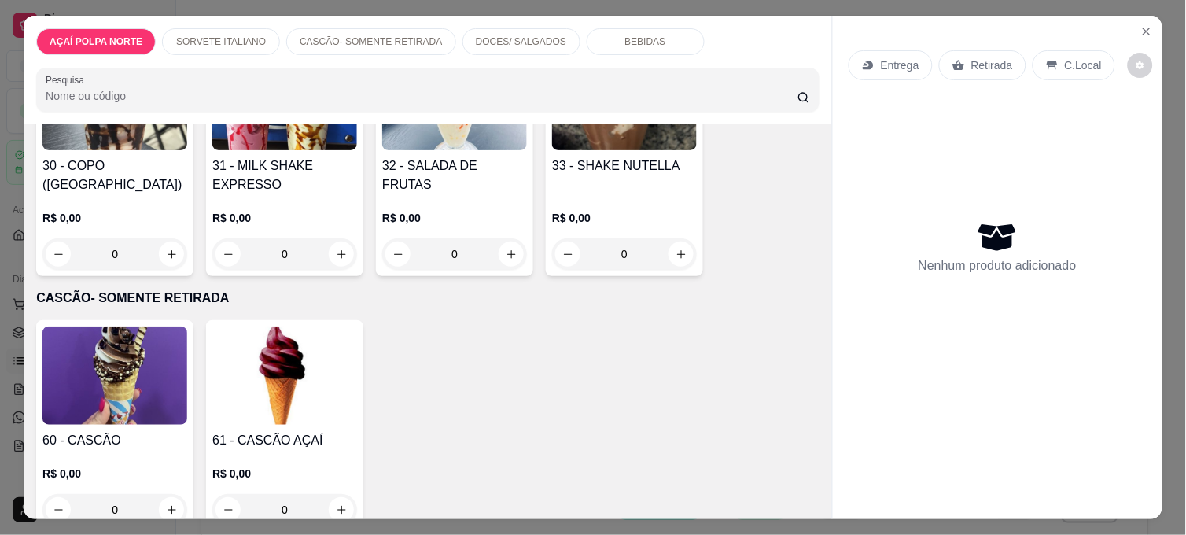
click at [81, 376] on img at bounding box center [114, 375] width 145 height 98
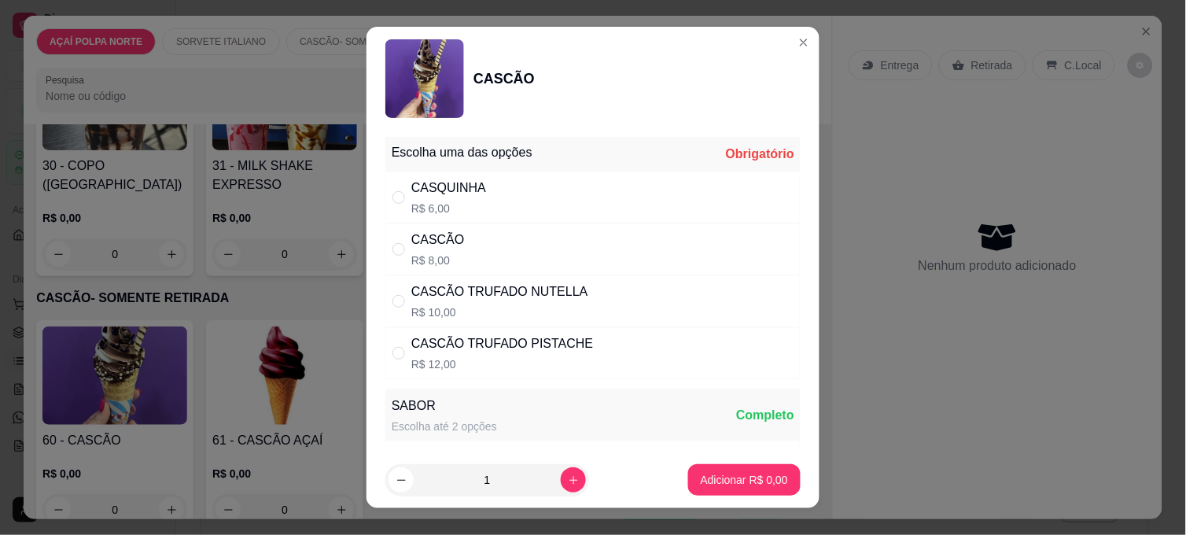
click at [489, 244] on div "CASCÃO R$ 8,00" at bounding box center [592, 249] width 415 height 52
radio input "true"
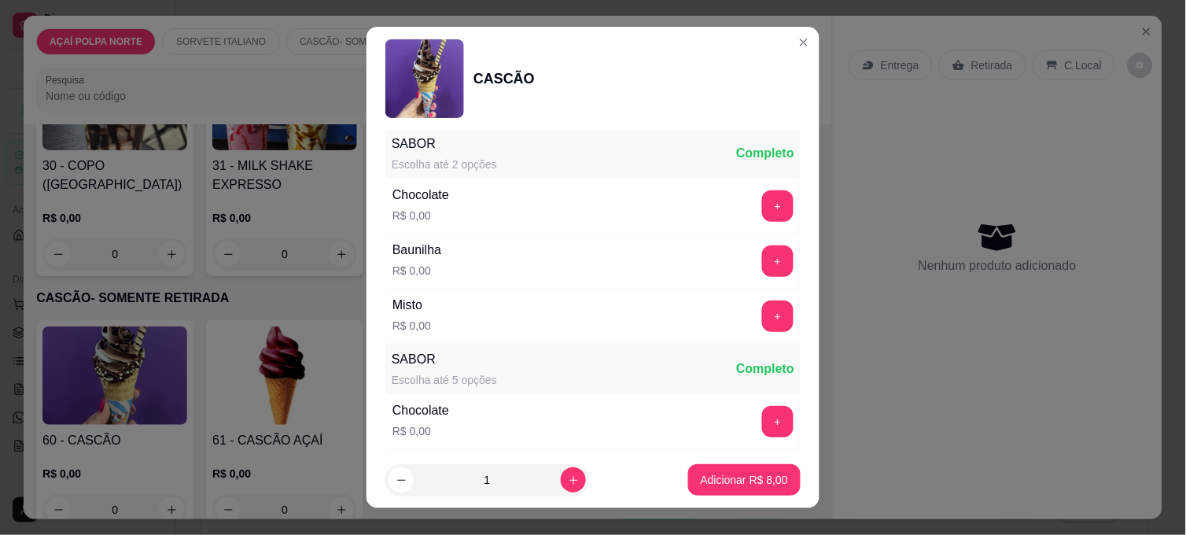
scroll to position [349, 0]
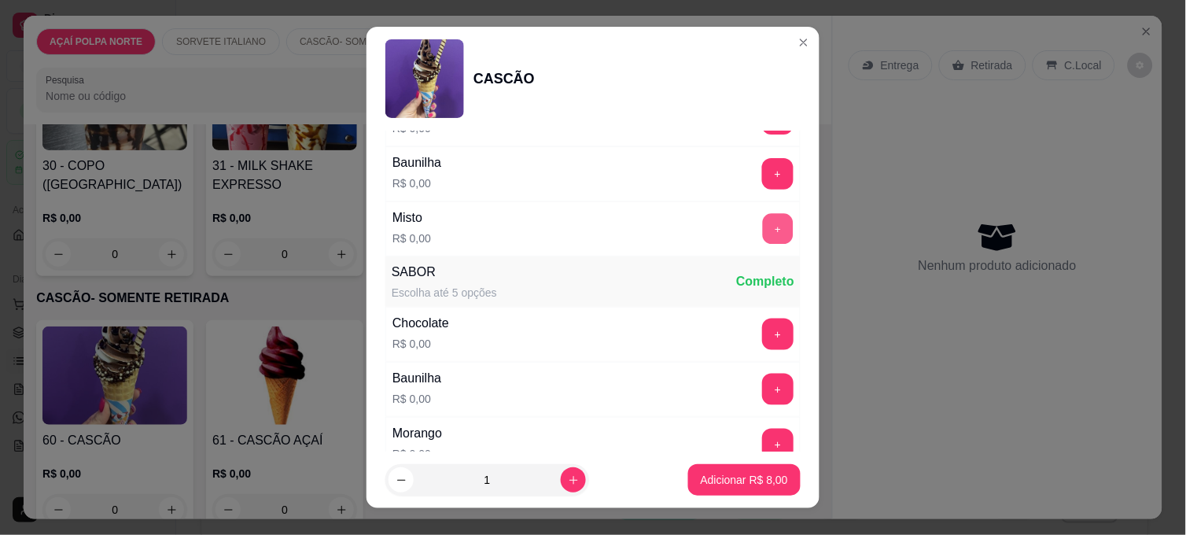
click at [763, 230] on button "+" at bounding box center [778, 229] width 31 height 31
click at [748, 480] on button "Adicionar R$ 8,00" at bounding box center [743, 480] width 109 height 31
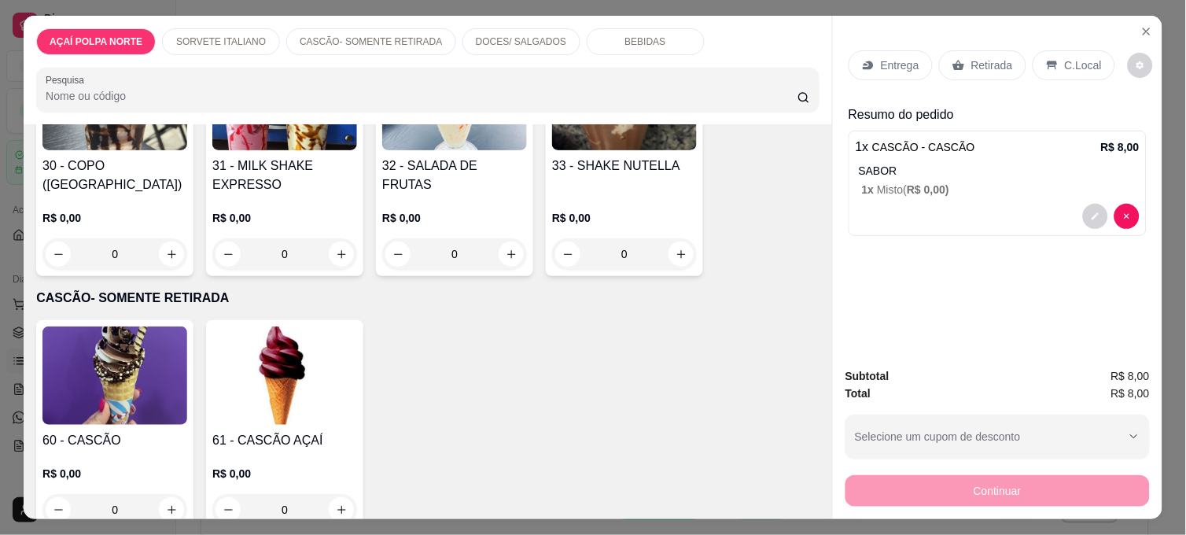
click at [1065, 63] on p "C.Local" at bounding box center [1082, 65] width 37 height 16
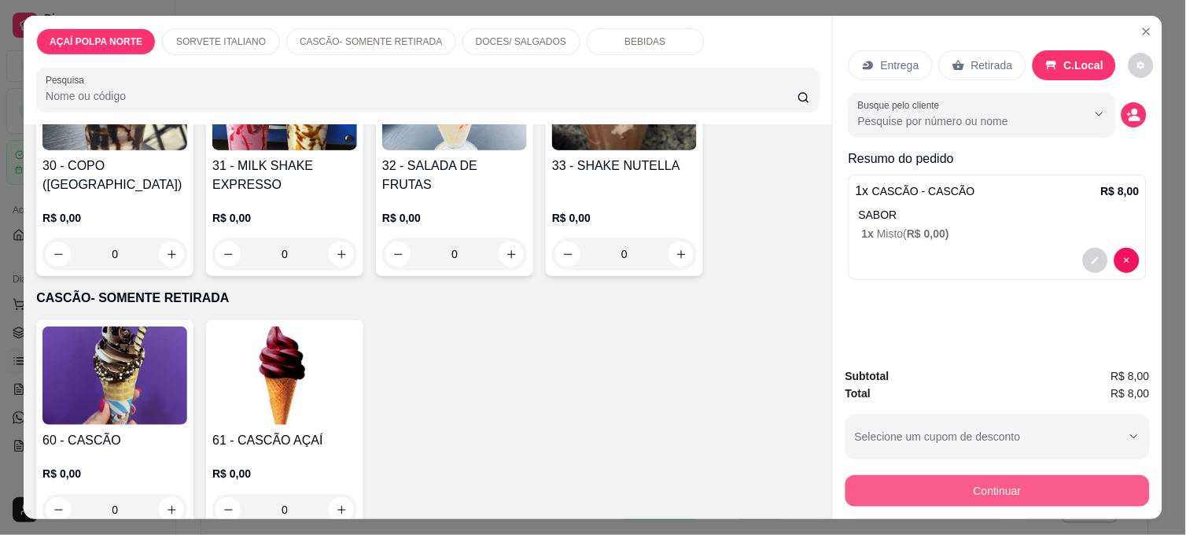
click at [1067, 480] on button "Continuar" at bounding box center [997, 490] width 304 height 31
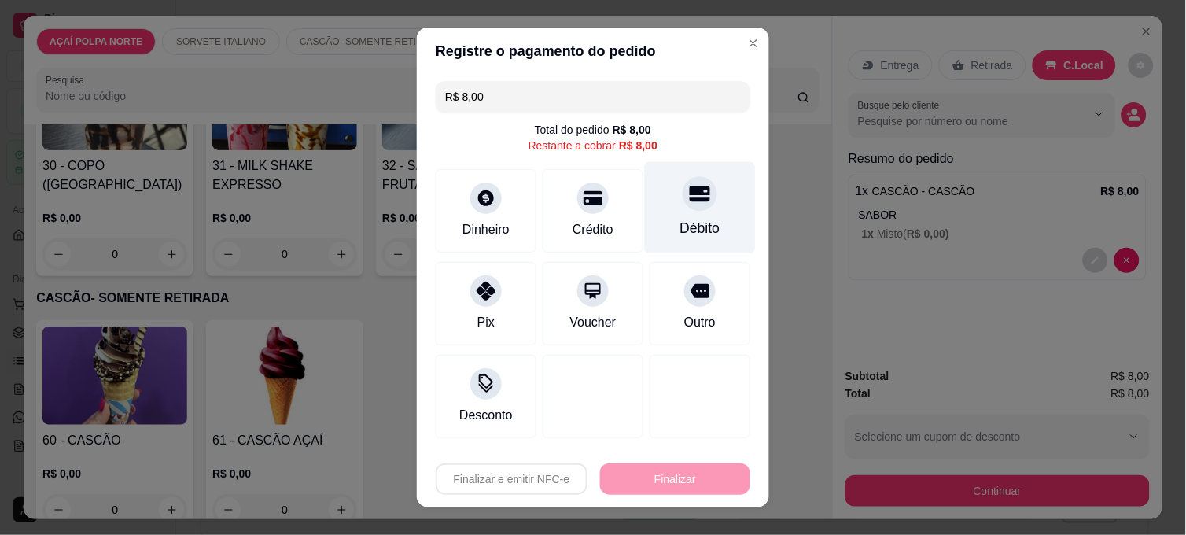
click at [700, 218] on div "Débito" at bounding box center [700, 228] width 40 height 20
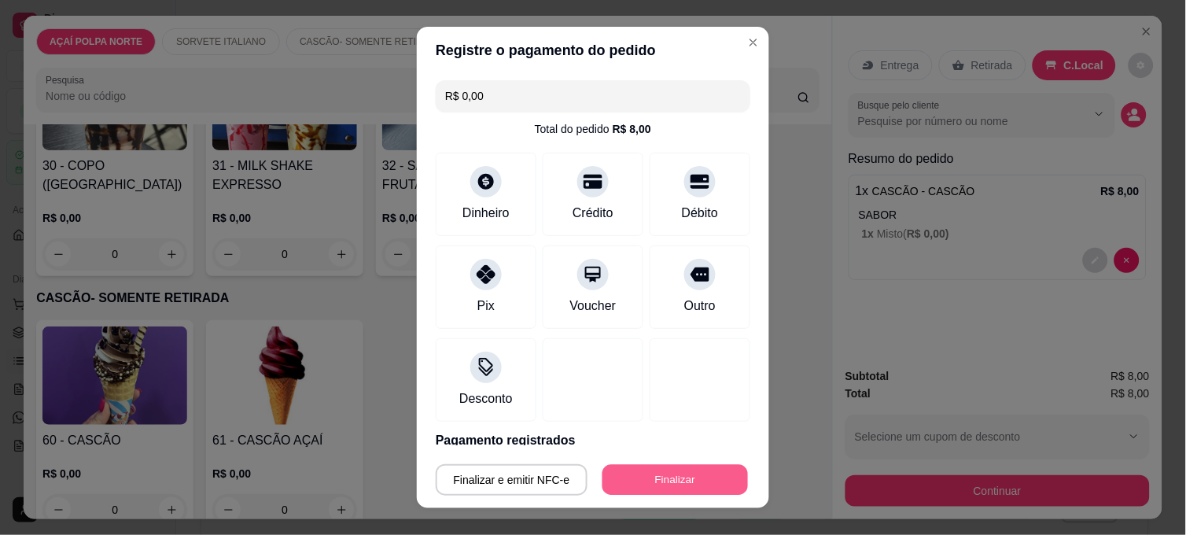
click at [662, 480] on button "Finalizar" at bounding box center [674, 480] width 145 height 31
type input "-R$ 8,00"
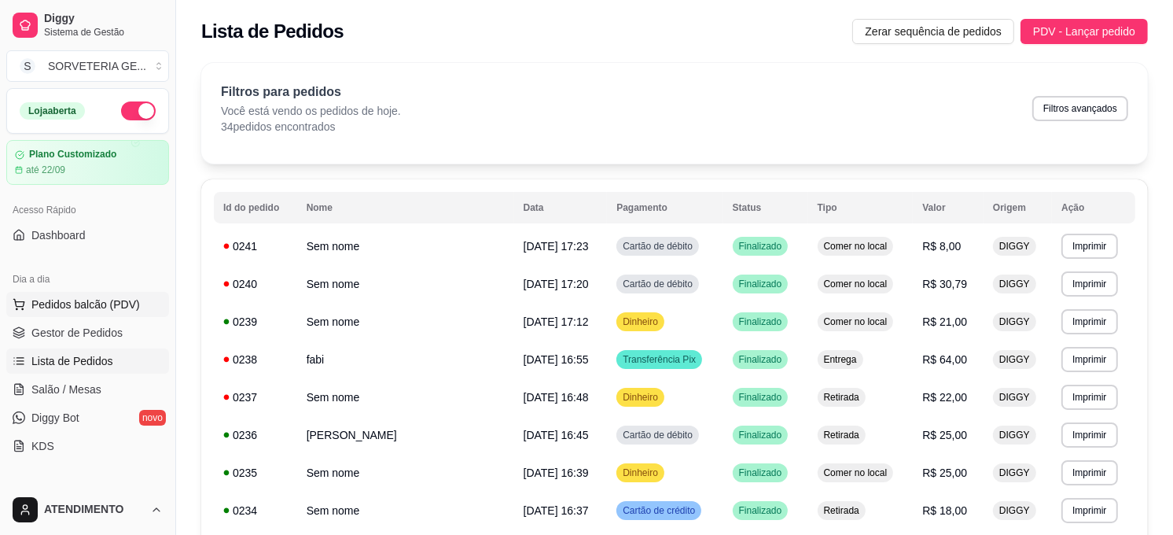
click at [89, 303] on span "Pedidos balcão (PDV)" at bounding box center [85, 304] width 108 height 16
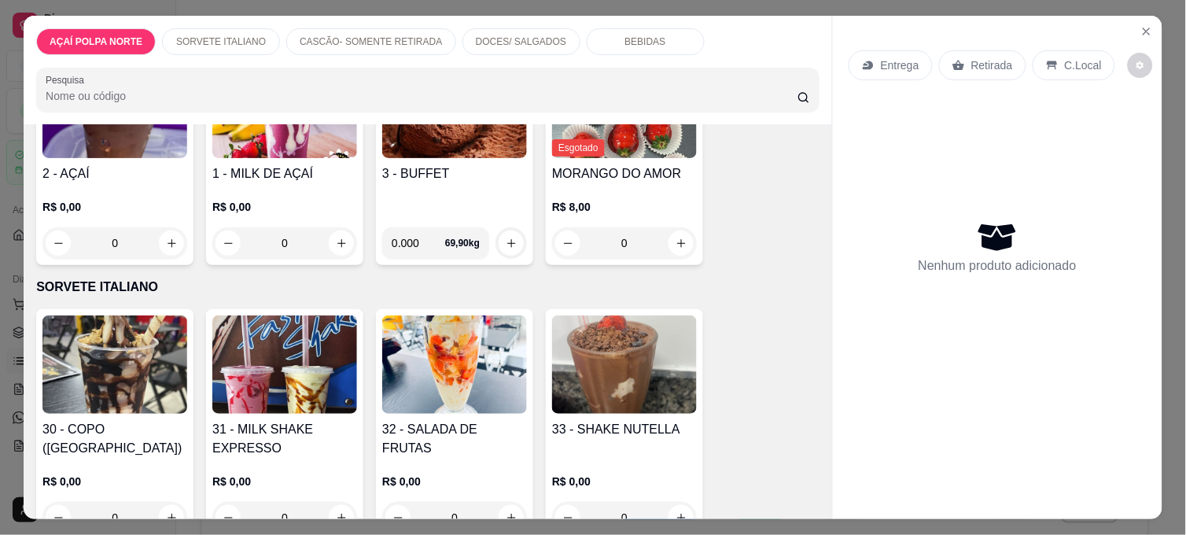
scroll to position [175, 0]
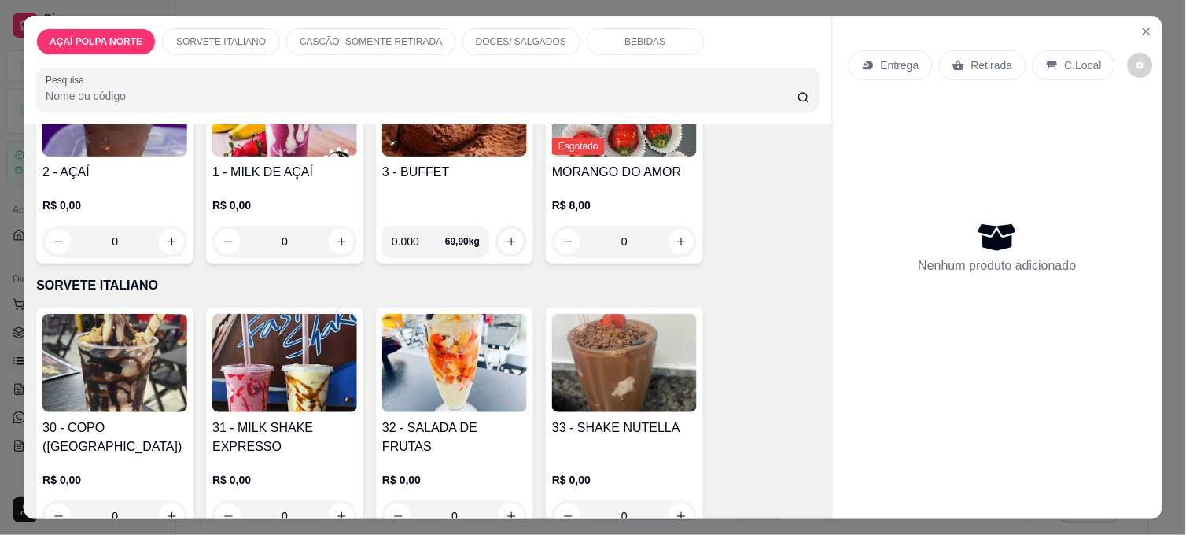
click at [293, 371] on img at bounding box center [284, 363] width 145 height 98
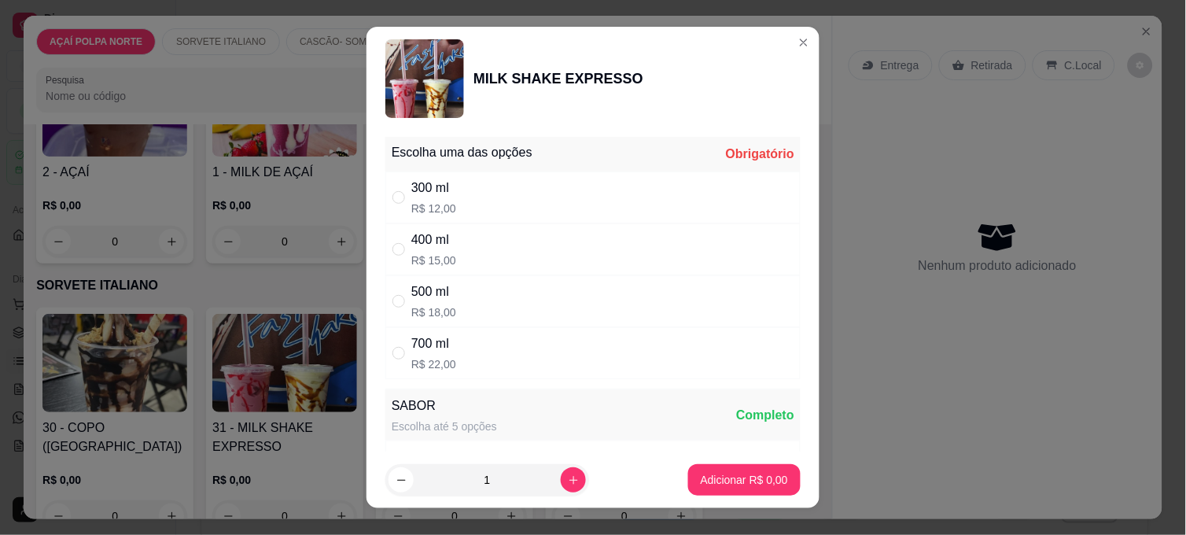
click at [487, 246] on div "400 ml R$ 15,00" at bounding box center [592, 249] width 415 height 52
radio input "true"
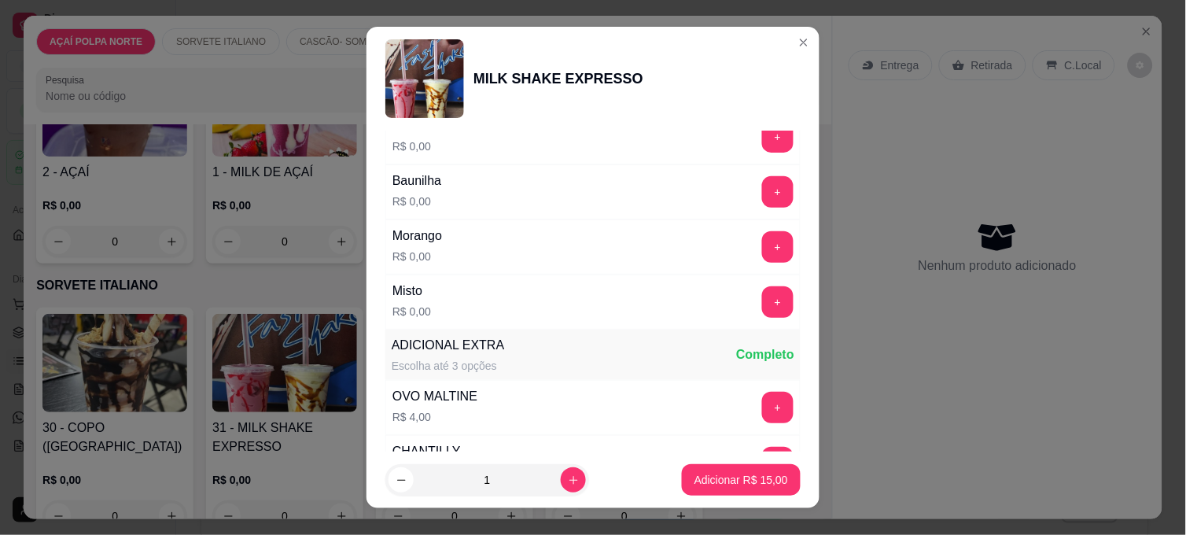
scroll to position [349, 0]
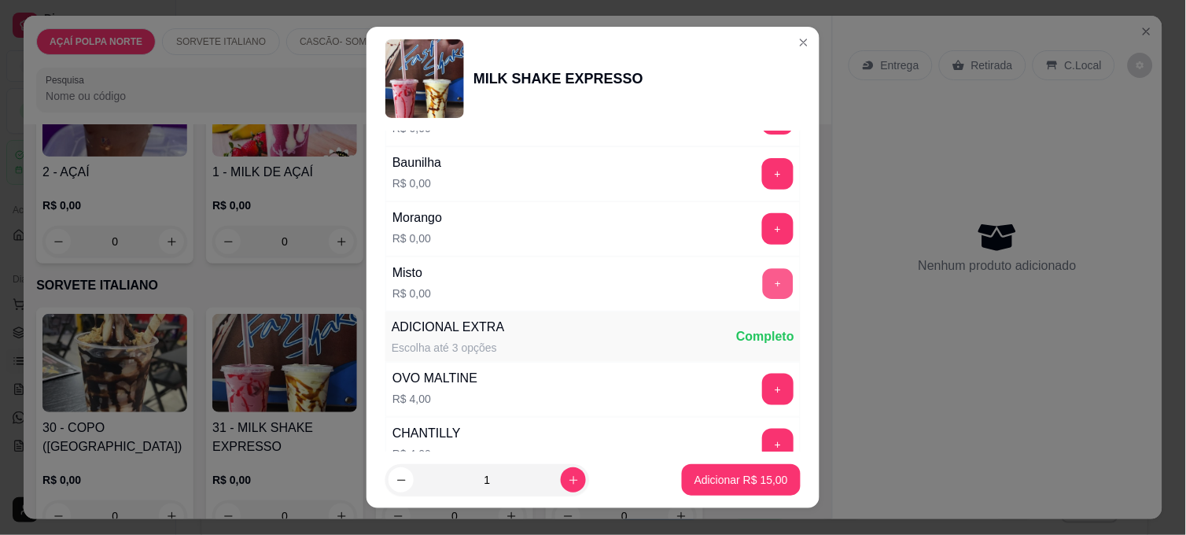
click at [763, 287] on button "+" at bounding box center [778, 284] width 31 height 31
click at [740, 480] on p "Adicionar R$ 15,00" at bounding box center [741, 480] width 94 height 16
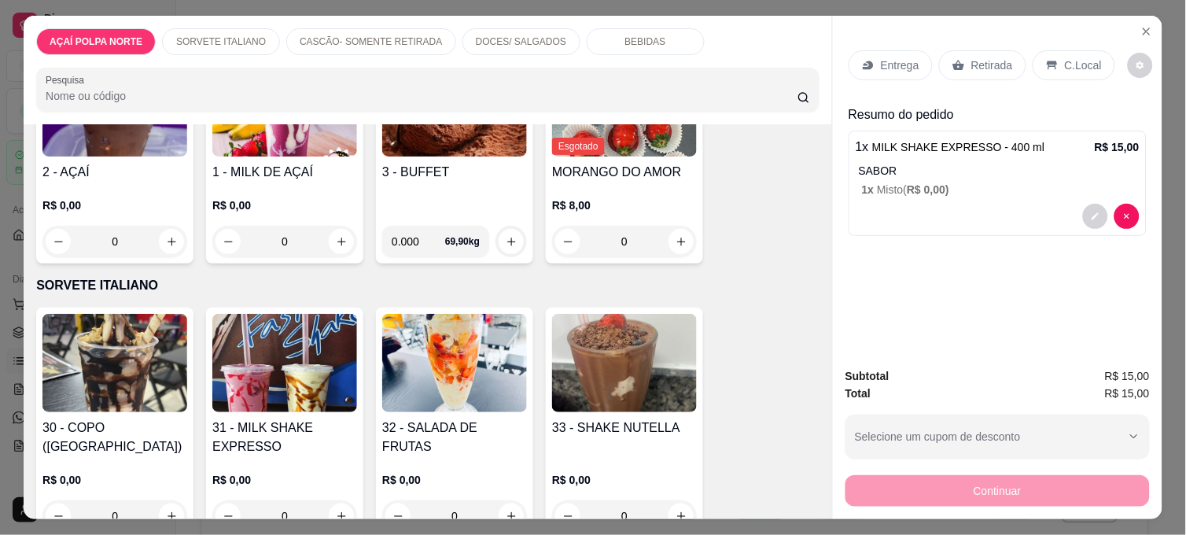
click at [1066, 57] on p "C.Local" at bounding box center [1082, 65] width 37 height 16
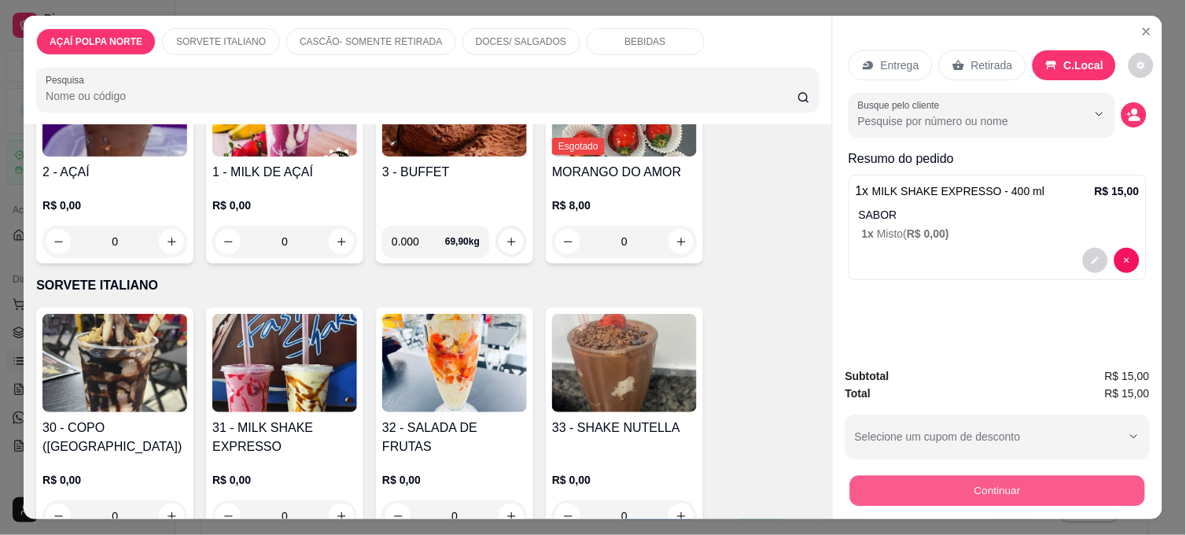
click at [1067, 480] on button "Continuar" at bounding box center [997, 490] width 295 height 31
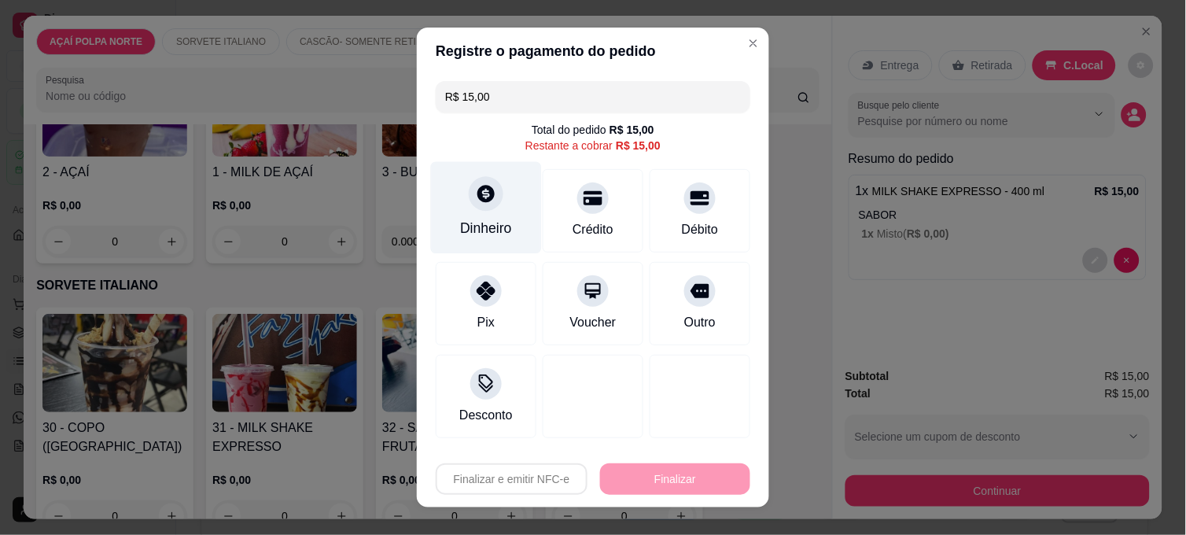
click at [465, 205] on div "Dinheiro" at bounding box center [486, 208] width 111 height 92
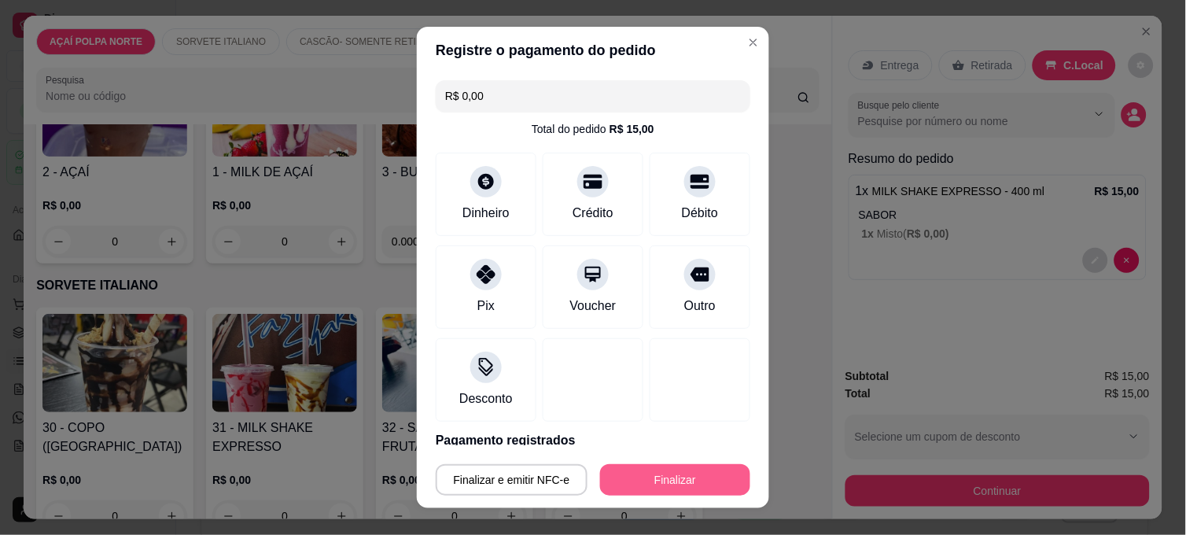
click at [708, 480] on button "Finalizar" at bounding box center [675, 479] width 150 height 31
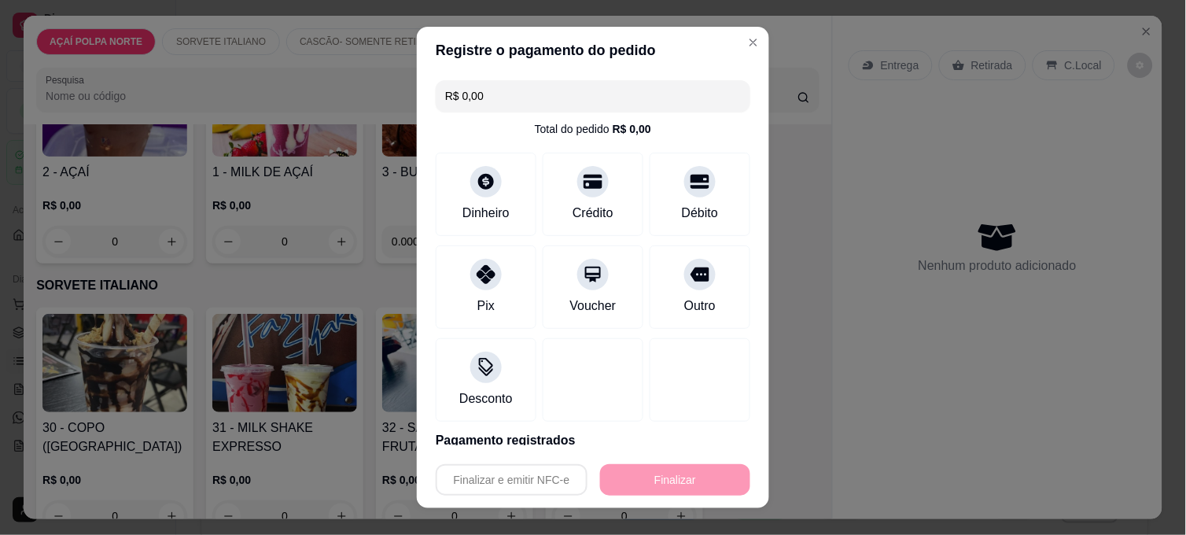
type input "-R$ 15,00"
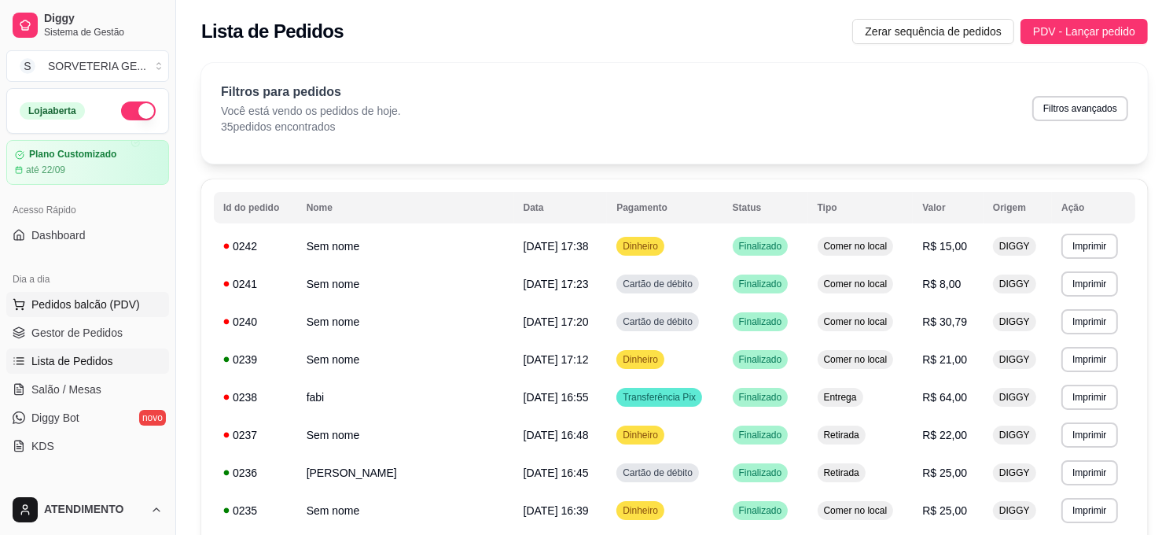
click at [142, 304] on button "Pedidos balcão (PDV)" at bounding box center [87, 304] width 163 height 25
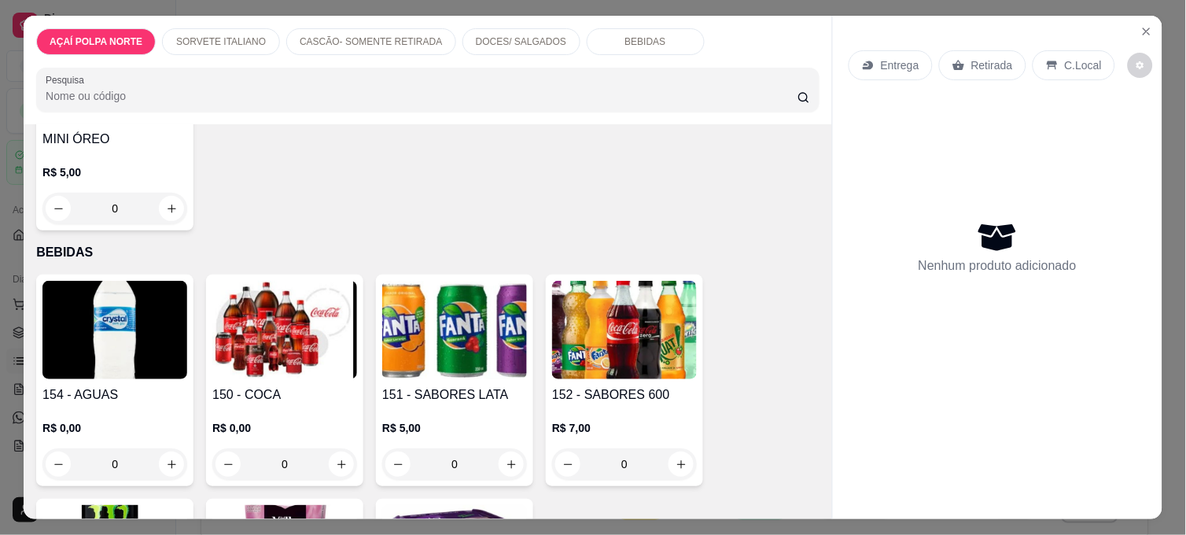
scroll to position [1223, 0]
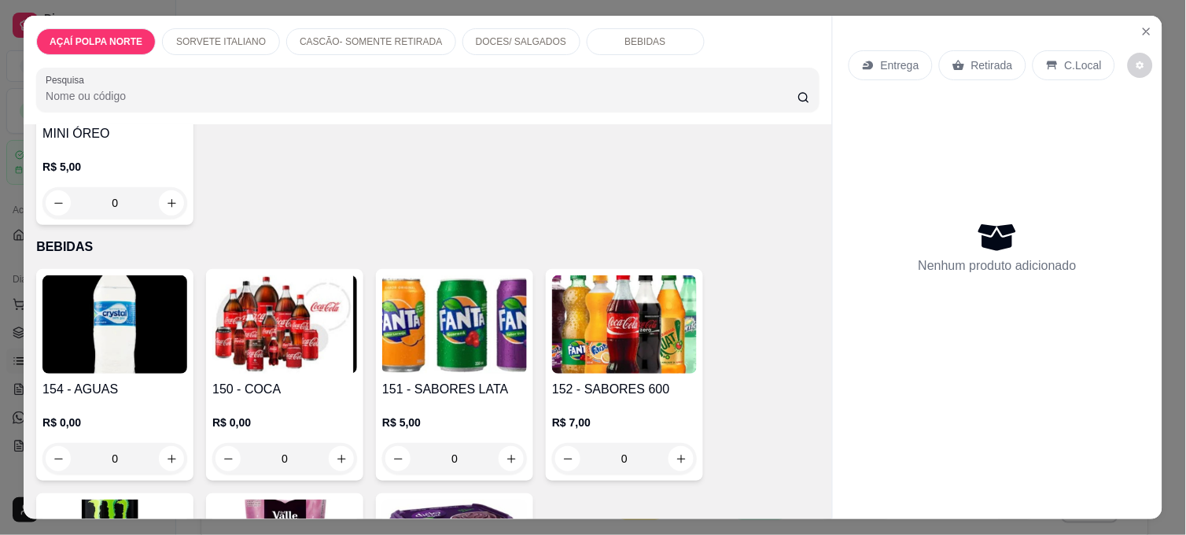
click at [146, 305] on img at bounding box center [114, 324] width 145 height 98
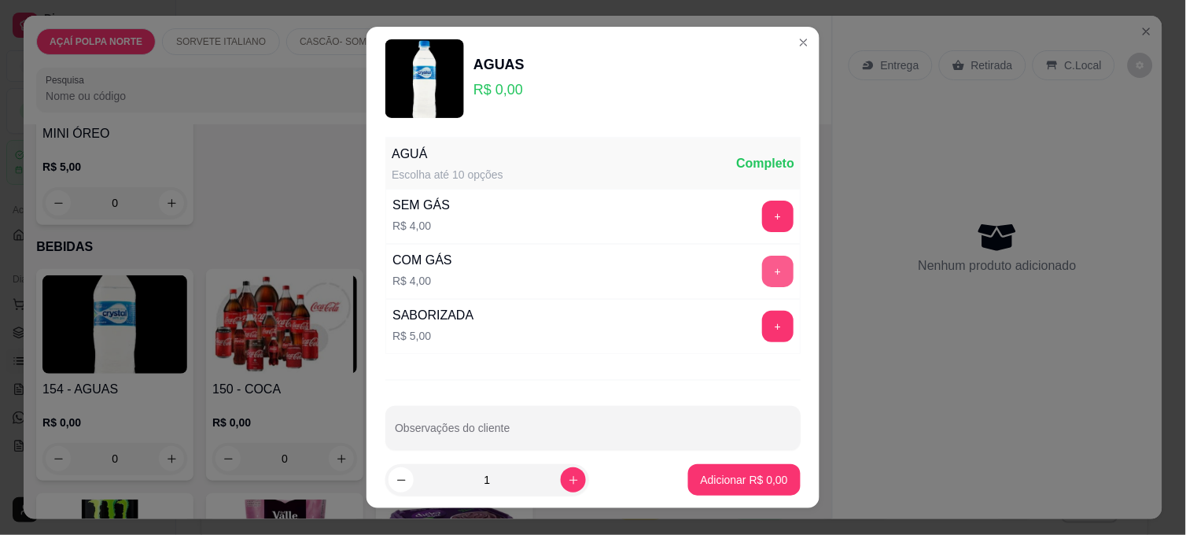
click at [762, 263] on button "+" at bounding box center [777, 271] width 31 height 31
click at [733, 480] on p "Adicionar R$ 4,00" at bounding box center [743, 480] width 87 height 16
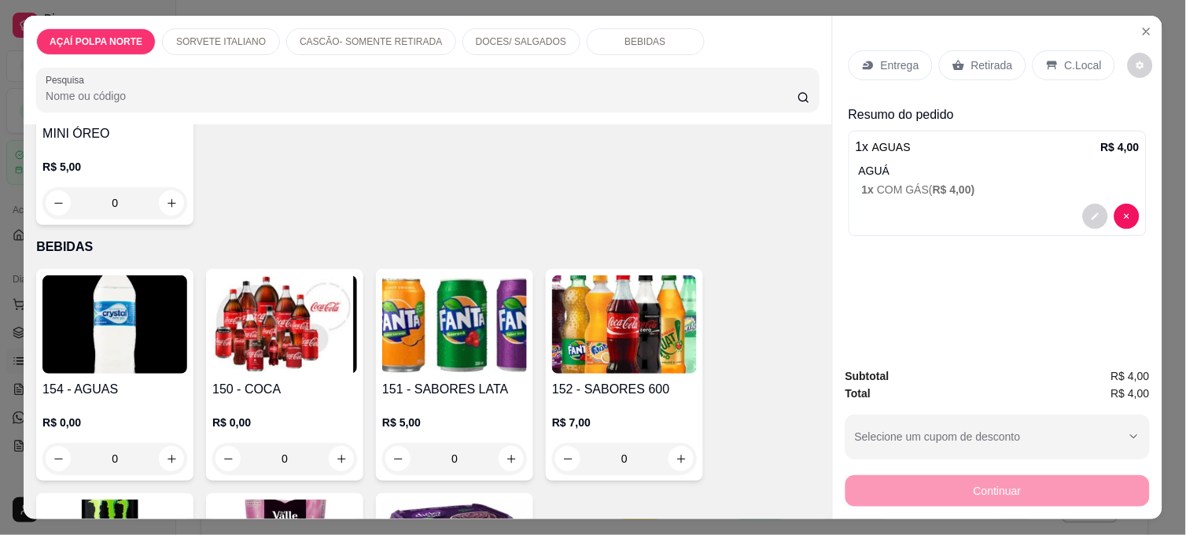
click at [1067, 57] on p "C.Local" at bounding box center [1082, 65] width 37 height 16
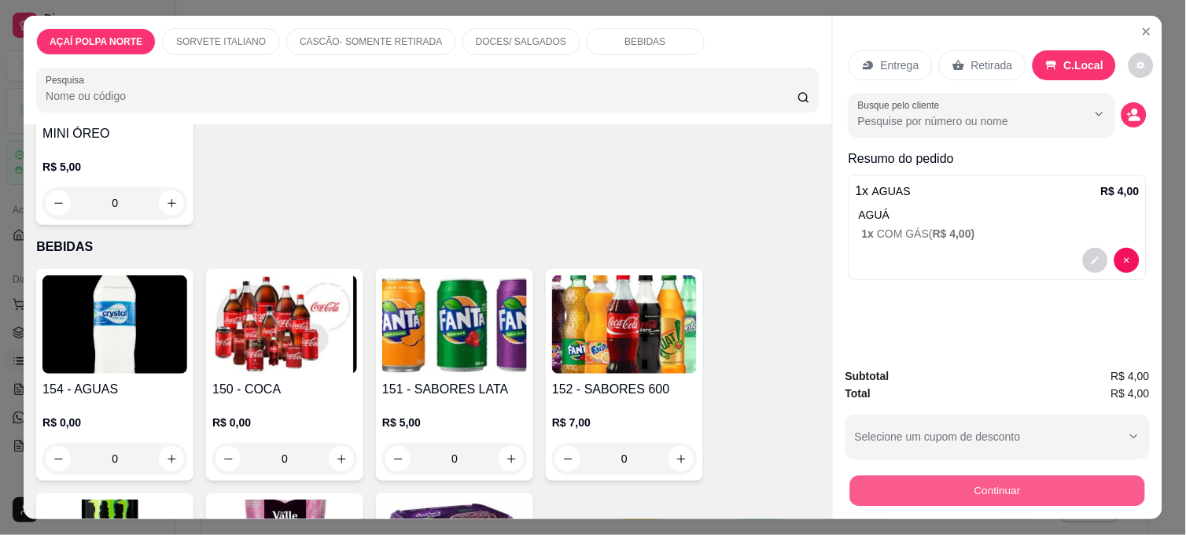
click at [1067, 476] on button "Continuar" at bounding box center [997, 490] width 295 height 31
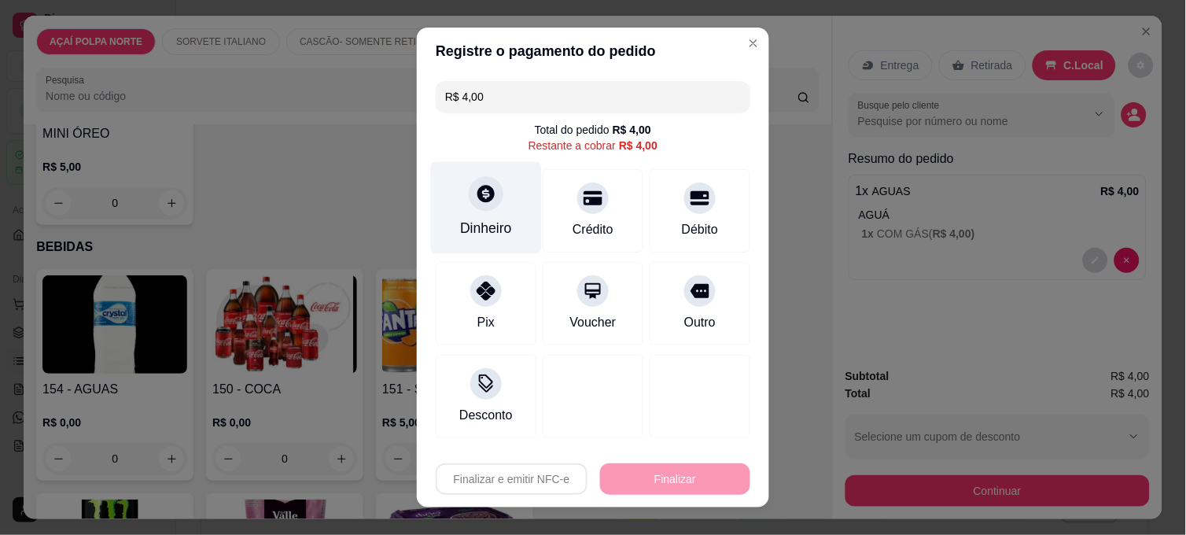
click at [475, 222] on div "Dinheiro" at bounding box center [486, 228] width 52 height 20
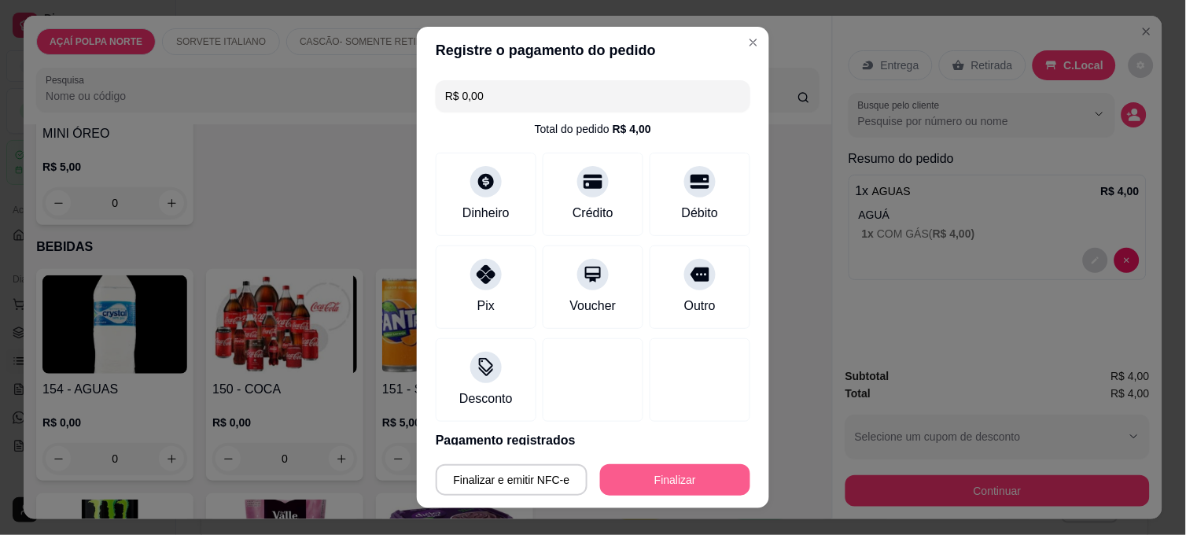
click at [700, 476] on button "Finalizar" at bounding box center [675, 479] width 150 height 31
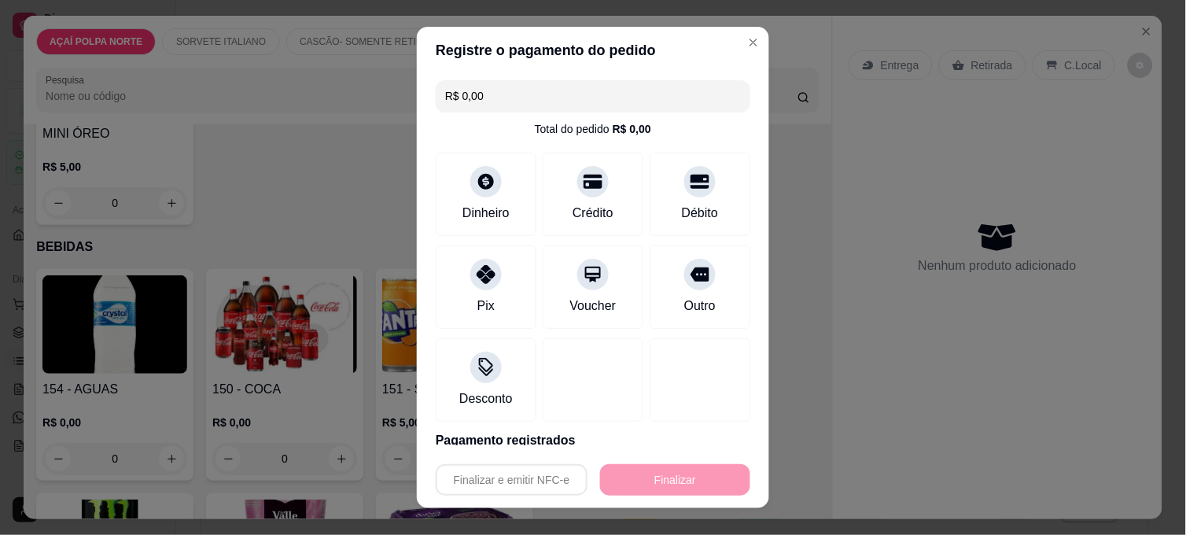
type input "-R$ 4,00"
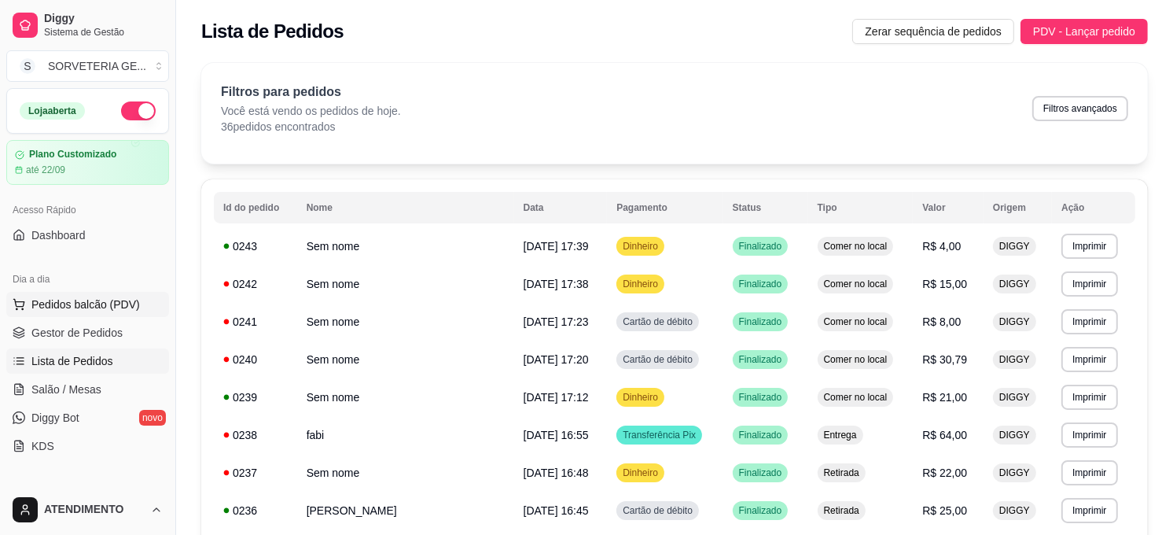
click at [100, 303] on span "Pedidos balcão (PDV)" at bounding box center [85, 304] width 108 height 16
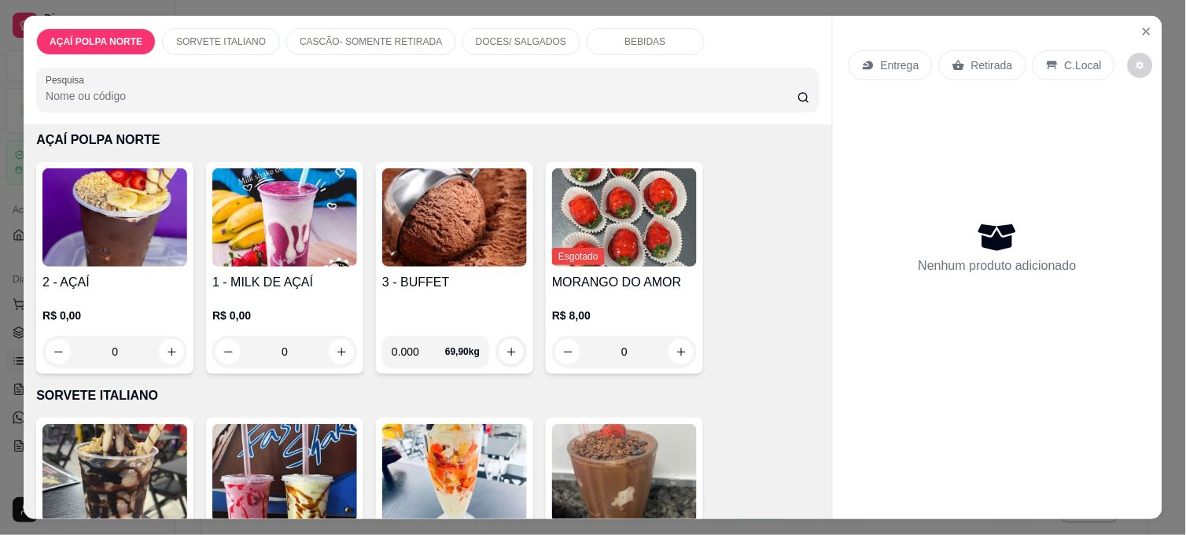
scroll to position [175, 0]
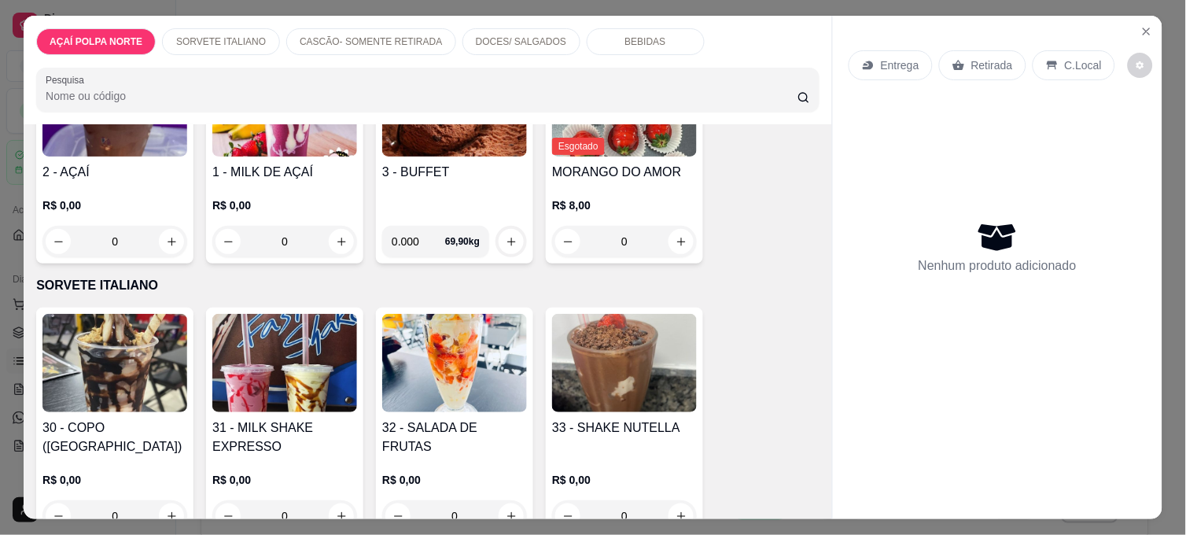
click at [271, 355] on img at bounding box center [284, 363] width 145 height 98
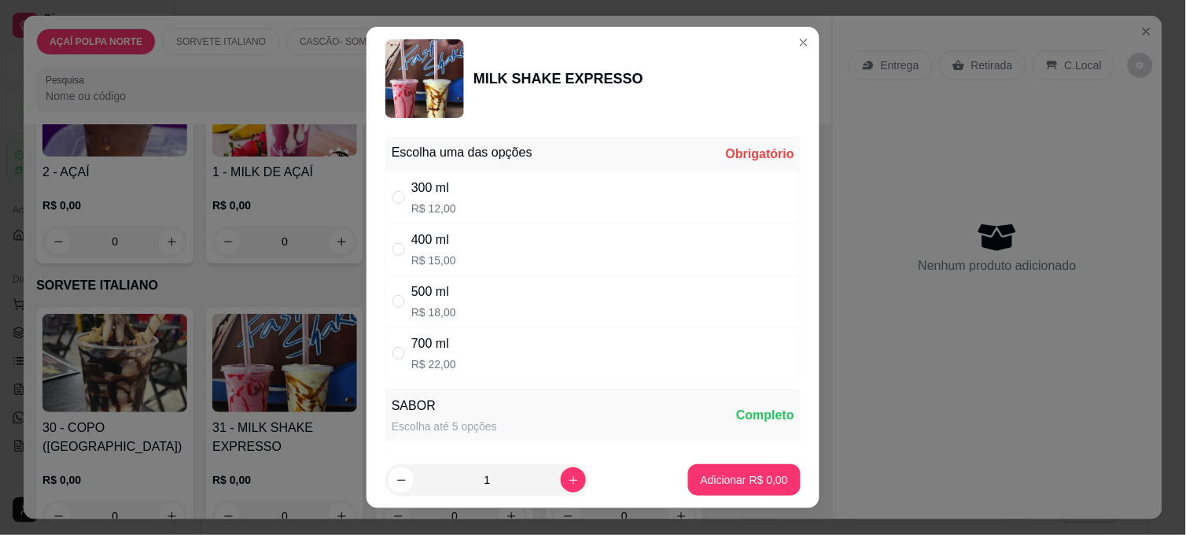
click at [442, 250] on div "400 ml R$ 15,00" at bounding box center [433, 249] width 45 height 38
radio input "true"
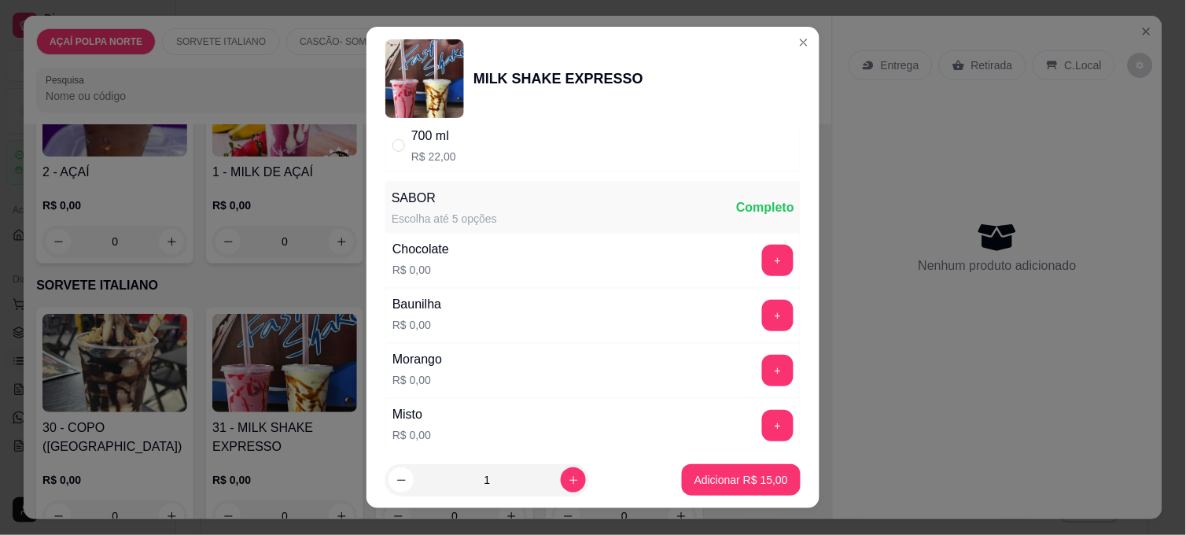
scroll to position [262, 0]
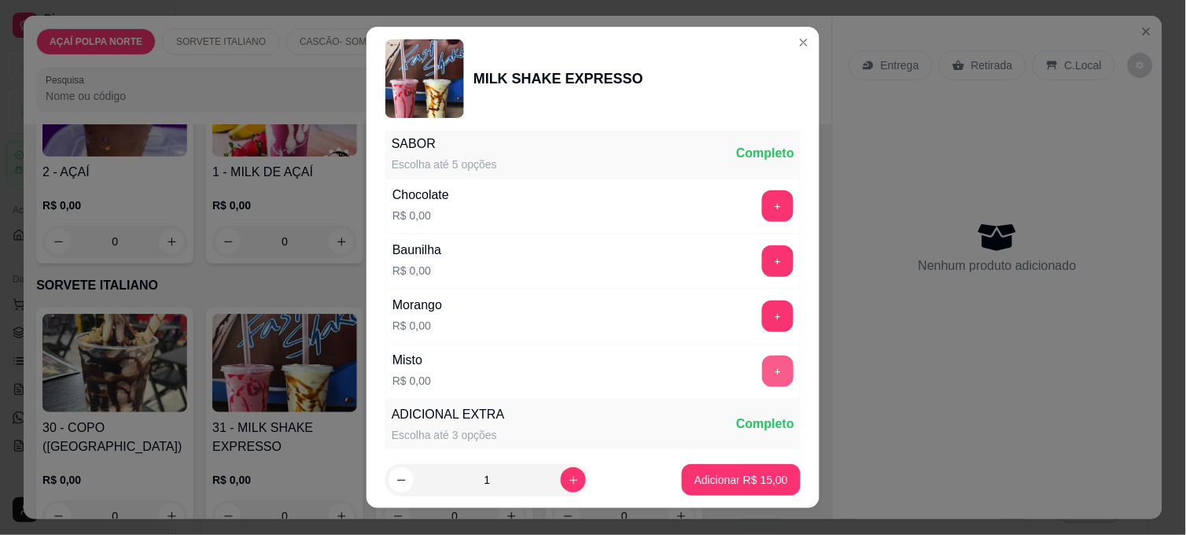
click at [762, 366] on button "+" at bounding box center [777, 370] width 31 height 31
click at [748, 472] on p "Adicionar R$ 15,00" at bounding box center [741, 480] width 94 height 16
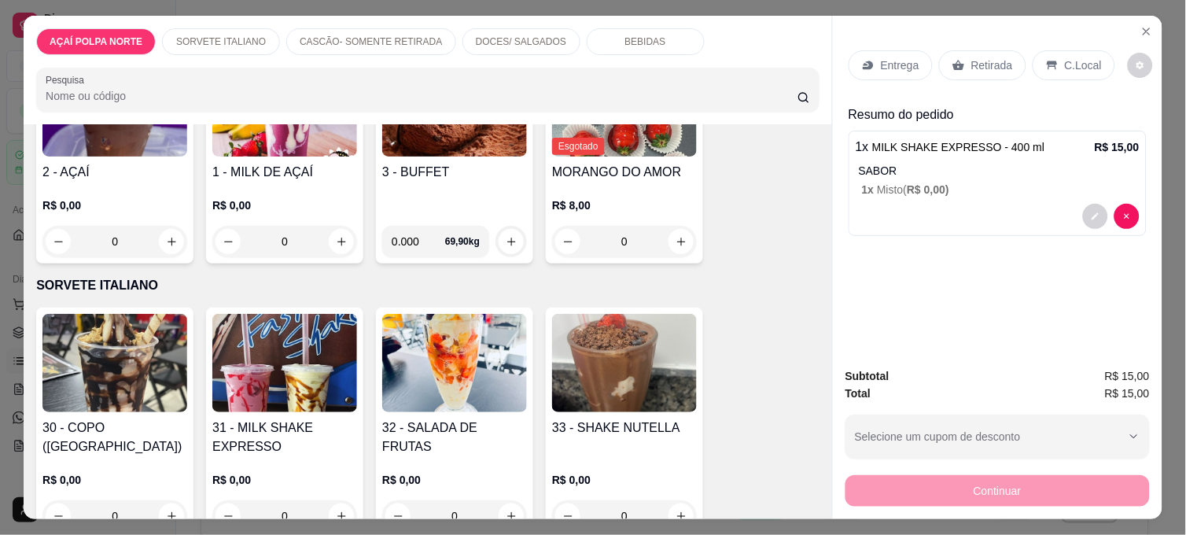
click at [325, 380] on img at bounding box center [284, 363] width 145 height 98
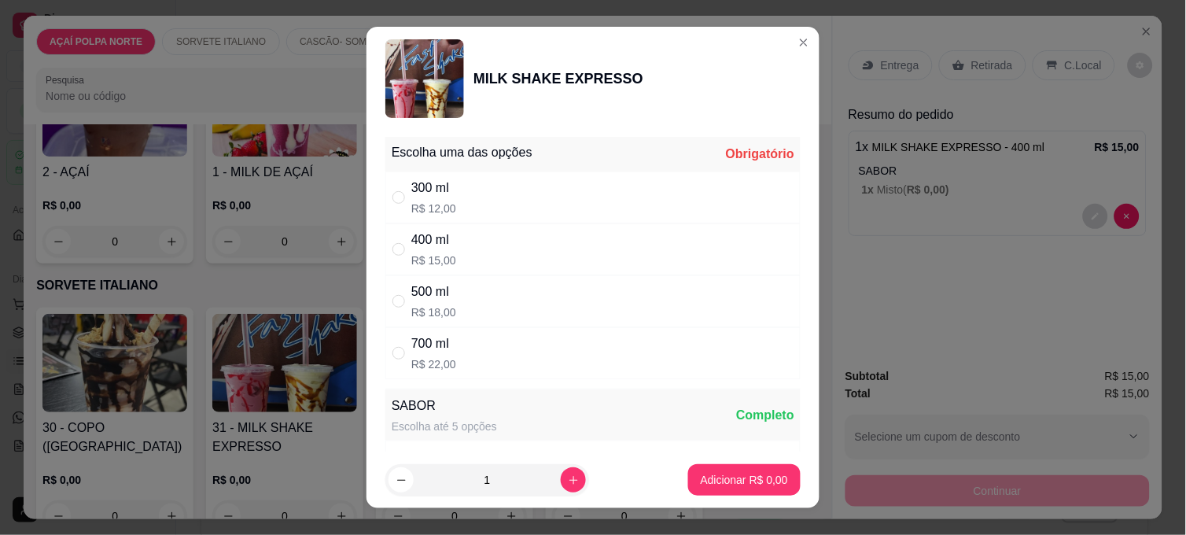
click at [485, 288] on div "500 ml R$ 18,00" at bounding box center [592, 301] width 415 height 52
radio input "true"
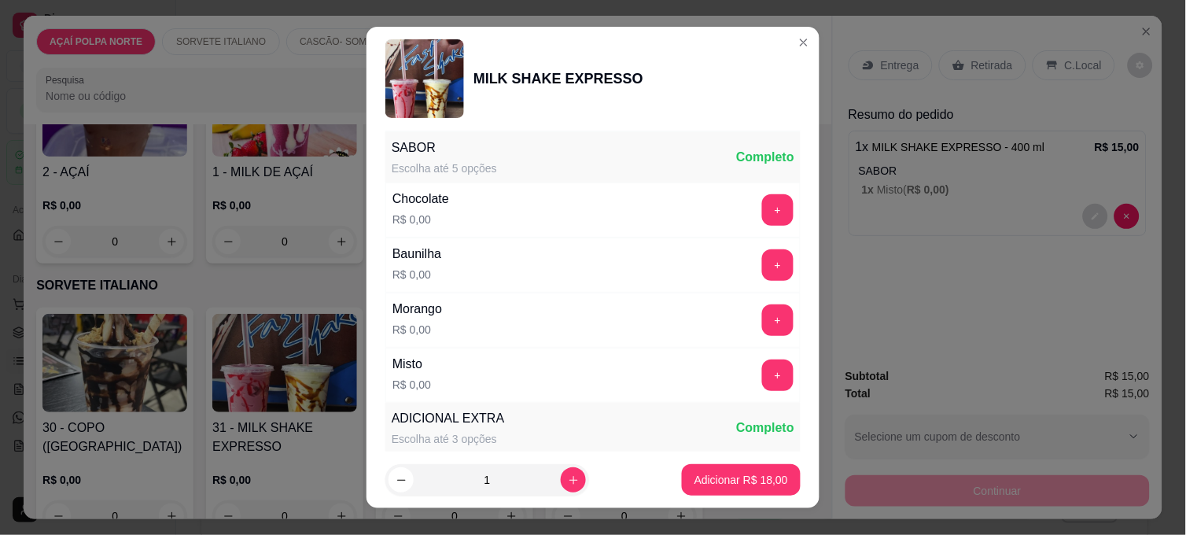
scroll to position [349, 0]
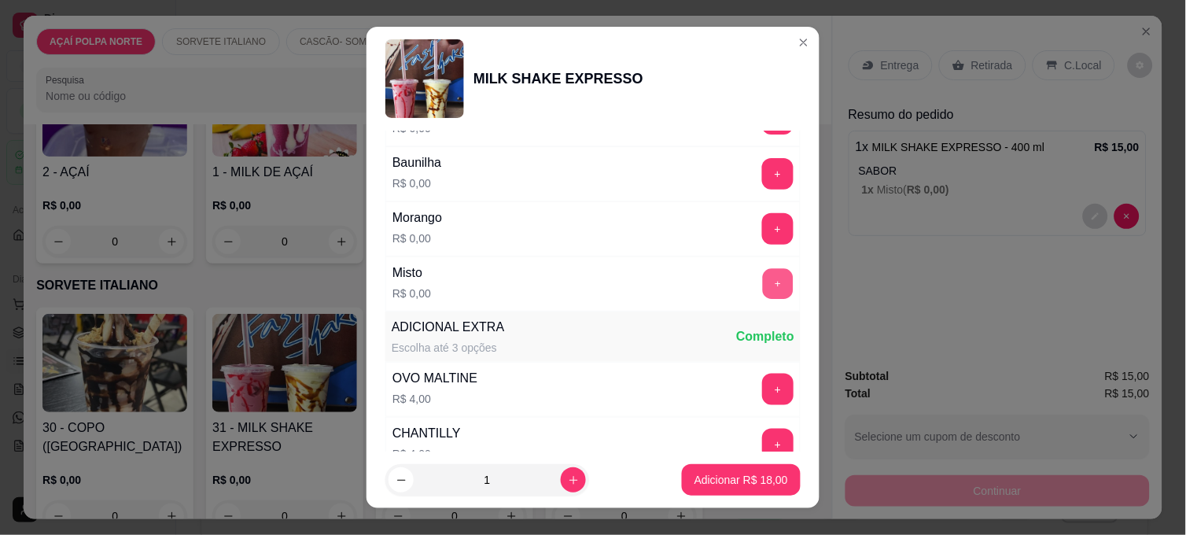
click at [763, 280] on button "+" at bounding box center [778, 284] width 31 height 31
click at [745, 476] on p "Adicionar R$ 18,00" at bounding box center [741, 480] width 94 height 16
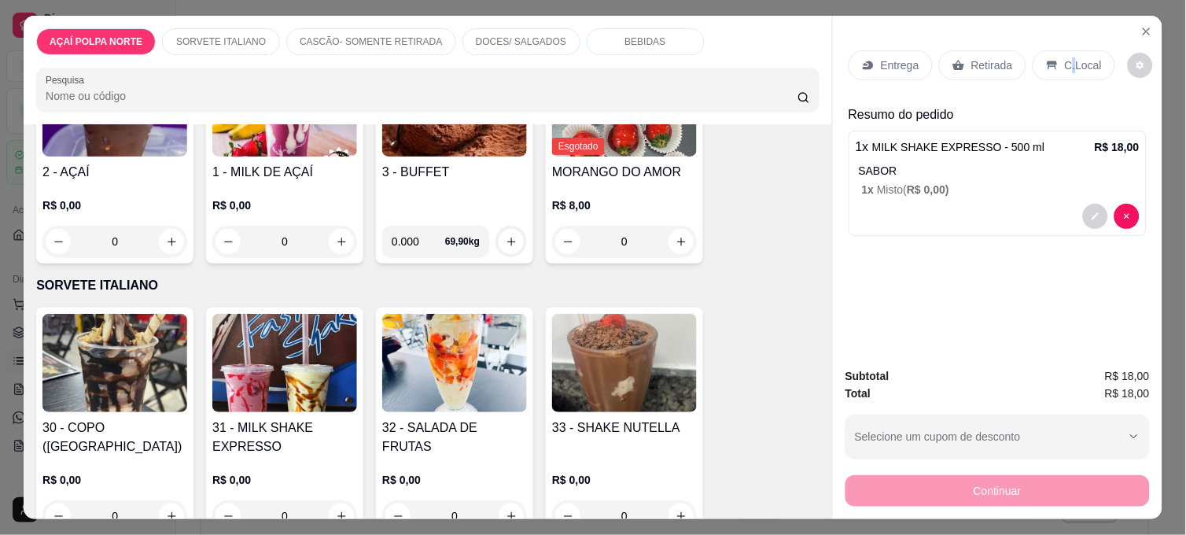
drag, startPoint x: 1064, startPoint y: 48, endPoint x: 1048, endPoint y: 28, distance: 25.8
click at [1058, 50] on div "C.Local" at bounding box center [1073, 65] width 83 height 30
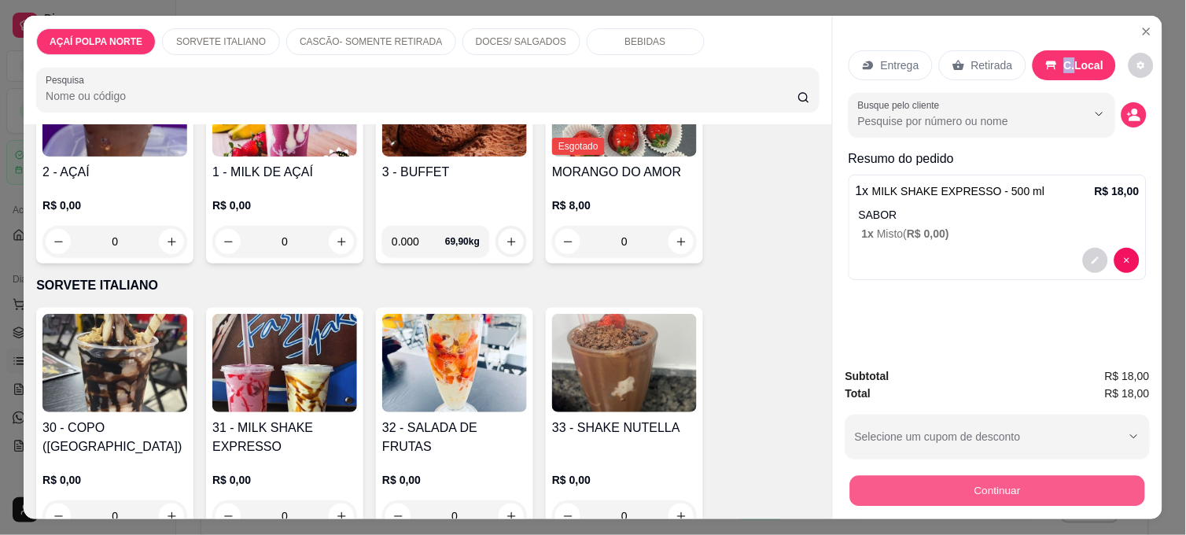
click at [1028, 480] on button "Continuar" at bounding box center [997, 490] width 295 height 31
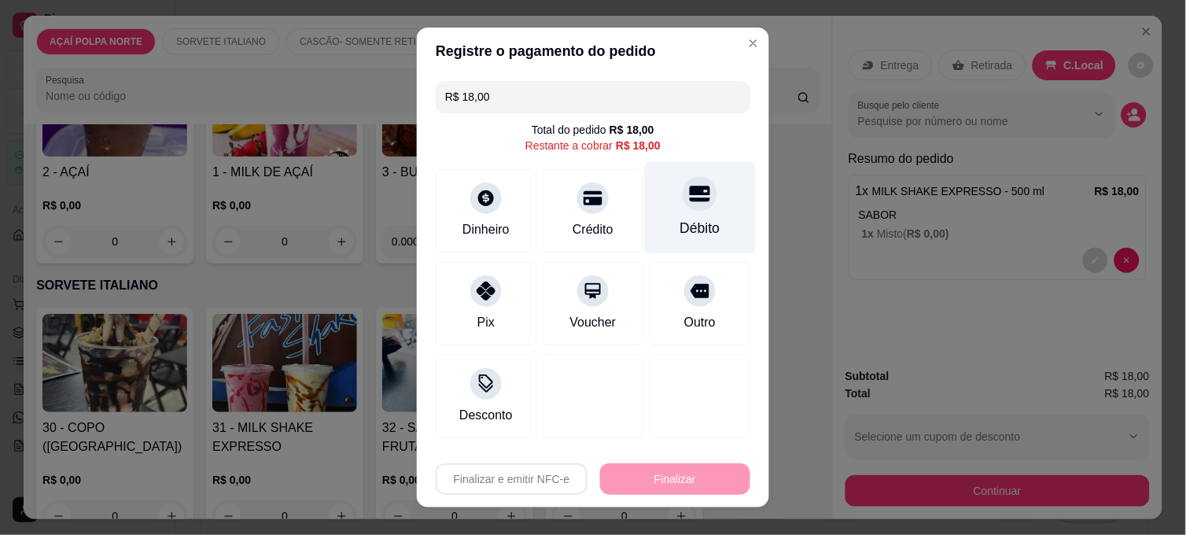
click at [693, 216] on div "Débito" at bounding box center [700, 208] width 111 height 92
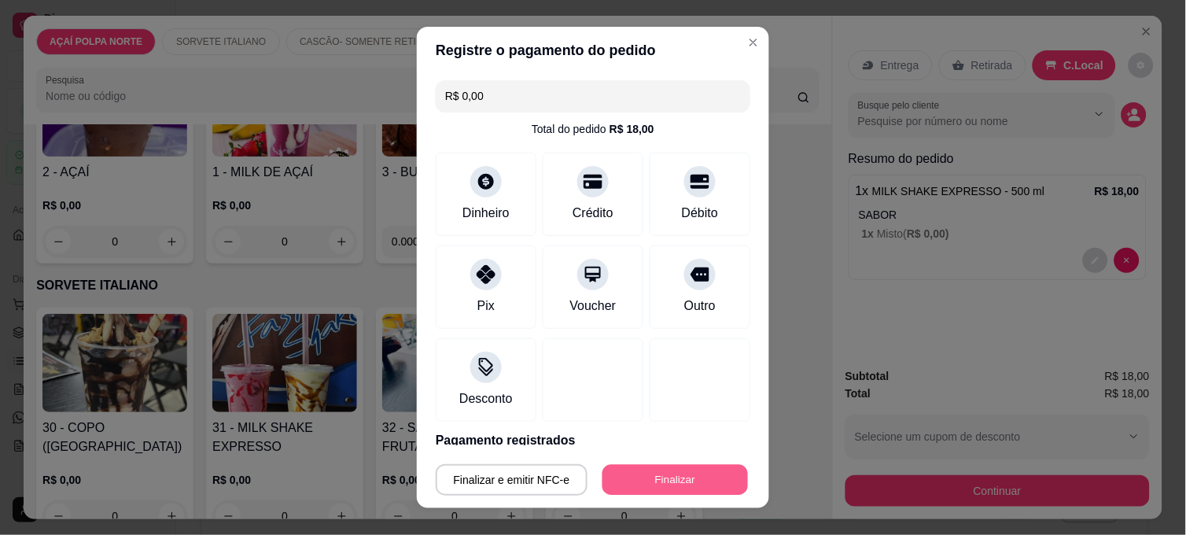
click at [700, 480] on button "Finalizar" at bounding box center [674, 480] width 145 height 31
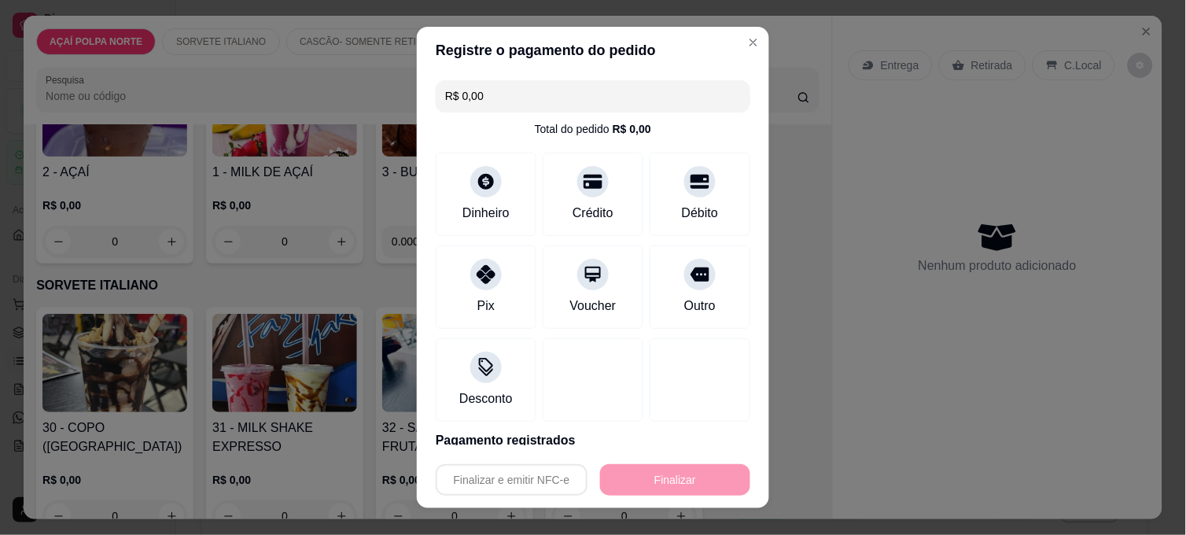
type input "-R$ 18,00"
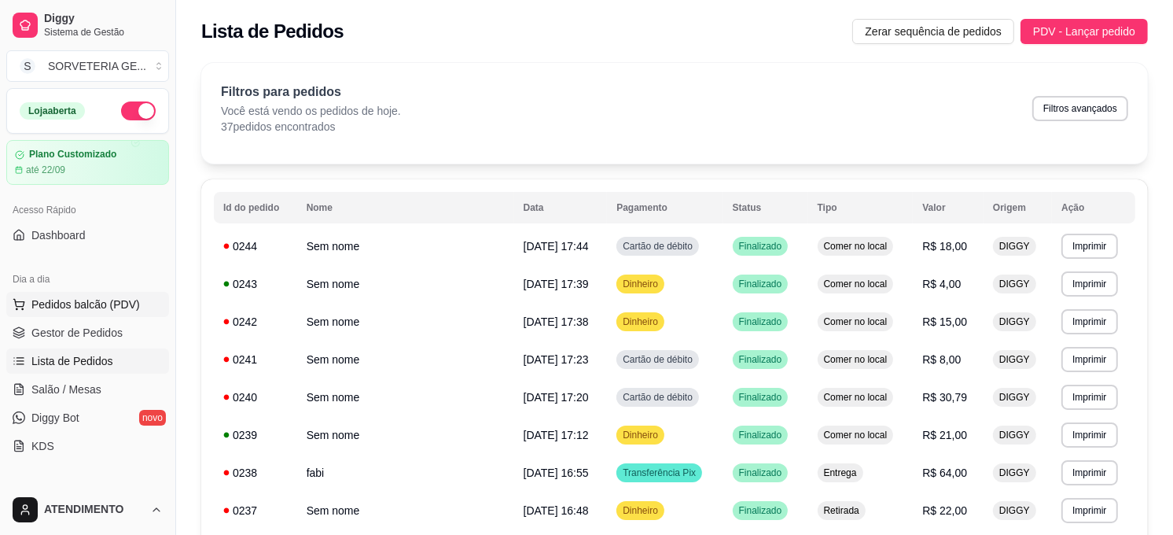
click at [98, 307] on span "Pedidos balcão (PDV)" at bounding box center [85, 304] width 108 height 16
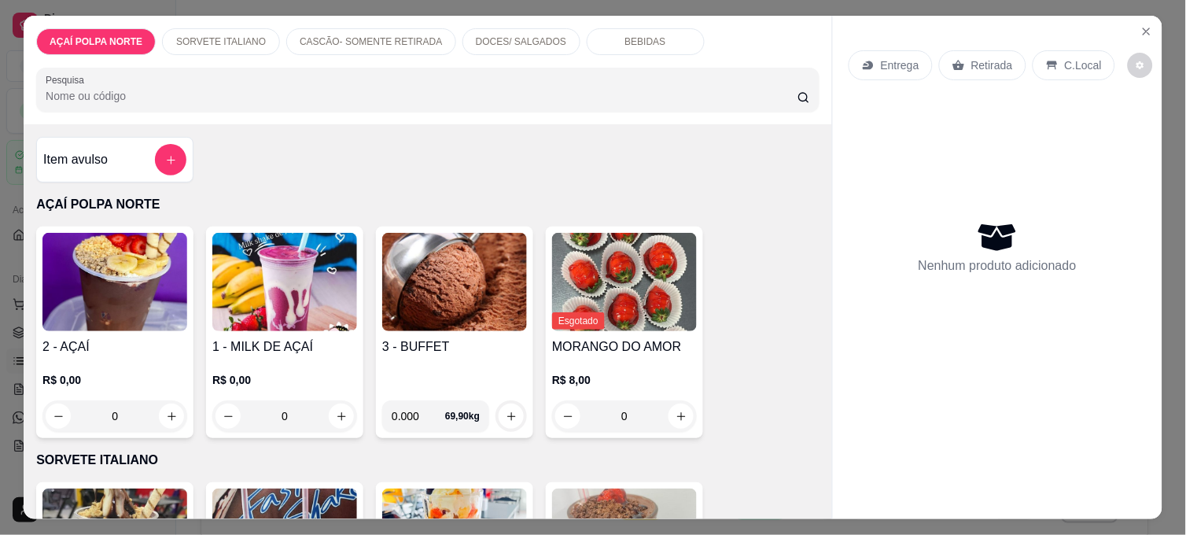
click at [1046, 51] on div "C.Local" at bounding box center [1073, 65] width 83 height 30
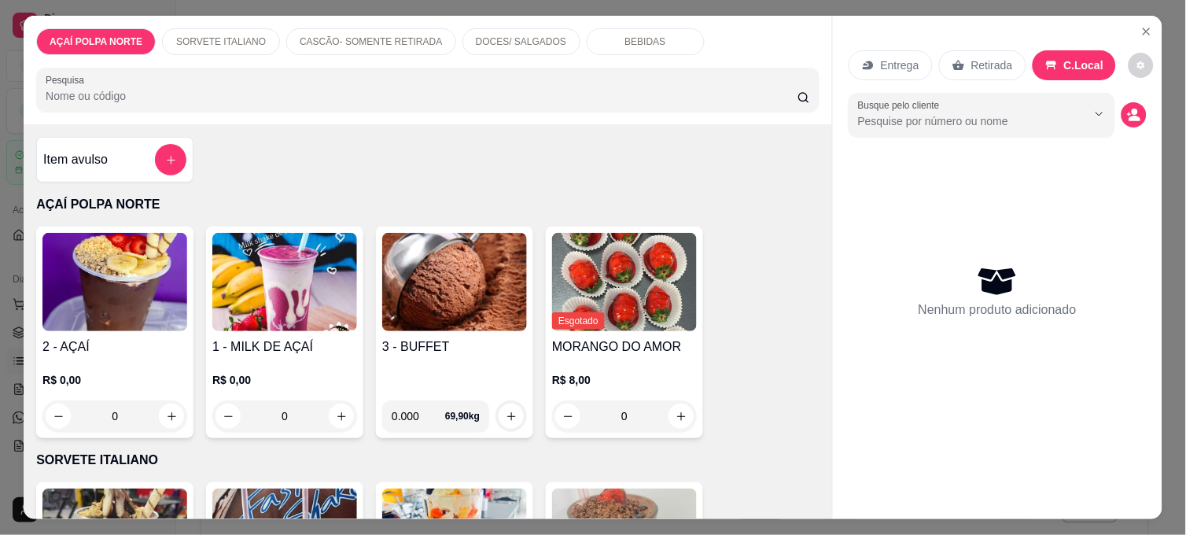
click at [433, 340] on h4 "3 - BUFFET" at bounding box center [454, 346] width 145 height 19
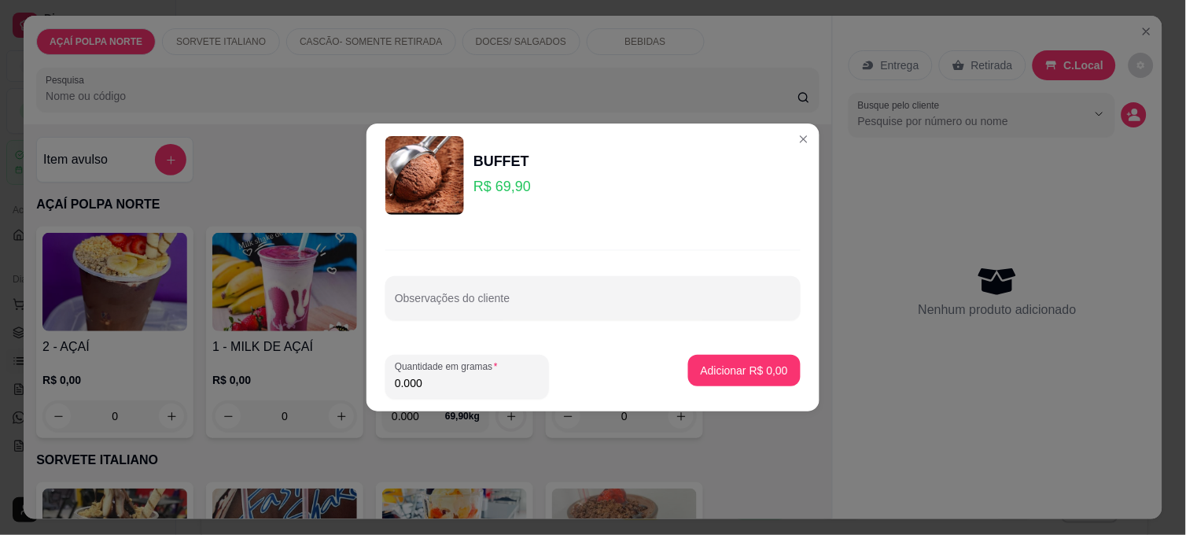
click at [451, 379] on input "0.000" at bounding box center [467, 383] width 145 height 16
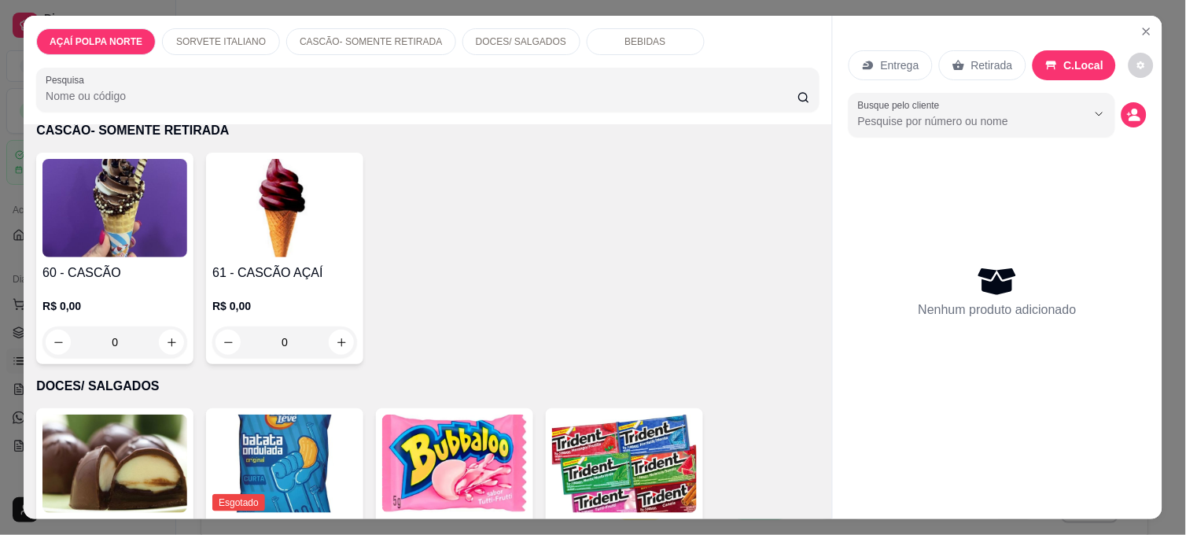
scroll to position [611, 0]
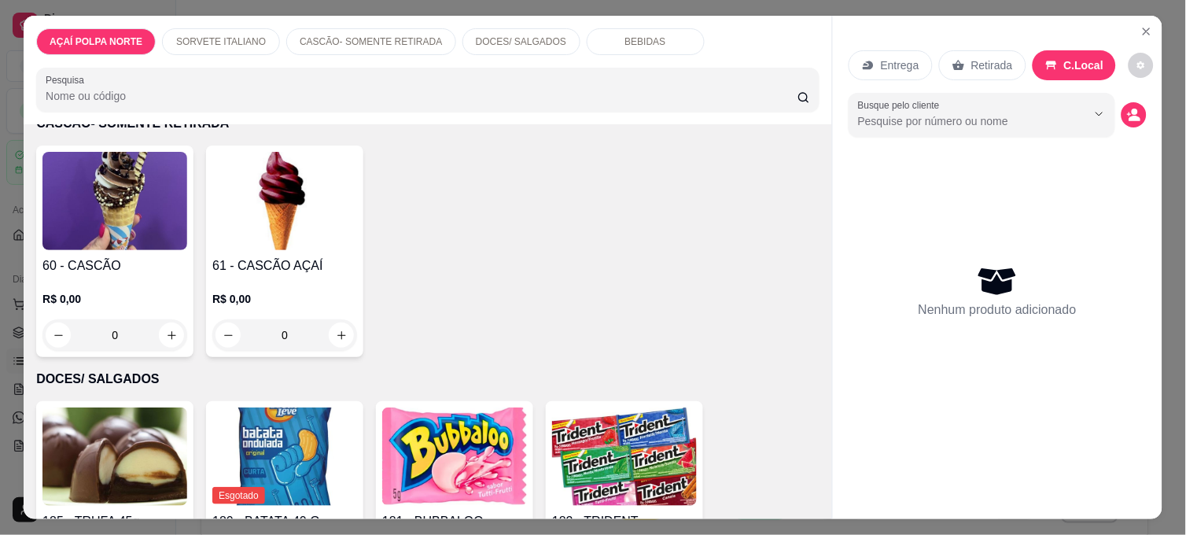
click at [144, 225] on img at bounding box center [114, 201] width 145 height 98
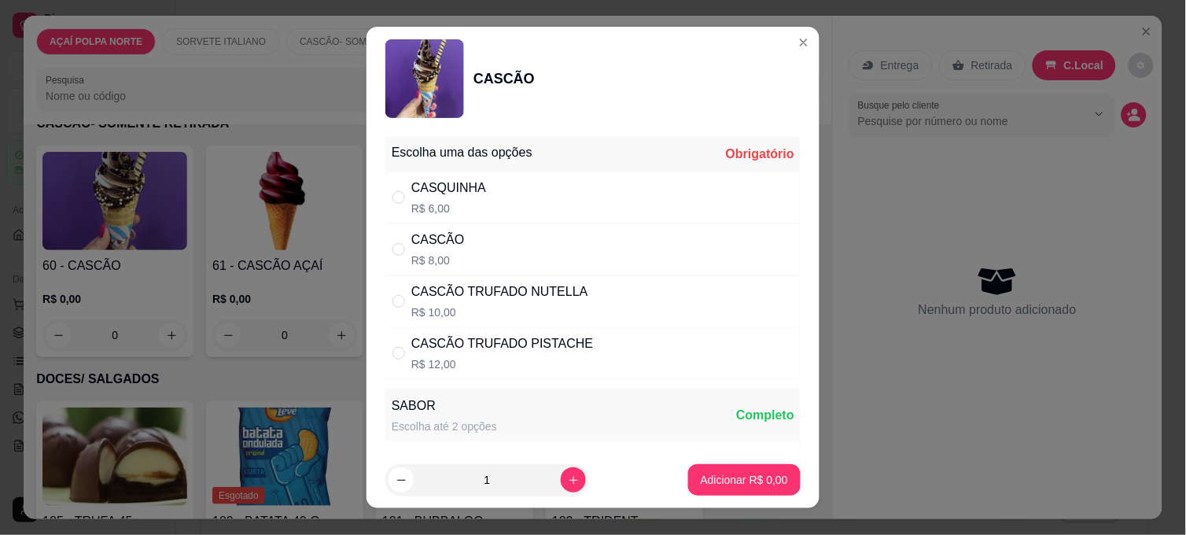
click at [540, 293] on div "CASCÃO TRUFADO NUTELLA" at bounding box center [499, 291] width 177 height 19
radio input "true"
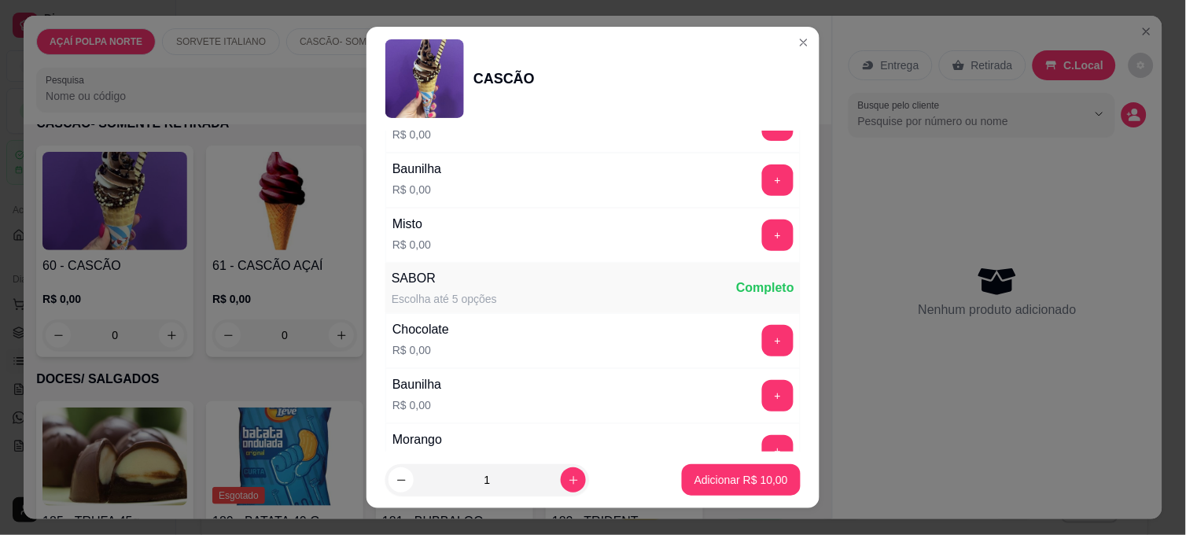
scroll to position [349, 0]
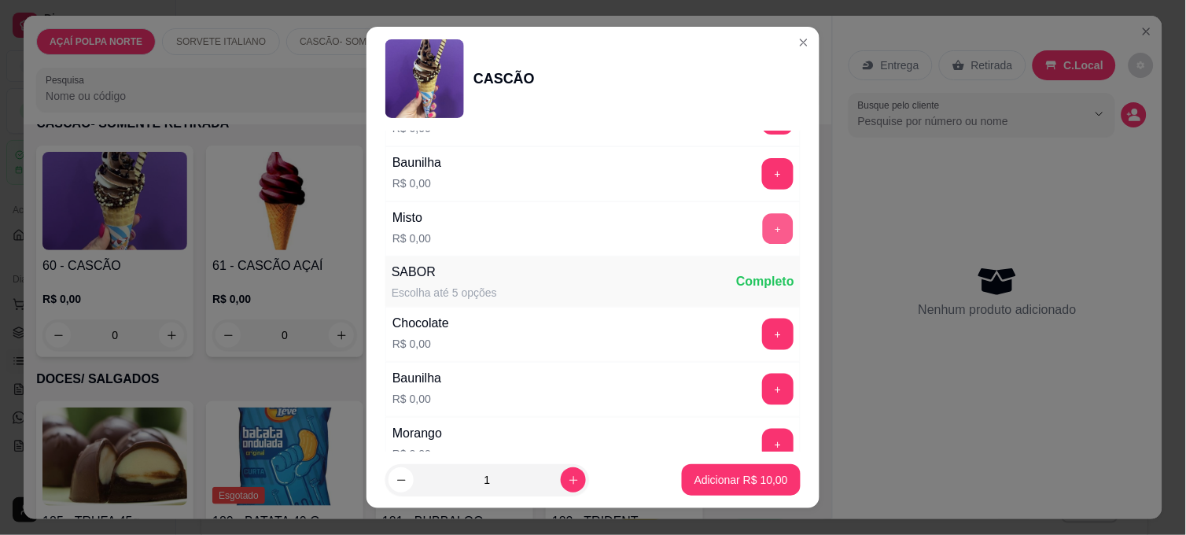
click at [763, 228] on button "+" at bounding box center [778, 229] width 31 height 31
click at [724, 476] on p "Adicionar R$ 10,00" at bounding box center [741, 479] width 91 height 15
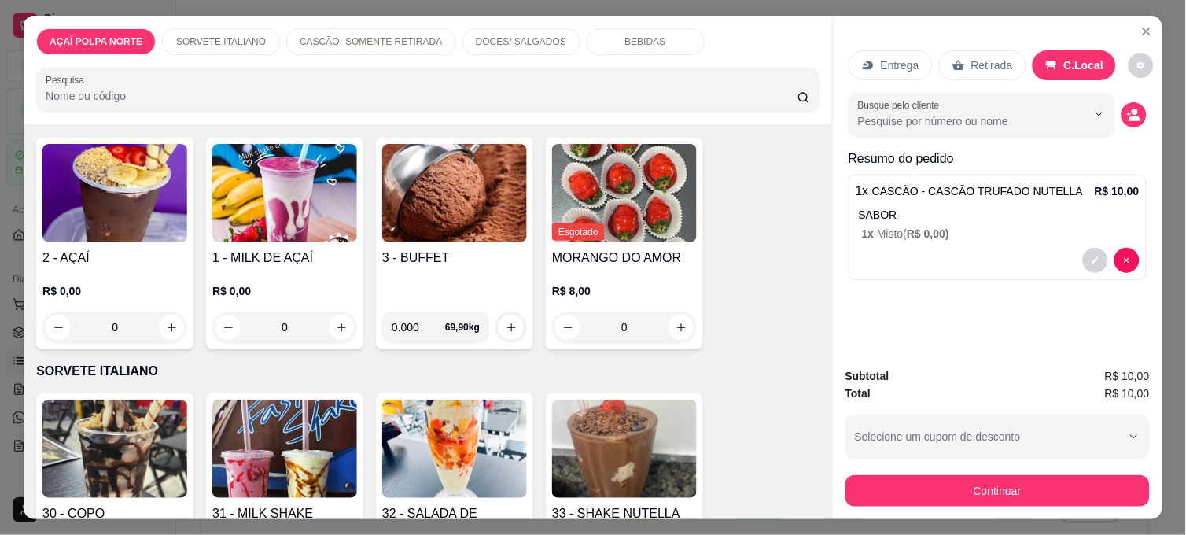
scroll to position [87, 0]
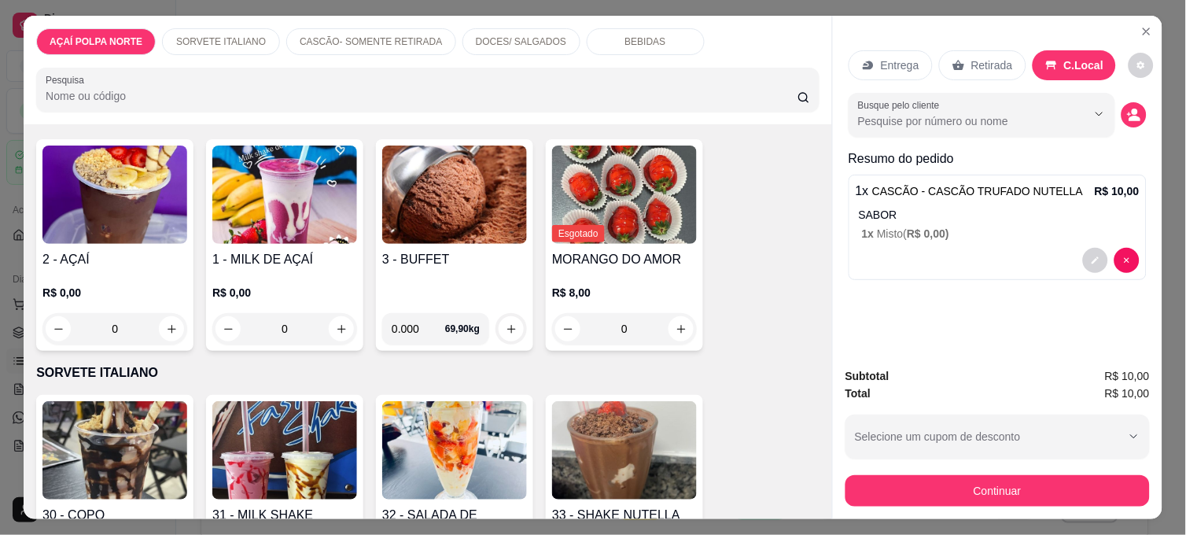
click at [472, 236] on img at bounding box center [454, 194] width 145 height 98
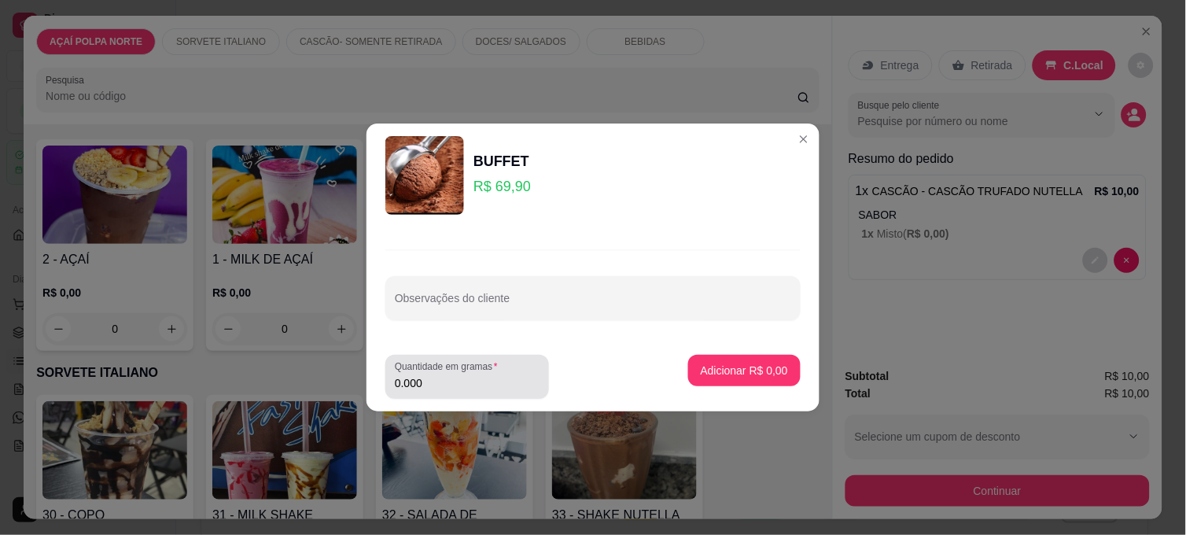
click at [449, 392] on div "0.000" at bounding box center [467, 376] width 145 height 31
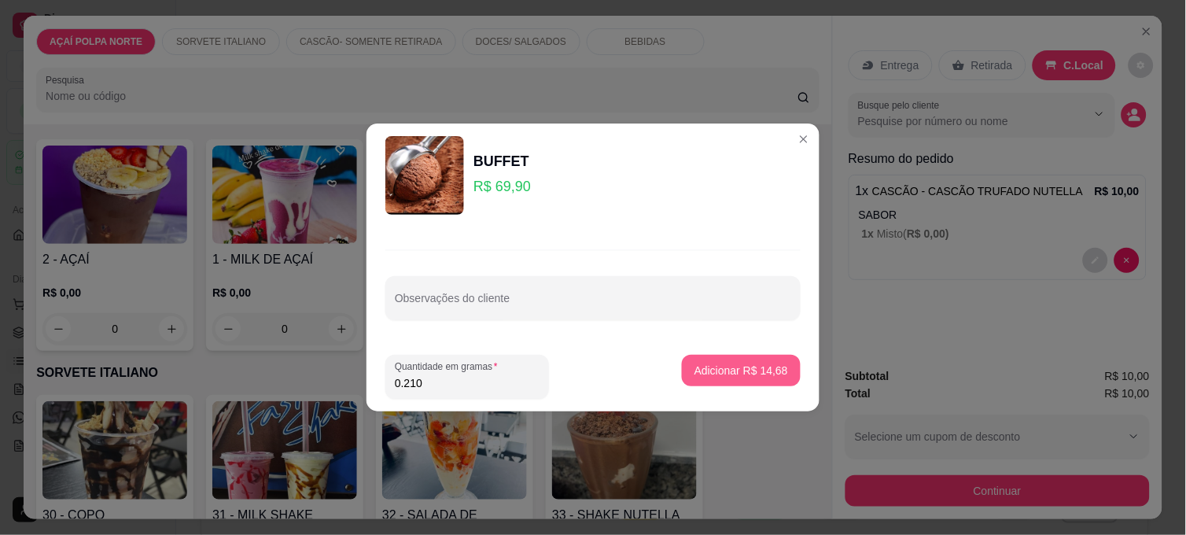
type input "0.210"
click at [766, 374] on p "Adicionar R$ 14,68" at bounding box center [741, 369] width 91 height 15
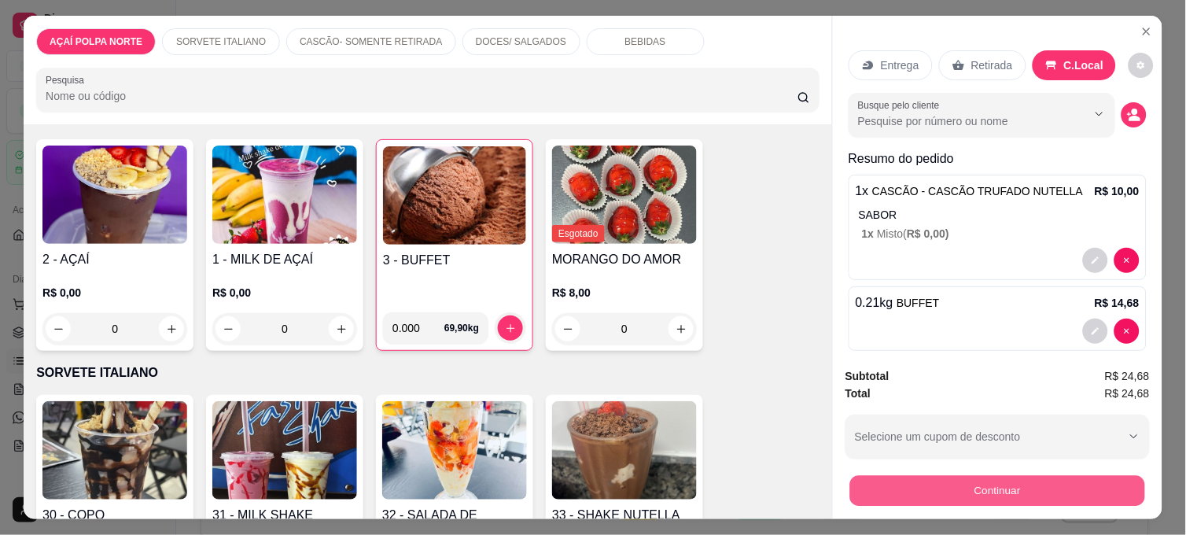
click at [1019, 475] on button "Continuar" at bounding box center [997, 490] width 295 height 31
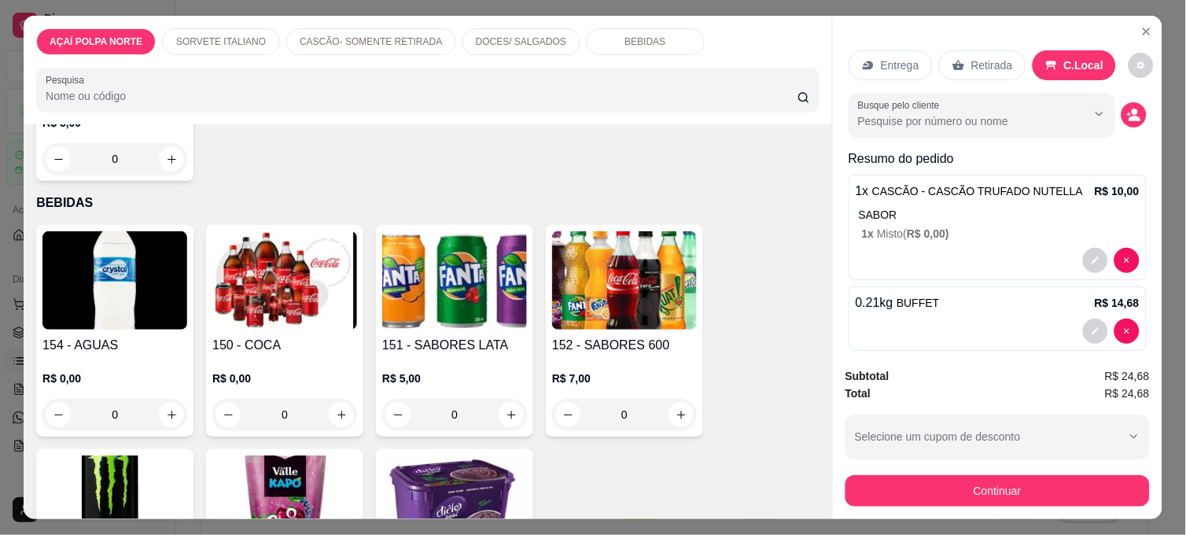
scroll to position [1397, 0]
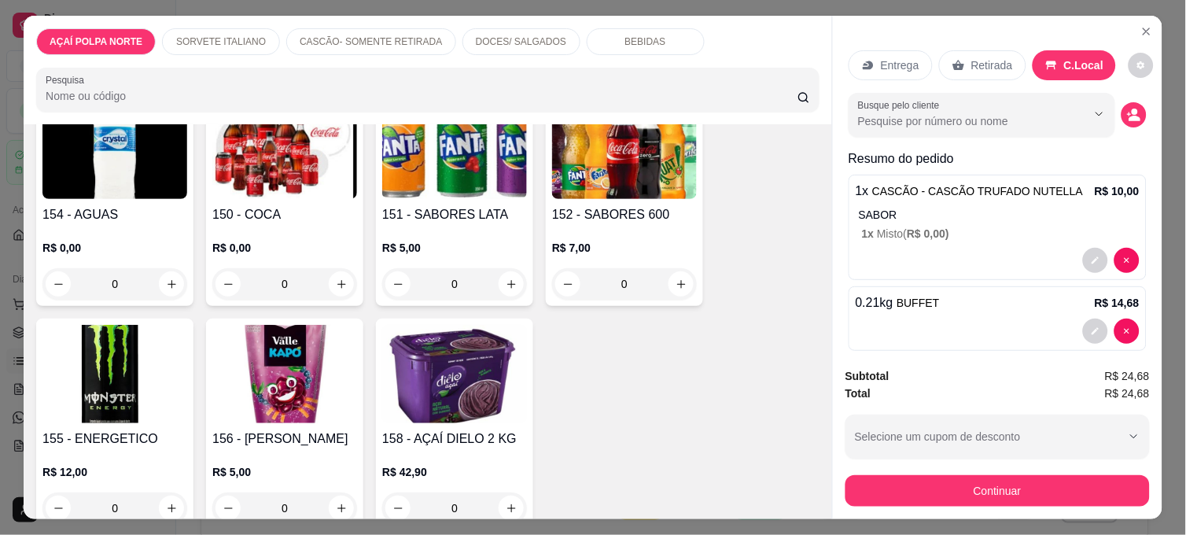
click at [281, 205] on h4 "150 - COCA" at bounding box center [284, 214] width 145 height 19
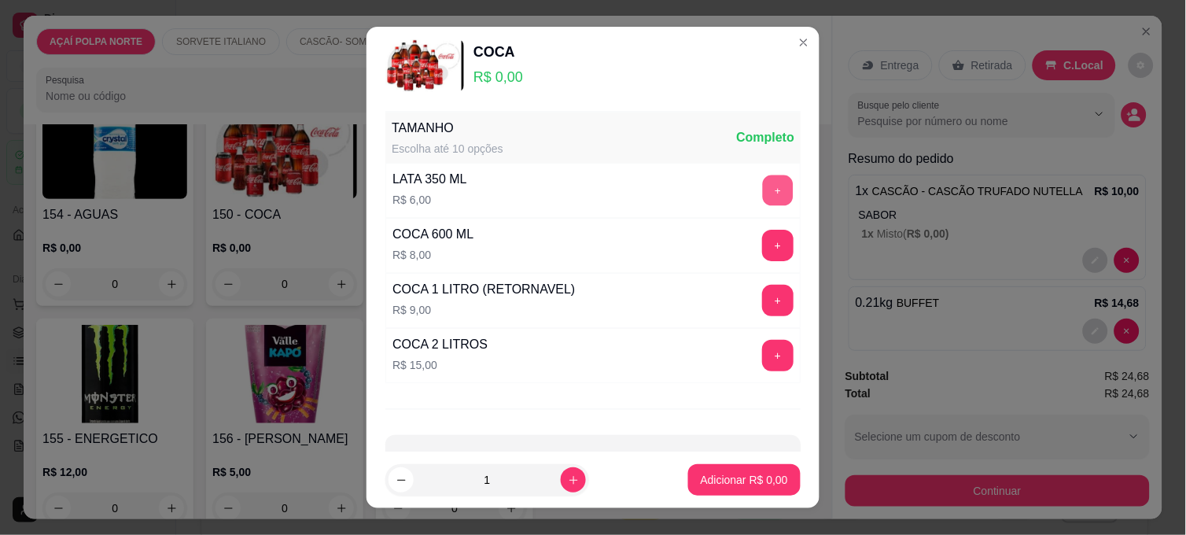
click at [763, 185] on button "+" at bounding box center [778, 190] width 31 height 31
click at [758, 480] on p "Adicionar R$ 6,00" at bounding box center [743, 480] width 87 height 16
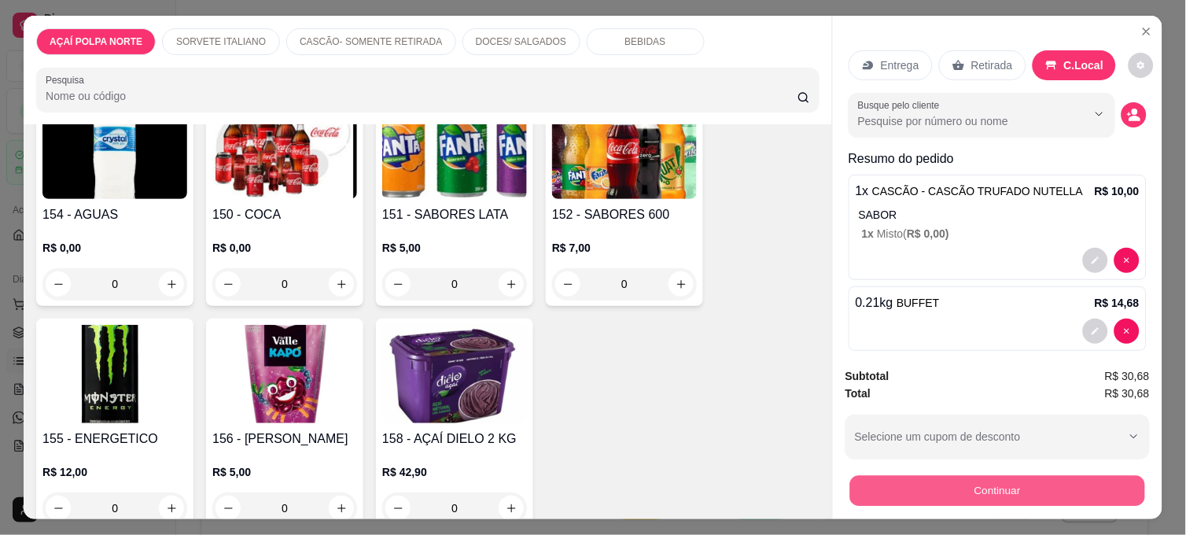
click at [1039, 480] on button "Continuar" at bounding box center [997, 490] width 295 height 31
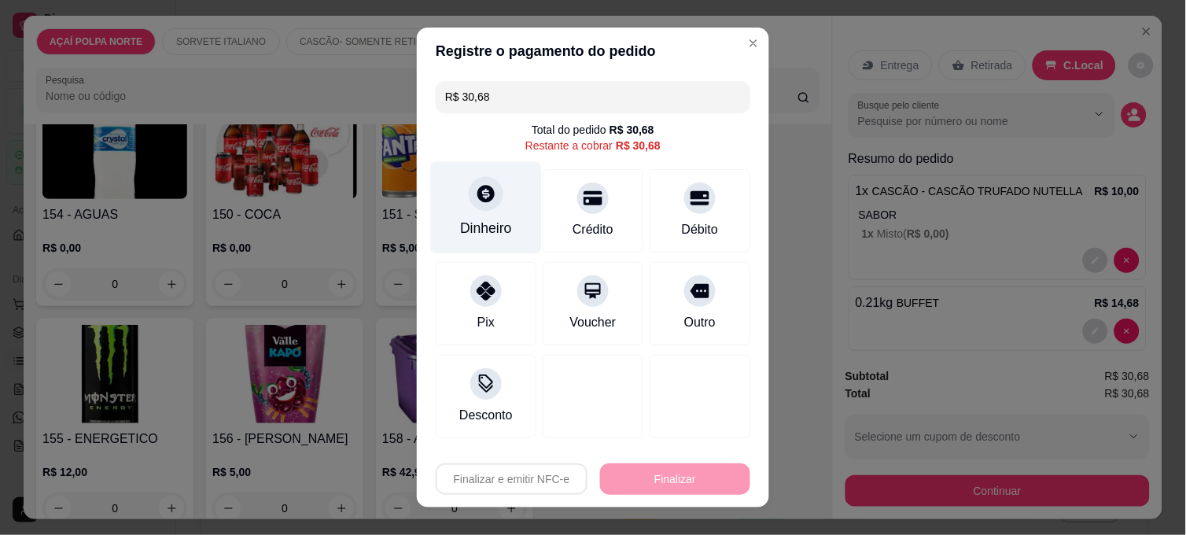
click at [491, 201] on div at bounding box center [486, 193] width 35 height 35
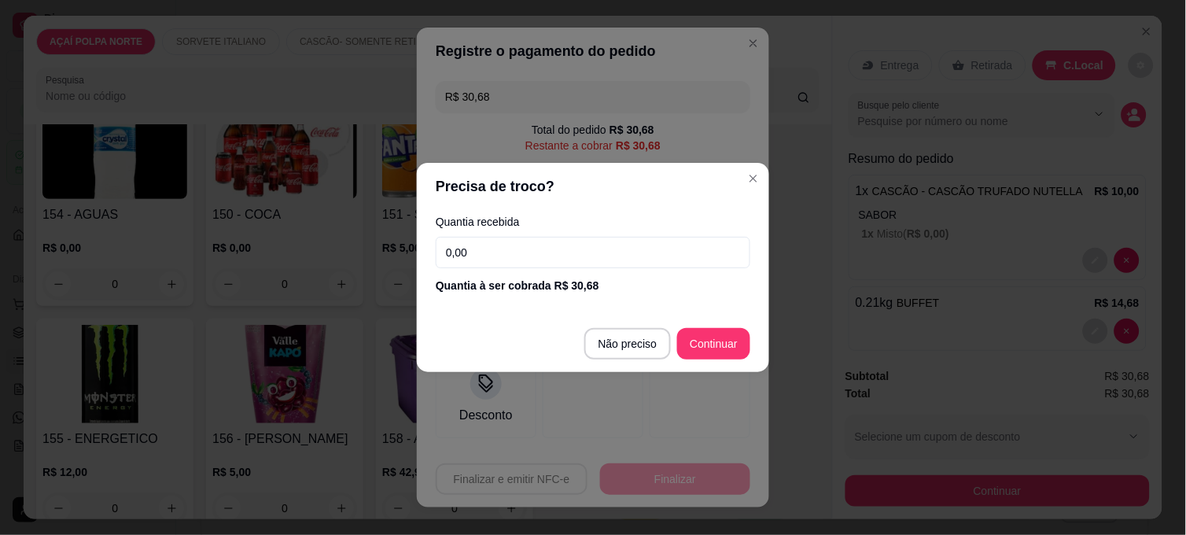
click at [515, 245] on input "0,00" at bounding box center [593, 252] width 314 height 31
type input "50,00"
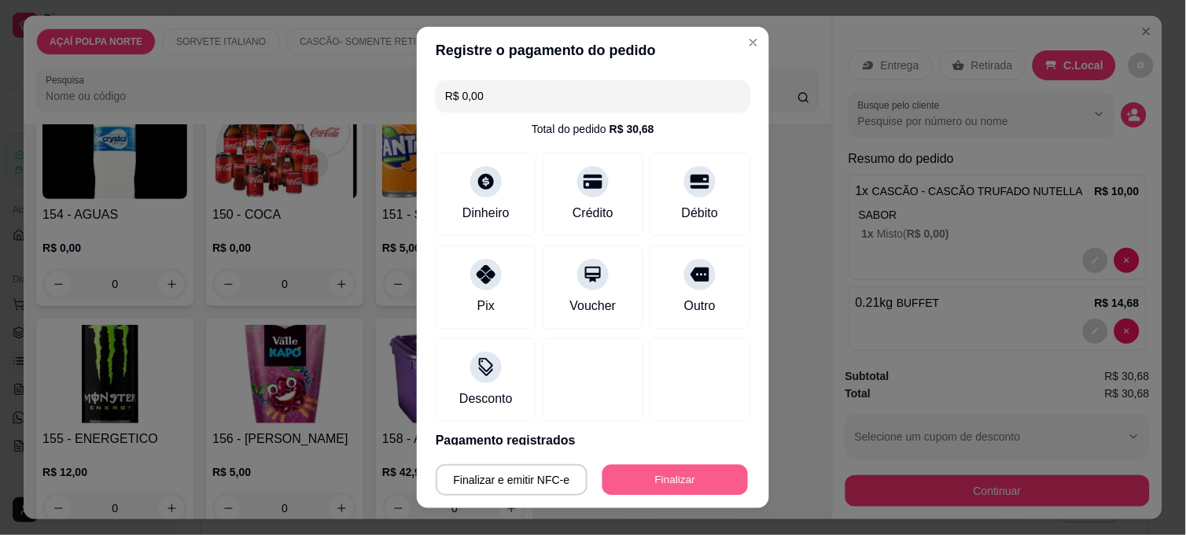
click at [700, 480] on button "Finalizar" at bounding box center [674, 480] width 145 height 31
type input "-R$ 30,68"
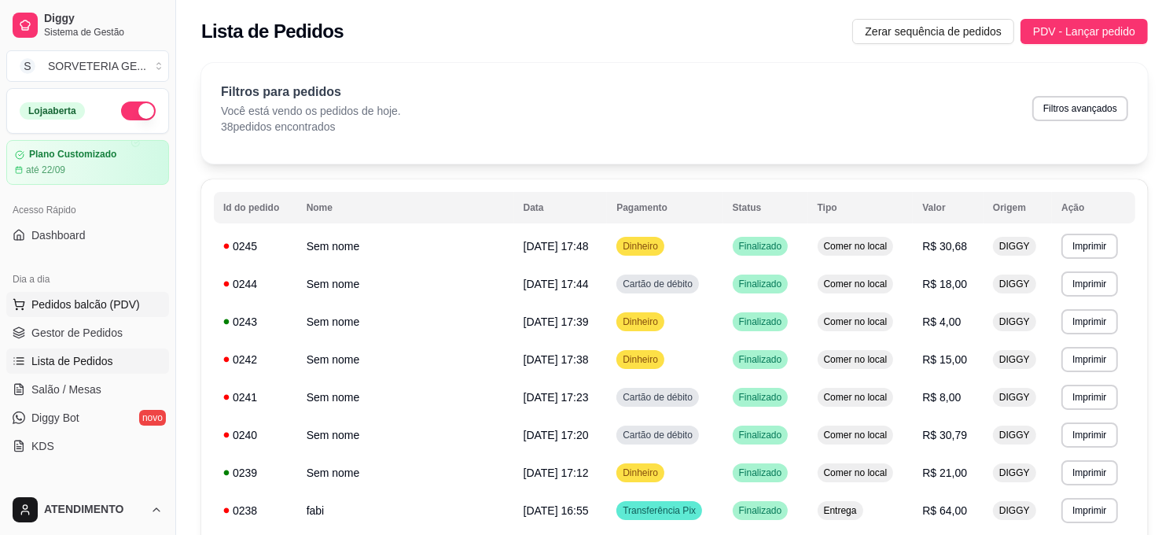
click at [122, 303] on span "Pedidos balcão (PDV)" at bounding box center [85, 304] width 108 height 16
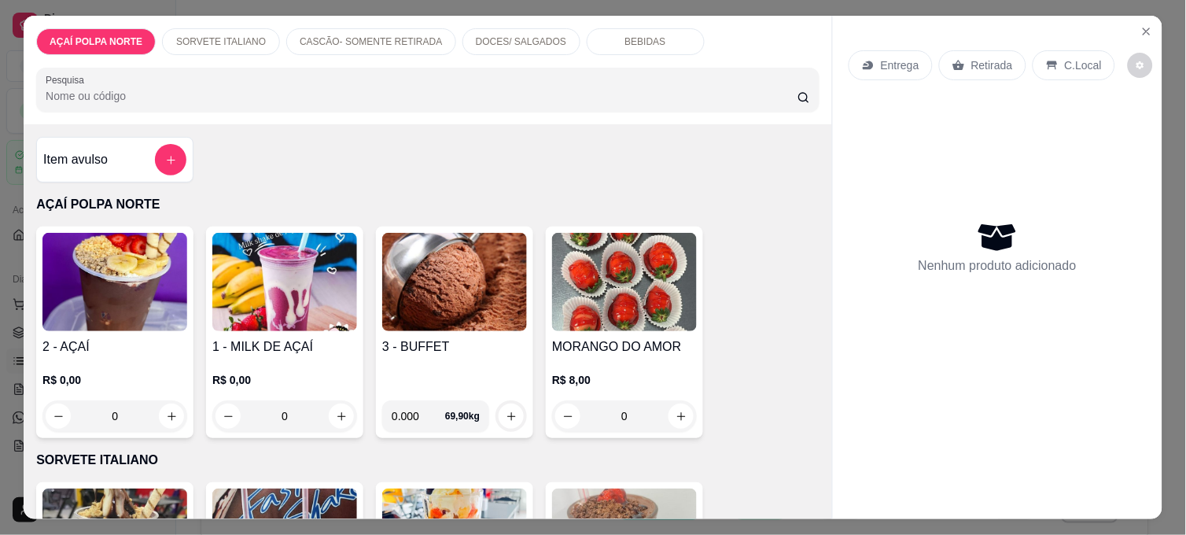
click at [148, 297] on img at bounding box center [114, 282] width 145 height 98
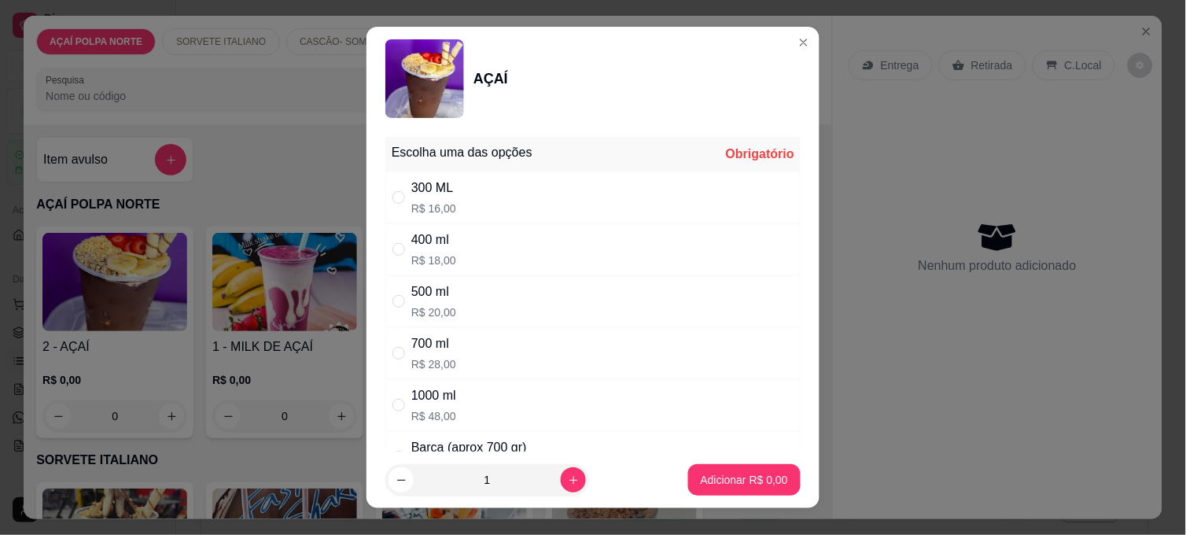
click at [477, 246] on div "400 ml R$ 18,00" at bounding box center [592, 249] width 415 height 52
radio input "true"
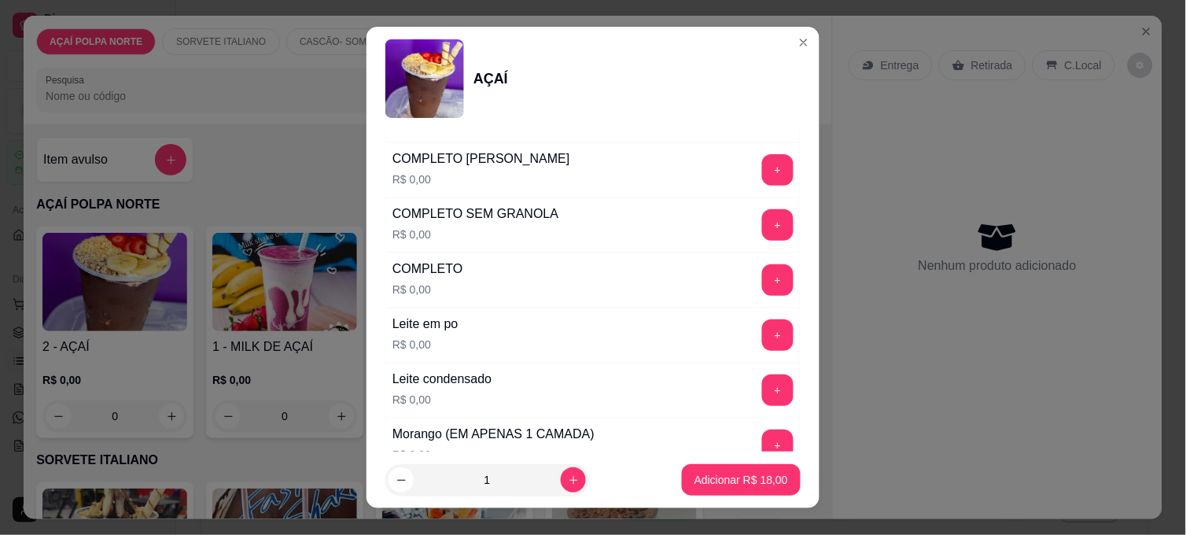
scroll to position [524, 0]
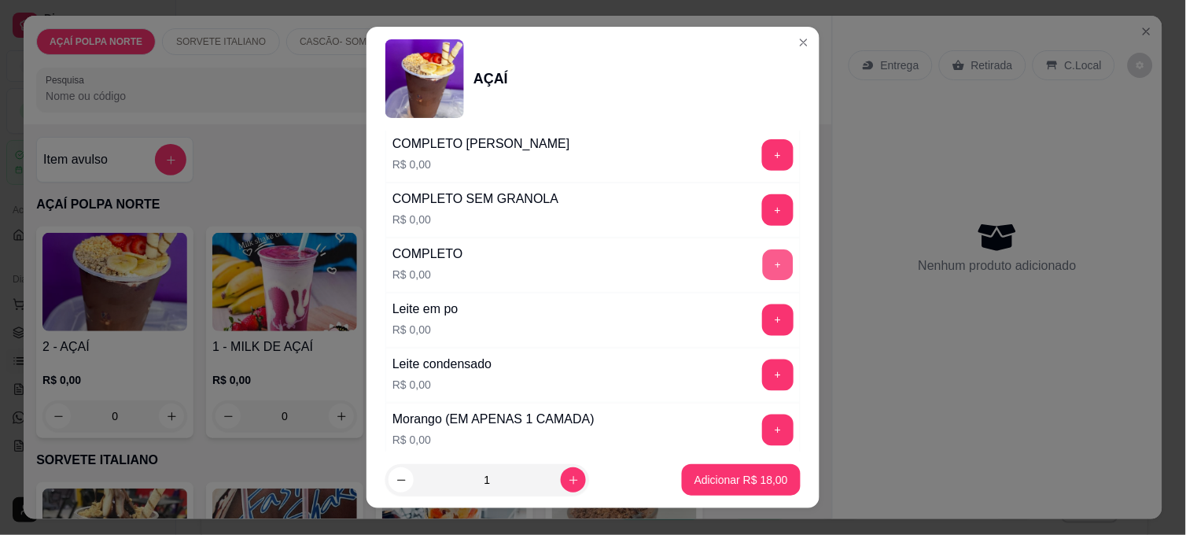
click at [763, 270] on button "+" at bounding box center [778, 265] width 31 height 31
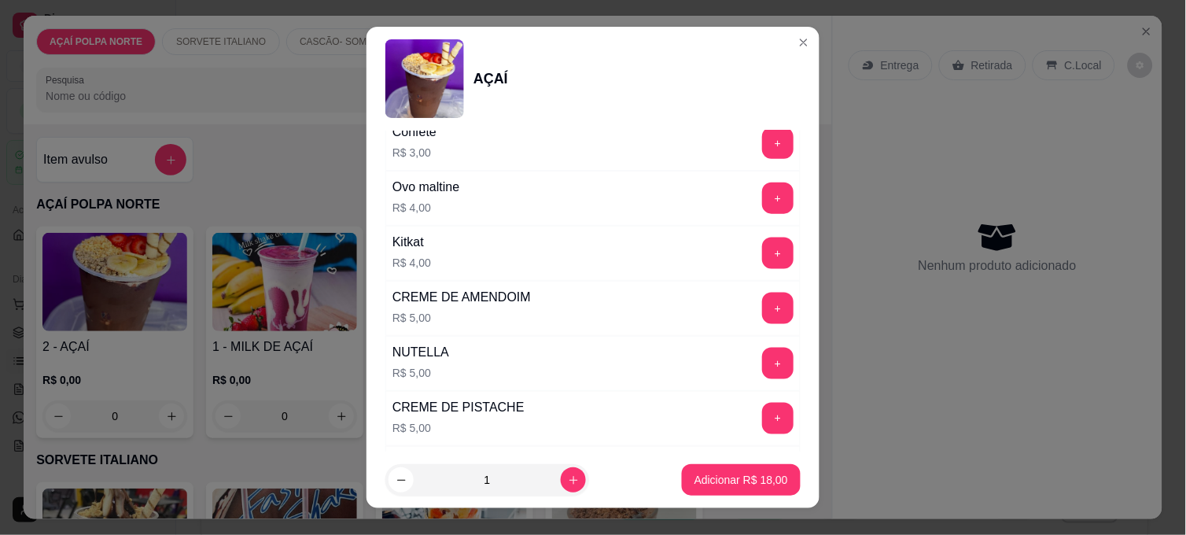
scroll to position [1747, 0]
click at [762, 359] on button "+" at bounding box center [777, 362] width 31 height 31
click at [751, 480] on button "Adicionar R$ 23,00" at bounding box center [741, 480] width 116 height 31
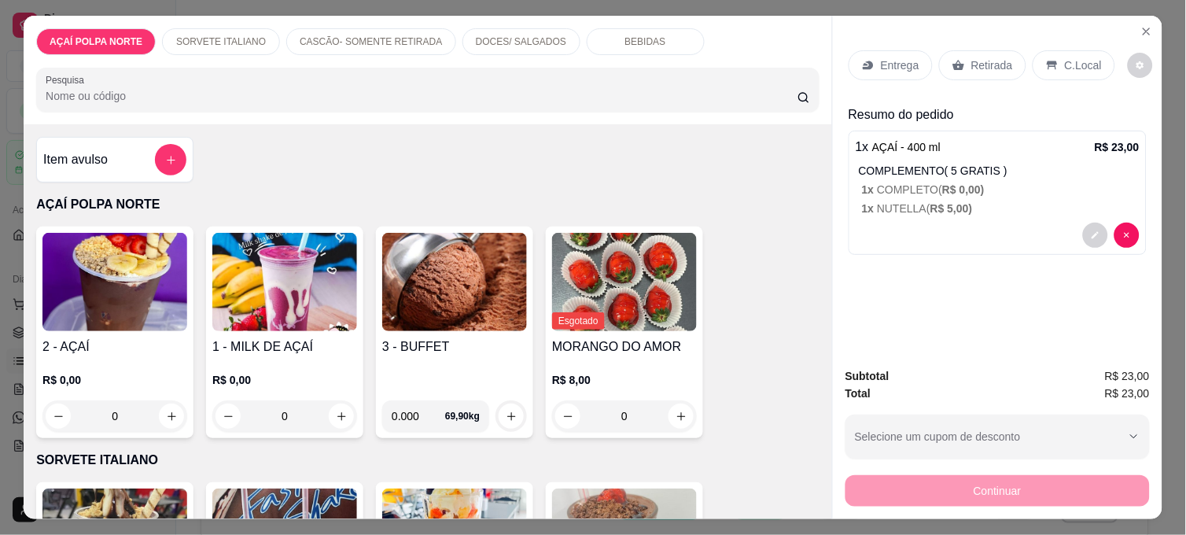
click at [917, 58] on div "Entrega" at bounding box center [890, 65] width 84 height 30
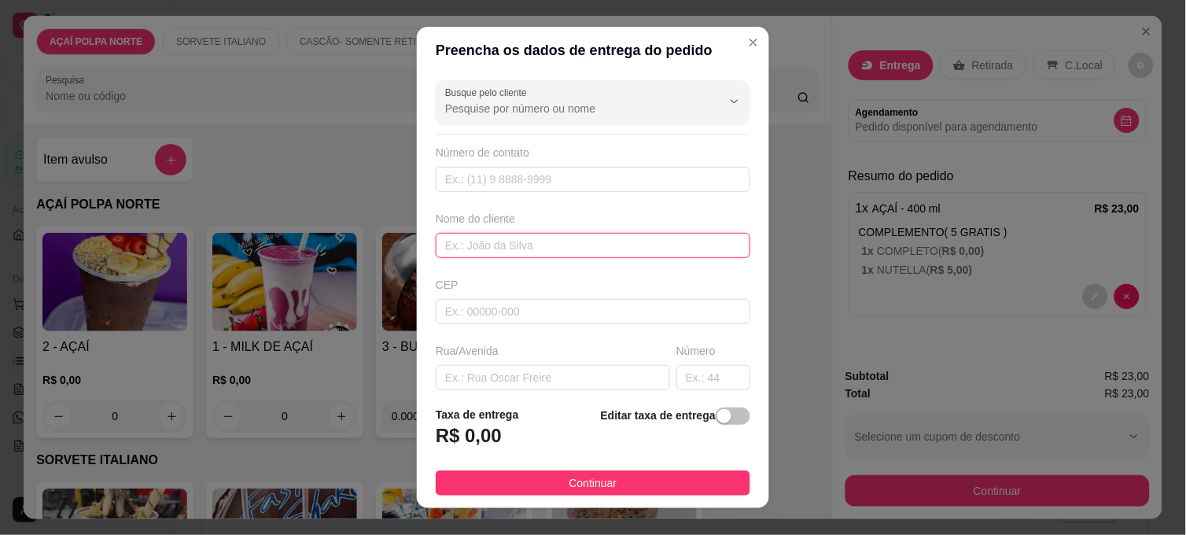
click at [513, 252] on input "text" at bounding box center [593, 245] width 314 height 25
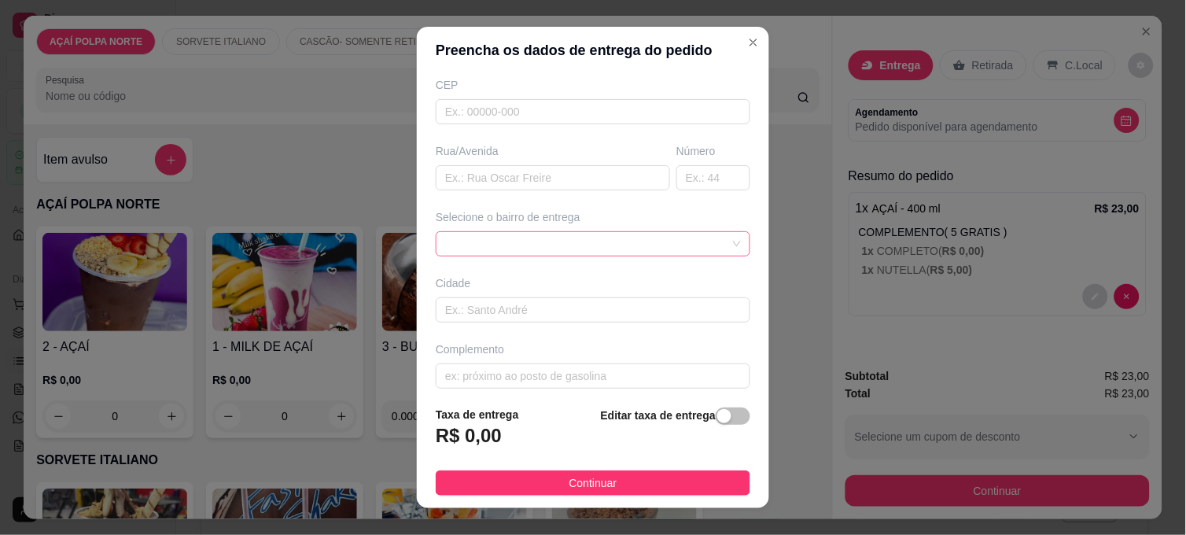
scroll to position [211, 0]
click at [601, 230] on span at bounding box center [593, 233] width 296 height 24
type input "marizete"
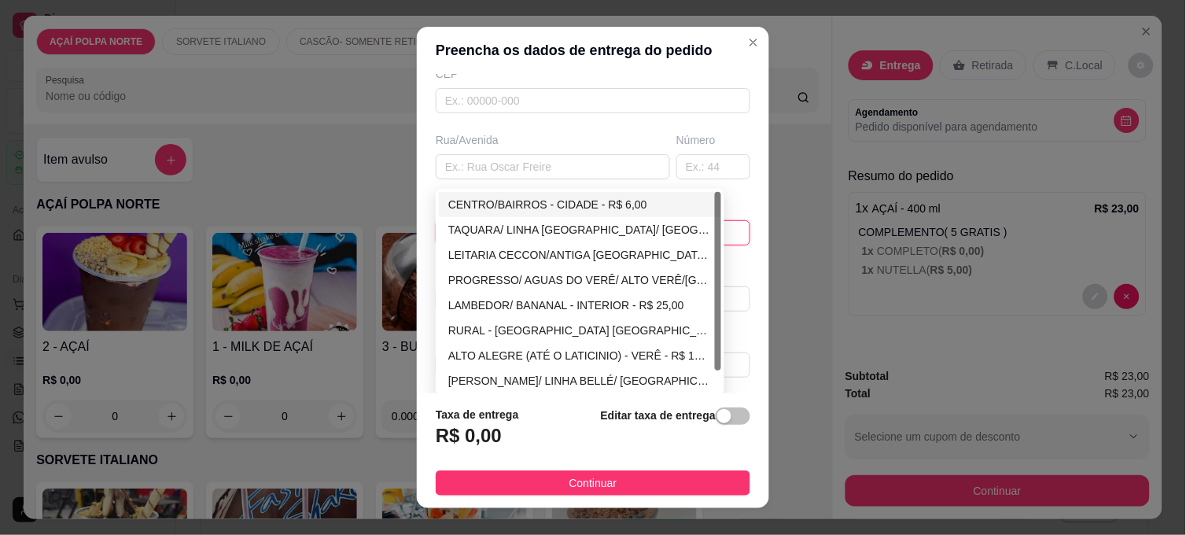
click at [615, 209] on div "CENTRO/BAIRROS - CIDADE - R$ 6,00" at bounding box center [579, 204] width 263 height 17
type input "CIDADE"
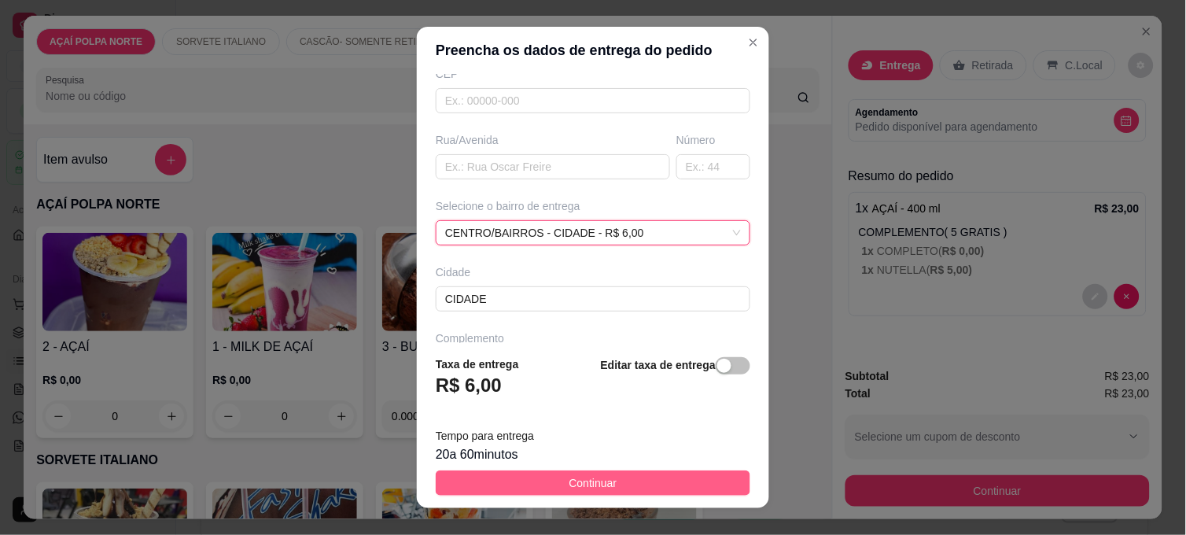
click at [650, 480] on button "Continuar" at bounding box center [593, 482] width 314 height 25
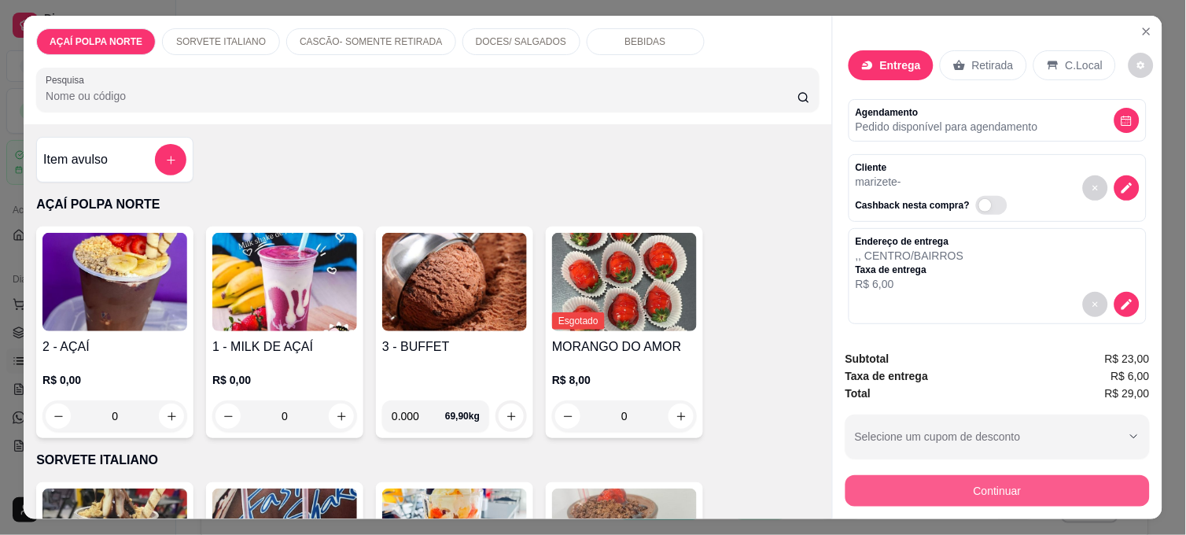
click at [1042, 480] on button "Continuar" at bounding box center [997, 490] width 304 height 31
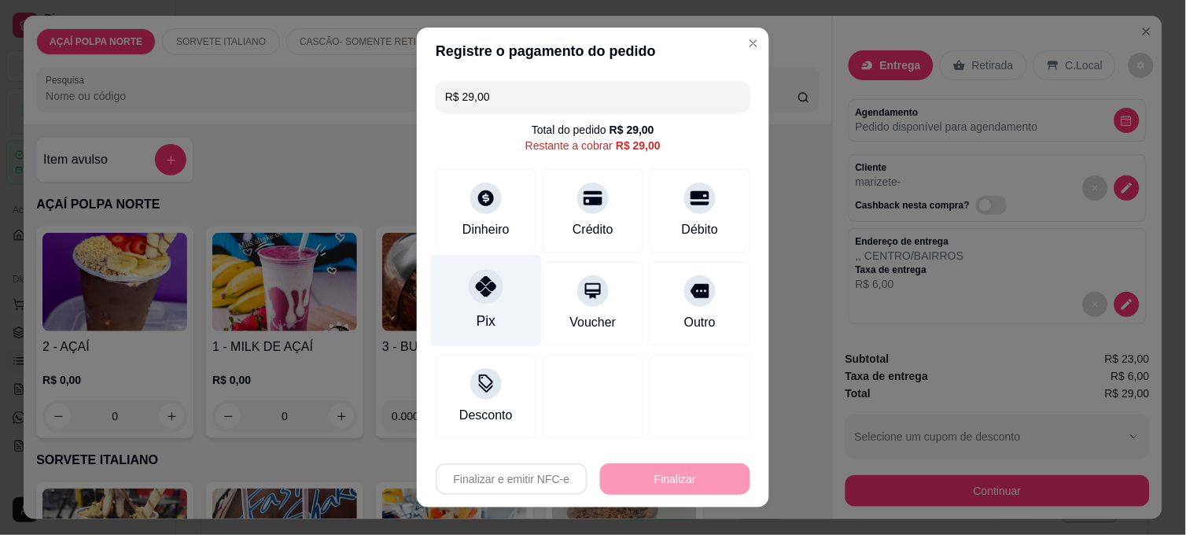
click at [491, 303] on div "Pix" at bounding box center [486, 301] width 111 height 92
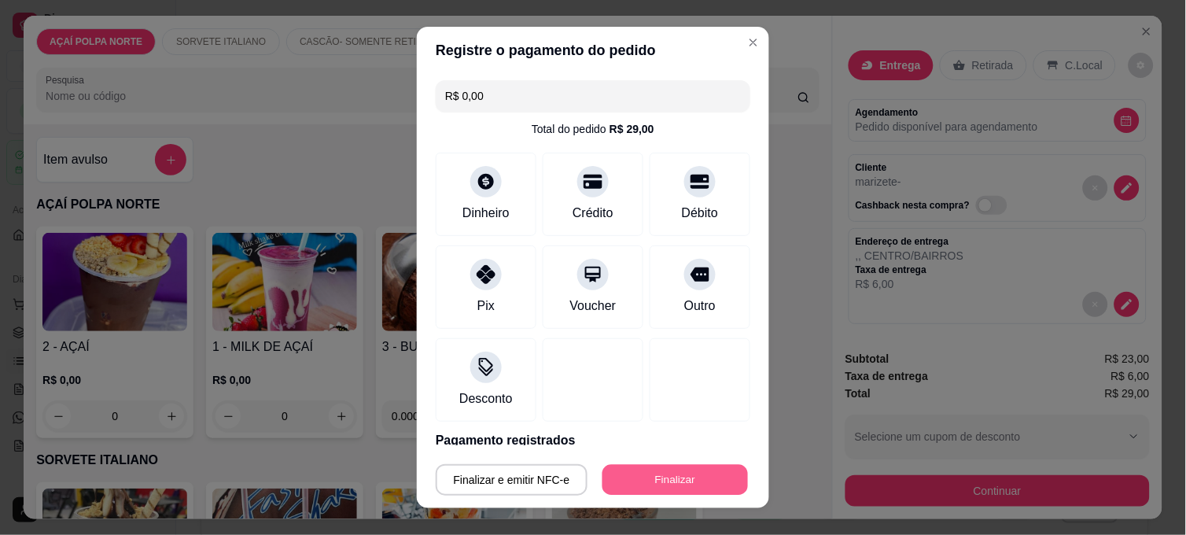
click at [682, 480] on button "Finalizar" at bounding box center [674, 480] width 145 height 31
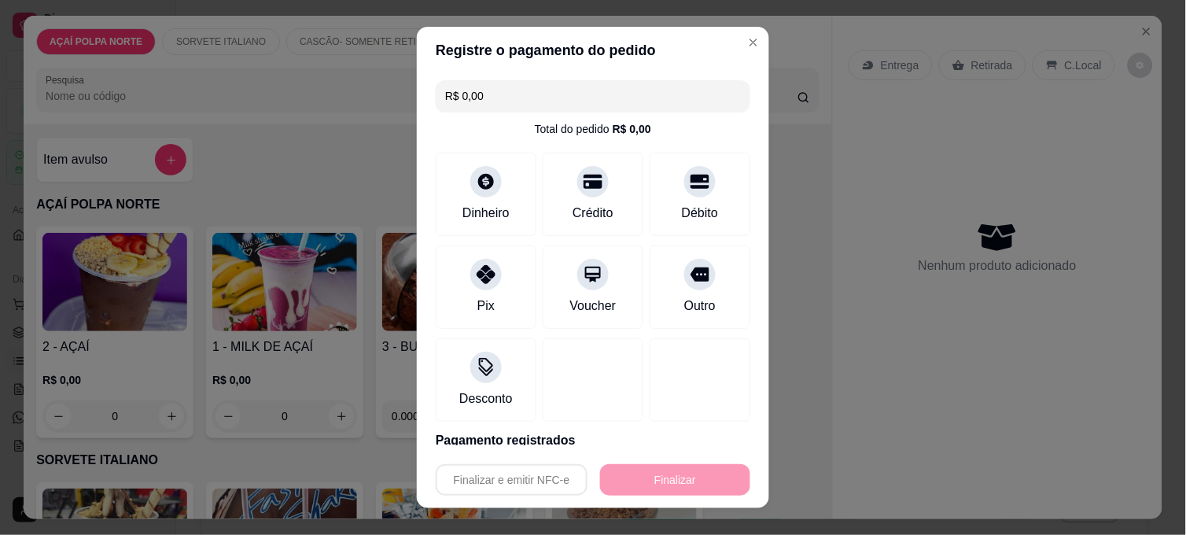
type input "-R$ 29,00"
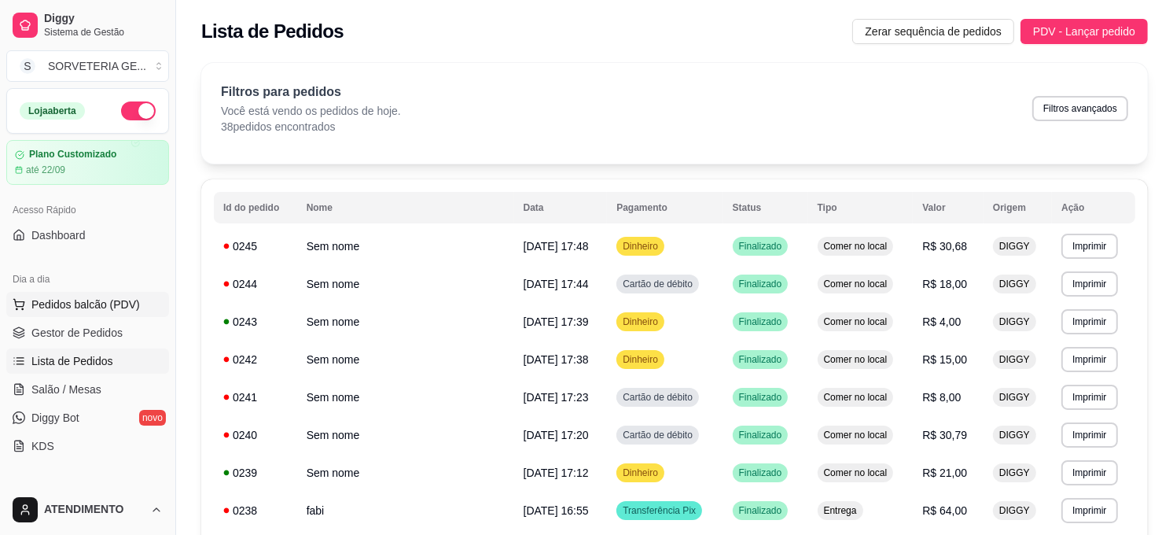
click at [132, 310] on span "Pedidos balcão (PDV)" at bounding box center [85, 304] width 108 height 16
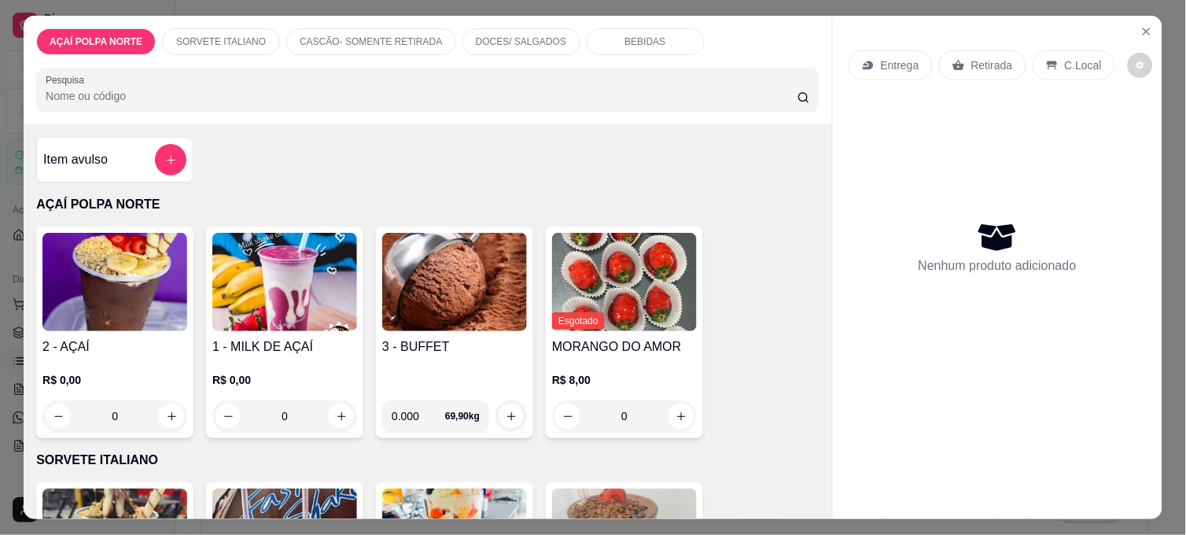
scroll to position [175, 0]
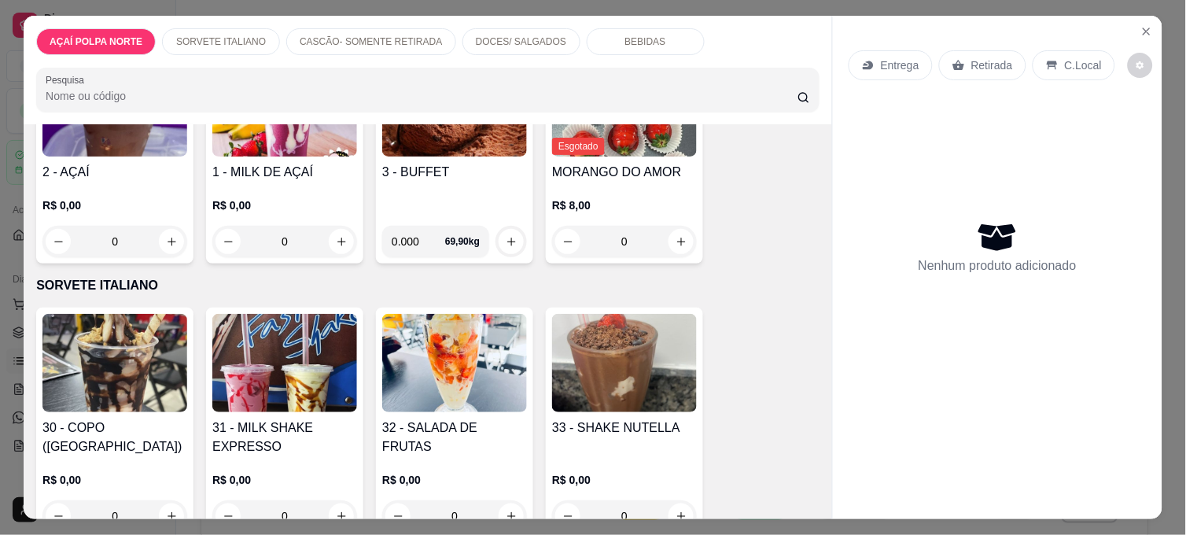
click at [293, 307] on div "31 - MILK SHAKE EXPRESSO R$ 0,00 0" at bounding box center [284, 422] width 157 height 230
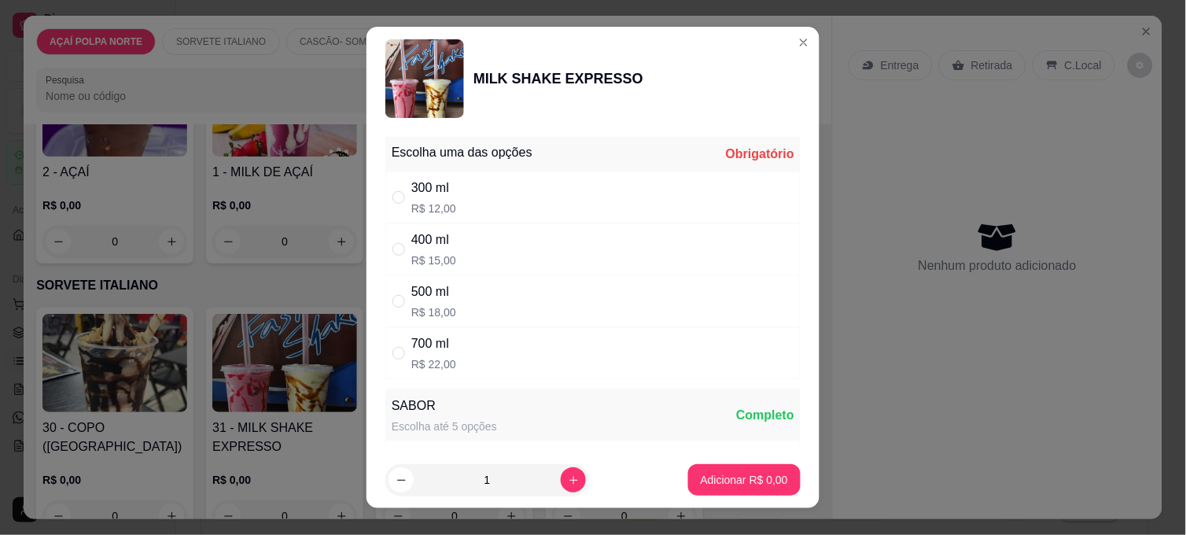
click at [472, 347] on div "700 ml R$ 22,00" at bounding box center [592, 353] width 415 height 52
radio input "true"
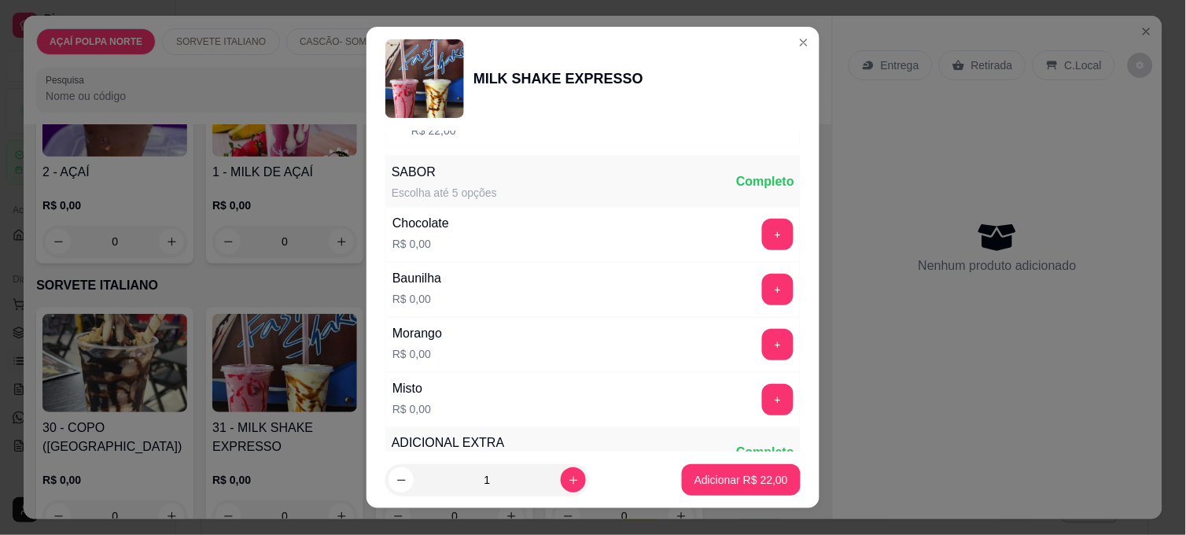
scroll to position [262, 0]
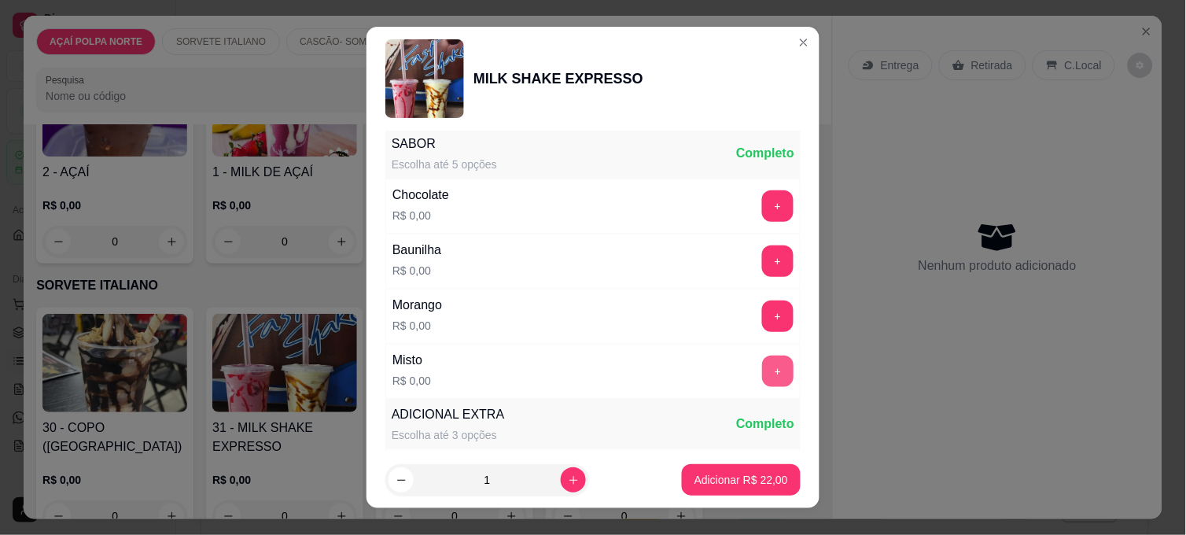
click at [762, 366] on button "+" at bounding box center [777, 370] width 31 height 31
click at [734, 465] on button "Adicionar R$ 22,00" at bounding box center [741, 479] width 119 height 31
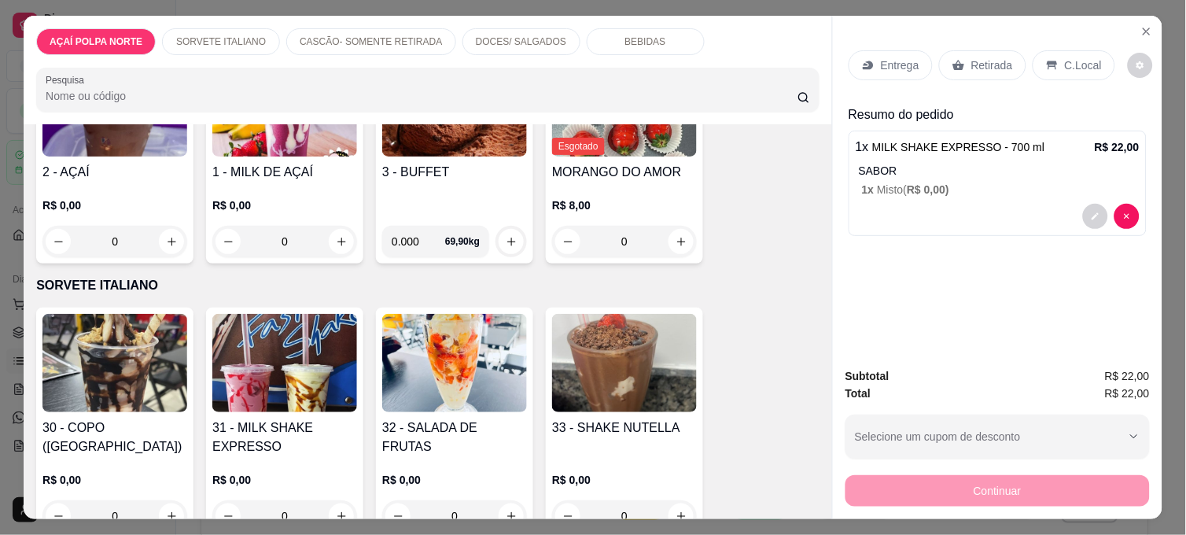
click at [266, 374] on img at bounding box center [284, 363] width 145 height 98
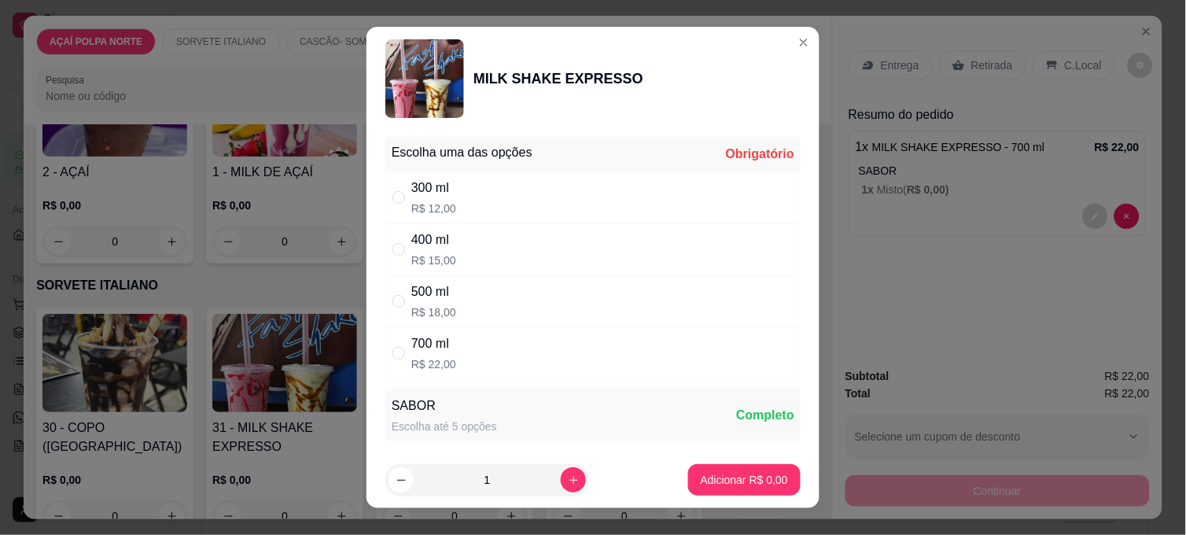
click at [467, 200] on div "300 ml R$ 12,00" at bounding box center [592, 197] width 415 height 52
radio input "true"
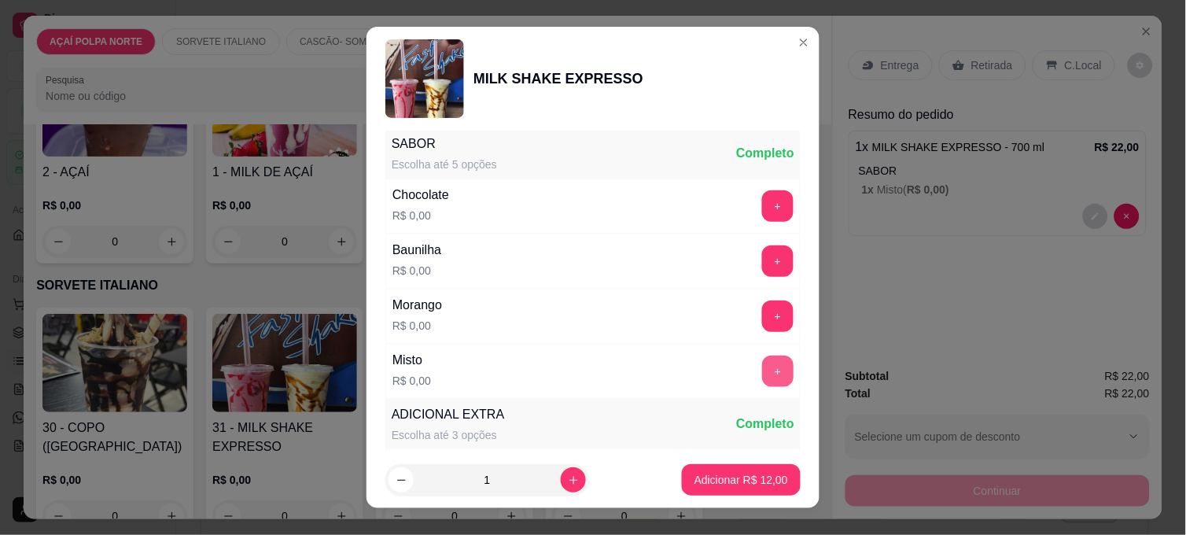
click at [762, 371] on button "+" at bounding box center [777, 370] width 31 height 31
click at [745, 477] on p "Adicionar R$ 12,00" at bounding box center [741, 479] width 91 height 15
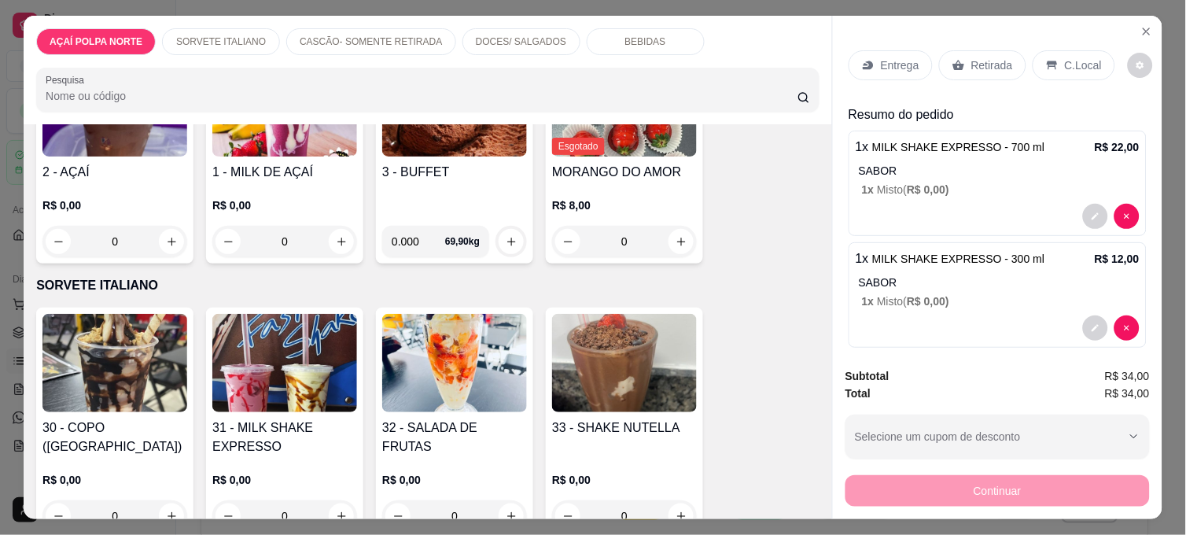
click at [1017, 60] on div "Retirada" at bounding box center [982, 65] width 87 height 30
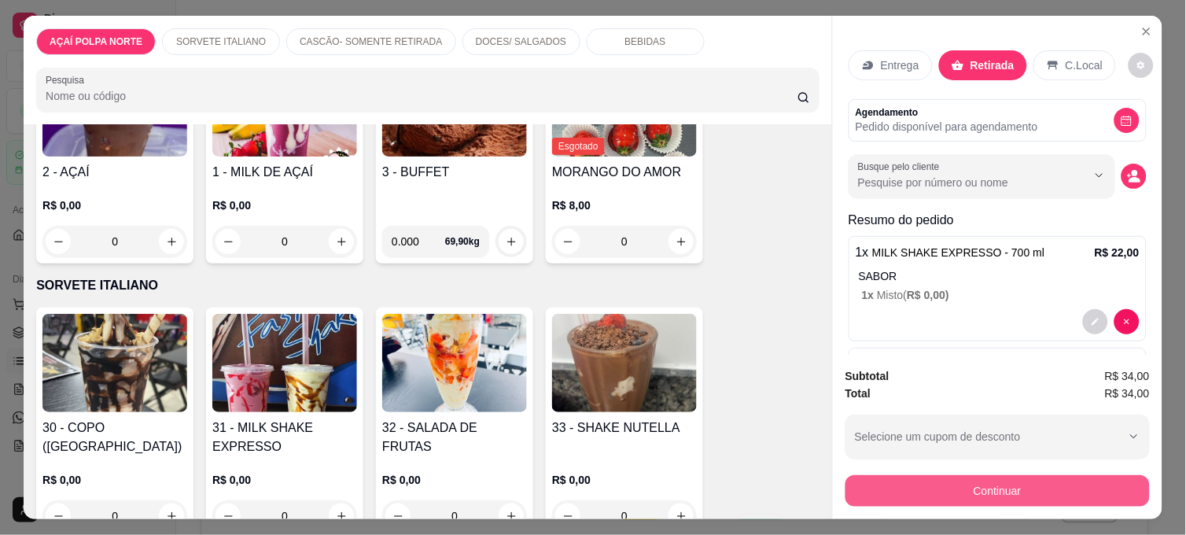
click at [1012, 478] on button "Continuar" at bounding box center [997, 490] width 304 height 31
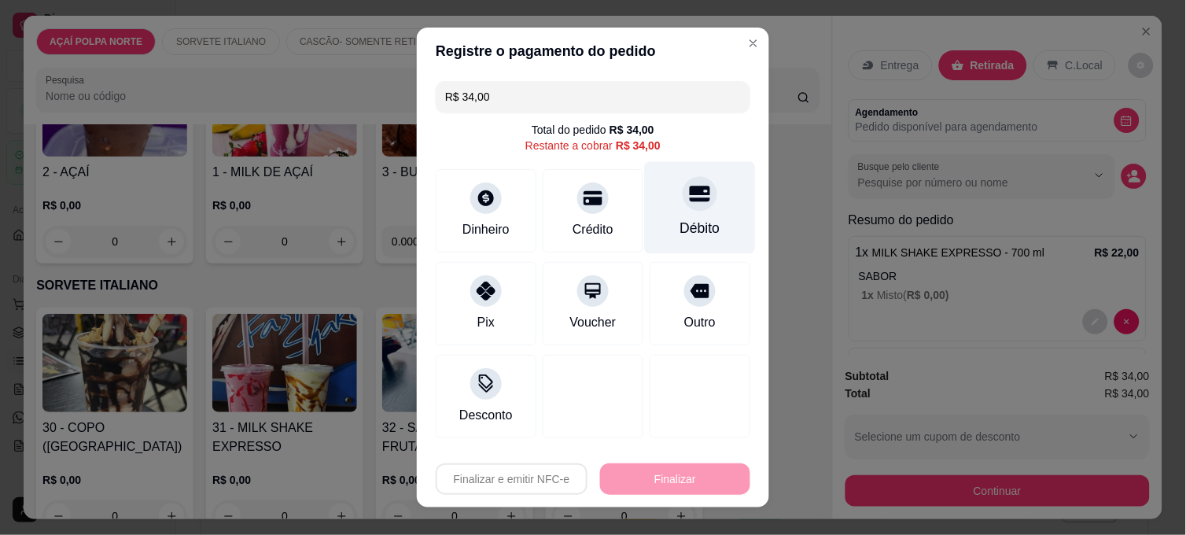
click at [687, 230] on div "Débito" at bounding box center [700, 228] width 40 height 20
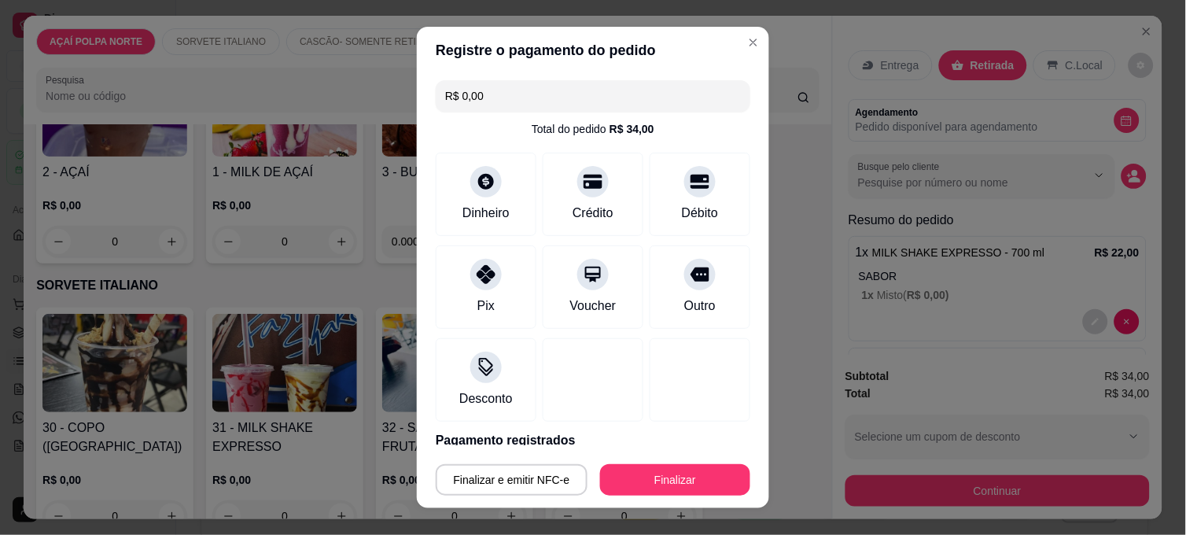
click at [661, 480] on button "Finalizar" at bounding box center [675, 479] width 150 height 31
type input "-R$ 34,00"
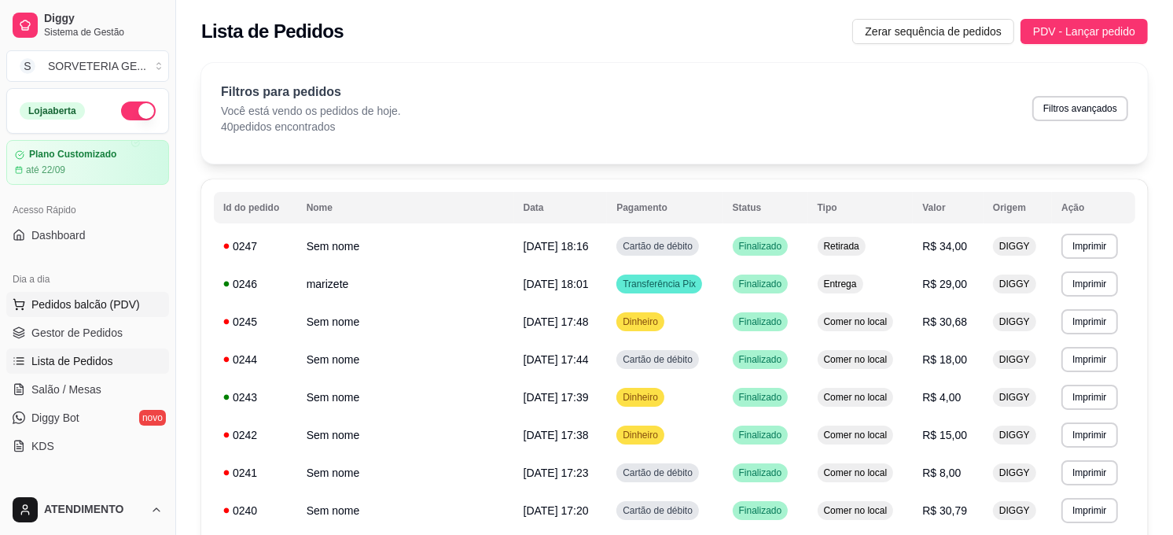
click at [135, 313] on button "Pedidos balcão (PDV)" at bounding box center [87, 304] width 163 height 25
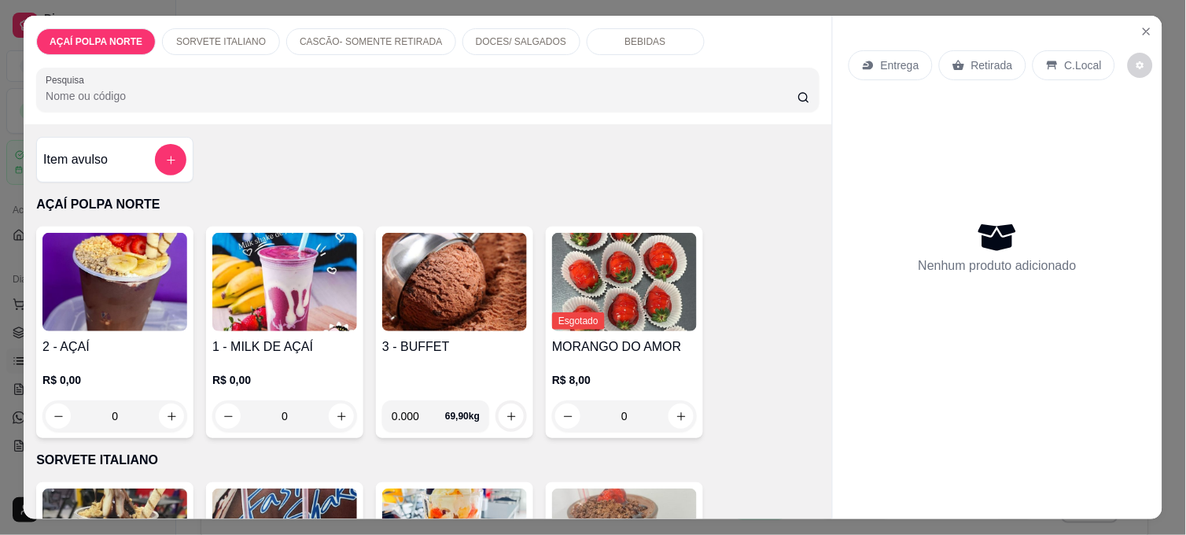
click at [467, 342] on h4 "3 - BUFFET" at bounding box center [454, 346] width 145 height 19
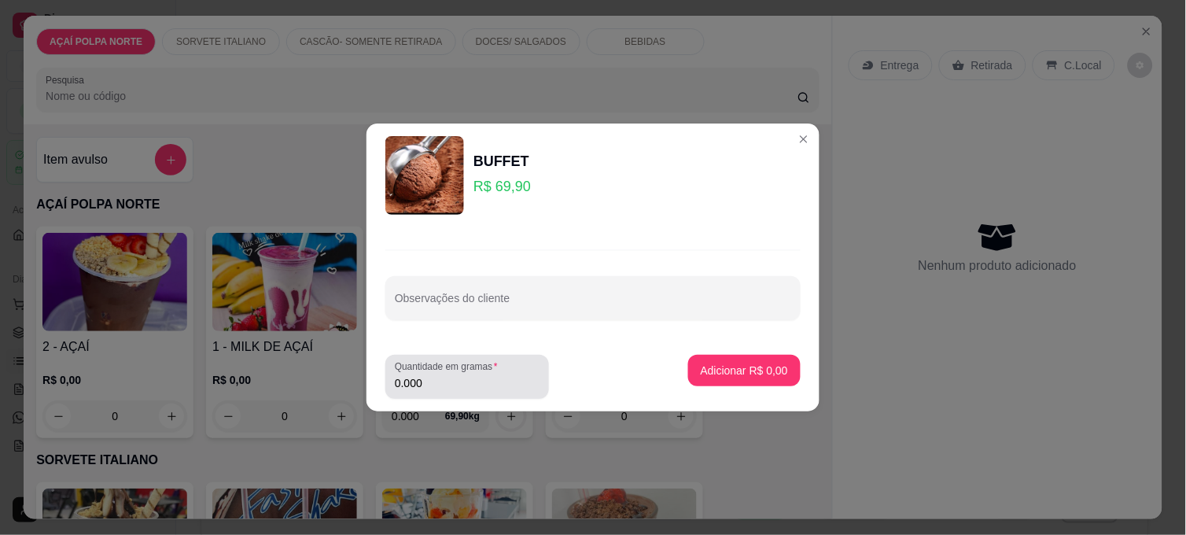
click at [469, 375] on input "0.000" at bounding box center [467, 383] width 145 height 16
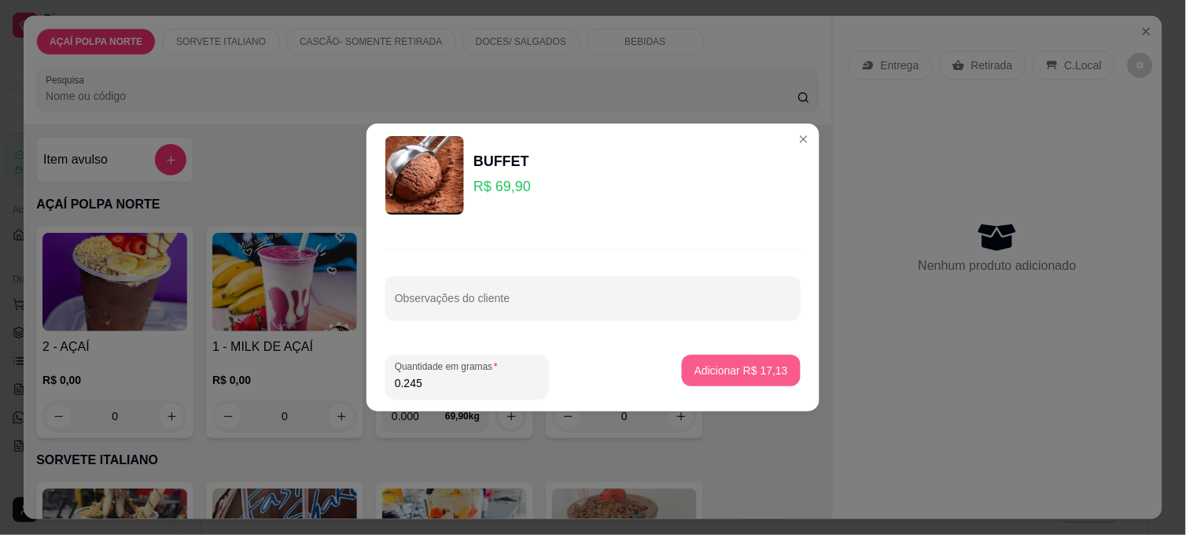
type input "0.245"
click at [726, 377] on p "Adicionar R$ 17,13" at bounding box center [741, 369] width 91 height 15
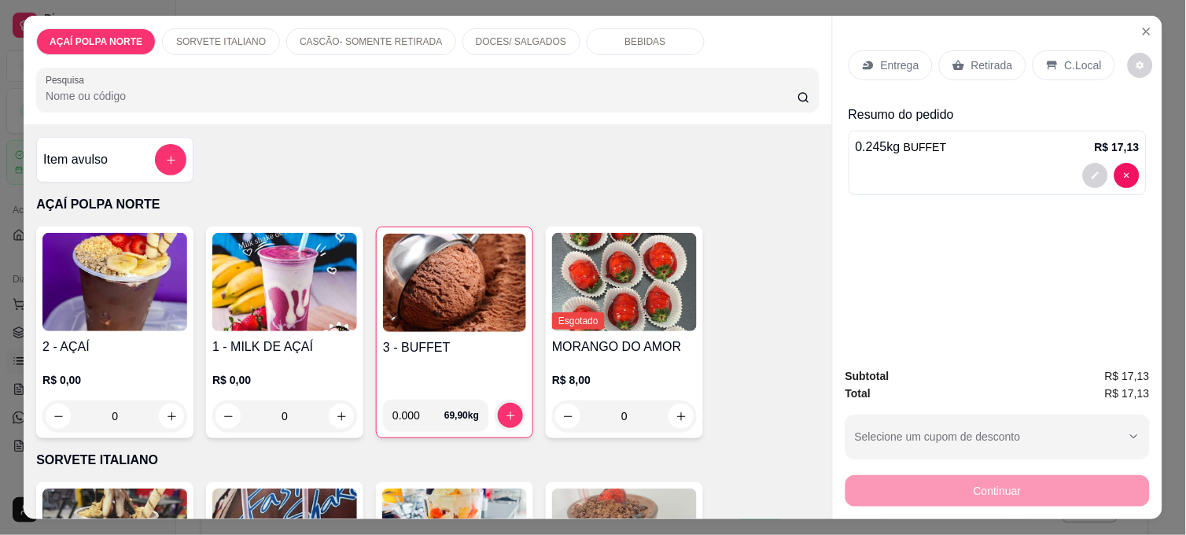
click at [997, 57] on p "Retirada" at bounding box center [992, 65] width 42 height 16
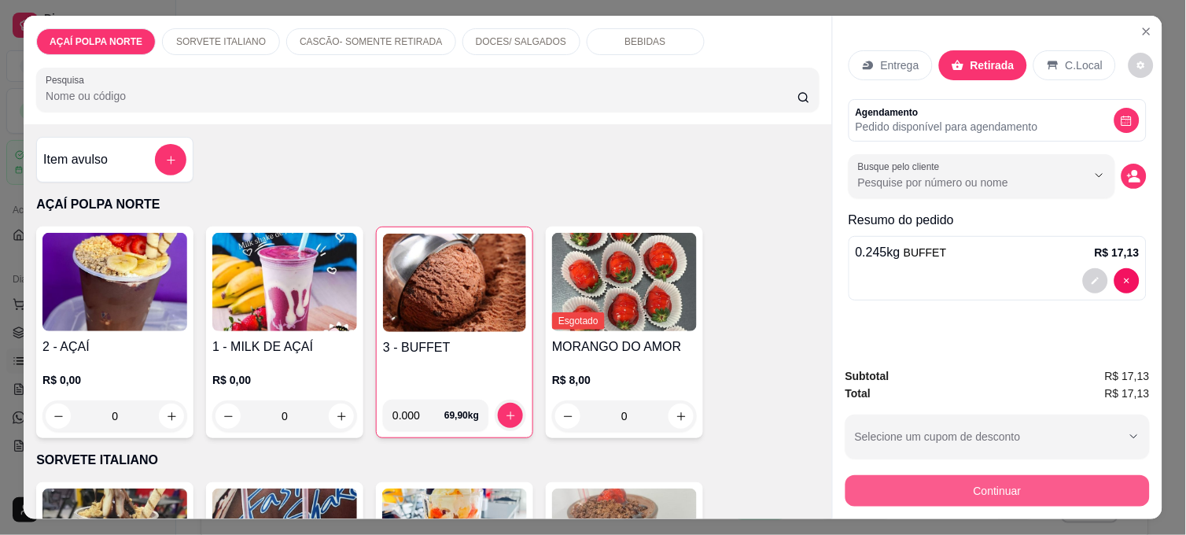
click at [1015, 480] on button "Continuar" at bounding box center [997, 490] width 304 height 31
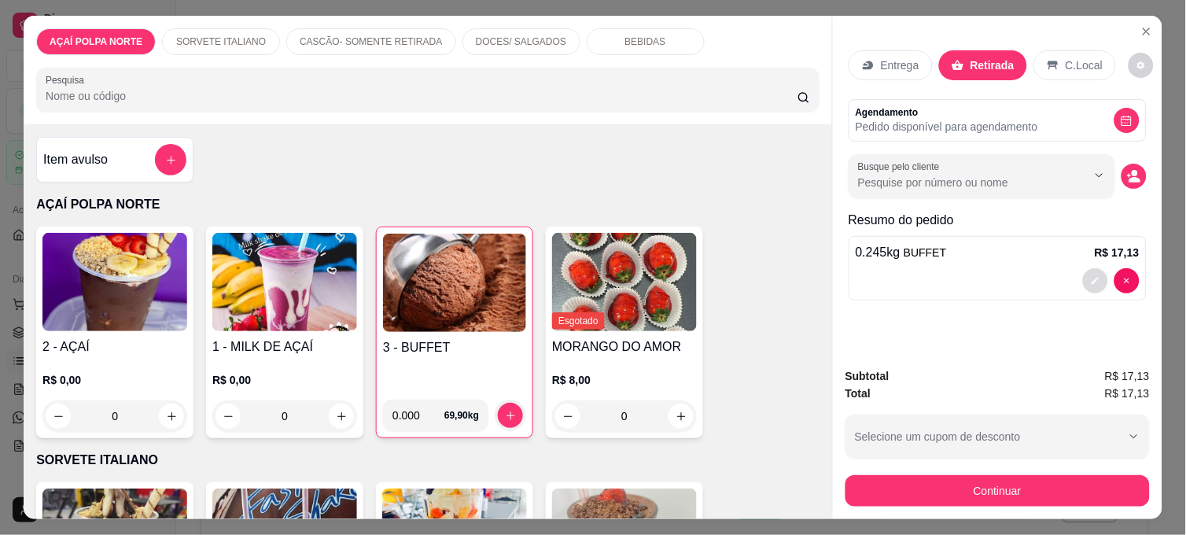
click at [1067, 271] on button "decrease-product-quantity" at bounding box center [1095, 280] width 25 height 25
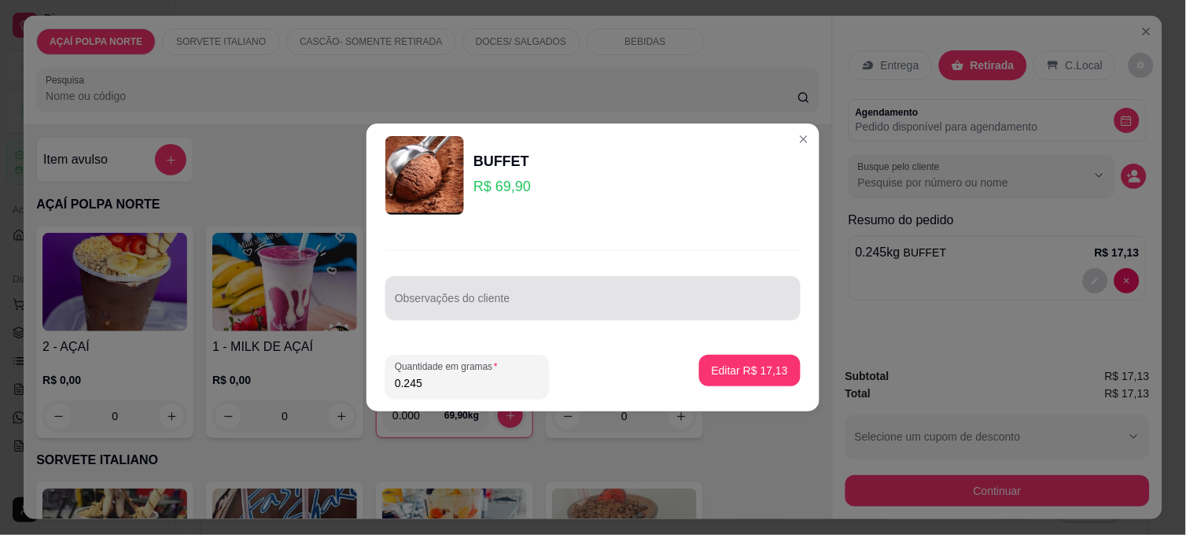
click at [489, 313] on div at bounding box center [593, 297] width 396 height 31
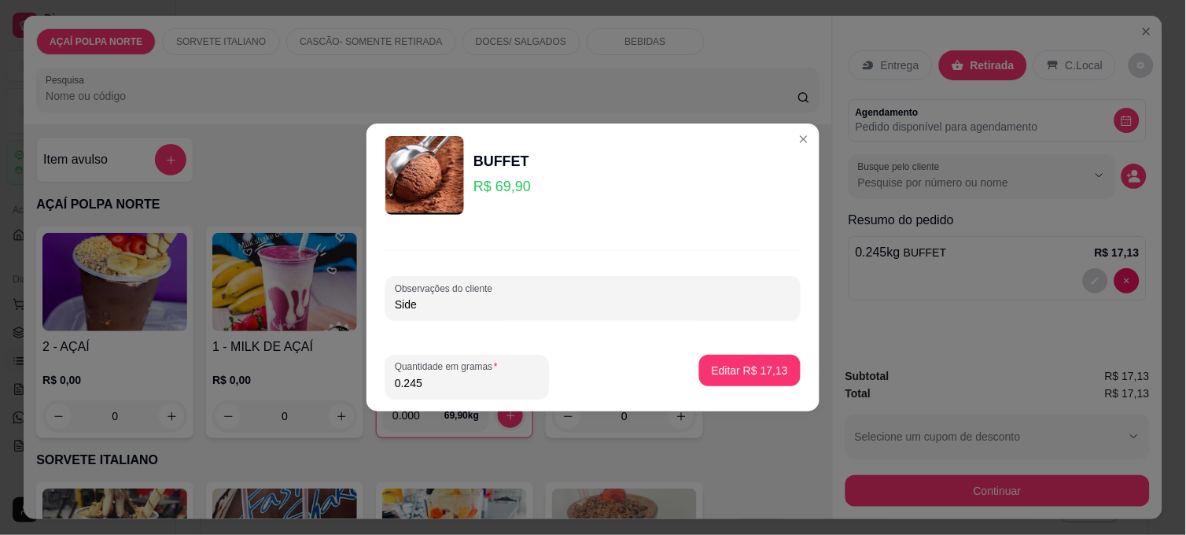
type input "Side"
click at [717, 367] on p "Editar R$ 17,13" at bounding box center [749, 369] width 74 height 15
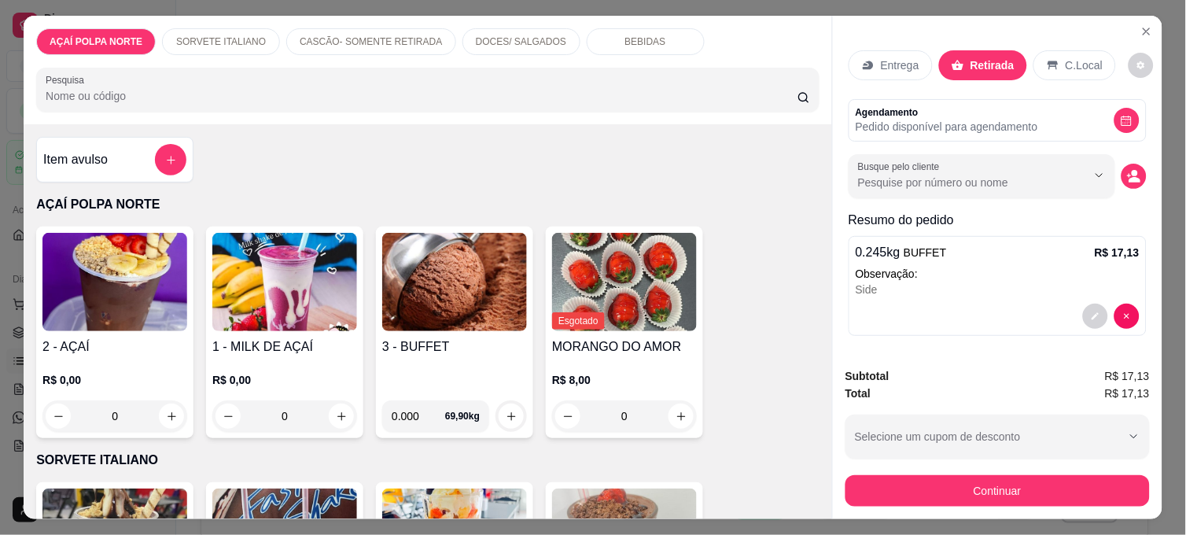
click at [90, 344] on h4 "2 - AÇAÍ" at bounding box center [114, 346] width 145 height 19
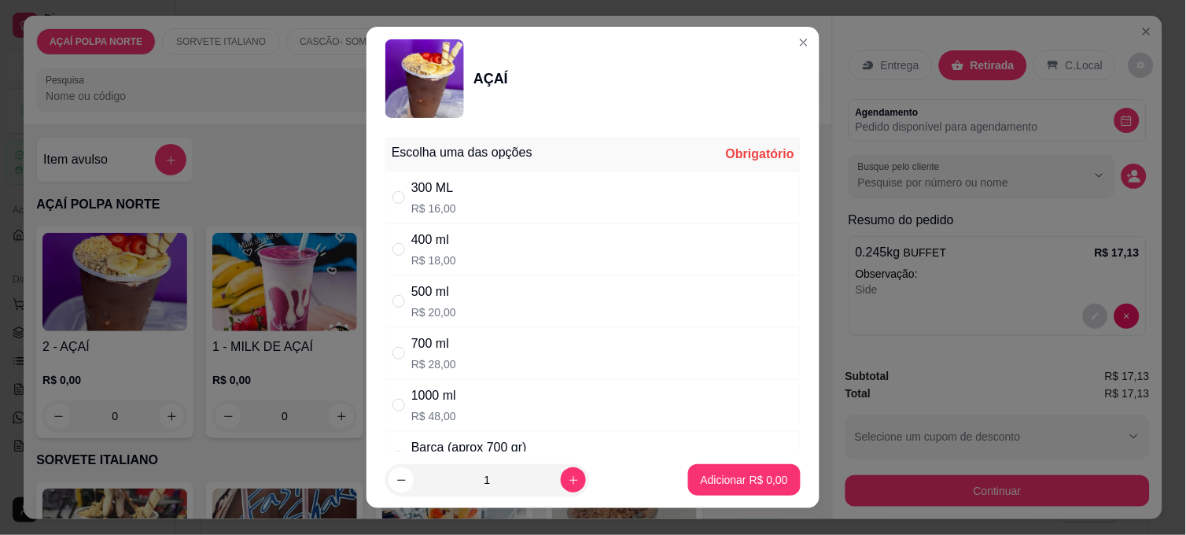
click at [480, 192] on div "300 ML R$ 16,00" at bounding box center [592, 197] width 415 height 52
radio input "true"
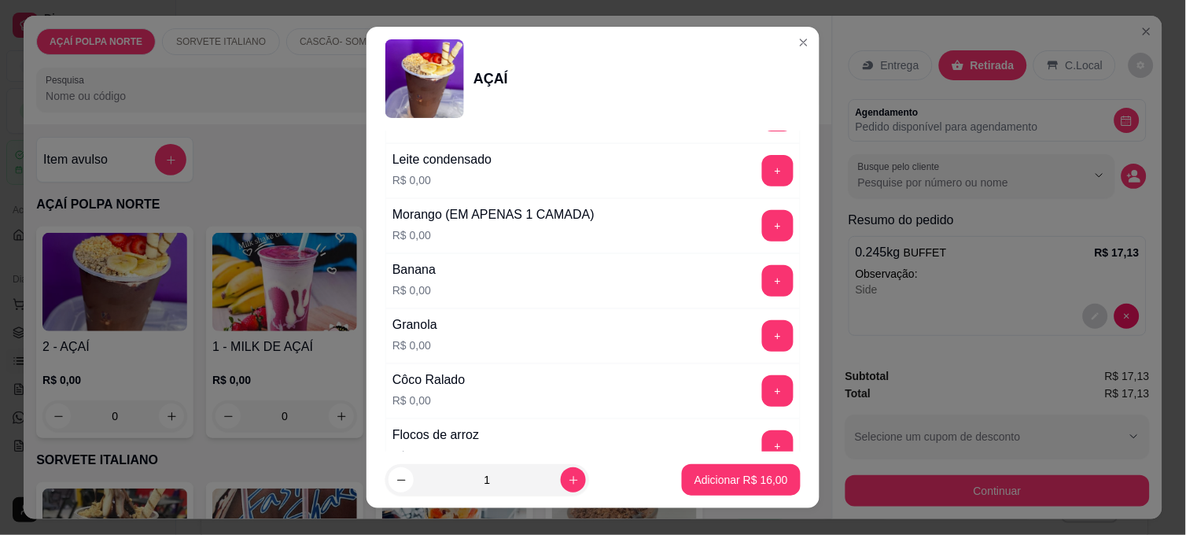
scroll to position [698, 0]
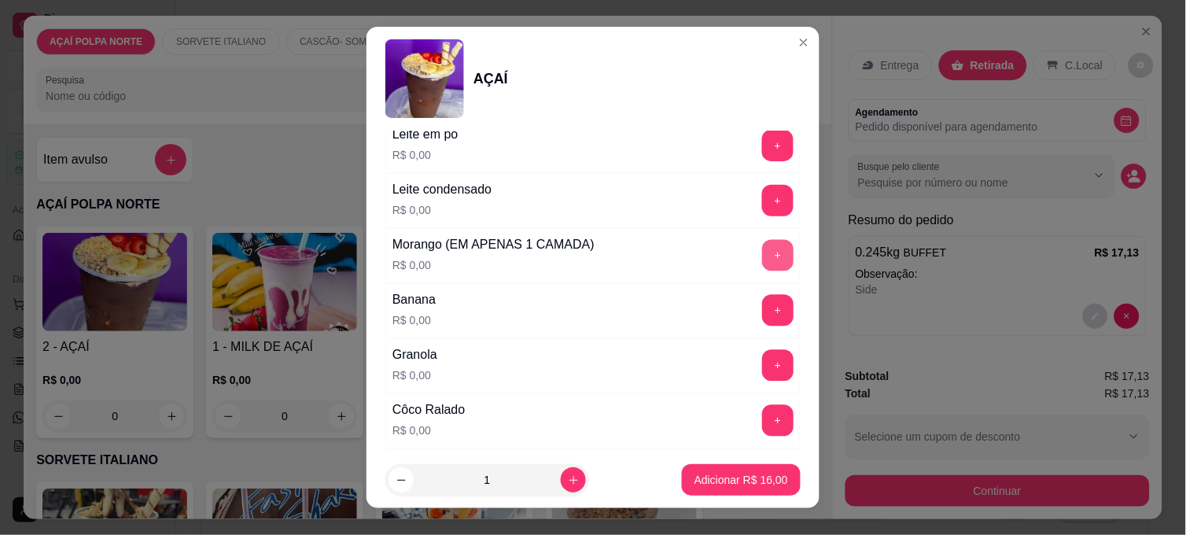
click at [762, 253] on button "+" at bounding box center [777, 255] width 31 height 31
click at [692, 255] on button "-" at bounding box center [707, 255] width 31 height 31
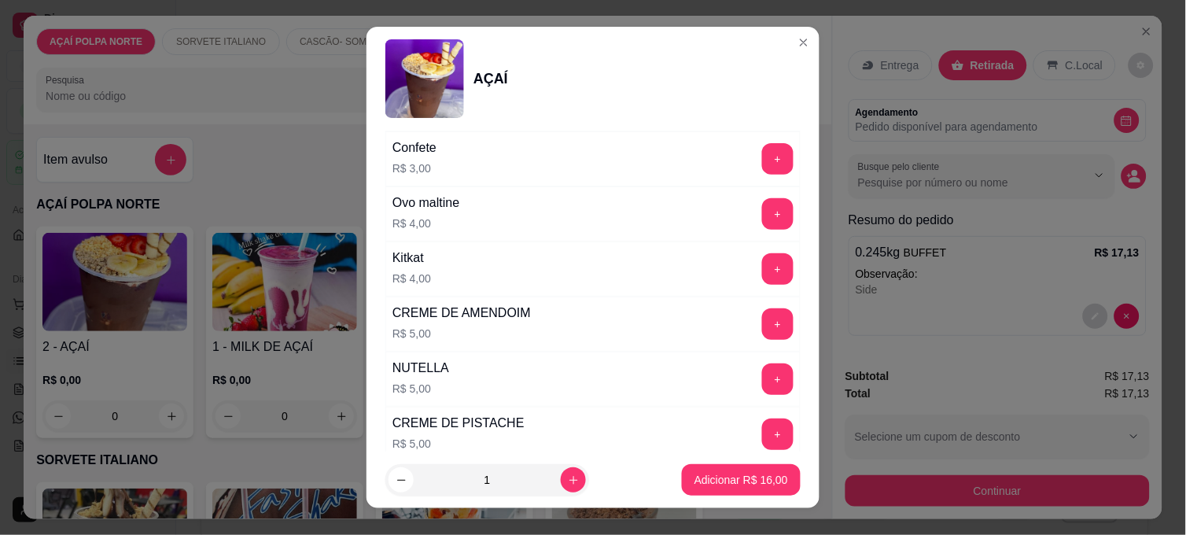
scroll to position [1919, 0]
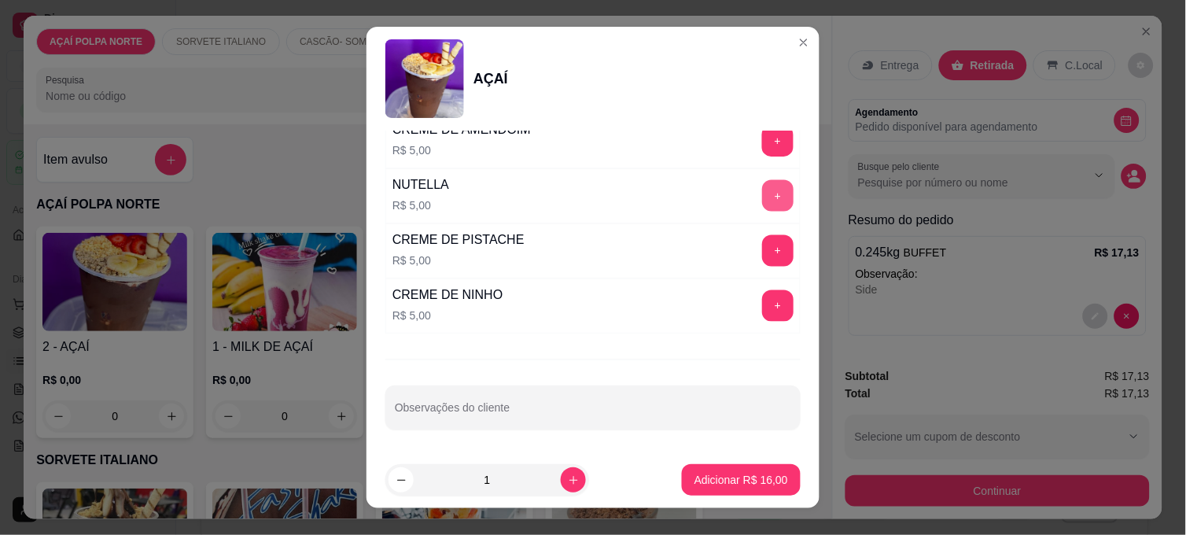
click at [762, 201] on button "+" at bounding box center [777, 195] width 31 height 31
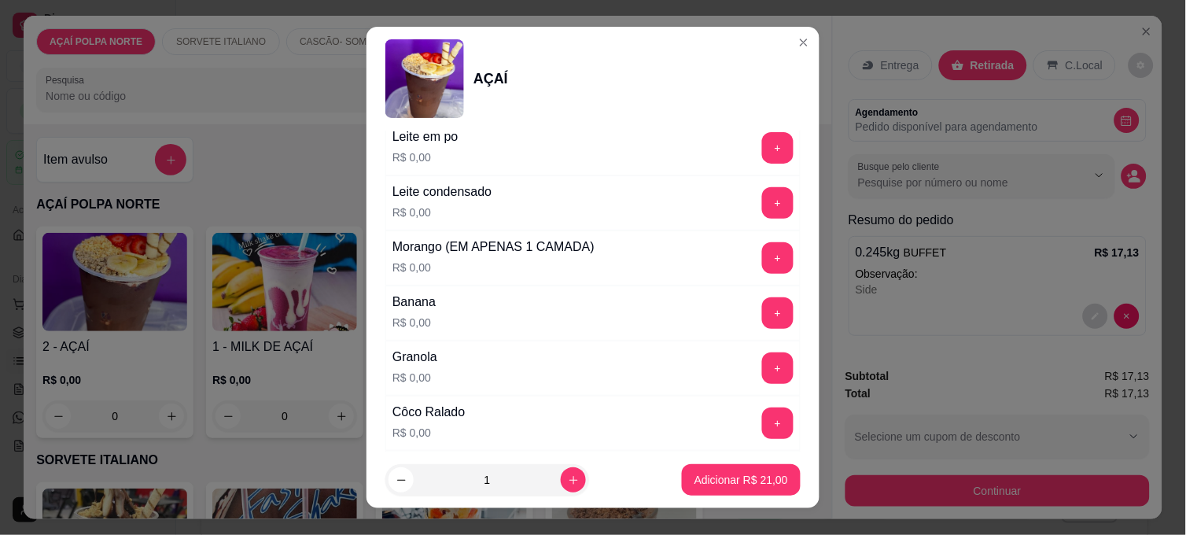
scroll to position [609, 0]
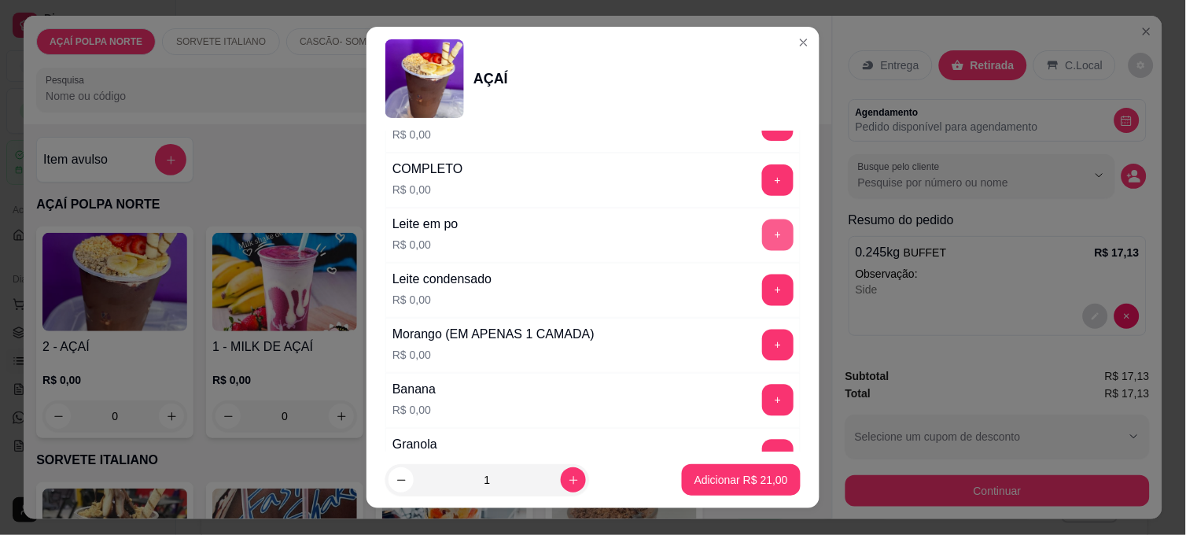
click at [762, 225] on button "+" at bounding box center [777, 234] width 31 height 31
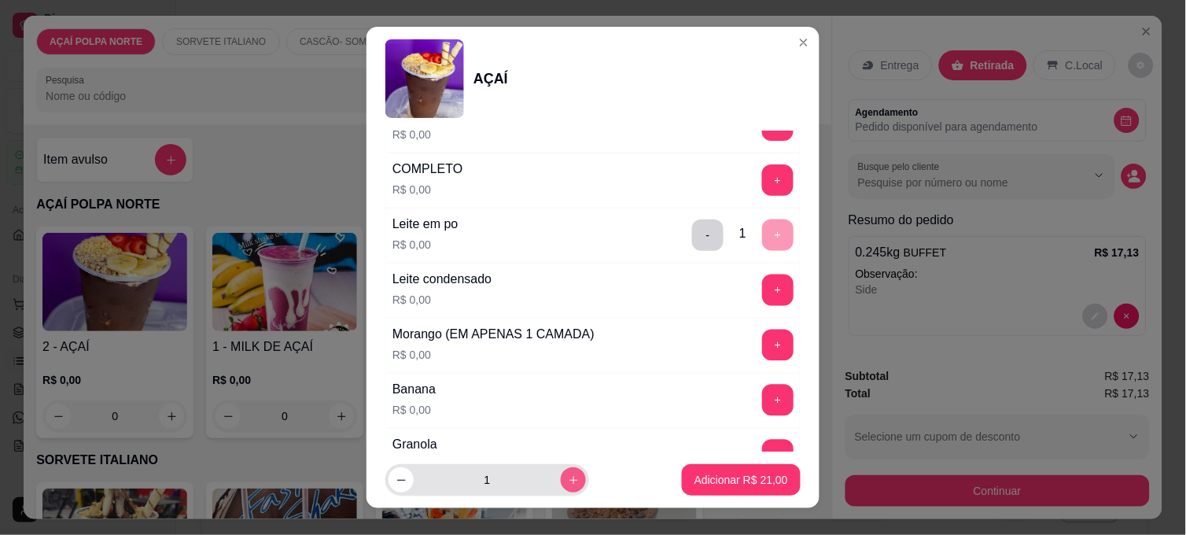
click at [568, 480] on icon "increase-product-quantity" at bounding box center [574, 480] width 12 height 12
type input "2"
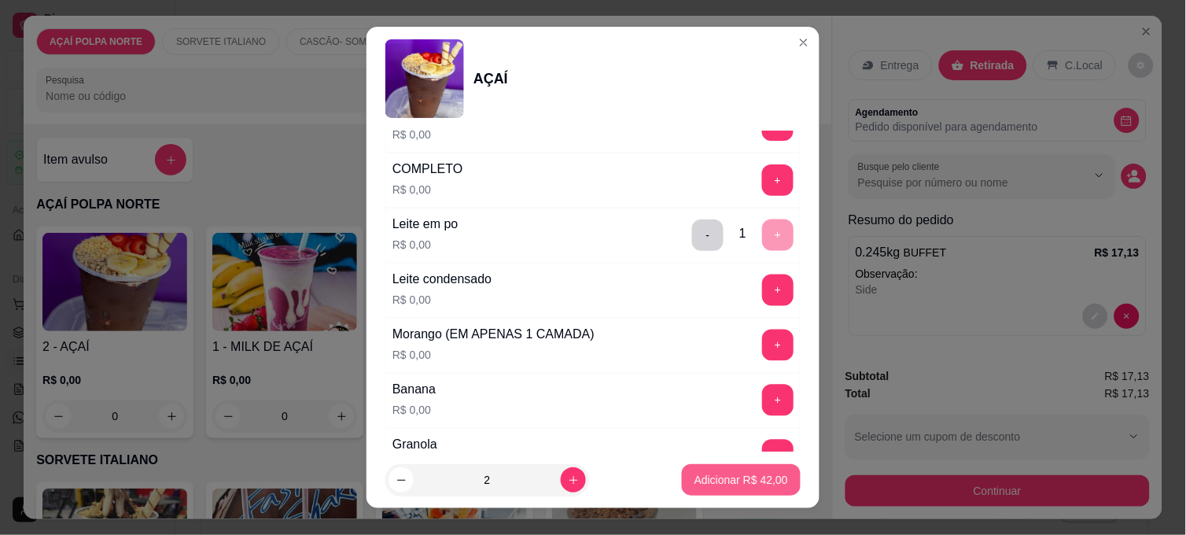
click at [705, 465] on button "Adicionar R$ 42,00" at bounding box center [741, 479] width 119 height 31
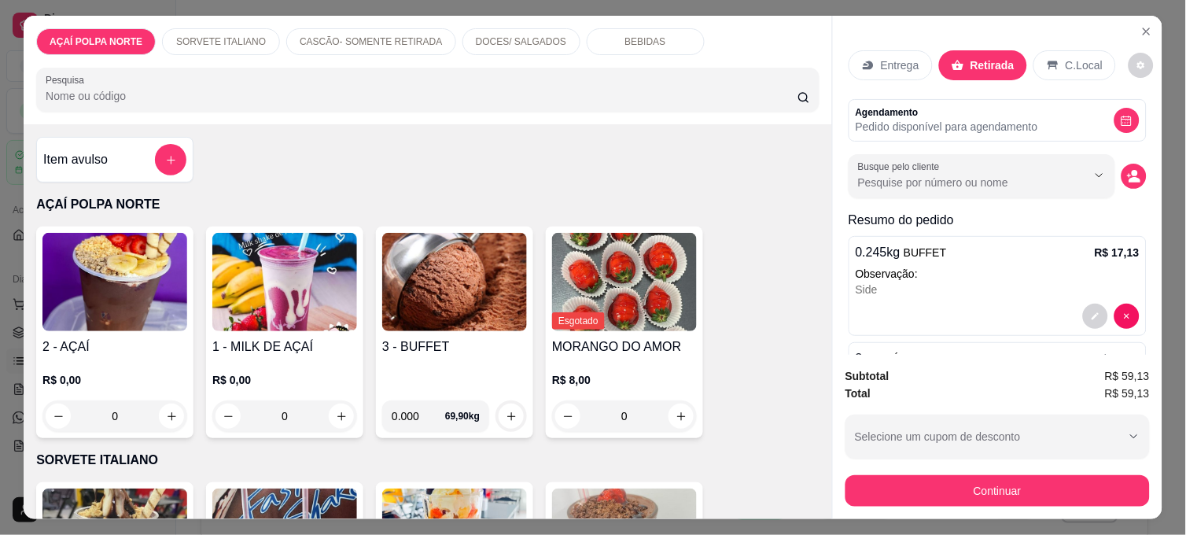
click at [93, 318] on img at bounding box center [114, 282] width 145 height 98
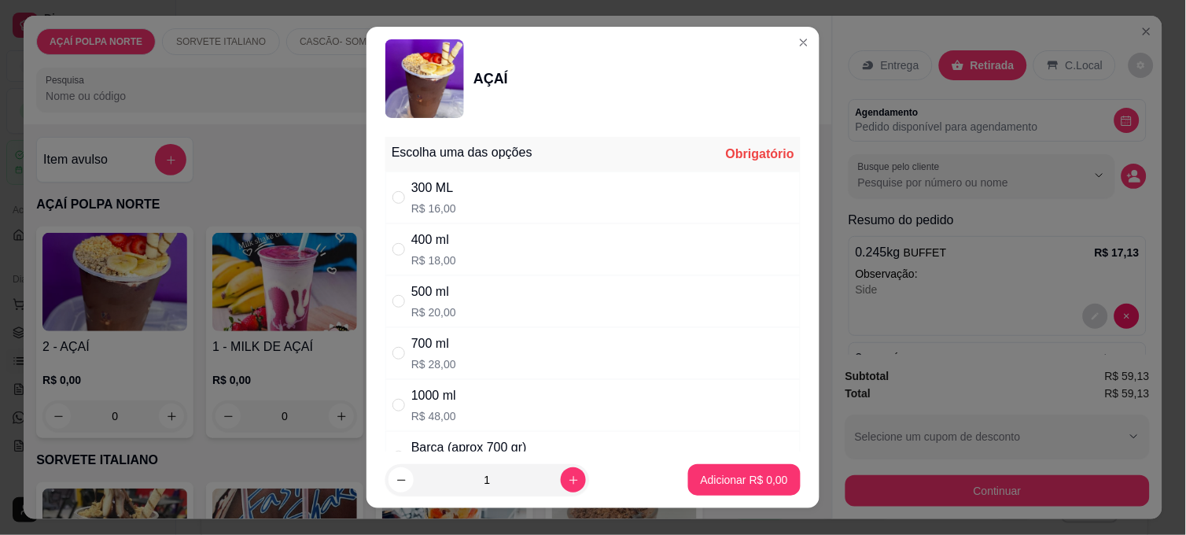
click at [515, 208] on div "300 ML R$ 16,00" at bounding box center [592, 197] width 415 height 52
radio input "true"
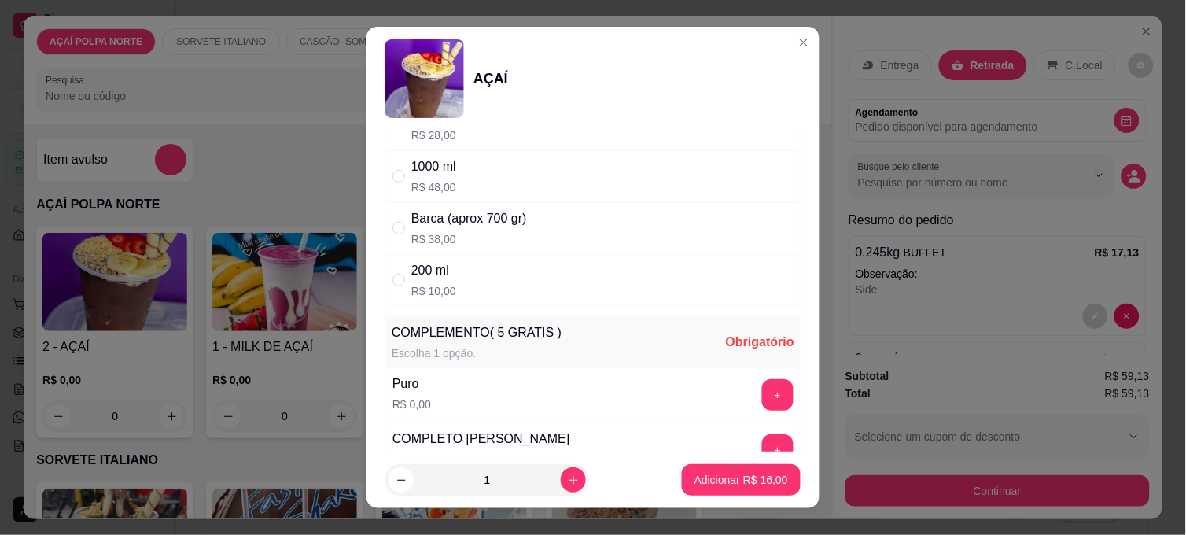
scroll to position [524, 0]
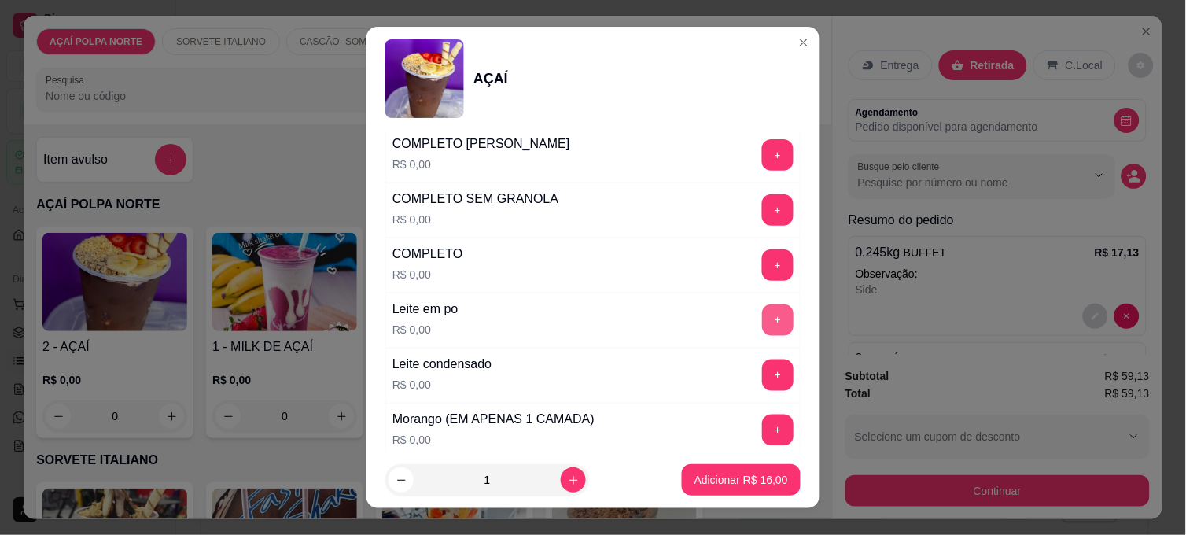
click at [762, 318] on button "+" at bounding box center [777, 319] width 31 height 31
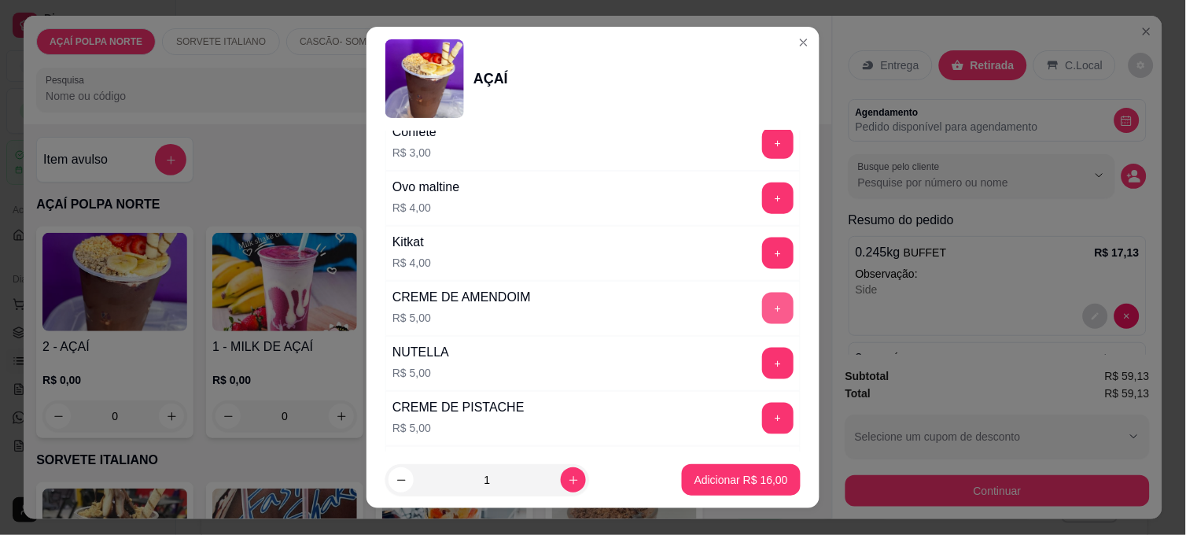
scroll to position [1747, 0]
click at [762, 354] on button "+" at bounding box center [777, 362] width 31 height 31
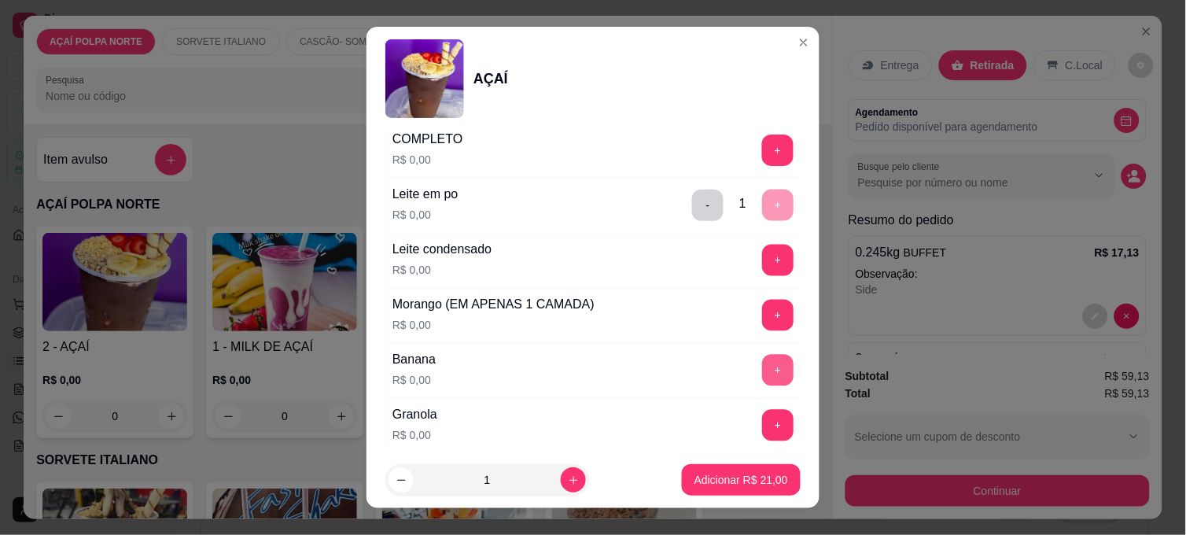
scroll to position [524, 0]
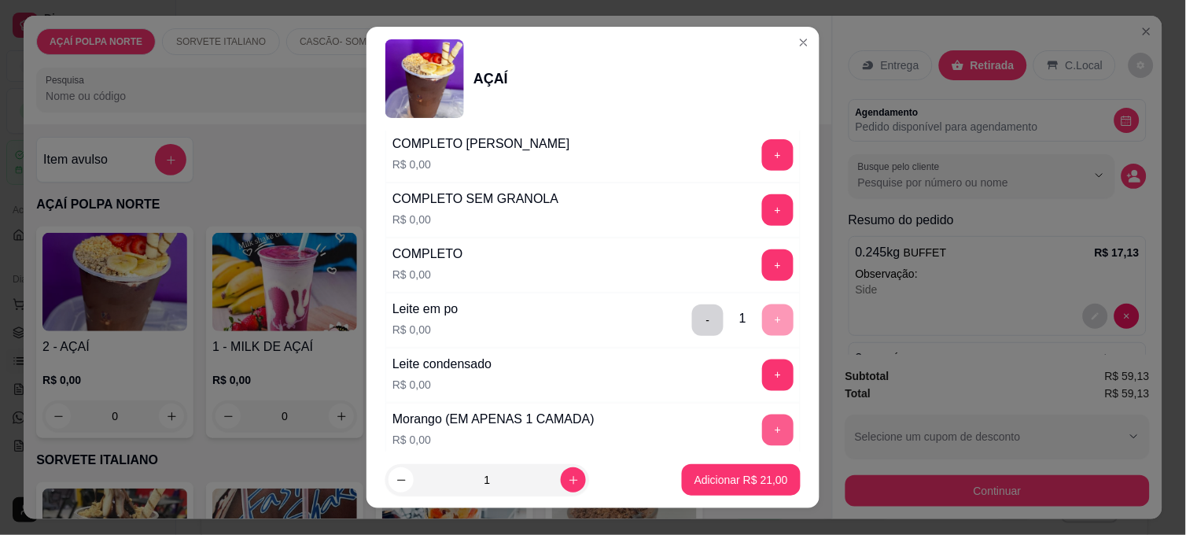
click at [762, 423] on button "+" at bounding box center [777, 429] width 31 height 31
click at [745, 476] on p "Adicionar R$ 21,00" at bounding box center [741, 480] width 94 height 16
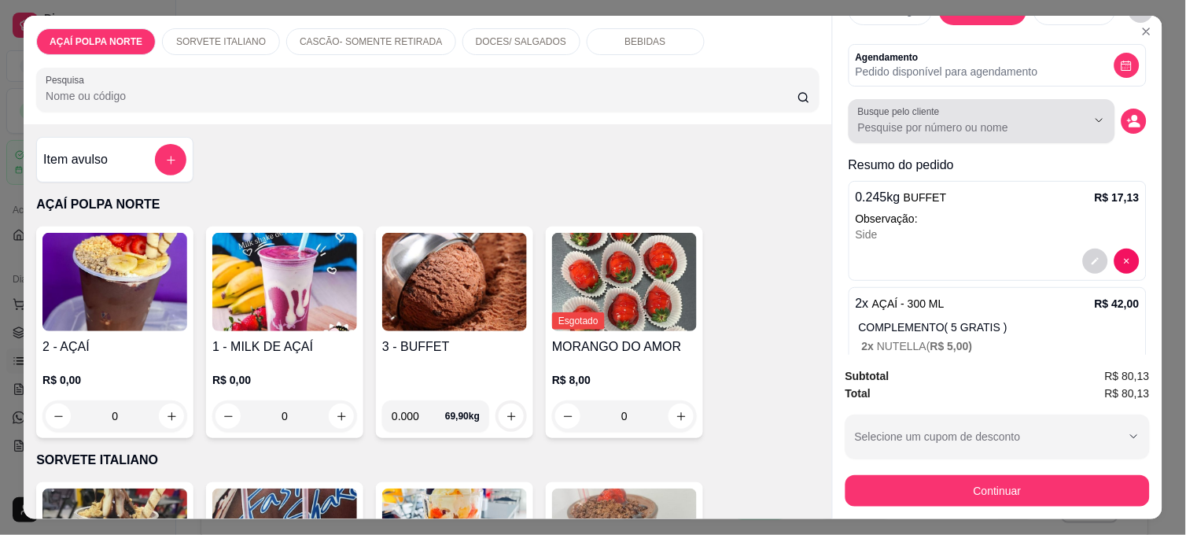
scroll to position [0, 0]
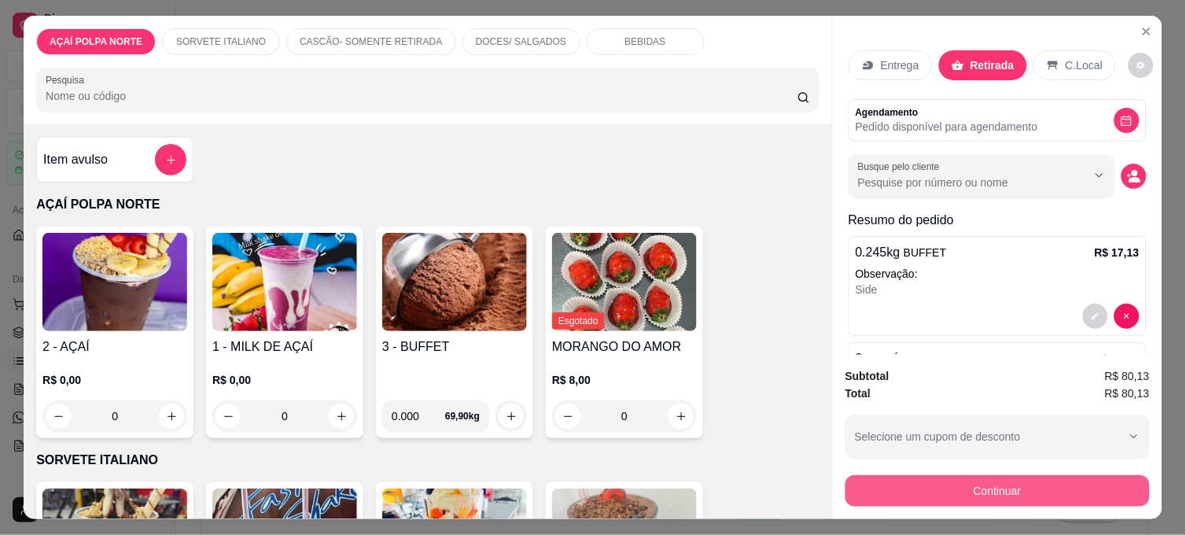
click at [956, 480] on button "Continuar" at bounding box center [997, 490] width 304 height 31
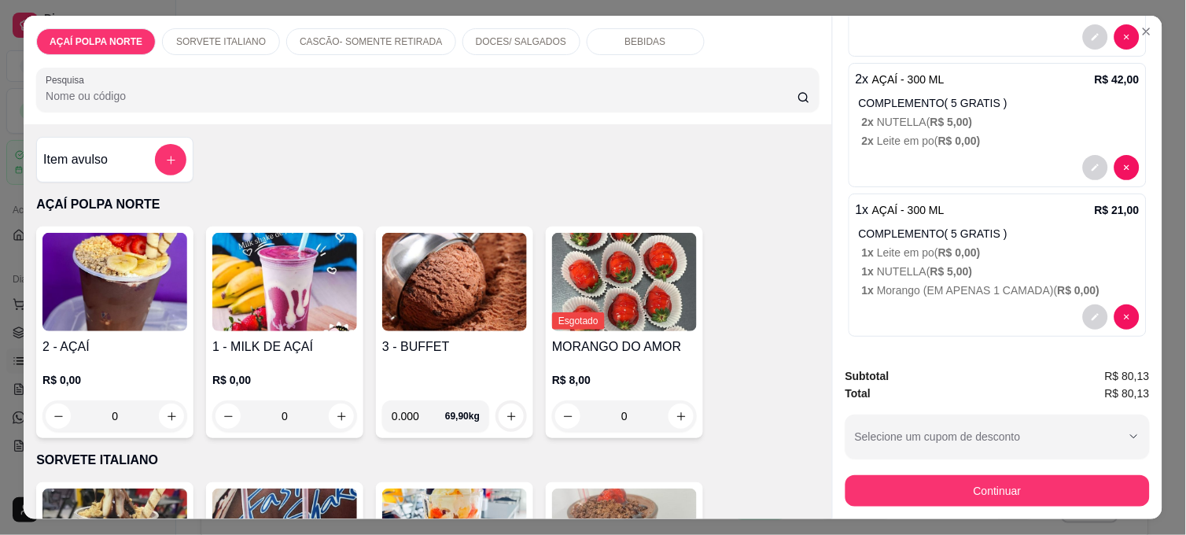
scroll to position [284, 0]
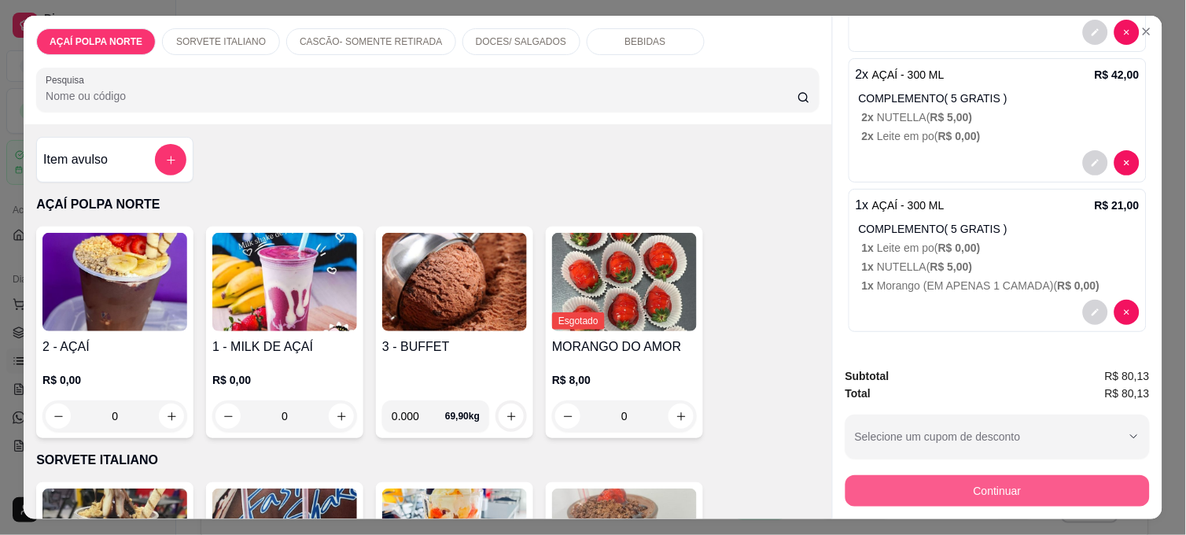
click at [1027, 480] on button "Continuar" at bounding box center [997, 490] width 304 height 31
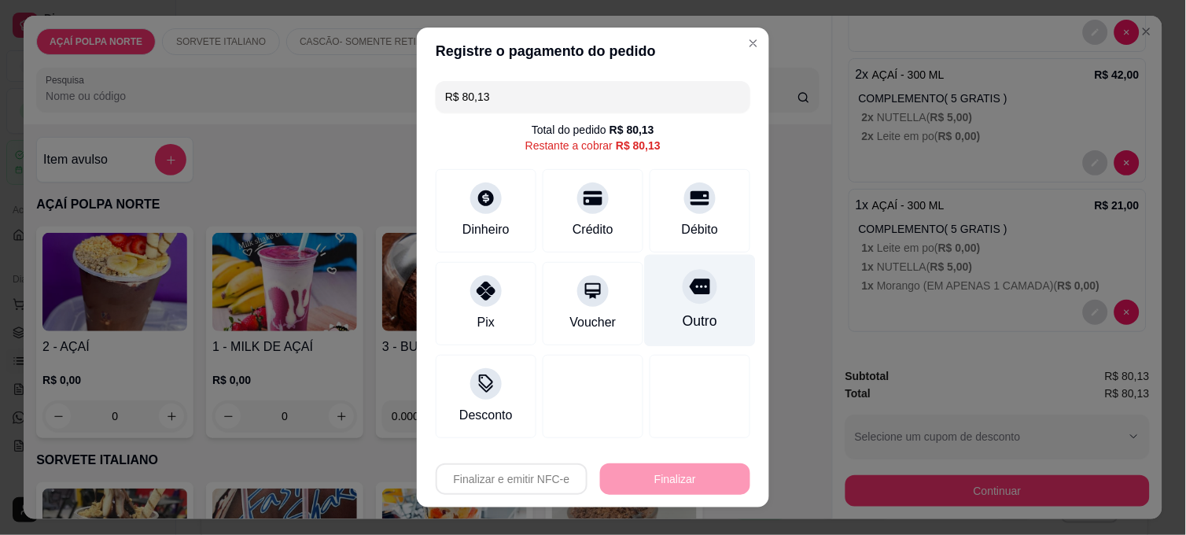
click at [708, 322] on div "Outro" at bounding box center [700, 301] width 111 height 92
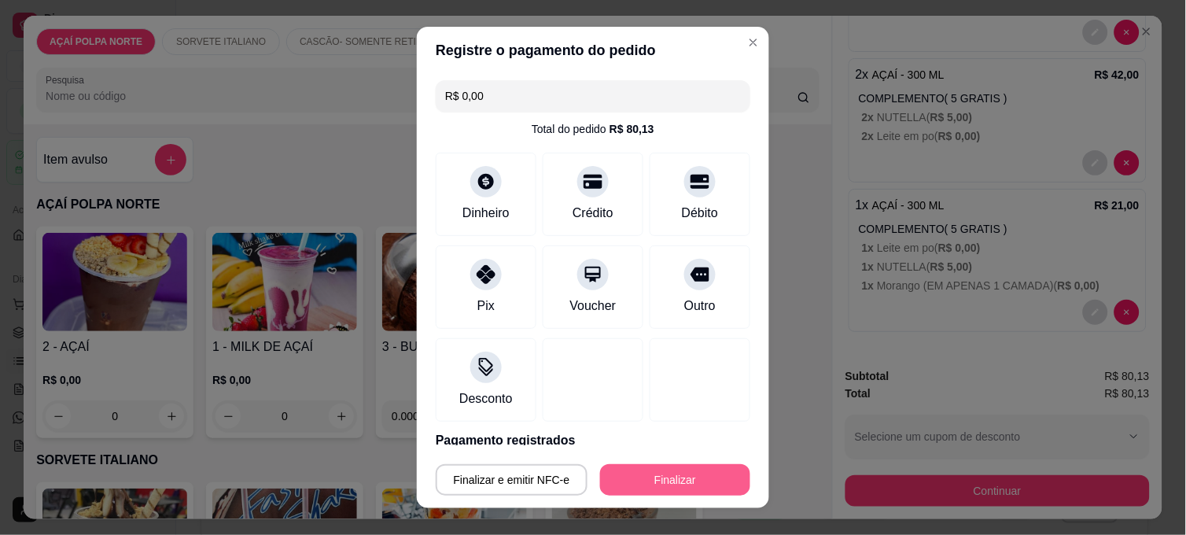
click at [650, 472] on button "Finalizar" at bounding box center [675, 479] width 150 height 31
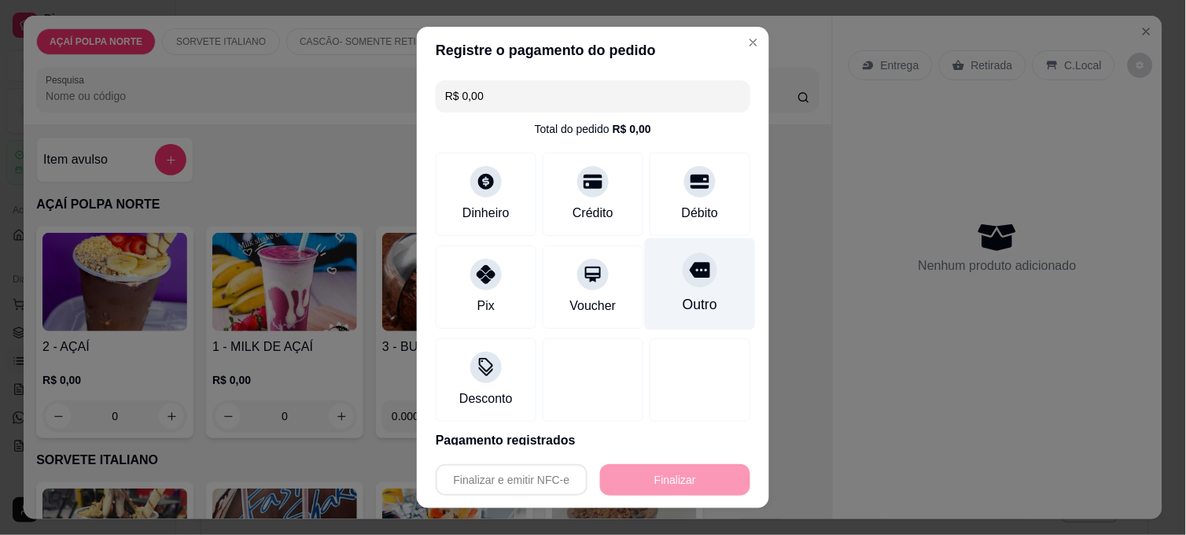
type input "-R$ 80,13"
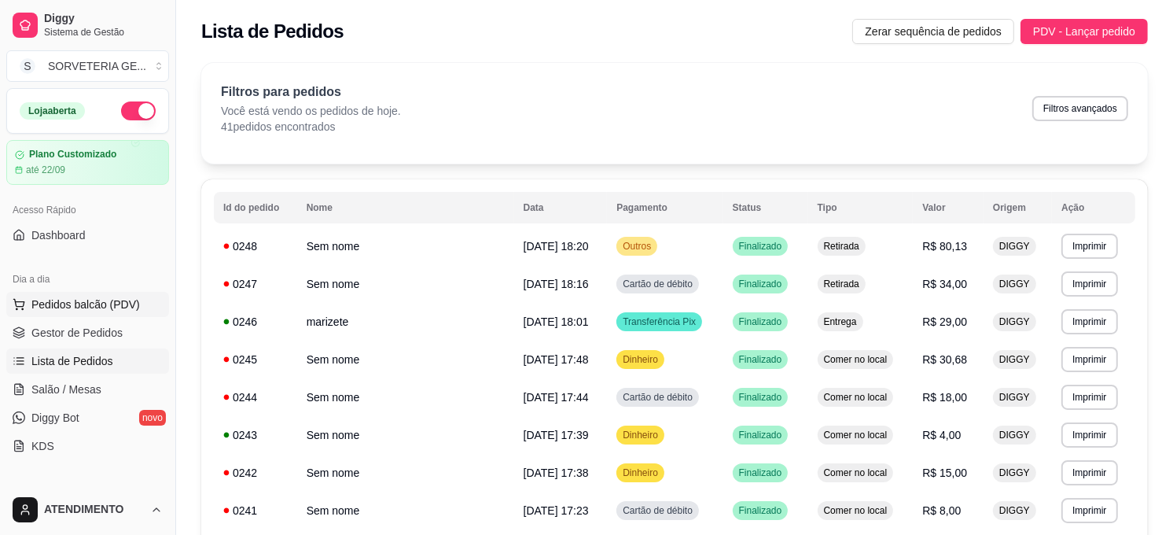
click at [91, 313] on button "Pedidos balcão (PDV)" at bounding box center [87, 304] width 163 height 25
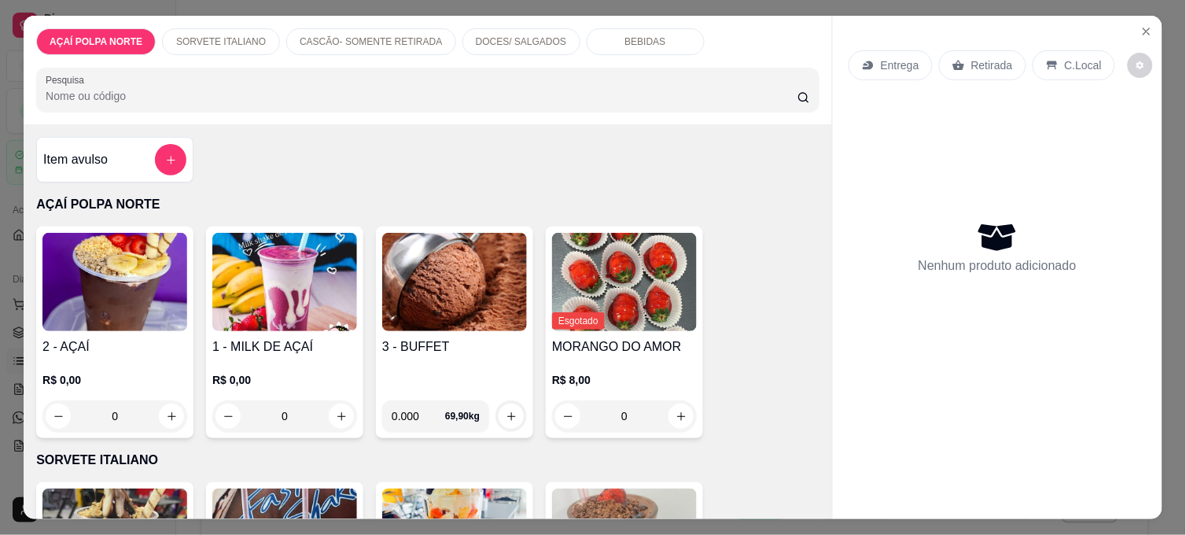
click at [123, 156] on div "Item avulso" at bounding box center [114, 159] width 143 height 31
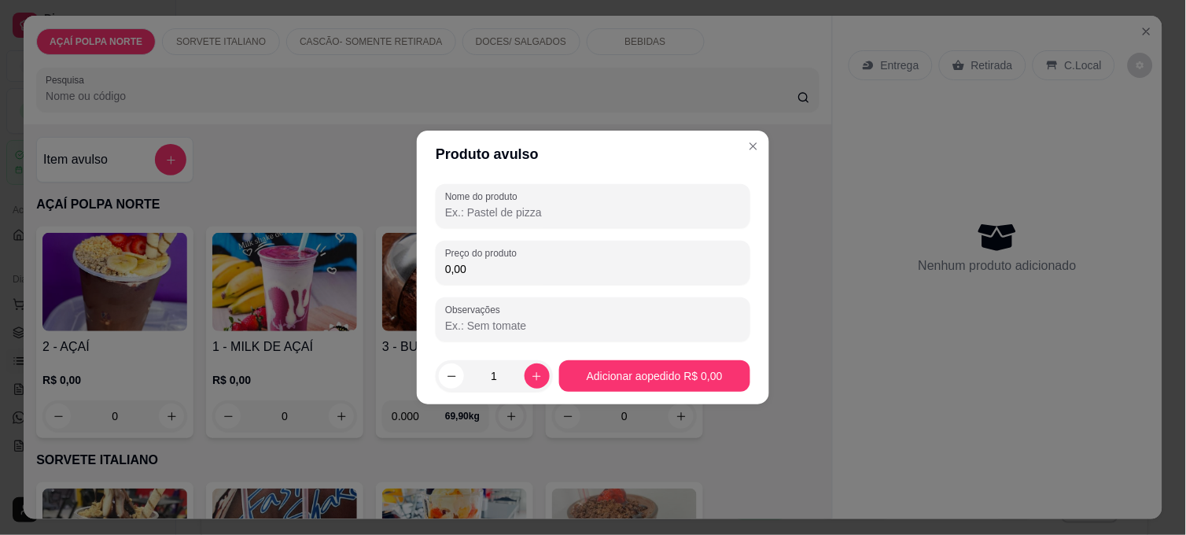
click at [508, 213] on input "Nome do produto" at bounding box center [593, 212] width 296 height 16
type input "estrela picole"
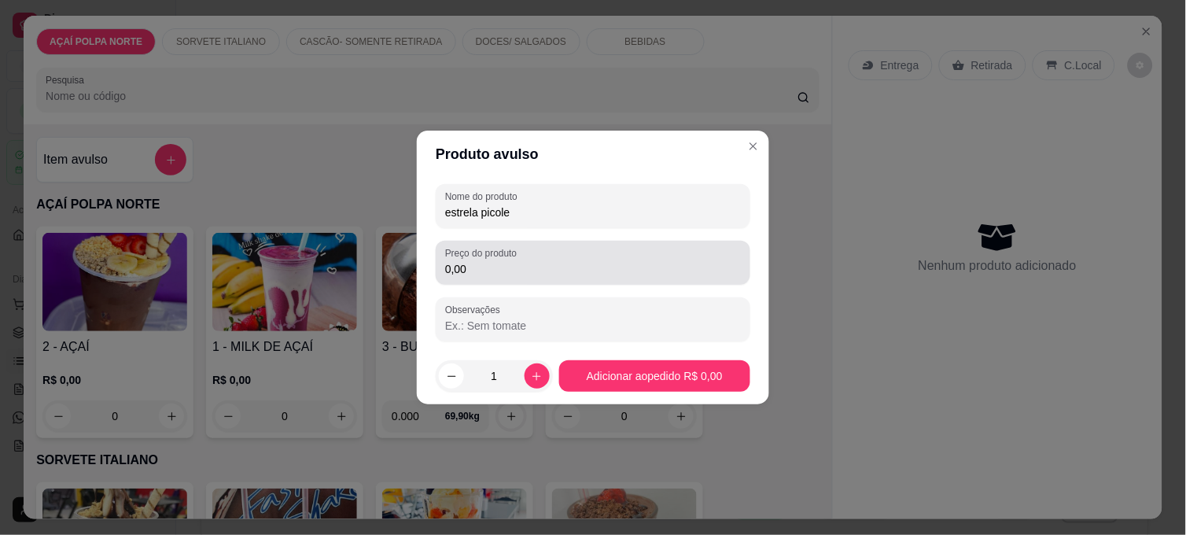
click at [552, 259] on div "0,00" at bounding box center [593, 262] width 296 height 31
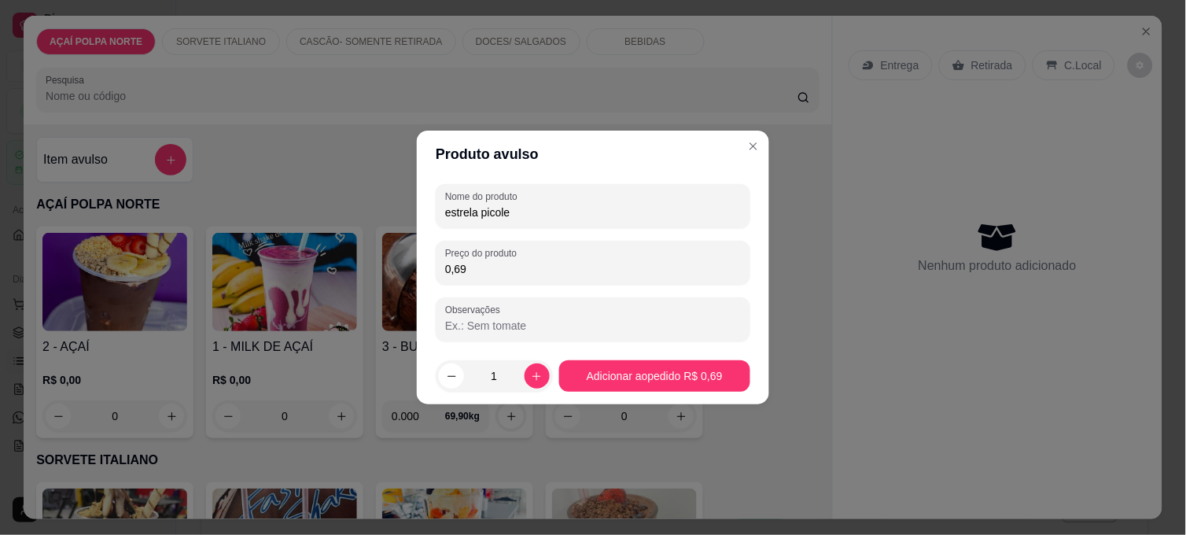
type input "6,90"
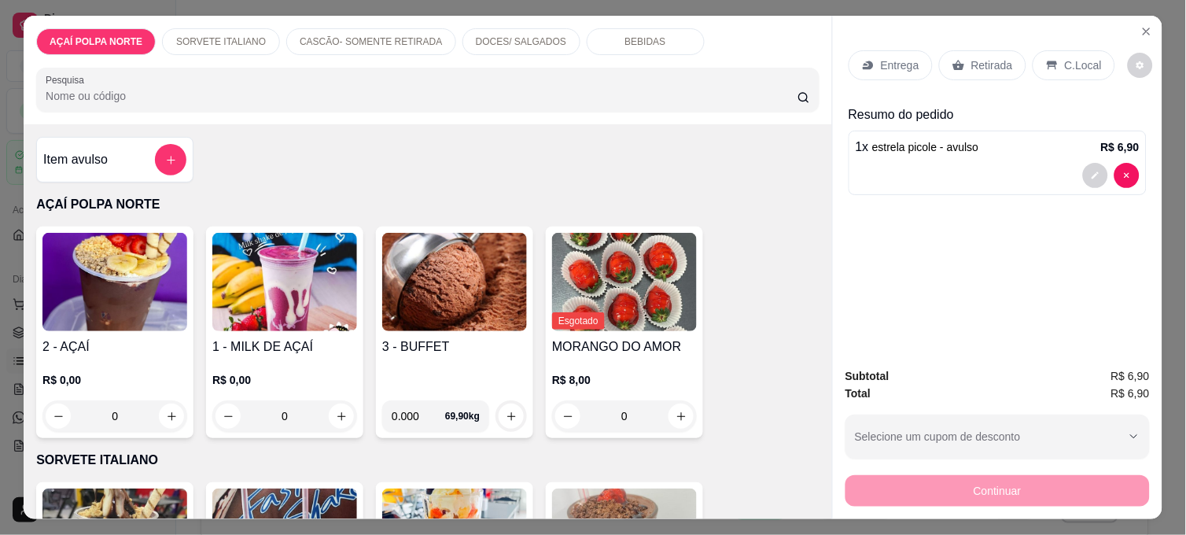
click at [86, 137] on div "Item avulso" at bounding box center [114, 160] width 157 height 46
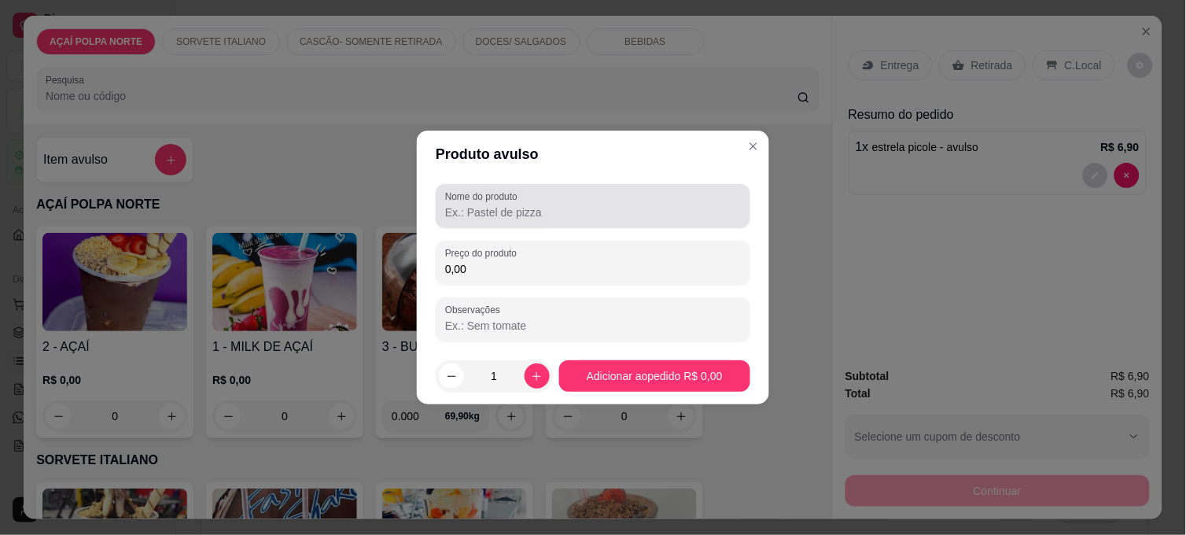
click at [478, 203] on div at bounding box center [593, 205] width 296 height 31
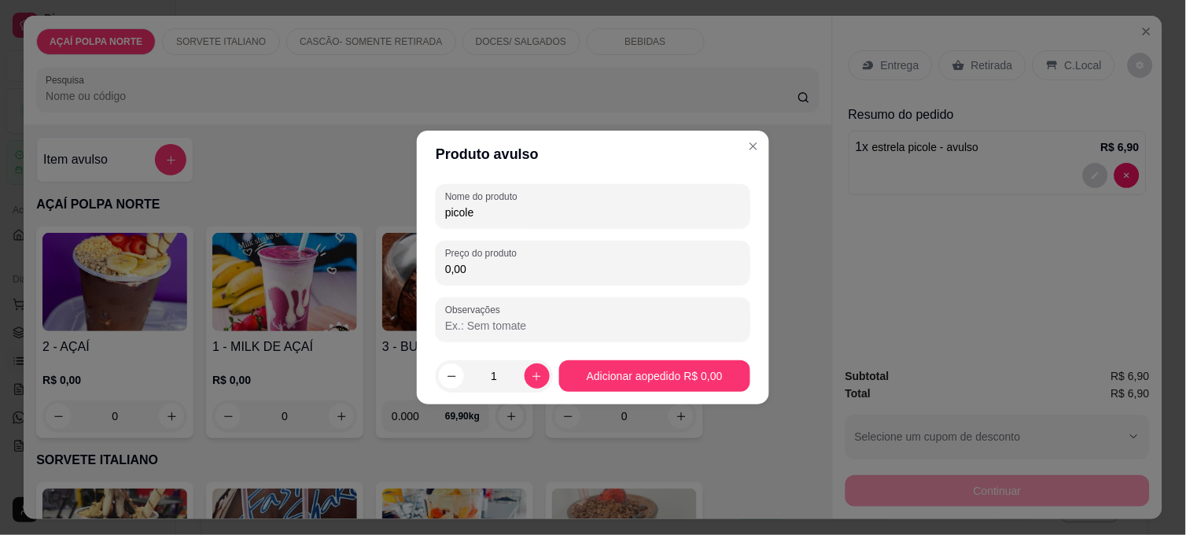
type input "picole"
click at [593, 292] on div "Nome do produto picole Preço do produto 0,00 Observações" at bounding box center [593, 262] width 314 height 157
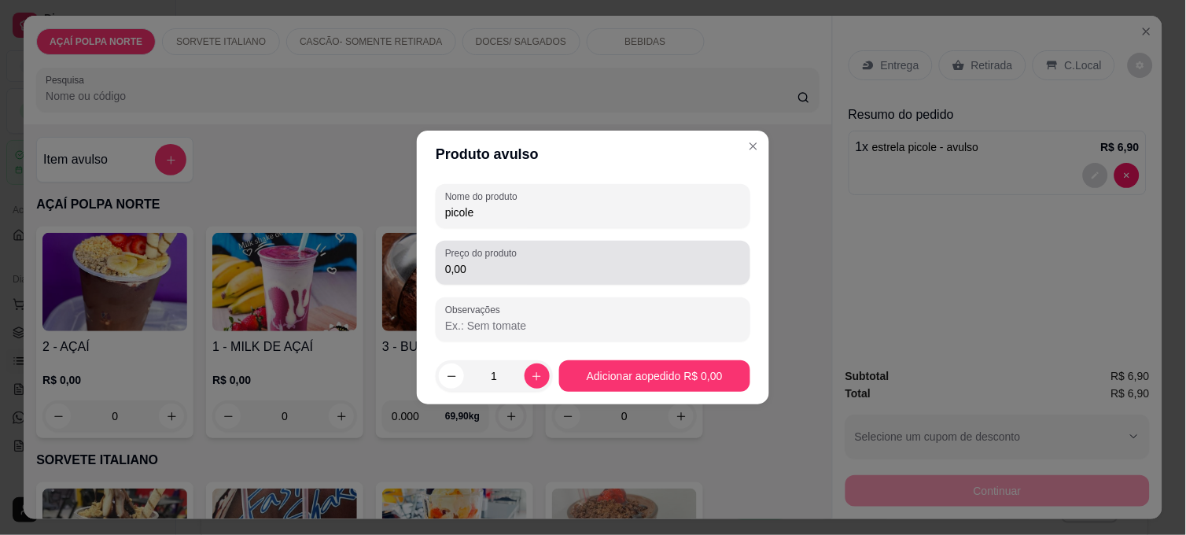
click at [593, 279] on div "Preço do produto 0,00" at bounding box center [593, 263] width 314 height 44
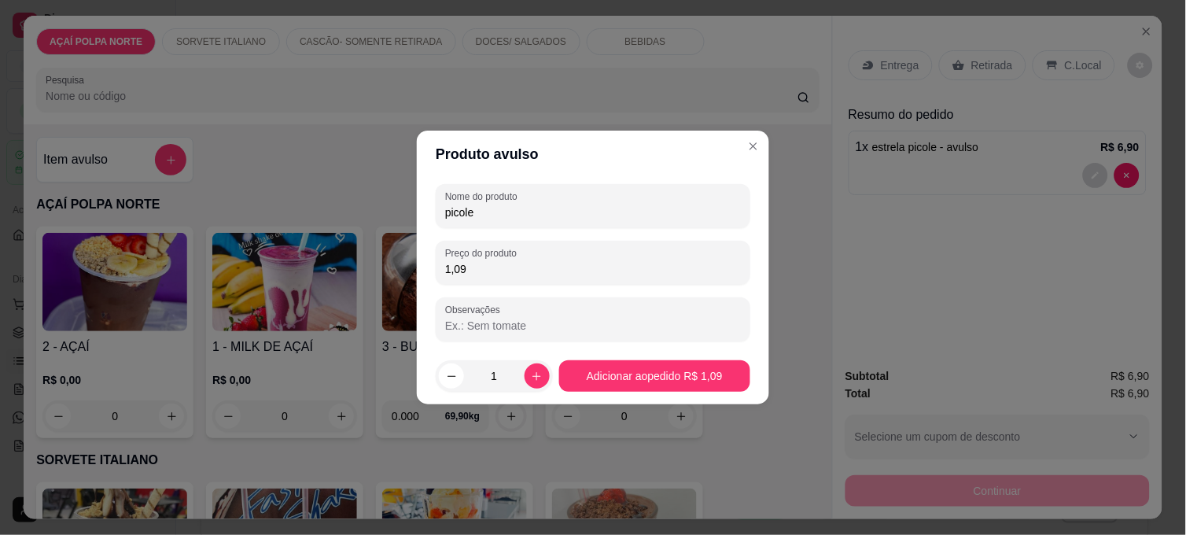
type input "10,90"
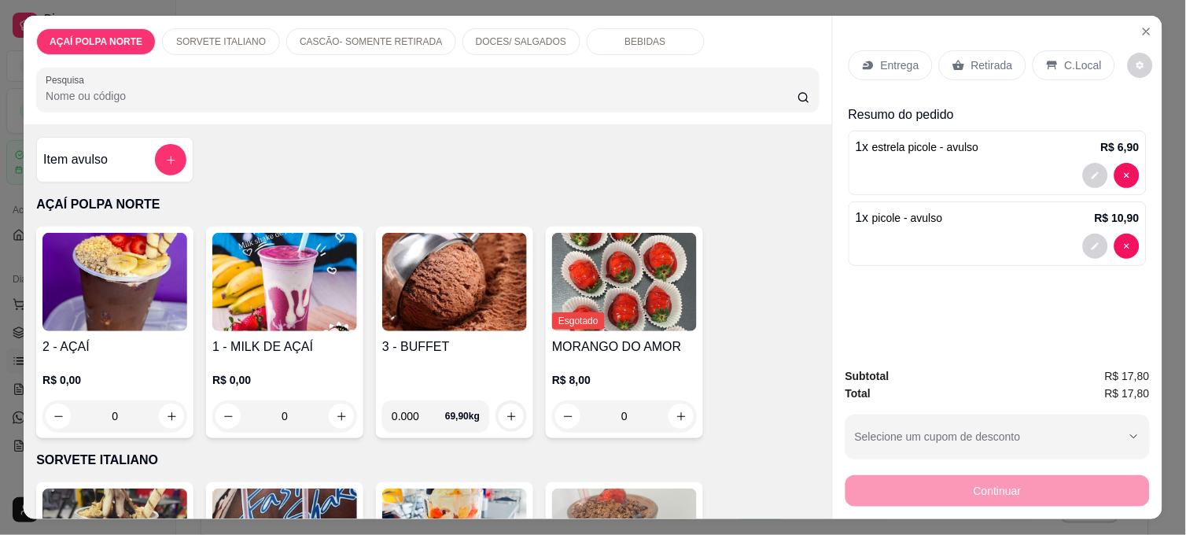
click at [996, 60] on p "Retirada" at bounding box center [992, 65] width 42 height 16
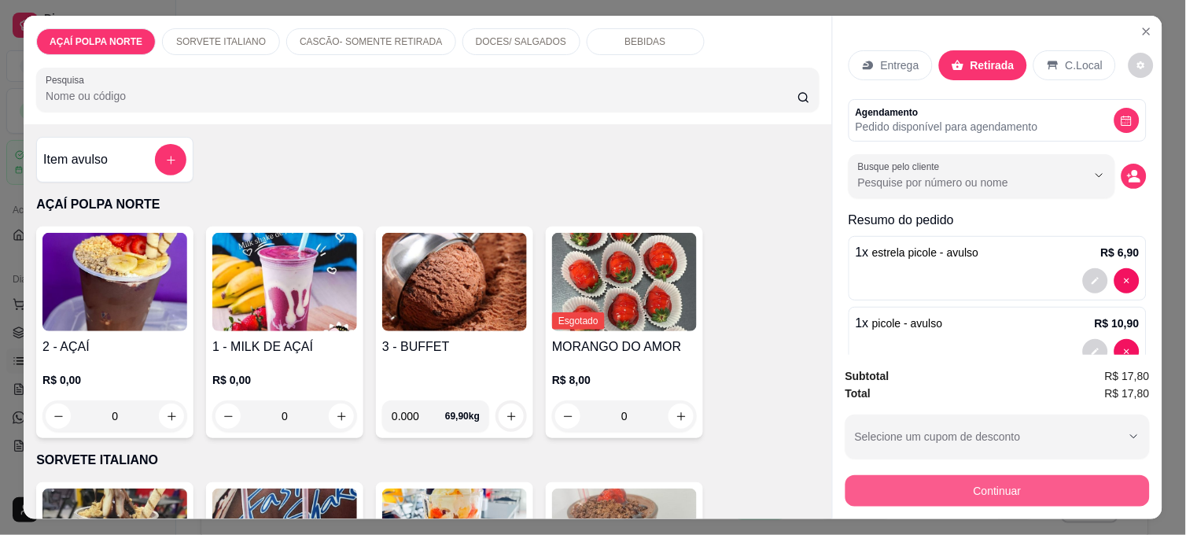
click at [987, 480] on button "Continuar" at bounding box center [997, 490] width 304 height 31
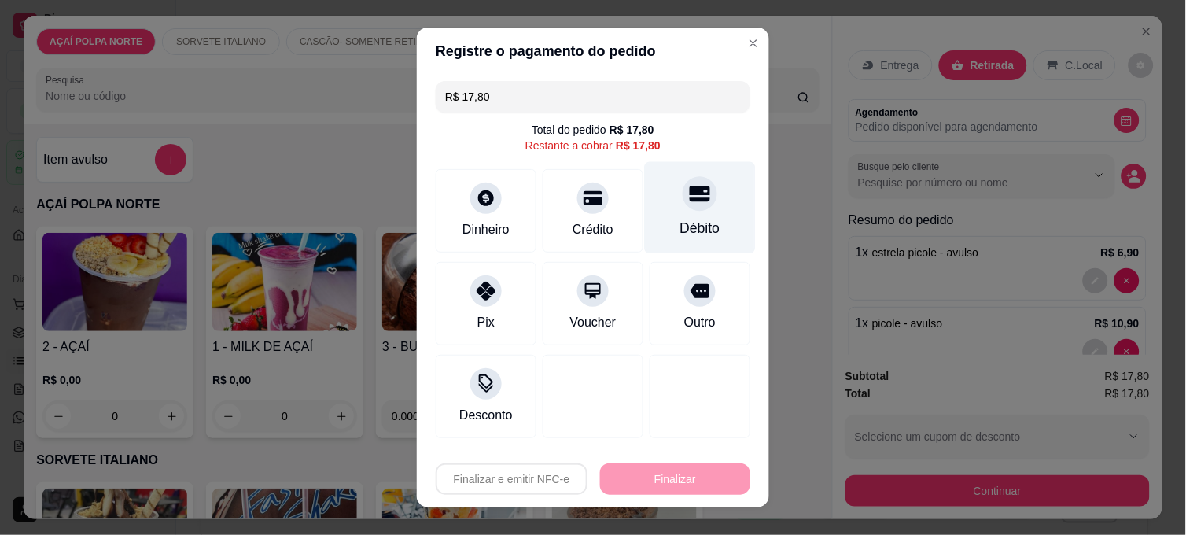
click at [680, 233] on div "Débito" at bounding box center [700, 228] width 40 height 20
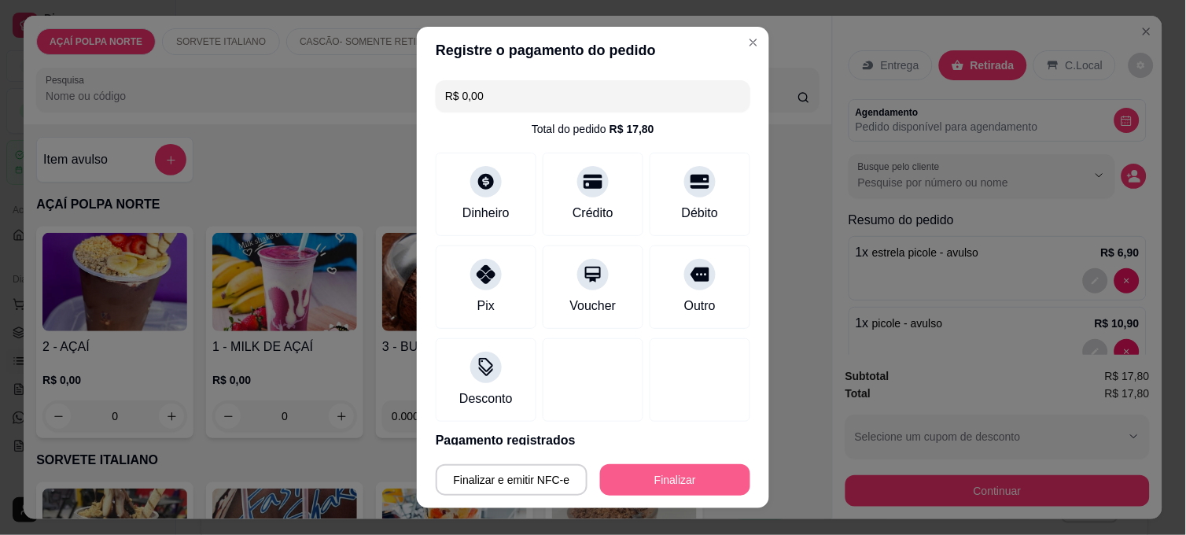
click at [684, 480] on button "Finalizar" at bounding box center [675, 479] width 150 height 31
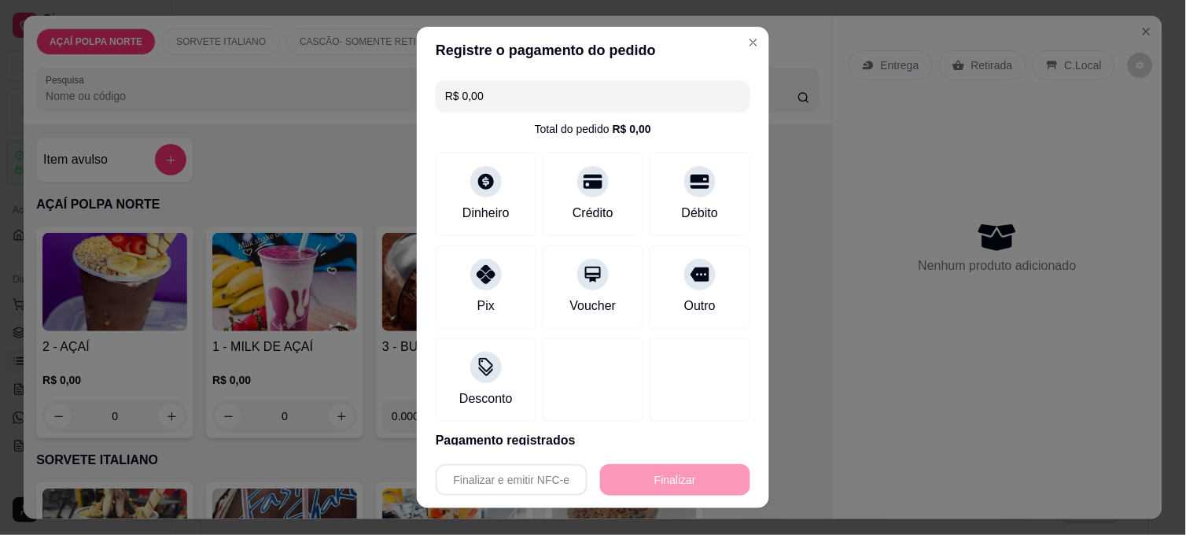
type input "-R$ 17,80"
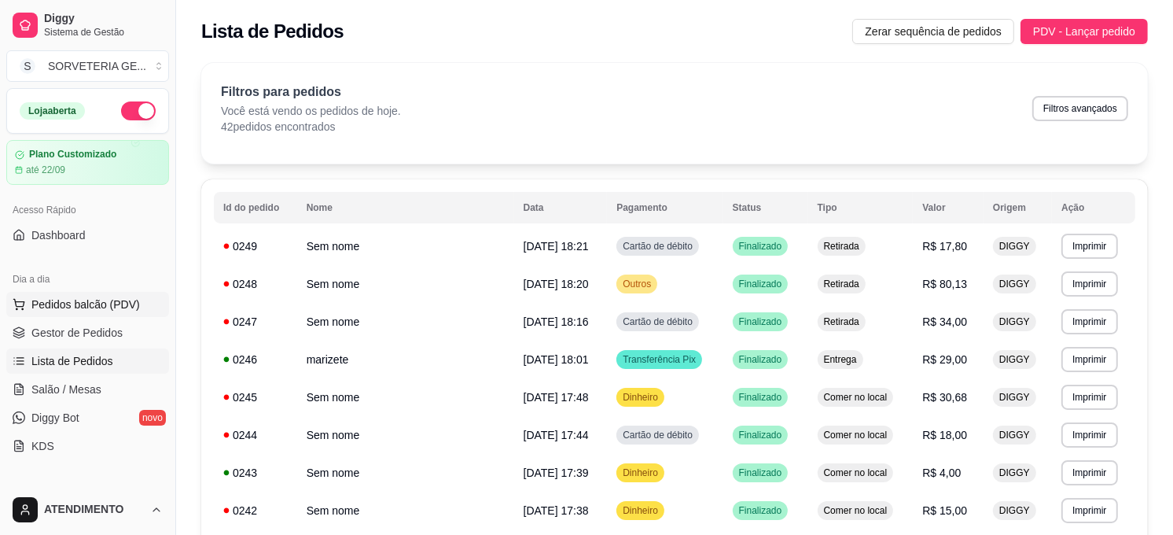
click at [108, 303] on span "Pedidos balcão (PDV)" at bounding box center [85, 304] width 108 height 16
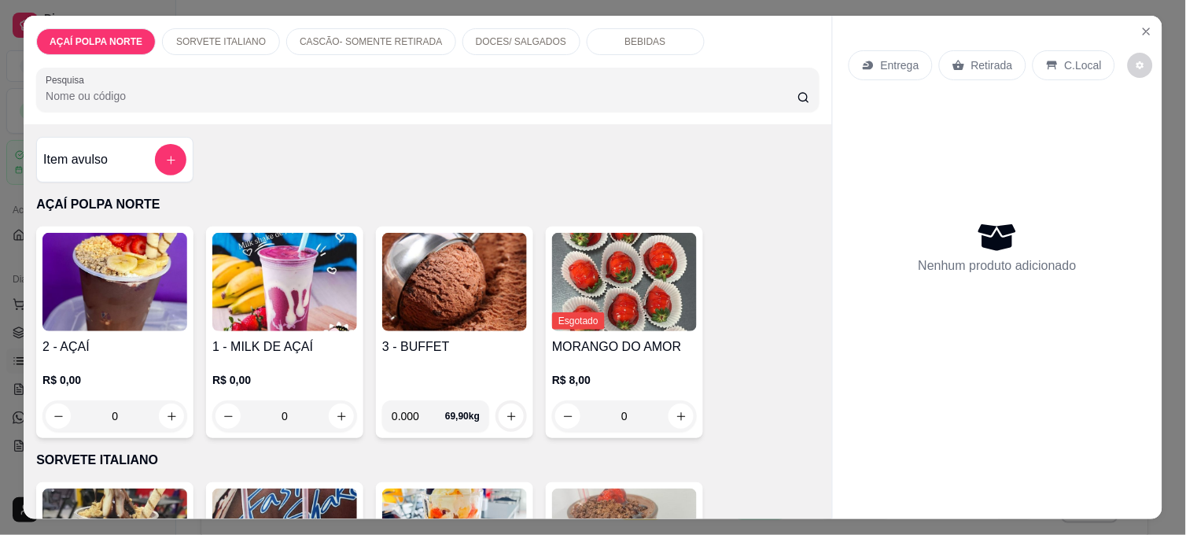
click at [144, 169] on div "Item avulso" at bounding box center [114, 160] width 157 height 46
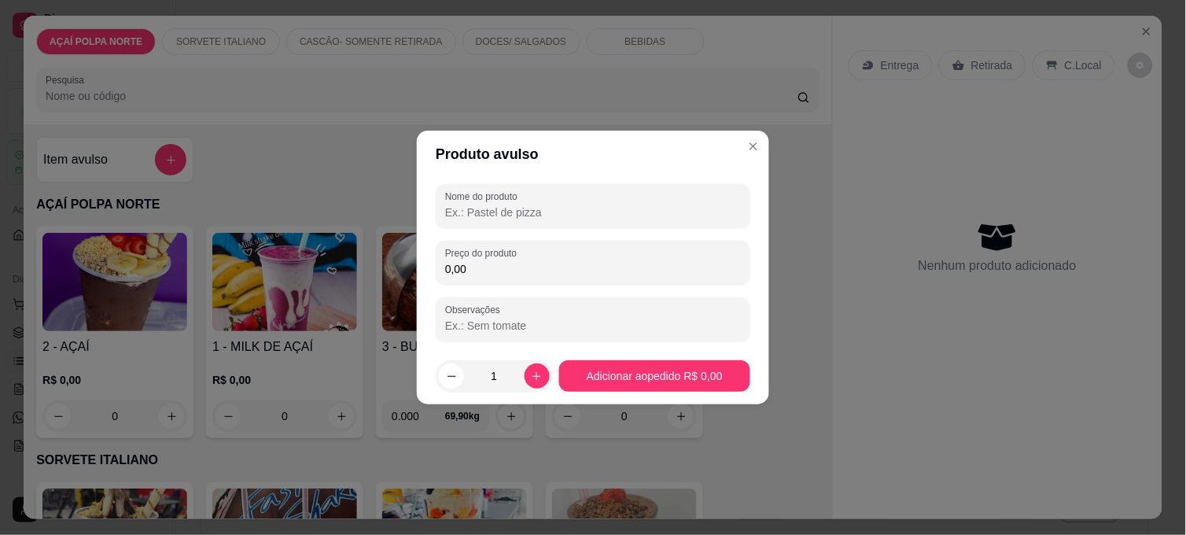
click at [535, 213] on input "Nome do produto" at bounding box center [593, 212] width 296 height 16
click at [583, 278] on div "0,00" at bounding box center [593, 262] width 296 height 31
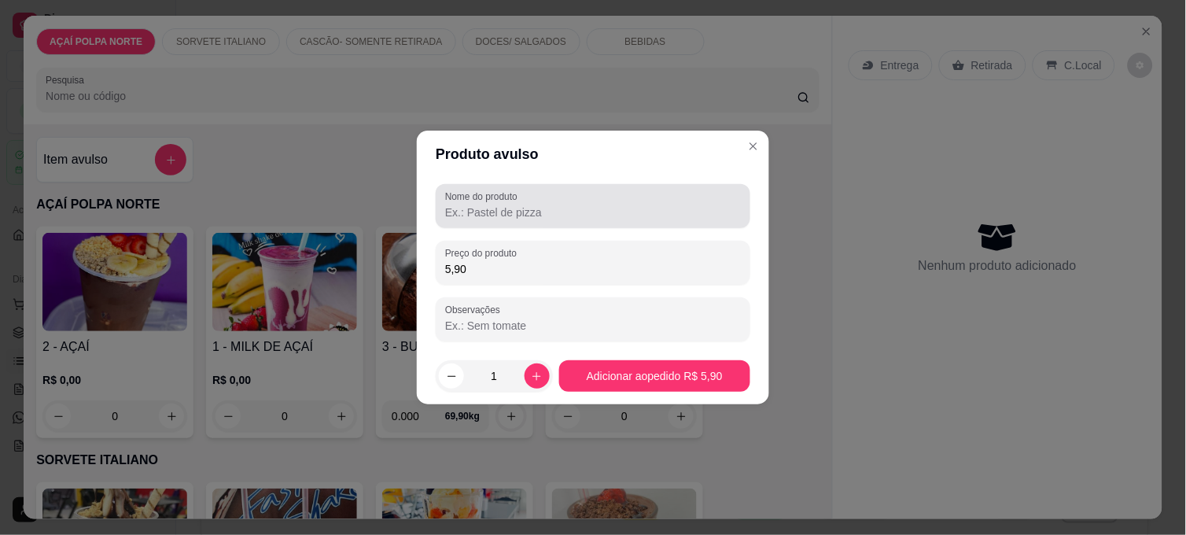
type input "5,90"
click at [608, 201] on div at bounding box center [593, 205] width 296 height 31
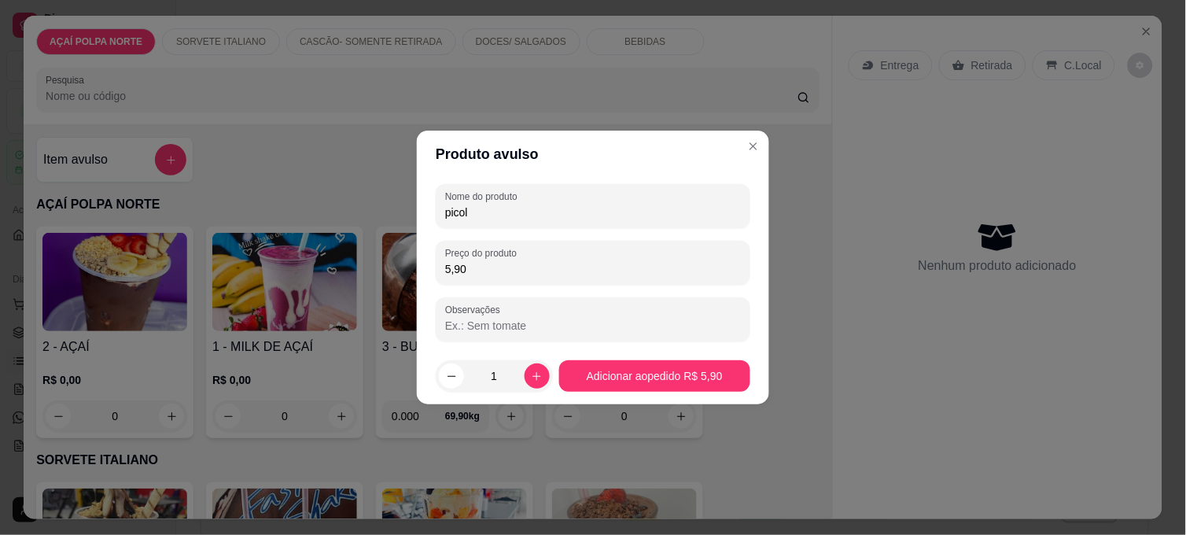
type input "picole"
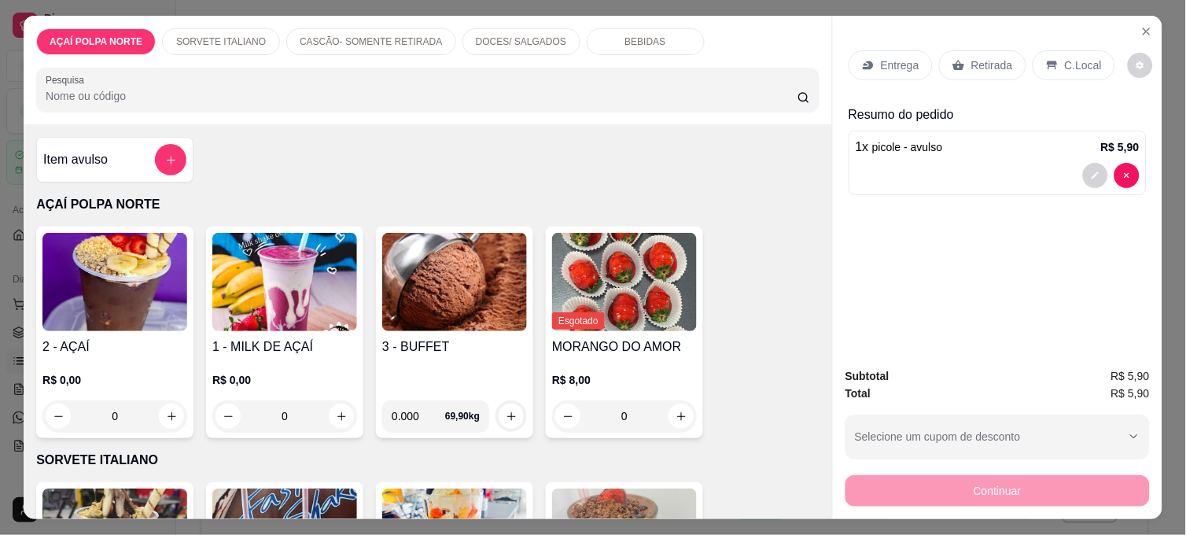
click at [114, 157] on div "Item avulso" at bounding box center [114, 159] width 143 height 31
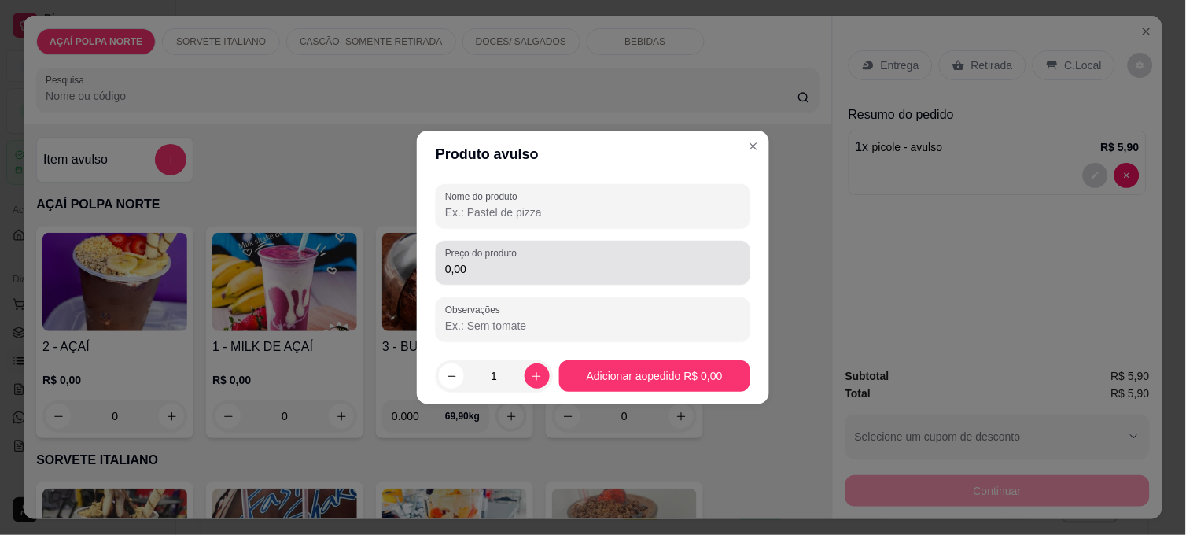
click at [509, 278] on div "0,00" at bounding box center [593, 262] width 296 height 31
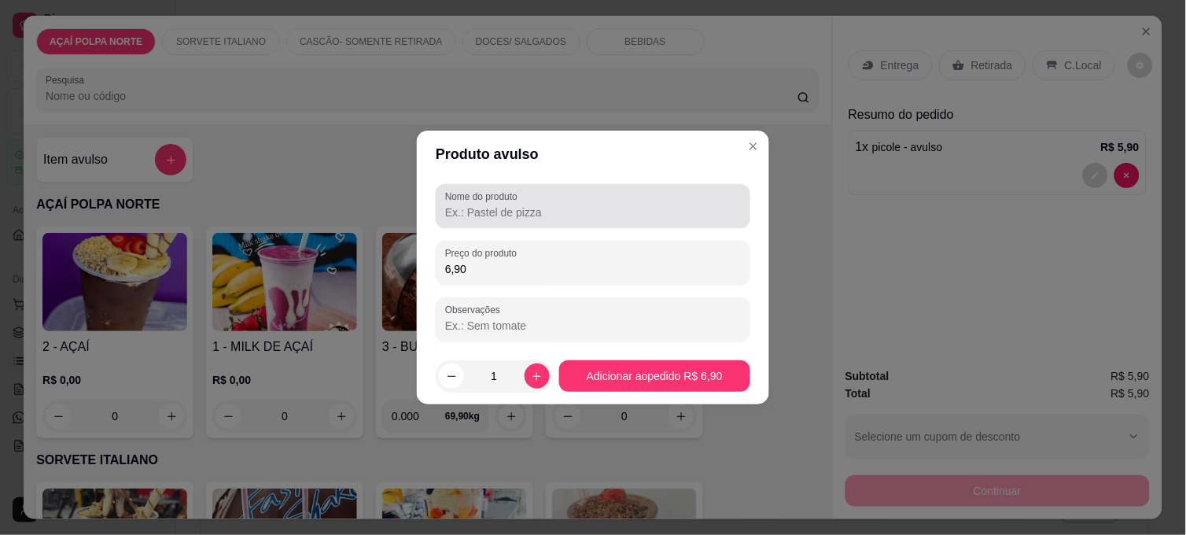
type input "6,90"
drag, startPoint x: 585, startPoint y: 191, endPoint x: 558, endPoint y: 198, distance: 27.7
click at [582, 195] on div at bounding box center [593, 205] width 296 height 31
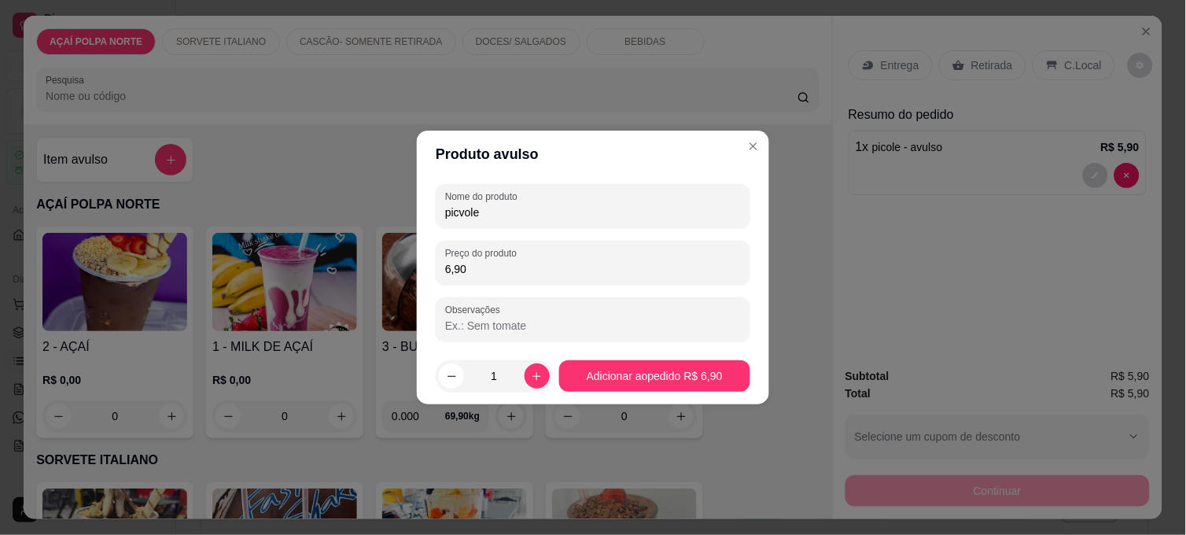
click at [469, 215] on input "picvole" at bounding box center [593, 212] width 296 height 16
click at [464, 214] on input "picvole" at bounding box center [593, 212] width 296 height 16
type input "picole"
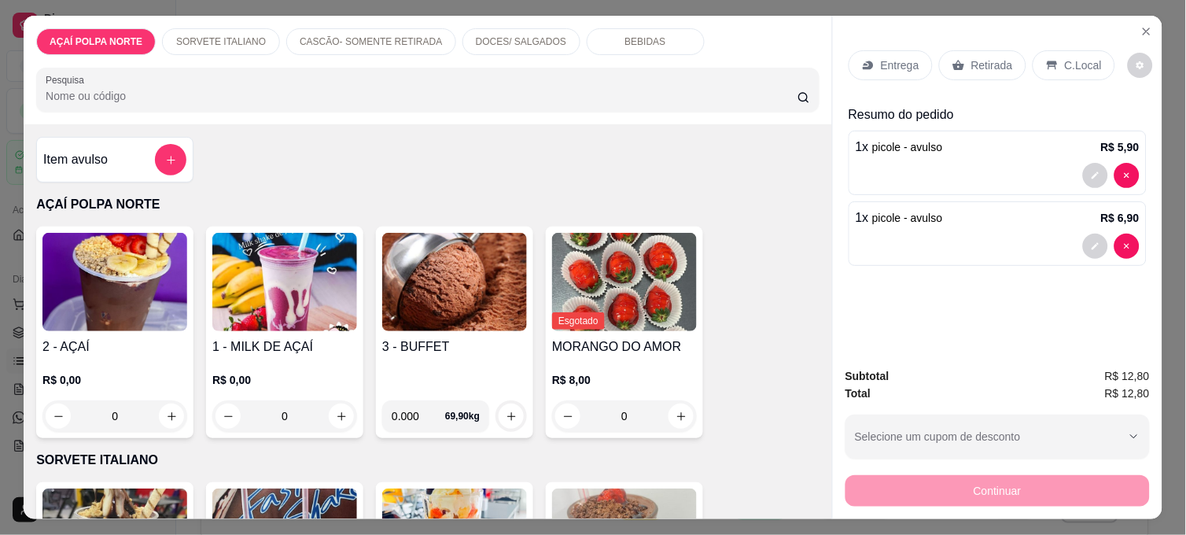
click at [124, 145] on div "Item avulso" at bounding box center [114, 159] width 143 height 31
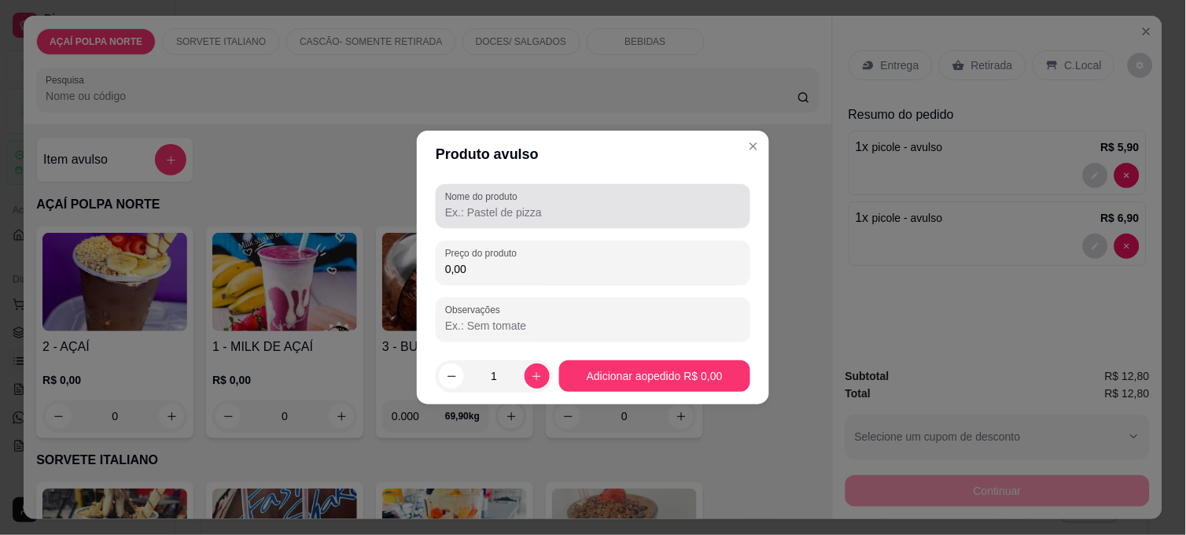
click at [475, 209] on input "Nome do produto" at bounding box center [593, 212] width 296 height 16
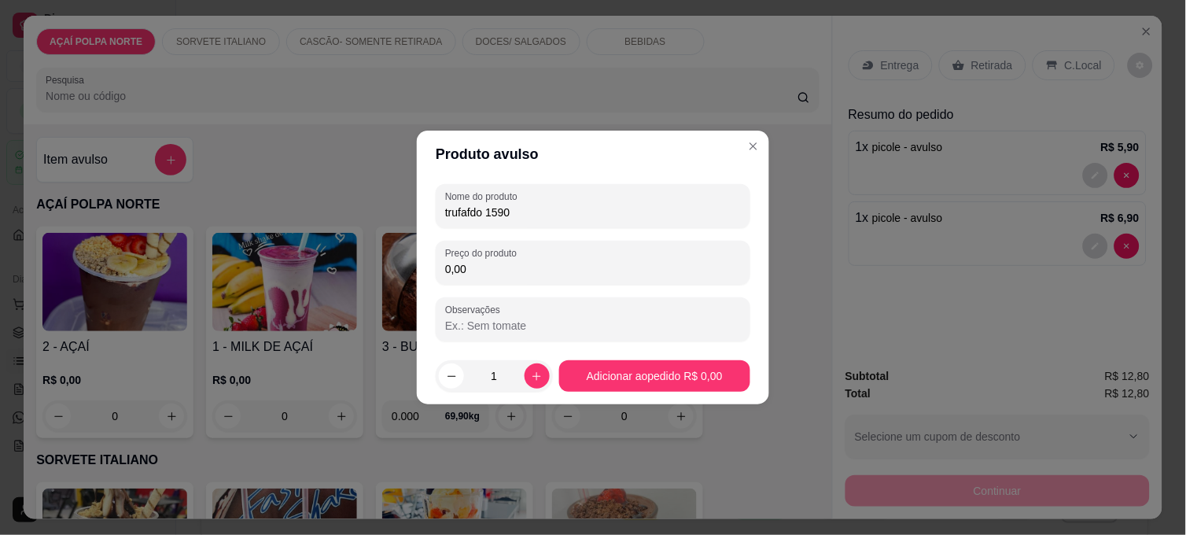
click at [555, 212] on input "trufafdo 1590" at bounding box center [593, 212] width 296 height 16
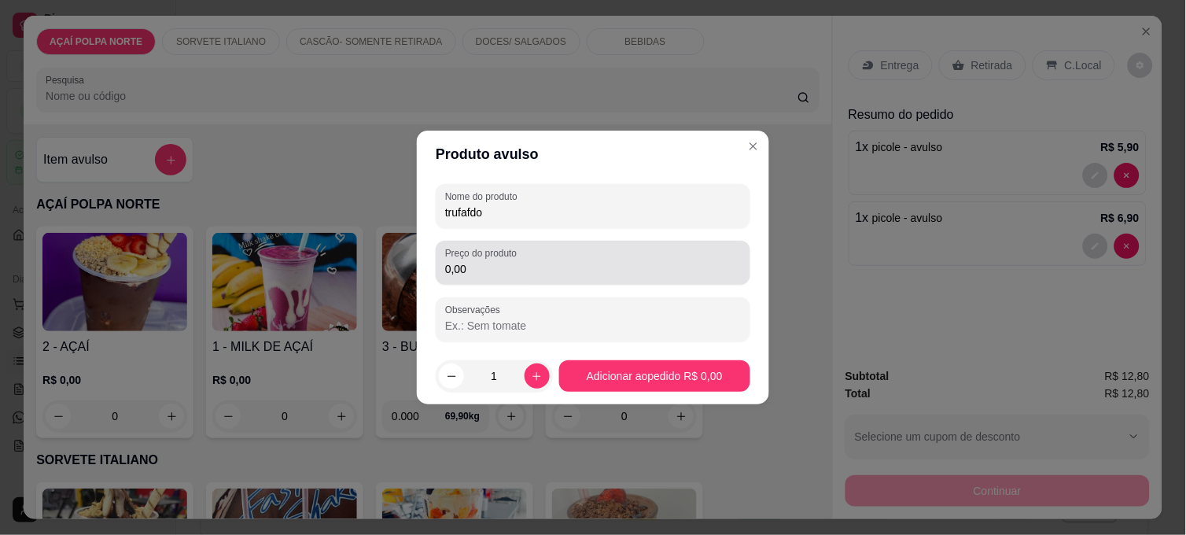
type input "trufafdo"
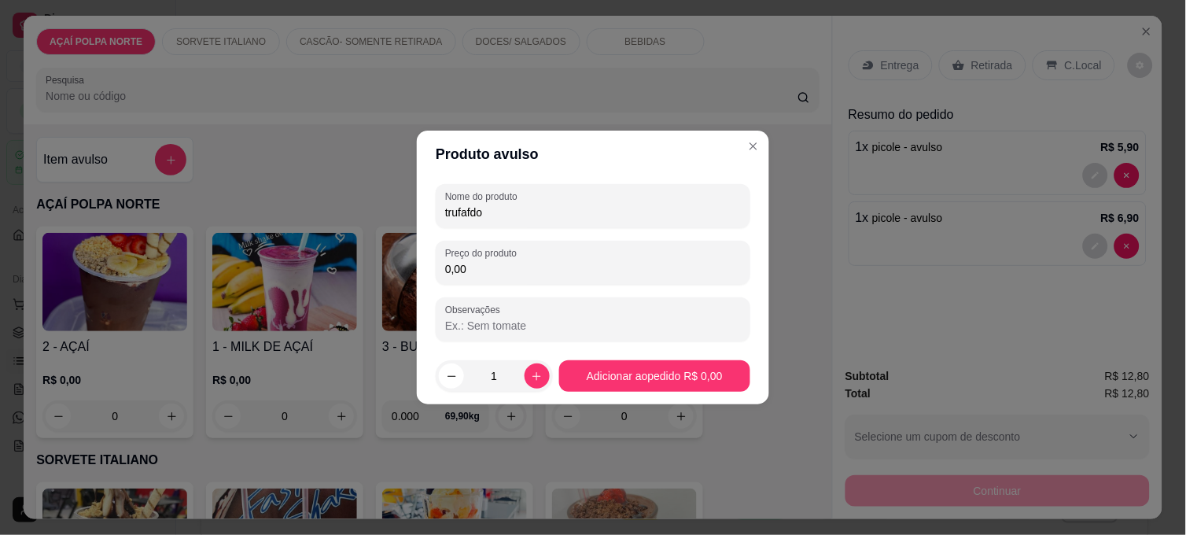
click at [507, 276] on input "0,00" at bounding box center [593, 269] width 296 height 16
type input "15,90"
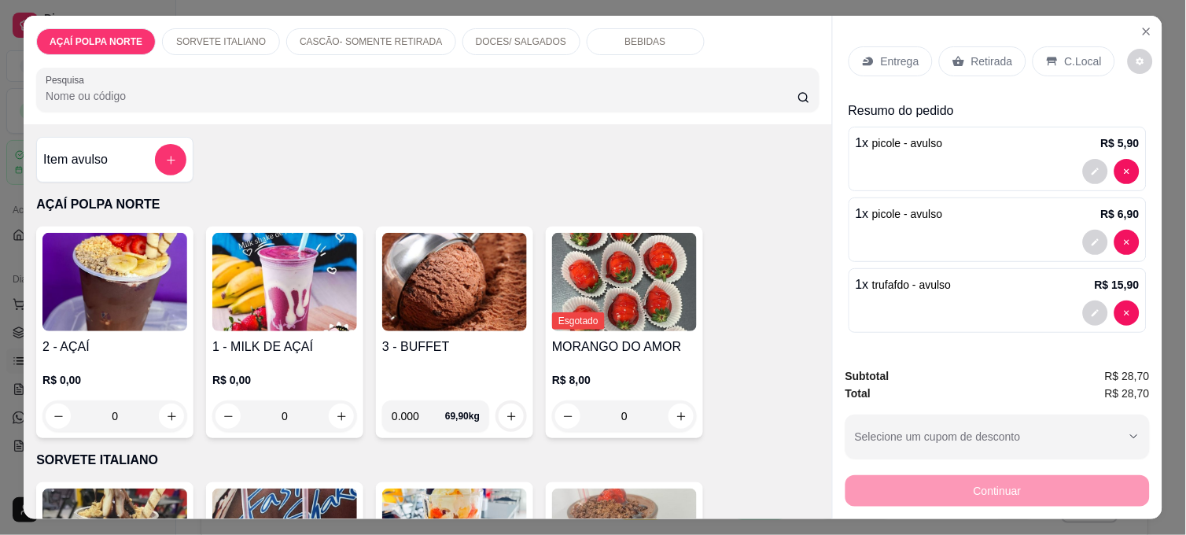
scroll to position [5, 0]
click at [998, 65] on div "Retirada" at bounding box center [982, 61] width 87 height 30
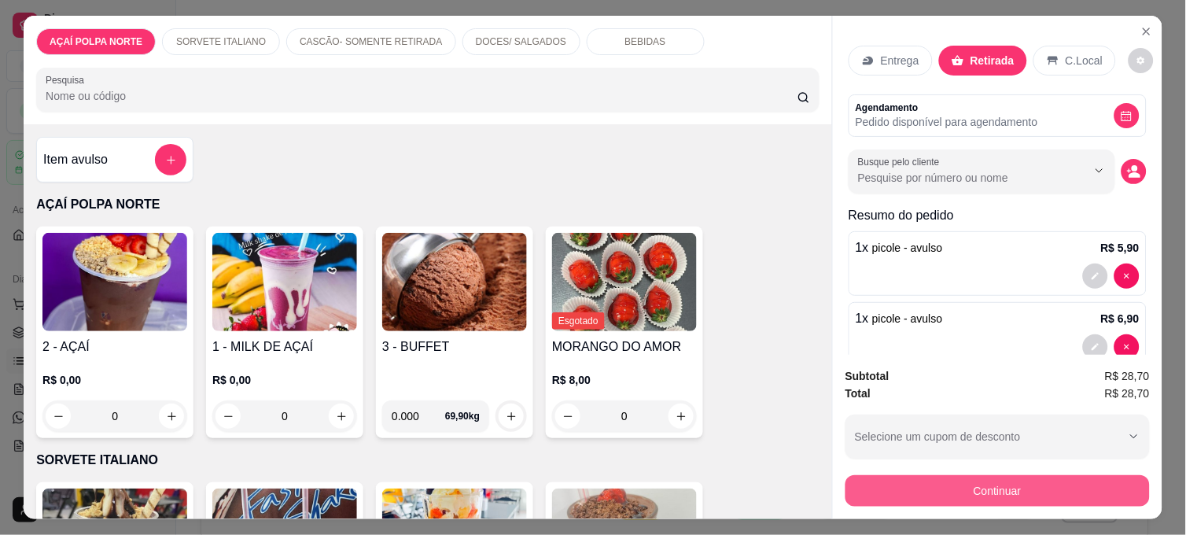
click at [1063, 475] on button "Continuar" at bounding box center [997, 490] width 304 height 31
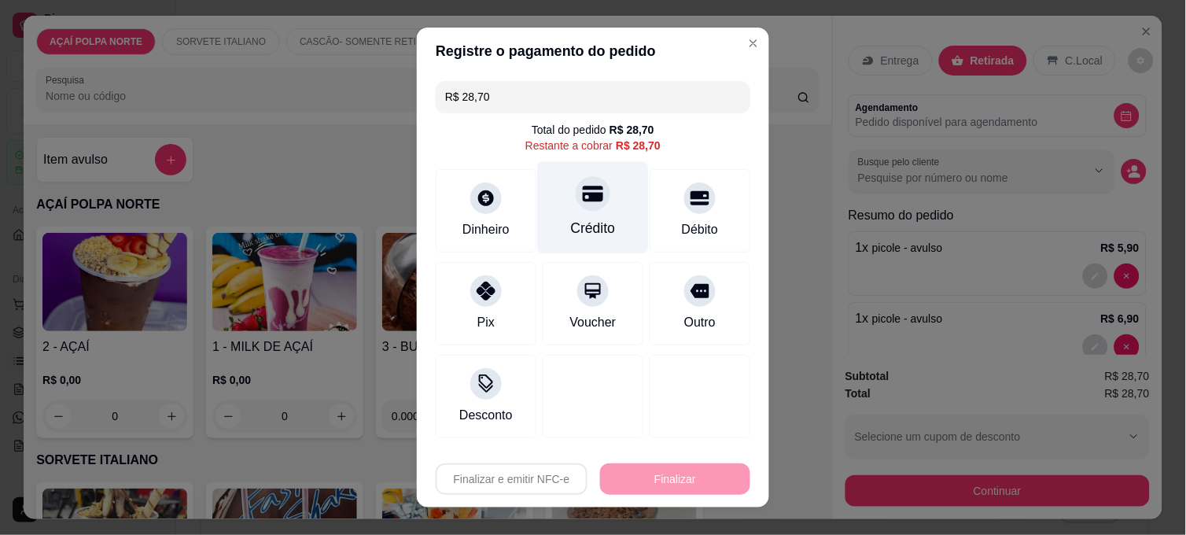
drag, startPoint x: 563, startPoint y: 216, endPoint x: 568, endPoint y: 208, distance: 9.2
click at [562, 214] on div "Crédito" at bounding box center [593, 208] width 111 height 92
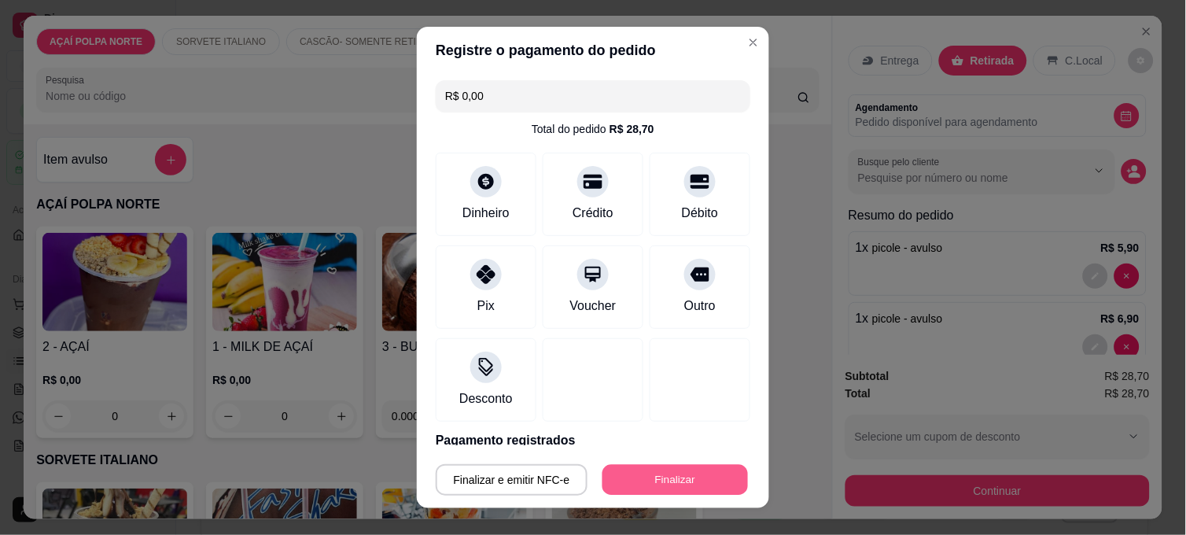
click at [656, 472] on button "Finalizar" at bounding box center [674, 480] width 145 height 31
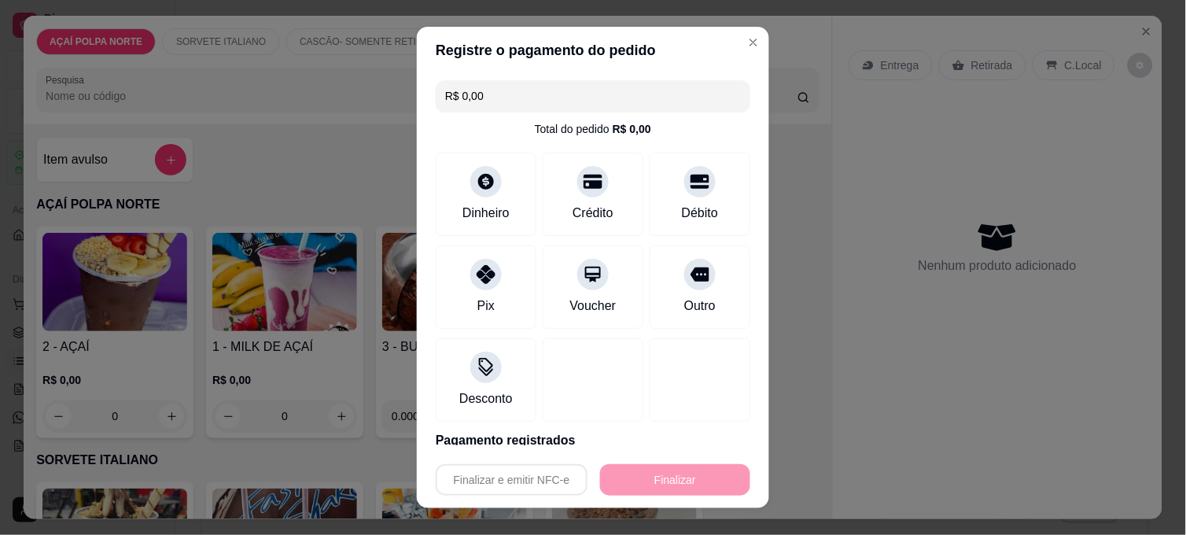
type input "-R$ 28,70"
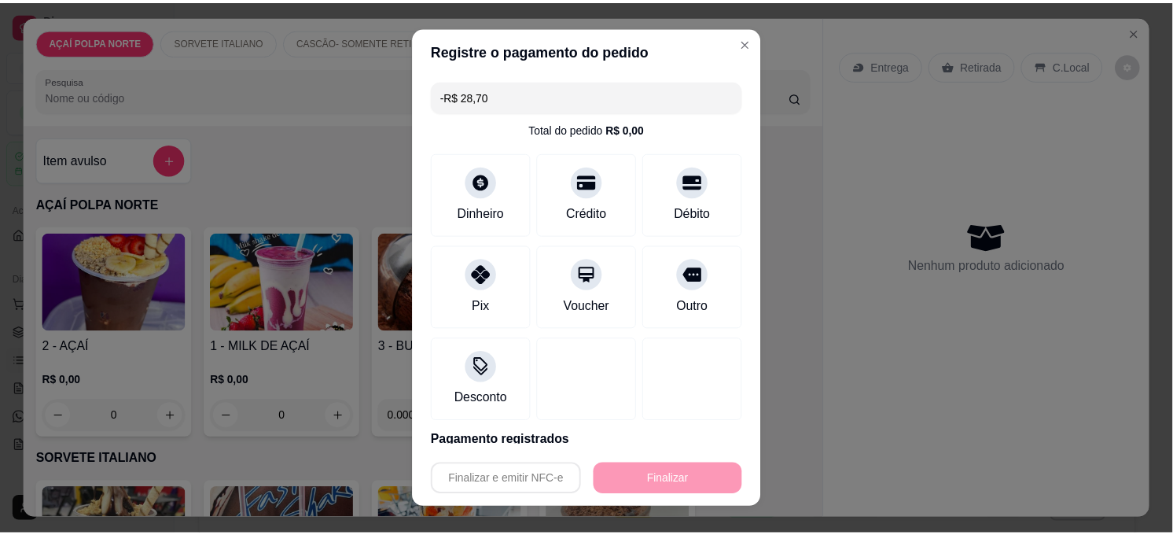
scroll to position [0, 0]
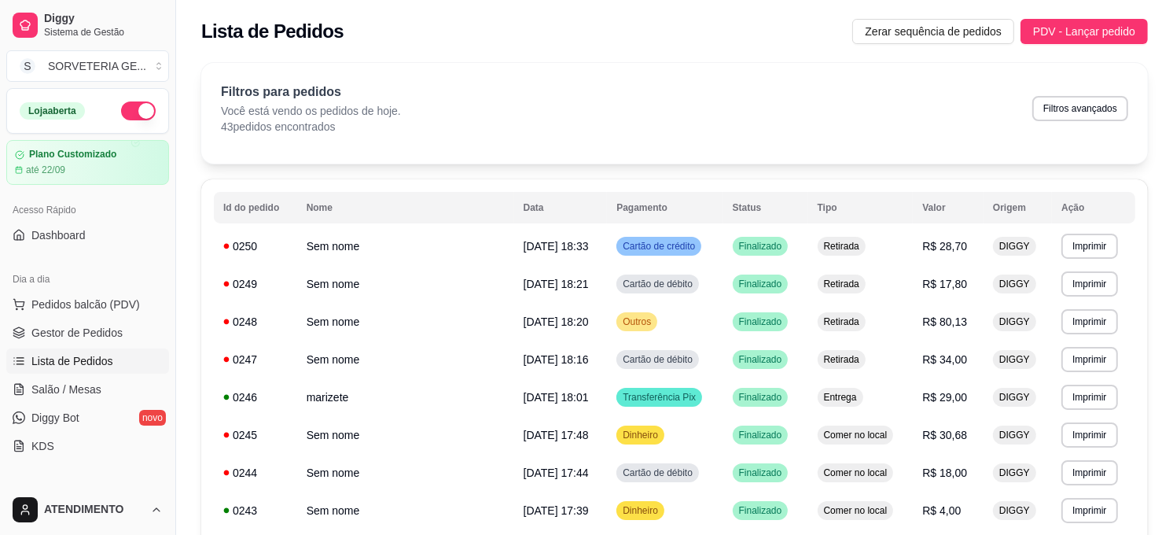
click at [122, 112] on button "button" at bounding box center [138, 110] width 35 height 19
